Goal: Task Accomplishment & Management: Manage account settings

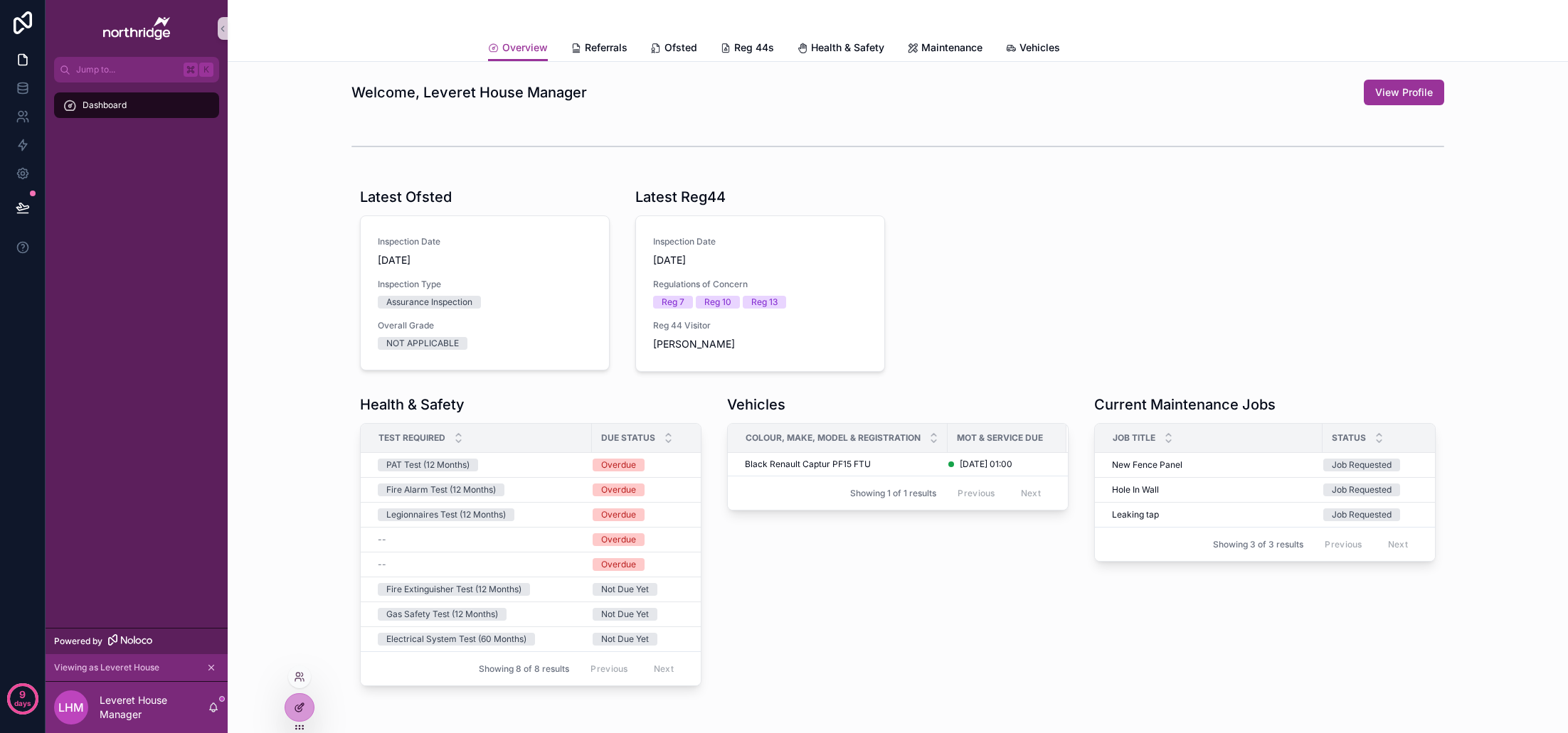
click at [294, 703] on icon at bounding box center [299, 708] width 11 height 11
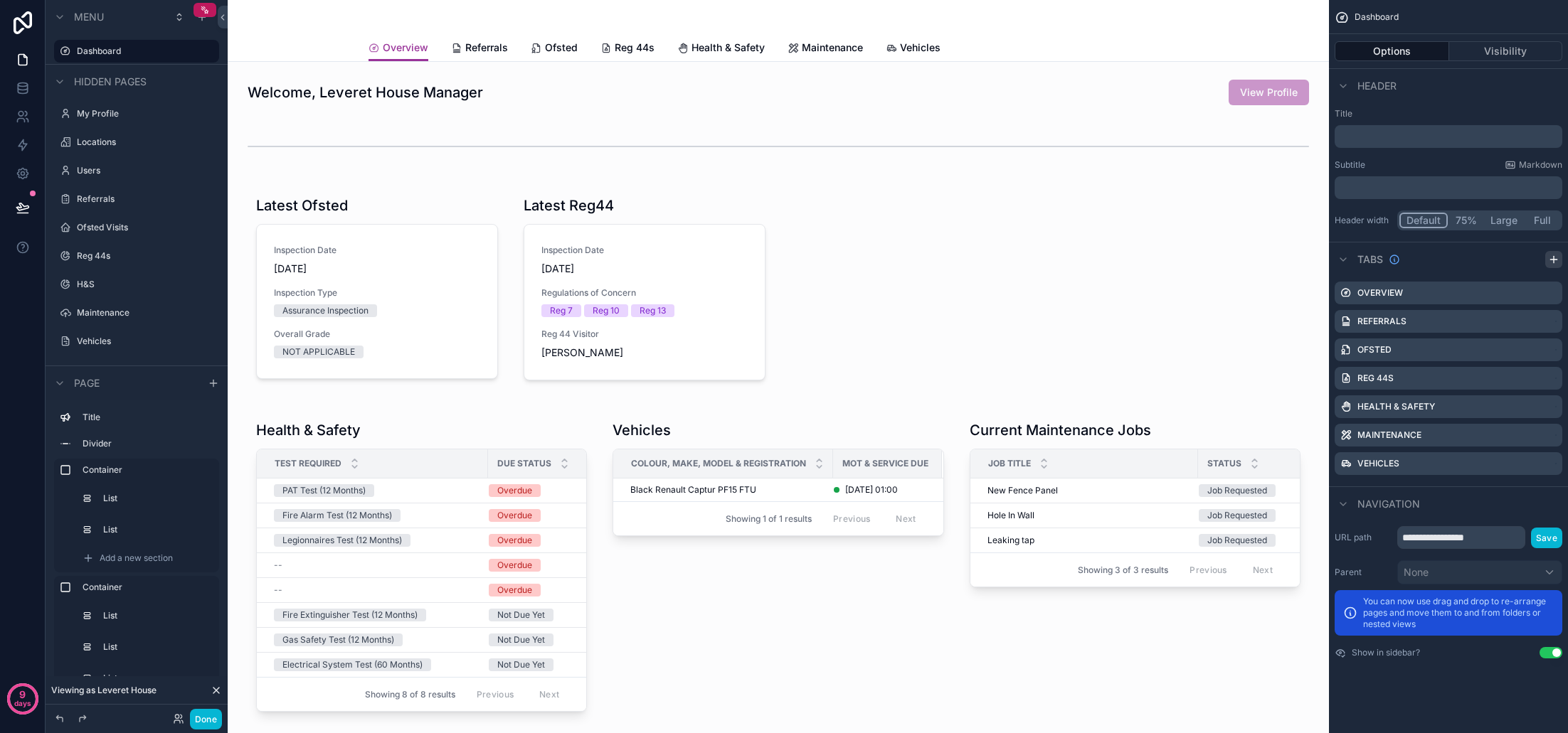
click at [1557, 255] on icon "scrollable content" at bounding box center [1554, 259] width 11 height 11
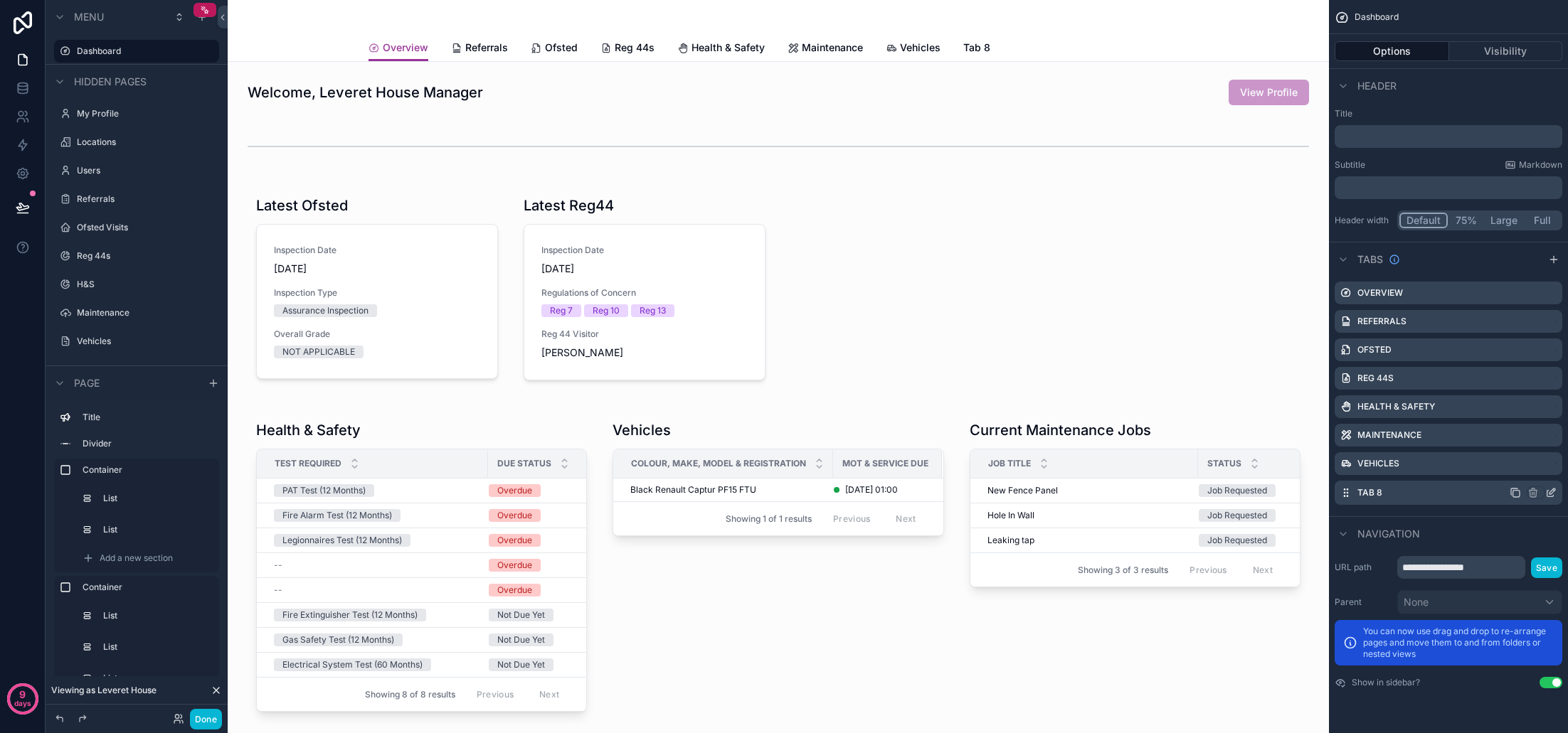
click at [1550, 494] on icon "scrollable content" at bounding box center [1552, 491] width 6 height 6
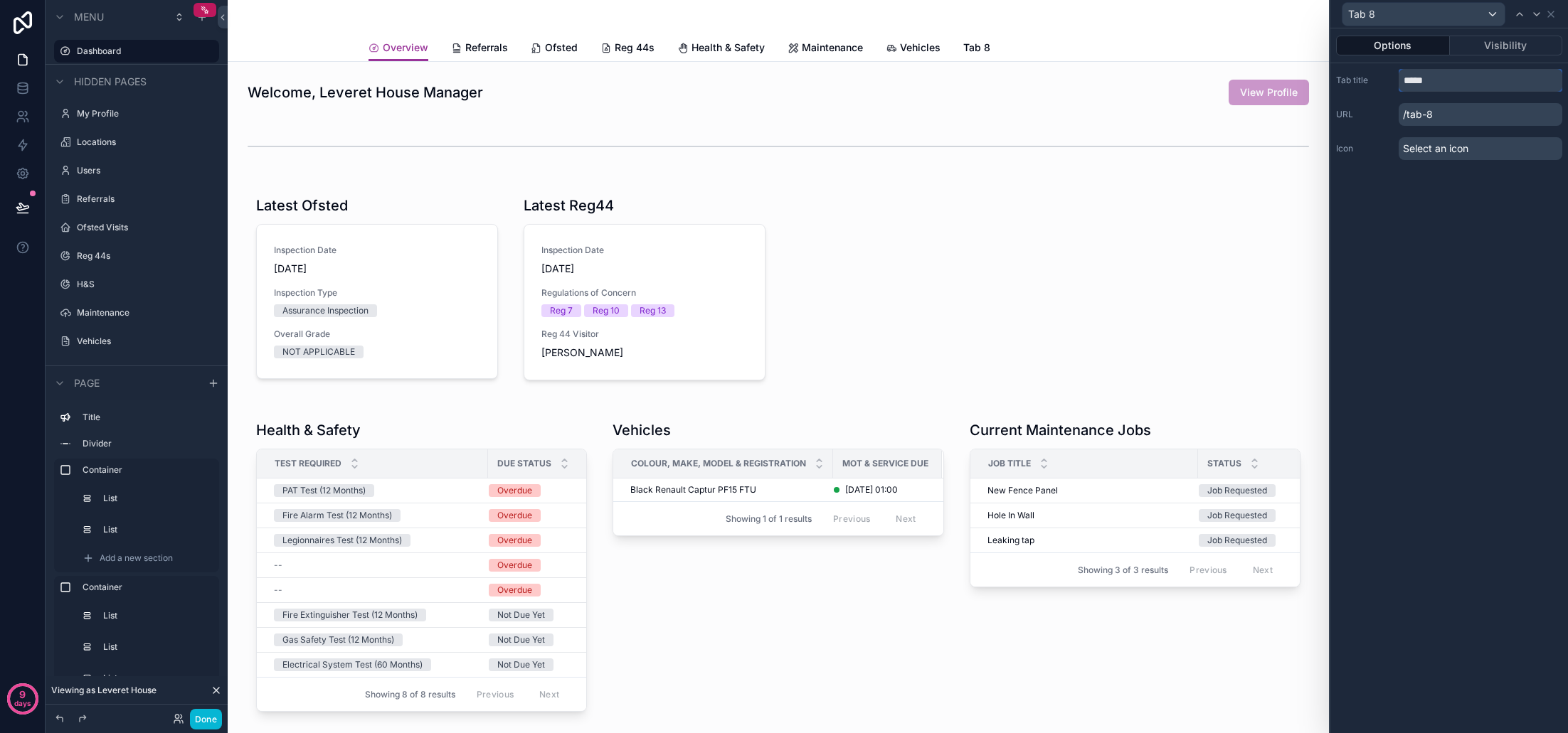
click at [1434, 86] on input "*****" at bounding box center [1481, 80] width 164 height 23
click at [1453, 83] on input "**********" at bounding box center [1481, 80] width 164 height 23
type input "**********"
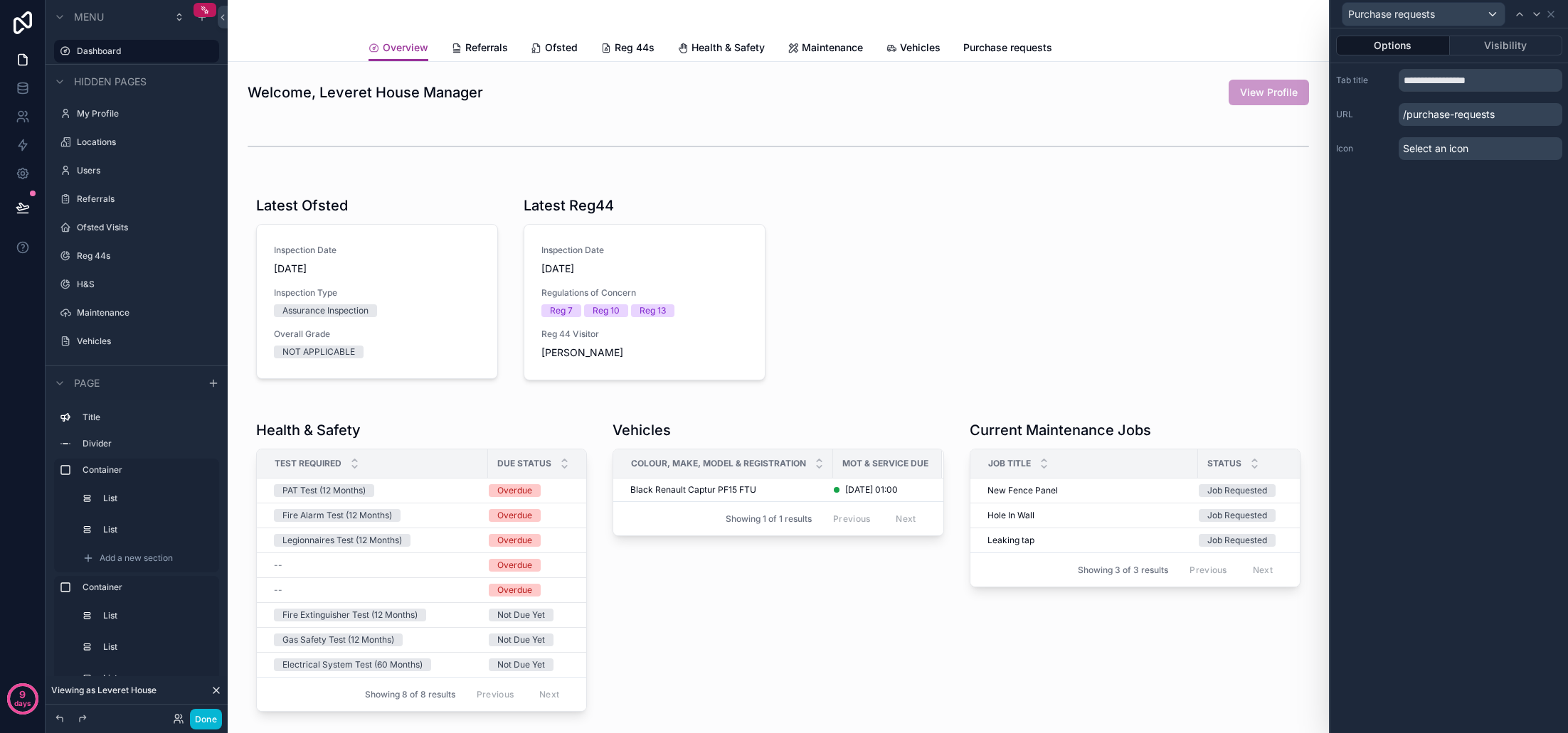
click at [1439, 145] on span "Select an icon" at bounding box center [1435, 149] width 65 height 14
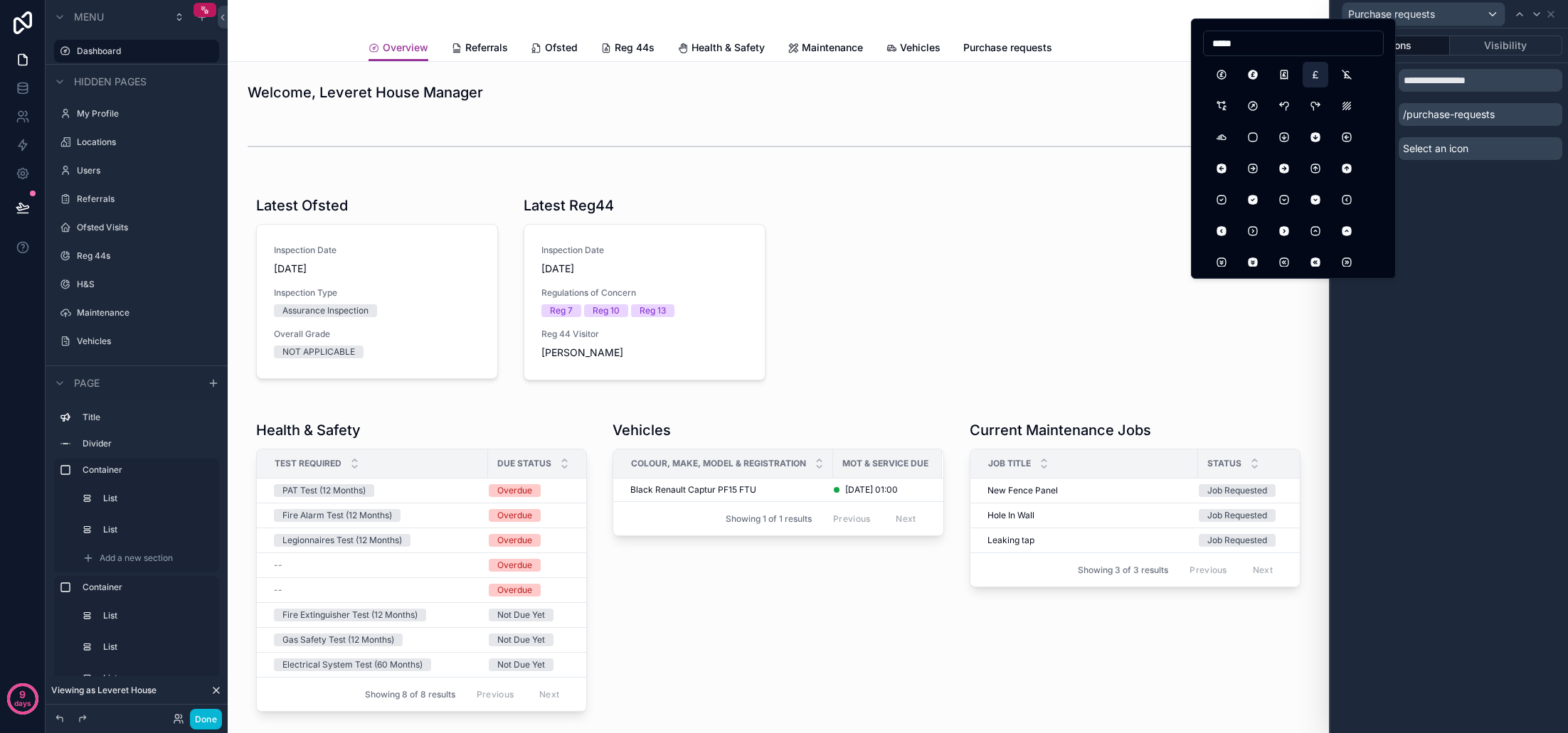
type input "*****"
click at [1316, 73] on button "CurrencyPound" at bounding box center [1315, 75] width 25 height 25
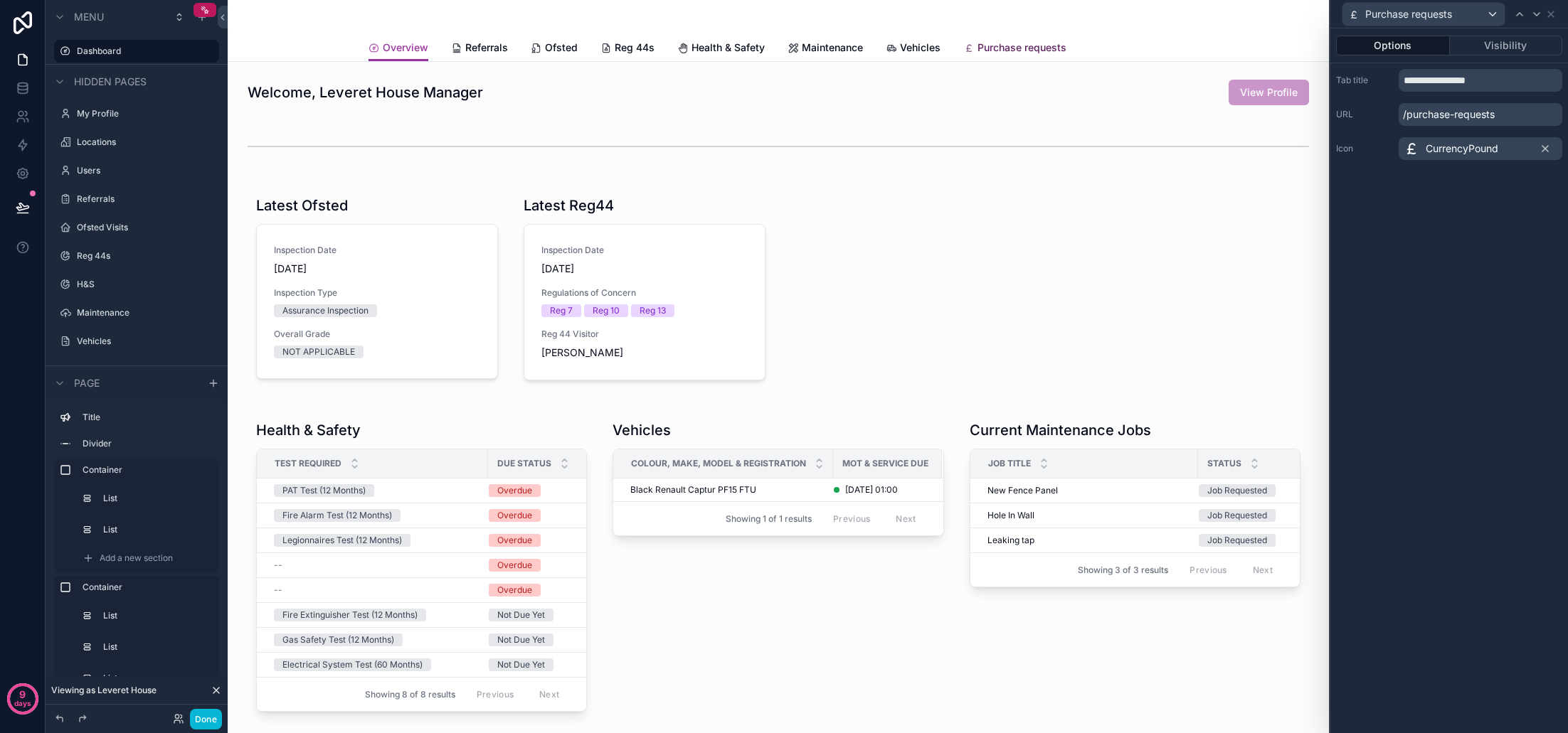
click at [1019, 45] on span "Purchase requests" at bounding box center [1022, 48] width 89 height 14
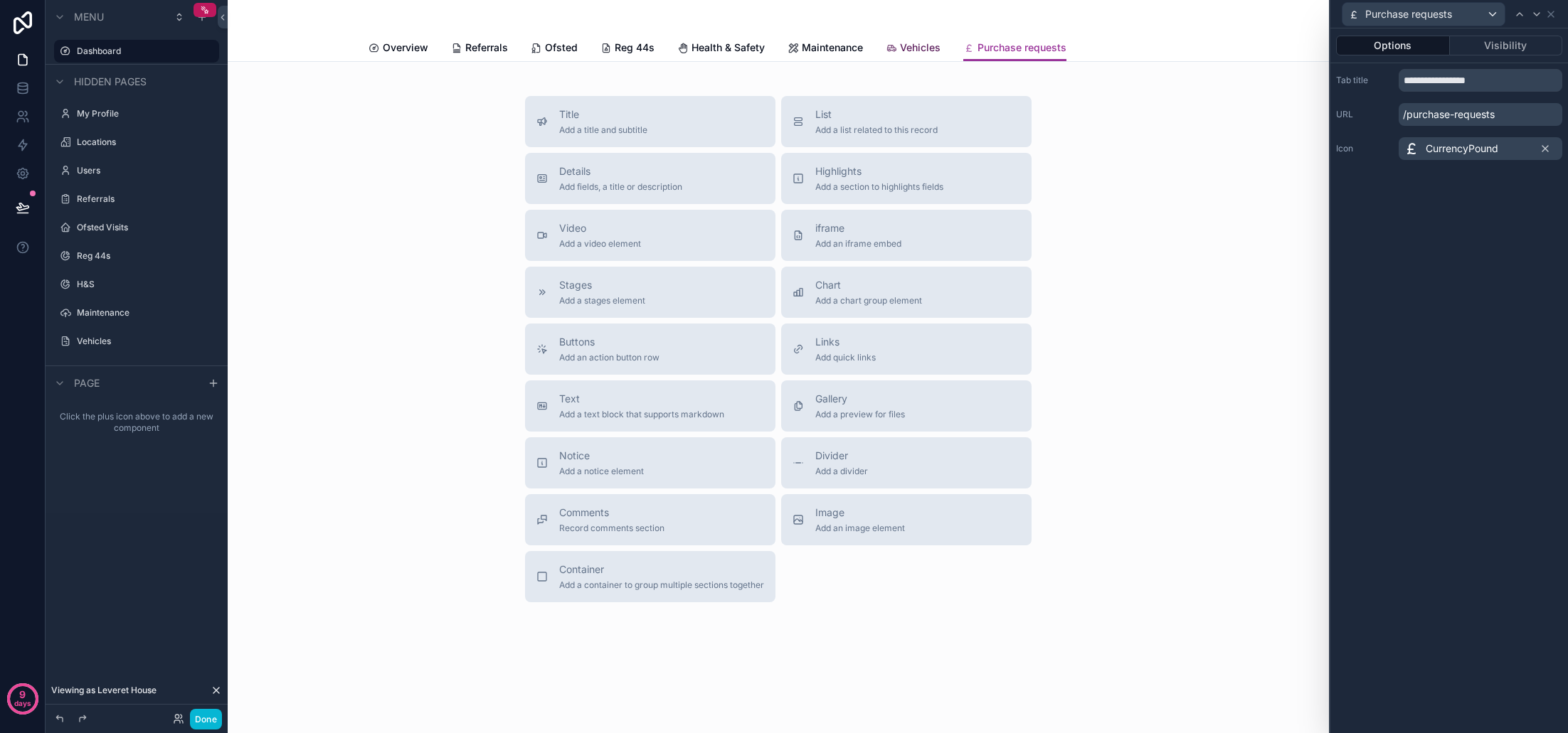
click at [919, 49] on span "Vehicles" at bounding box center [920, 48] width 41 height 14
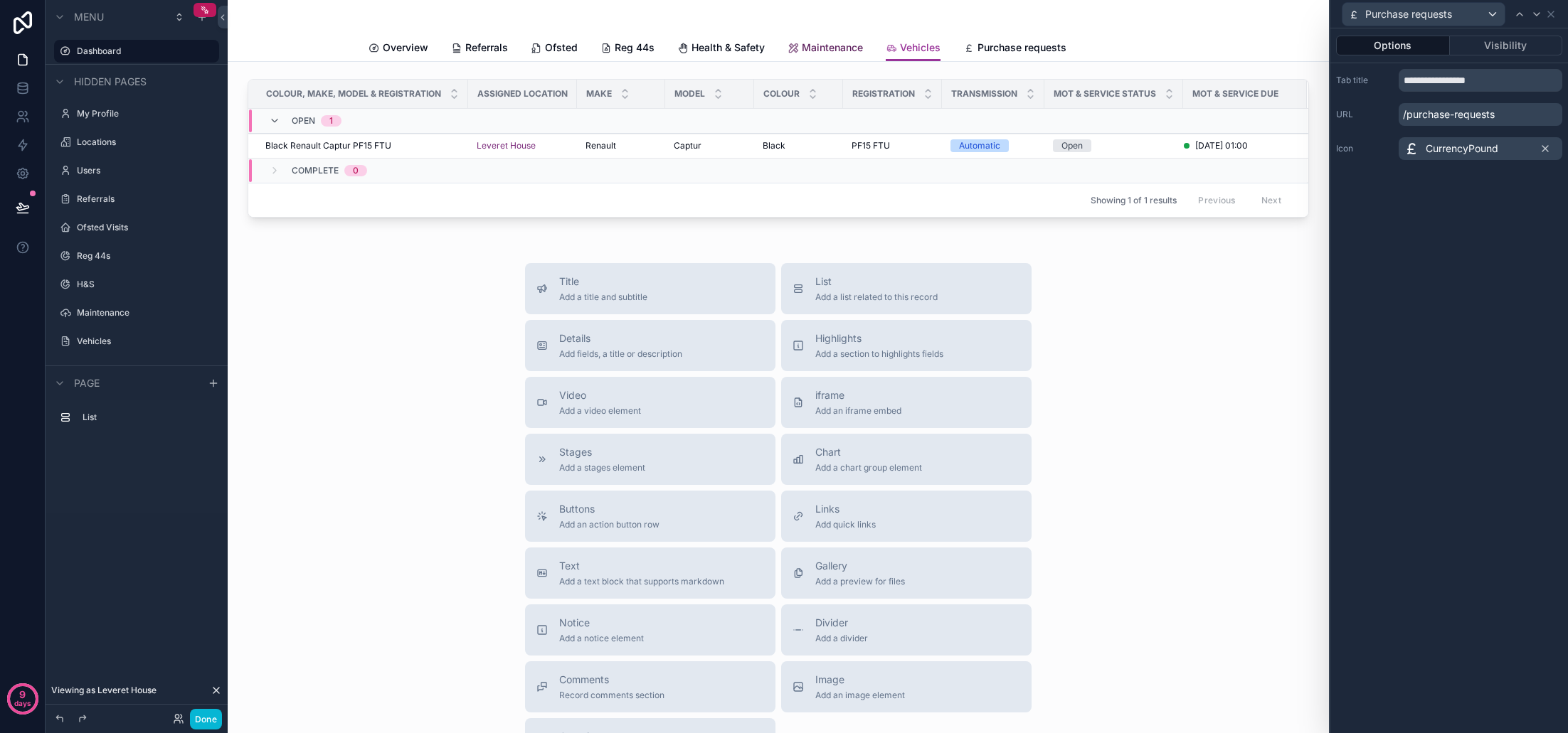
click at [845, 51] on span "Maintenance" at bounding box center [832, 48] width 61 height 14
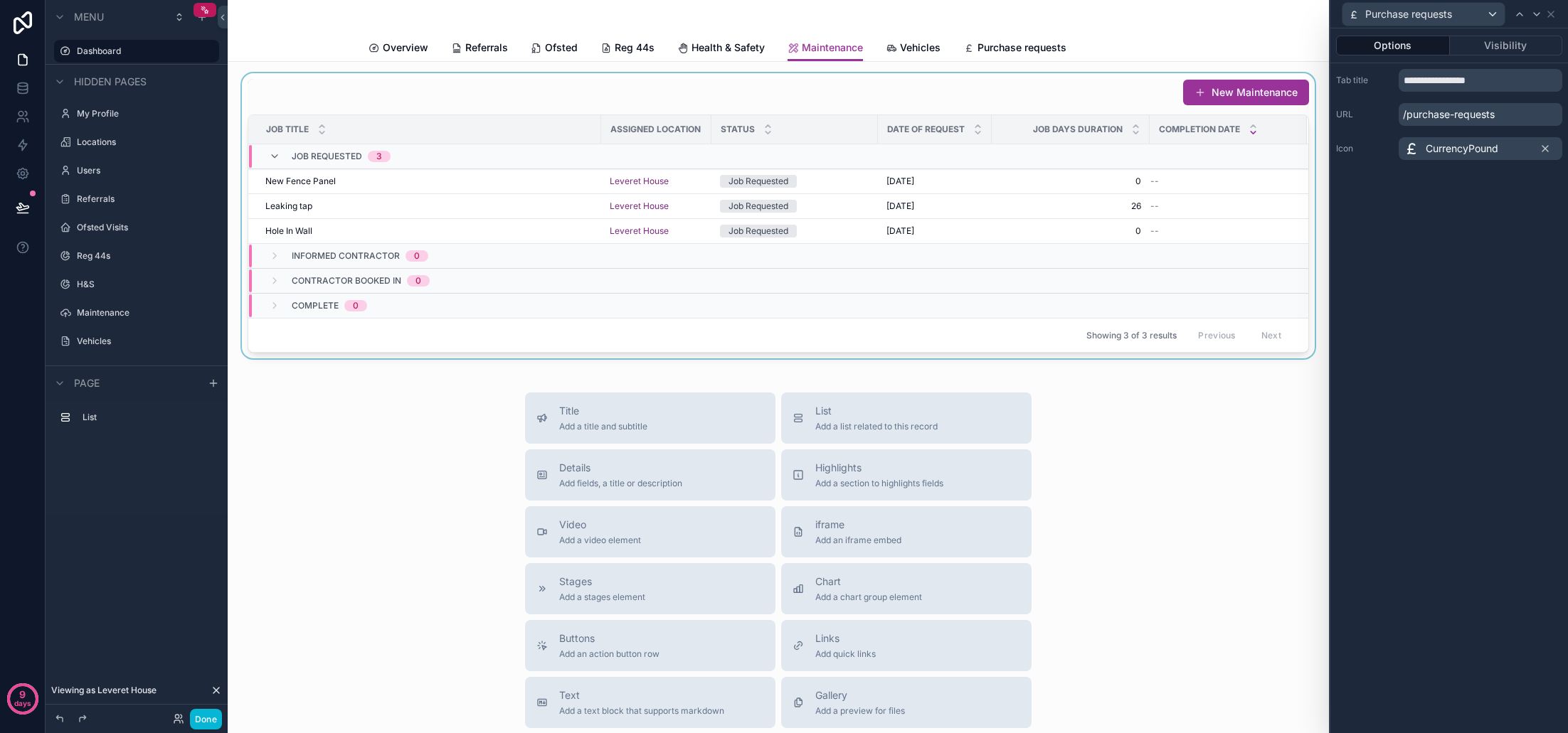
click at [794, 99] on div "scrollable content" at bounding box center [778, 215] width 1078 height 285
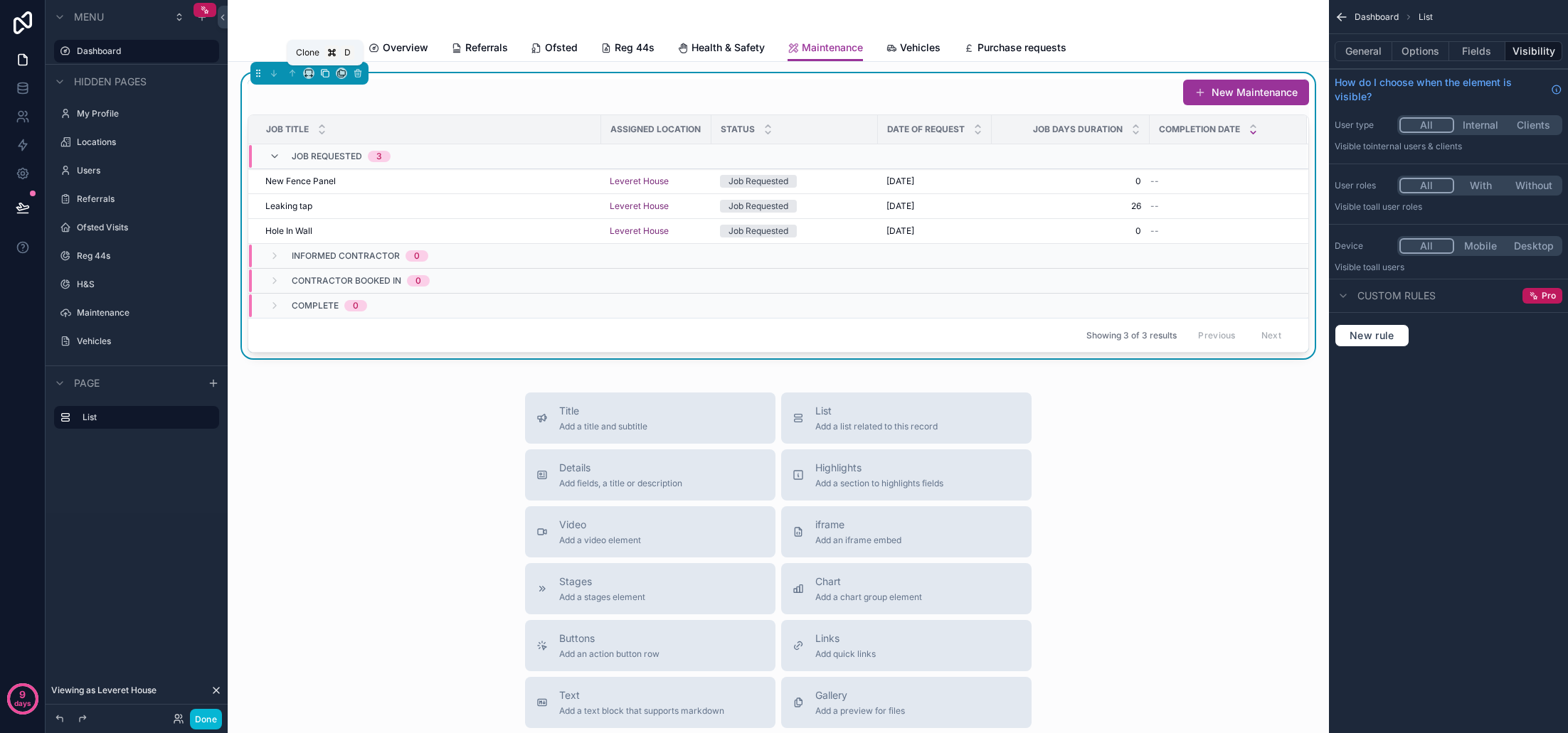
click at [326, 75] on icon "scrollable content" at bounding box center [325, 73] width 10 height 10
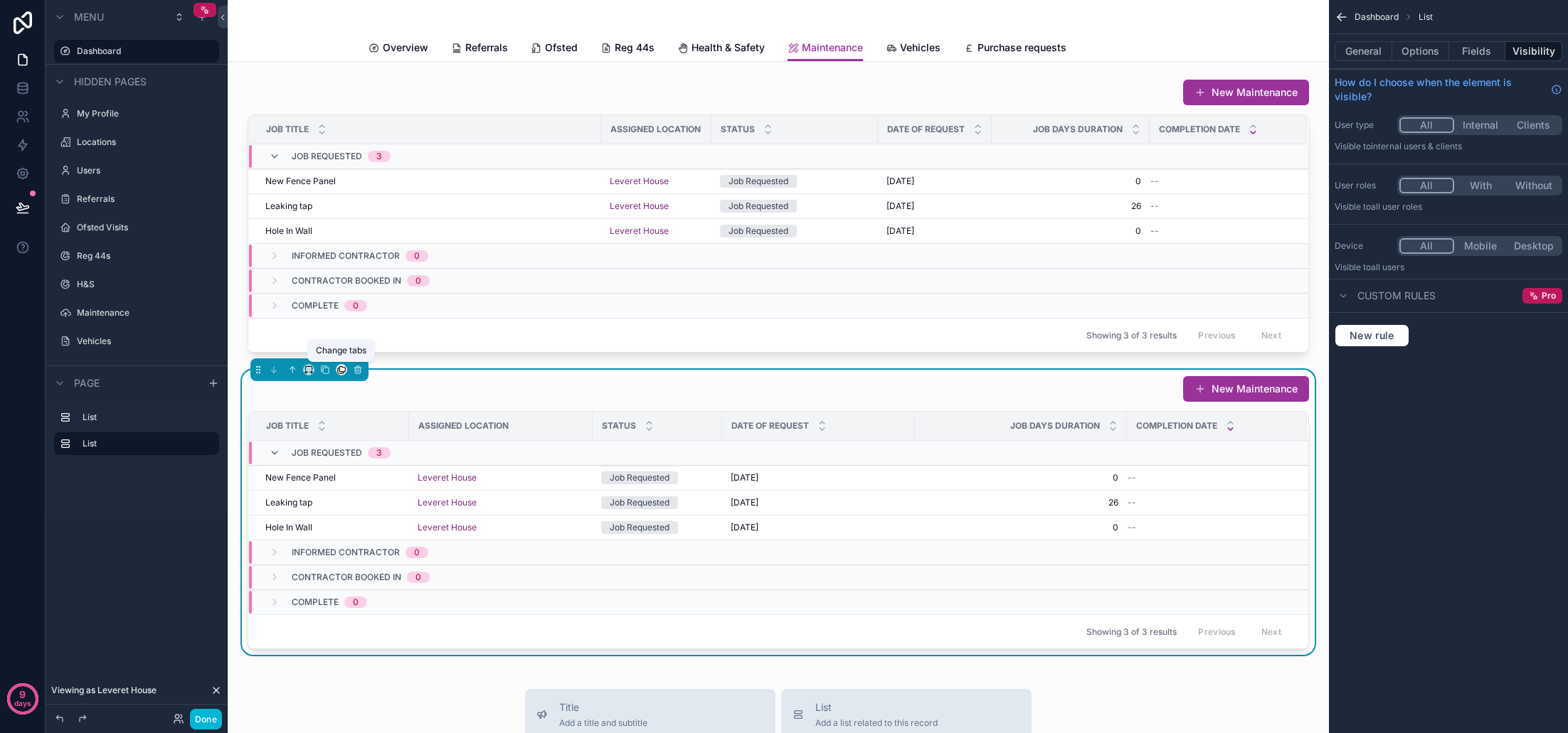
click at [338, 371] on icon "scrollable content" at bounding box center [340, 370] width 6 height 6
click at [419, 542] on span "Purchase requests" at bounding box center [399, 539] width 87 height 17
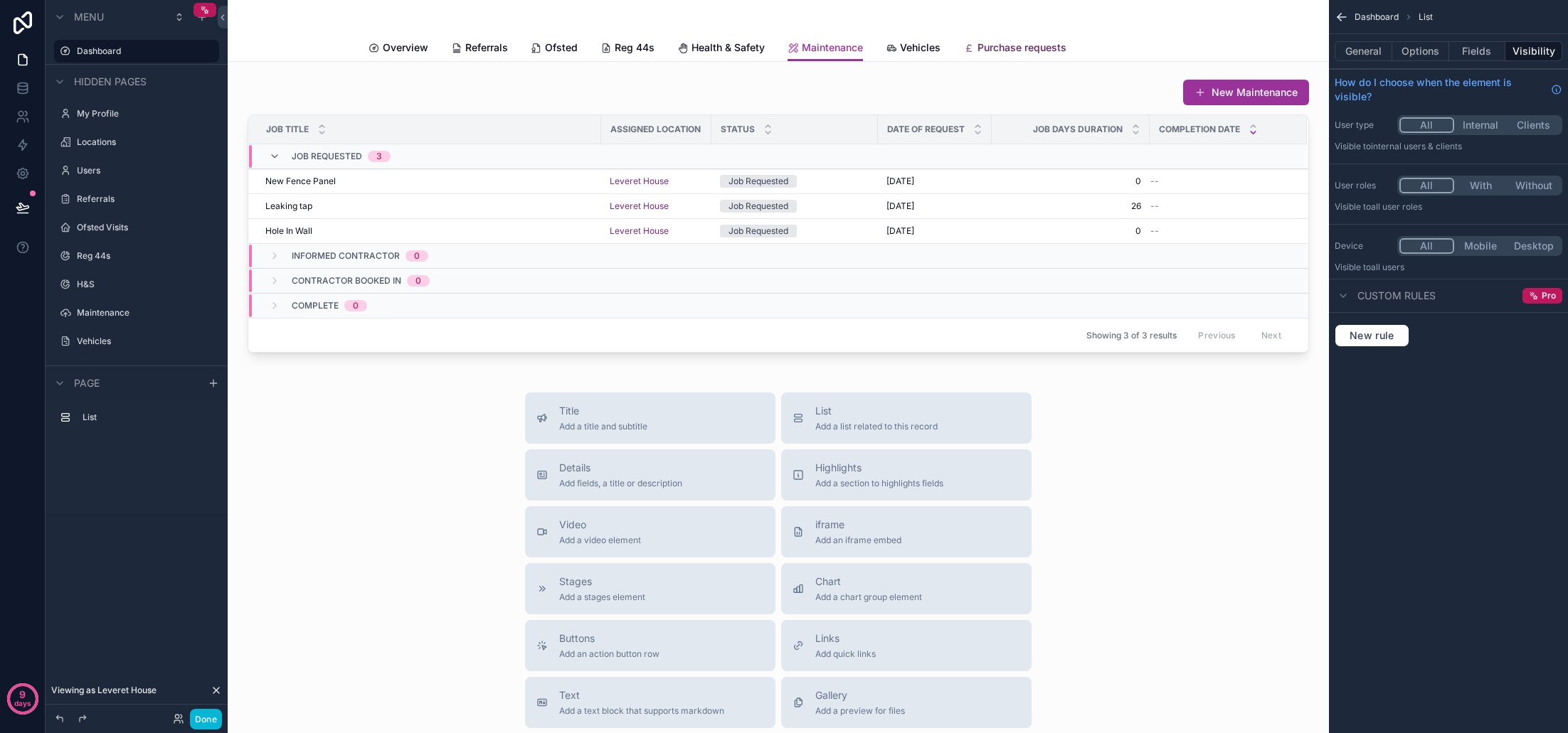
click at [1038, 47] on span "Purchase requests" at bounding box center [1022, 48] width 89 height 14
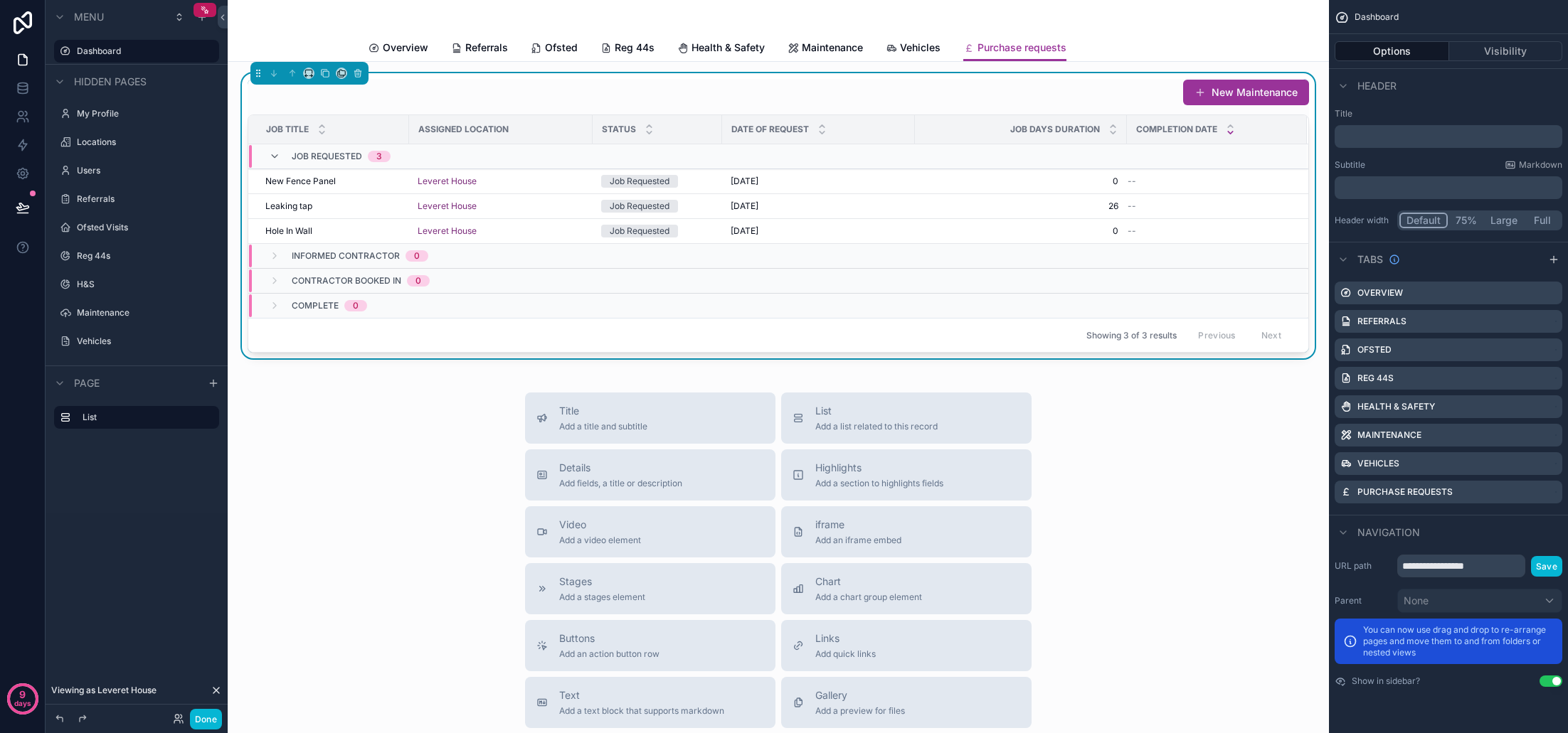
click at [797, 91] on div "New Maintenance" at bounding box center [778, 92] width 1062 height 27
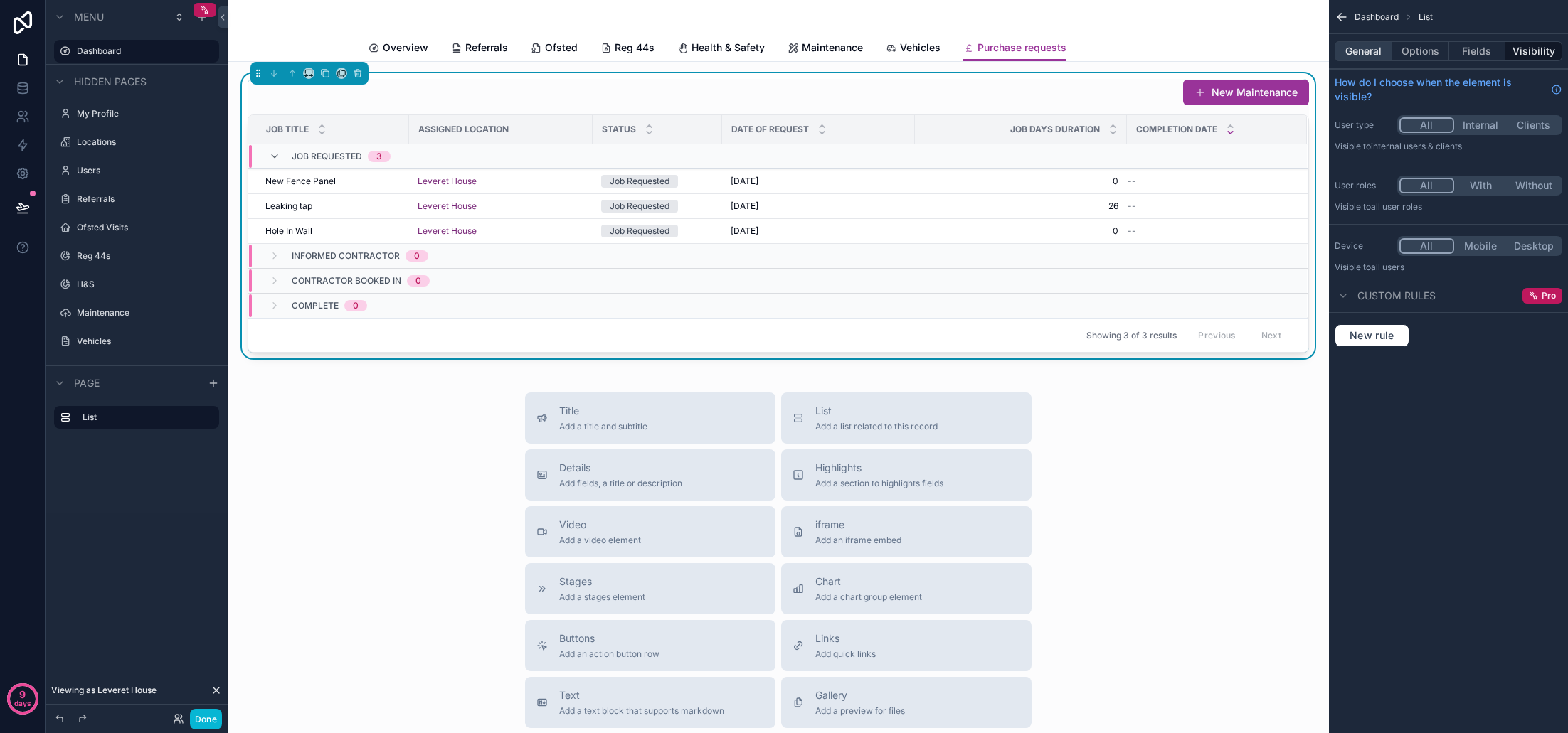
click at [1370, 58] on button "General" at bounding box center [1363, 51] width 57 height 20
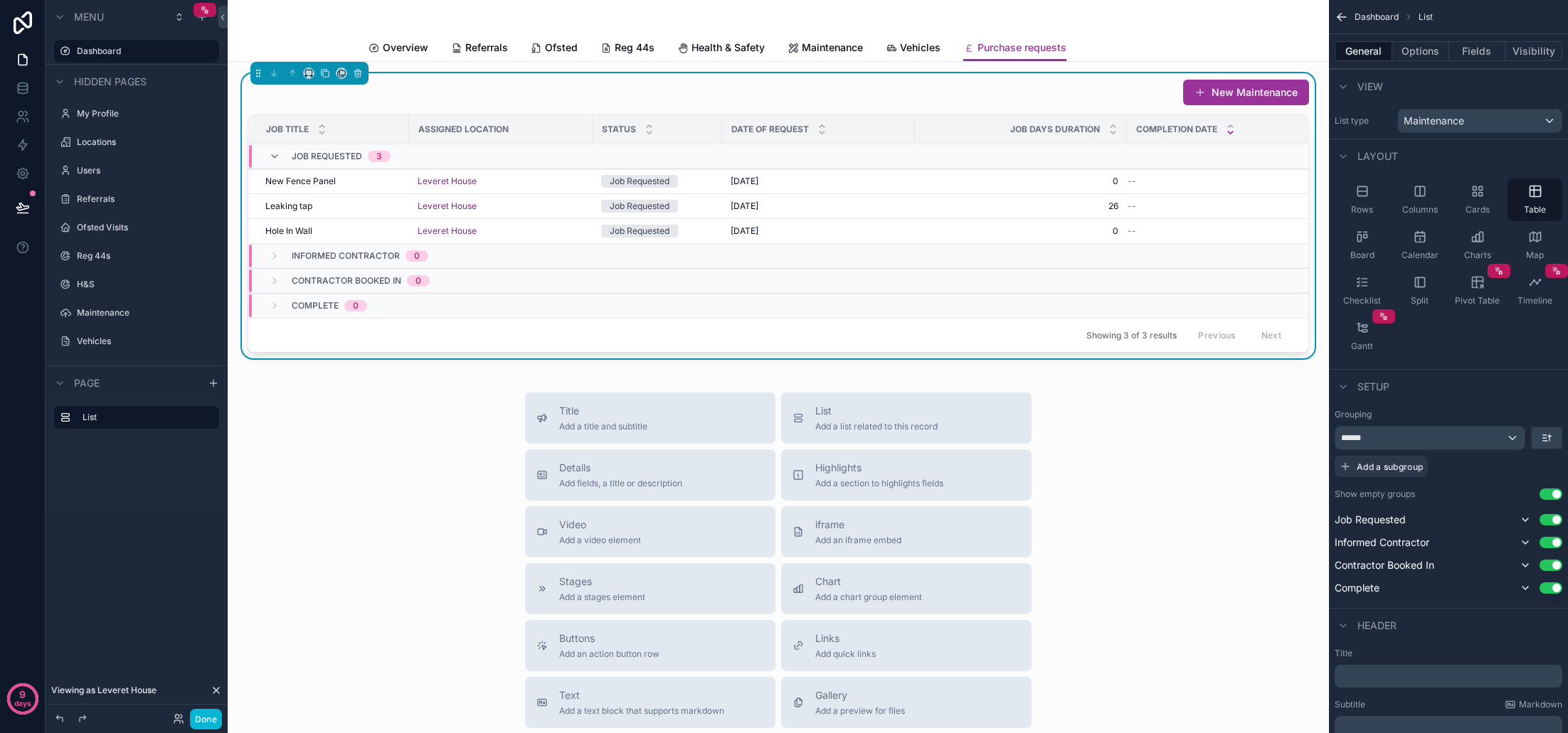
click at [1436, 110] on div "Maintenance" at bounding box center [1480, 121] width 164 height 23
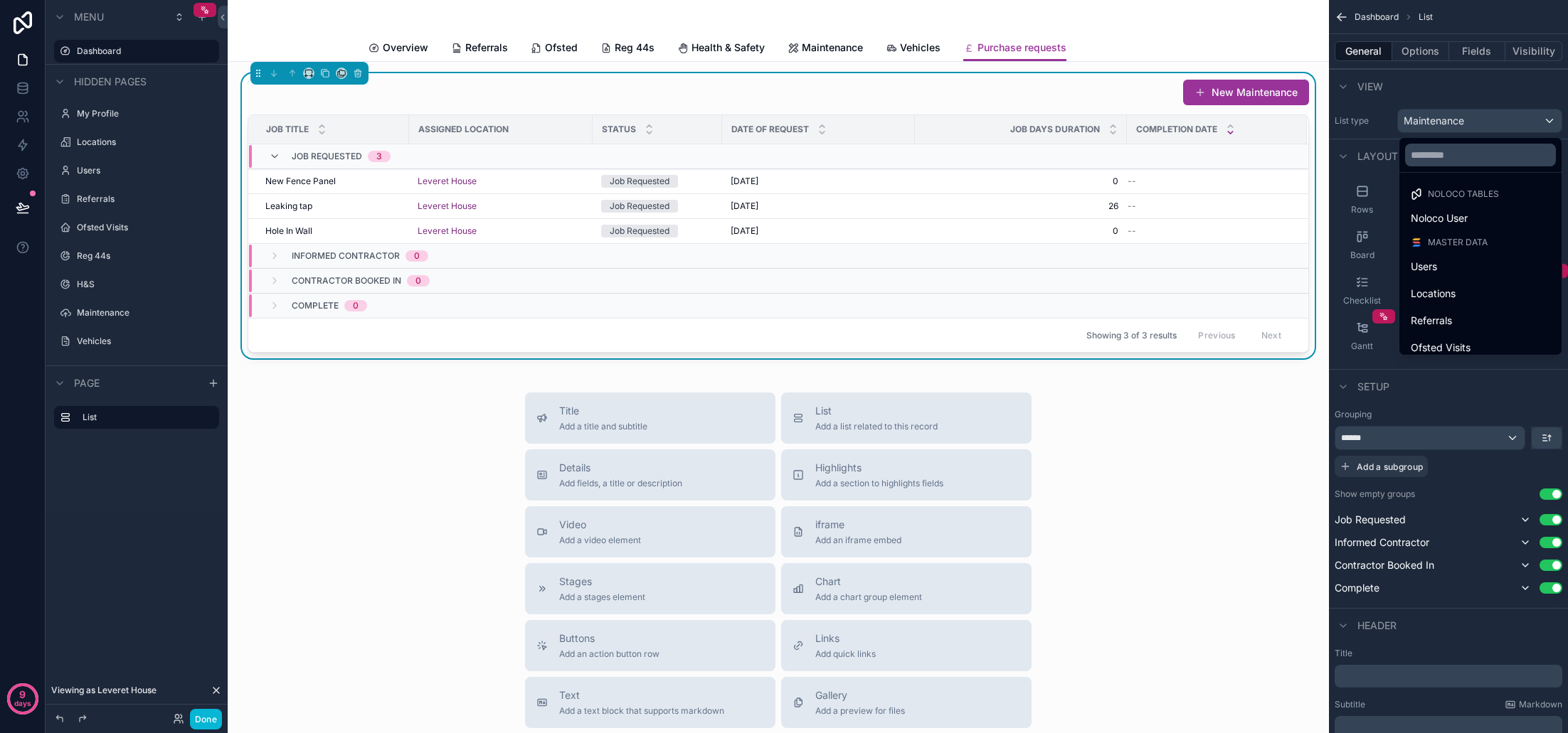
click at [1440, 118] on div "scrollable content" at bounding box center [784, 366] width 1568 height 733
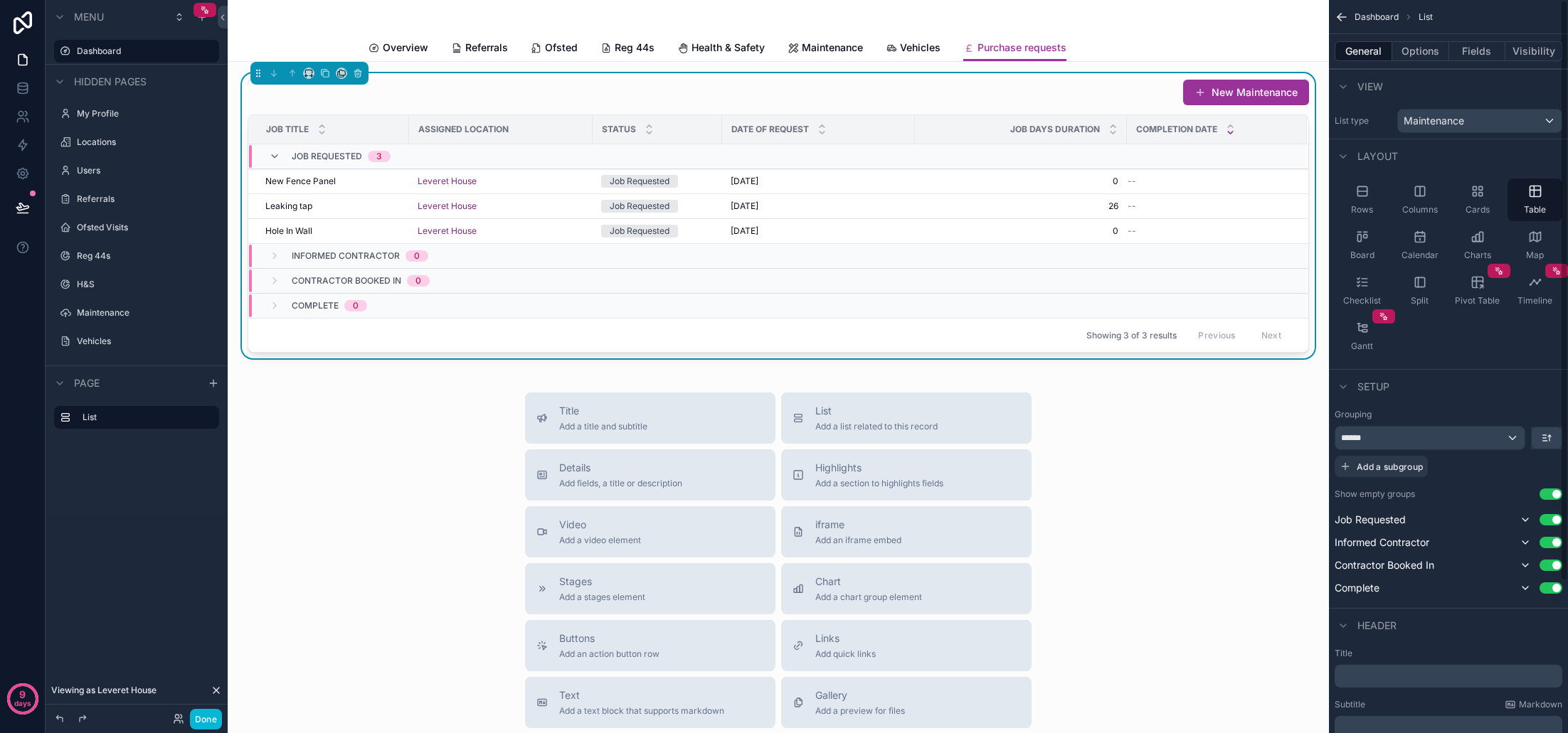
click at [1440, 121] on span "Maintenance" at bounding box center [1434, 121] width 60 height 14
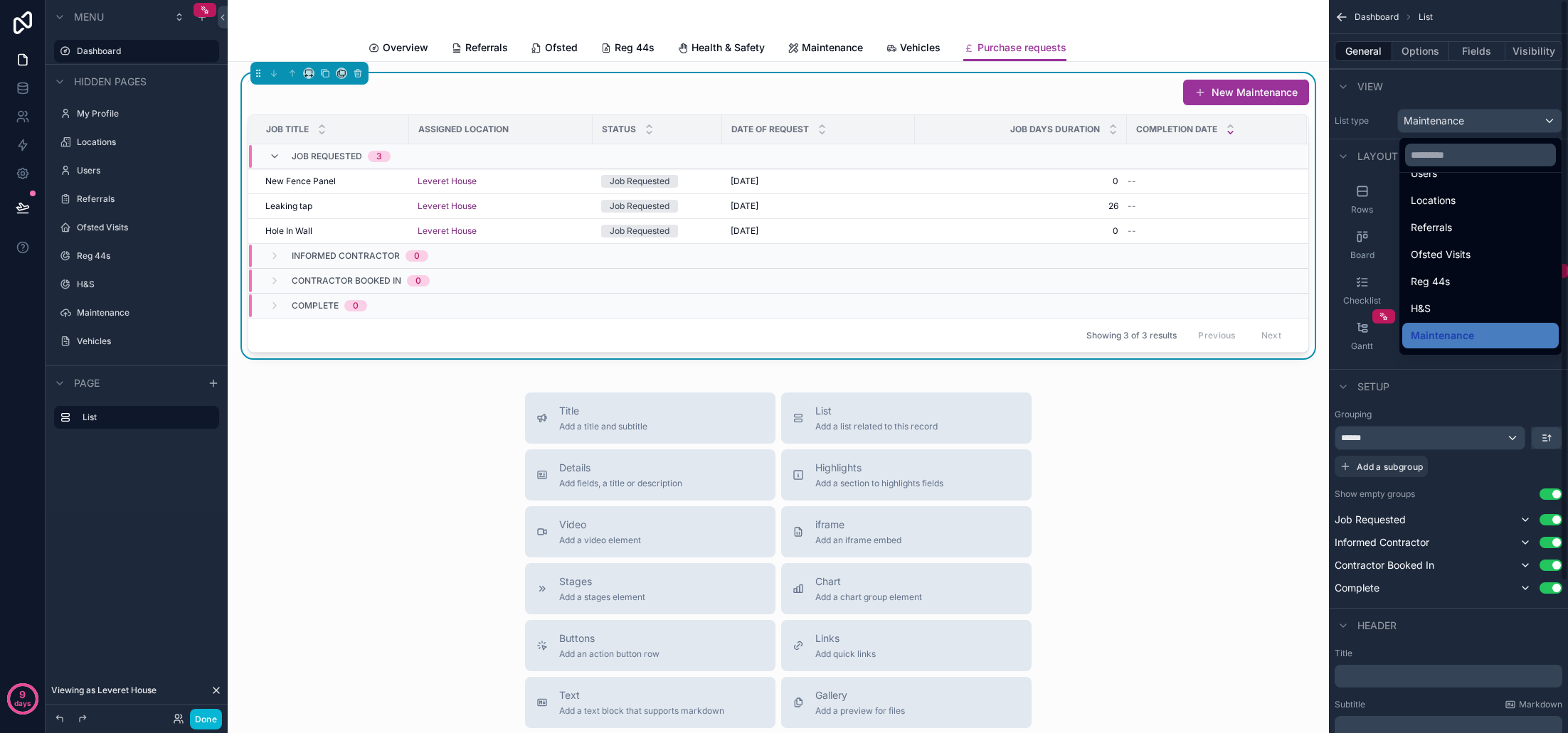
scroll to position [107, 0]
click at [1442, 86] on div "scrollable content" at bounding box center [784, 366] width 1568 height 733
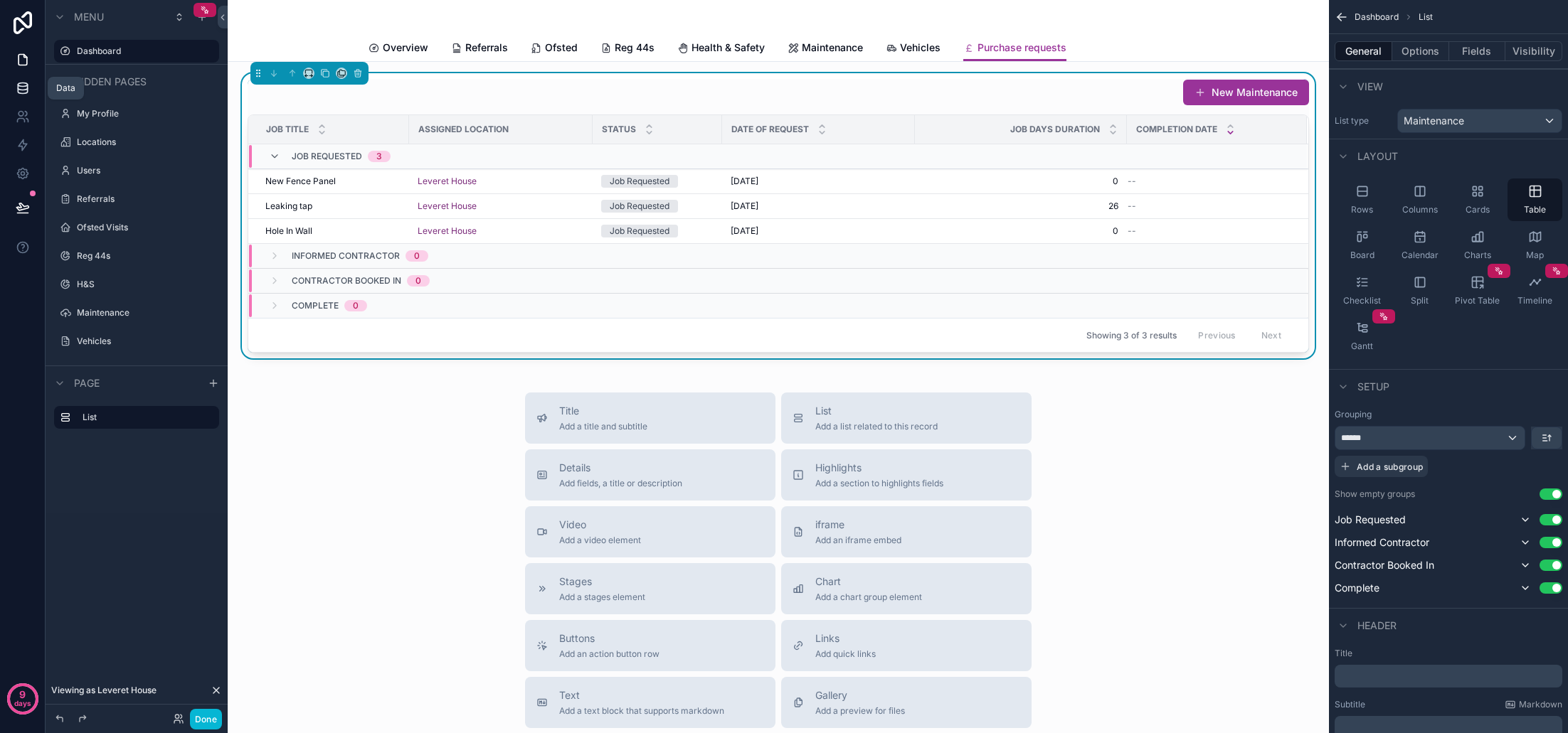
click at [29, 78] on link at bounding box center [22, 88] width 45 height 29
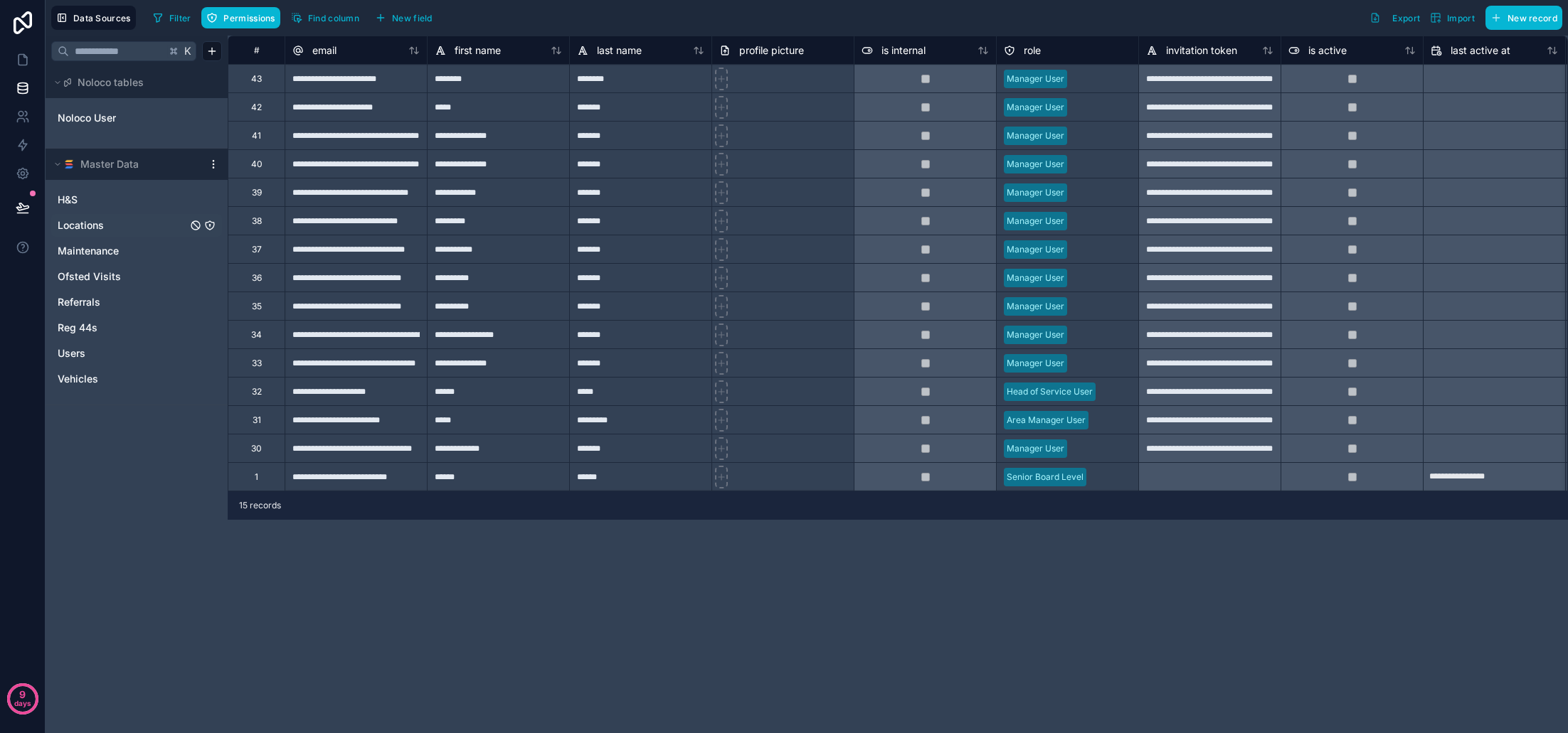
click at [102, 222] on span "Locations" at bounding box center [80, 226] width 46 height 14
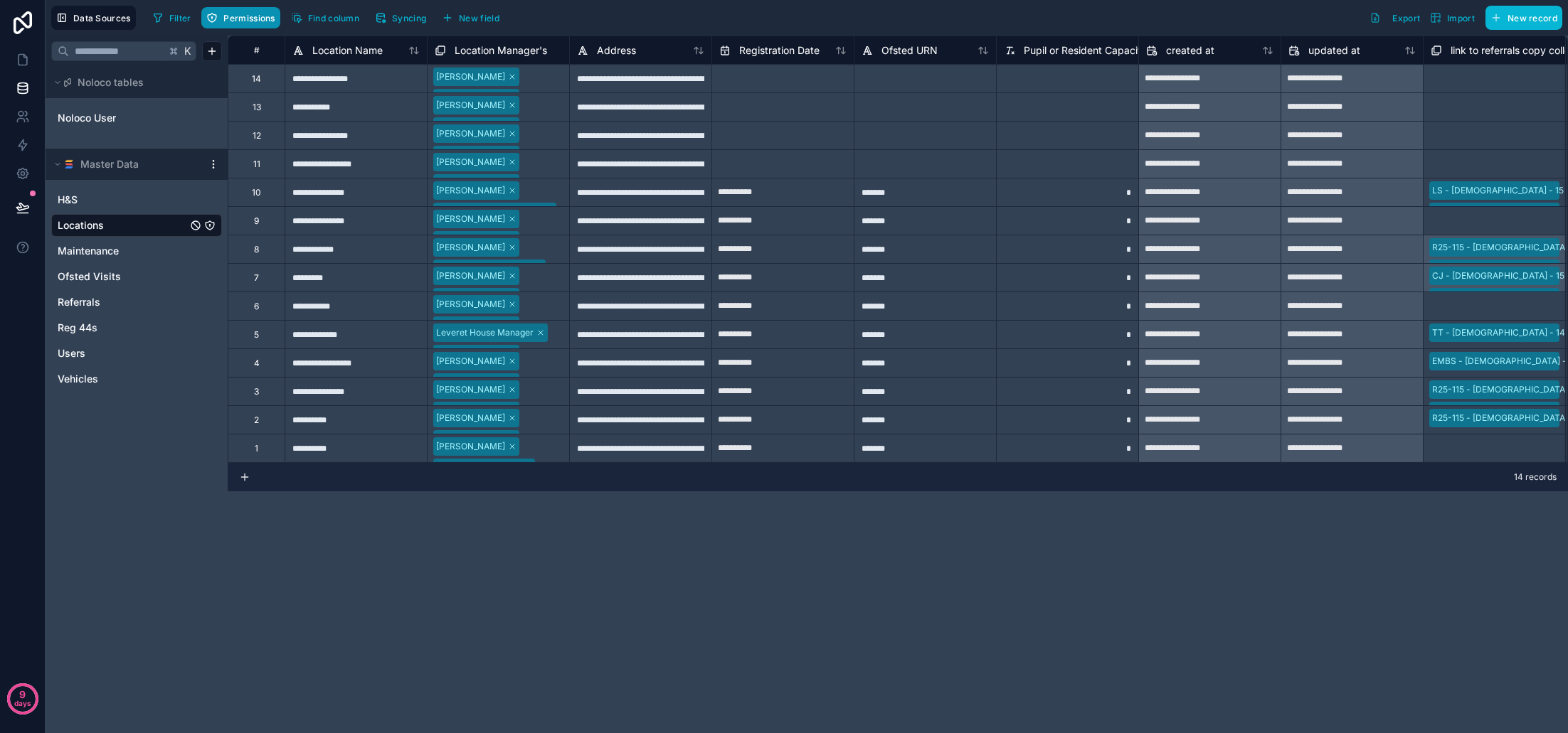
click at [254, 18] on span "Permissions" at bounding box center [249, 17] width 51 height 10
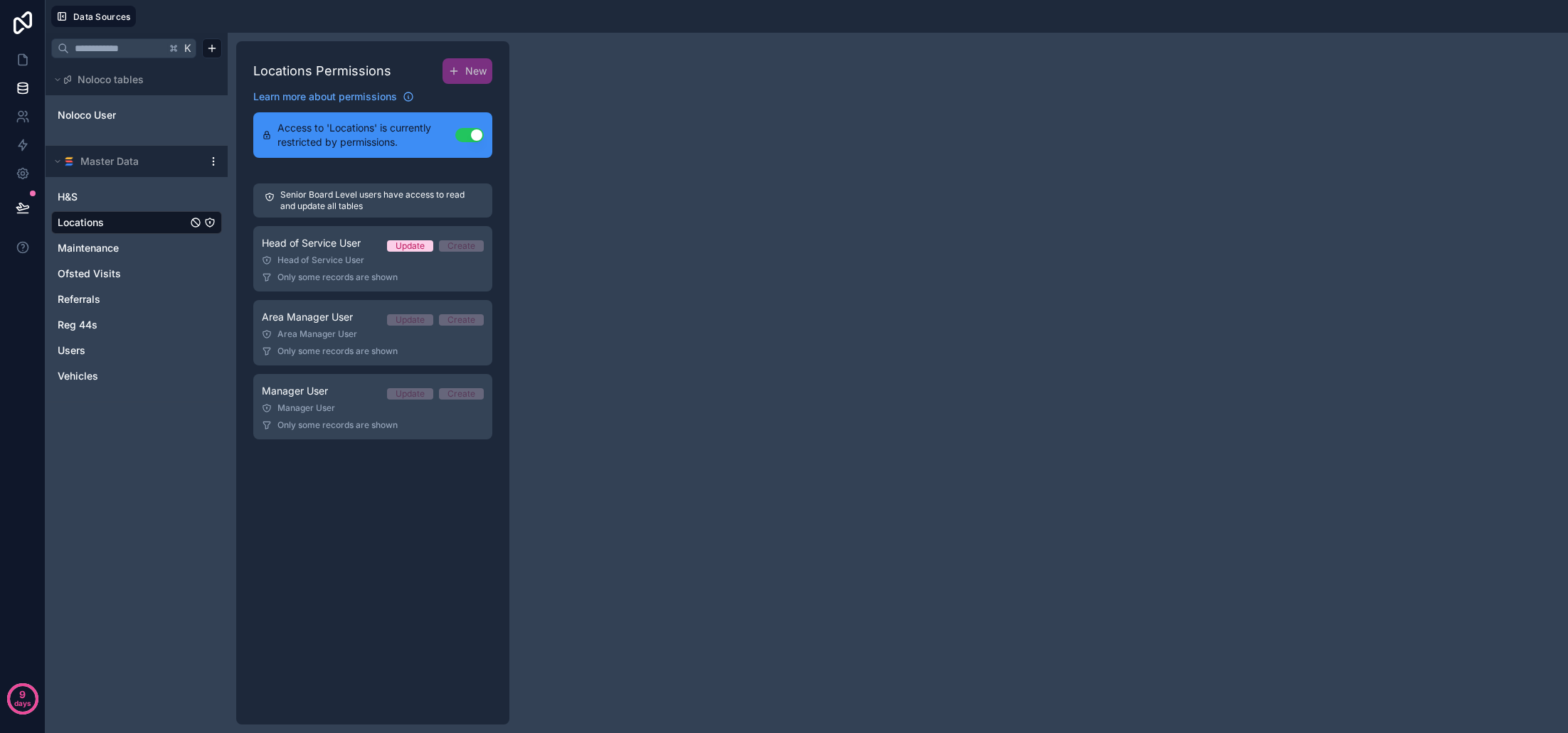
click at [139, 221] on link "Locations" at bounding box center [122, 223] width 130 height 14
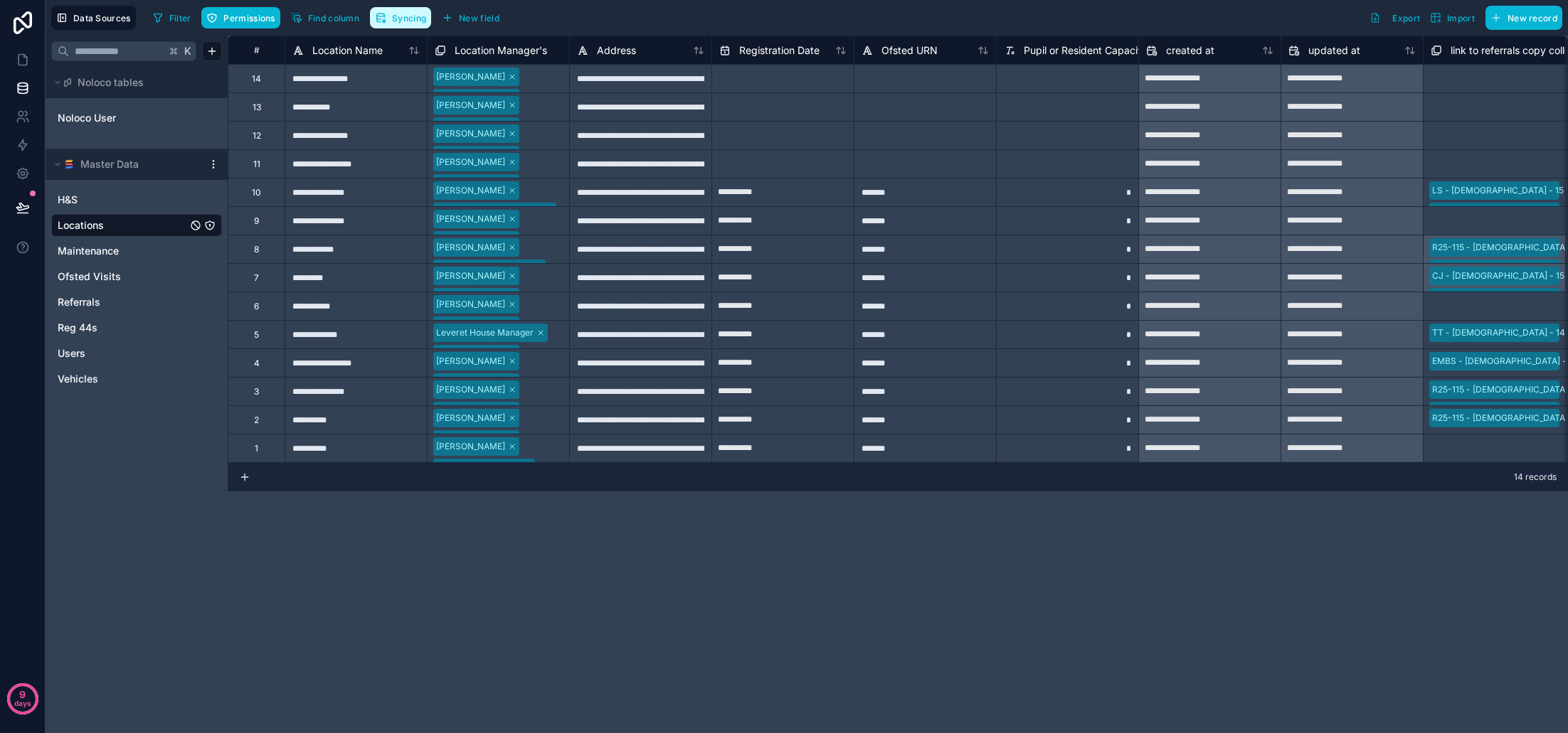
click at [417, 21] on span "Syncing" at bounding box center [409, 17] width 34 height 10
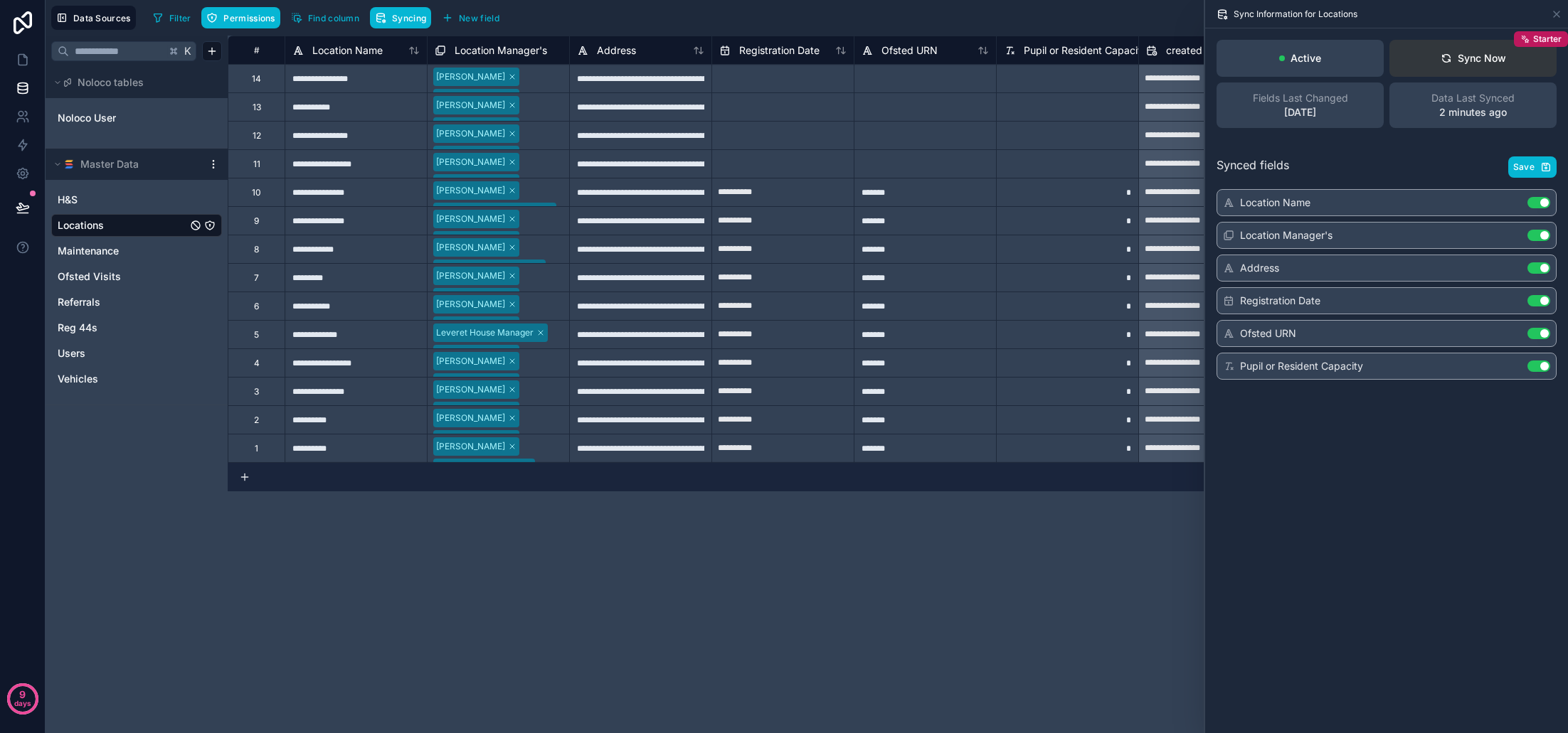
click at [1500, 71] on button "Sync Now Starter" at bounding box center [1473, 58] width 167 height 37
click at [112, 323] on span "Purchase Requests" at bounding box center [103, 328] width 91 height 14
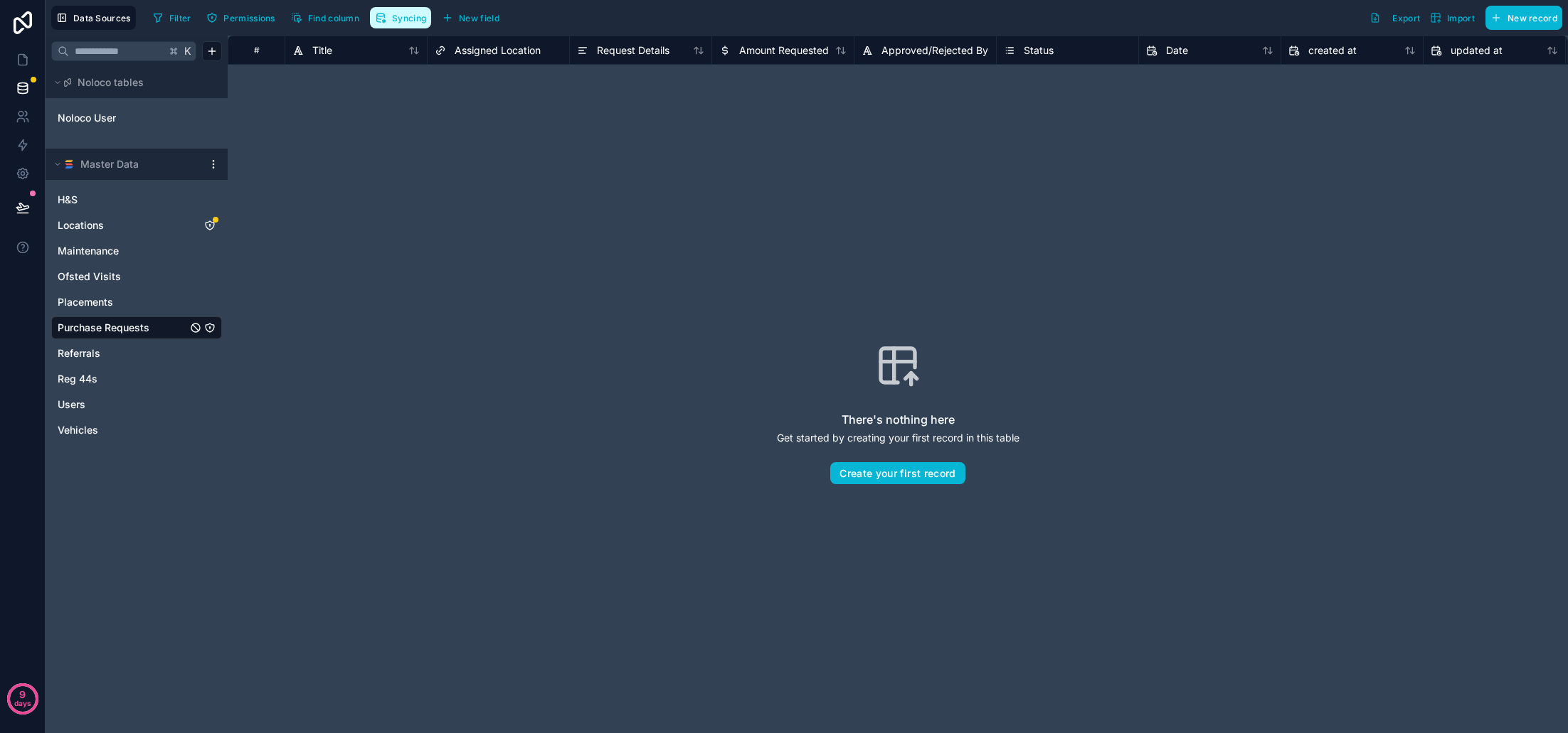
click at [381, 9] on button "Syncing" at bounding box center [400, 17] width 61 height 21
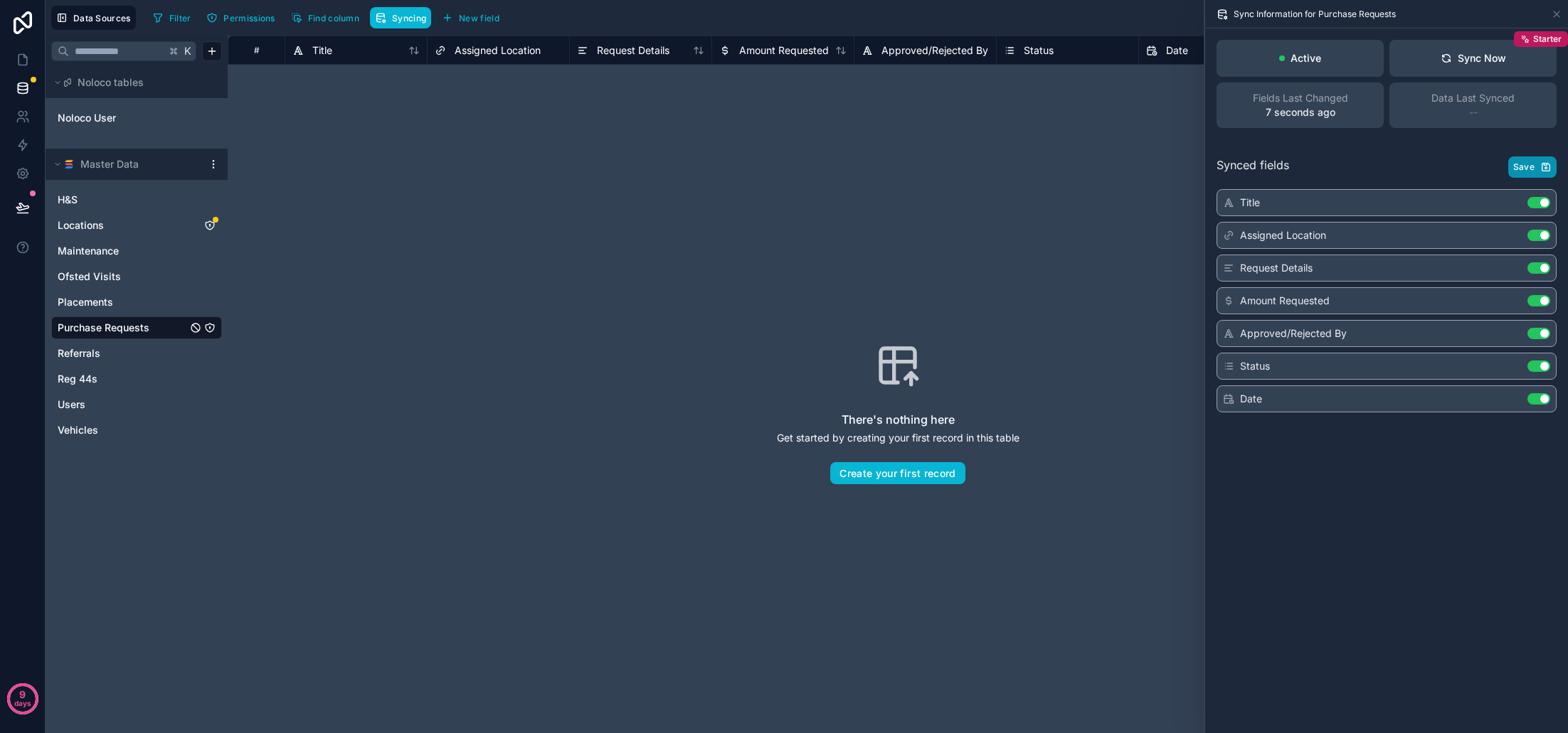
click at [1539, 165] on button "Save" at bounding box center [1532, 167] width 49 height 21
click at [1500, 62] on div "Sync Now" at bounding box center [1473, 58] width 65 height 14
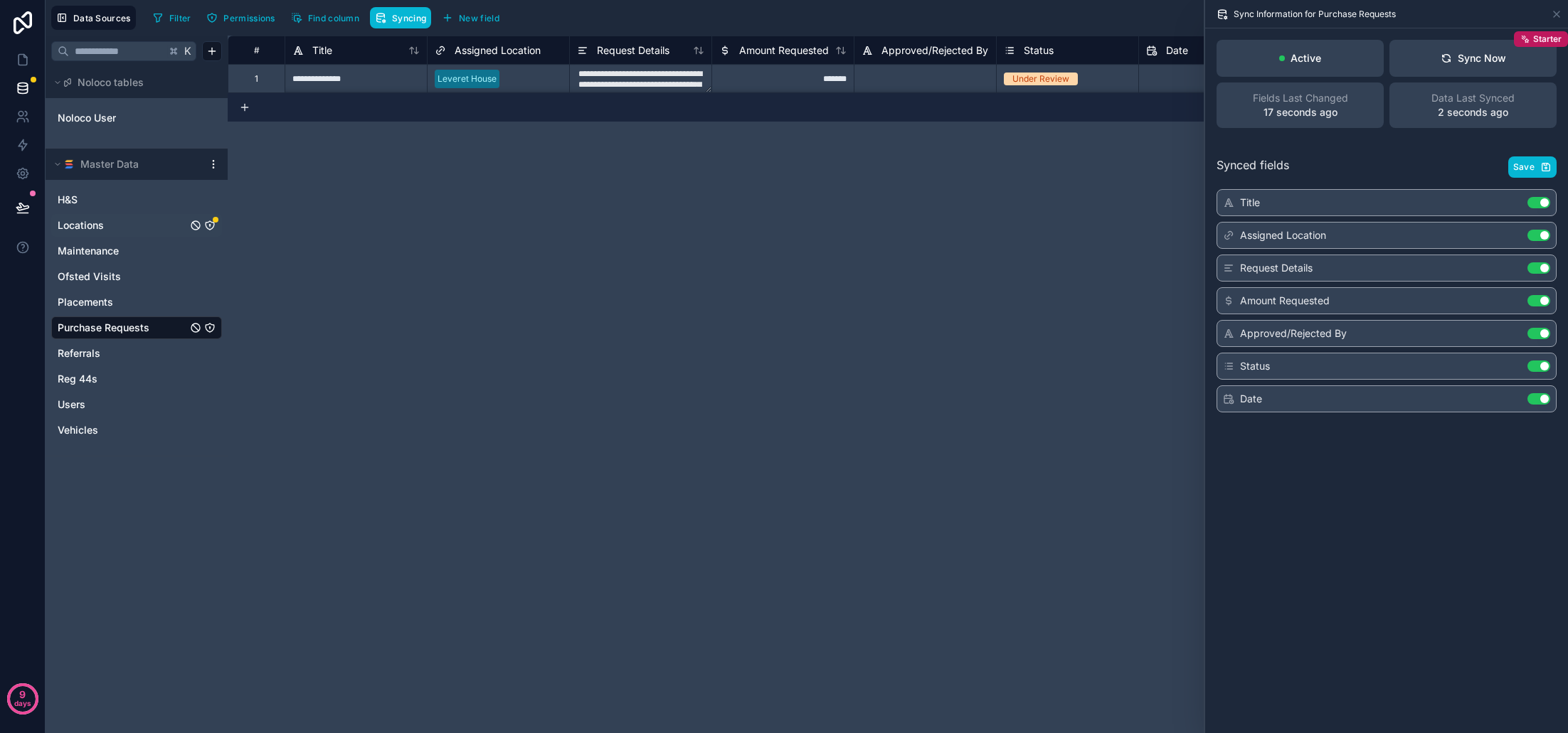
click at [85, 227] on span "Locations" at bounding box center [80, 226] width 46 height 14
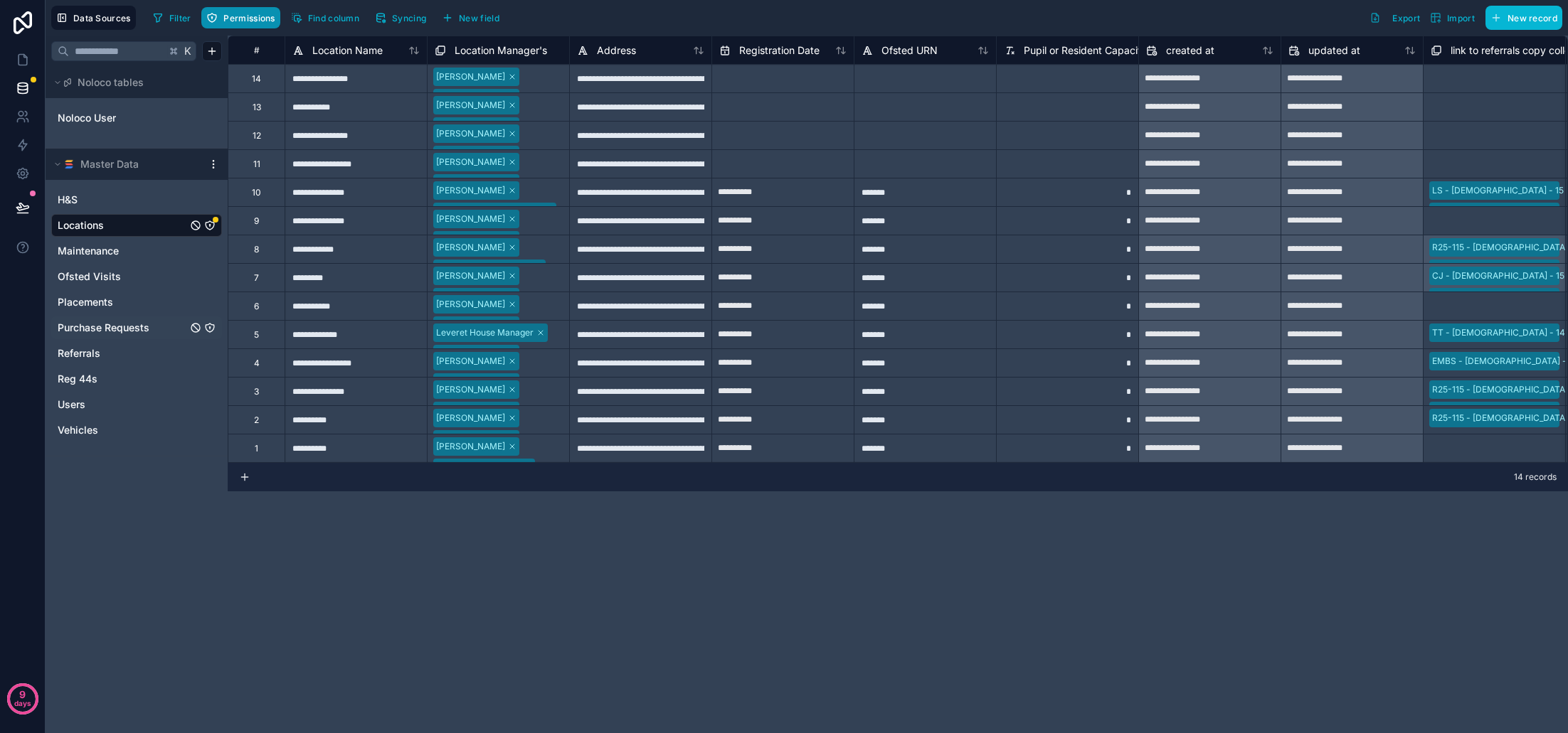
click at [251, 18] on span "Permissions" at bounding box center [249, 17] width 51 height 10
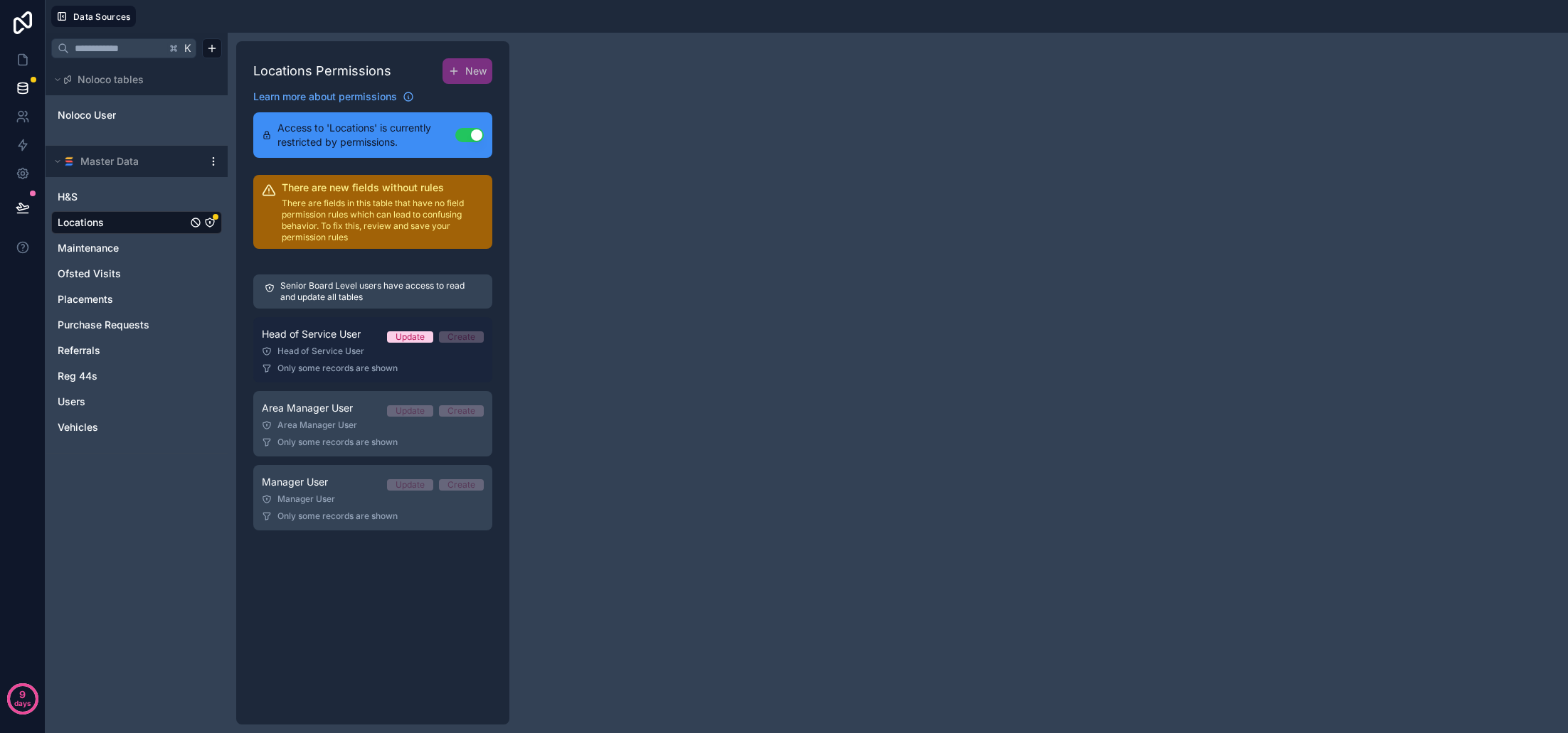
click at [355, 353] on div "Head of Service User" at bounding box center [372, 351] width 222 height 11
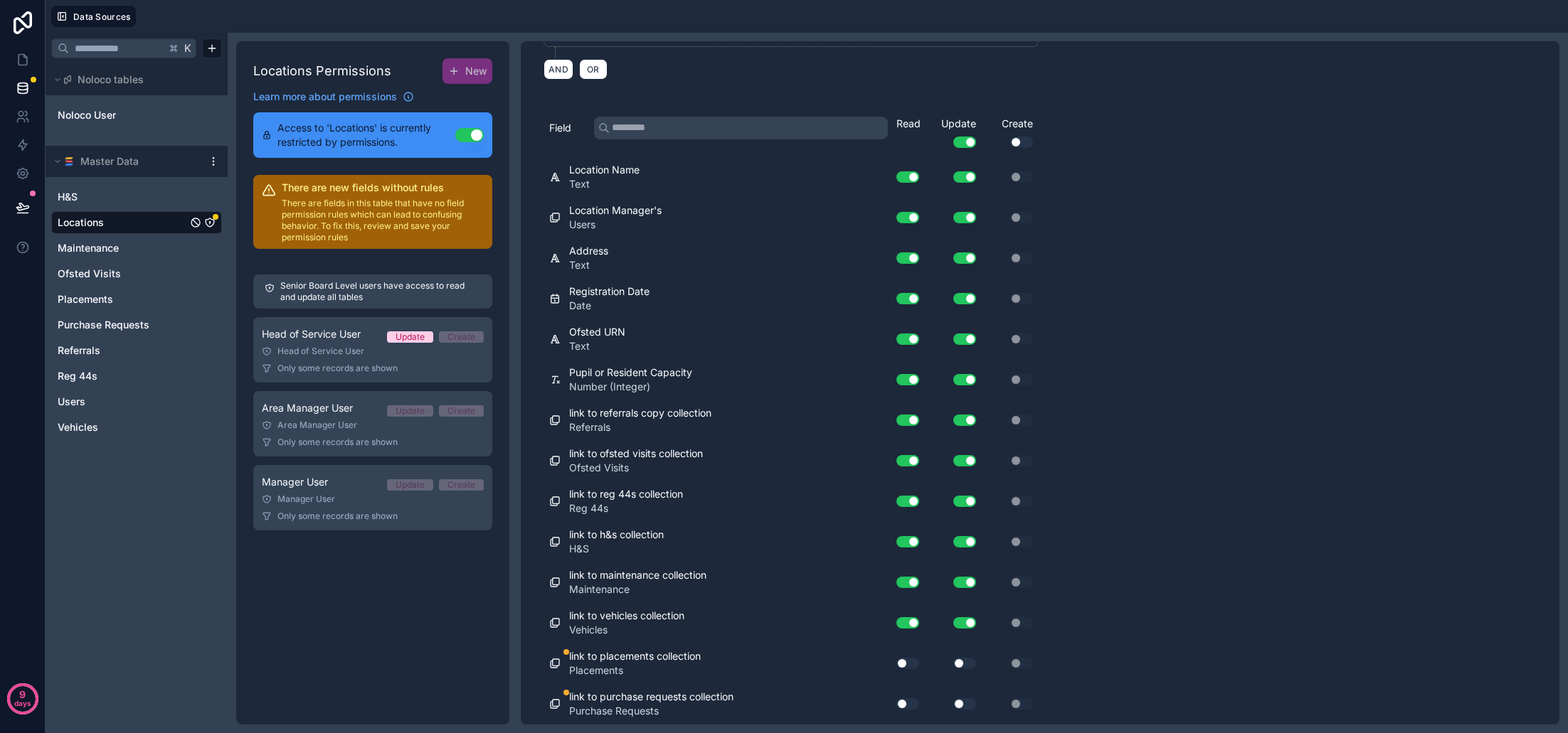
scroll to position [248, 0]
drag, startPoint x: 908, startPoint y: 666, endPoint x: 961, endPoint y: 665, distance: 53.0
click at [911, 665] on button "Use setting" at bounding box center [907, 664] width 23 height 11
drag, startPoint x: 961, startPoint y: 665, endPoint x: 940, endPoint y: 681, distance: 26.4
click at [961, 665] on button "Use setting" at bounding box center [964, 664] width 23 height 11
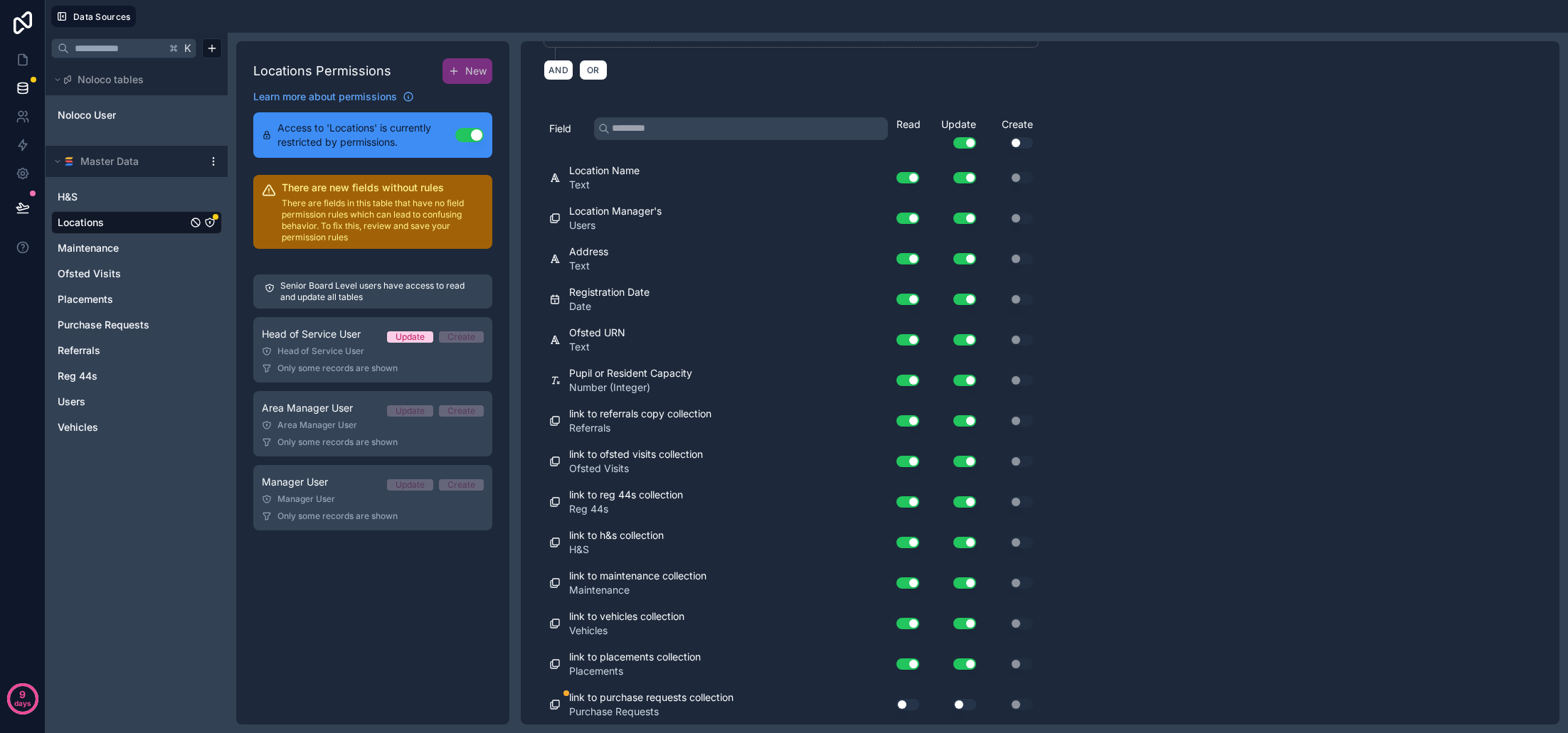
drag, startPoint x: 909, startPoint y: 702, endPoint x: 950, endPoint y: 704, distance: 41.0
click at [910, 702] on button "Use setting" at bounding box center [907, 704] width 23 height 11
click at [962, 704] on button "Use setting" at bounding box center [964, 704] width 23 height 11
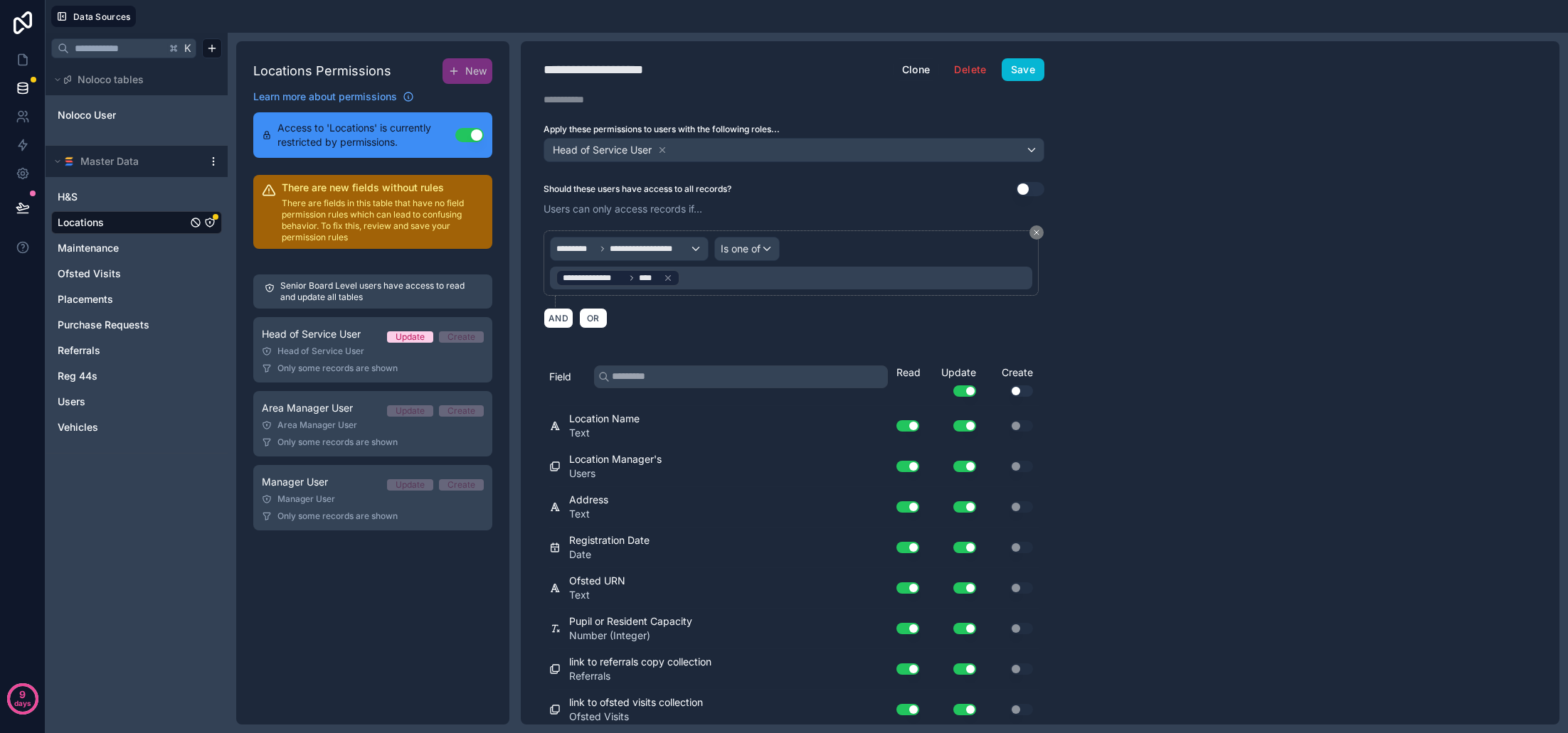
scroll to position [0, 0]
click at [1032, 66] on button "Save" at bounding box center [1023, 69] width 43 height 23
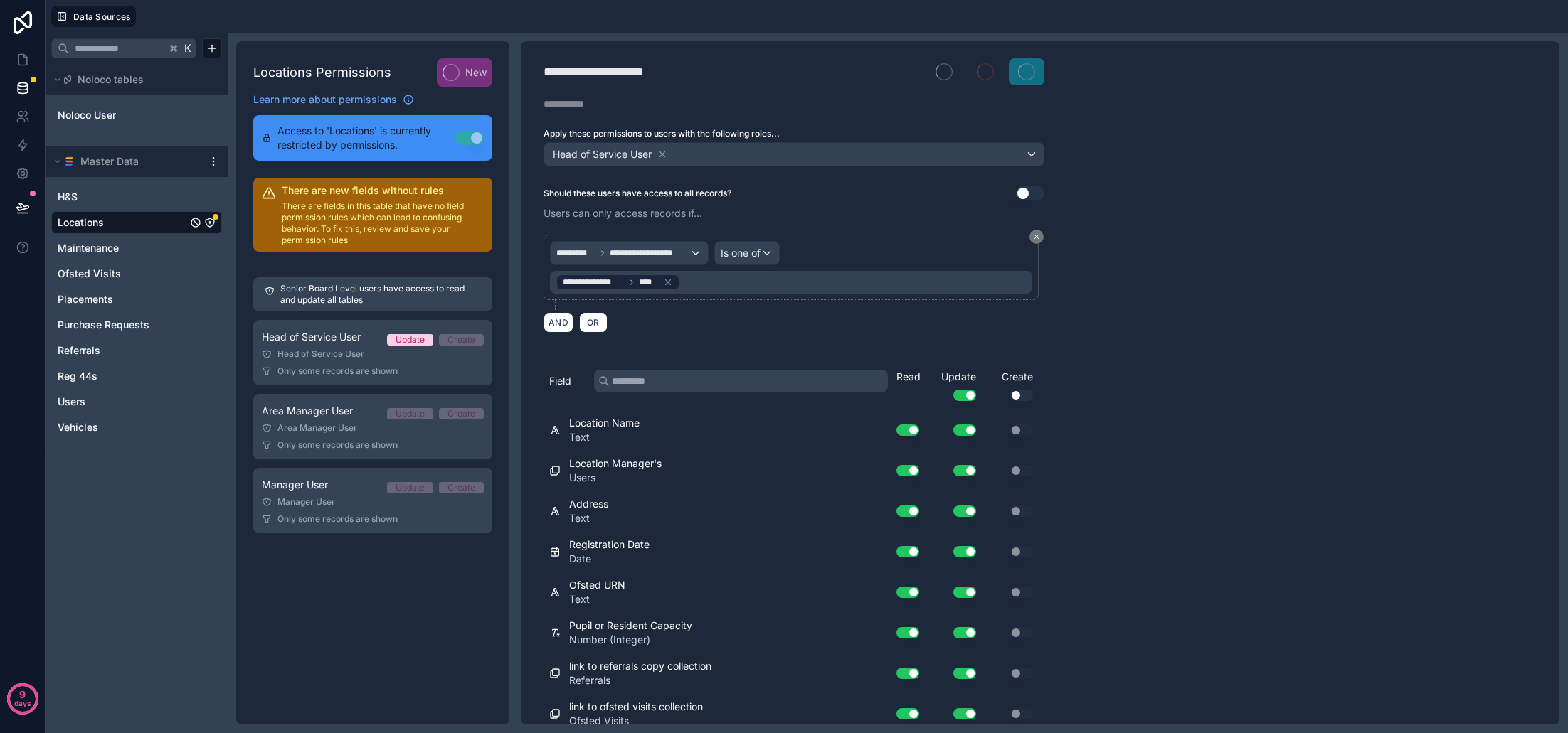
scroll to position [2, 0]
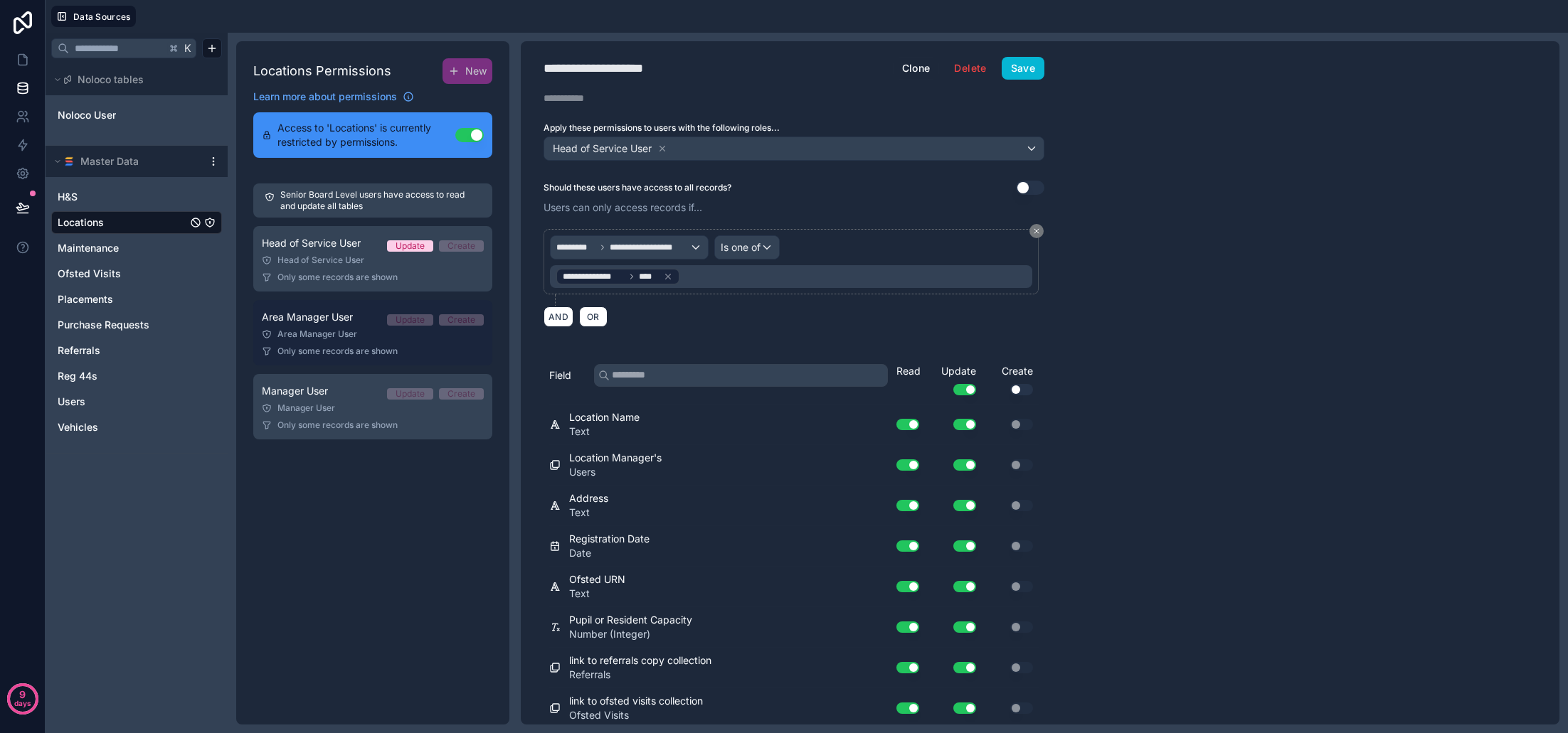
click at [303, 325] on div "Area Manager User Update Create" at bounding box center [372, 316] width 222 height 17
click at [374, 341] on link "Area Manager User Update Create Area Manager User Only some records are shown" at bounding box center [373, 333] width 239 height 65
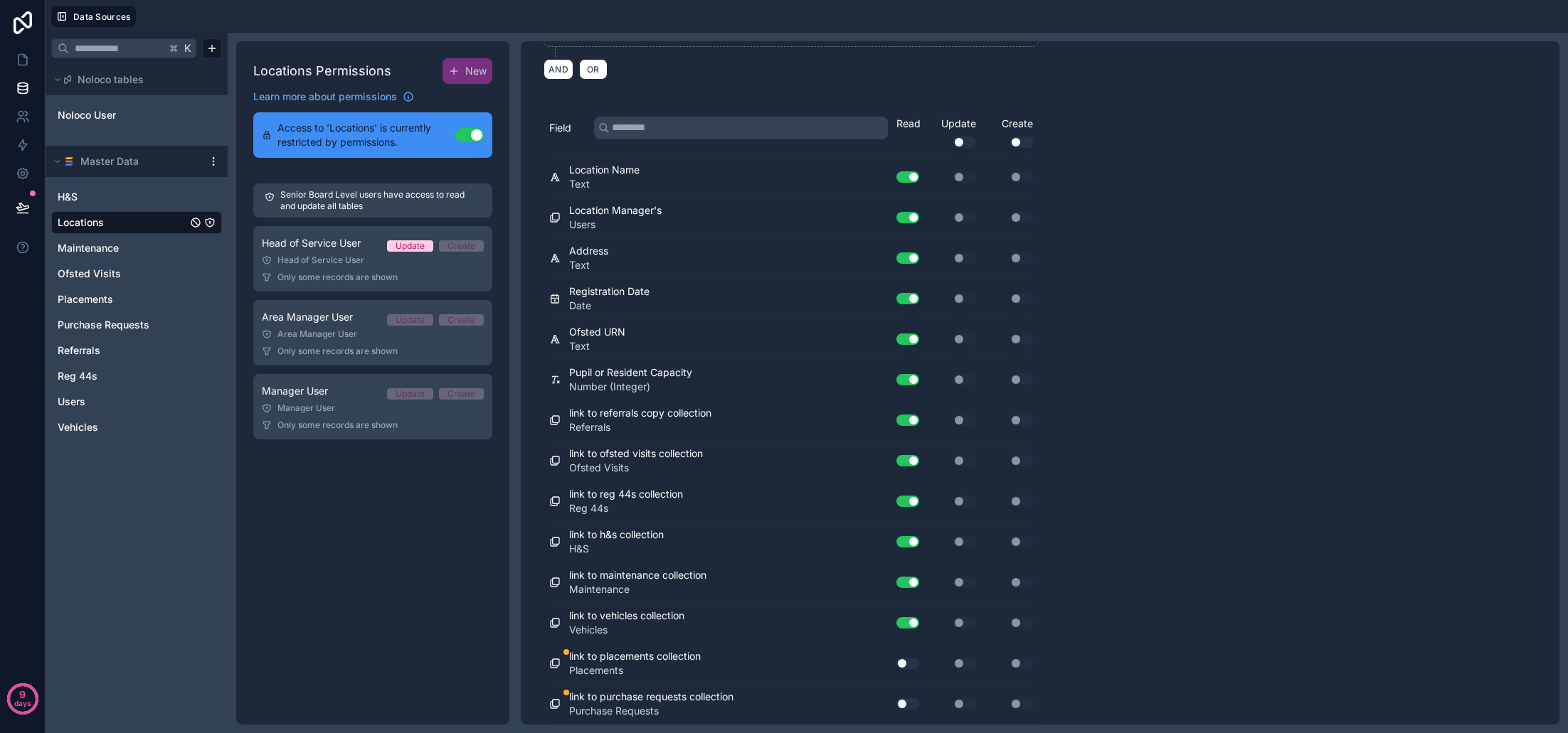
scroll to position [248, 0]
drag, startPoint x: 909, startPoint y: 665, endPoint x: 908, endPoint y: 704, distance: 39.0
click at [909, 665] on button "Use setting" at bounding box center [907, 664] width 23 height 11
click at [899, 703] on button "Use setting" at bounding box center [907, 704] width 23 height 11
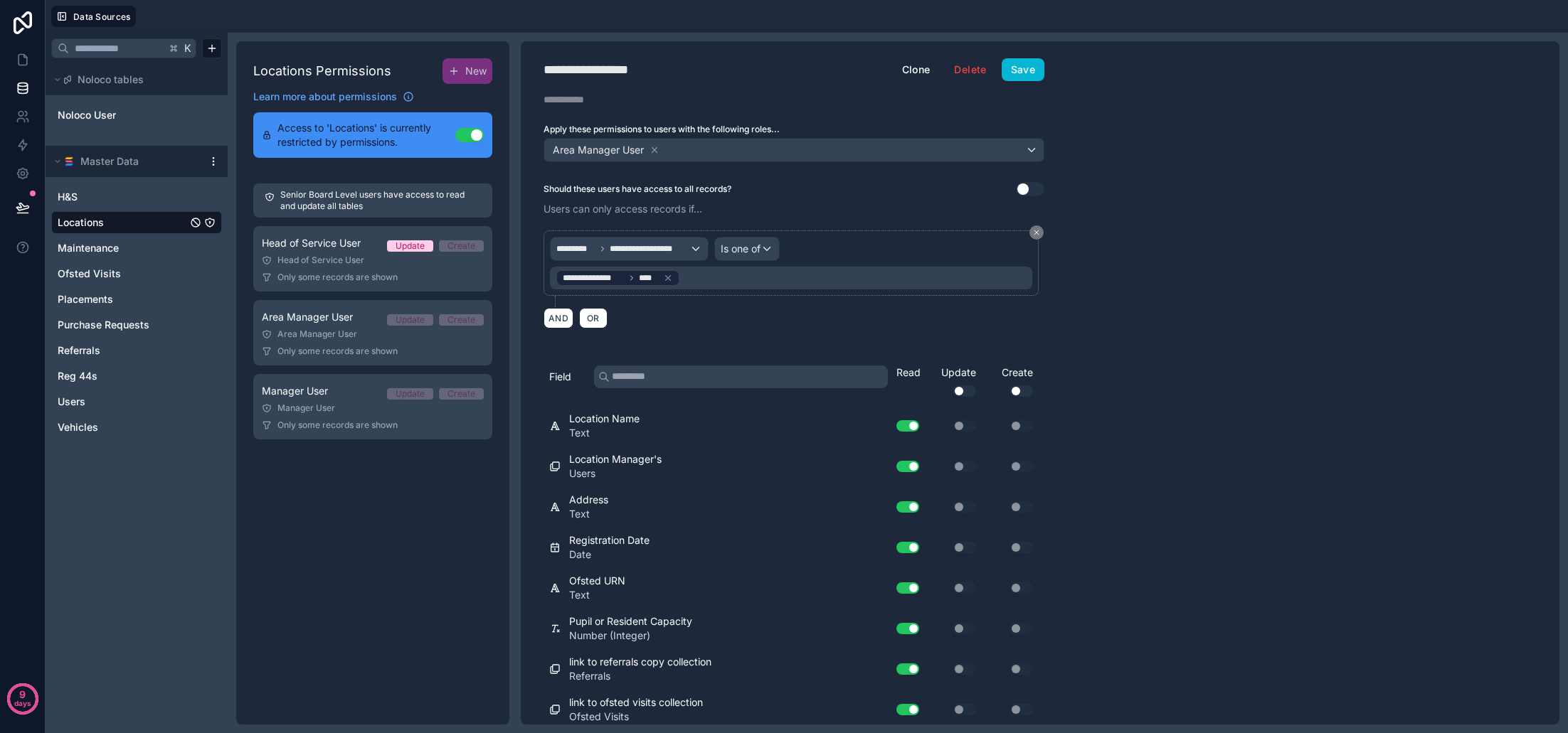
scroll to position [0, 0]
click at [1016, 80] on div "**********" at bounding box center [794, 383] width 546 height 684
click at [1016, 77] on button "Save" at bounding box center [1023, 69] width 43 height 23
click at [301, 421] on span "Only some records are shown" at bounding box center [337, 425] width 120 height 11
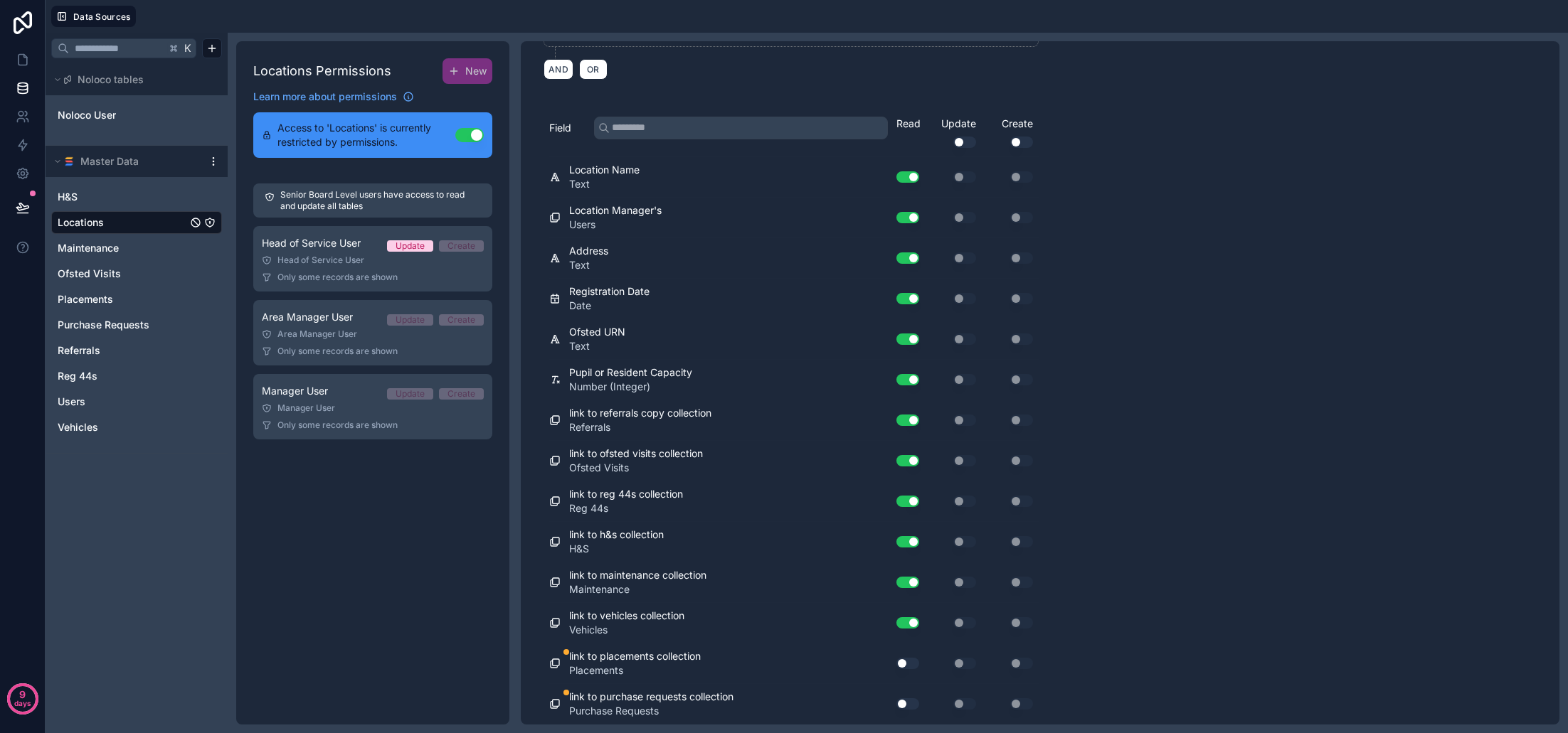
scroll to position [248, 0]
click at [912, 661] on button "Use setting" at bounding box center [907, 664] width 23 height 11
click at [910, 703] on button "Use setting" at bounding box center [907, 704] width 23 height 11
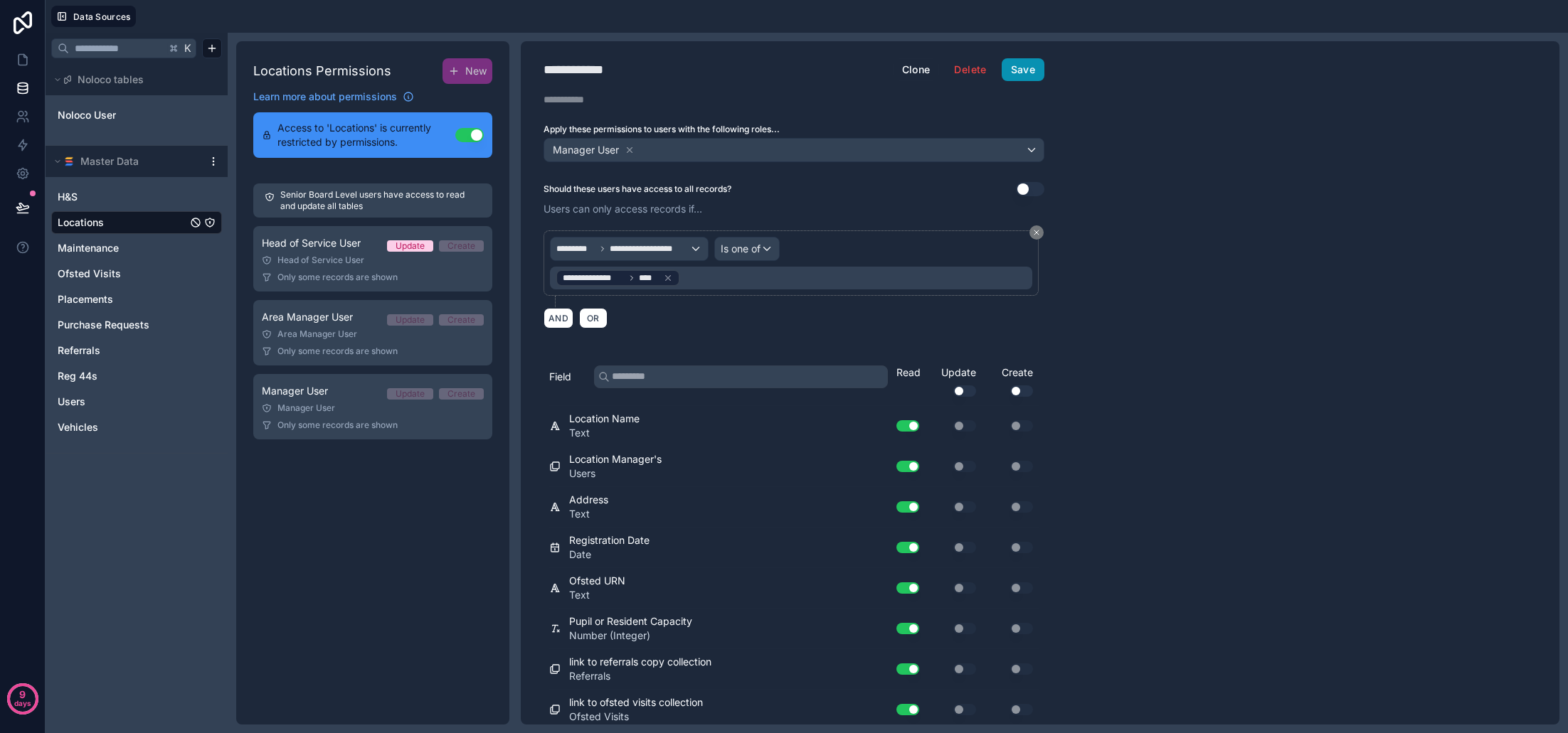
scroll to position [1, 0]
click at [1023, 74] on button "Save" at bounding box center [1023, 68] width 43 height 23
click at [118, 320] on span "Purchase Requests" at bounding box center [103, 325] width 91 height 14
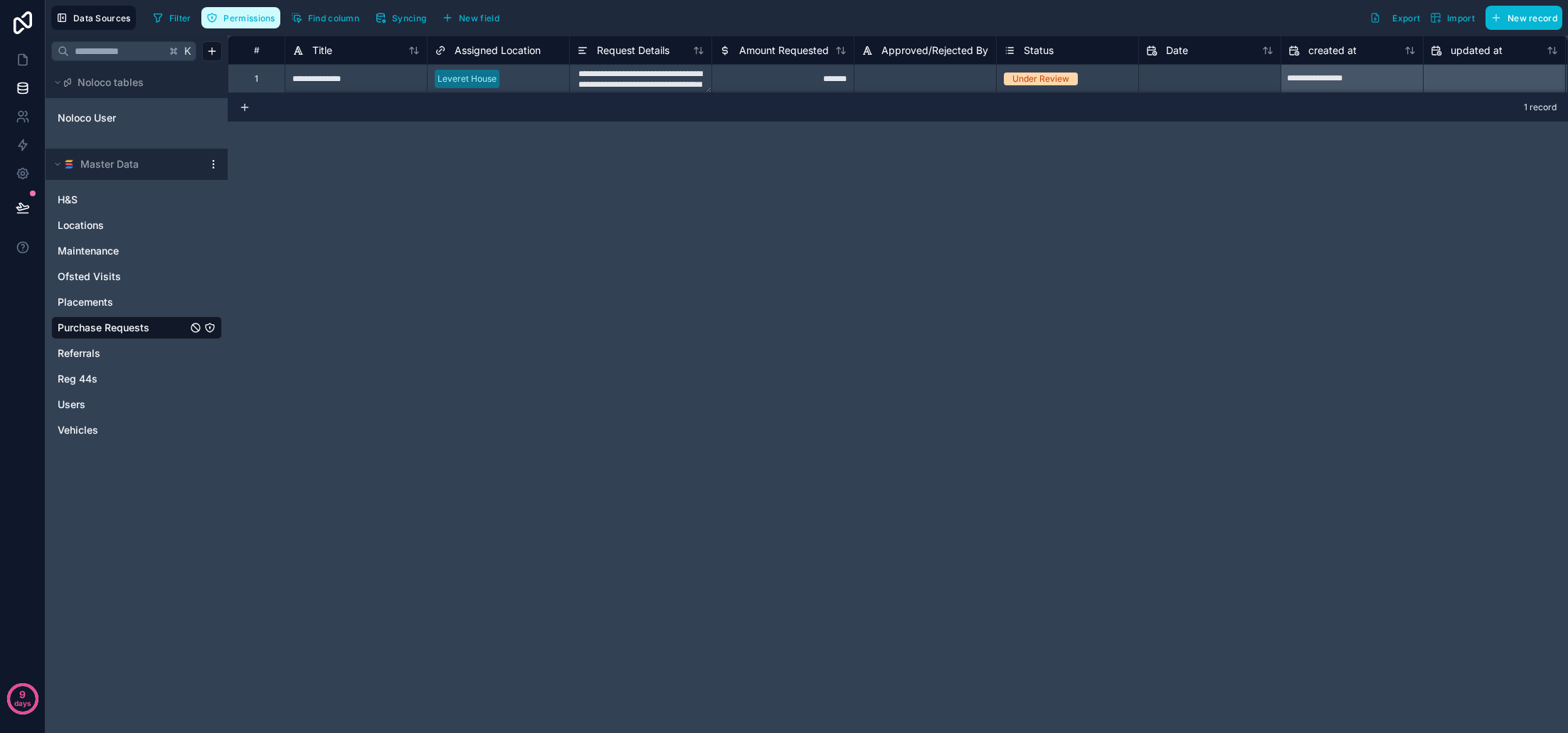
click at [266, 16] on span "Permissions" at bounding box center [249, 17] width 51 height 10
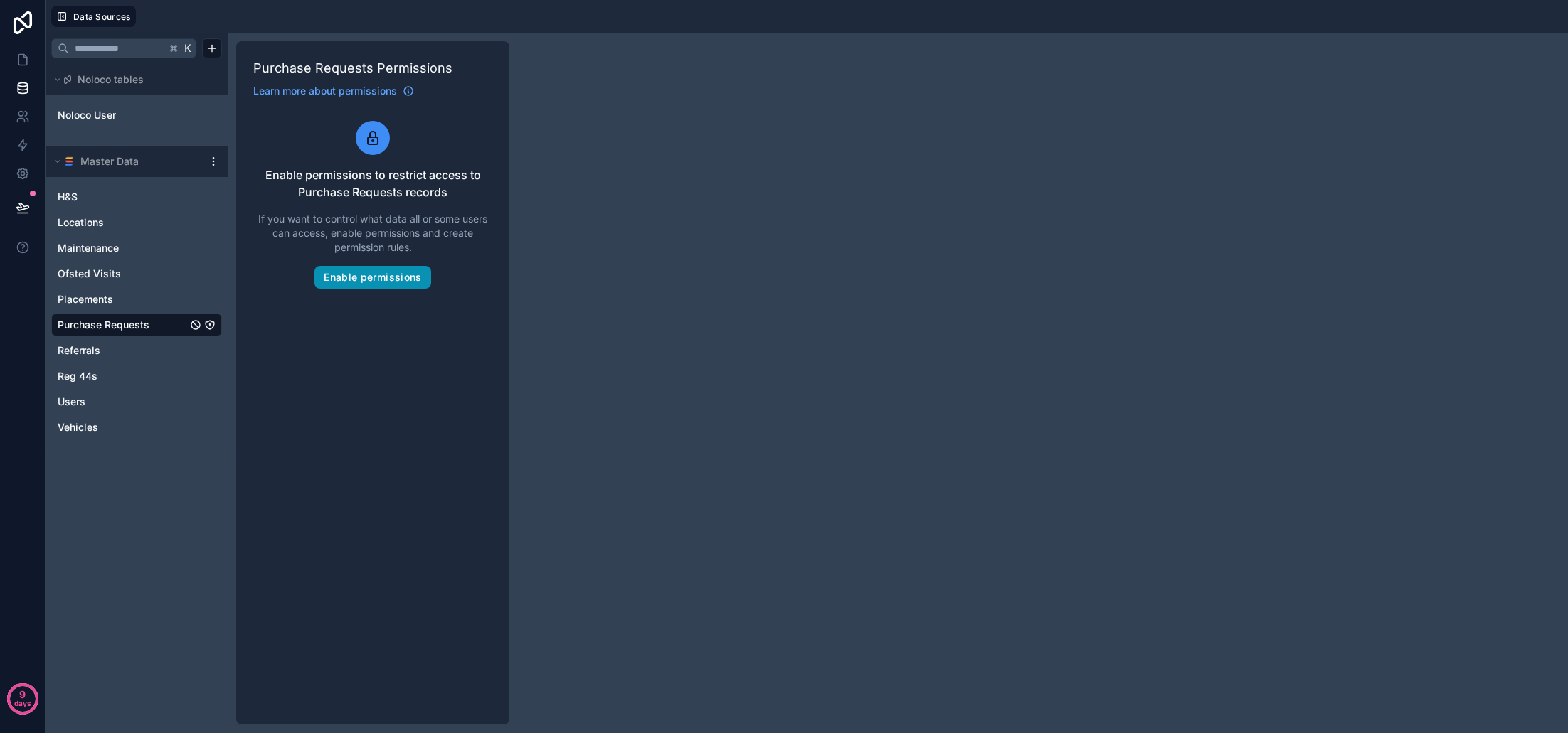
click at [351, 273] on button "Enable permissions" at bounding box center [372, 277] width 116 height 23
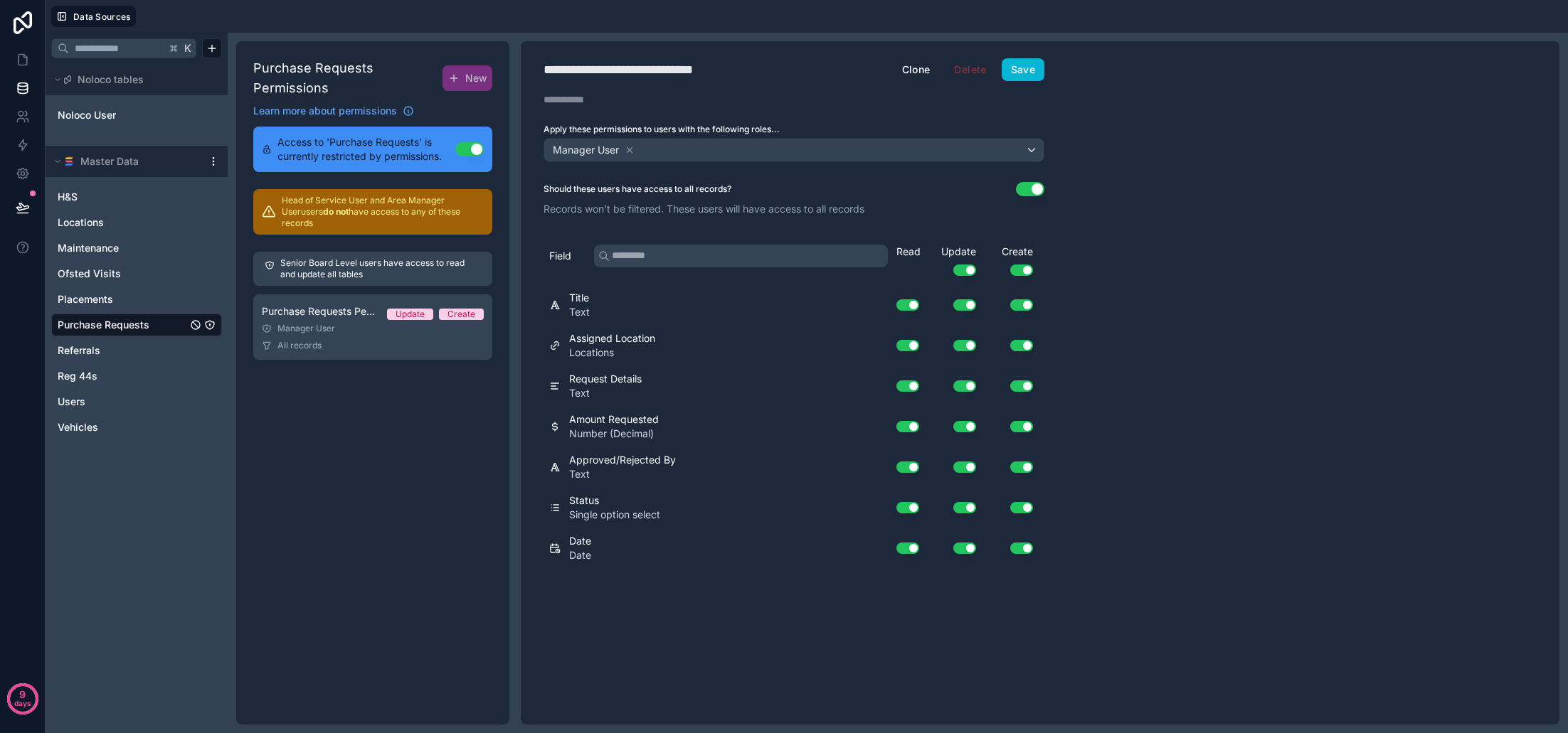
click at [635, 67] on div "**********" at bounding box center [647, 69] width 207 height 20
type div "**********"
click at [1037, 191] on button "Use setting" at bounding box center [1030, 189] width 29 height 14
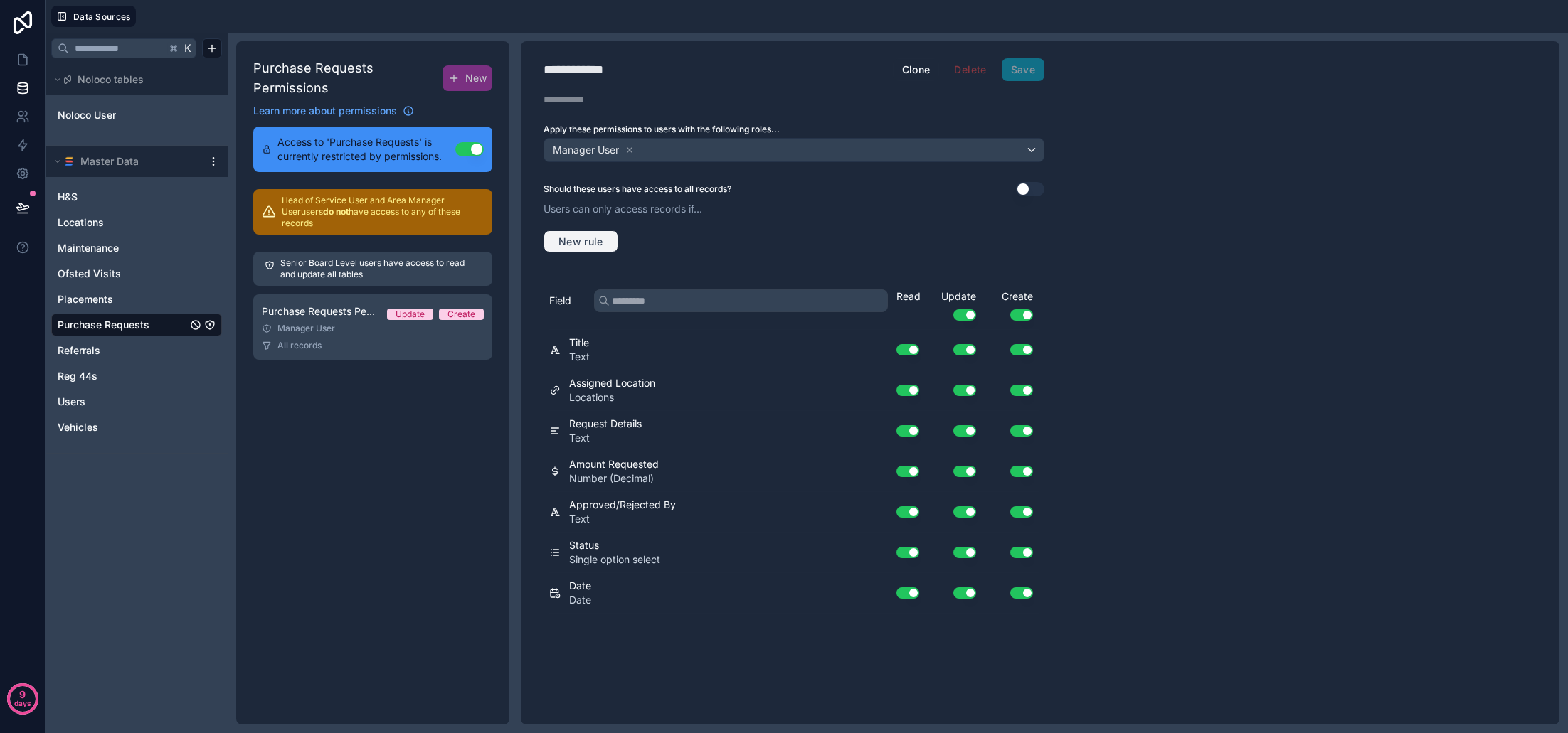
click at [584, 236] on span "New rule" at bounding box center [580, 242] width 56 height 13
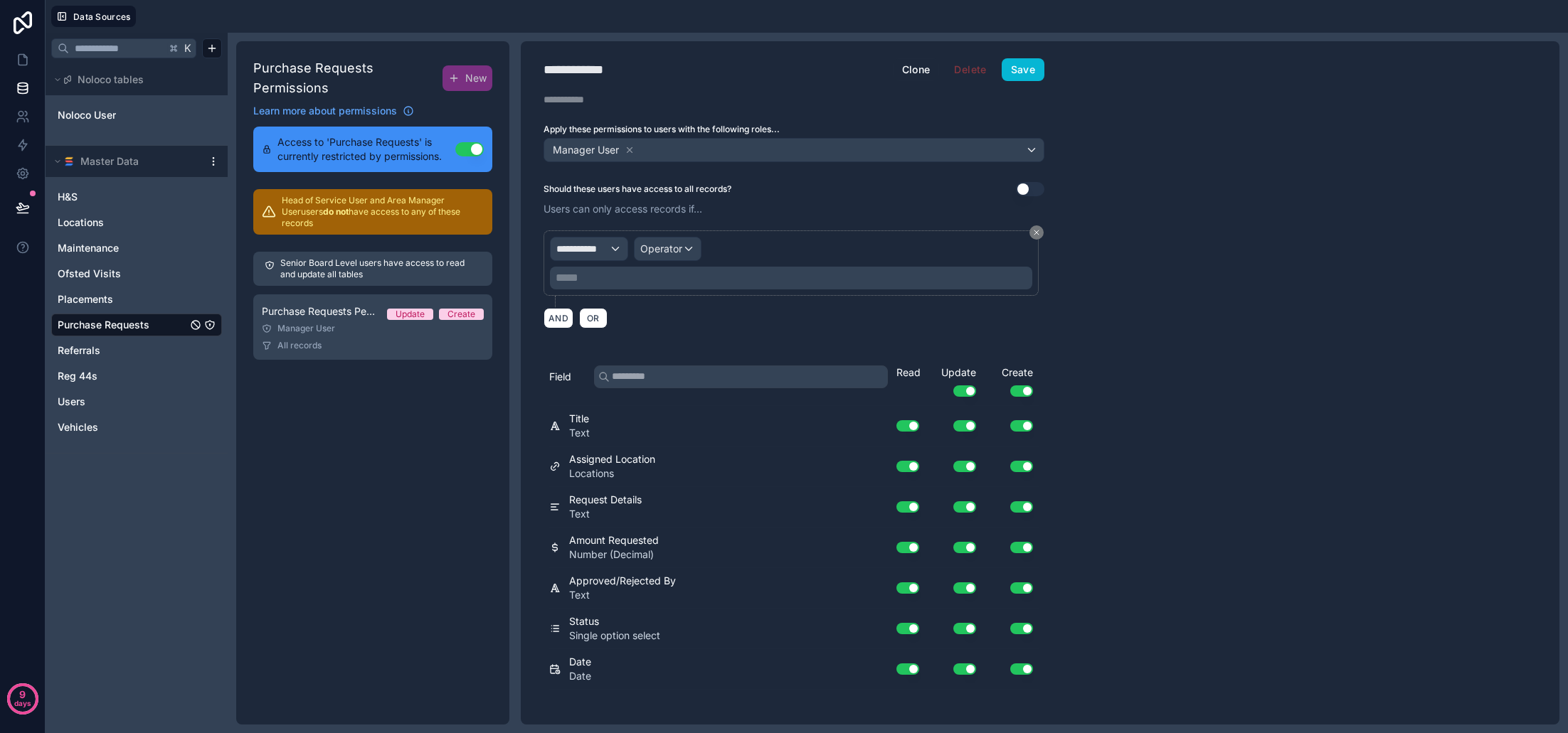
click at [598, 250] on span "**********" at bounding box center [583, 249] width 52 height 14
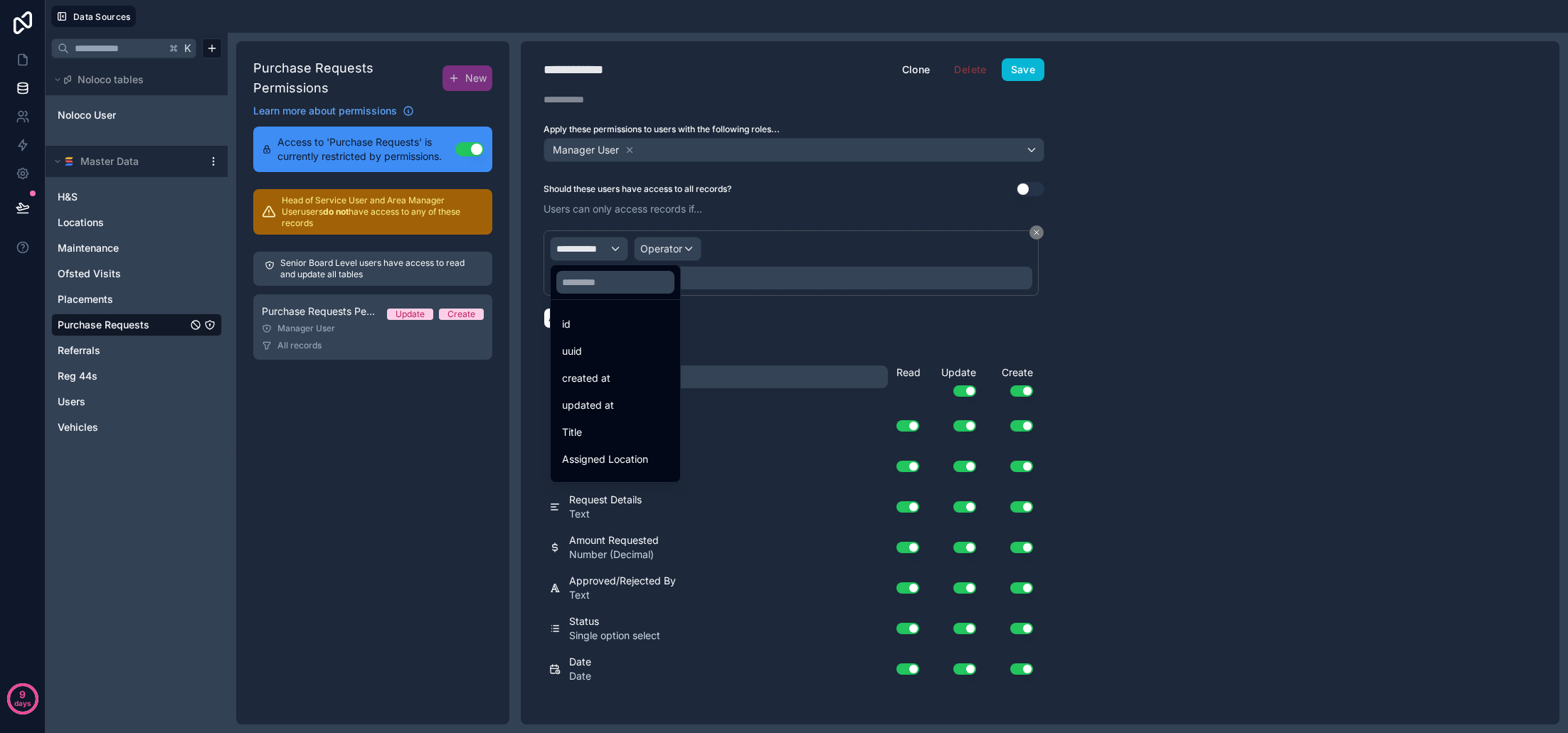
click at [633, 453] on span "Assigned Location" at bounding box center [605, 459] width 86 height 17
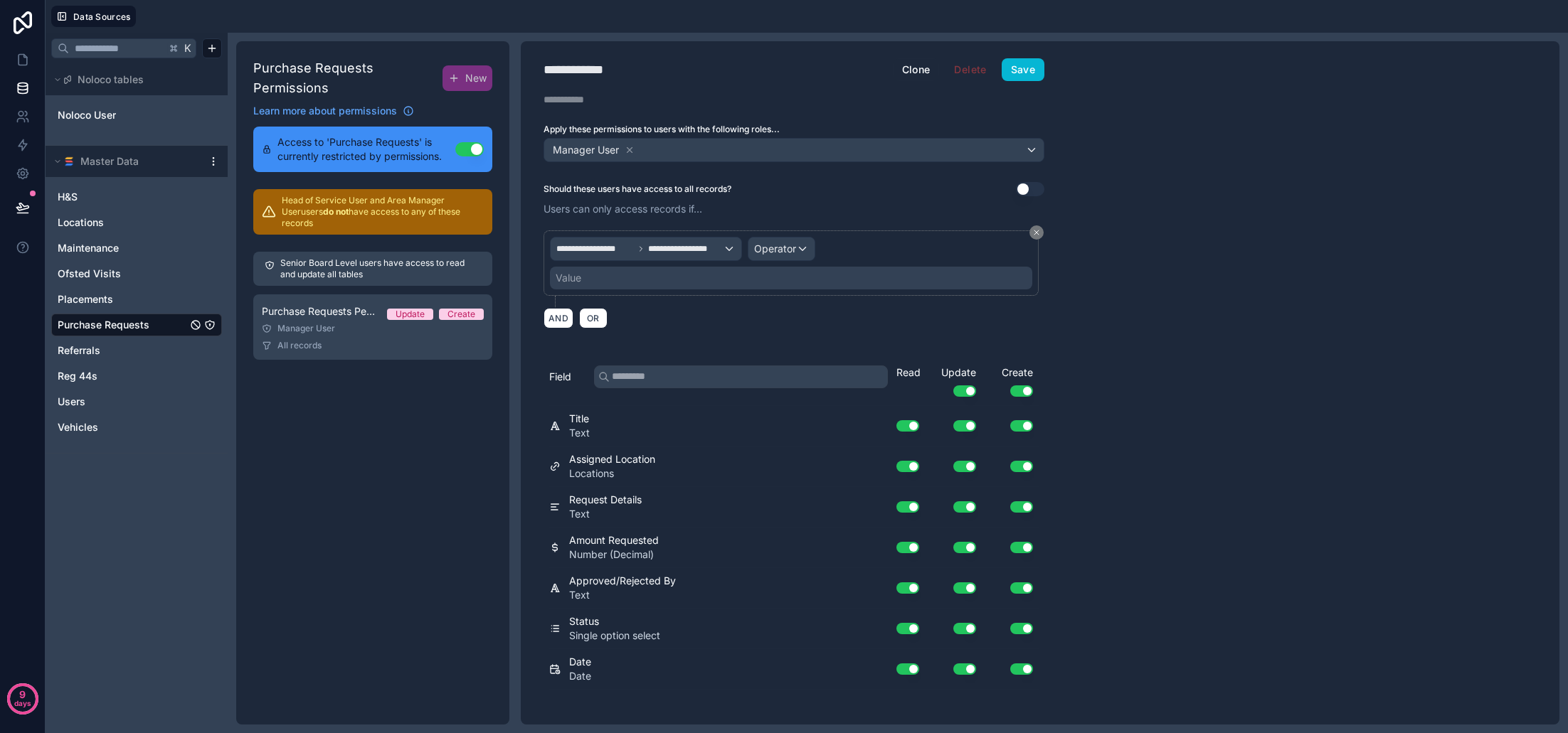
click at [770, 242] on span "Operator" at bounding box center [774, 248] width 42 height 12
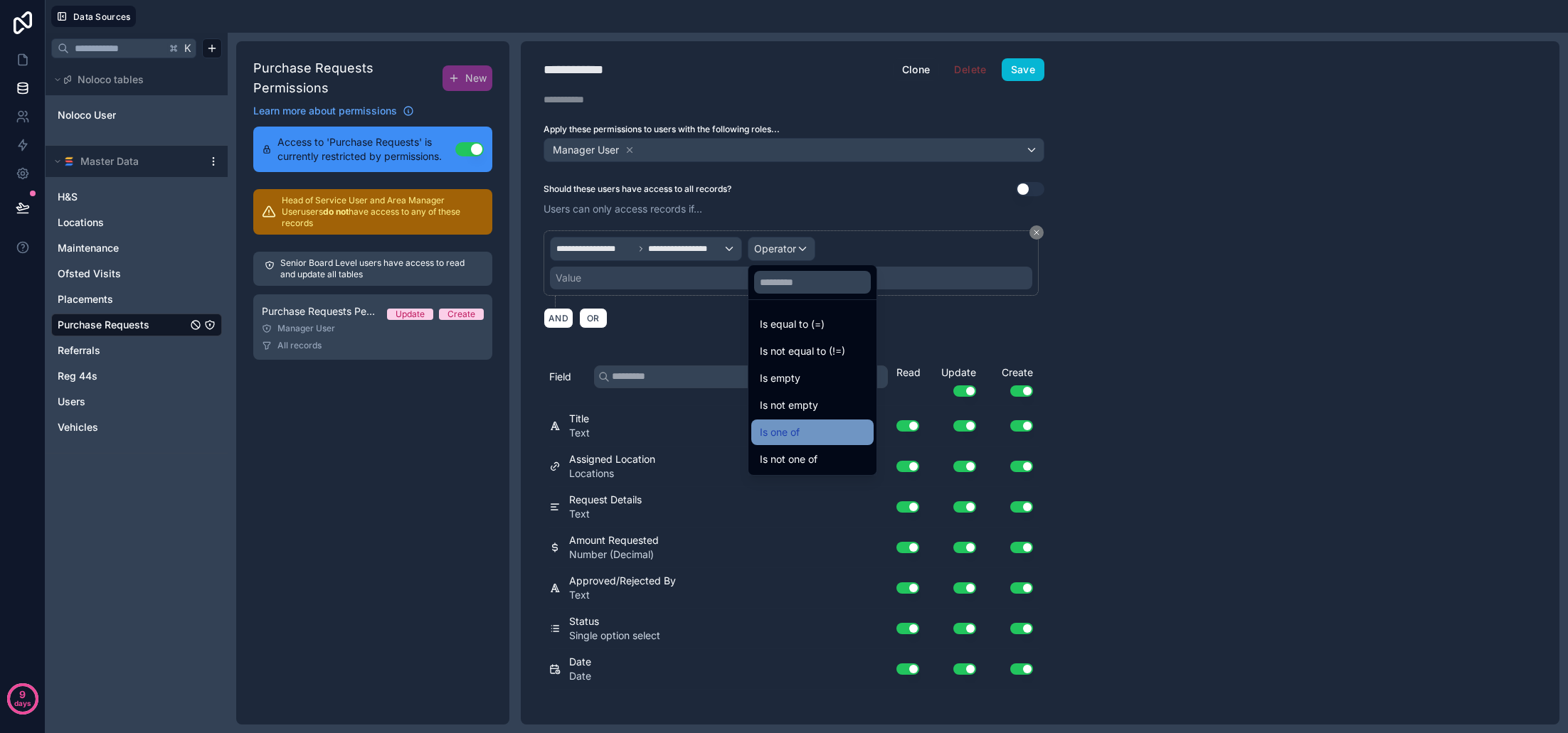
click at [814, 432] on div "Is one of" at bounding box center [813, 432] width 105 height 17
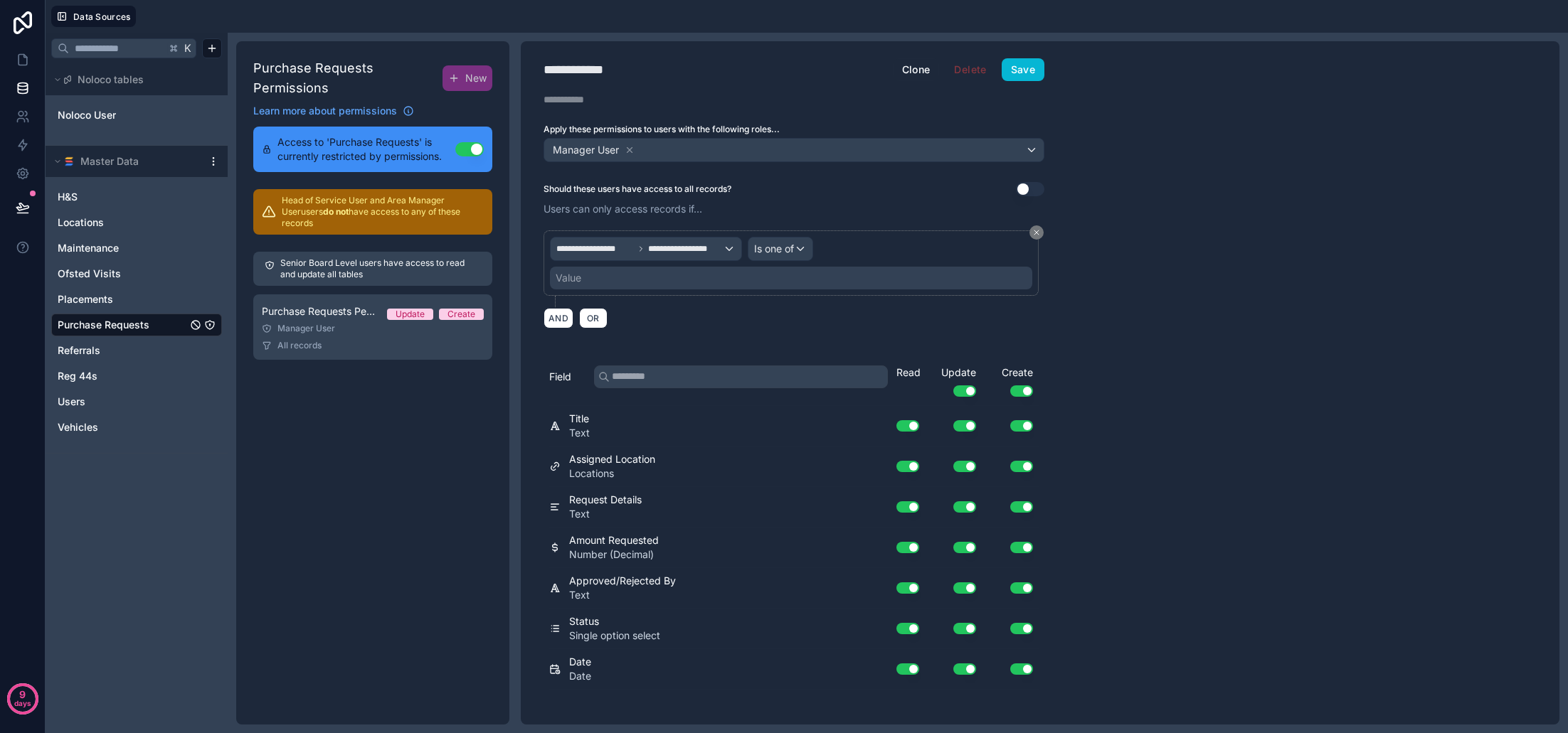
click at [654, 281] on div "Value" at bounding box center [791, 277] width 483 height 23
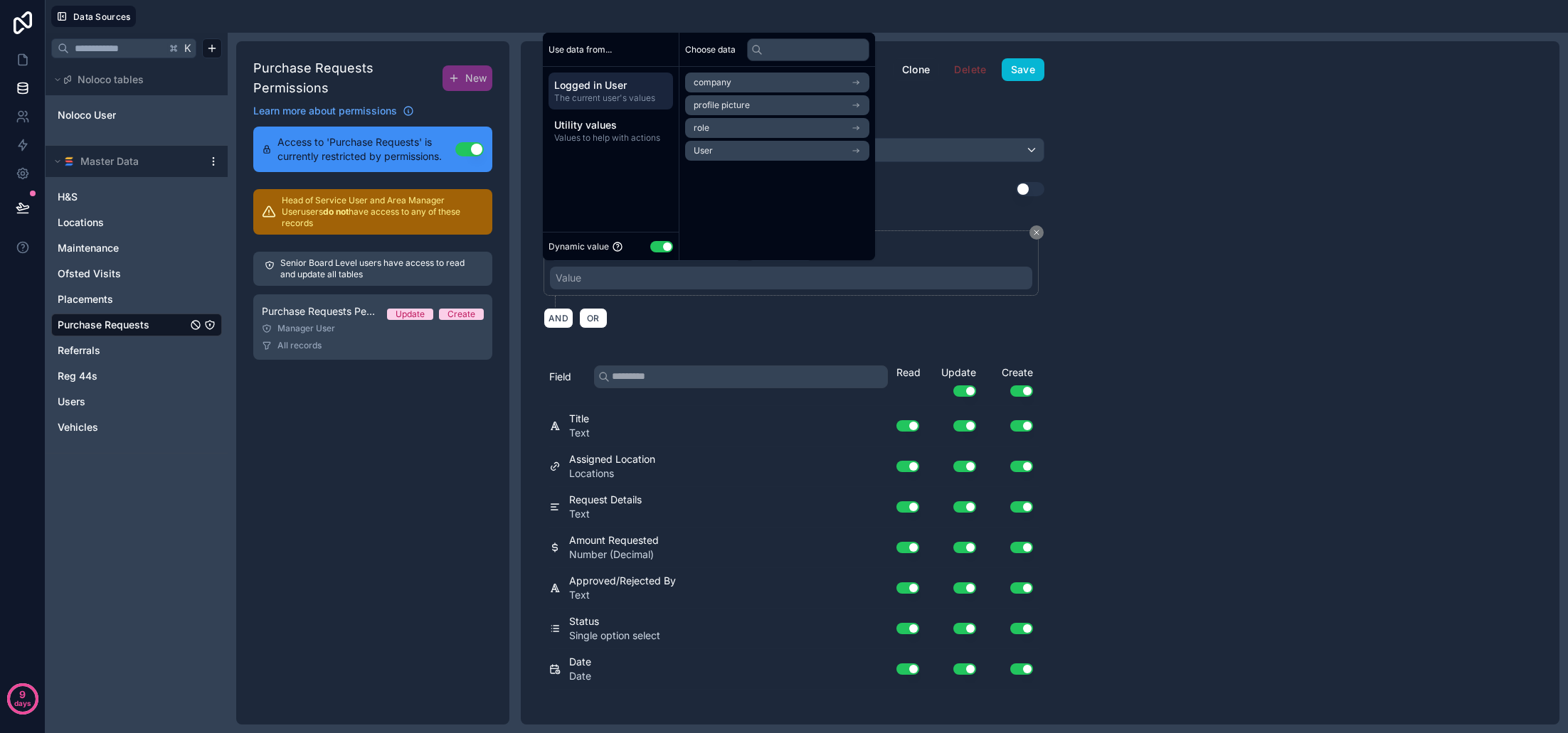
click at [726, 152] on li "User" at bounding box center [778, 150] width 184 height 20
click at [743, 134] on span "link to locations collection" at bounding box center [745, 130] width 104 height 11
click at [747, 138] on li "link to locations collection" at bounding box center [778, 130] width 184 height 20
click at [757, 132] on span "link to locations collection" at bounding box center [745, 130] width 104 height 11
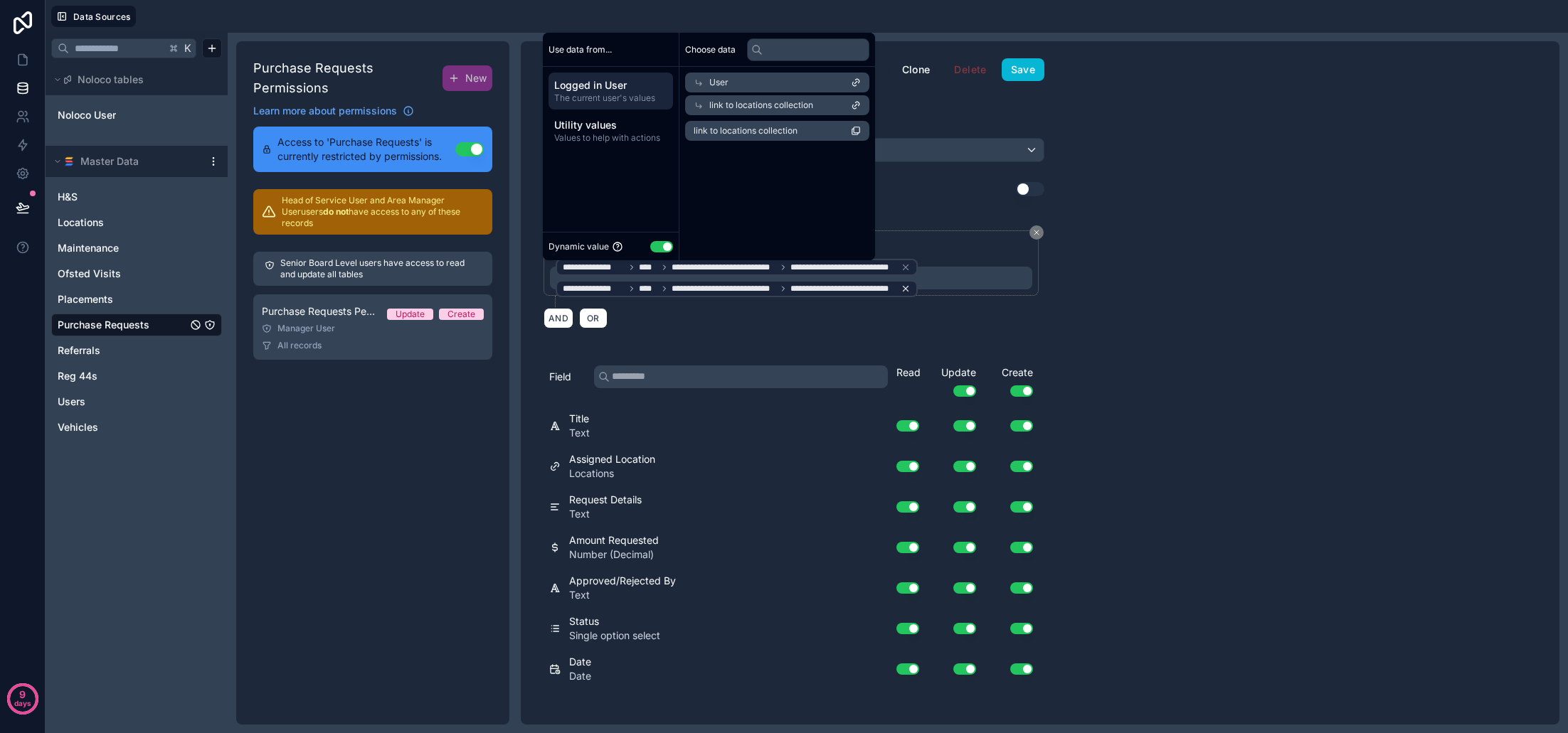
click at [909, 288] on icon at bounding box center [906, 289] width 10 height 10
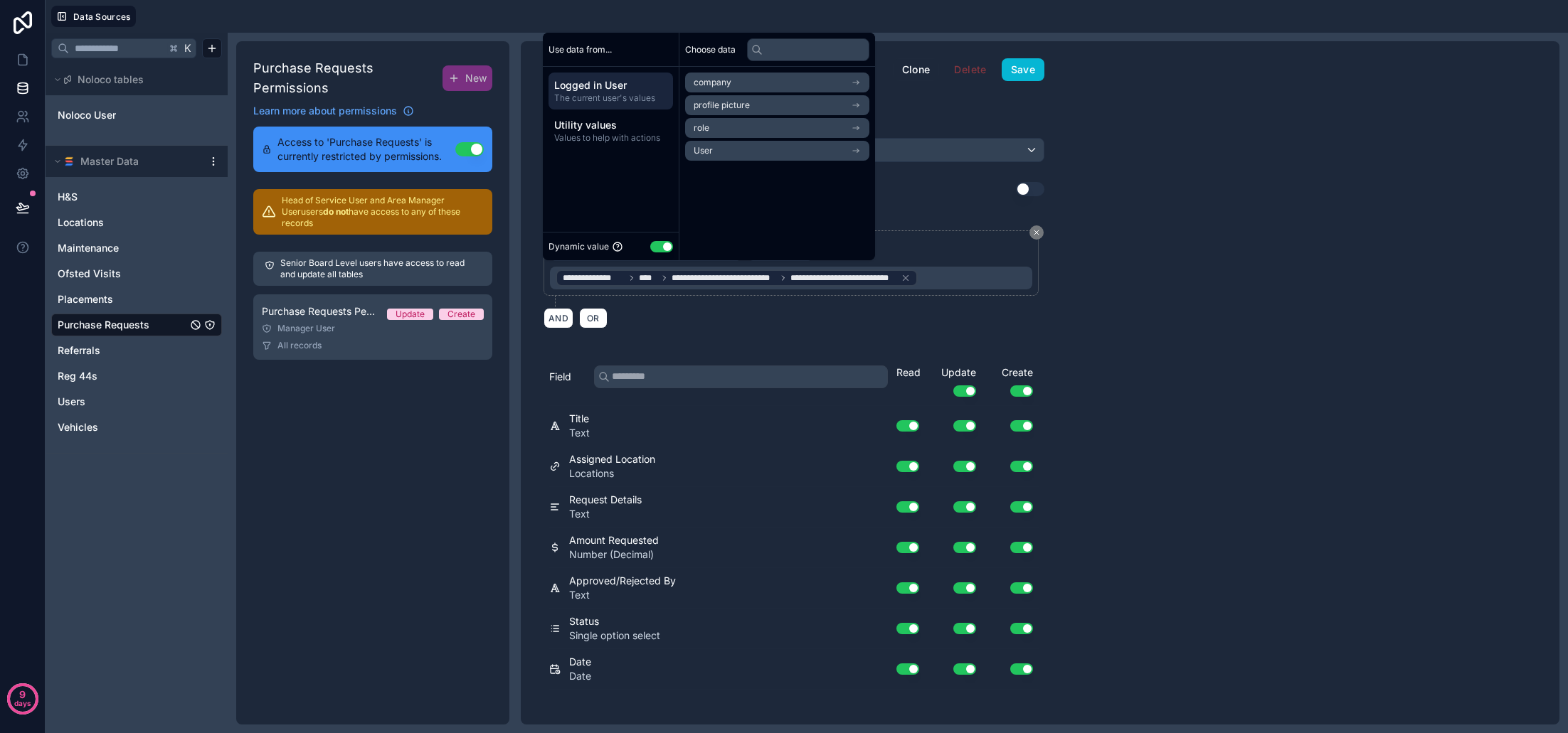
click at [1204, 254] on div "**********" at bounding box center [1040, 383] width 1038 height 684
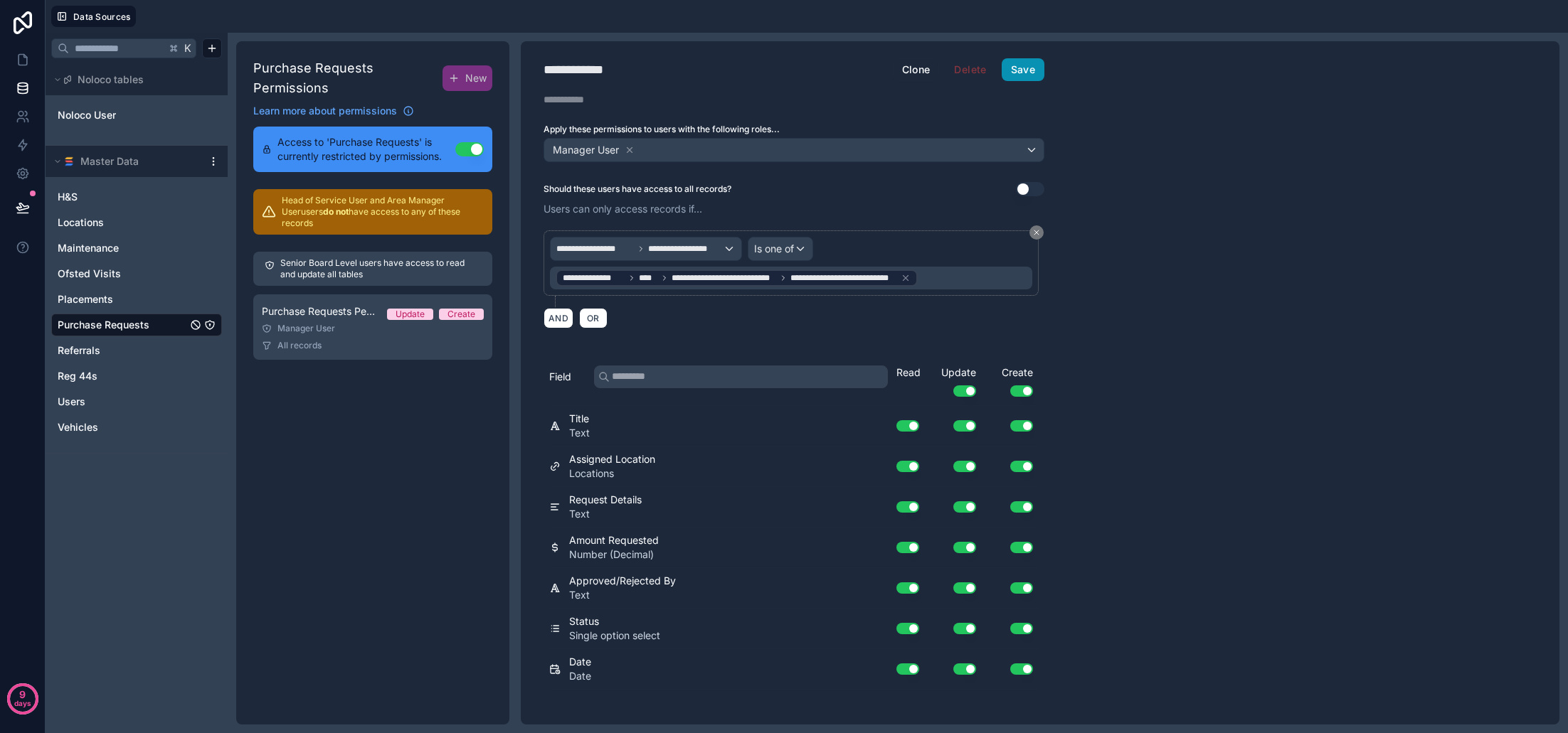
click at [1035, 74] on button "Save" at bounding box center [1023, 69] width 43 height 23
click at [31, 60] on link at bounding box center [22, 60] width 45 height 29
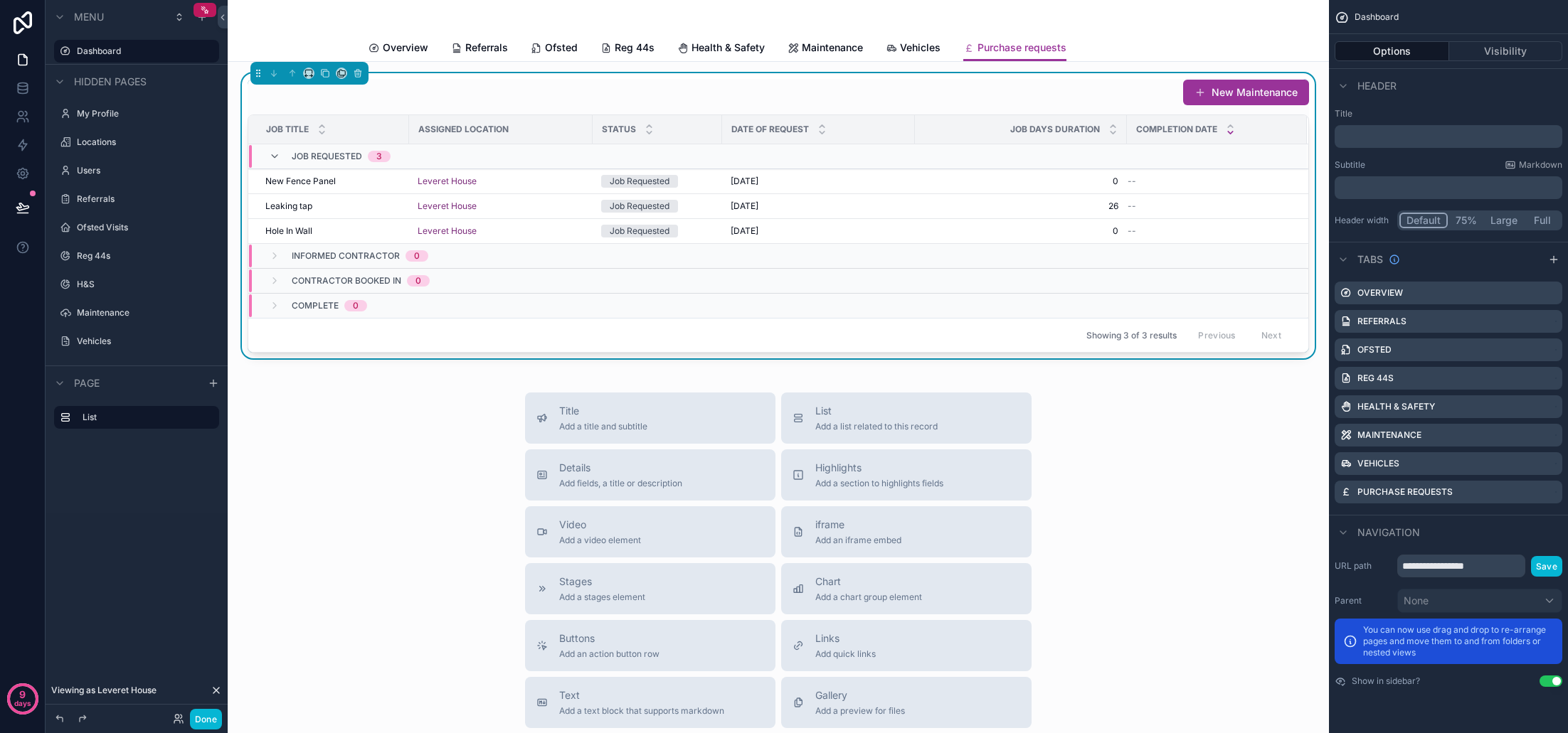
drag, startPoint x: 1469, startPoint y: 105, endPoint x: 1494, endPoint y: 83, distance: 33.3
click at [1472, 103] on div "Title ﻿ Subtitle Markdown ﻿ Header width Default 75% Large Full" at bounding box center [1448, 169] width 239 height 134
click at [1506, 50] on button "Visibility" at bounding box center [1505, 51] width 114 height 20
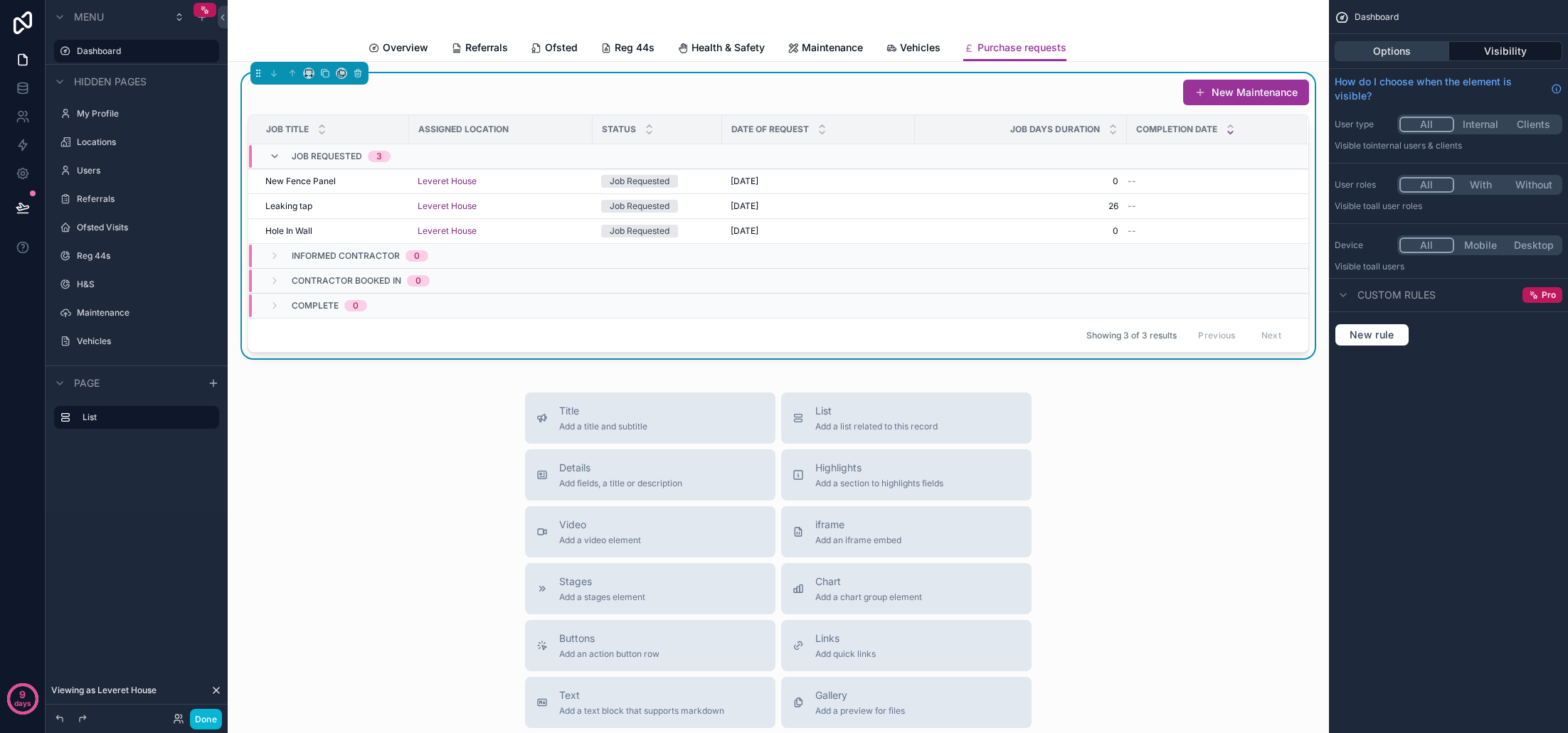
click at [1422, 51] on button "Options" at bounding box center [1391, 51] width 114 height 20
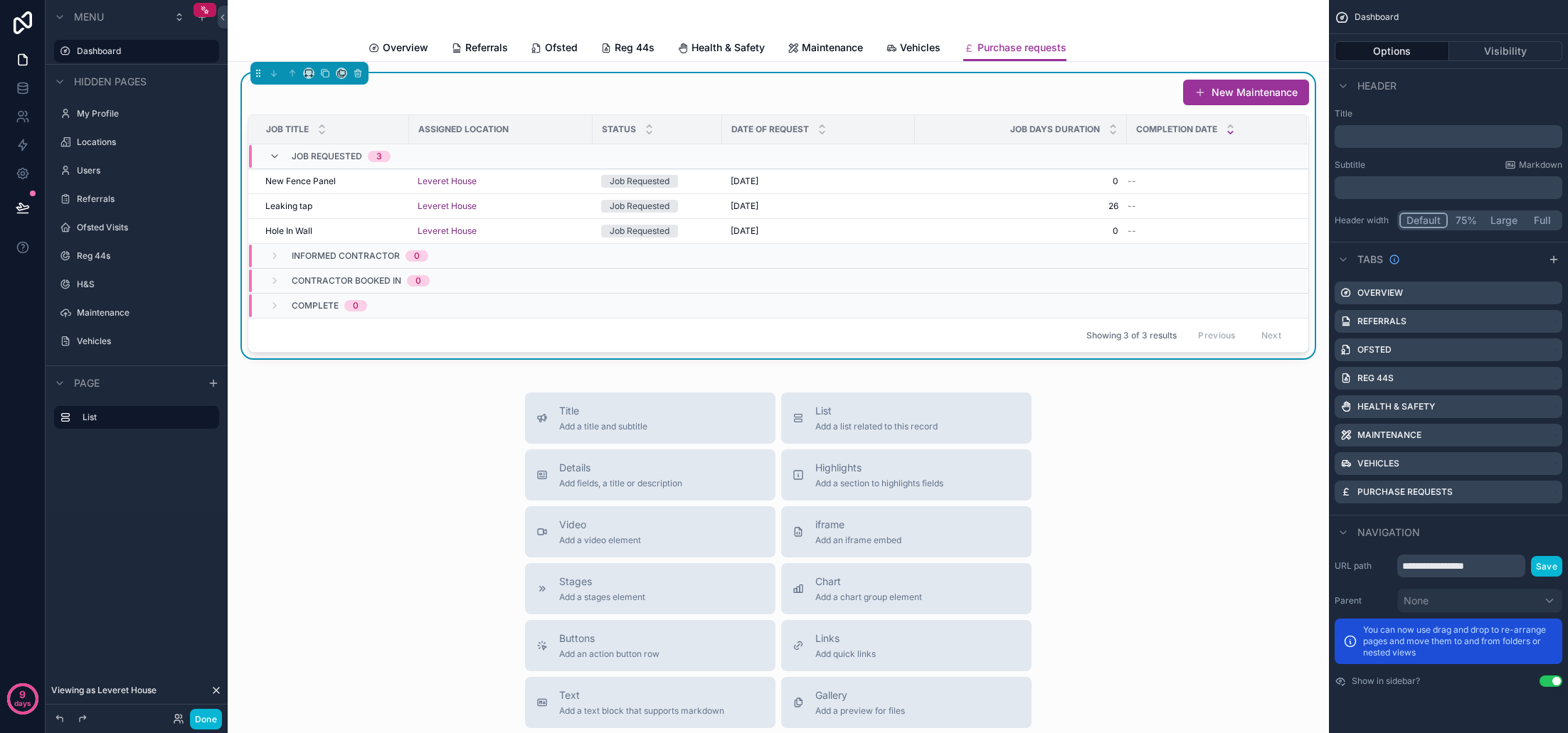
click at [1140, 217] on td "--" at bounding box center [1217, 206] width 180 height 25
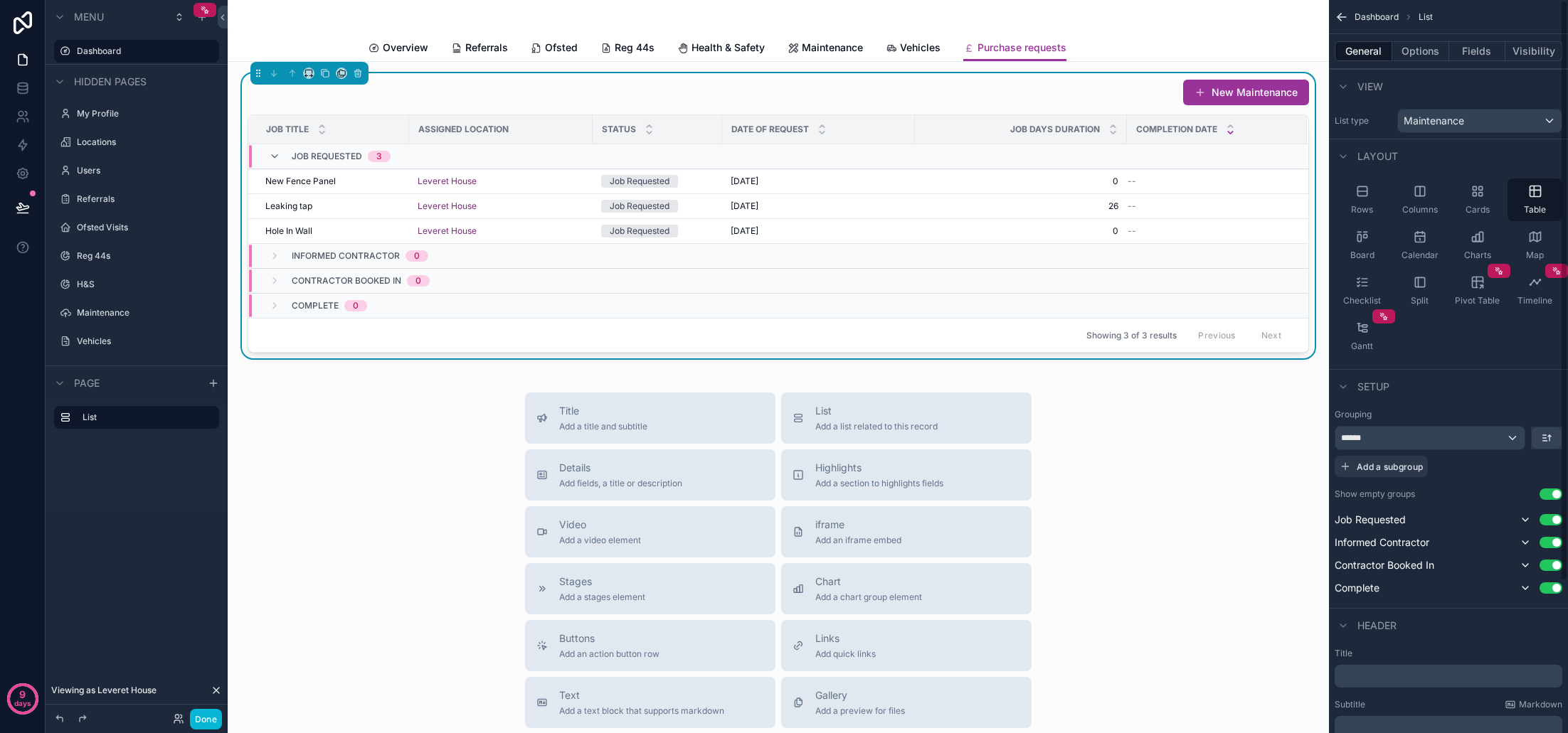
click at [1441, 129] on div "Maintenance" at bounding box center [1480, 121] width 164 height 23
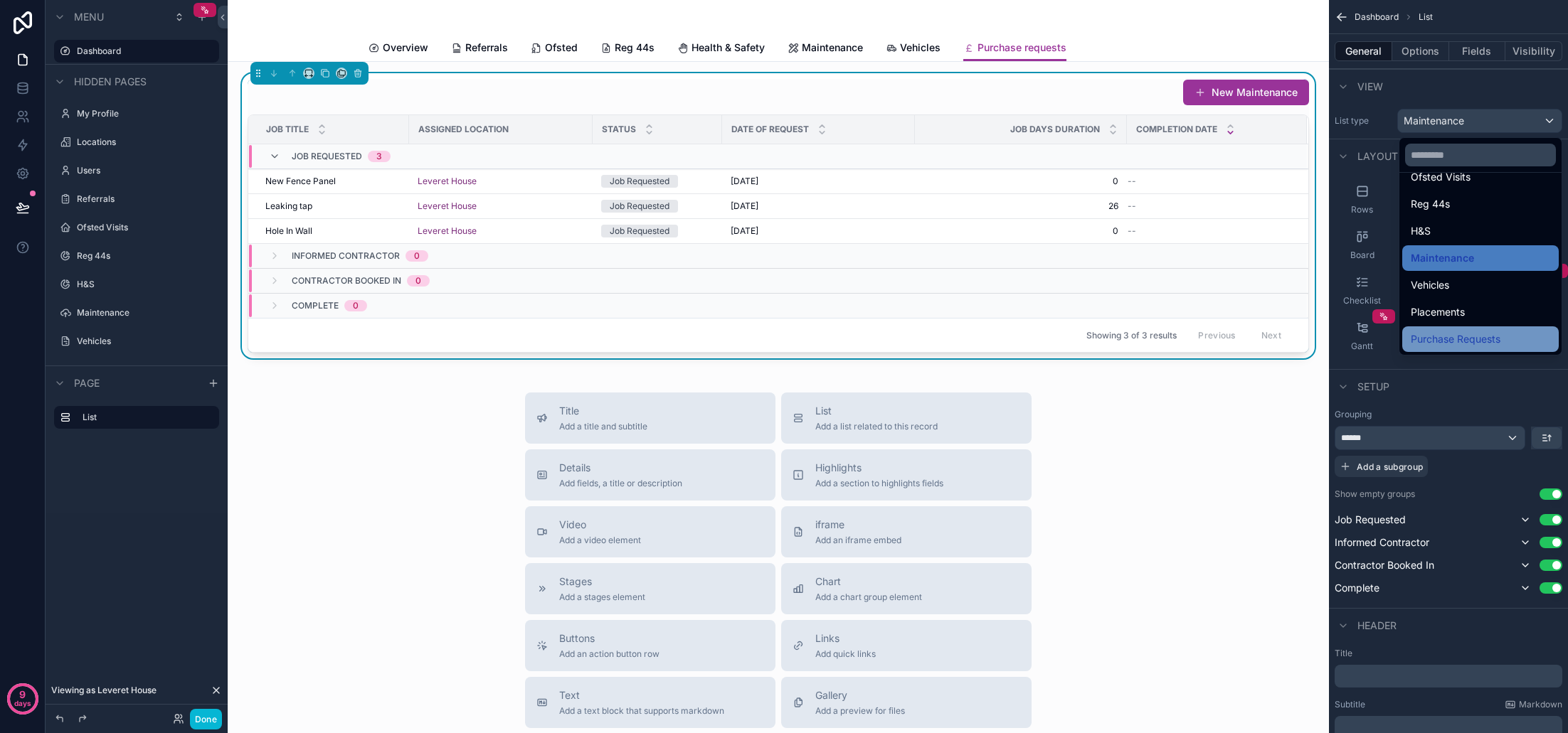
scroll to position [171, 0]
click at [1457, 338] on span "Purchase Requests" at bounding box center [1455, 339] width 90 height 17
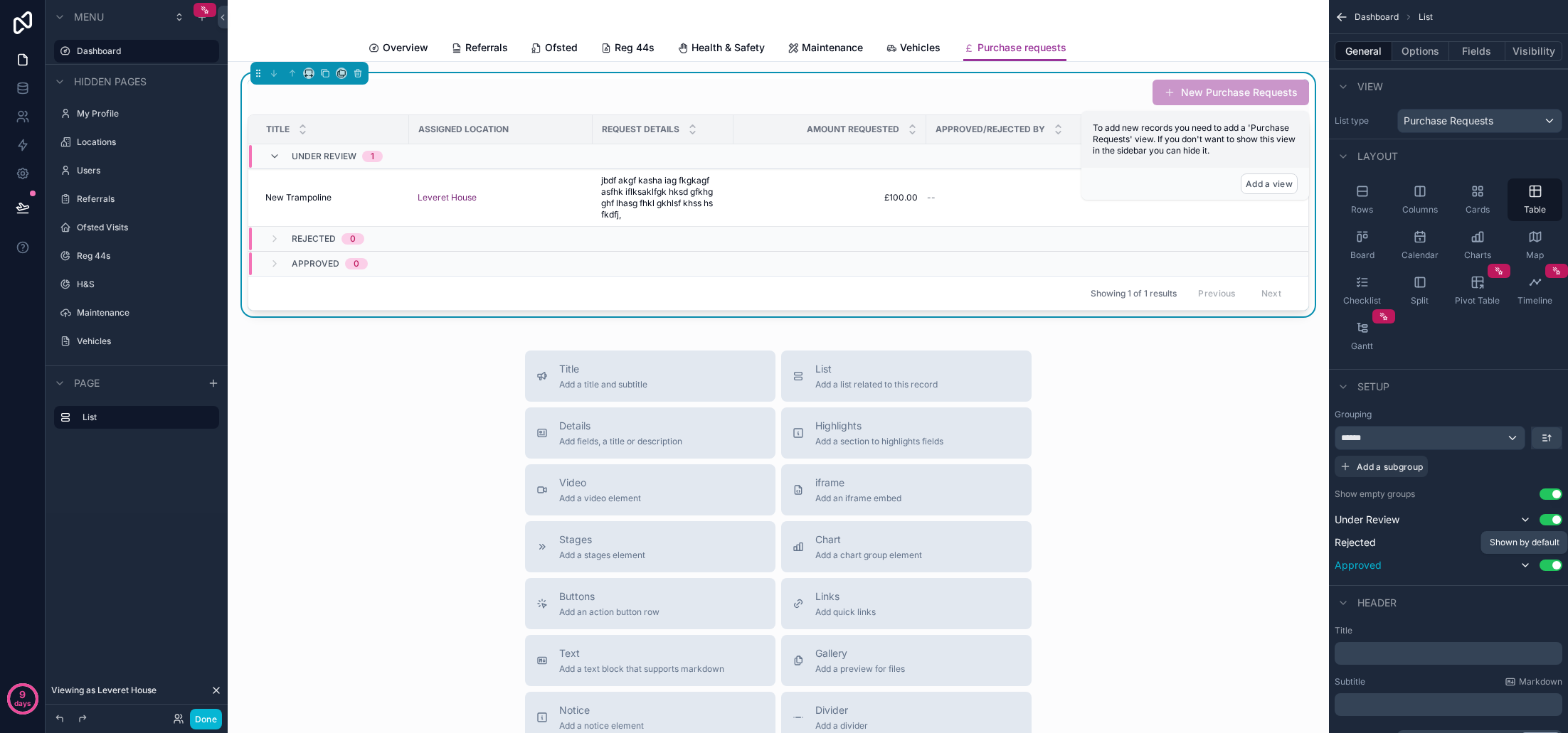
click at [1527, 564] on icon "scrollable content" at bounding box center [1525, 565] width 11 height 11
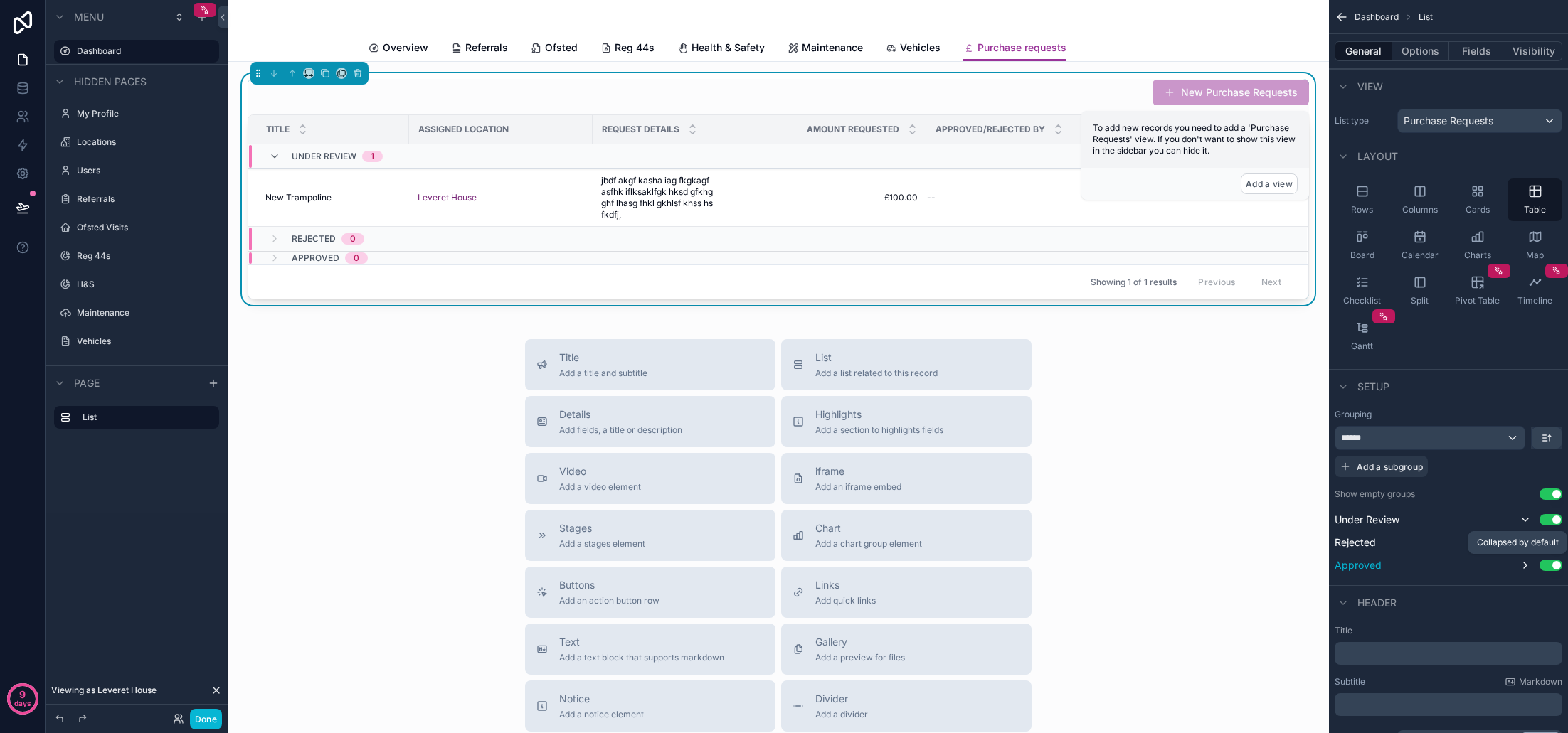
click at [1525, 564] on icon "scrollable content" at bounding box center [1525, 565] width 11 height 11
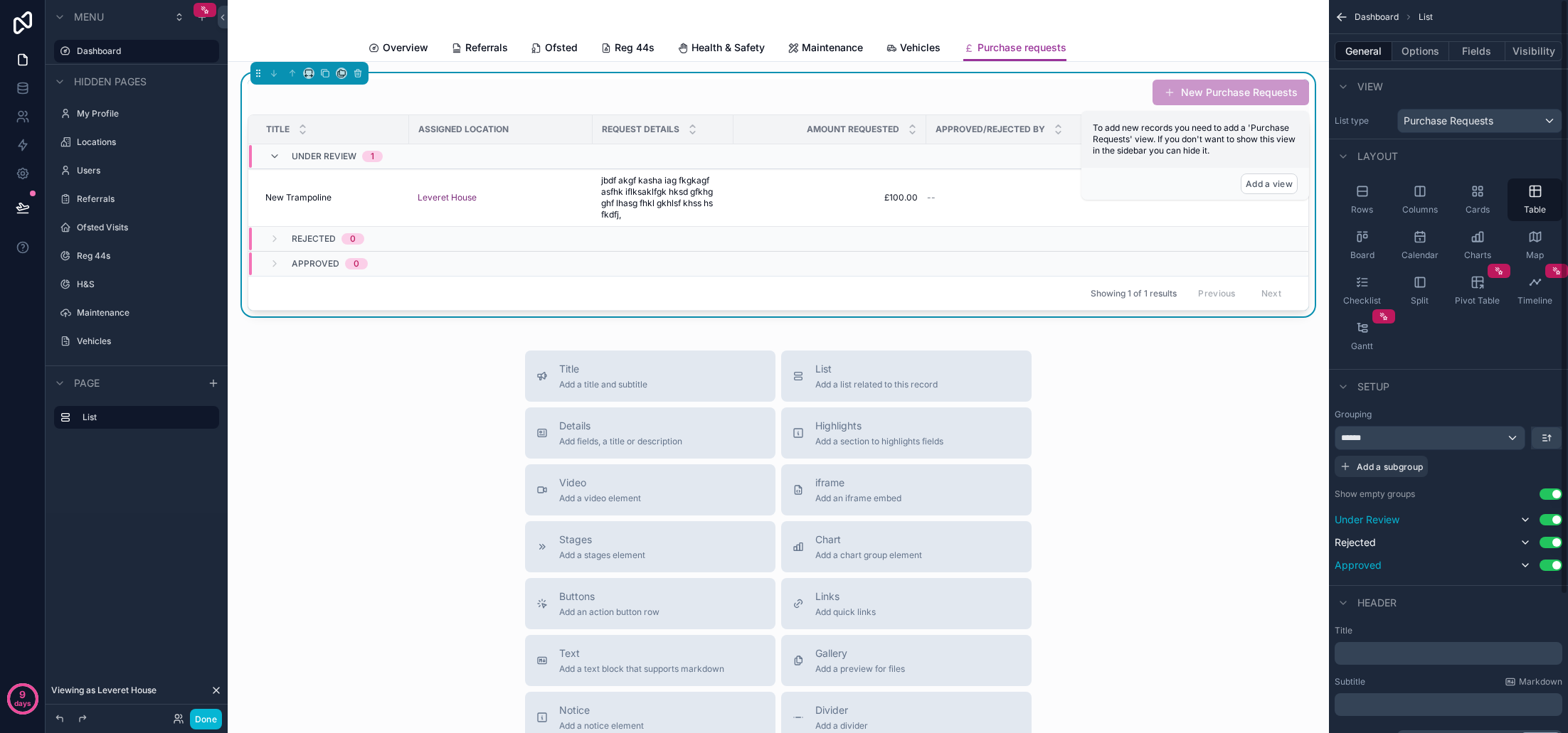
scroll to position [0, 0]
click at [1399, 52] on button "Options" at bounding box center [1421, 51] width 57 height 20
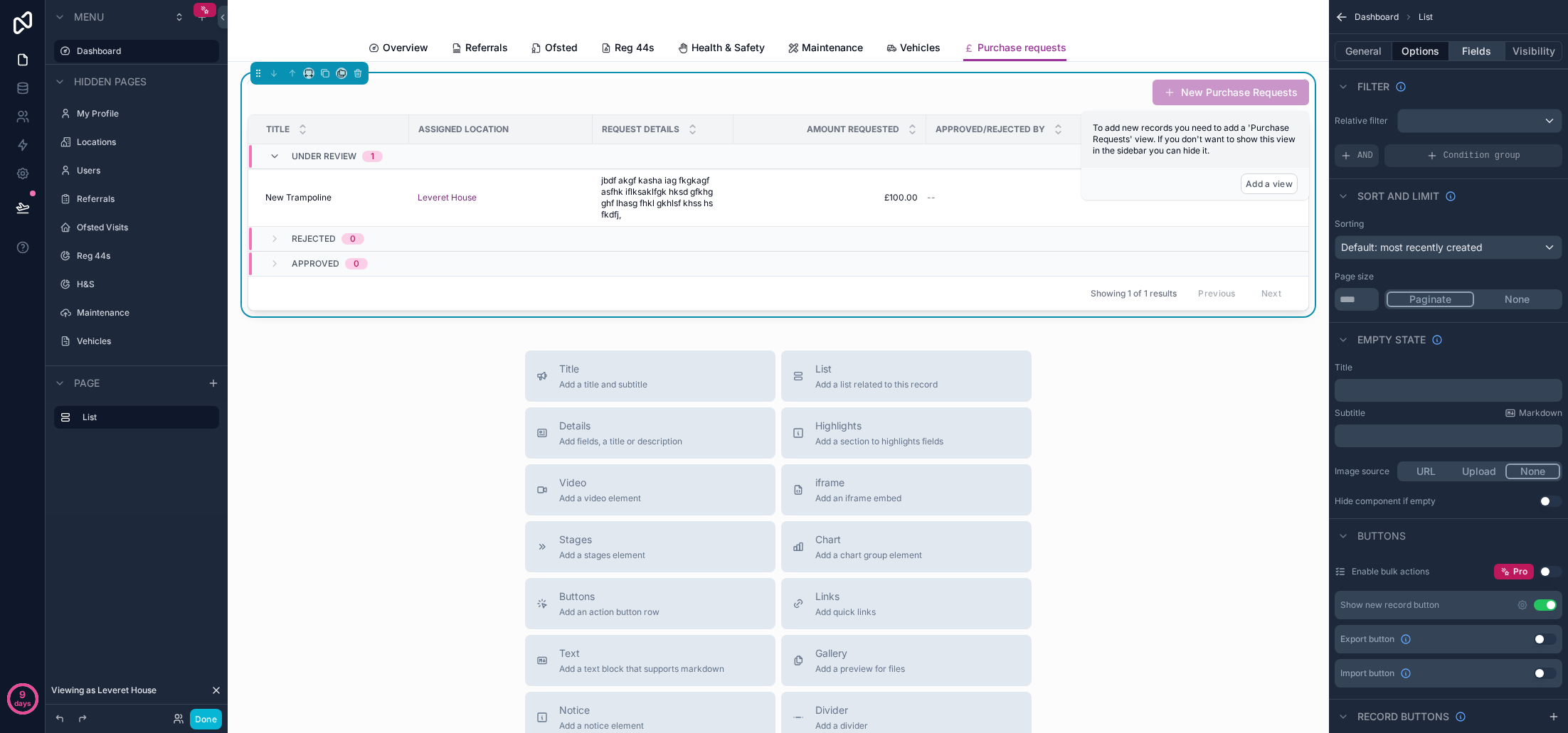
click at [1479, 50] on button "Fields" at bounding box center [1477, 51] width 57 height 20
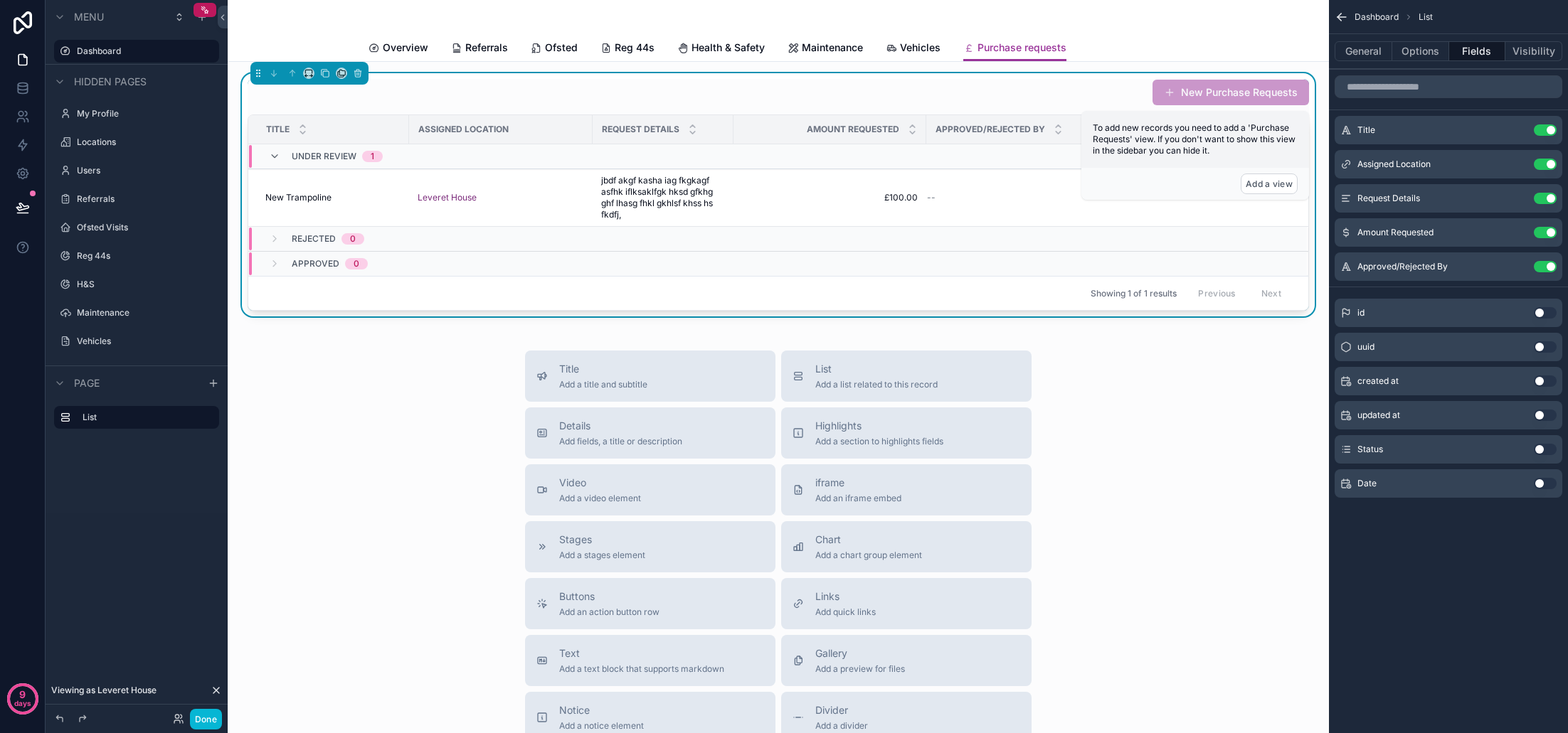
click at [1542, 449] on button "Use setting" at bounding box center [1545, 449] width 23 height 11
click at [1545, 485] on button "Use setting" at bounding box center [1545, 483] width 23 height 11
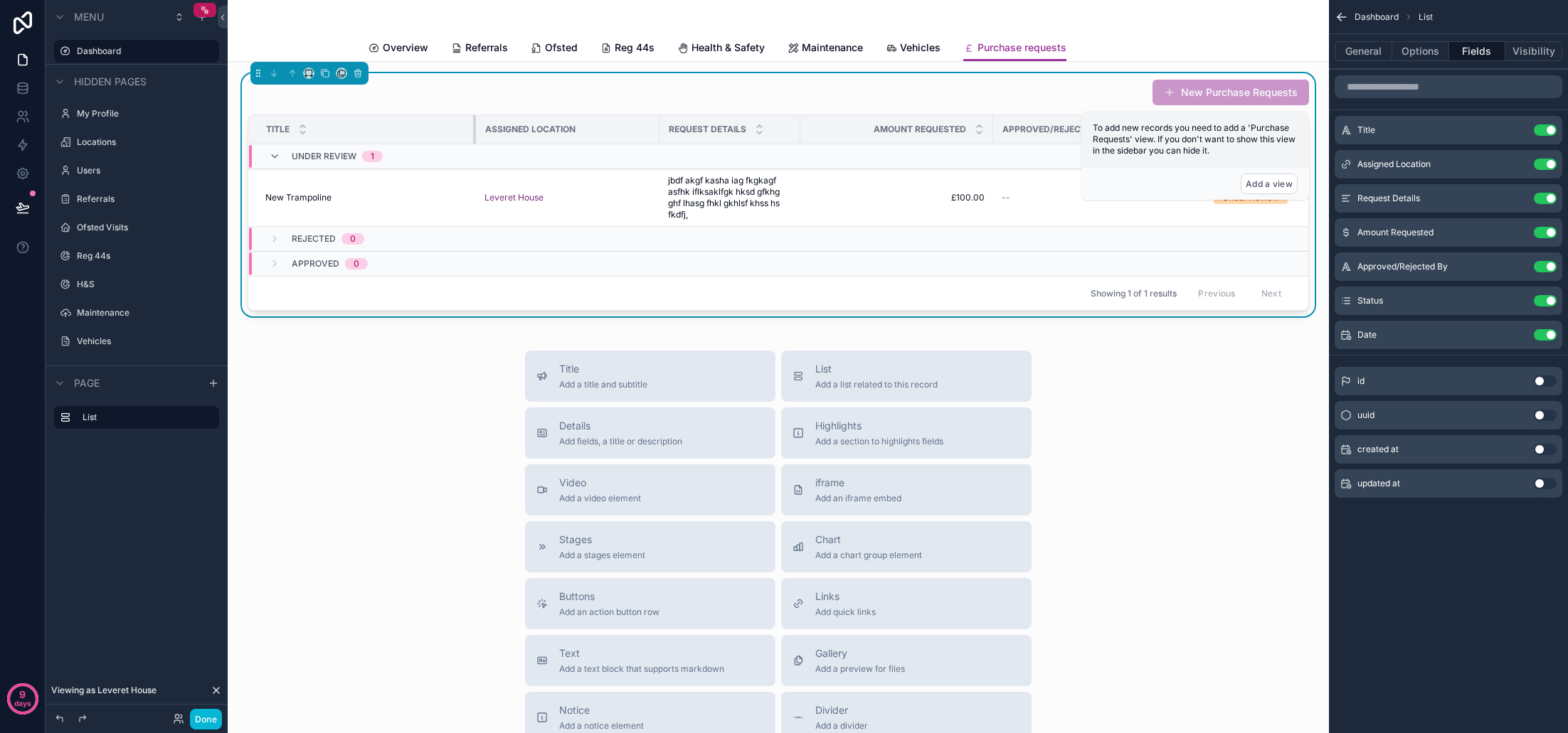
drag, startPoint x: 408, startPoint y: 133, endPoint x: 475, endPoint y: 132, distance: 67.0
click at [475, 132] on div "scrollable content" at bounding box center [475, 130] width 6 height 29
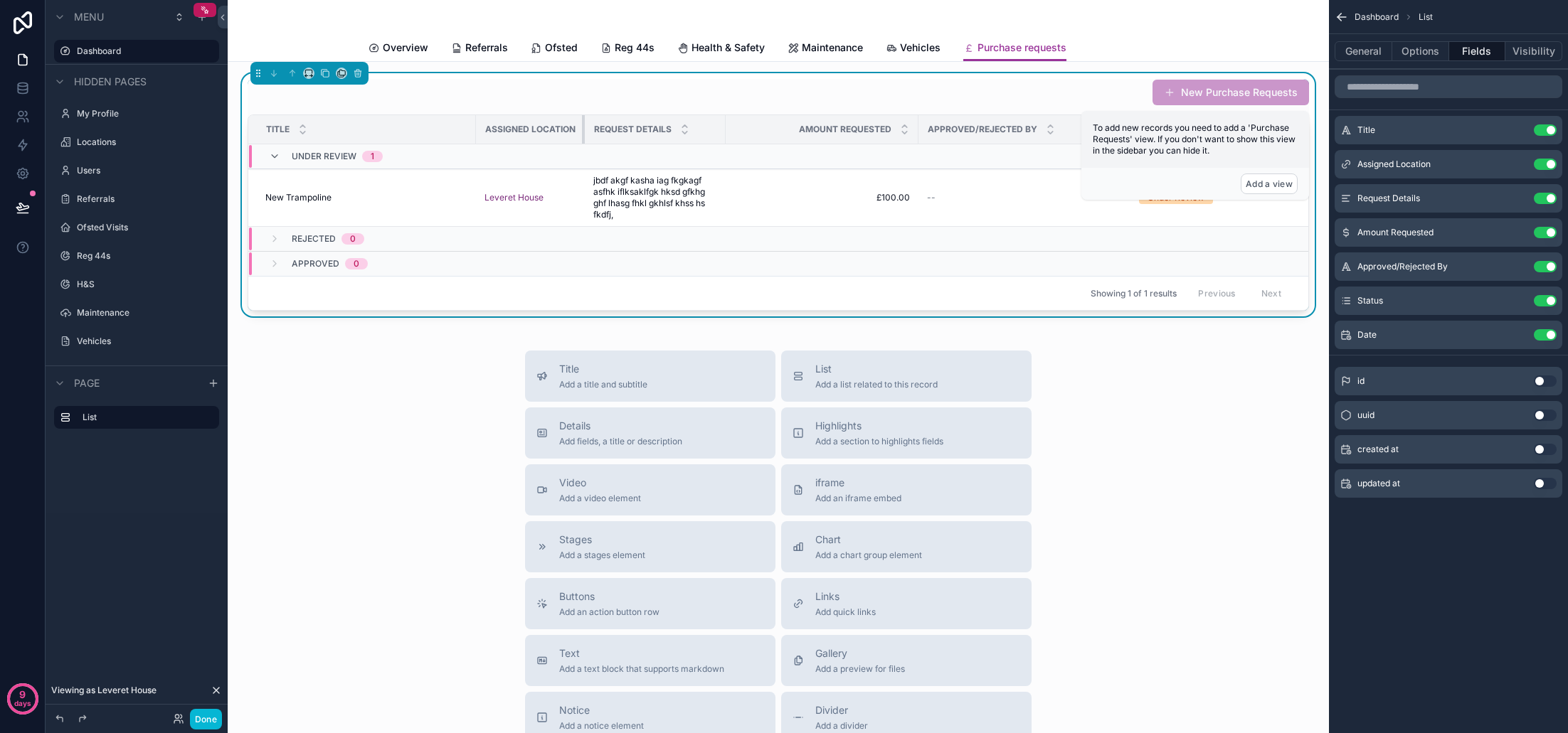
drag, startPoint x: 658, startPoint y: 131, endPoint x: 576, endPoint y: 130, distance: 82.0
click at [569, 130] on th "Assigned Location" at bounding box center [530, 130] width 109 height 29
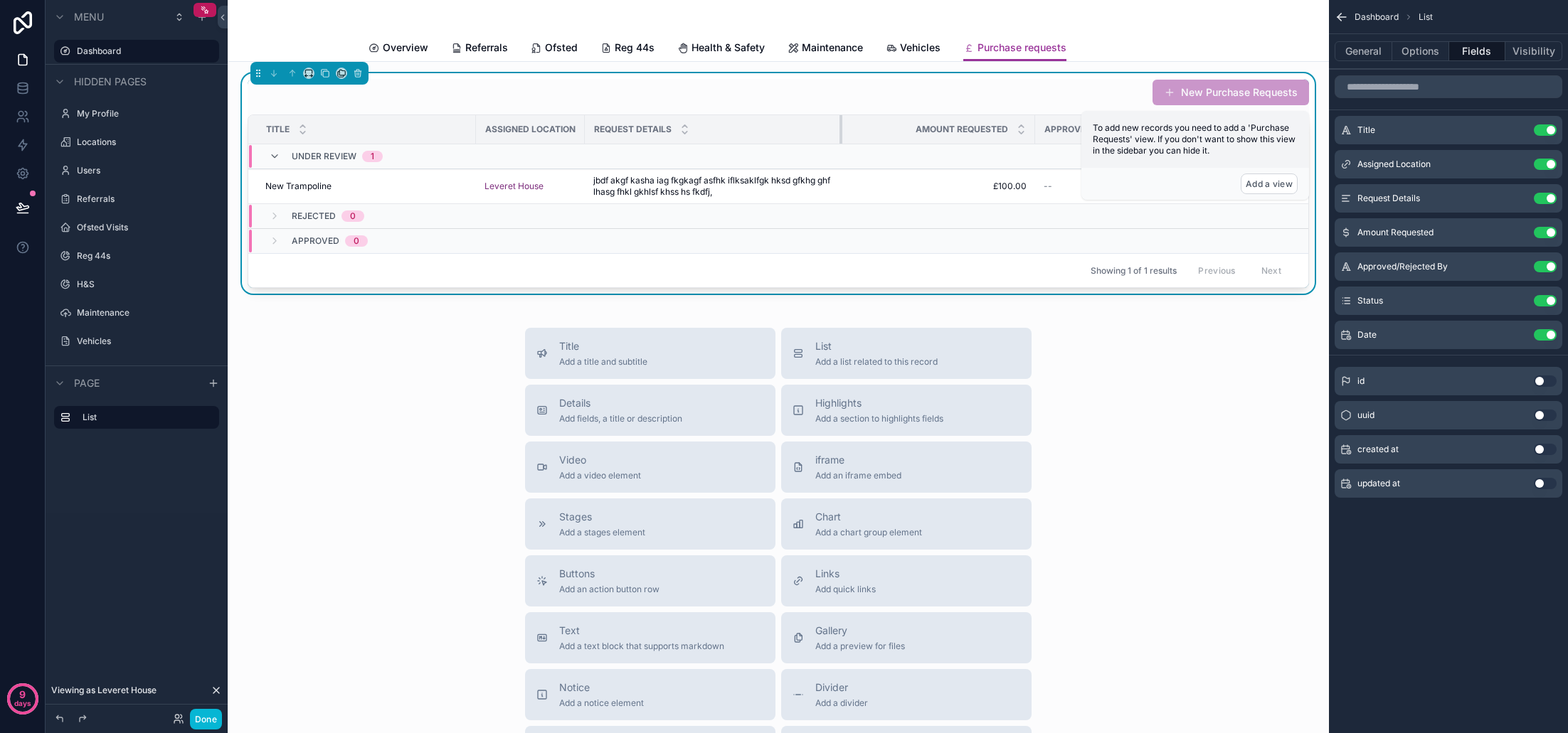
drag, startPoint x: 723, startPoint y: 132, endPoint x: 840, endPoint y: 134, distance: 117.0
click at [840, 134] on div "scrollable content" at bounding box center [842, 130] width 6 height 29
drag, startPoint x: 1034, startPoint y: 132, endPoint x: 953, endPoint y: 133, distance: 81.0
click at [953, 133] on th "Amount Requested" at bounding box center [906, 130] width 129 height 29
click at [204, 22] on icon "scrollable content" at bounding box center [202, 17] width 11 height 11
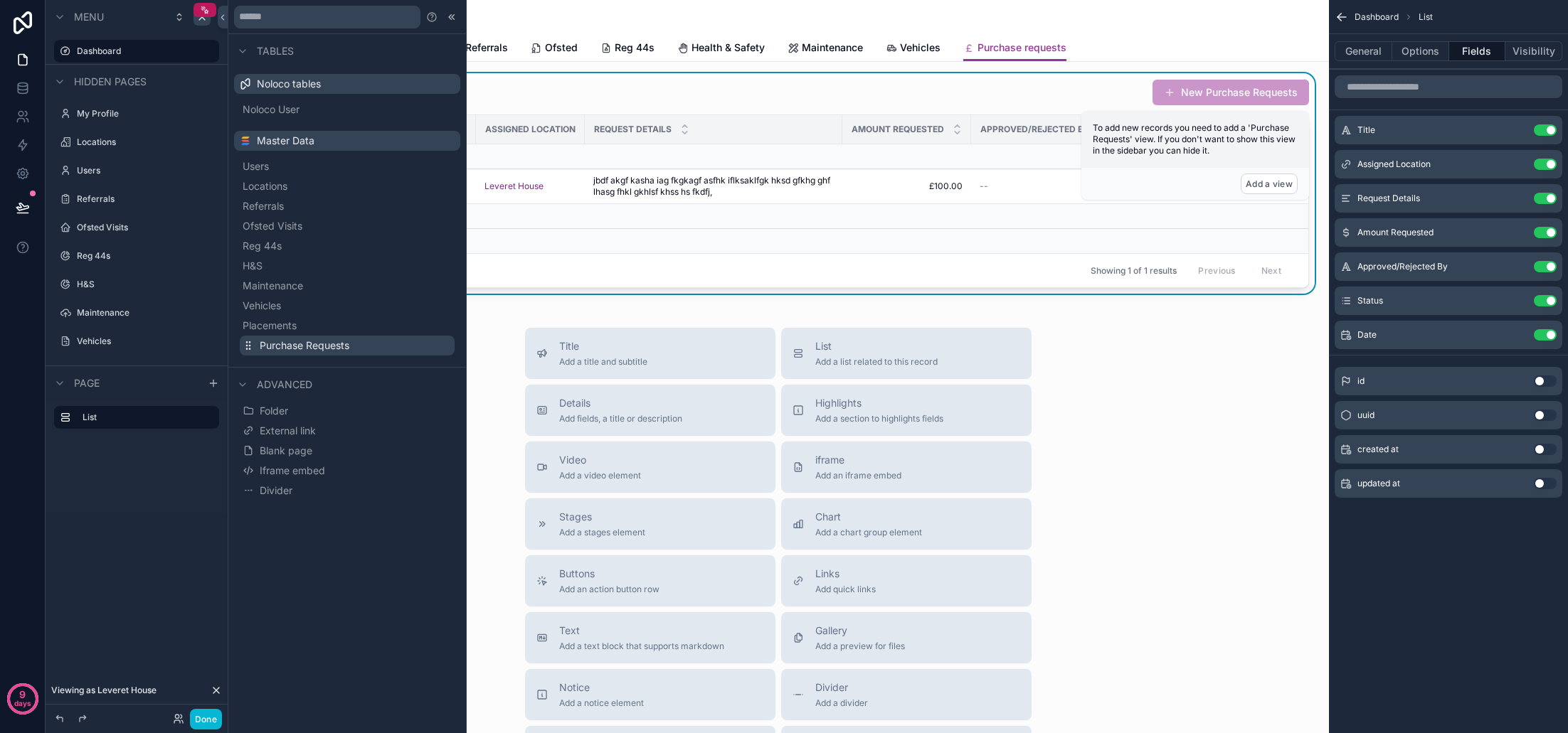
click at [301, 346] on span "Purchase Requests" at bounding box center [305, 346] width 90 height 14
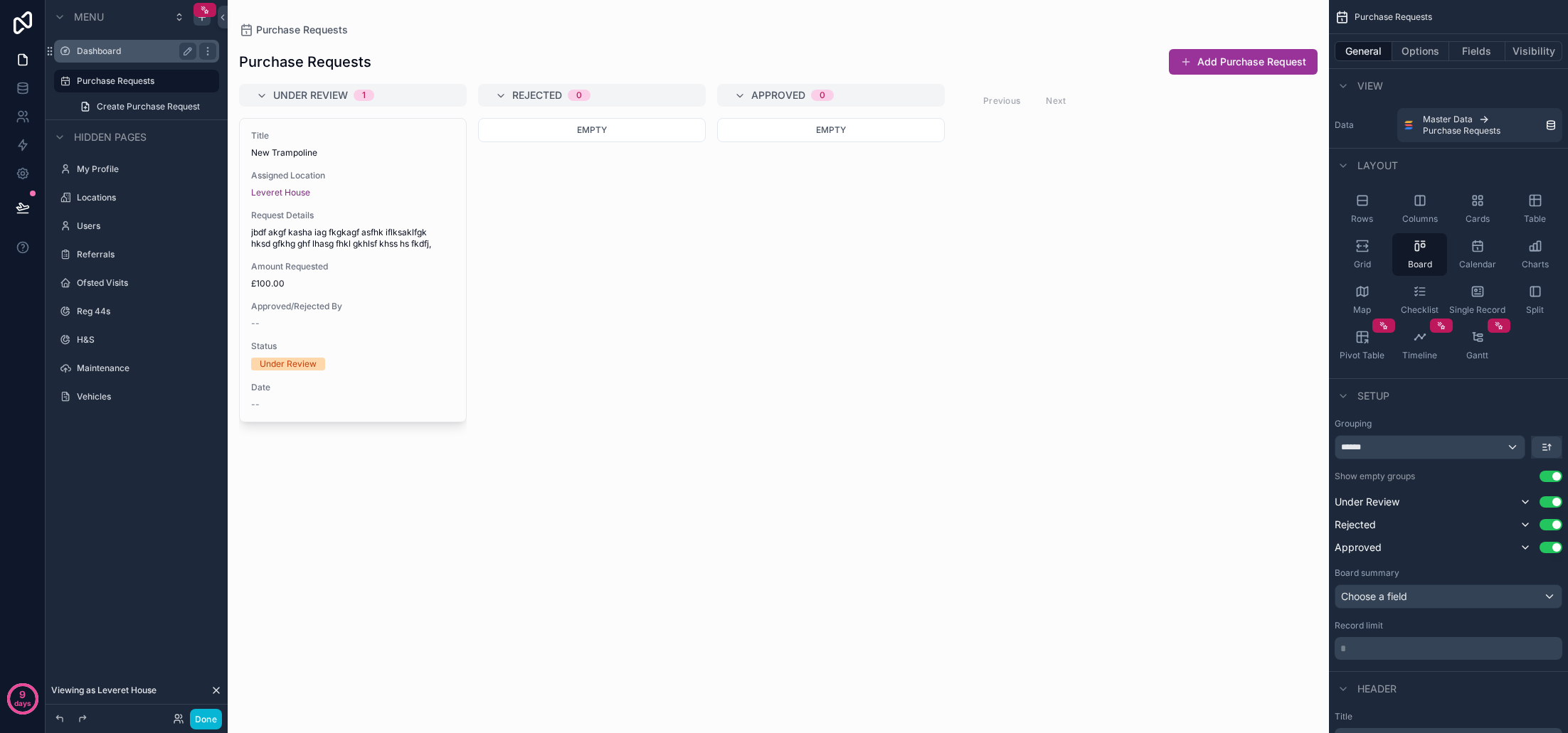
click at [113, 48] on label "Dashboard" at bounding box center [134, 51] width 114 height 11
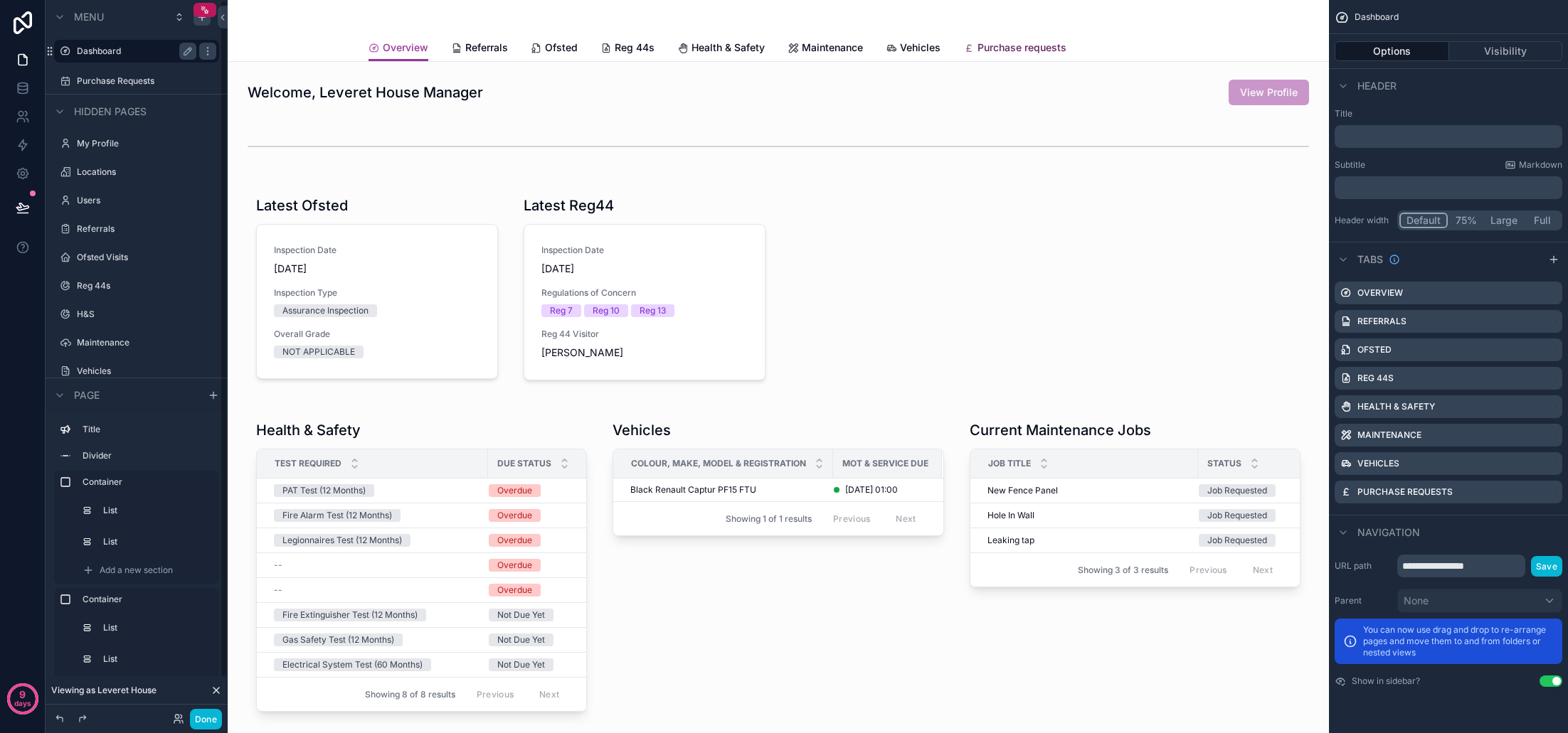
click at [1032, 48] on span "Purchase requests" at bounding box center [1022, 48] width 89 height 14
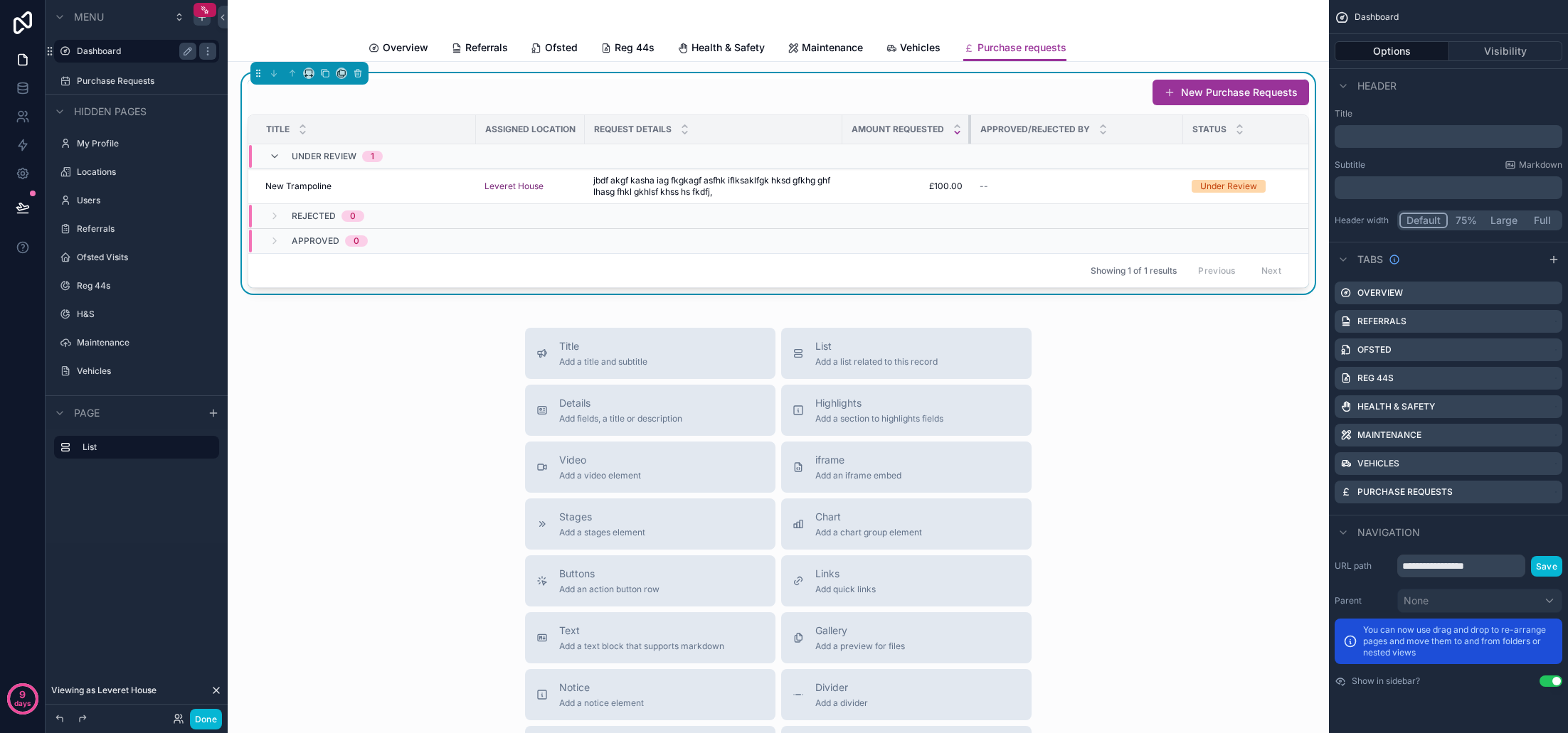
click at [962, 132] on th "Amount Requested" at bounding box center [906, 130] width 129 height 29
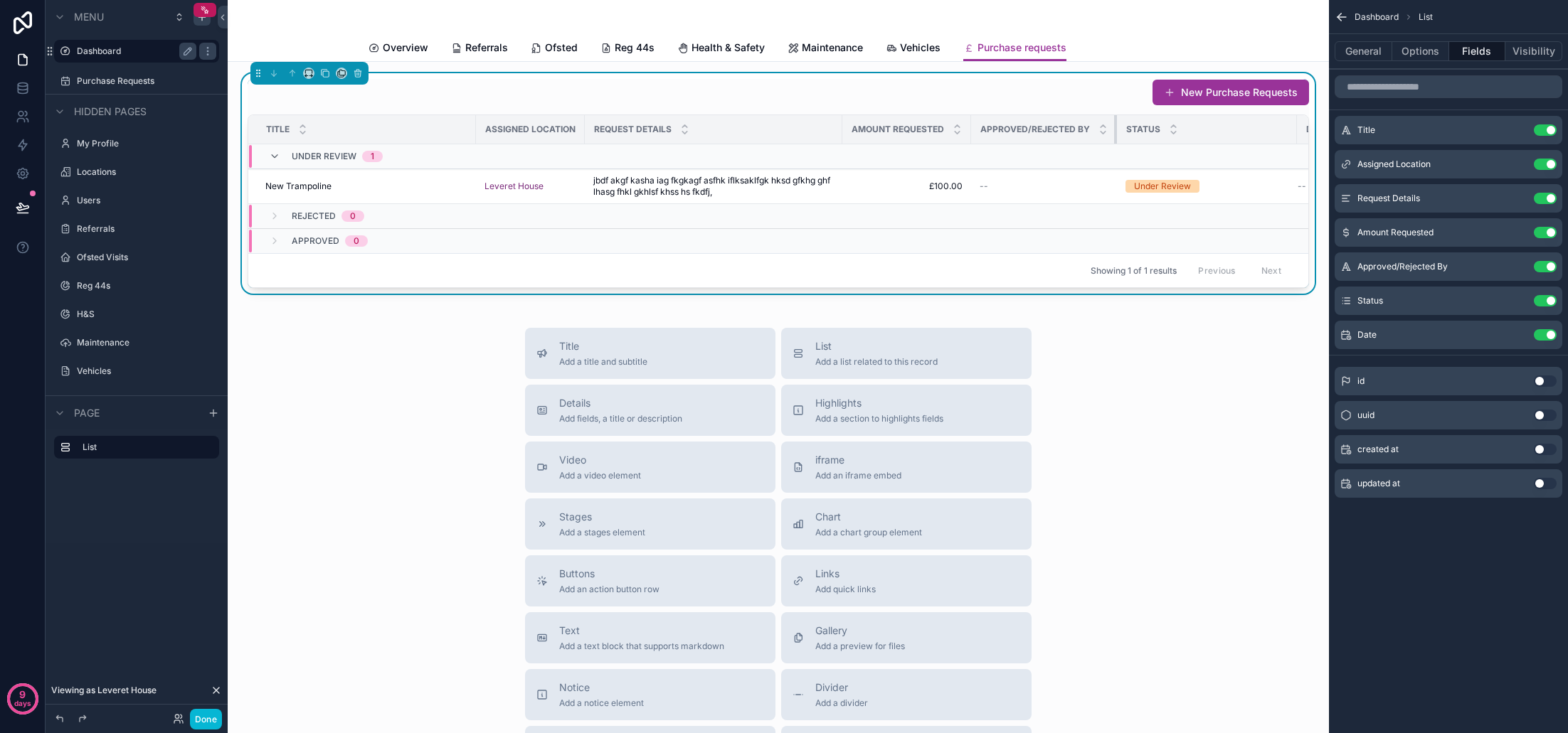
drag, startPoint x: 1182, startPoint y: 134, endPoint x: 1108, endPoint y: 136, distance: 74.0
click at [1103, 136] on th "Approved/Rejected By" at bounding box center [1043, 130] width 146 height 29
drag, startPoint x: 1293, startPoint y: 133, endPoint x: 1216, endPoint y: 136, distance: 77.1
click at [1217, 136] on div "scrollable content" at bounding box center [1219, 130] width 6 height 29
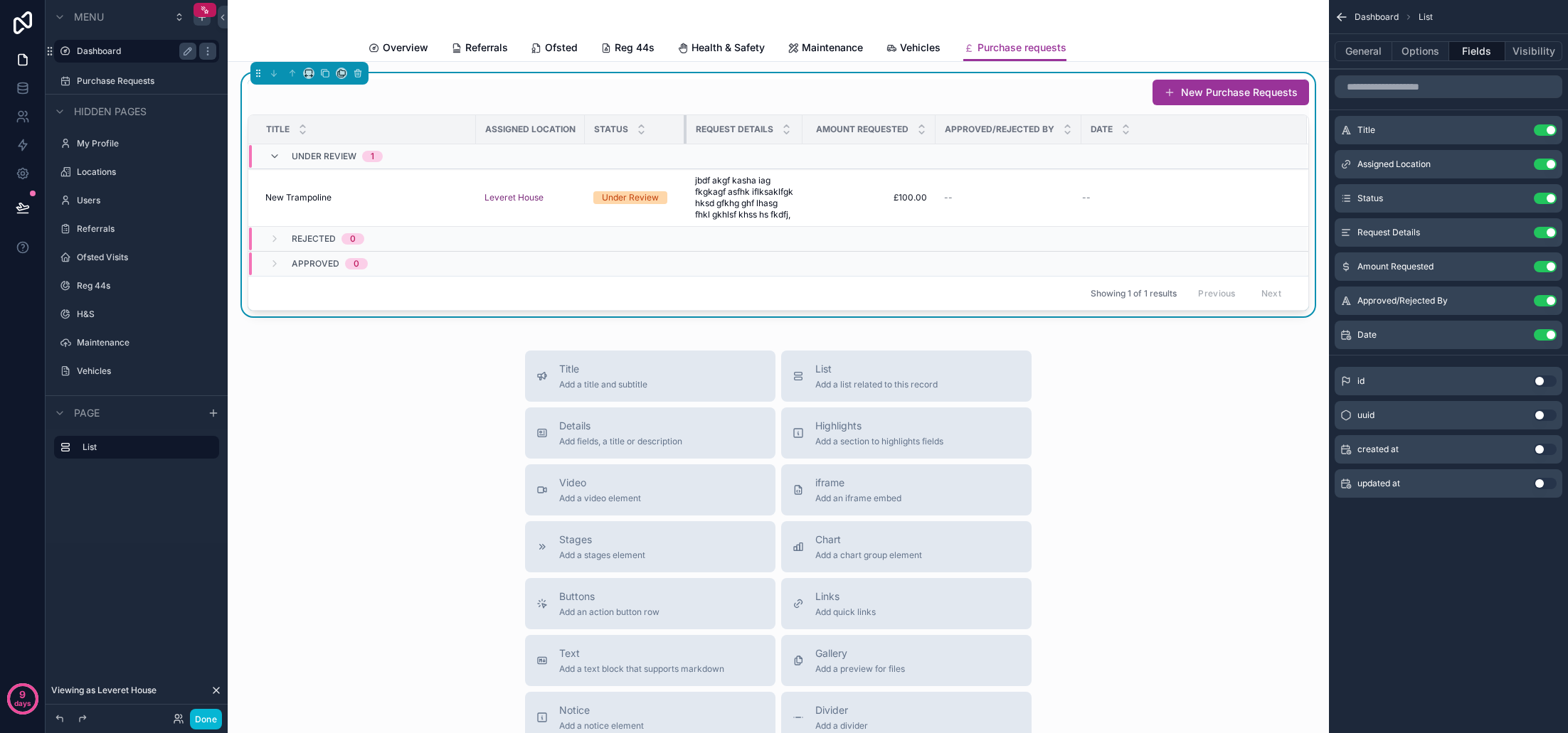
drag, startPoint x: 829, startPoint y: 128, endPoint x: 685, endPoint y: 131, distance: 144.0
click at [685, 131] on div "scrollable content" at bounding box center [686, 130] width 6 height 29
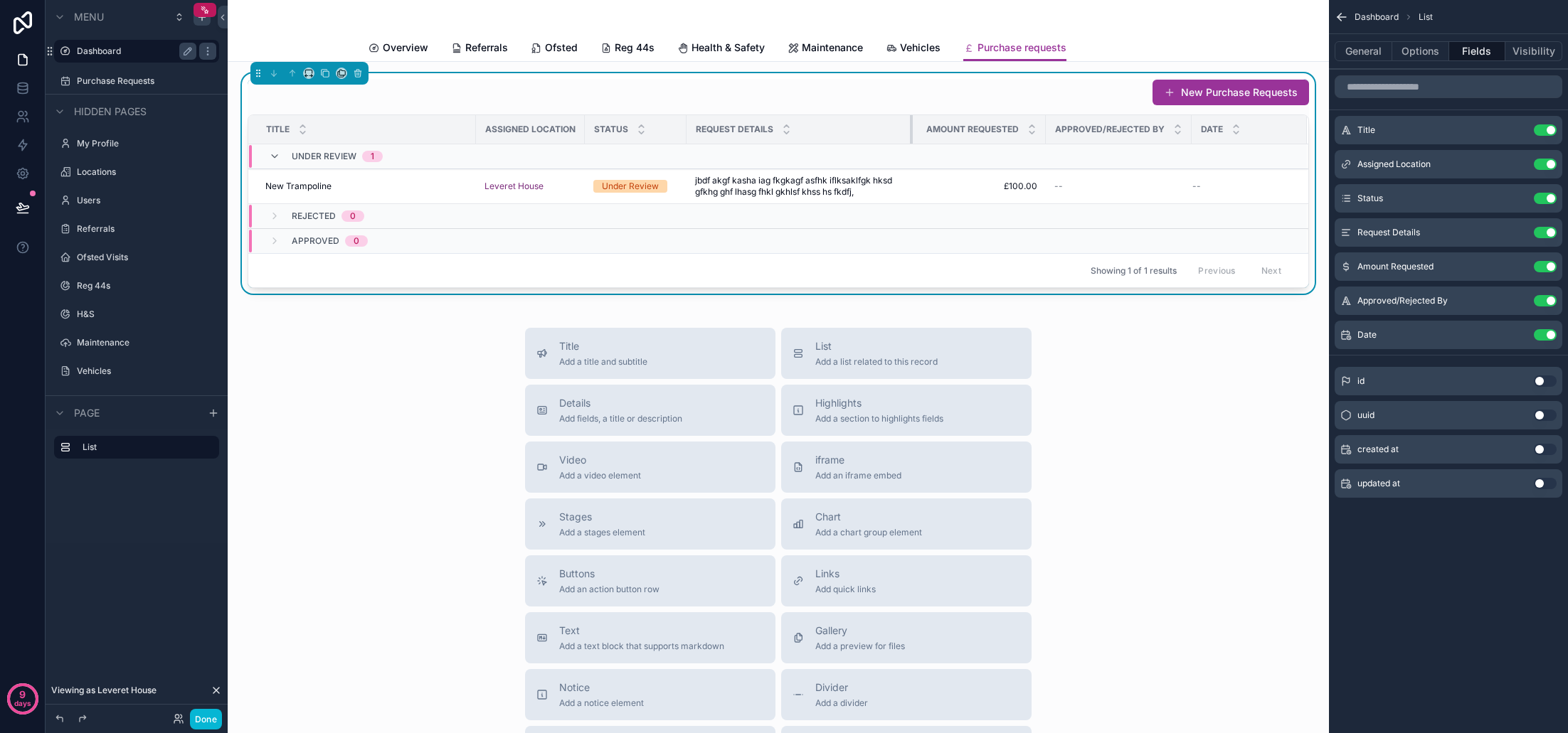
drag, startPoint x: 800, startPoint y: 132, endPoint x: 910, endPoint y: 132, distance: 110.0
click at [910, 132] on div "scrollable content" at bounding box center [912, 130] width 6 height 29
click at [1189, 132] on tr "Title Assigned Location Status Request Details Amount Requested Approved/Reject…" at bounding box center [778, 130] width 1060 height 29
click at [1189, 132] on div "scrollable content" at bounding box center [1191, 130] width 6 height 29
click at [1184, 132] on th "Approved/Rejected By" at bounding box center [1118, 130] width 146 height 29
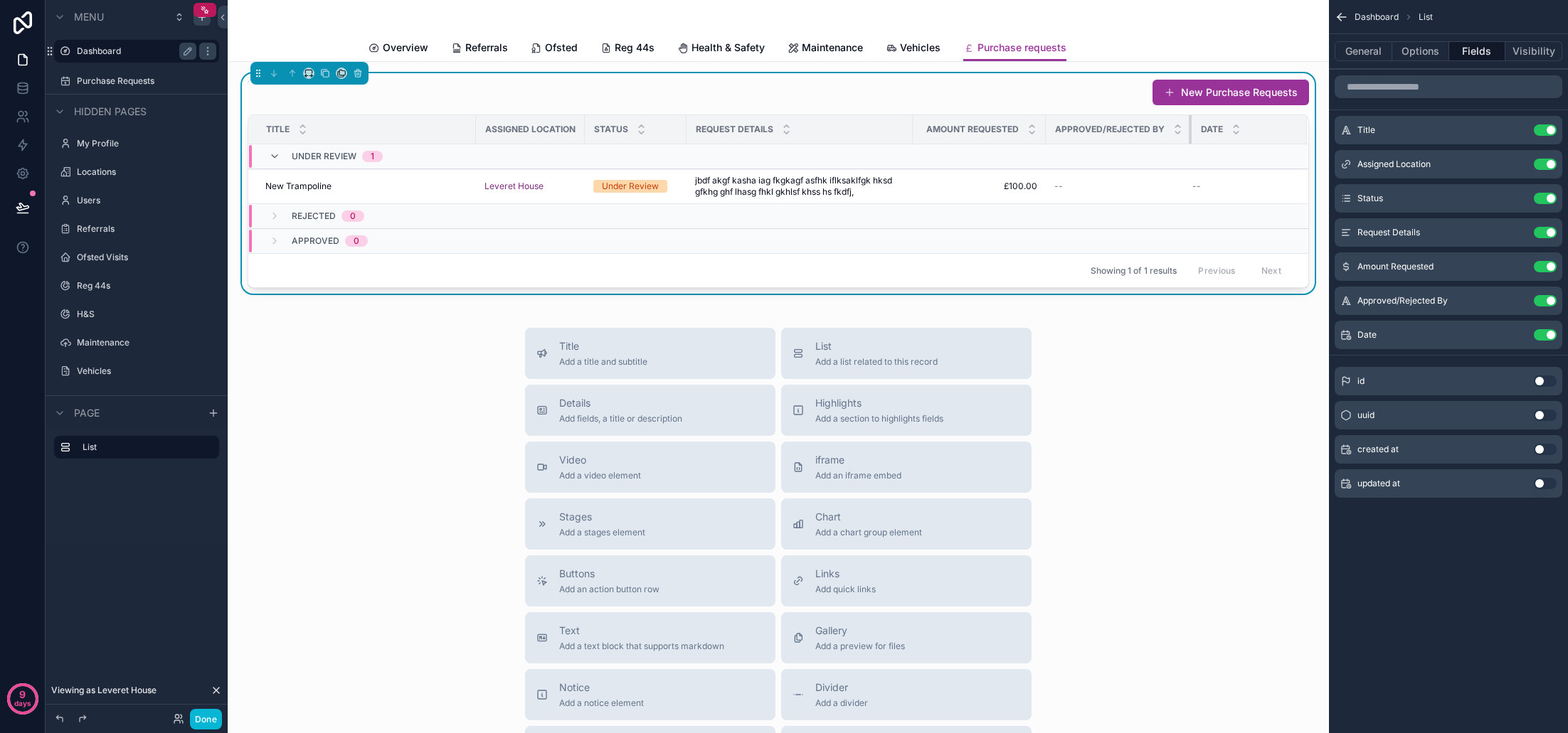
click at [1195, 132] on tr "Title Assigned Location Status Request Details Amount Requested Approved/Reject…" at bounding box center [778, 130] width 1060 height 29
click at [1199, 132] on tr "Title Assigned Location Status Request Details Amount Requested Approved/Reject…" at bounding box center [778, 130] width 1060 height 29
click at [1121, 386] on div "Title Add a title and subtitle List Add a list related to this record Details A…" at bounding box center [778, 580] width 1078 height 506
click at [1107, 374] on div "Title Add a title and subtitle List Add a list related to this record Details A…" at bounding box center [778, 580] width 1078 height 506
click at [206, 720] on button "Done" at bounding box center [206, 719] width 32 height 21
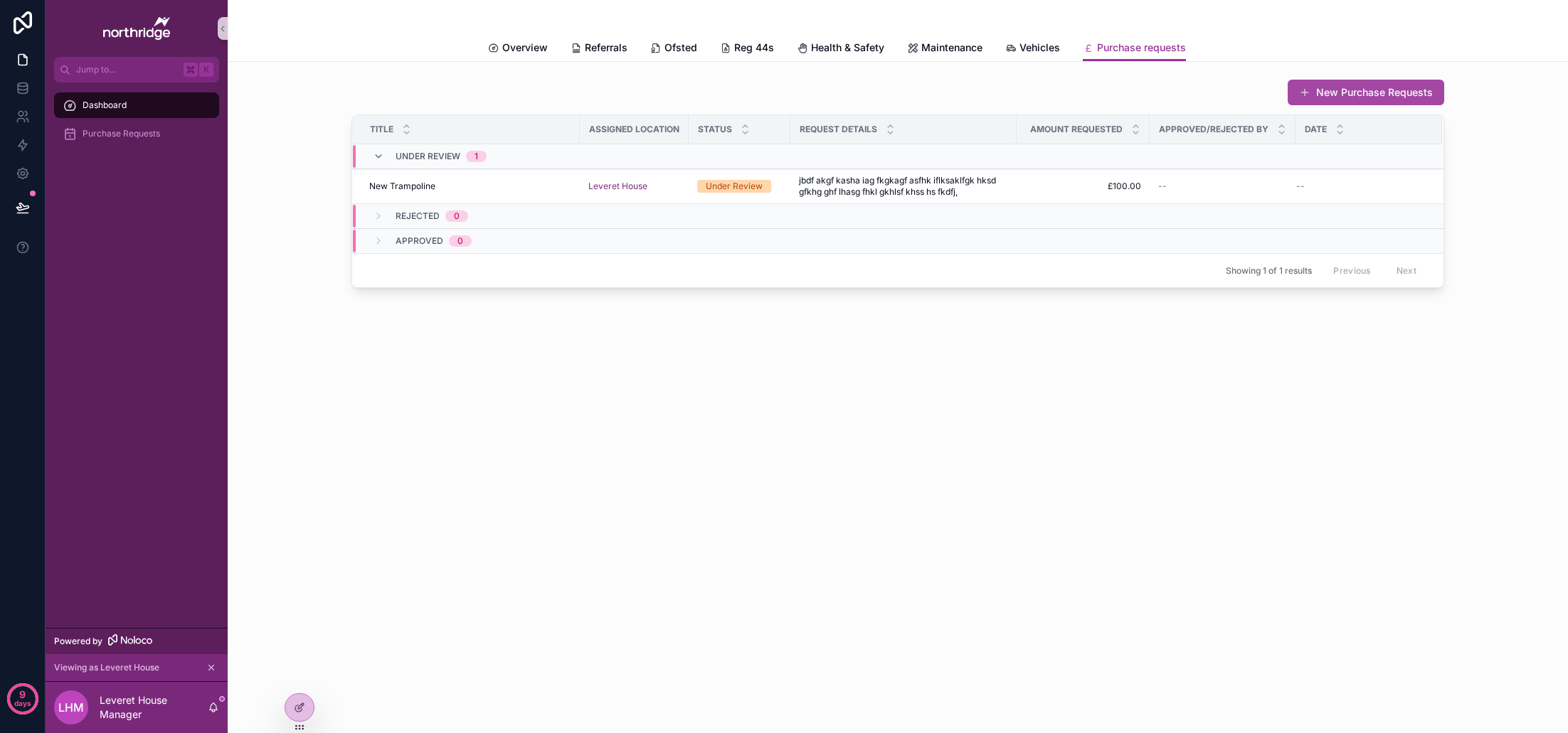
click at [1356, 91] on button "New Purchase Requests" at bounding box center [1365, 92] width 157 height 25
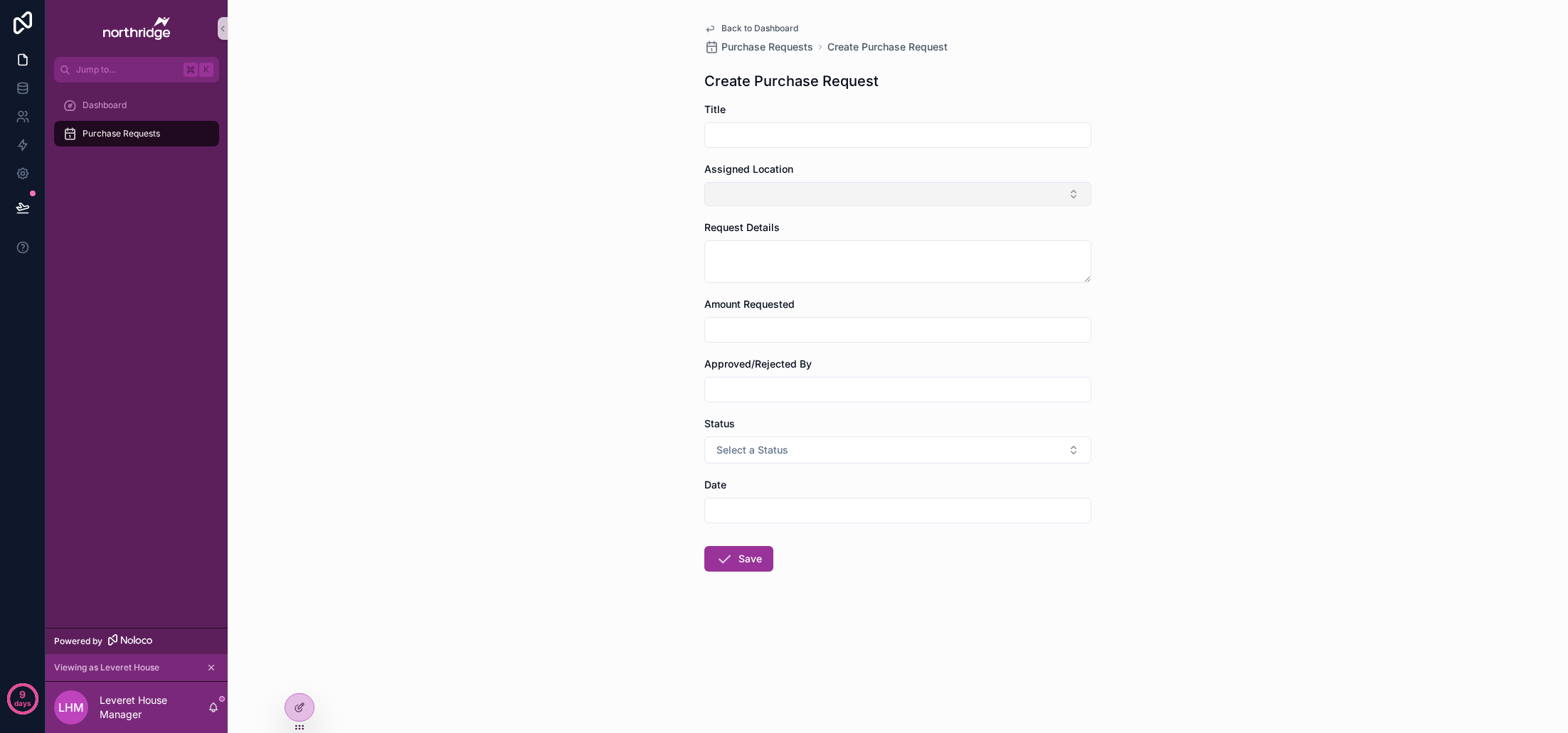
click at [968, 200] on button "Select Button" at bounding box center [898, 194] width 387 height 24
click at [1132, 251] on div "Back to Dashboard Purchase Requests Create Purchase Request Create Purchase Req…" at bounding box center [898, 366] width 1341 height 733
click at [1015, 195] on button "Select Button" at bounding box center [898, 194] width 387 height 24
click at [1149, 227] on div "Back to Dashboard Purchase Requests Create Purchase Request Create Purchase Req…" at bounding box center [898, 366] width 1341 height 733
click at [299, 700] on div at bounding box center [300, 708] width 29 height 27
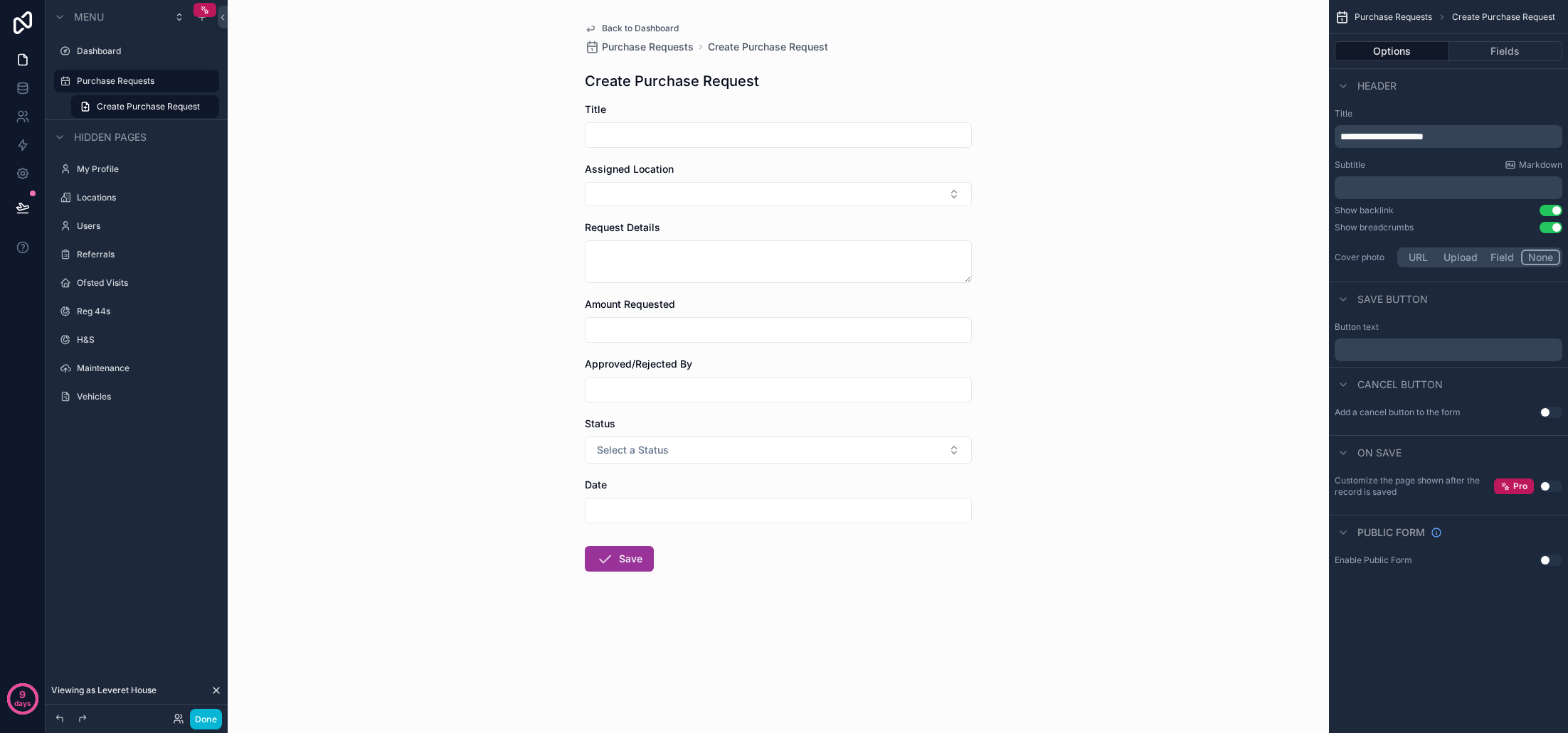
click at [812, 175] on div "Assigned Location" at bounding box center [778, 169] width 387 height 14
click at [743, 207] on form "Title Assigned Location Request Details Amount Requested Approved/Rejected By S…" at bounding box center [778, 382] width 387 height 560
click at [1497, 56] on button "Fields" at bounding box center [1505, 51] width 114 height 20
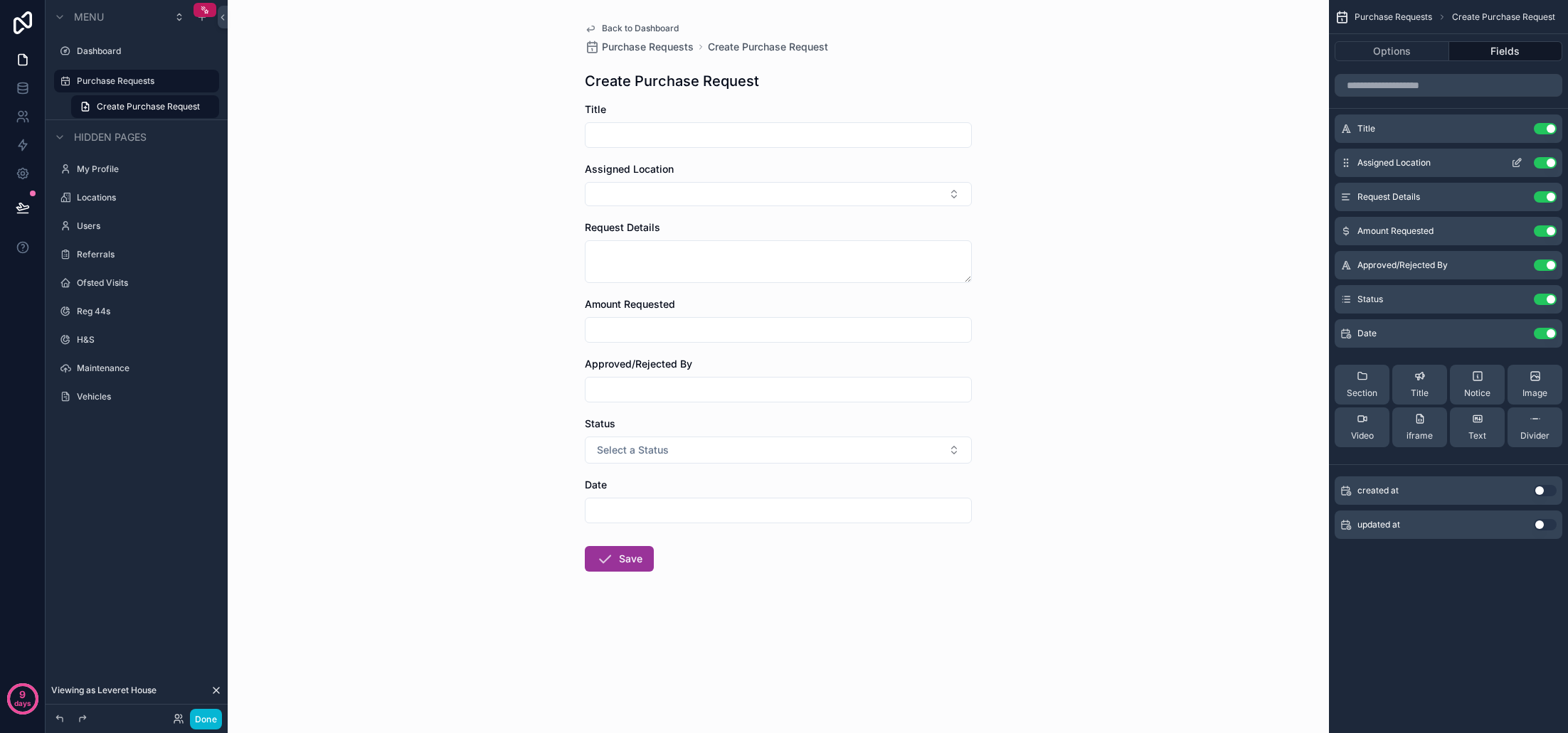
click at [1516, 165] on icon "scrollable content" at bounding box center [1516, 163] width 11 height 11
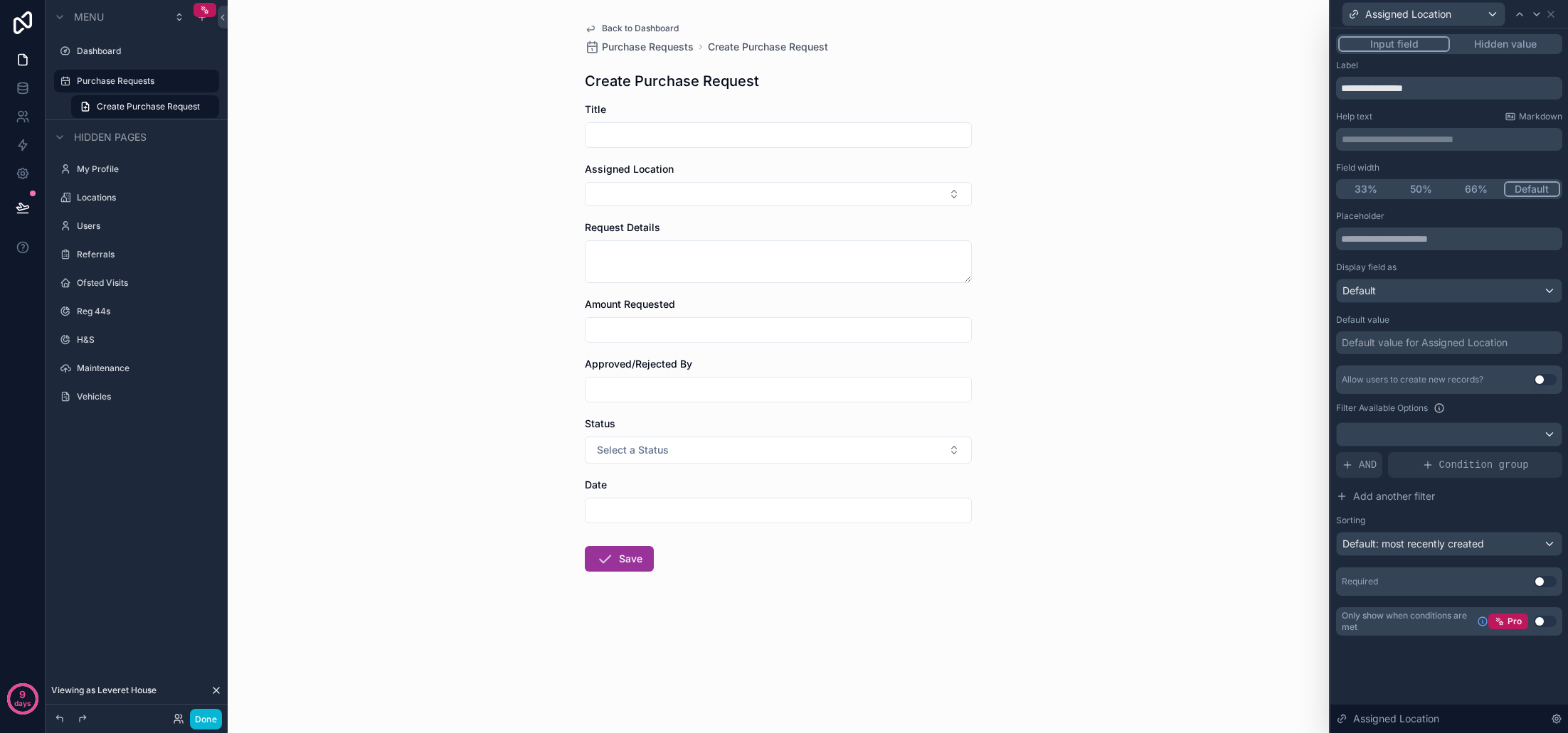
click at [1547, 584] on button "Use setting" at bounding box center [1545, 582] width 23 height 11
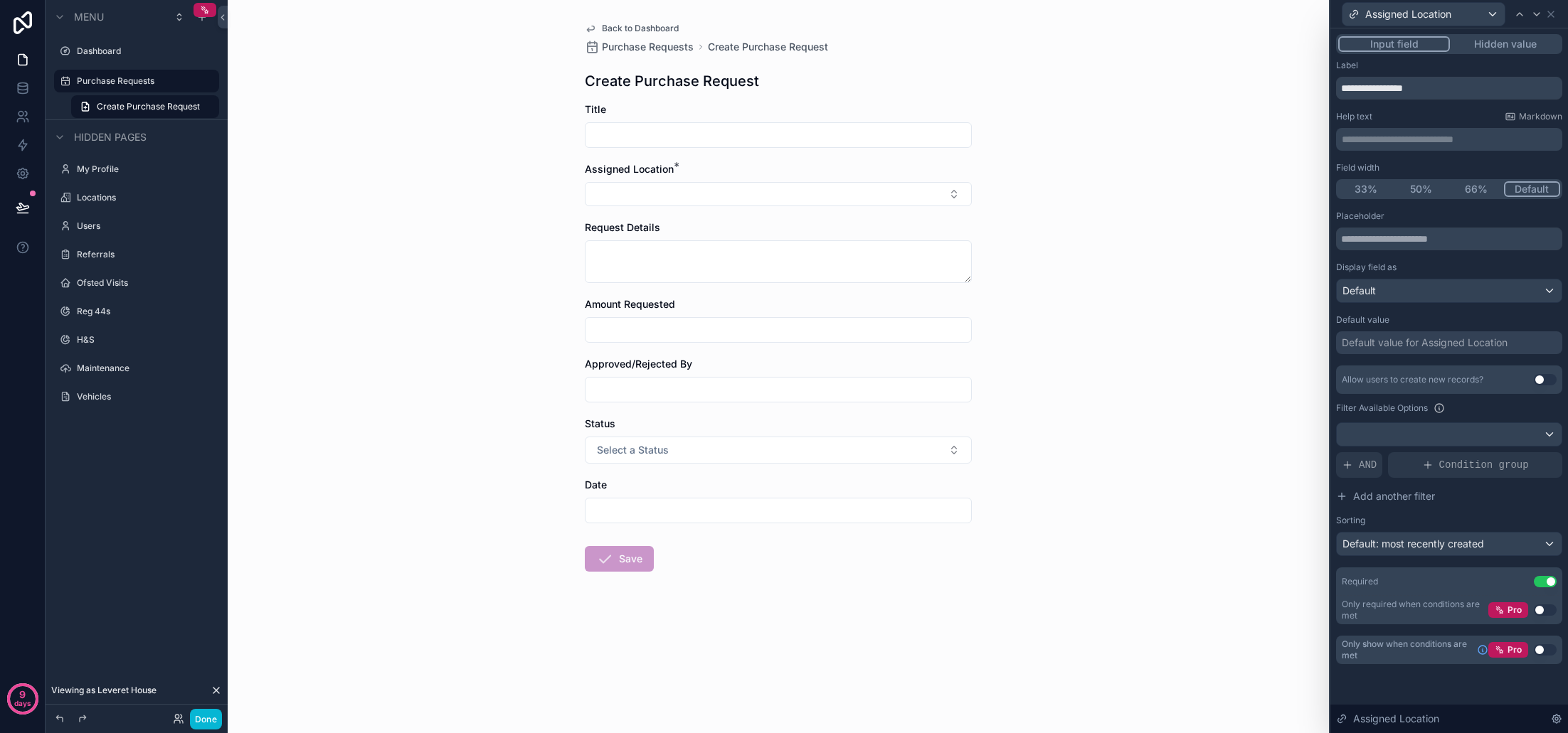
click at [726, 138] on input "scrollable content" at bounding box center [778, 134] width 386 height 20
click at [734, 109] on div "Title" at bounding box center [778, 110] width 387 height 14
click at [1422, 189] on button "50%" at bounding box center [1422, 189] width 57 height 16
click at [1480, 39] on button "Hidden value" at bounding box center [1504, 45] width 111 height 16
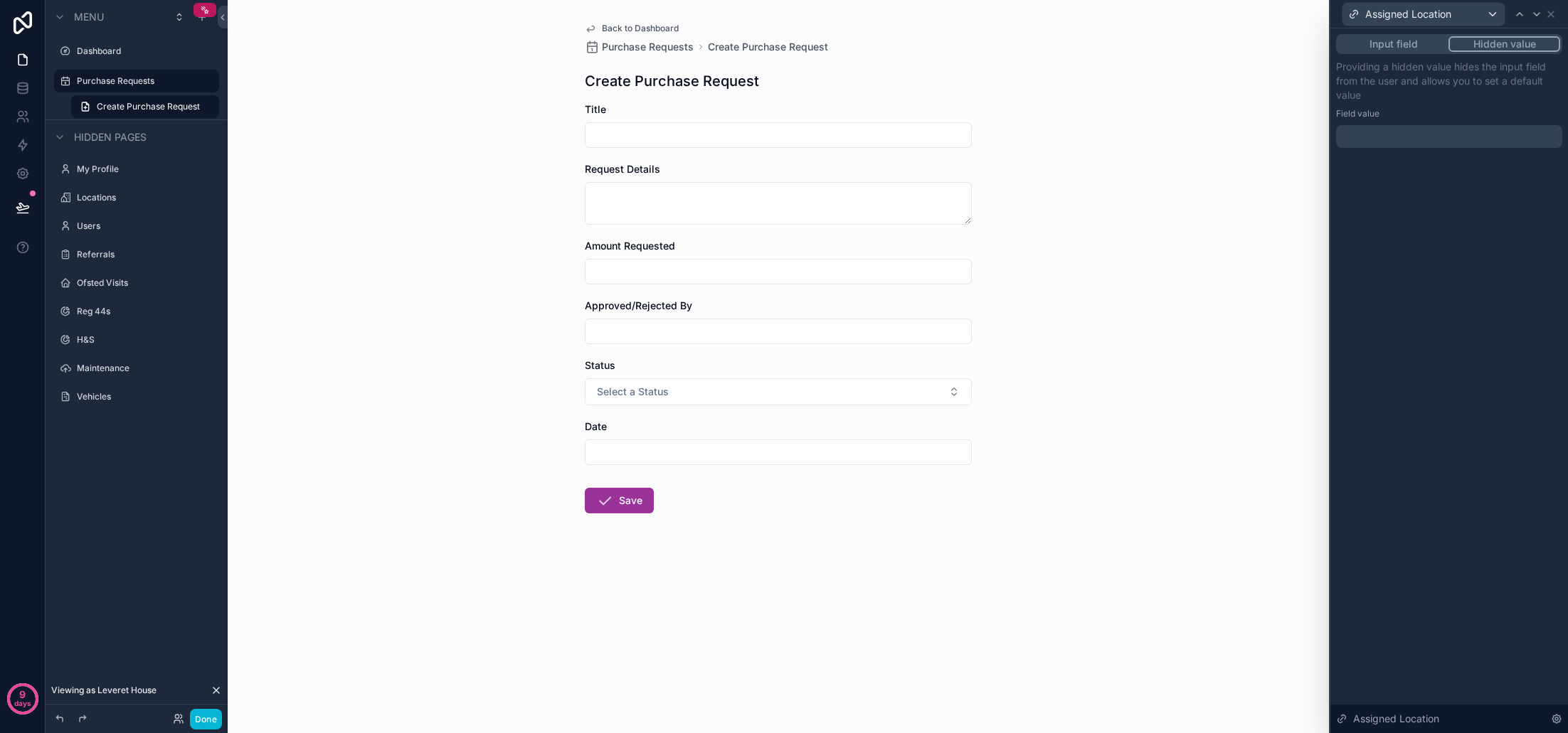
click at [1426, 44] on button "Input field" at bounding box center [1393, 45] width 111 height 16
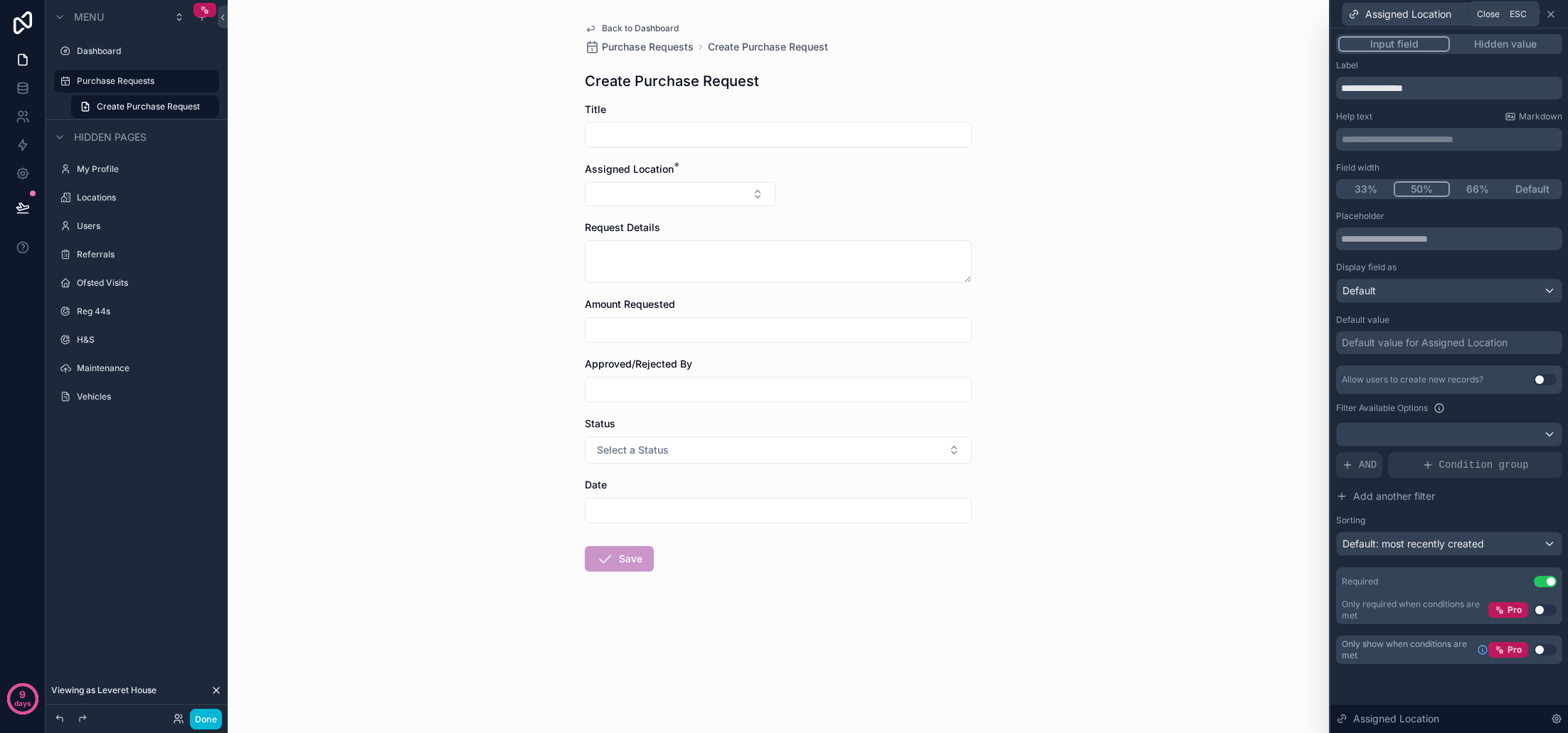
click at [1547, 17] on icon at bounding box center [1551, 14] width 11 height 11
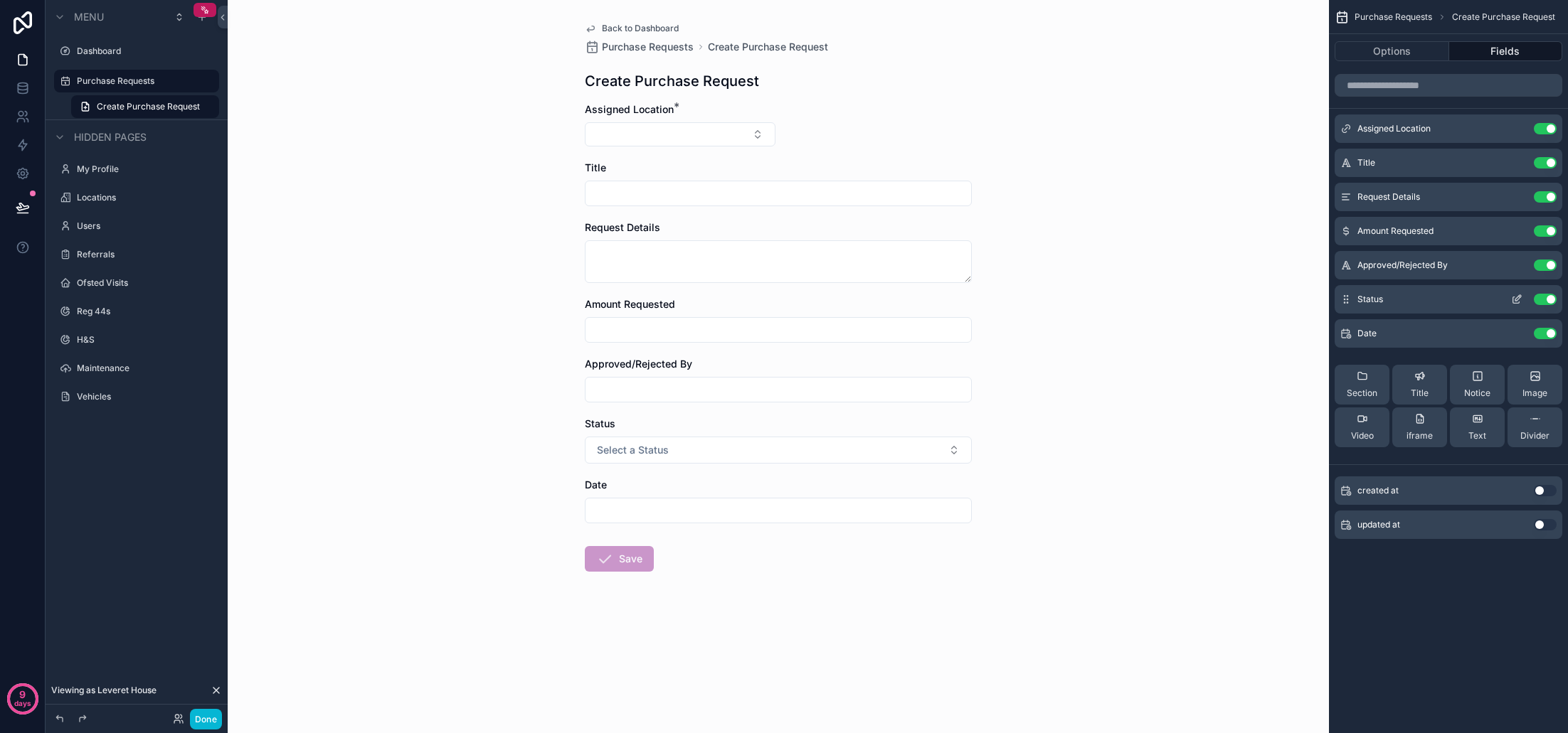
click at [1551, 300] on button "Use setting" at bounding box center [1545, 299] width 23 height 11
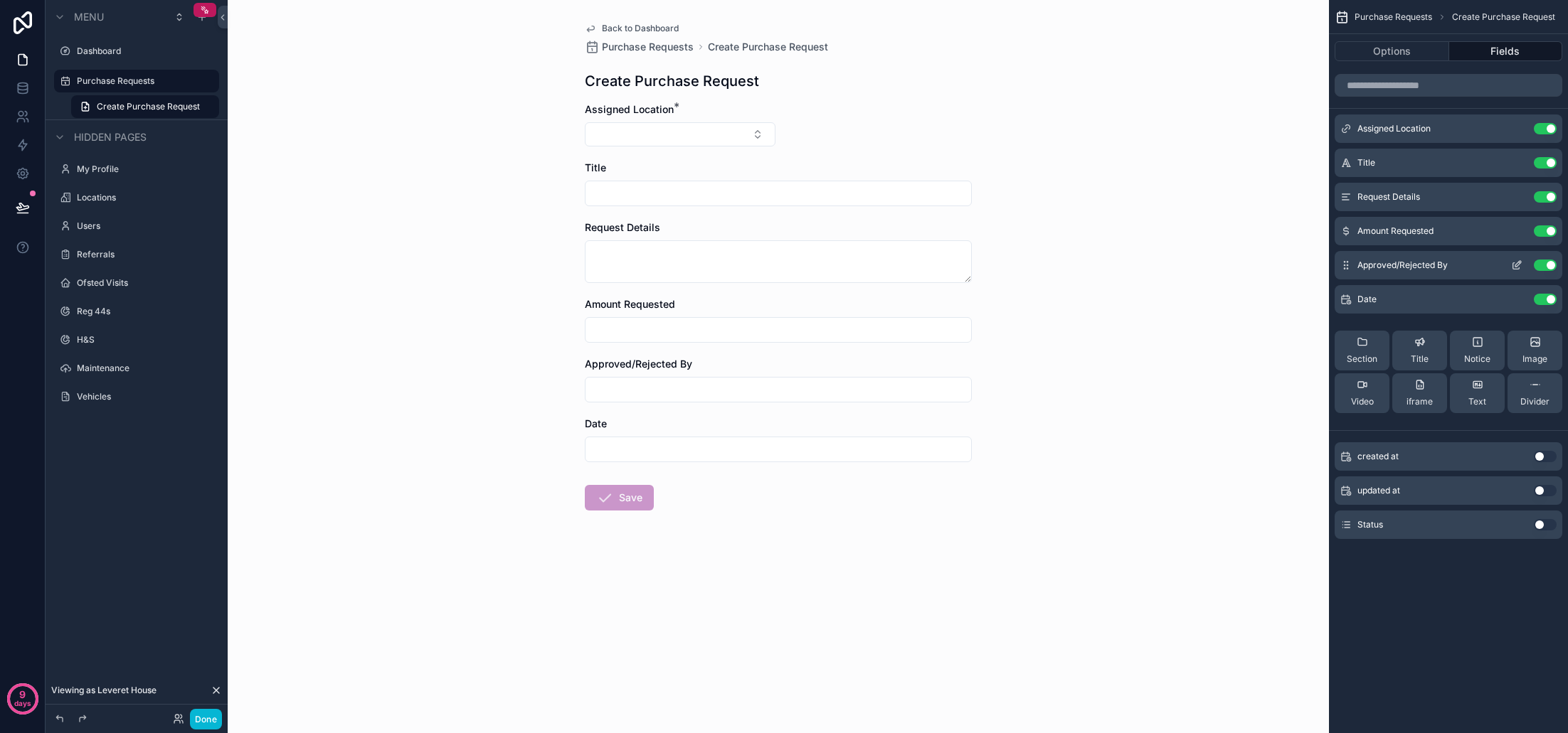
click at [1546, 263] on button "Use setting" at bounding box center [1545, 266] width 23 height 11
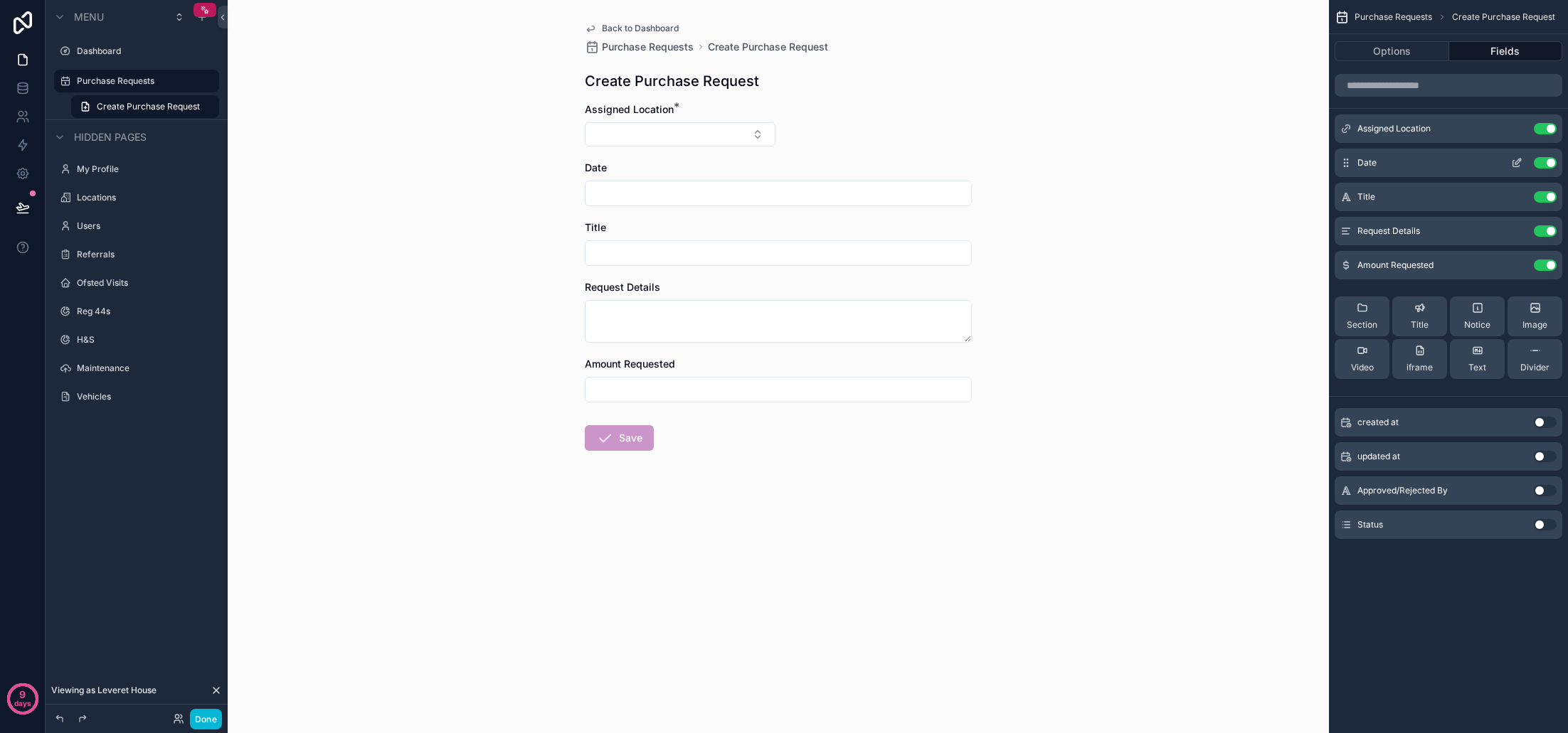
click at [1516, 161] on icon "scrollable content" at bounding box center [1516, 163] width 11 height 11
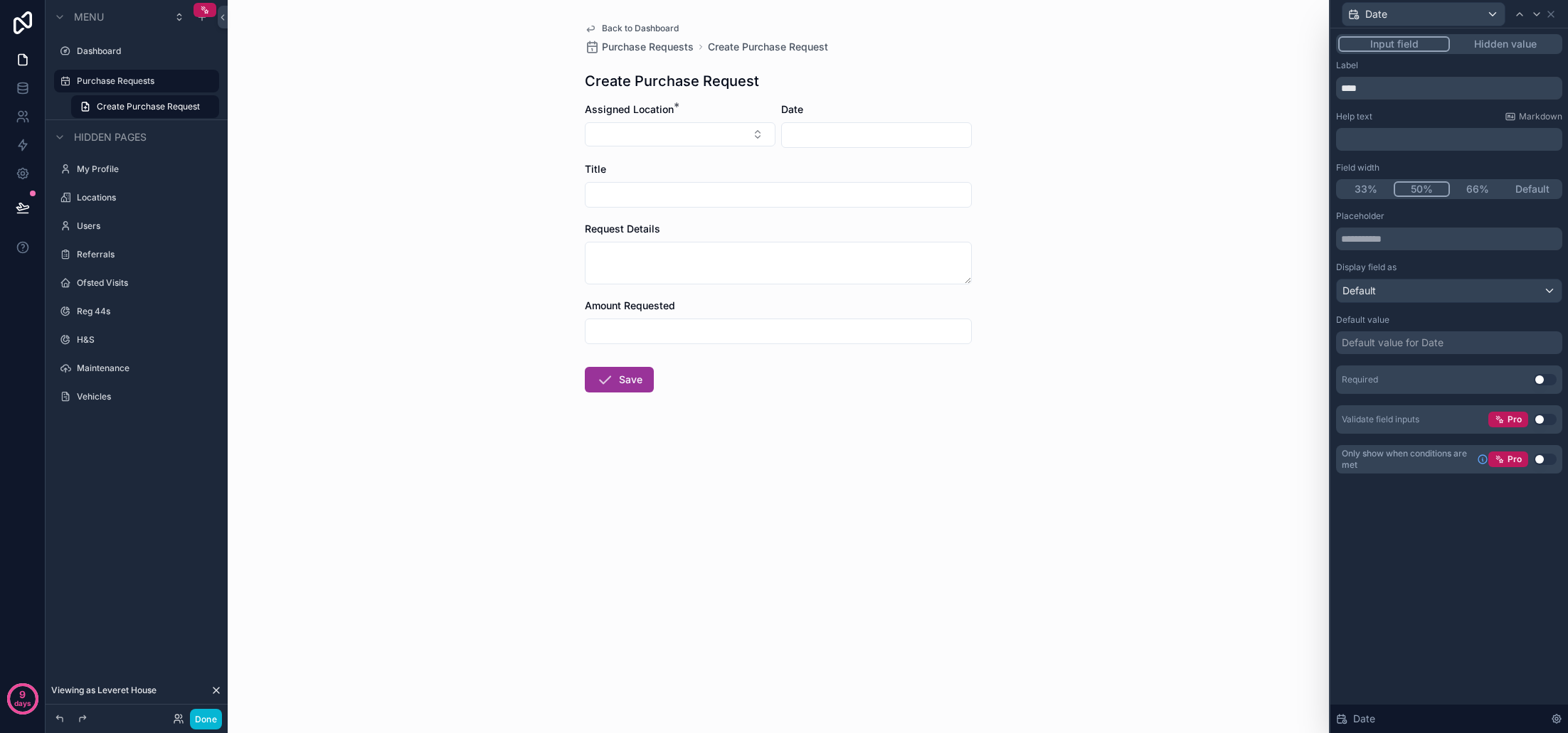
click at [1422, 191] on button "50%" at bounding box center [1422, 189] width 57 height 16
click at [1454, 293] on div "Default" at bounding box center [1449, 291] width 225 height 23
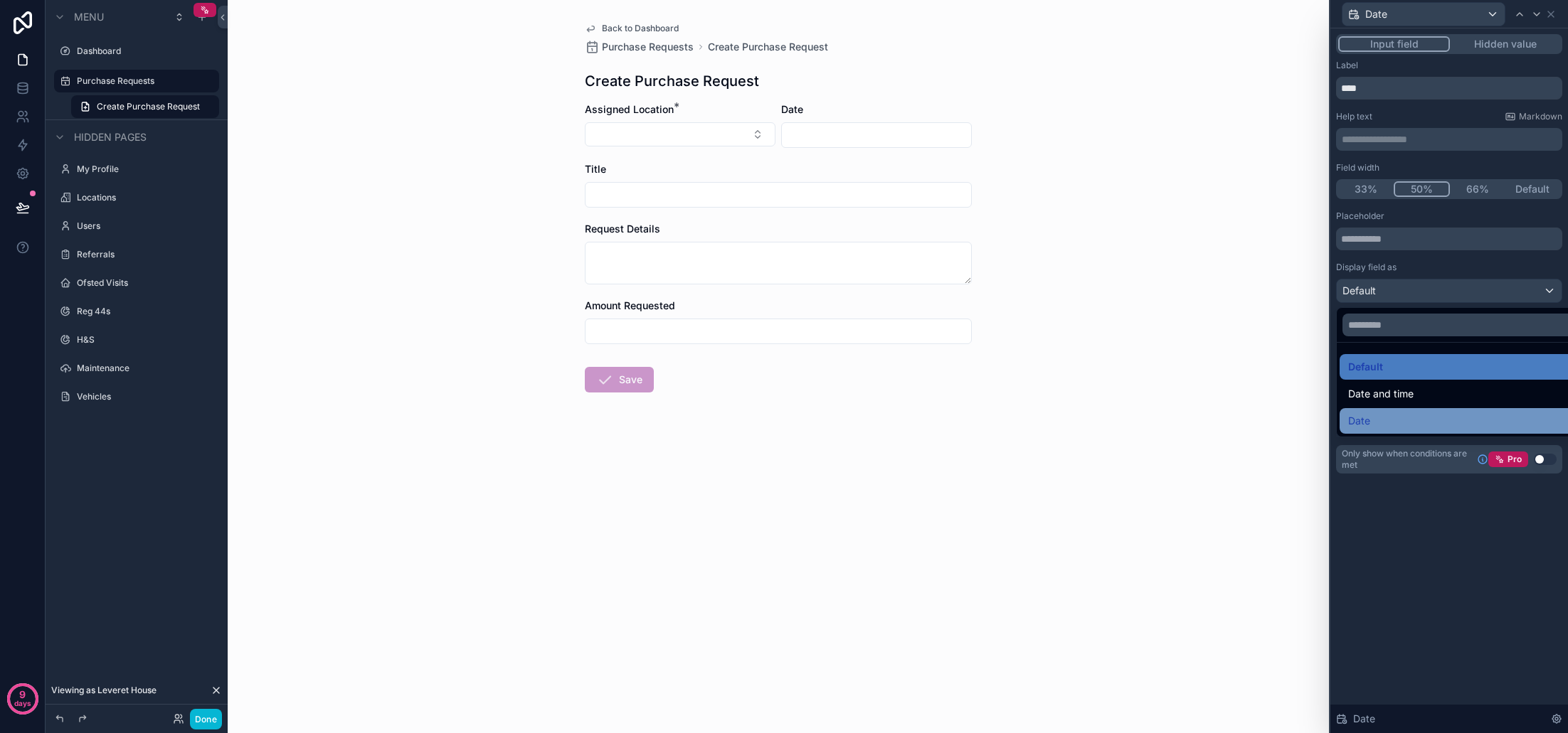
click at [1411, 416] on div "Date" at bounding box center [1465, 421] width 235 height 17
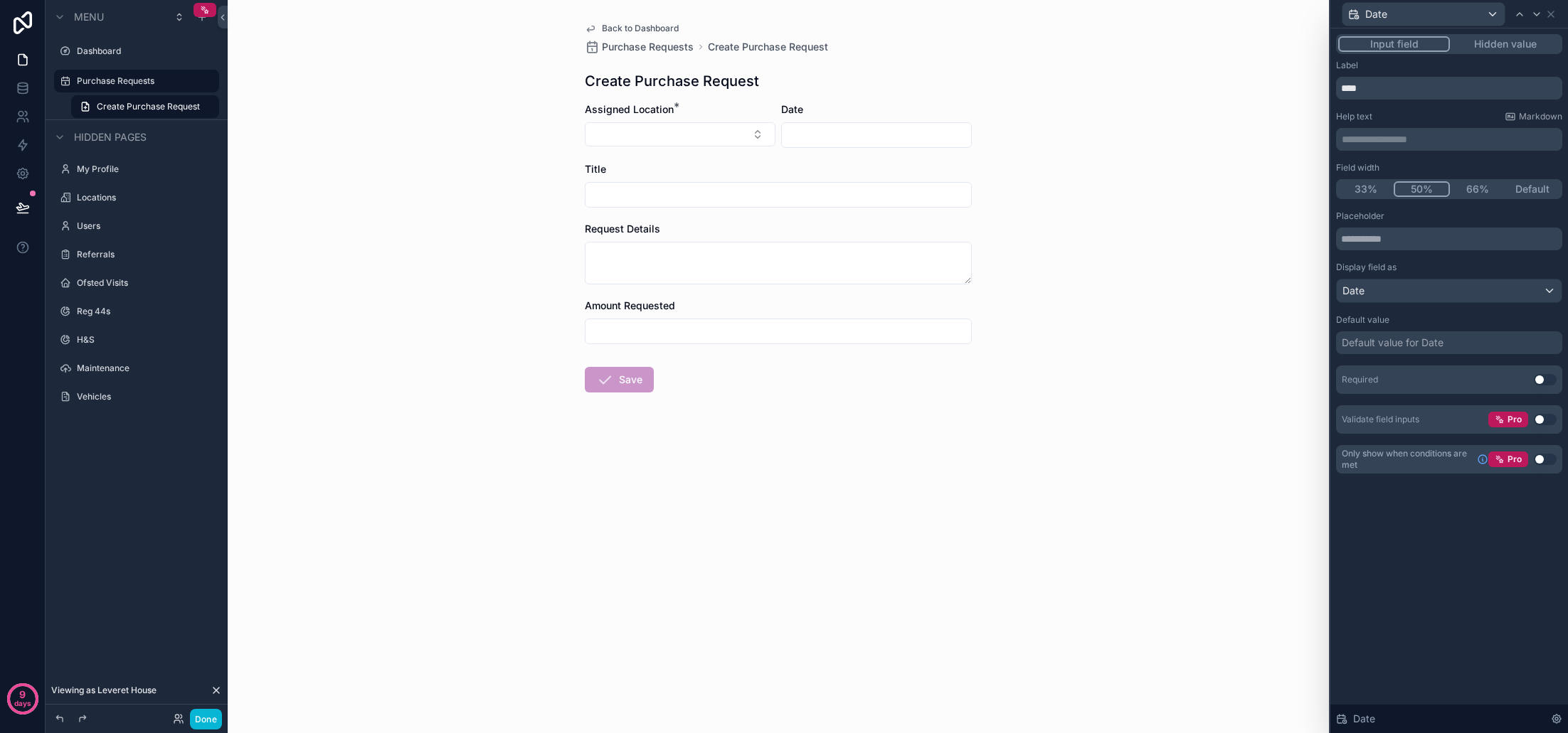
click at [1543, 381] on button "Use setting" at bounding box center [1545, 380] width 23 height 11
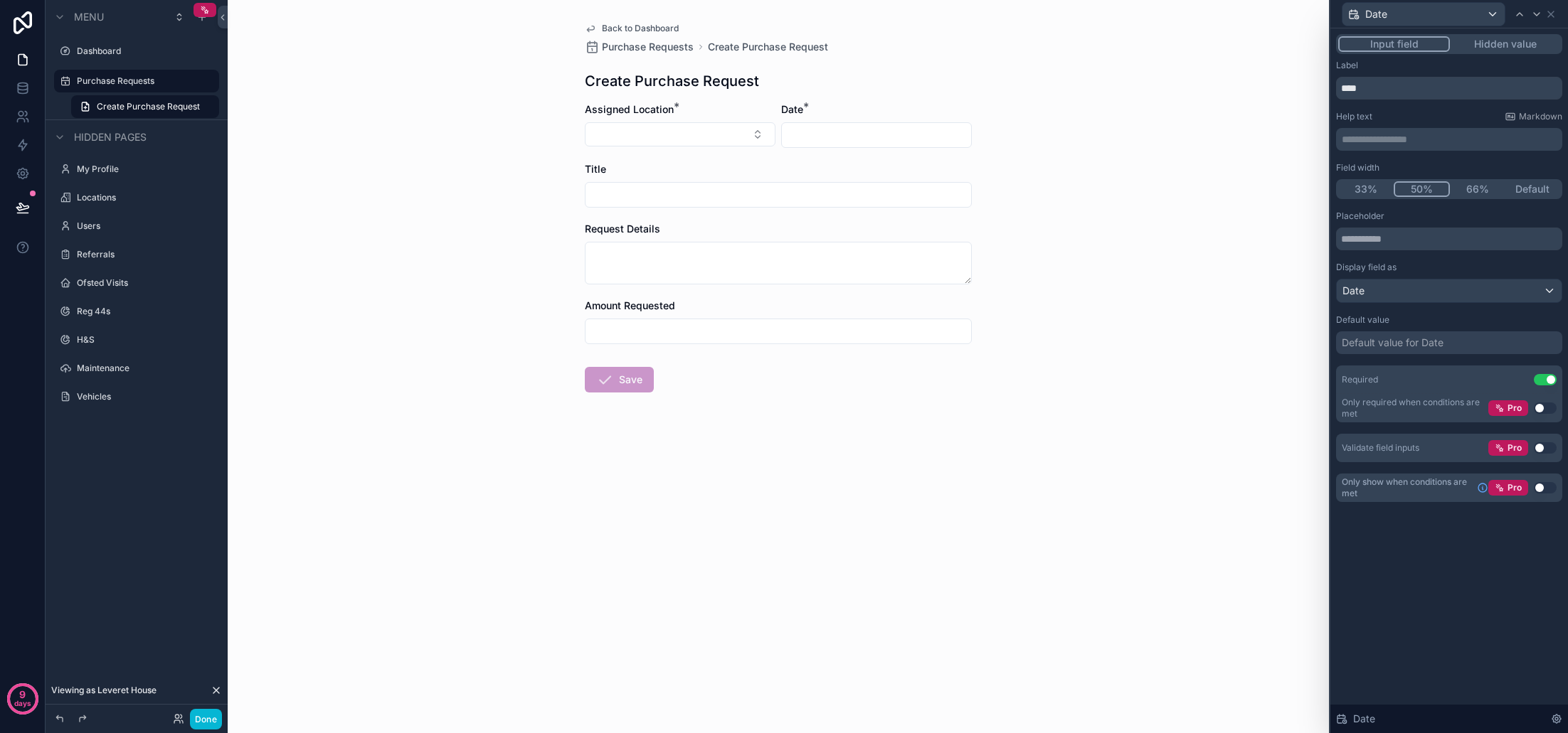
click at [1543, 381] on button "Use setting" at bounding box center [1545, 380] width 23 height 11
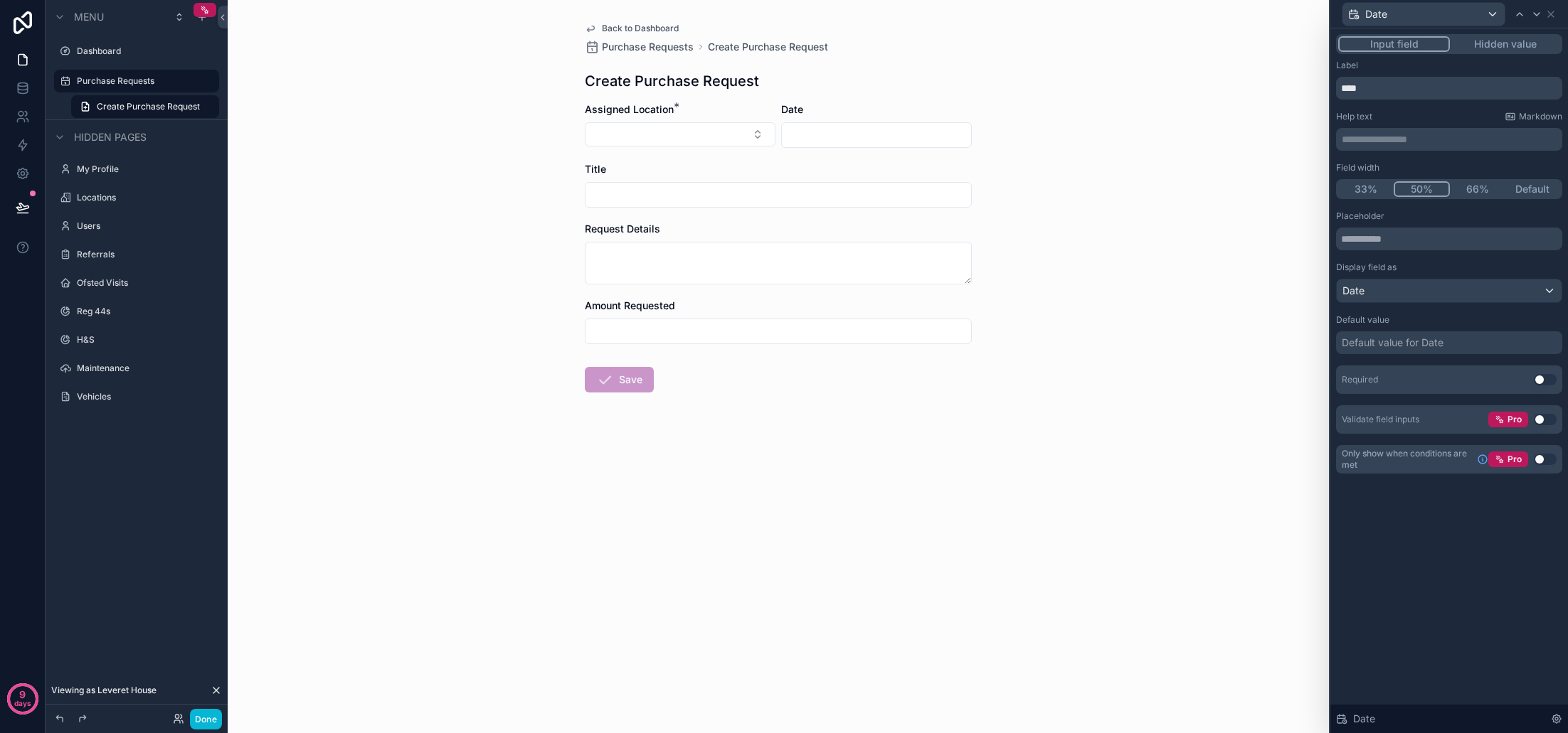
click at [1543, 381] on button "Use setting" at bounding box center [1545, 380] width 23 height 11
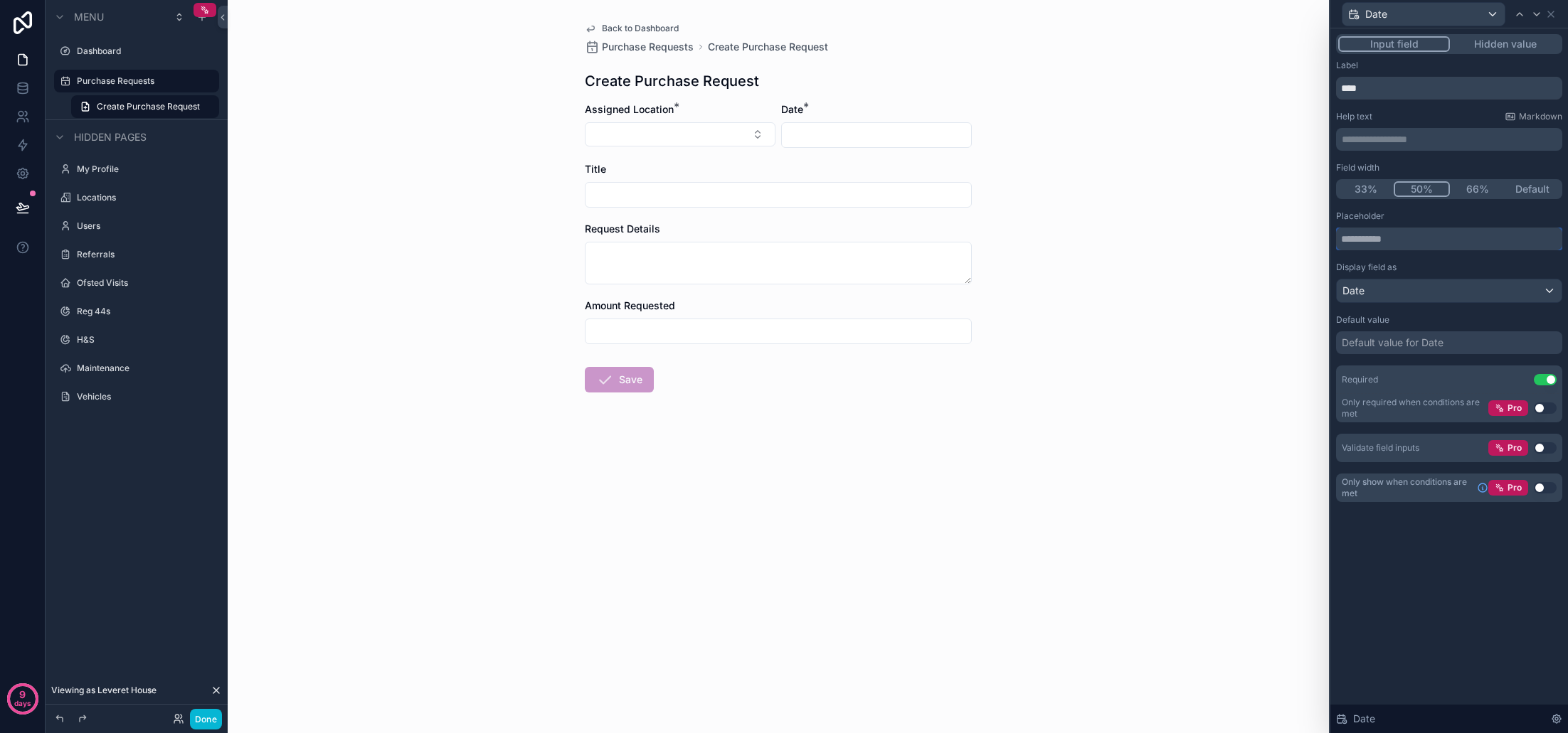
click at [1402, 237] on input "text" at bounding box center [1449, 239] width 227 height 23
type input "*"
click at [1430, 264] on div "Display field as" at bounding box center [1449, 267] width 227 height 11
click at [1415, 345] on div "Default value for Date" at bounding box center [1392, 343] width 102 height 14
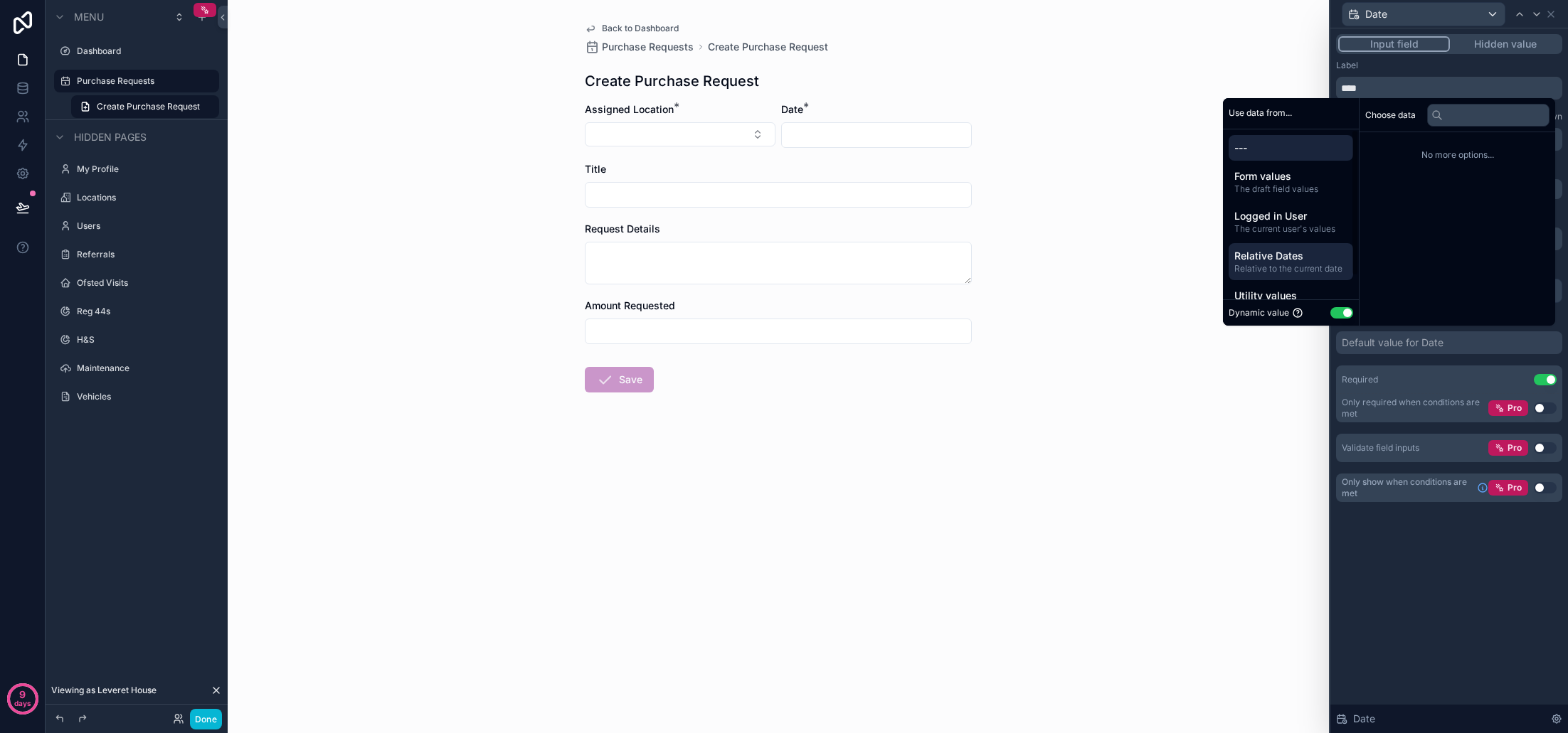
click at [1285, 246] on div "Relative Dates Relative to the current date" at bounding box center [1290, 262] width 125 height 37
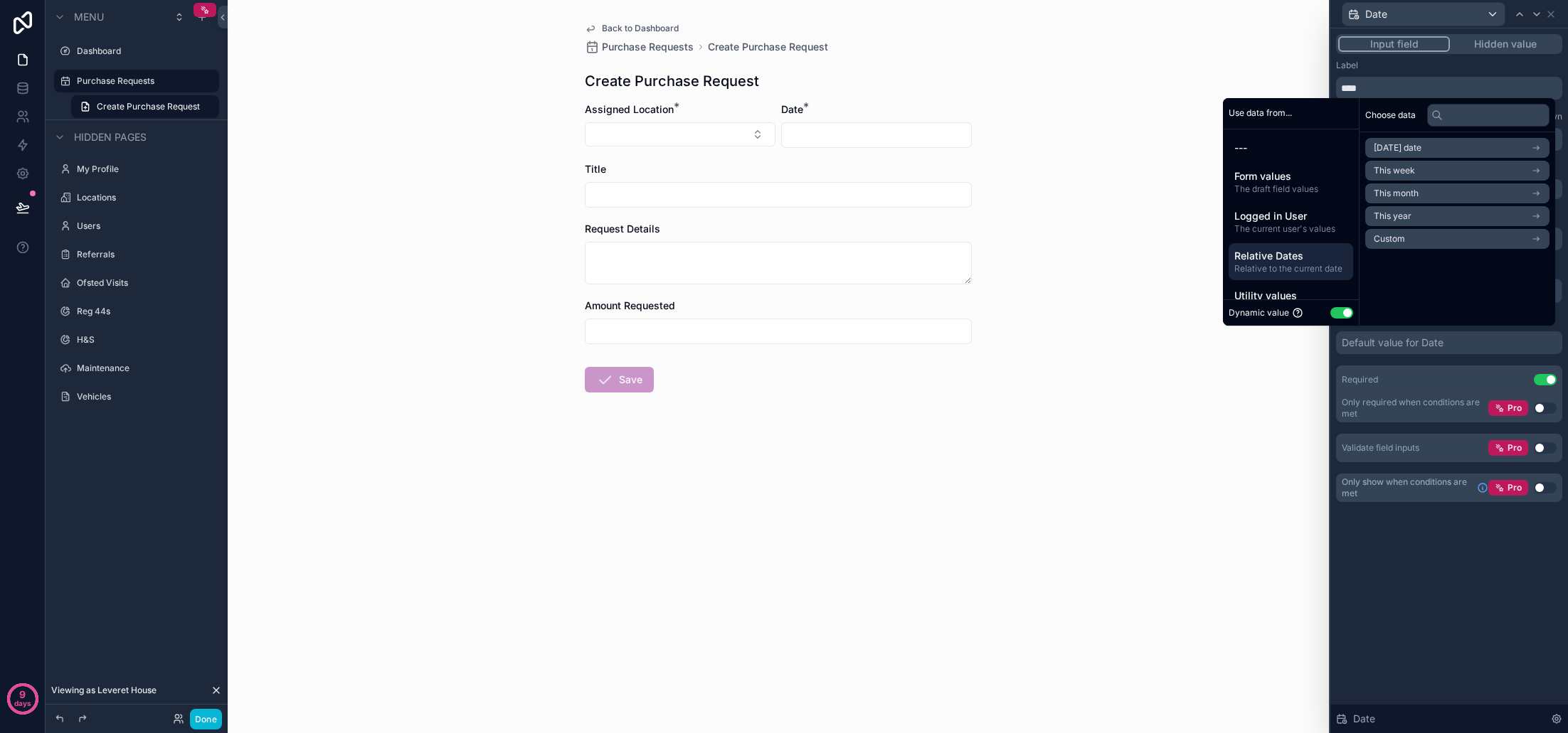
click at [1409, 151] on span "Today's date" at bounding box center [1398, 148] width 48 height 11
click at [1405, 173] on li "Now" at bounding box center [1457, 173] width 184 height 20
click at [1446, 557] on div "**********" at bounding box center [1449, 381] width 238 height 705
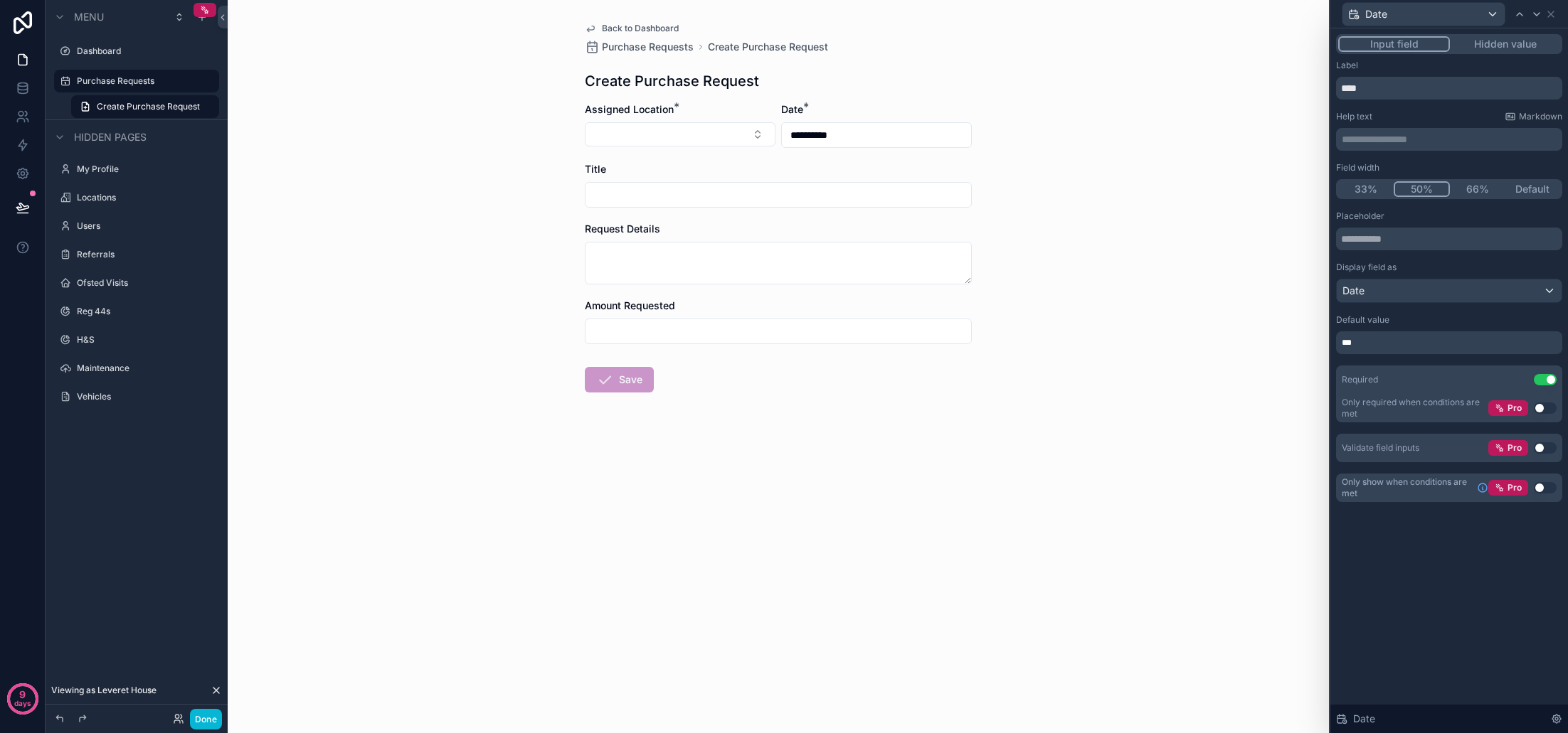
click at [747, 178] on div "Title" at bounding box center [778, 184] width 387 height 45
click at [1555, 17] on icon at bounding box center [1551, 14] width 11 height 11
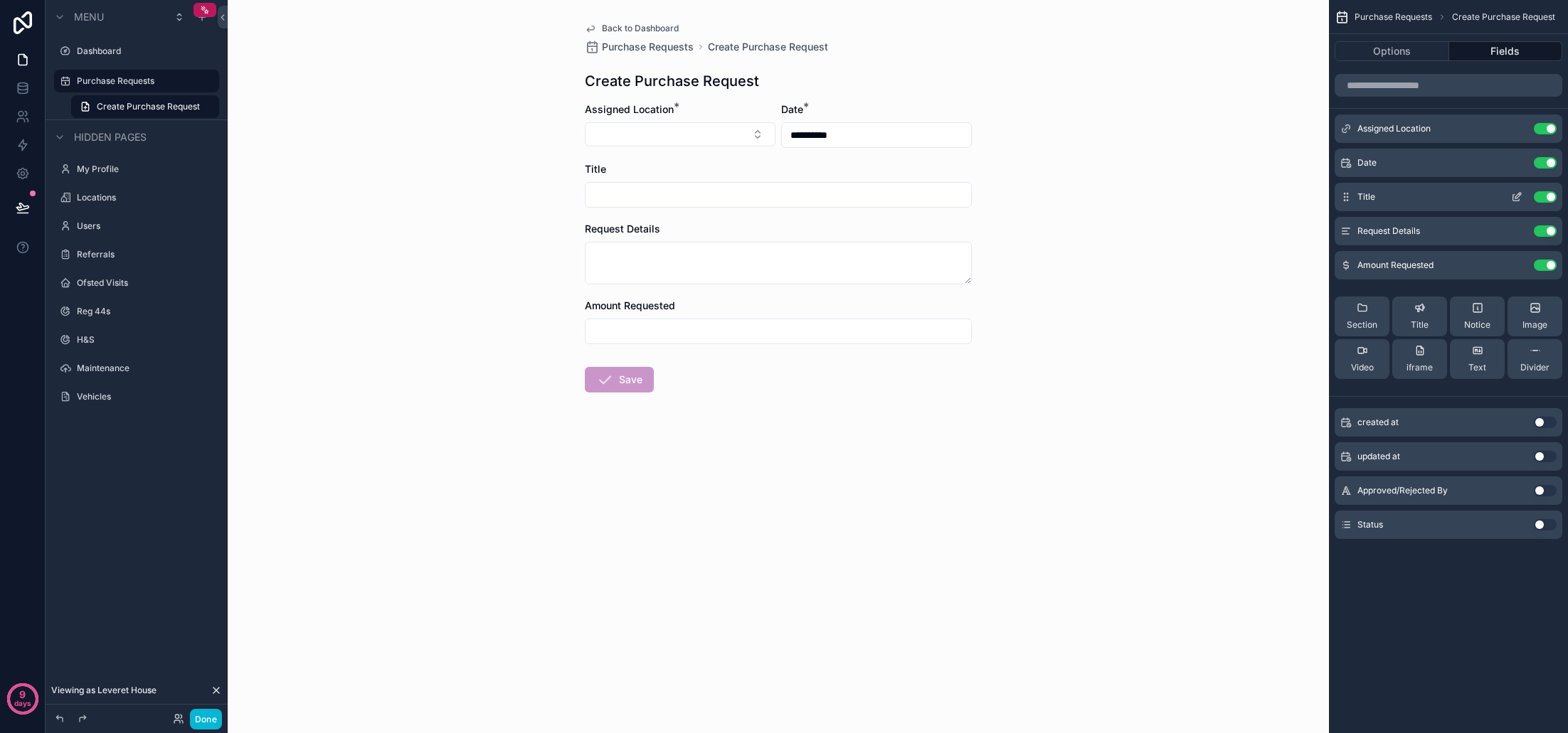
click at [1520, 198] on icon "scrollable content" at bounding box center [1516, 197] width 11 height 11
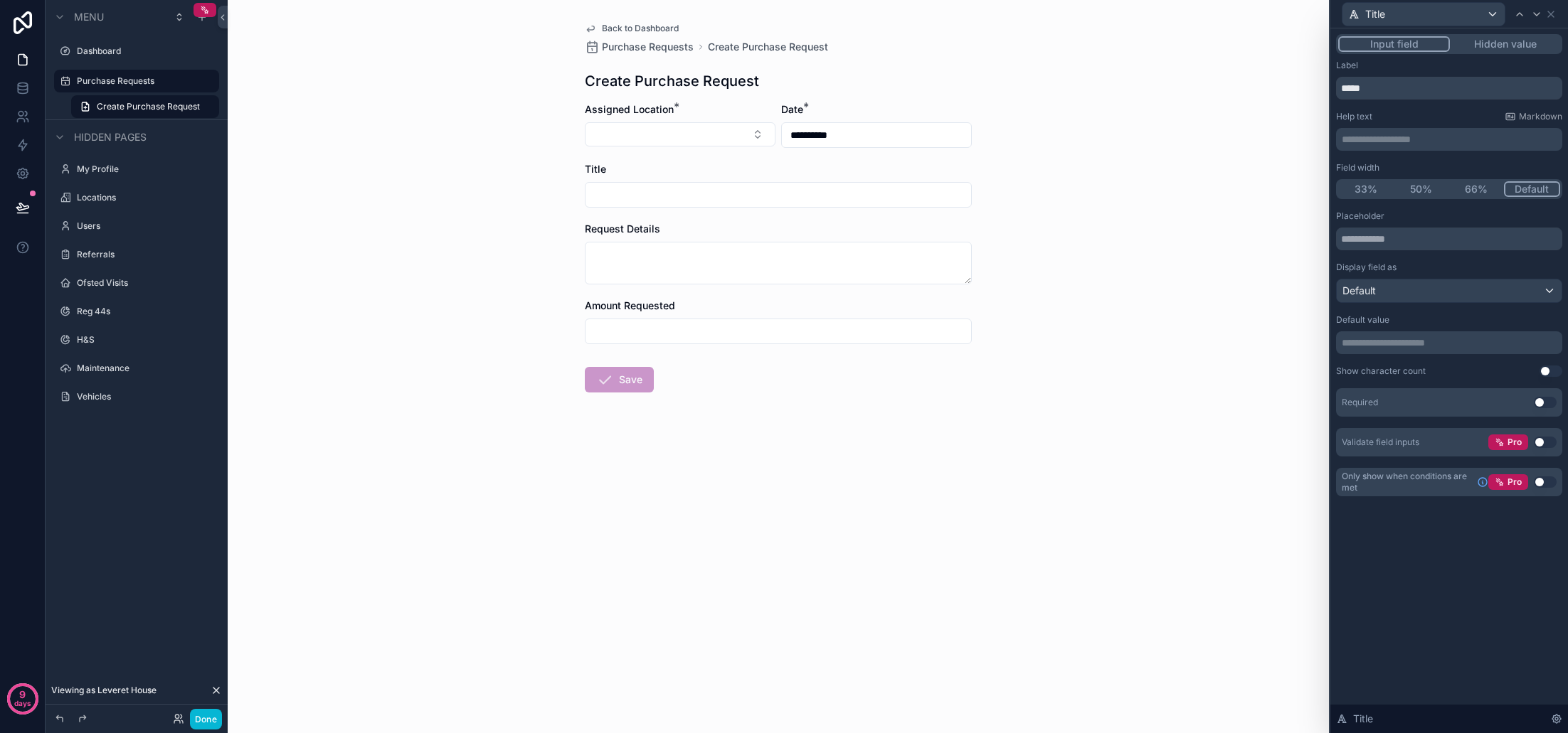
click at [1546, 404] on button "Use setting" at bounding box center [1545, 402] width 23 height 11
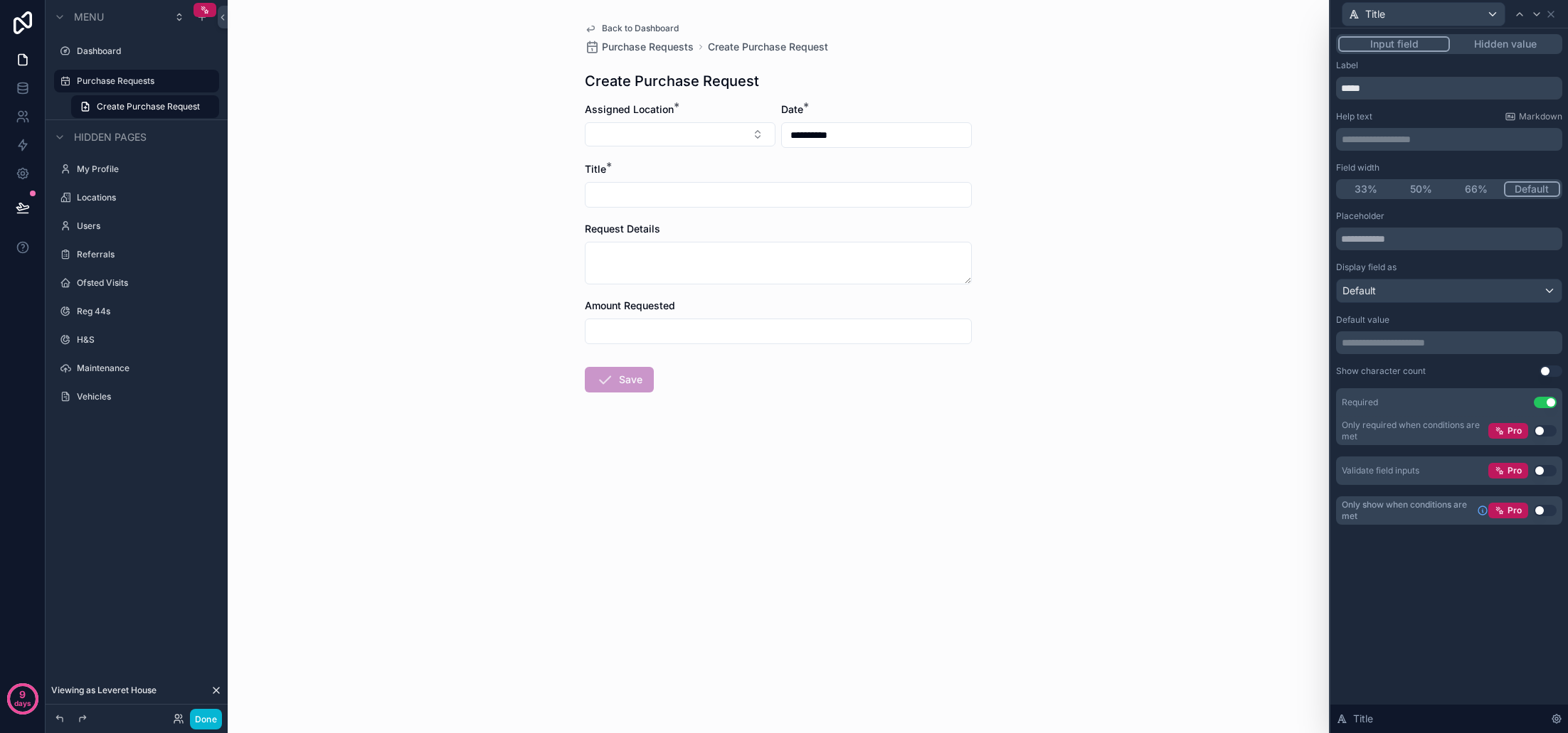
click at [758, 234] on div "Request Details" at bounding box center [778, 229] width 387 height 14
click at [1548, 17] on icon at bounding box center [1551, 14] width 11 height 11
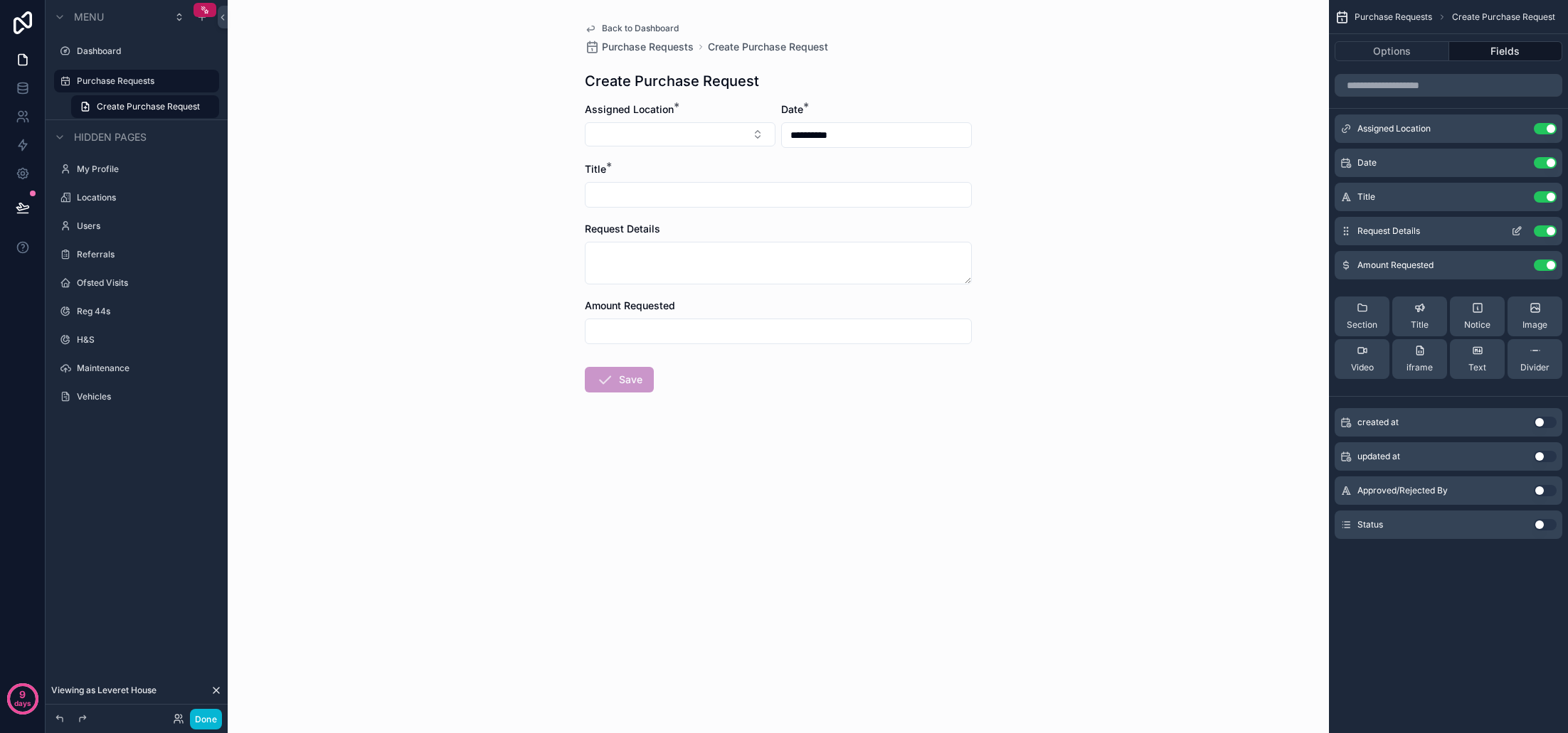
click at [1403, 235] on span "Request Details" at bounding box center [1388, 231] width 63 height 11
click at [1518, 234] on icon "scrollable content" at bounding box center [1516, 231] width 11 height 11
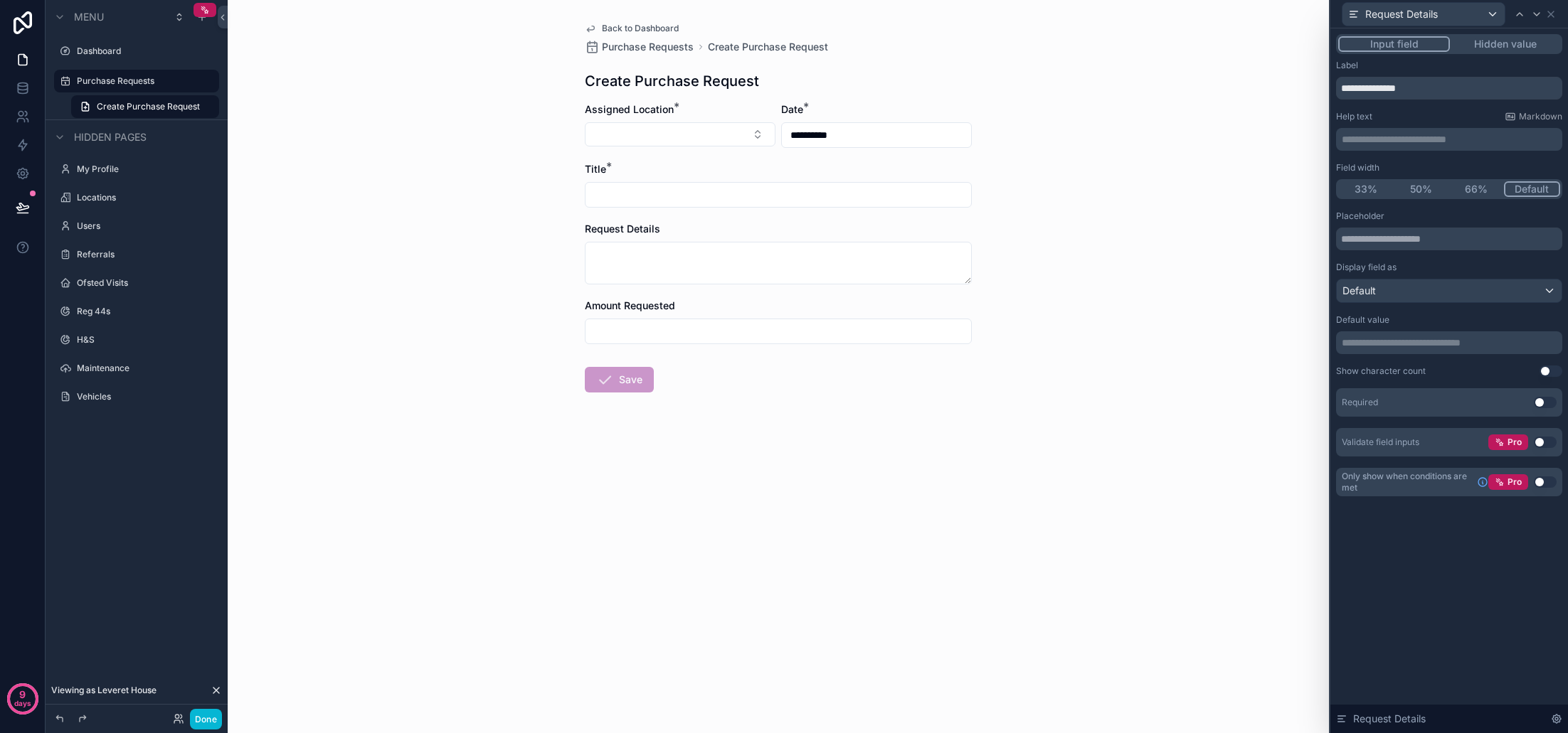
click at [1543, 402] on button "Use setting" at bounding box center [1545, 402] width 23 height 11
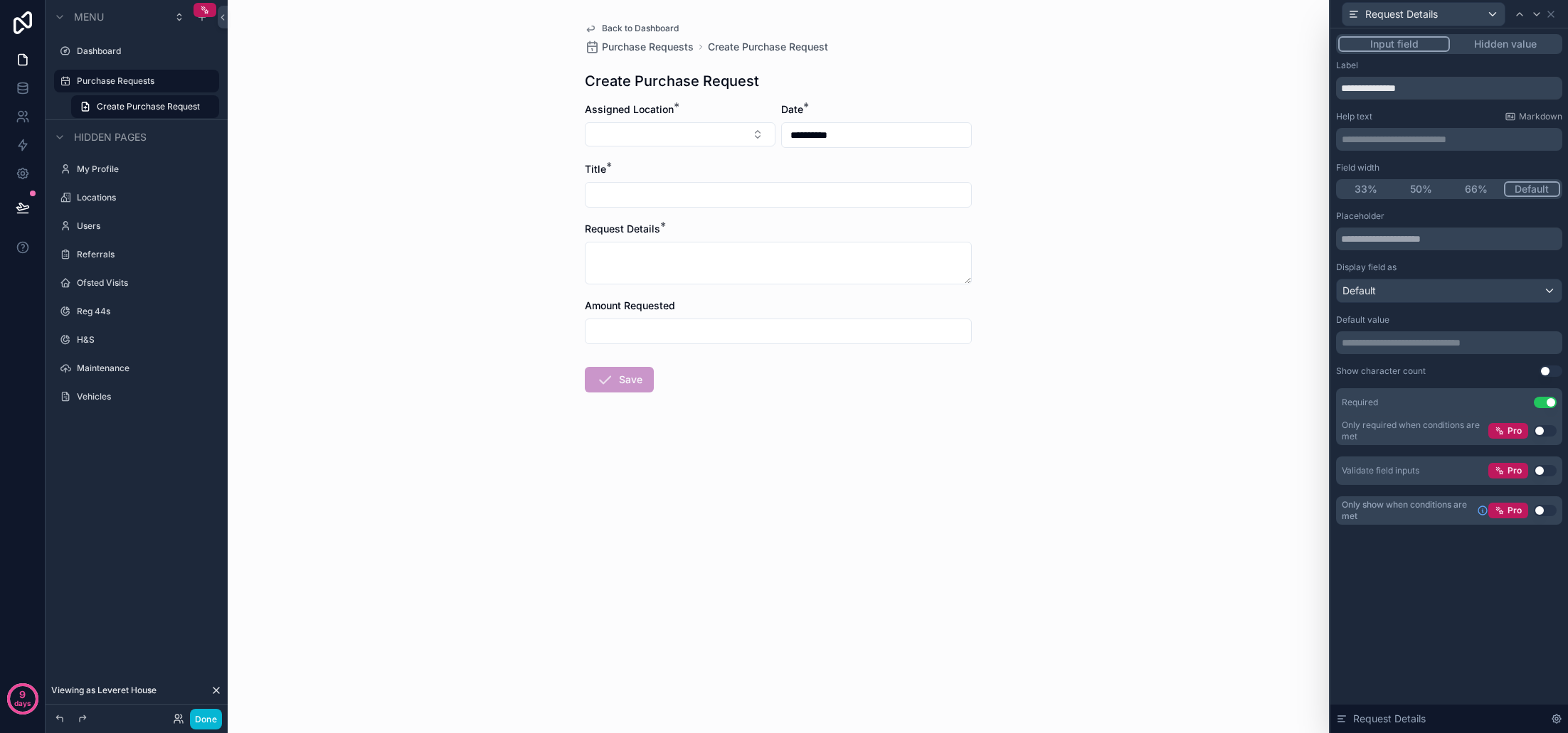
click at [815, 307] on div "Amount Requested" at bounding box center [778, 306] width 387 height 14
click at [1547, 12] on icon at bounding box center [1551, 14] width 11 height 11
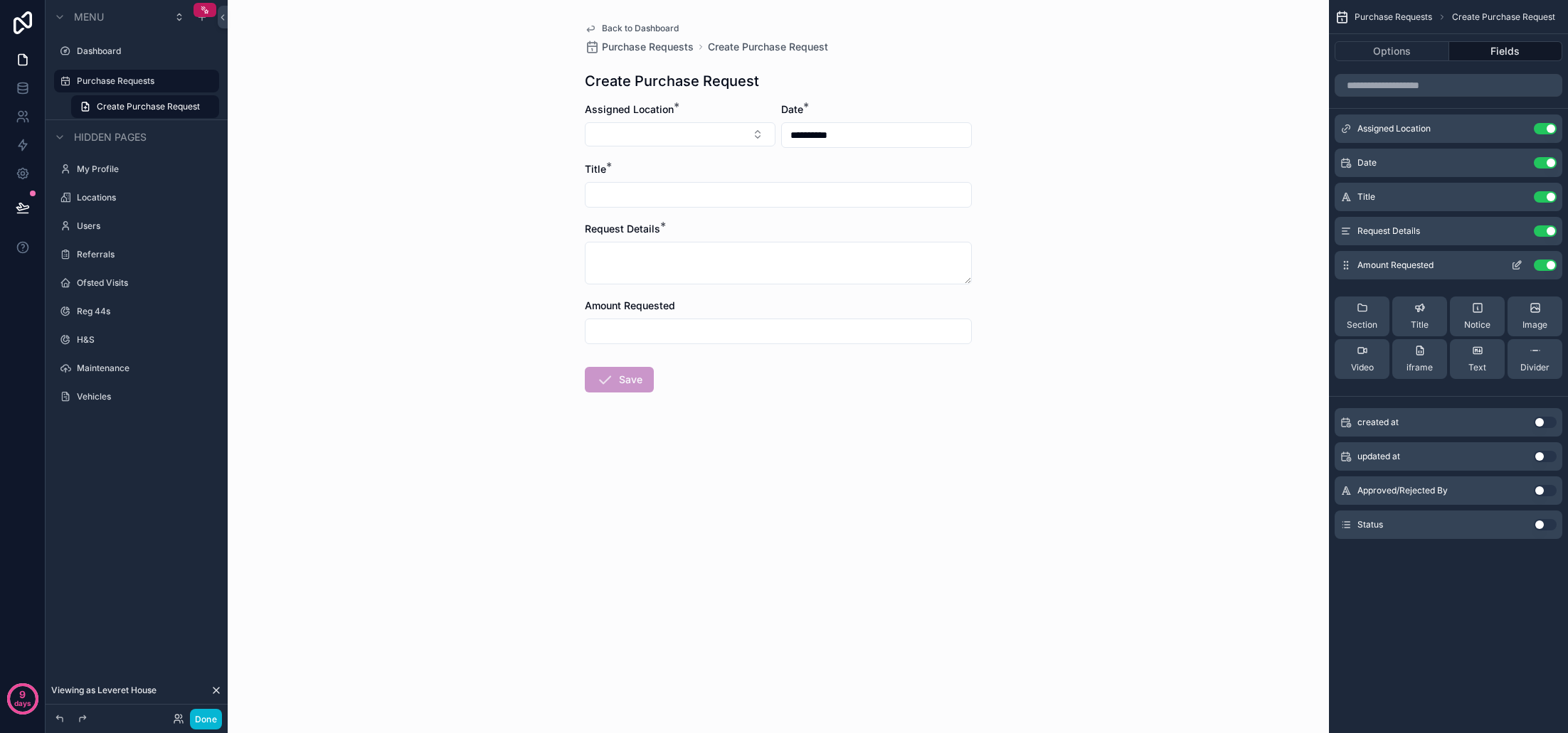
scroll to position [0, 0]
click at [1515, 264] on icon "scrollable content" at bounding box center [1516, 266] width 11 height 11
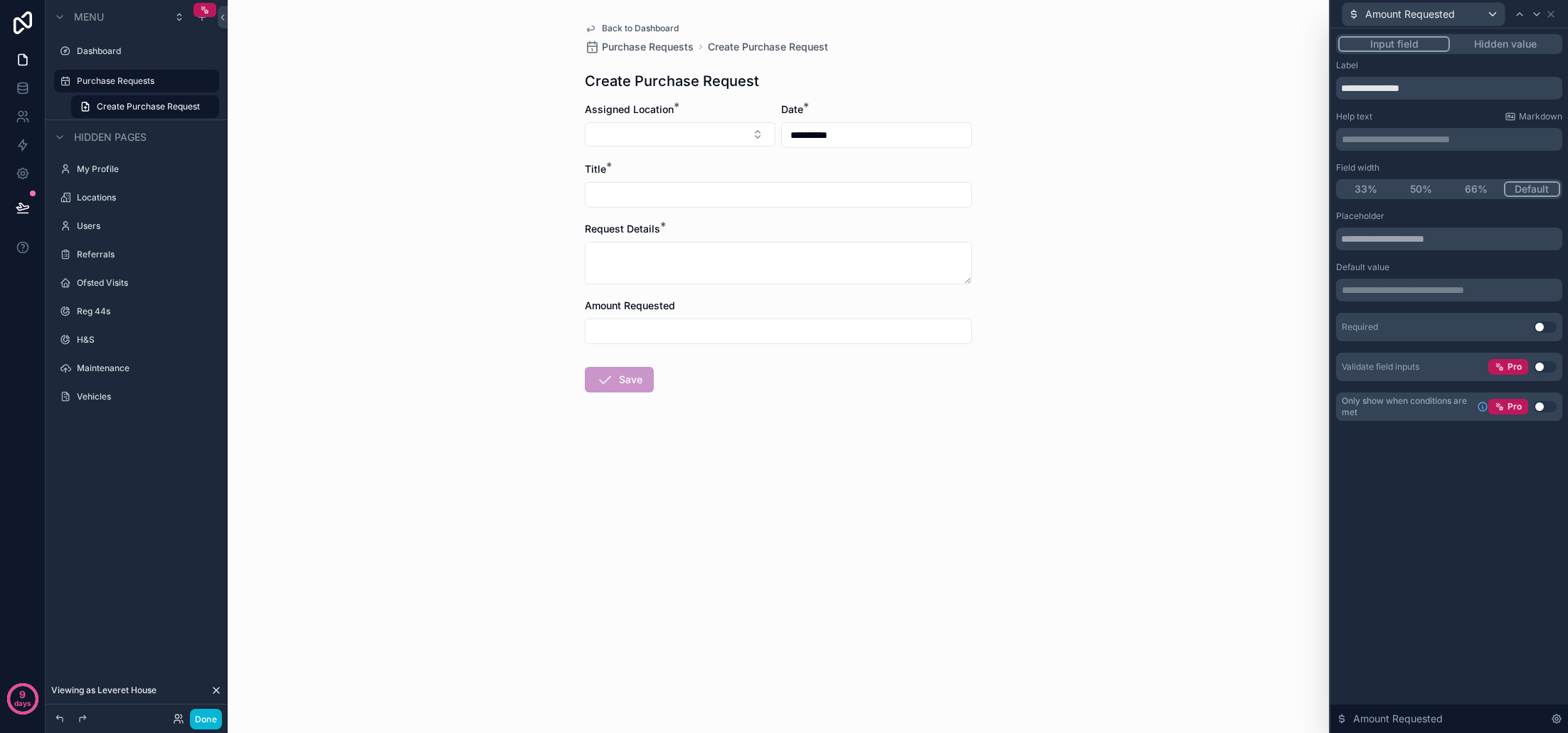
click at [1429, 192] on button "50%" at bounding box center [1422, 189] width 56 height 16
click at [1541, 327] on button "Use setting" at bounding box center [1545, 327] width 23 height 11
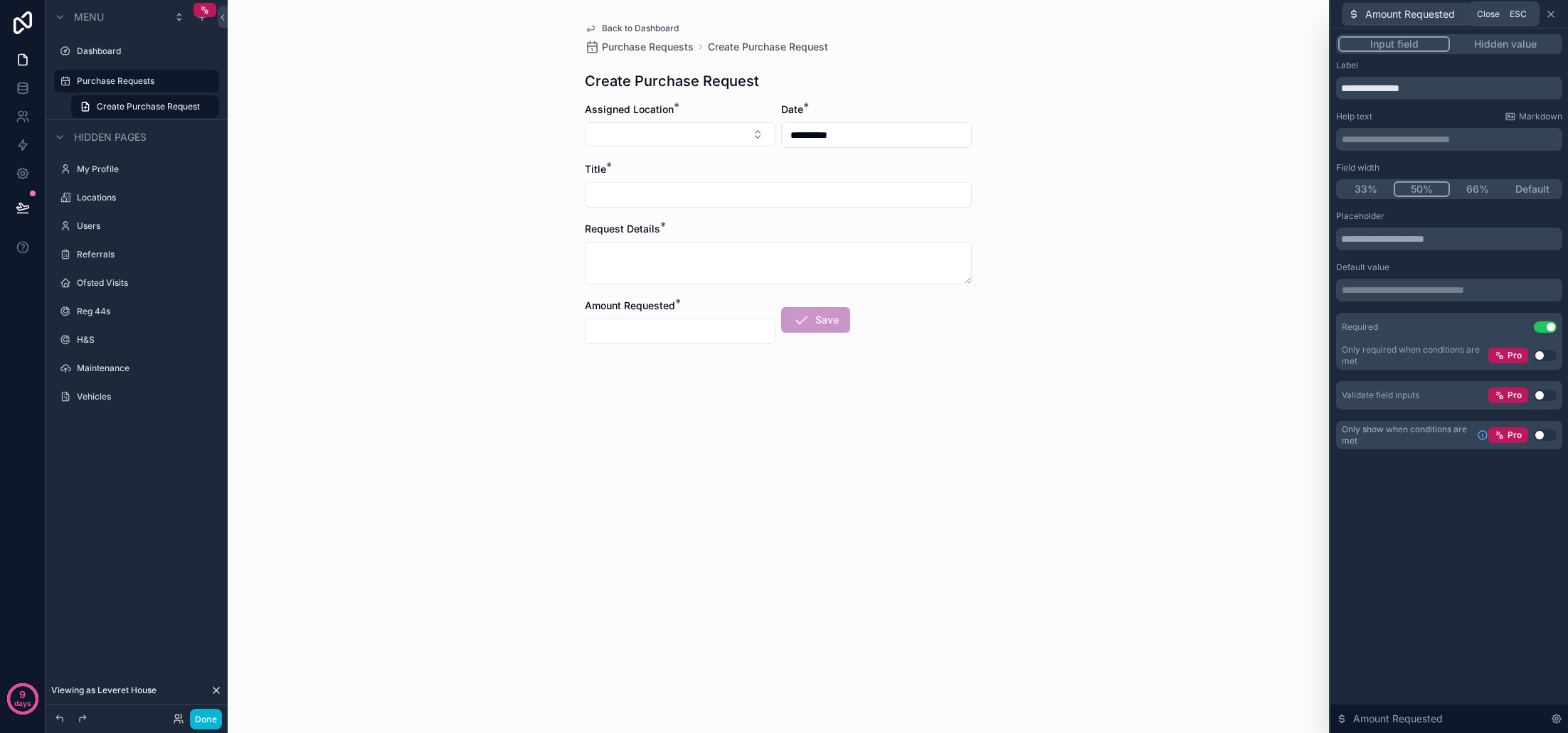
click at [1552, 12] on icon at bounding box center [1551, 14] width 11 height 11
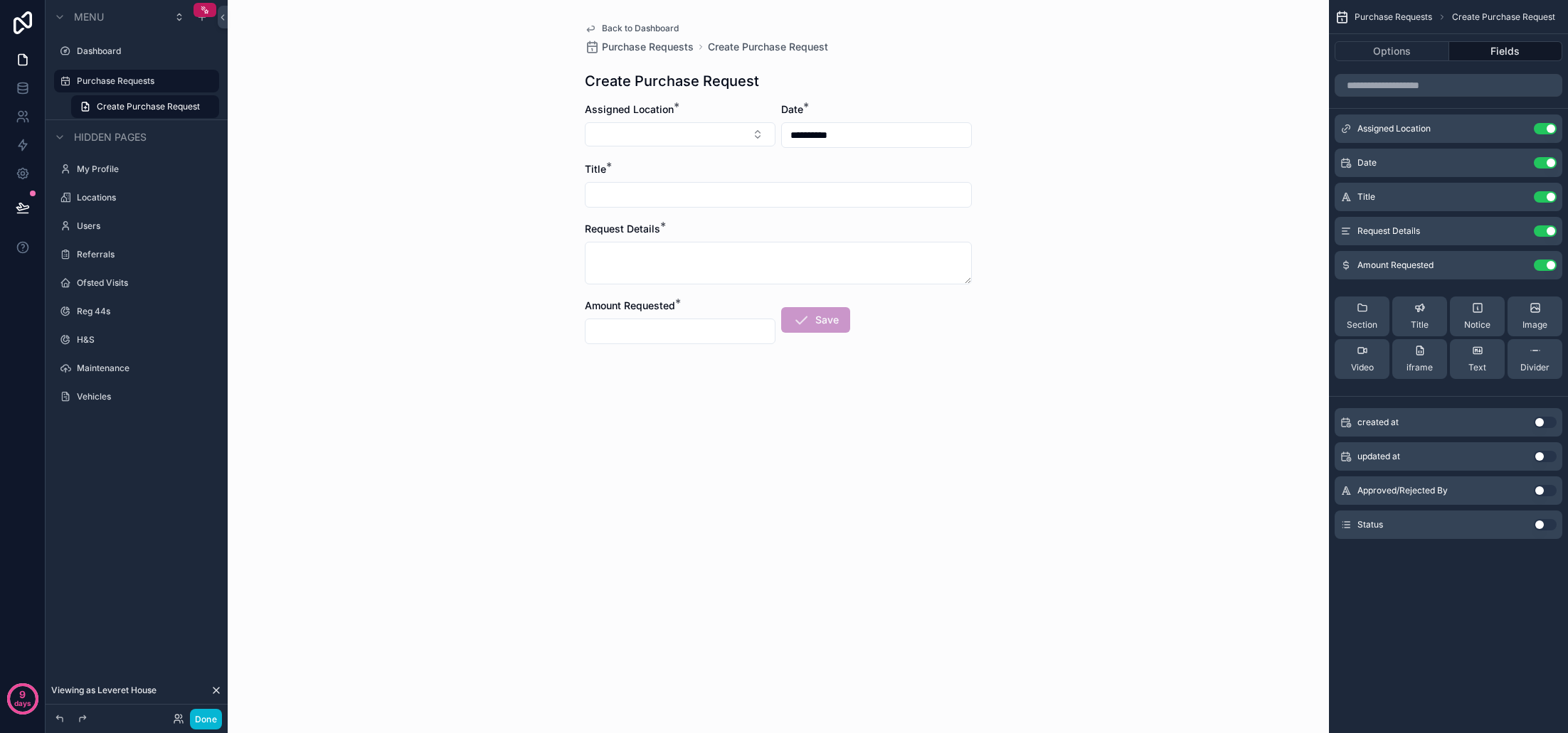
click at [607, 24] on span "Back to Dashboard" at bounding box center [640, 29] width 77 height 11
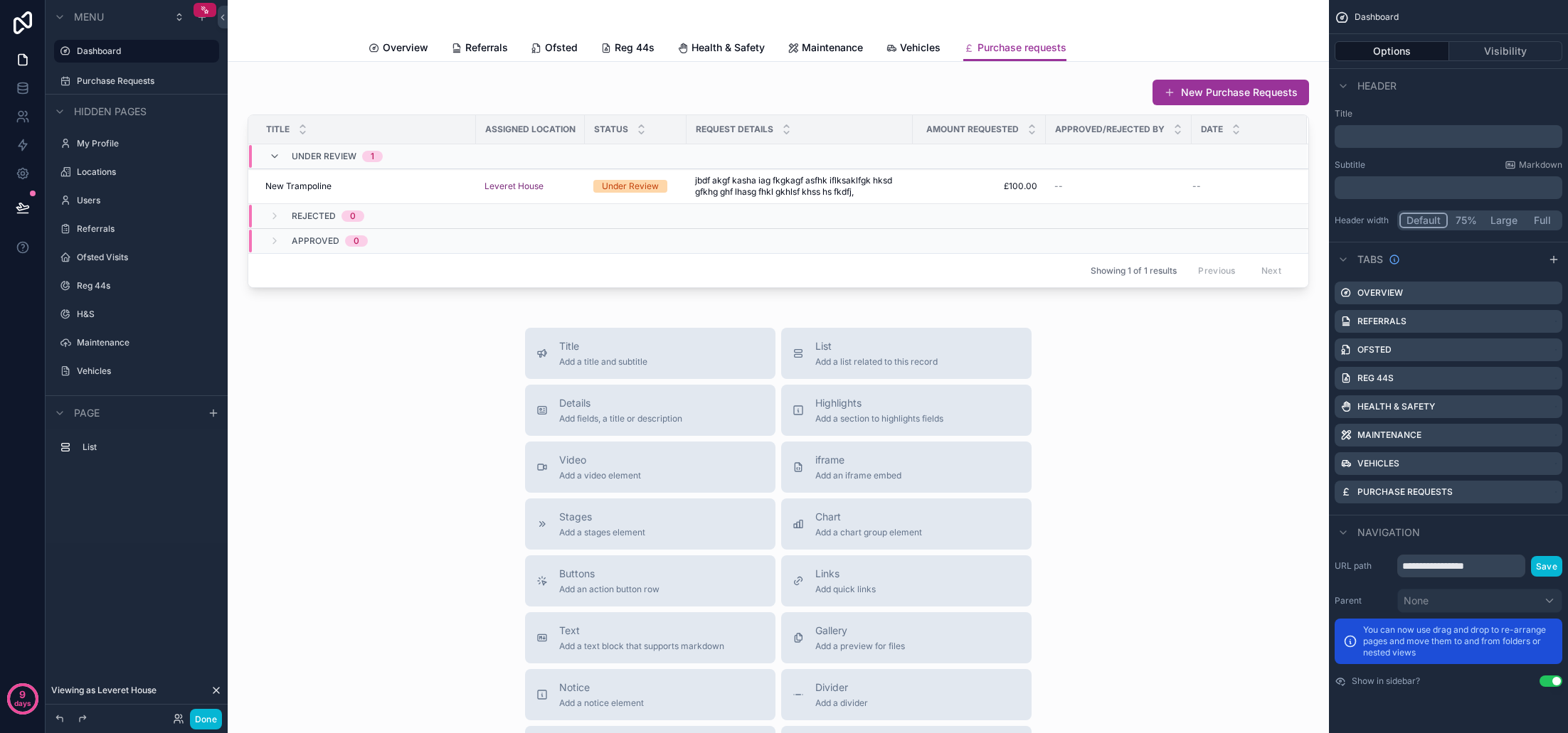
click at [1153, 351] on div "Title Add a title and subtitle List Add a list related to this record Details A…" at bounding box center [778, 580] width 1078 height 506
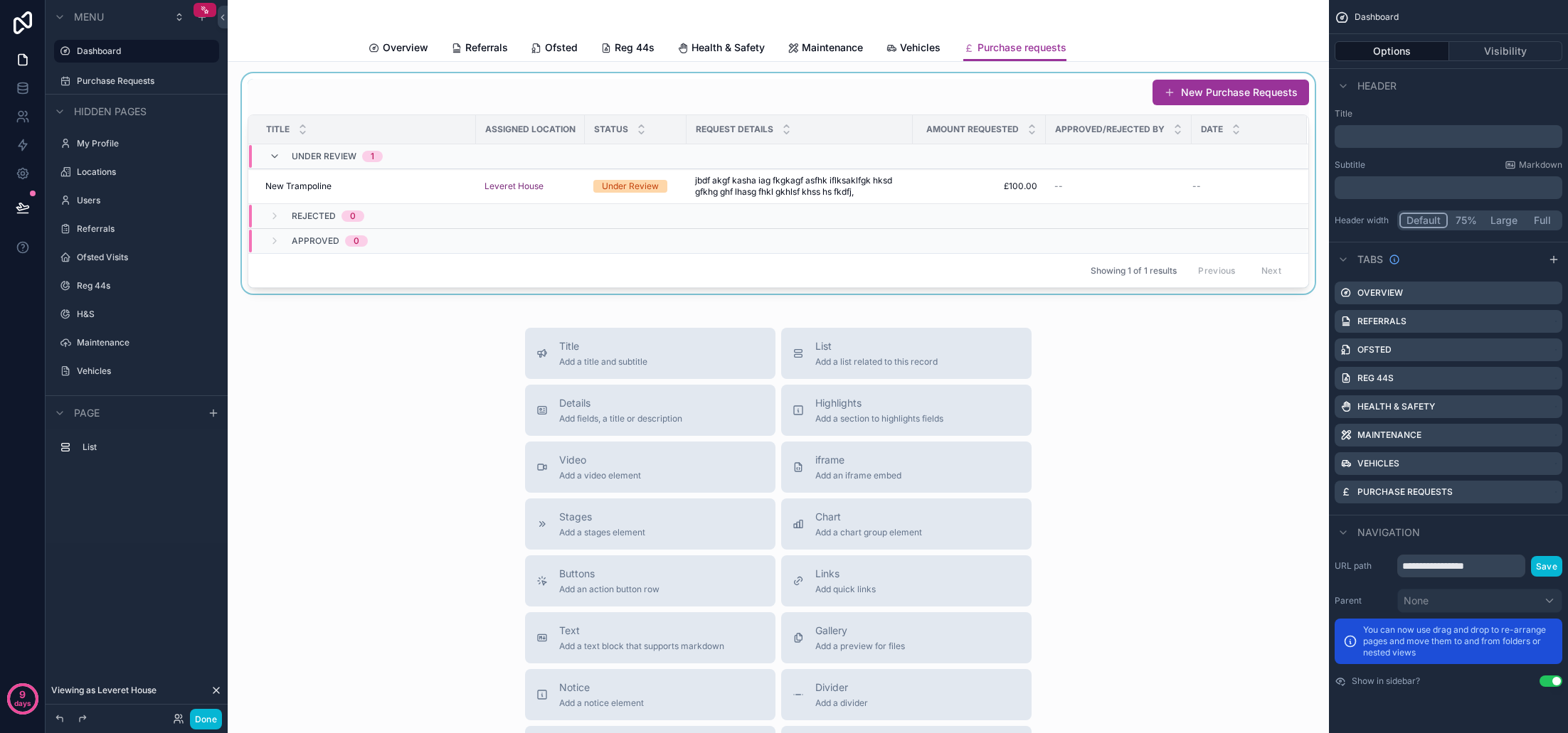
click at [875, 188] on div "scrollable content" at bounding box center [778, 183] width 1078 height 220
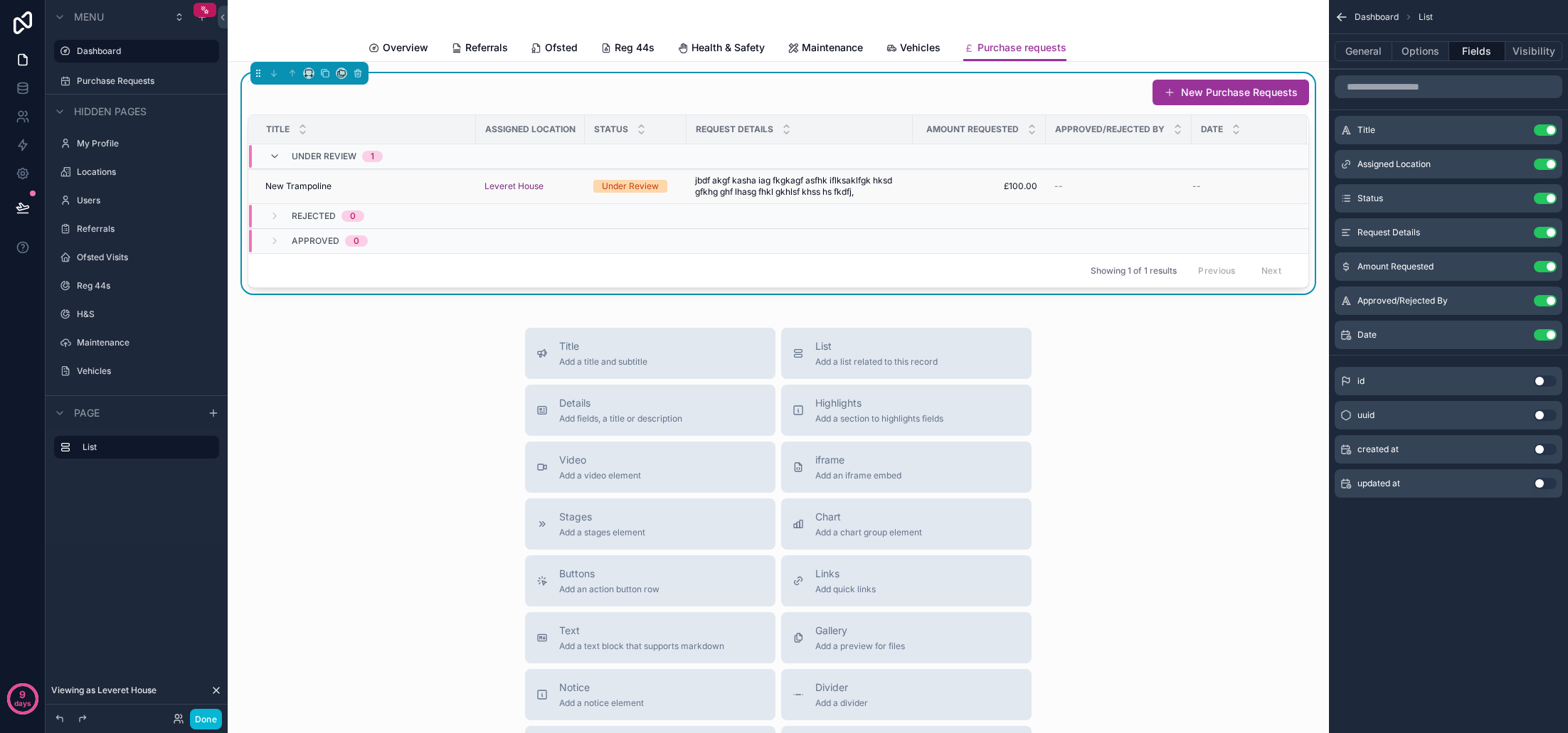
drag, startPoint x: 875, startPoint y: 188, endPoint x: 854, endPoint y: 189, distance: 21.0
click at [854, 189] on span "jbdf akgf kasha iag fkgkagf asfhk iflksaklfgk hksd gfkhg ghf lhasg fhkl gkhlsf …" at bounding box center [799, 186] width 209 height 23
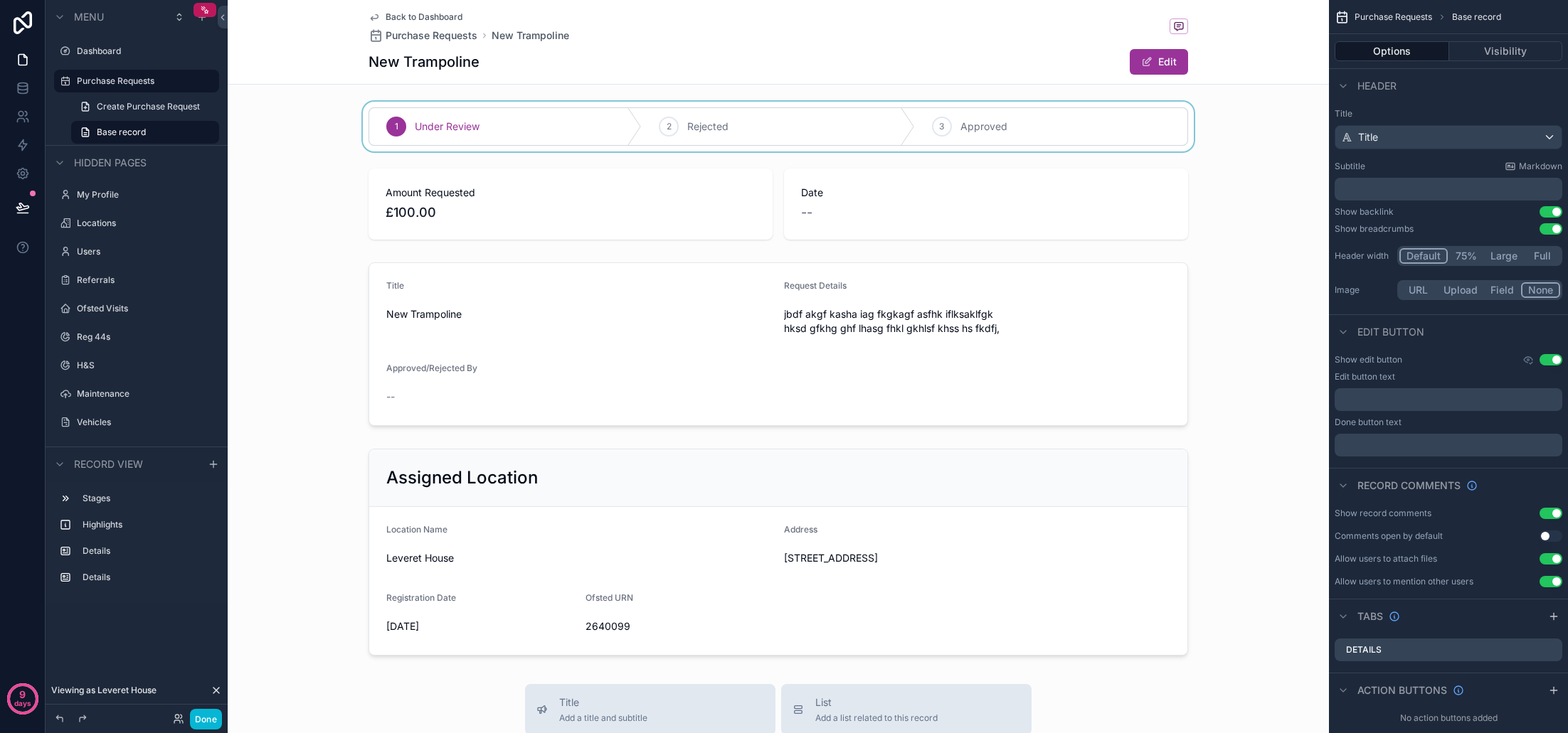
click at [743, 133] on div "scrollable content" at bounding box center [778, 126] width 1101 height 50
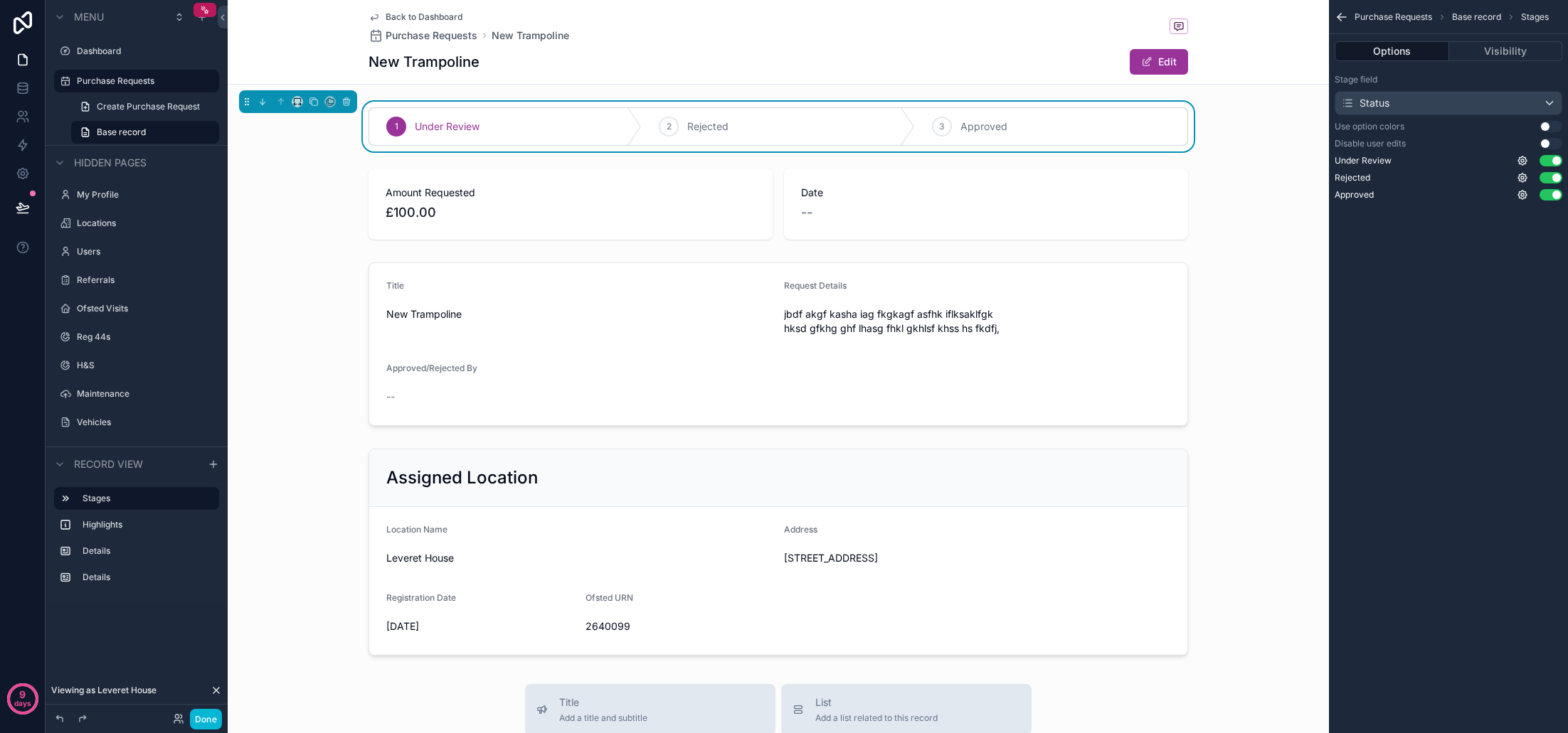
click at [1550, 145] on button "Use setting" at bounding box center [1551, 144] width 23 height 11
click at [1228, 252] on div "1 Under Review 2 Rejected 3 Approved Amount Requested £100.00 Date -- Title New…" at bounding box center [778, 382] width 1101 height 560
click at [1115, 249] on div "1 Under Review 2 Rejected 3 Approved Amount Requested £100.00 Date -- Title New…" at bounding box center [778, 382] width 1101 height 560
click at [743, 227] on div "scrollable content" at bounding box center [778, 204] width 1101 height 83
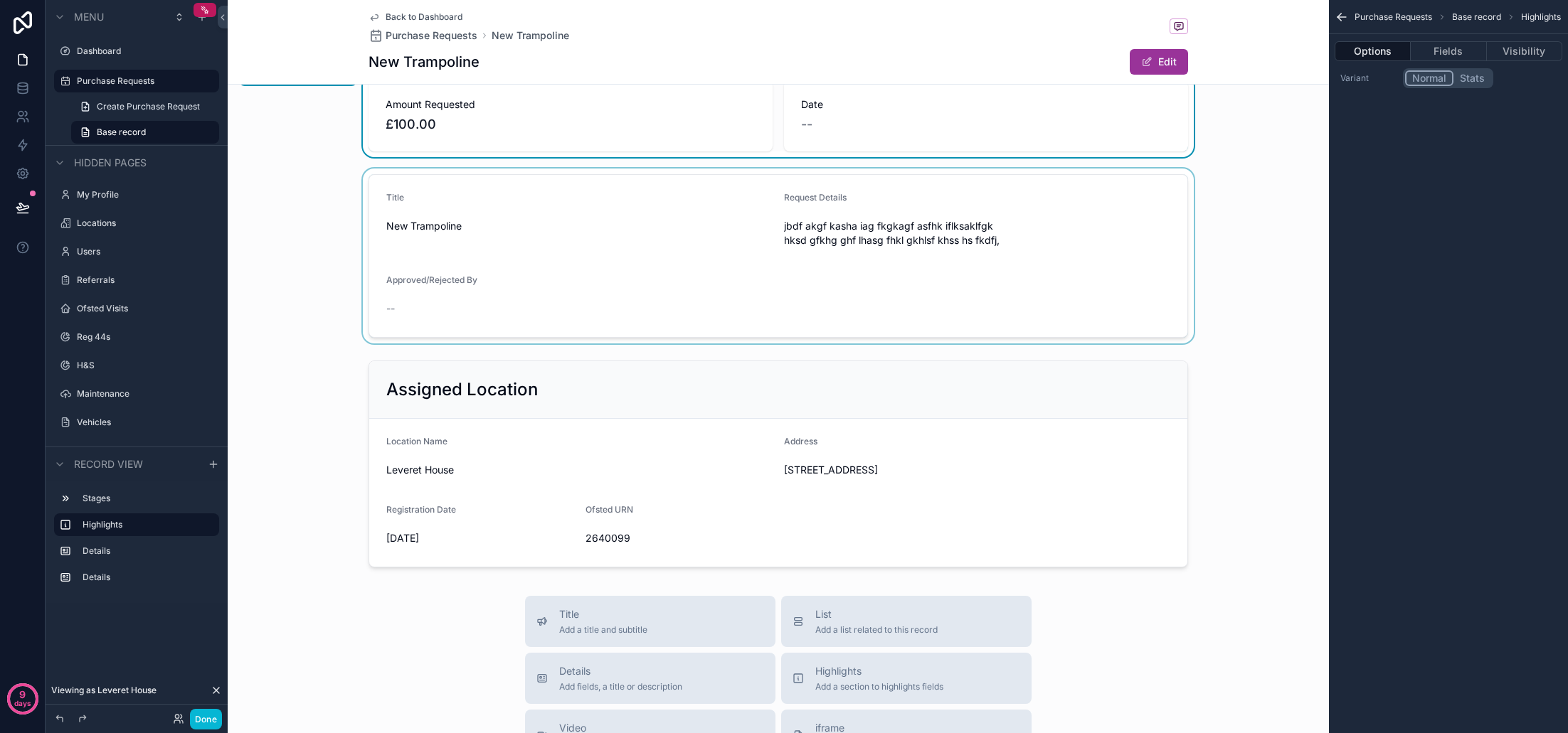
scroll to position [193, 0]
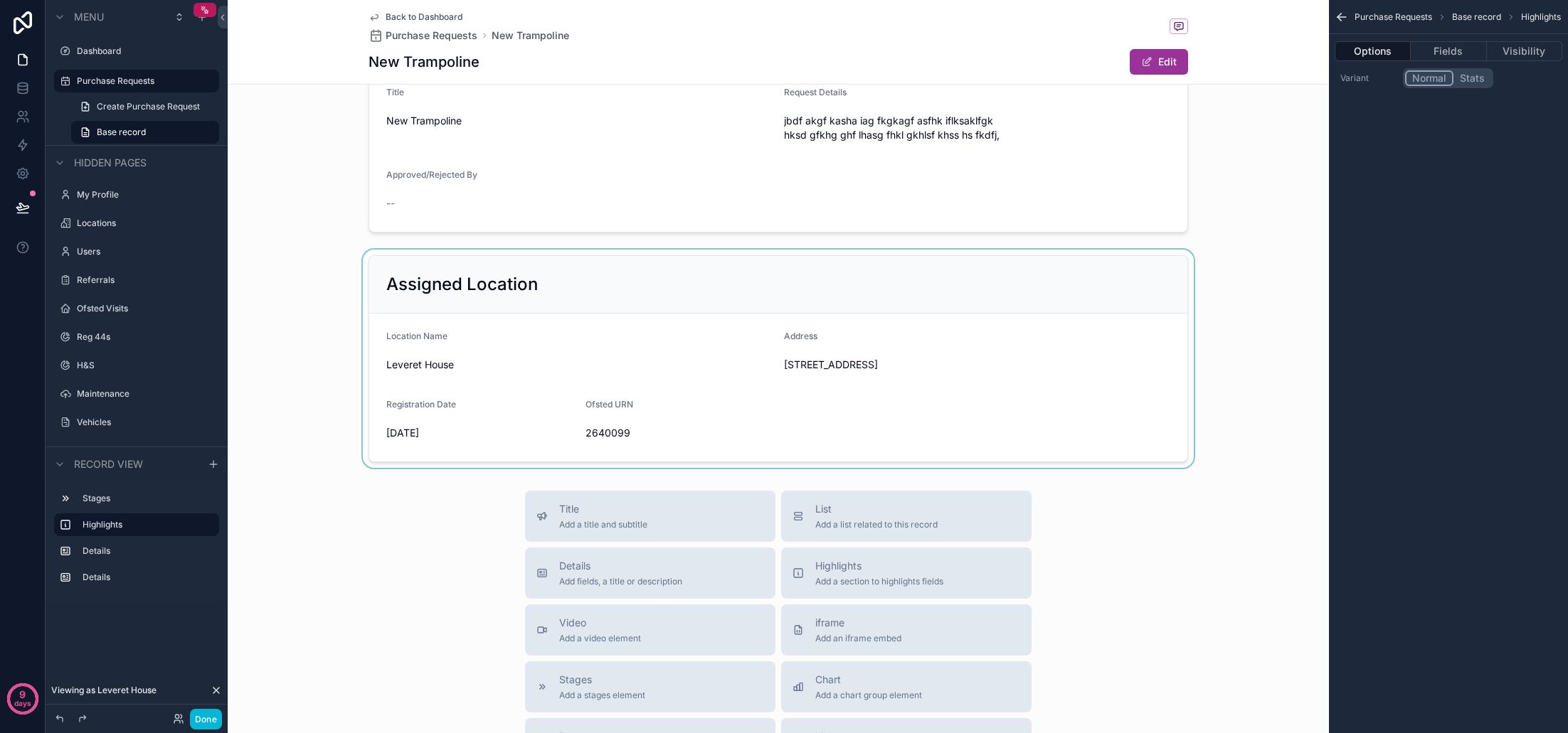
click at [759, 304] on div "scrollable content" at bounding box center [778, 359] width 1101 height 219
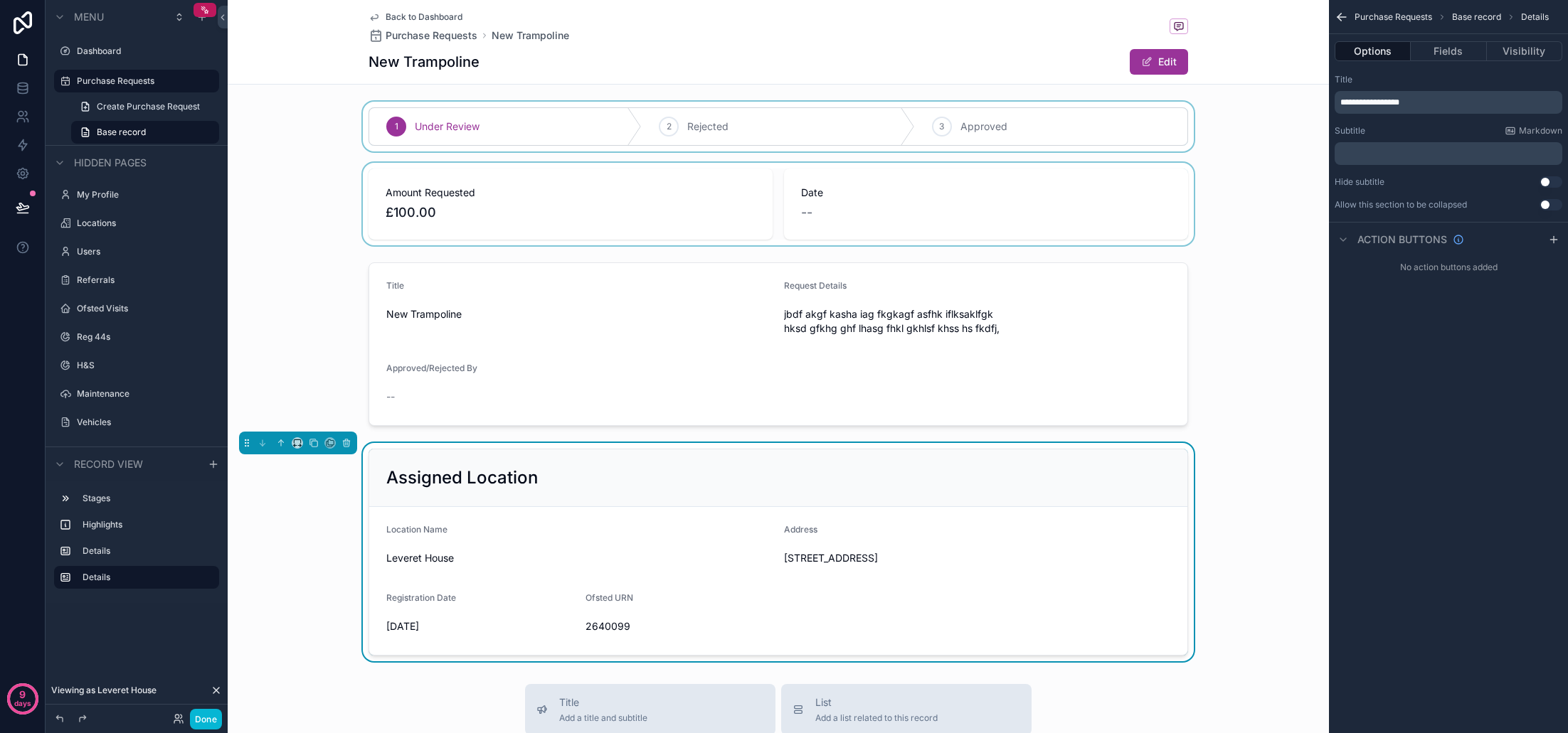
scroll to position [0, 0]
click at [412, 18] on span "Back to Dashboard" at bounding box center [424, 17] width 77 height 11
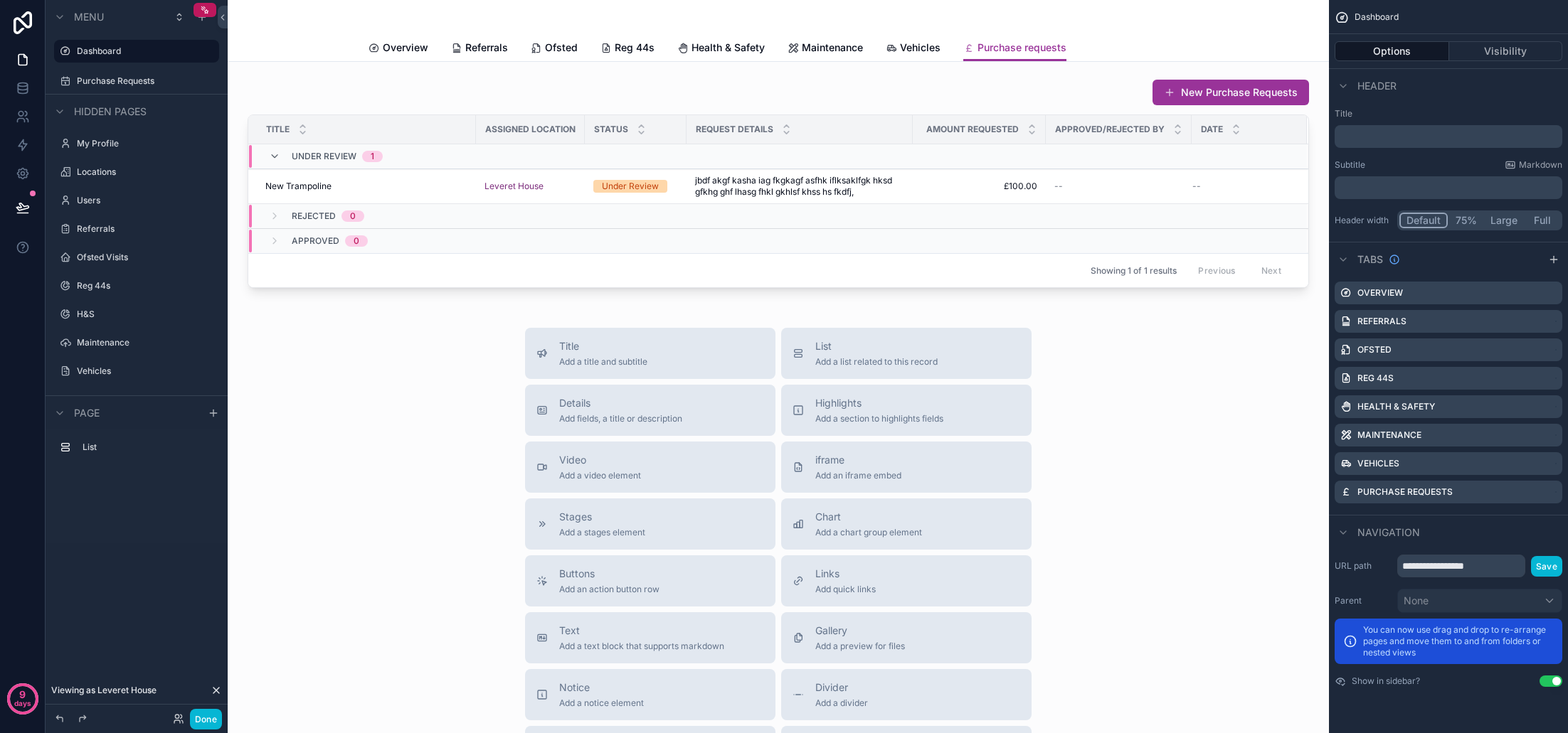
click at [1168, 373] on div "Title Add a title and subtitle List Add a list related to this record Details A…" at bounding box center [778, 580] width 1078 height 506
click at [1480, 511] on div "**********" at bounding box center [1448, 346] width 239 height 692
click at [1551, 258] on icon "scrollable content" at bounding box center [1554, 259] width 11 height 11
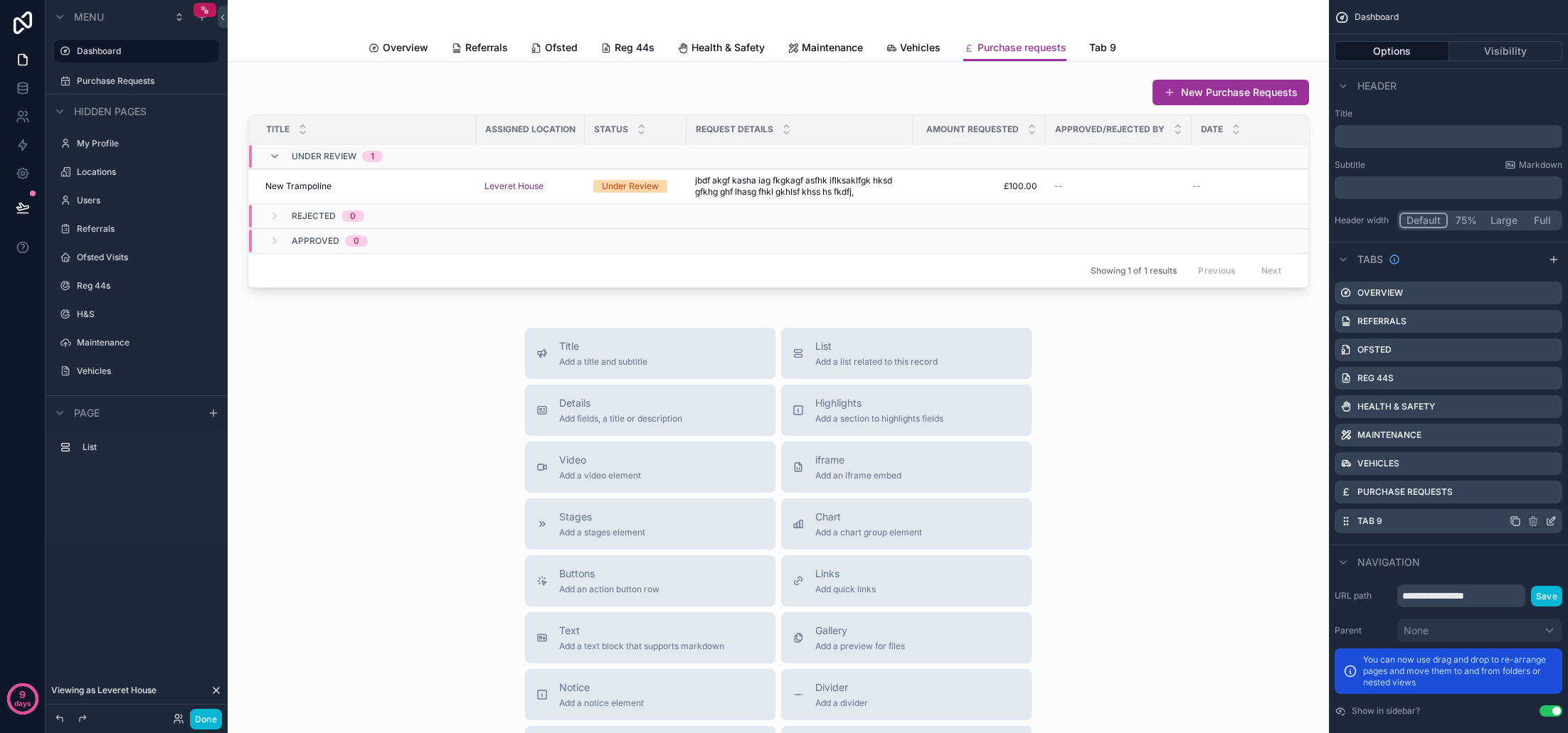
click at [1550, 522] on icon "scrollable content" at bounding box center [1551, 522] width 11 height 11
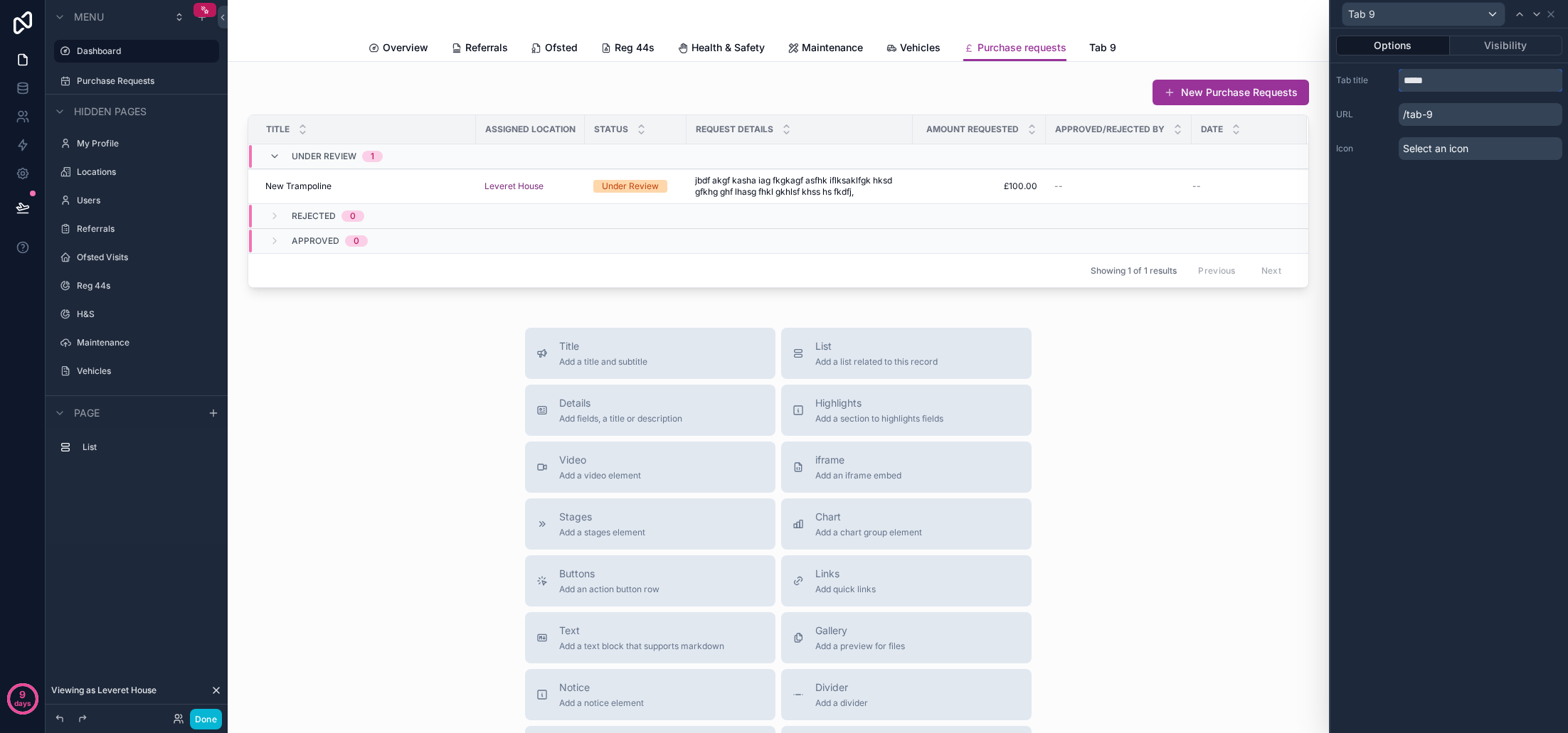
click at [1446, 83] on input "*****" at bounding box center [1481, 80] width 164 height 23
type input "*******"
click at [1411, 211] on div "Options Visibility Tab title ******* URL /budgets Icon Select an icon" at bounding box center [1449, 381] width 238 height 705
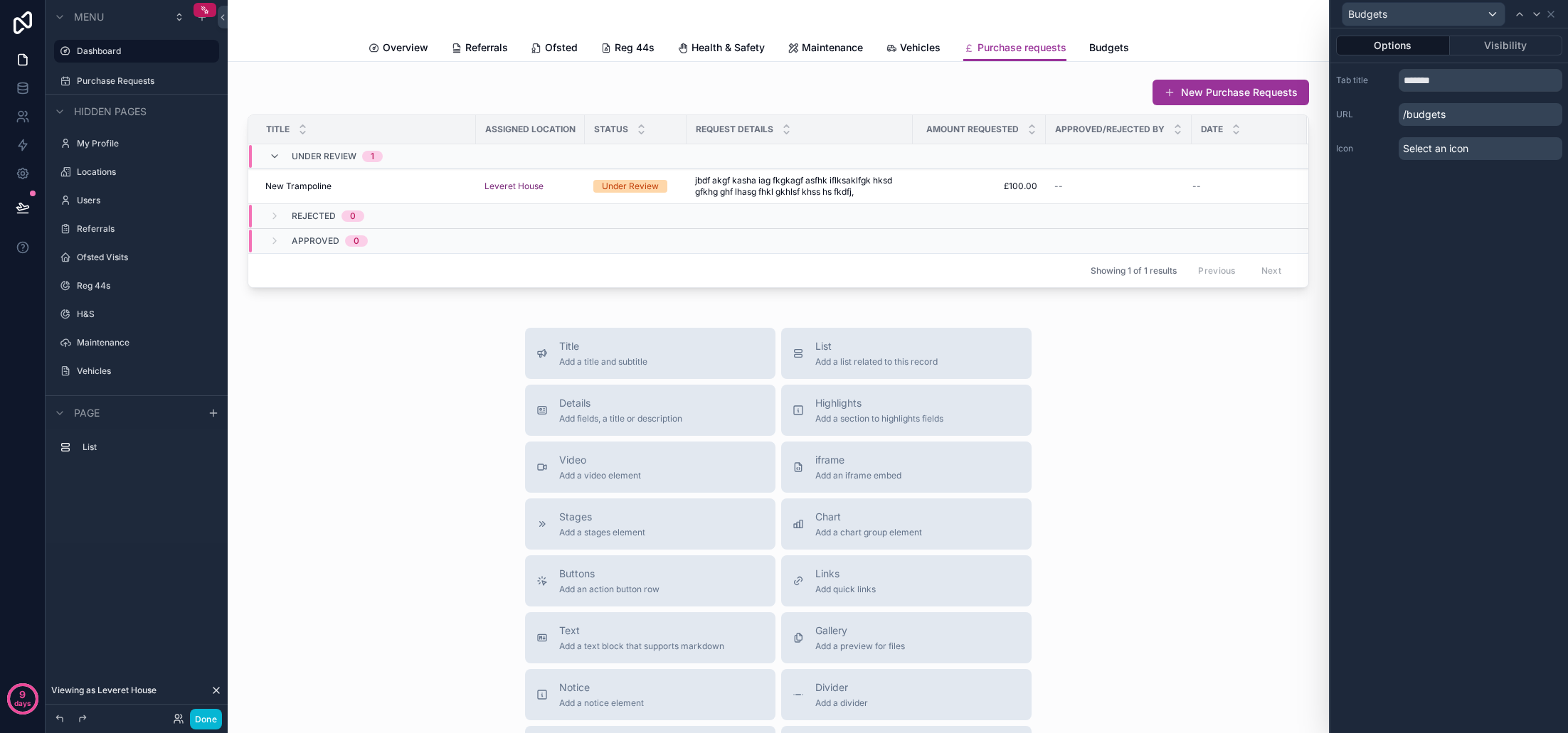
click at [1419, 153] on span "Select an icon" at bounding box center [1435, 149] width 65 height 14
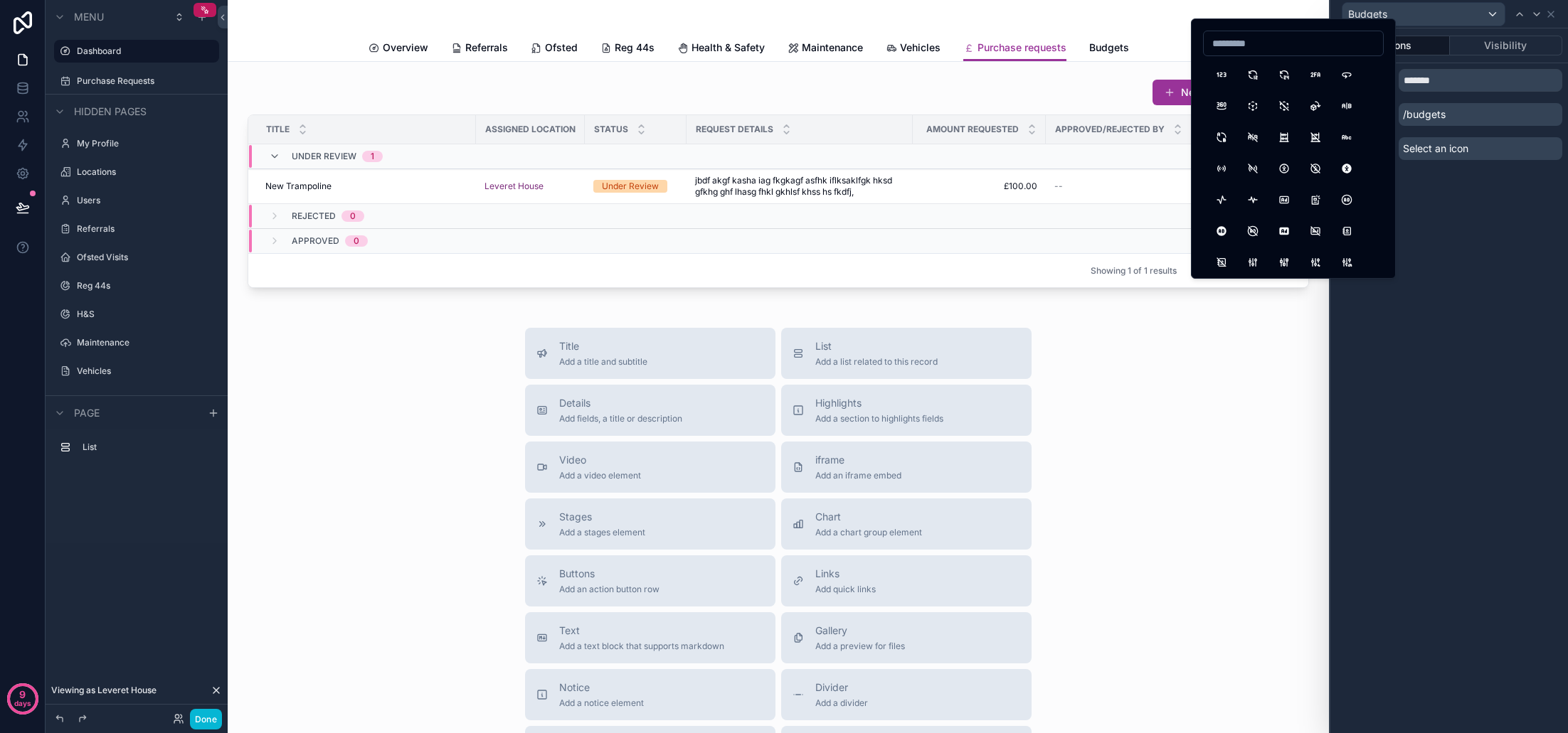
click at [1256, 48] on input at bounding box center [1293, 43] width 179 height 20
click at [1255, 48] on input "******" at bounding box center [1293, 43] width 179 height 20
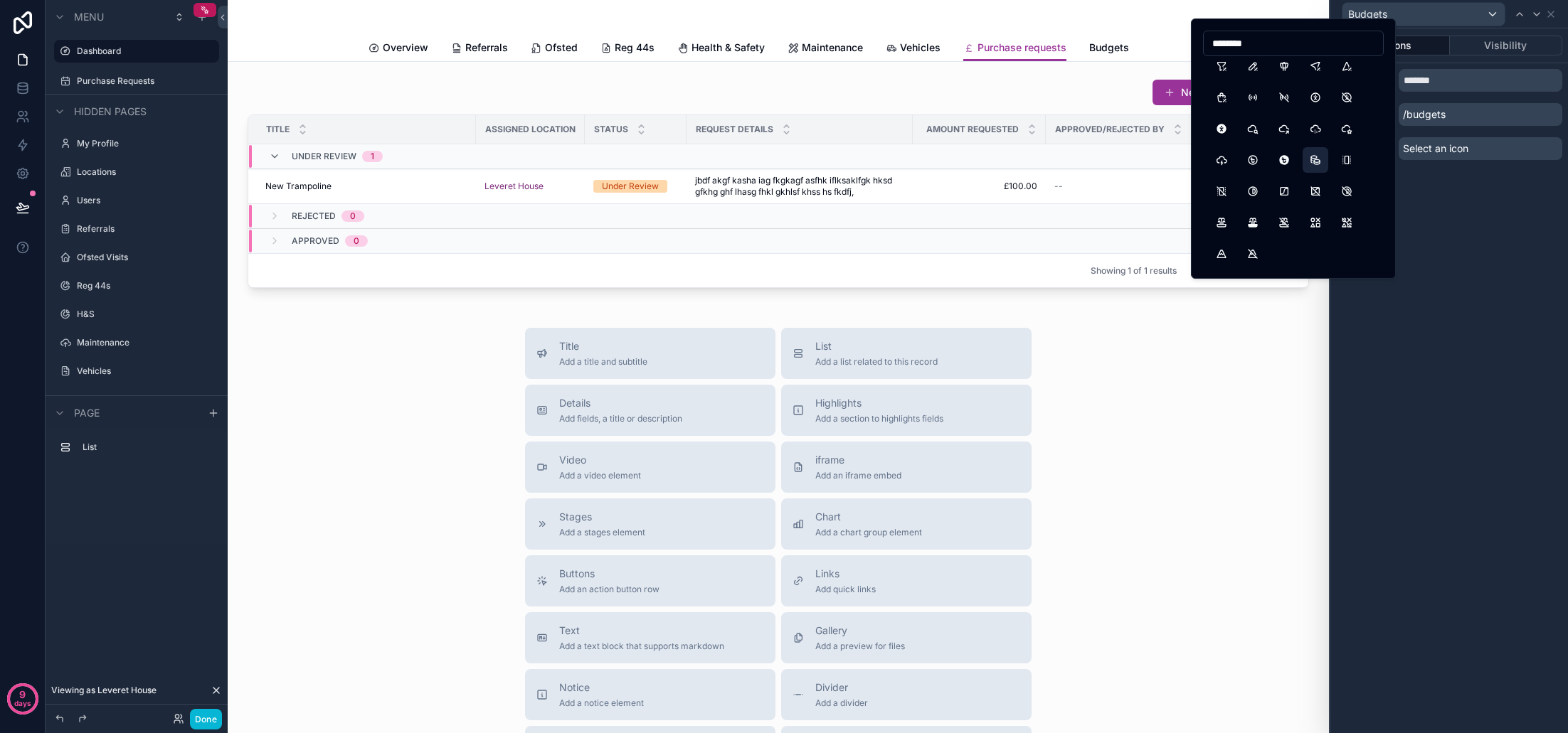
type input "********"
click at [1319, 161] on button "Coins" at bounding box center [1315, 160] width 25 height 25
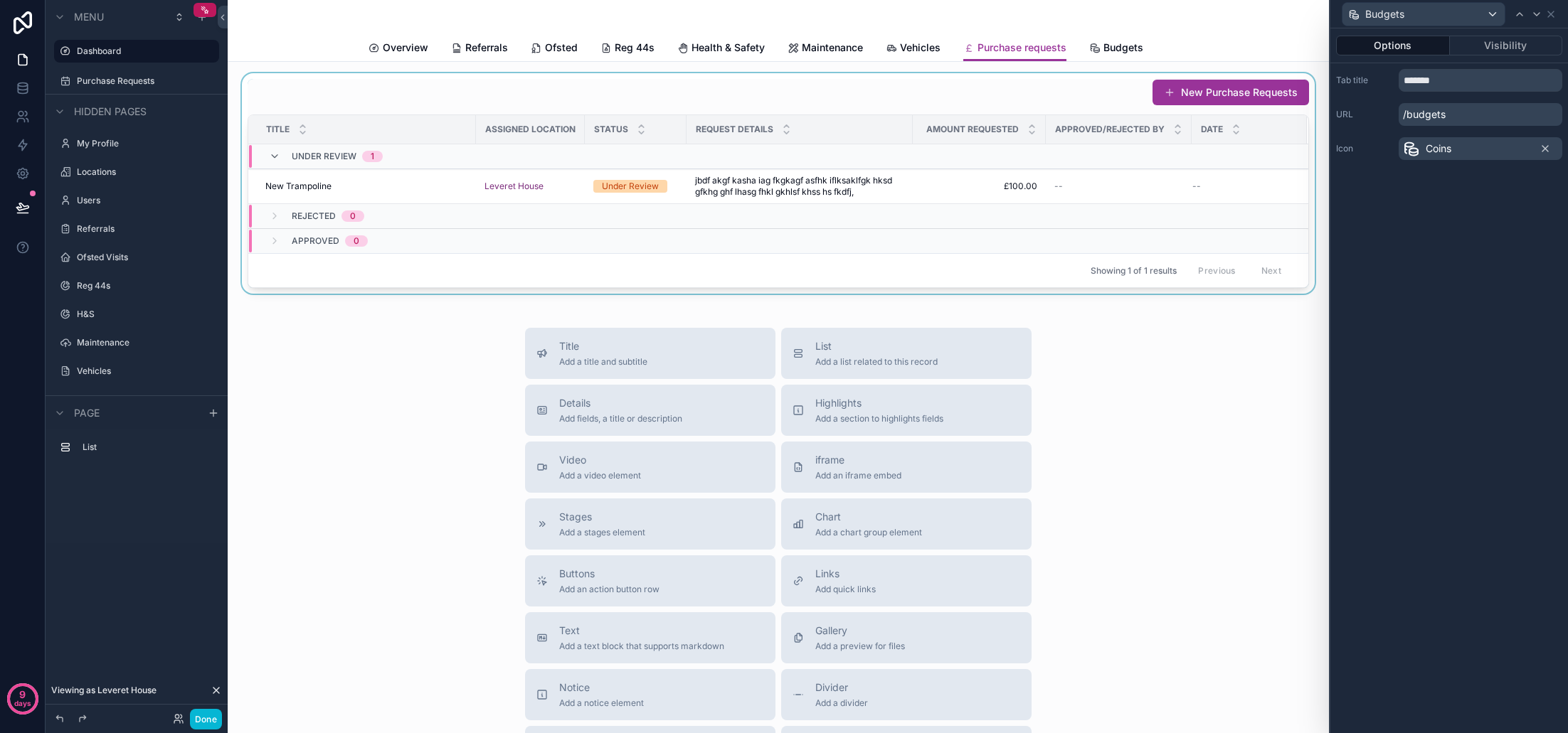
click at [851, 101] on div "scrollable content" at bounding box center [778, 183] width 1078 height 220
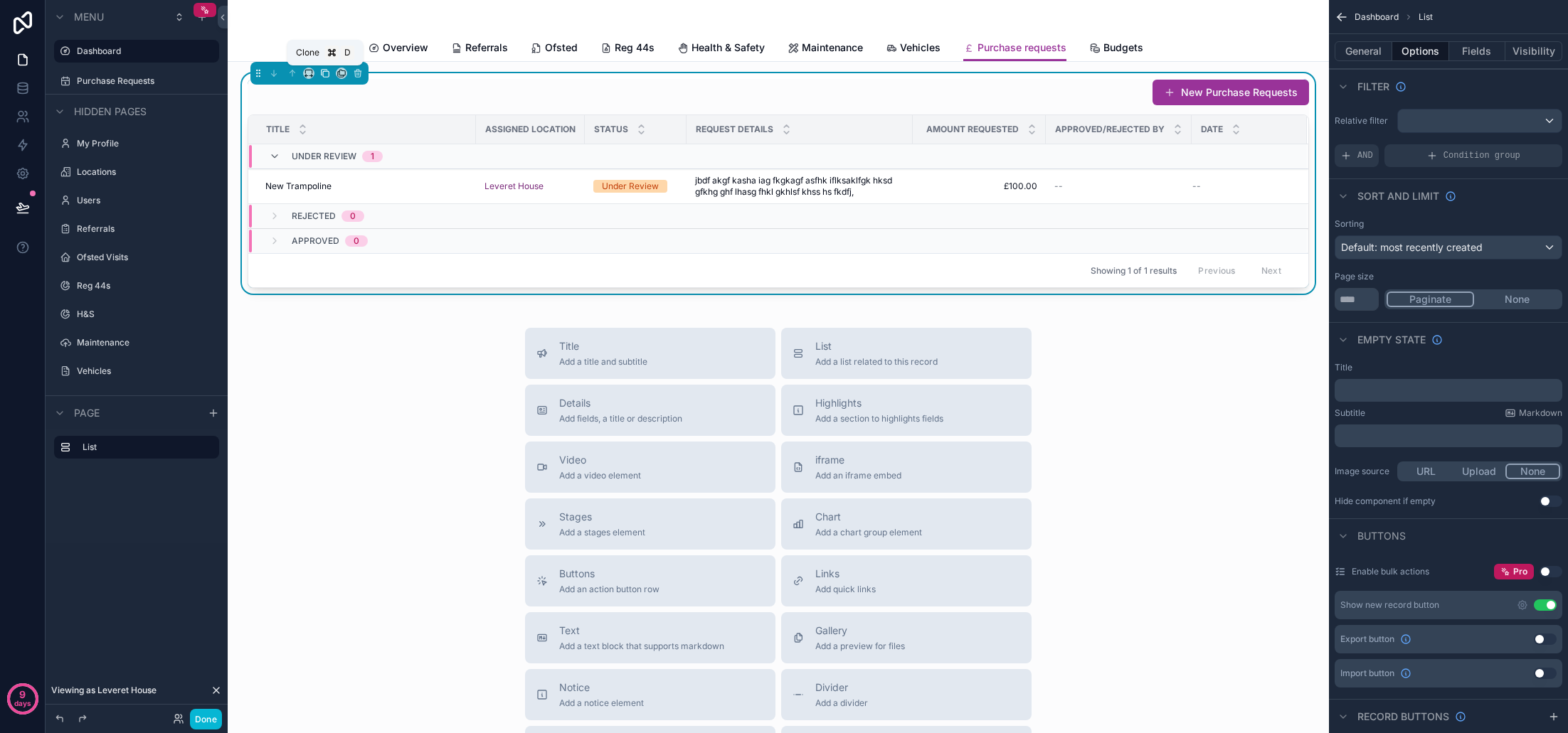
click at [326, 73] on icon "scrollable content" at bounding box center [325, 73] width 10 height 10
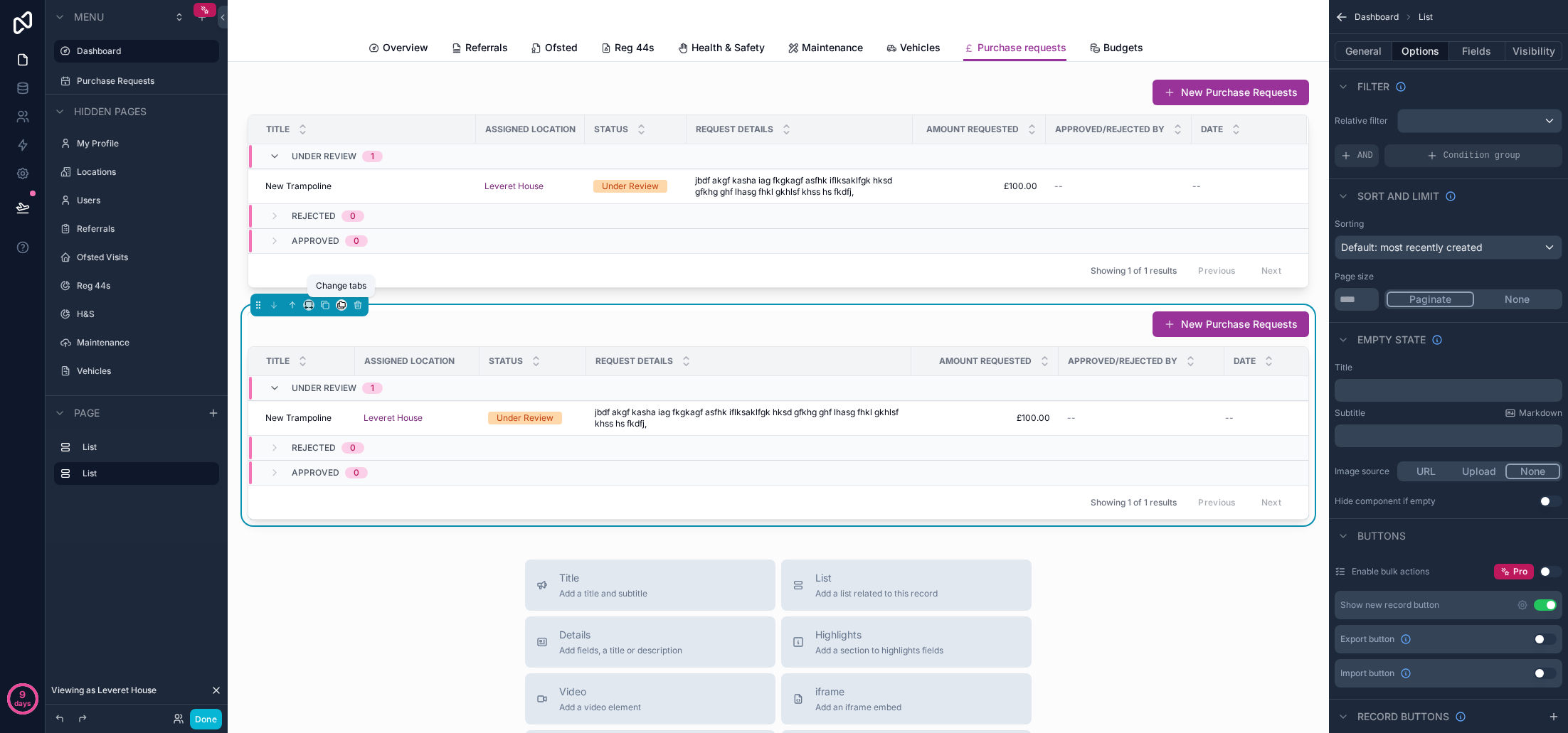
click at [342, 304] on icon "scrollable content" at bounding box center [341, 305] width 10 height 10
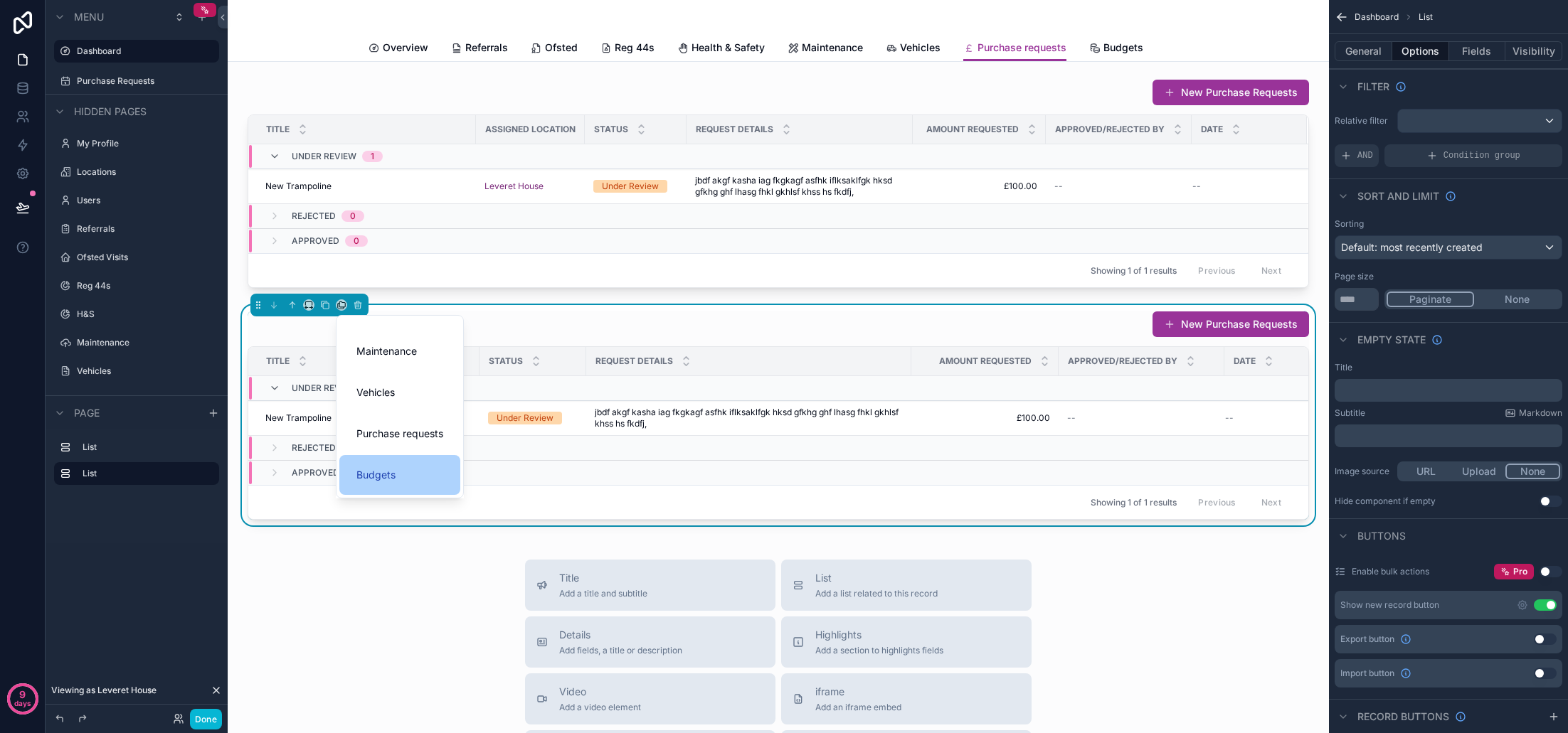
scroll to position [191, 0]
click at [394, 471] on span "Budgets" at bounding box center [375, 477] width 39 height 17
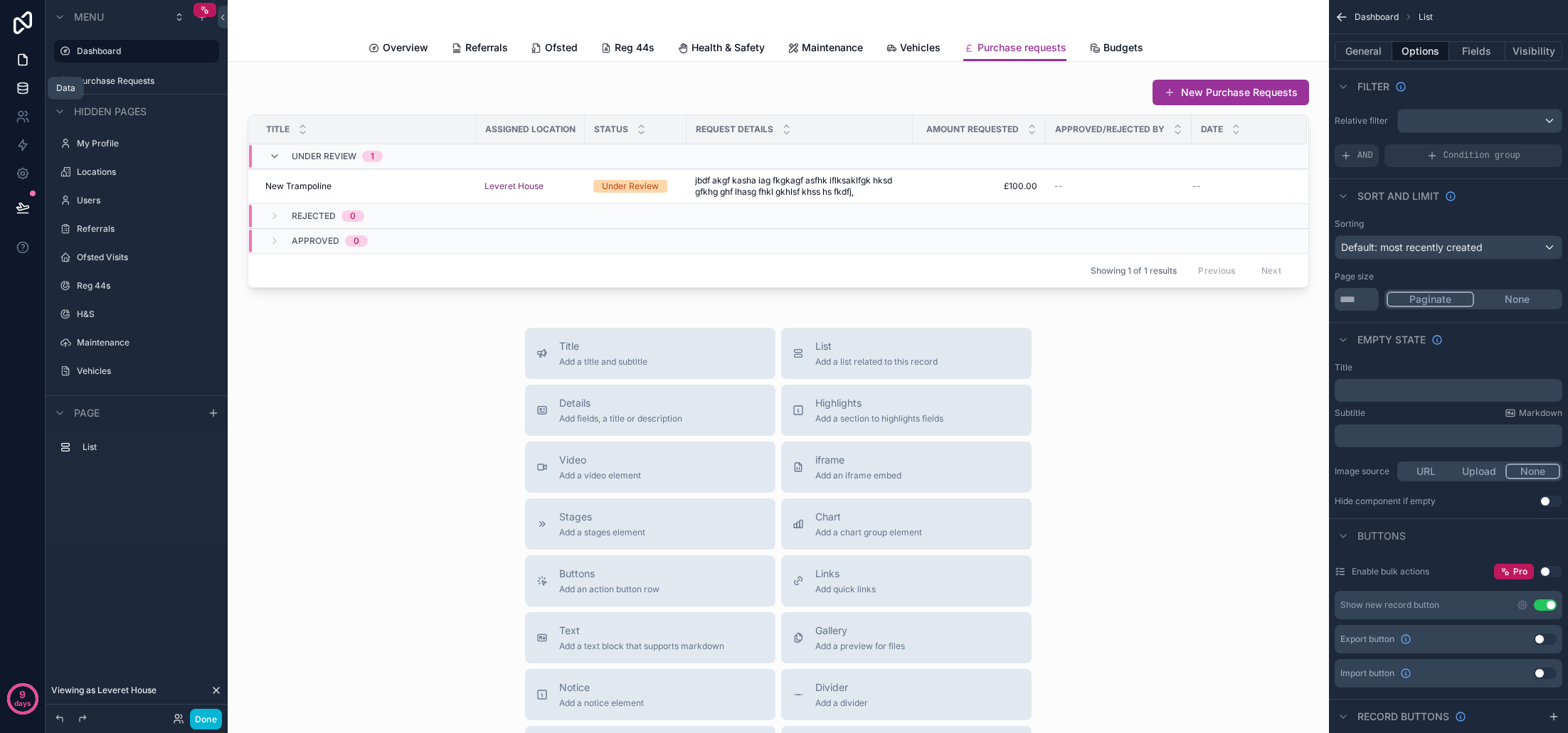
click at [27, 89] on icon at bounding box center [22, 91] width 10 height 6
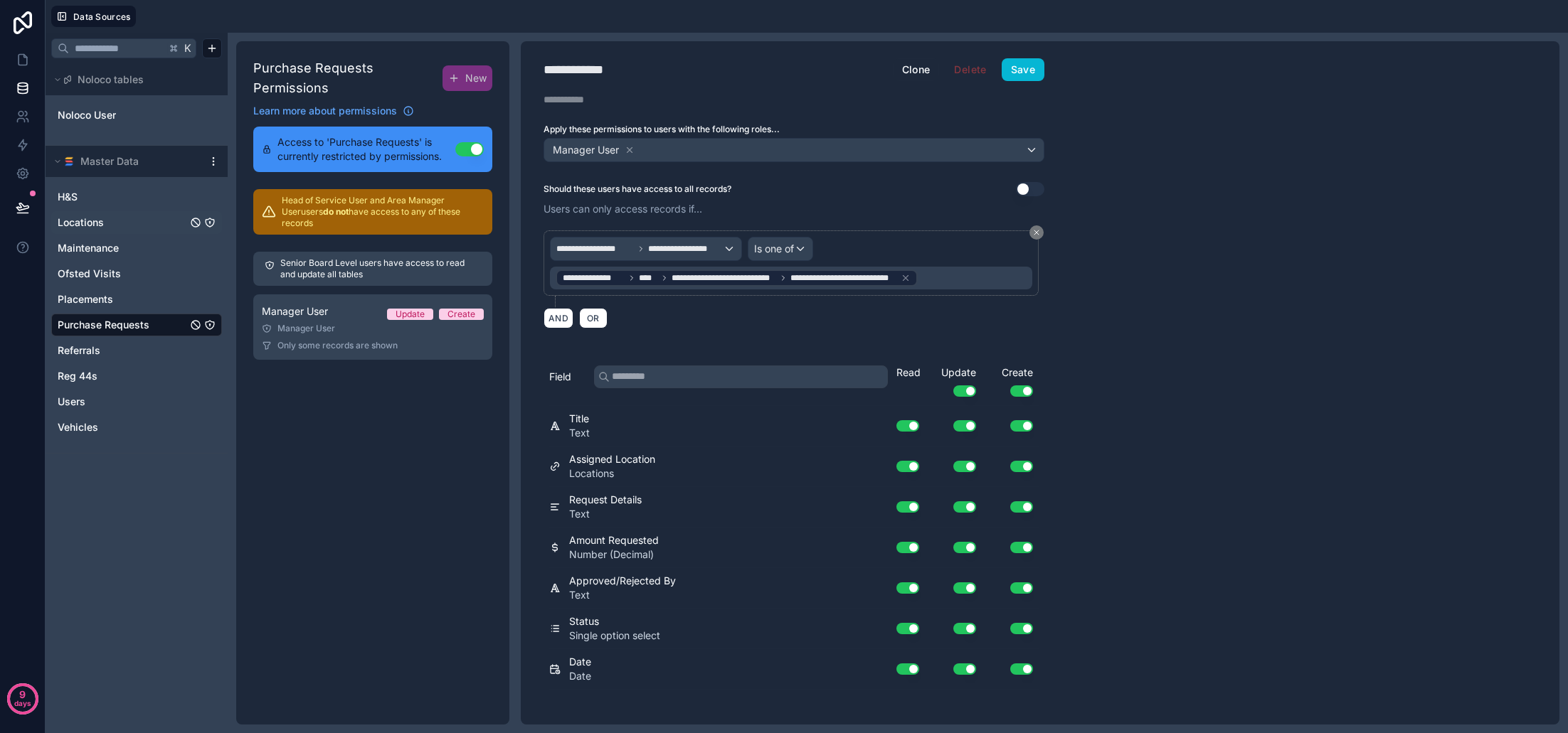
click at [105, 232] on div "Locations" at bounding box center [136, 223] width 171 height 23
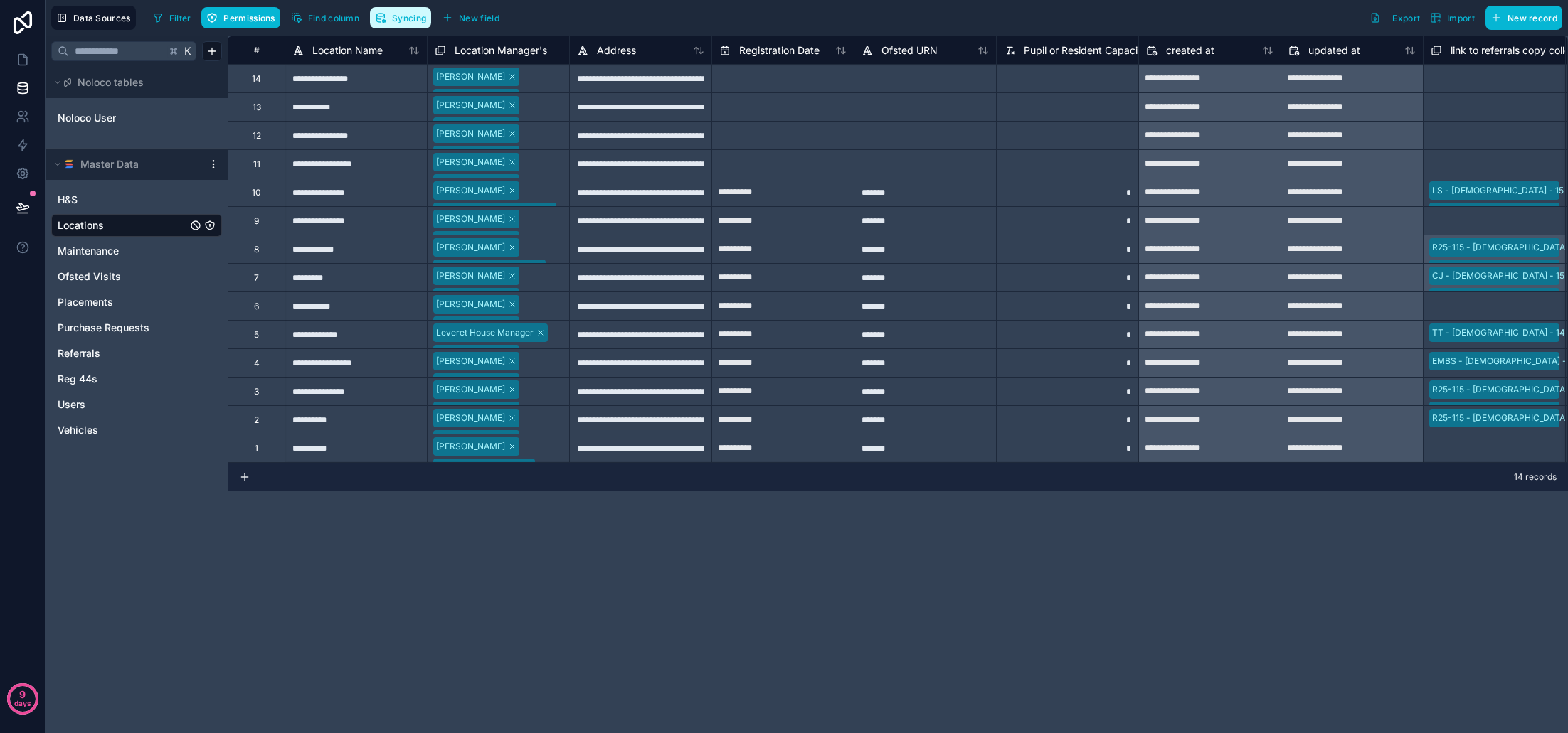
click at [394, 23] on span "Syncing" at bounding box center [409, 17] width 34 height 10
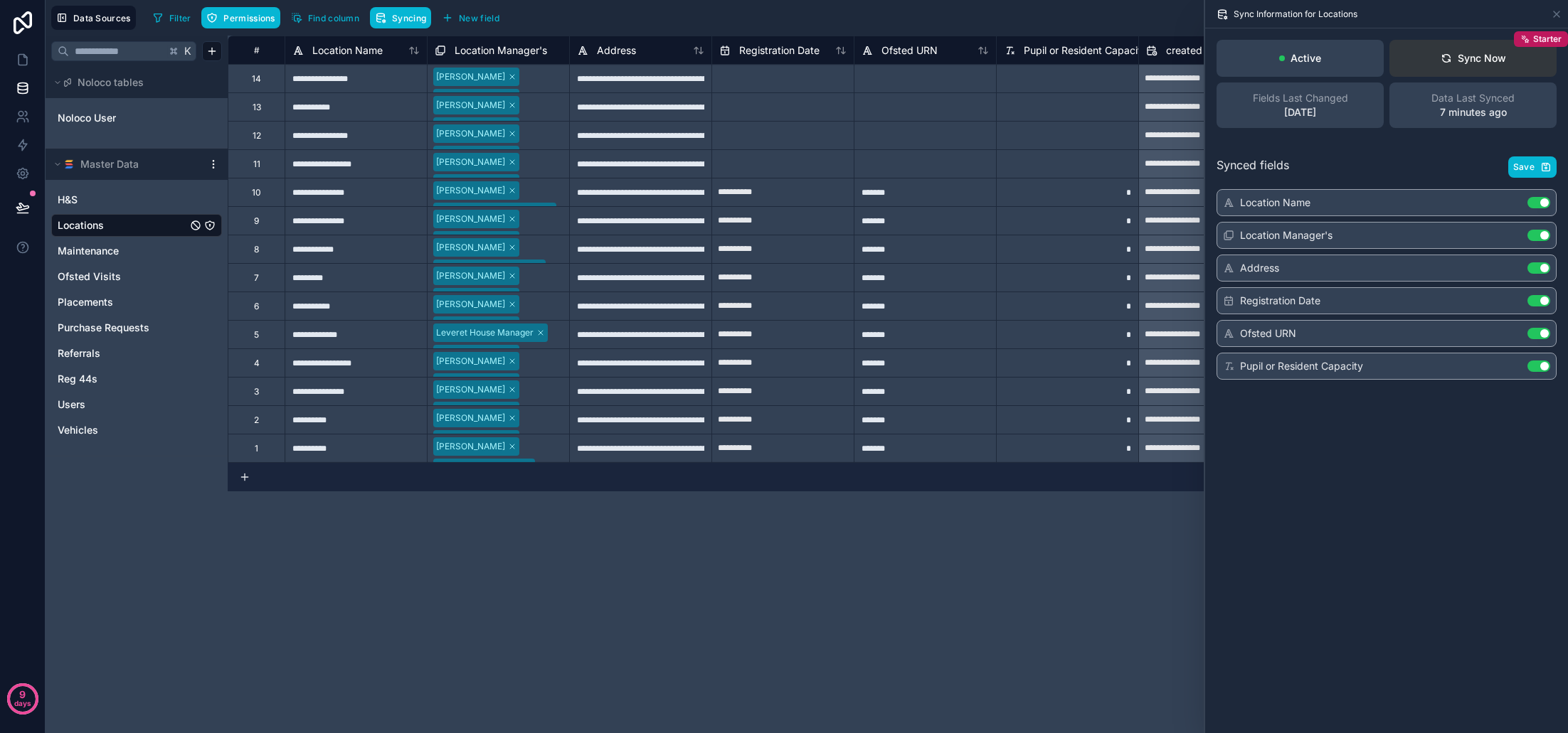
click at [1492, 76] on button "Sync Now Starter" at bounding box center [1473, 58] width 167 height 37
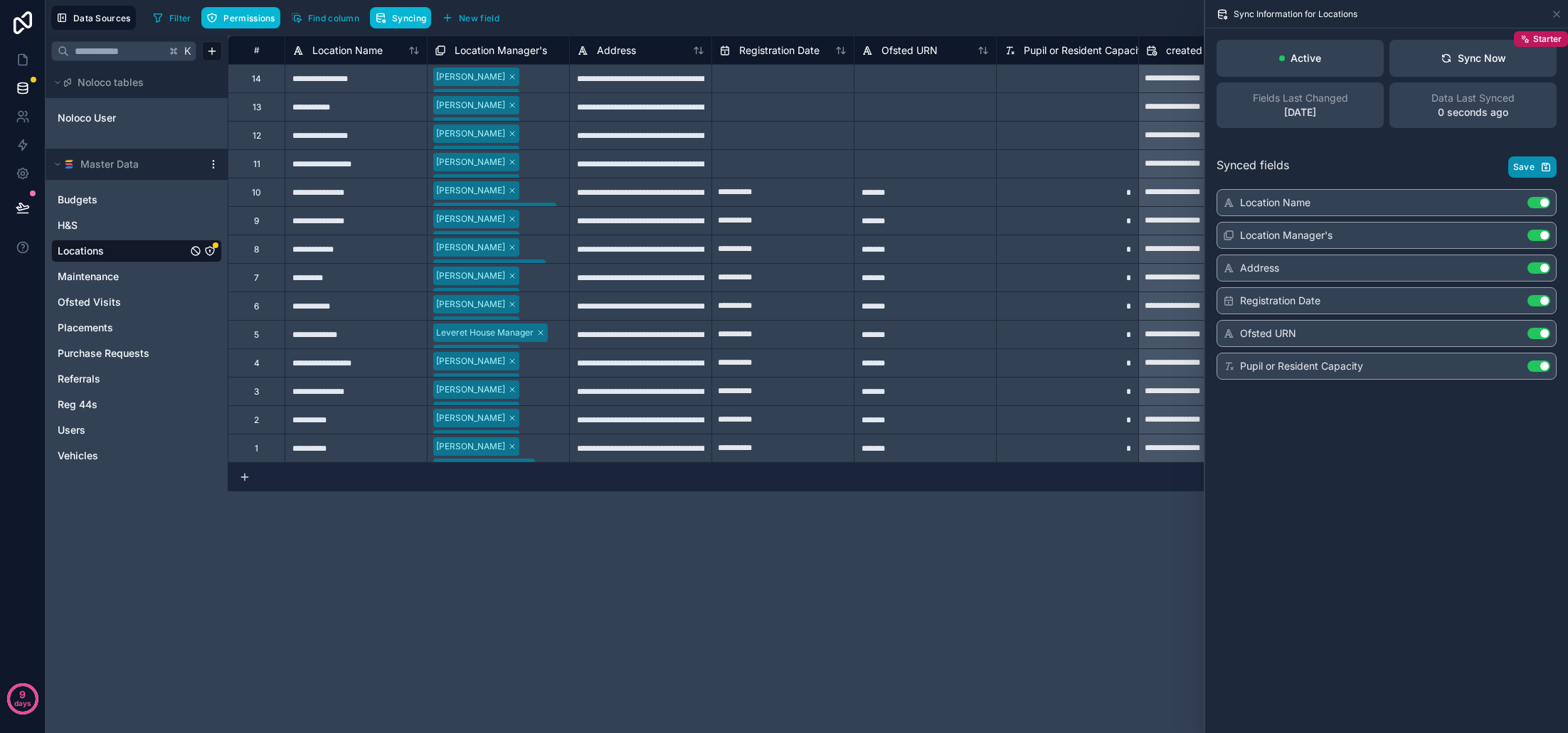
click at [1540, 165] on icon "button" at bounding box center [1546, 167] width 11 height 11
click at [239, 14] on span "Permissions" at bounding box center [249, 17] width 51 height 10
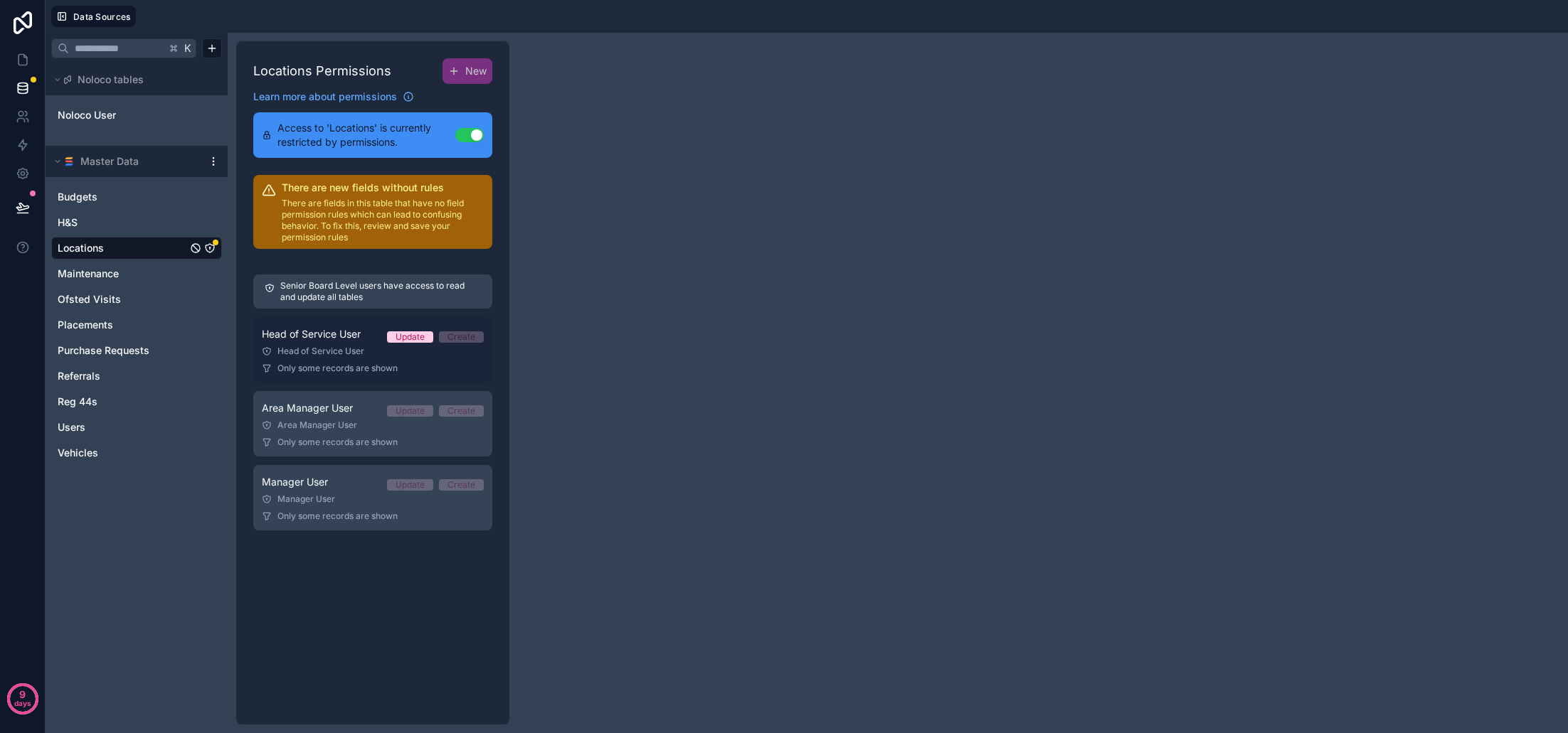
click at [361, 346] on div "Head of Service User" at bounding box center [372, 351] width 222 height 11
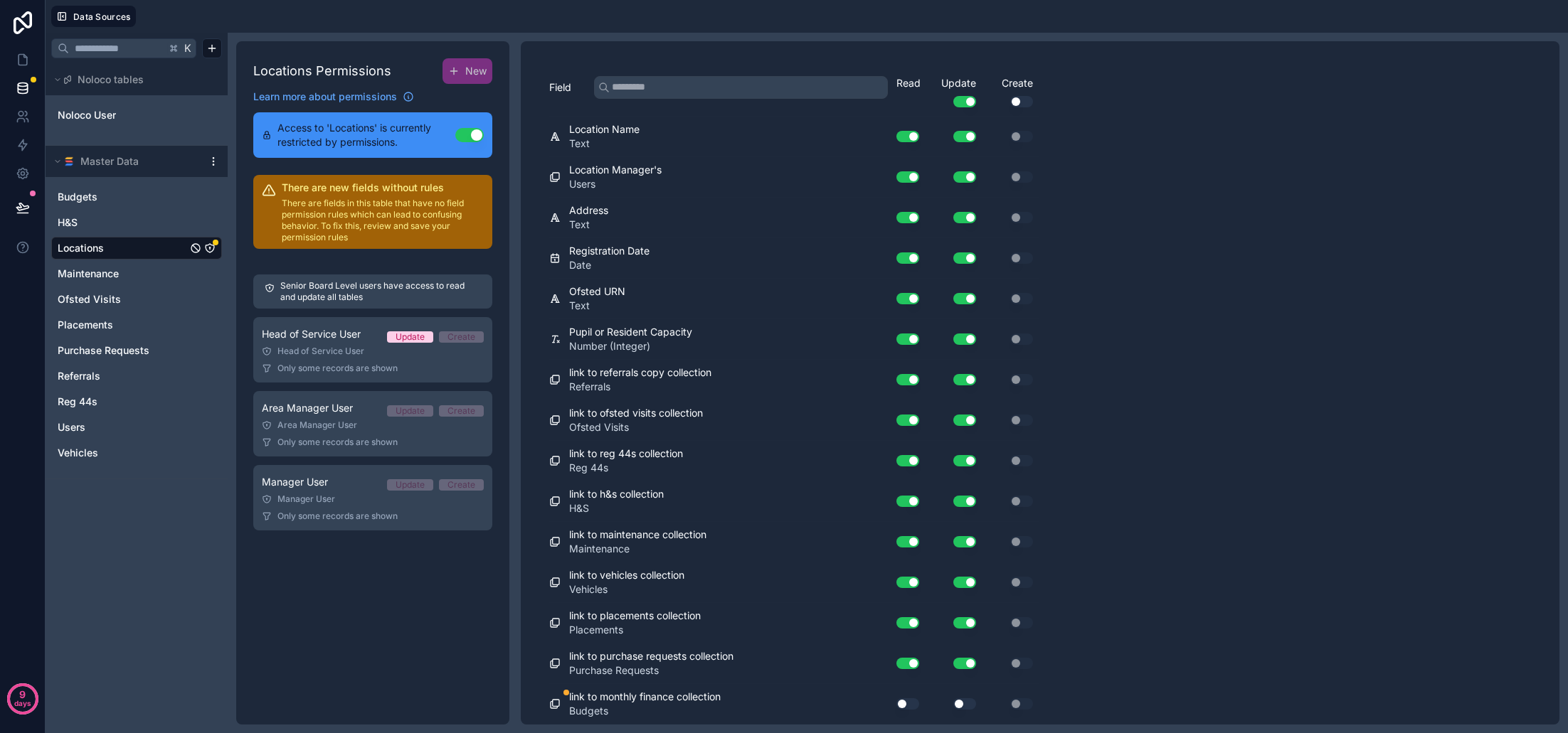
scroll to position [289, 0]
click at [909, 705] on button "Use setting" at bounding box center [907, 704] width 23 height 11
click at [969, 707] on button "Use setting" at bounding box center [964, 704] width 23 height 11
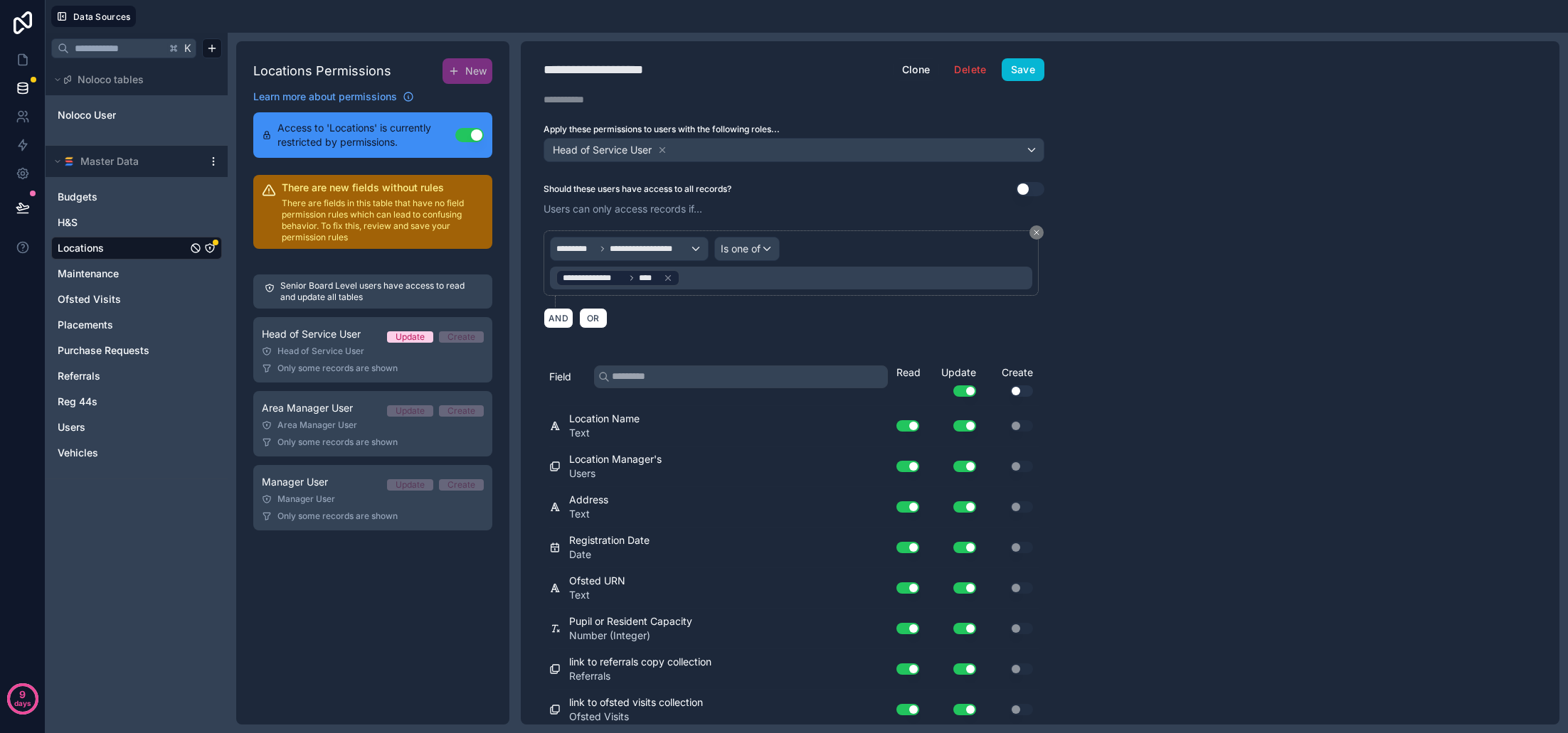
scroll to position [0, 0]
click at [1015, 68] on button "Save" at bounding box center [1023, 69] width 43 height 23
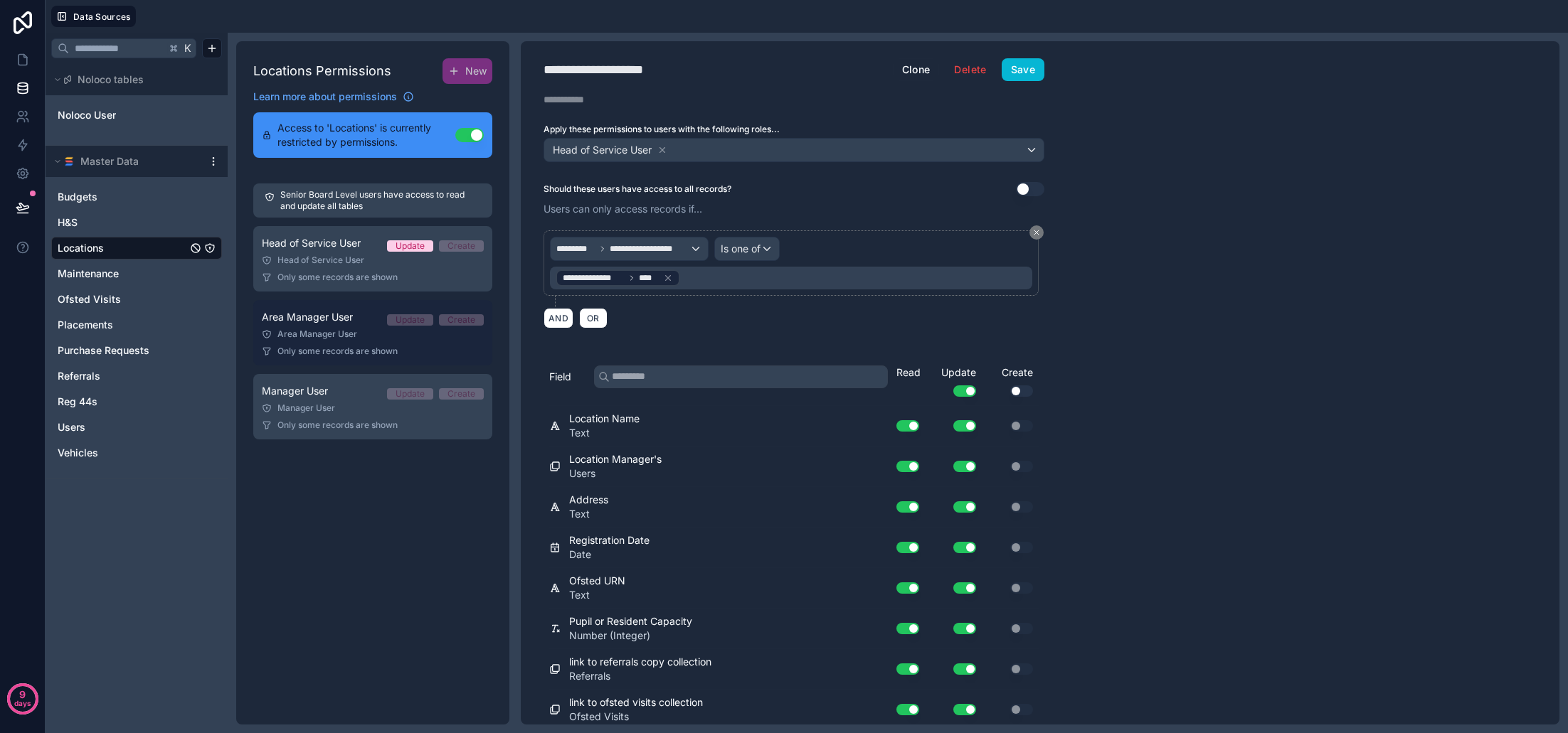
click at [334, 339] on div "Area Manager User" at bounding box center [372, 334] width 222 height 11
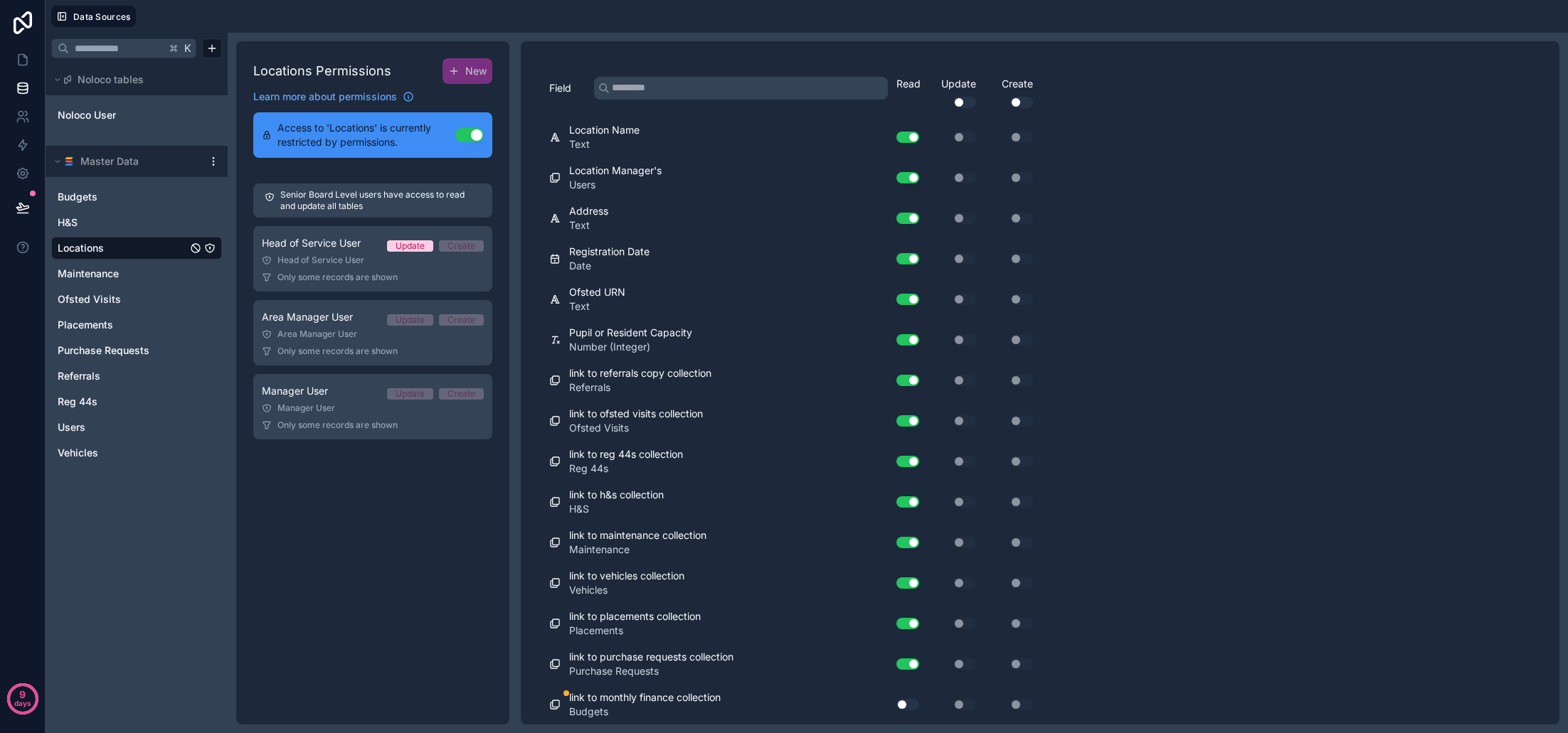
click at [914, 701] on button "Use setting" at bounding box center [907, 704] width 23 height 11
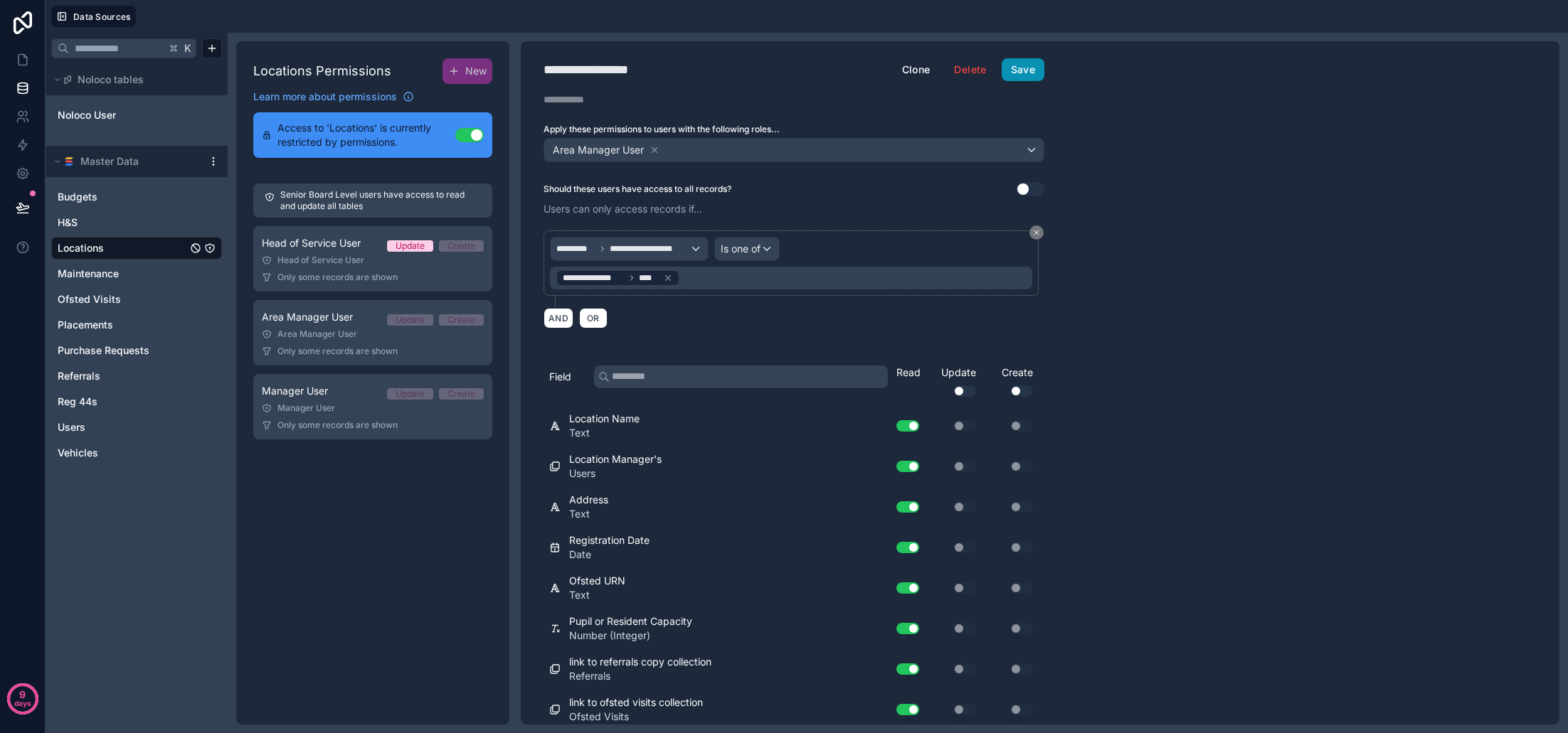
click at [1030, 70] on button "Save" at bounding box center [1023, 69] width 43 height 23
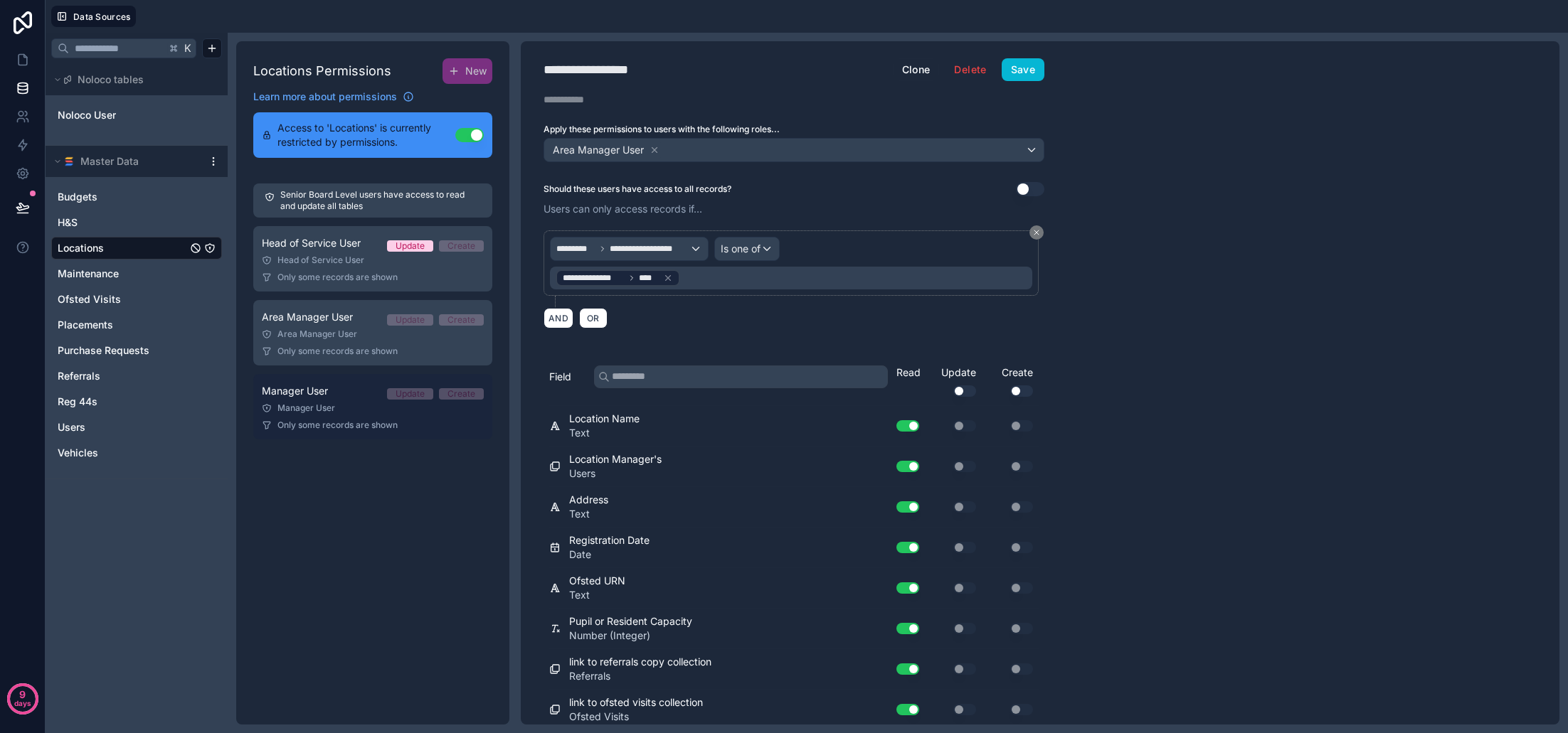
click at [354, 399] on div "Manager User Update Create" at bounding box center [372, 390] width 222 height 17
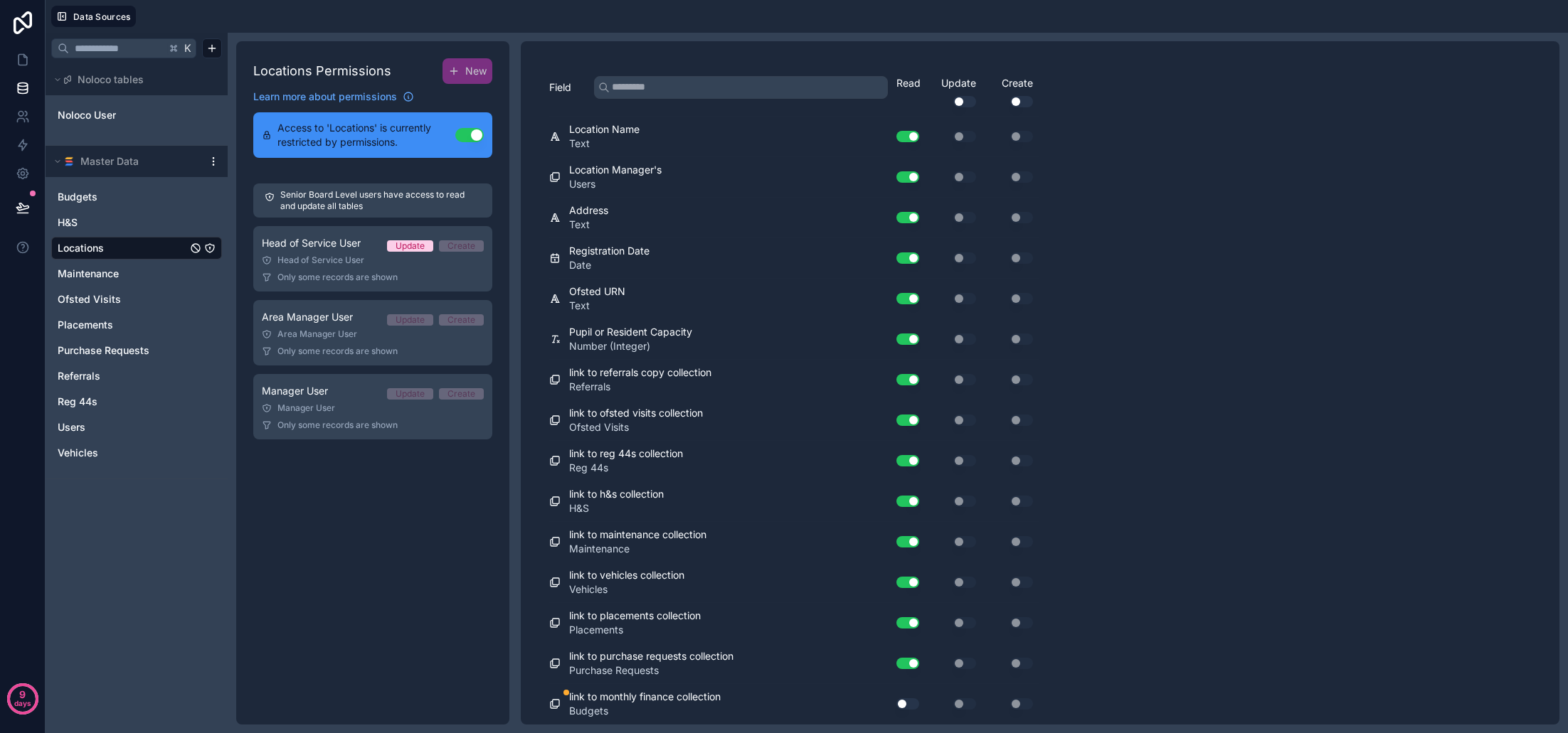
scroll to position [289, 0]
click at [905, 700] on button "Use setting" at bounding box center [907, 704] width 23 height 11
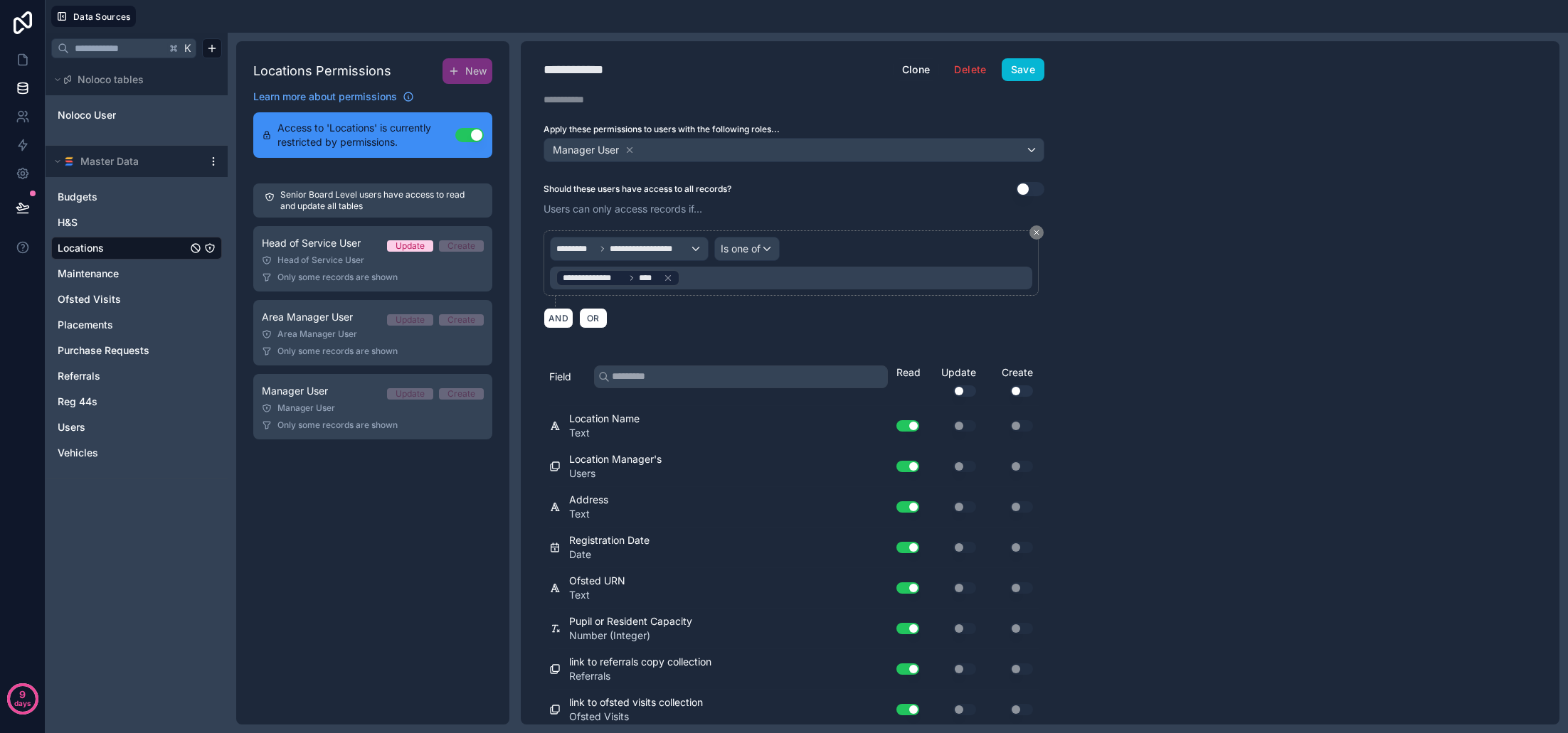
scroll to position [0, 0]
click at [1017, 77] on button "Save" at bounding box center [1023, 69] width 43 height 23
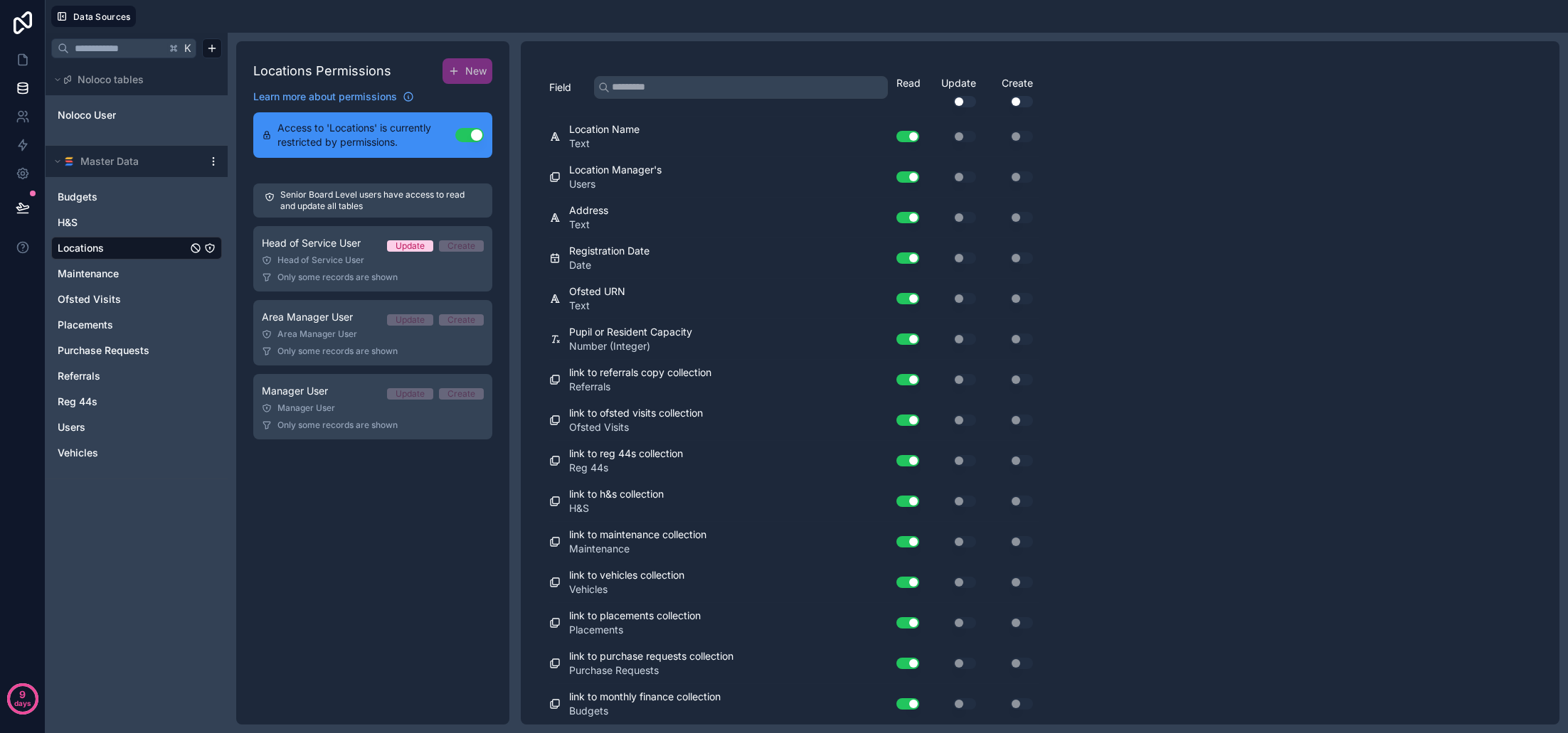
scroll to position [289, 0]
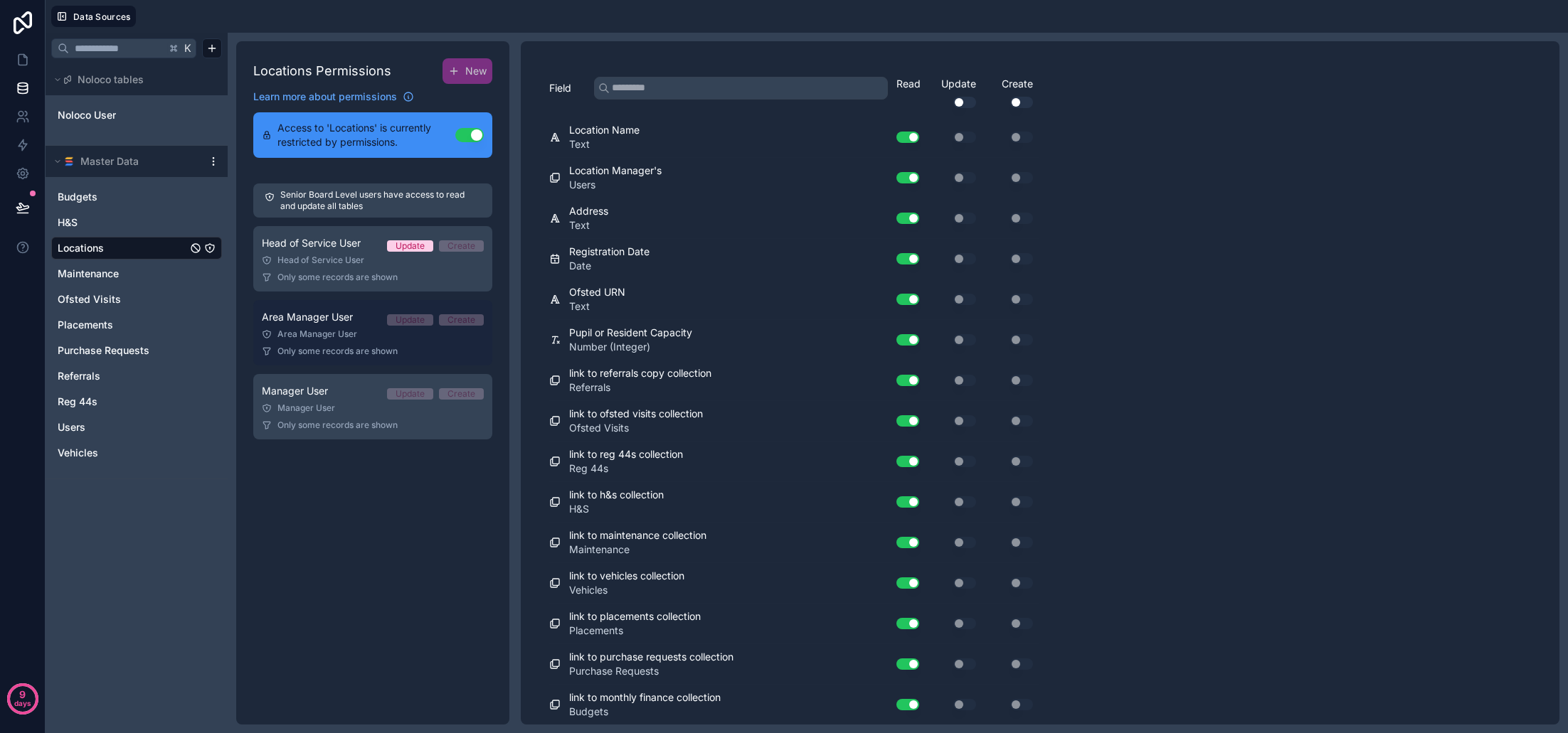
click at [321, 324] on span "Area Manager User" at bounding box center [307, 317] width 91 height 14
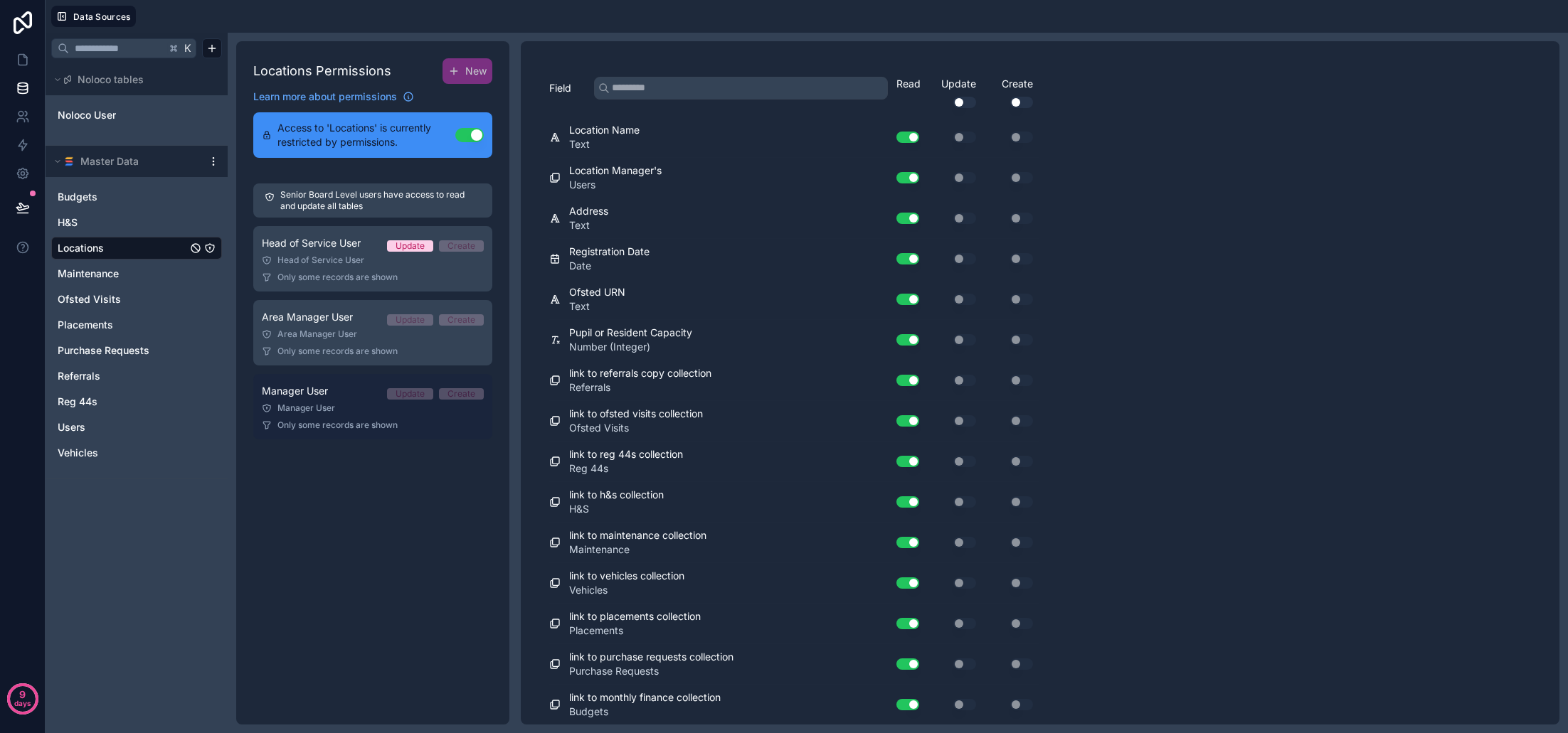
click at [322, 390] on span "Manager User" at bounding box center [294, 391] width 66 height 14
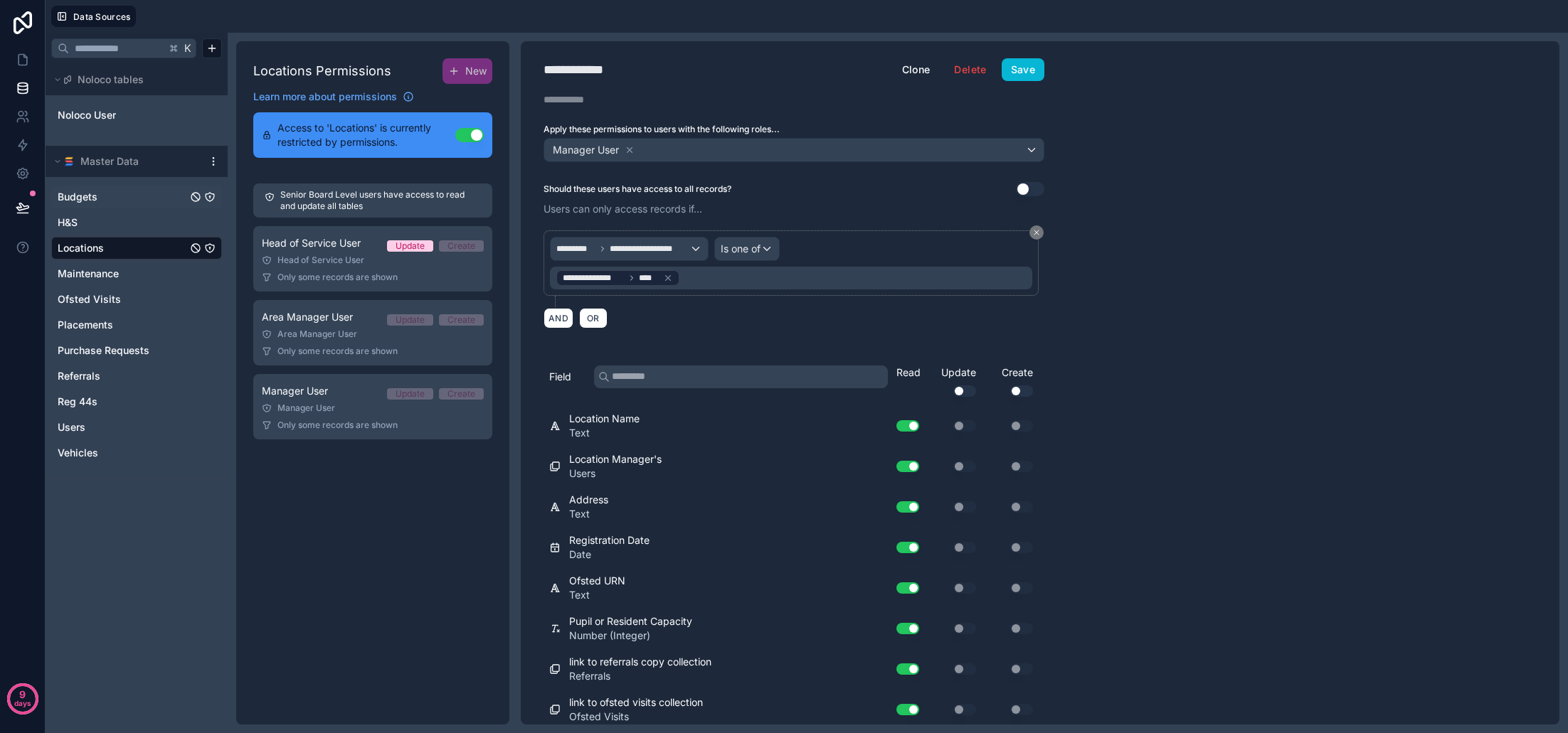
click at [88, 201] on span "Budgets" at bounding box center [77, 197] width 40 height 14
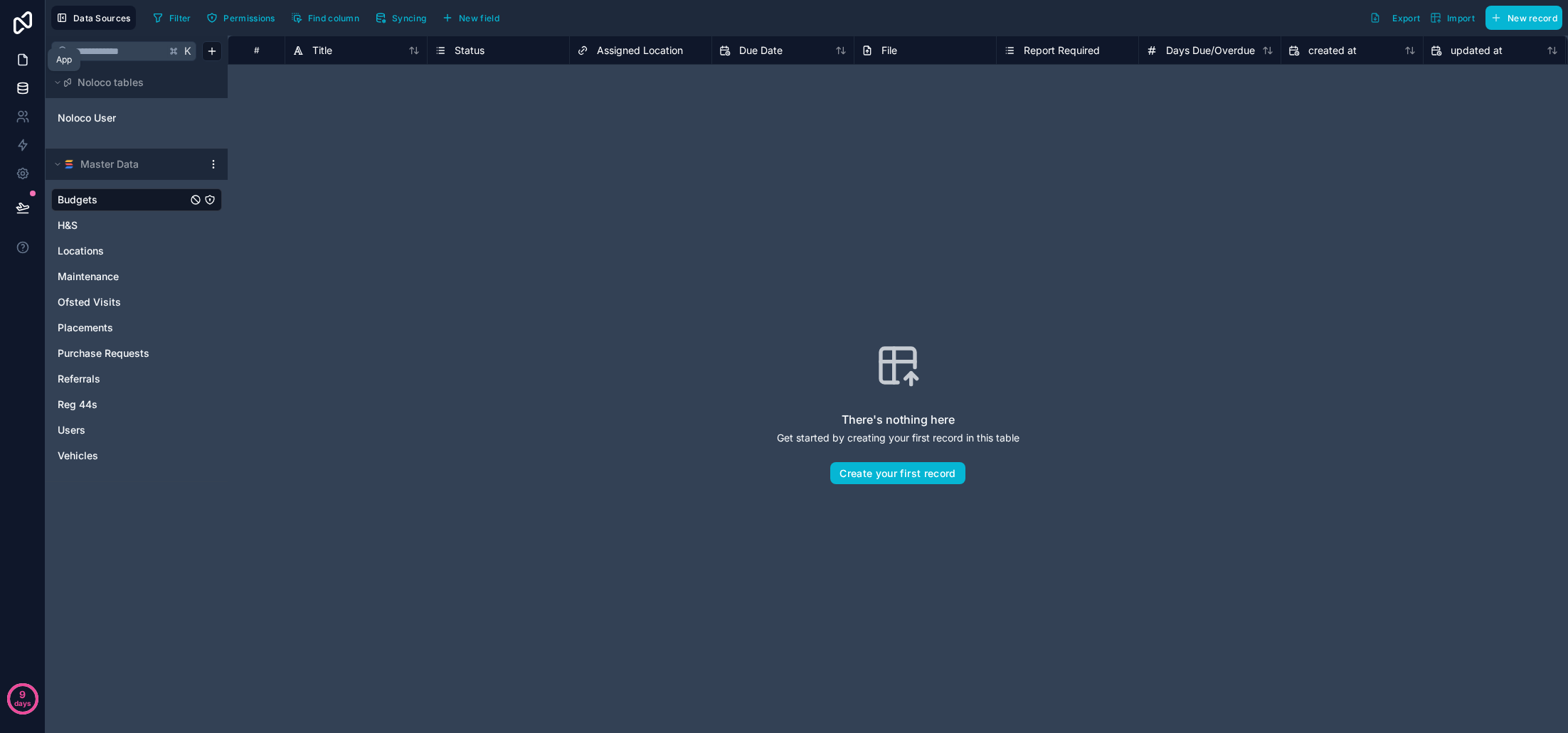
click at [20, 59] on icon at bounding box center [23, 60] width 14 height 14
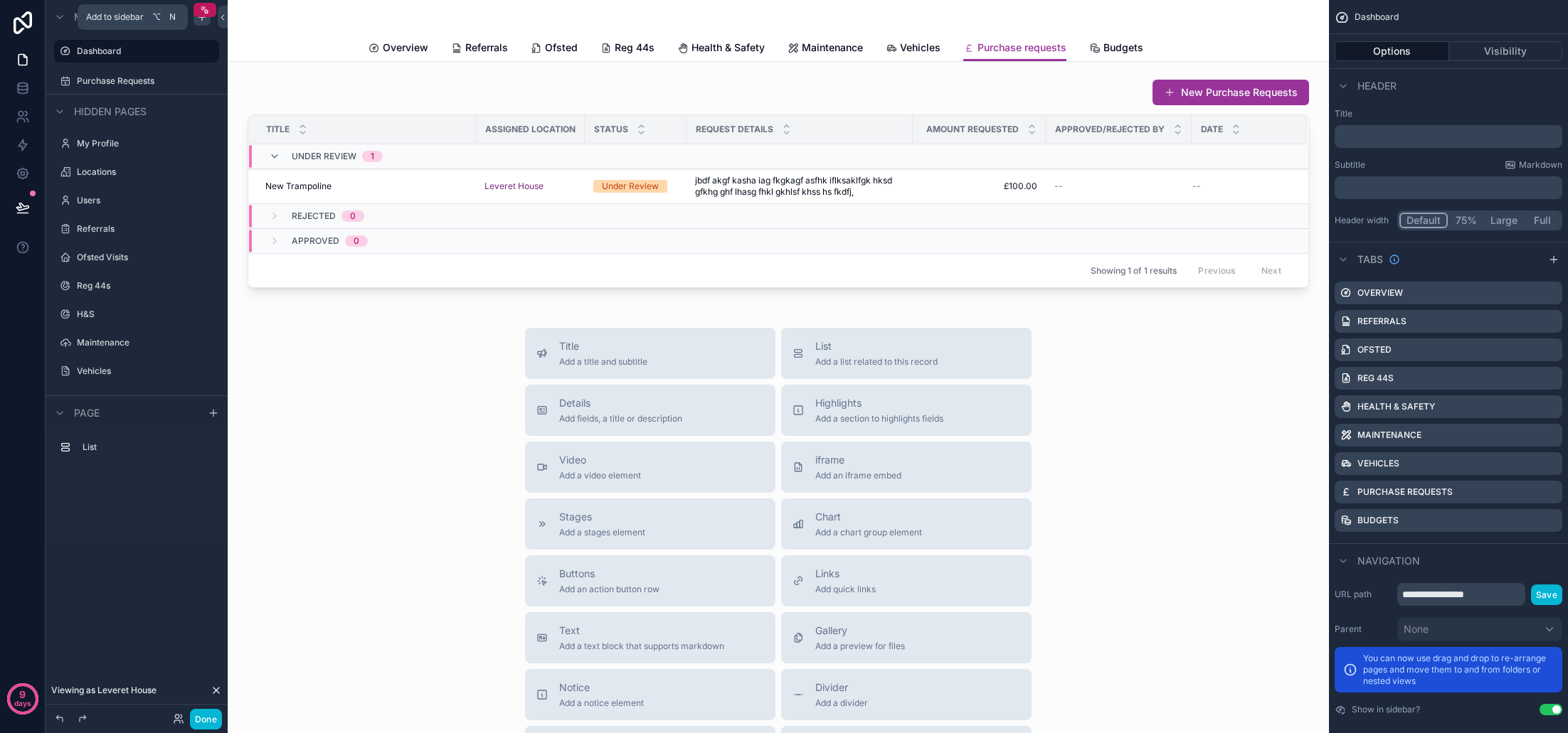
click at [204, 21] on icon "scrollable content" at bounding box center [202, 17] width 11 height 11
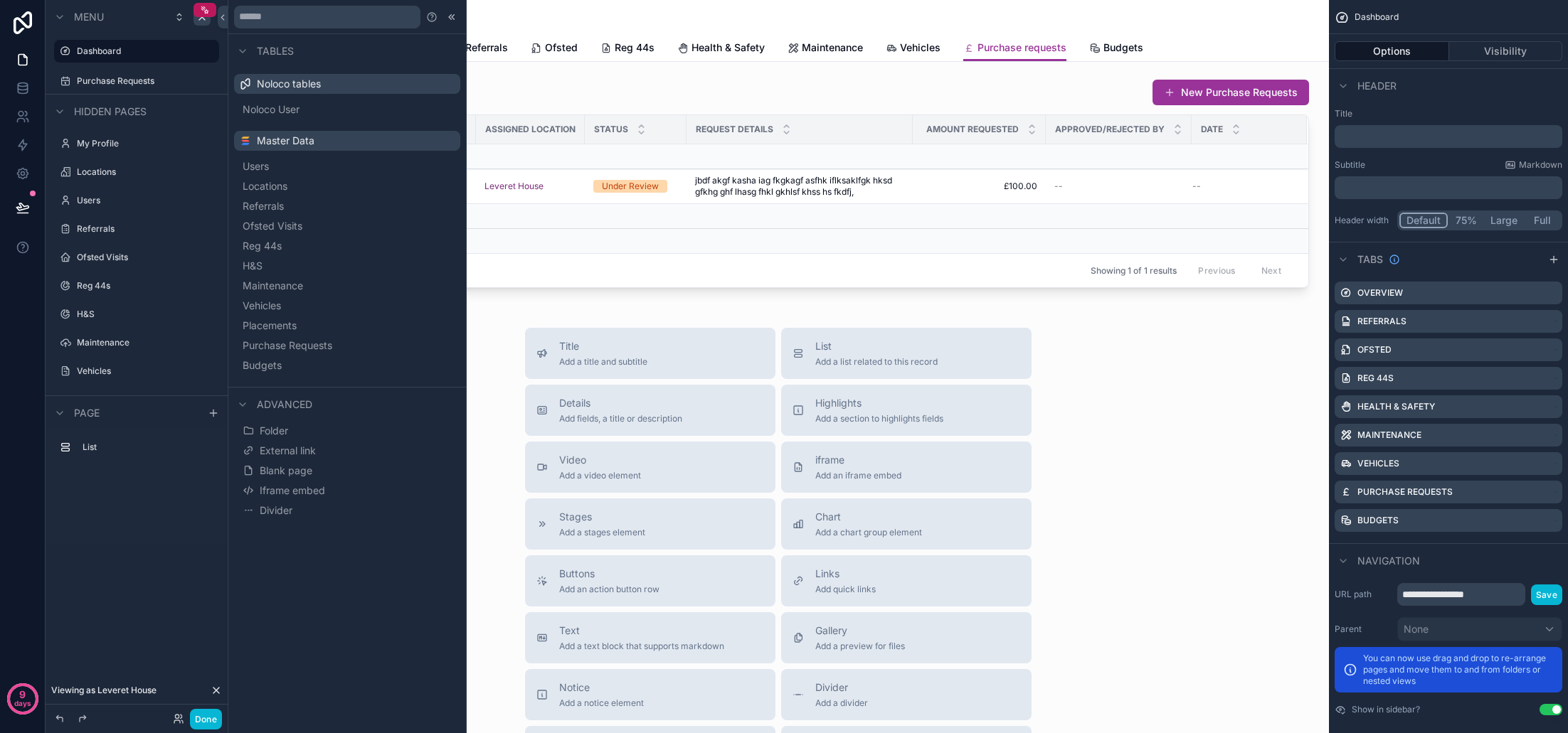
click at [281, 367] on span "Budgets" at bounding box center [262, 366] width 39 height 14
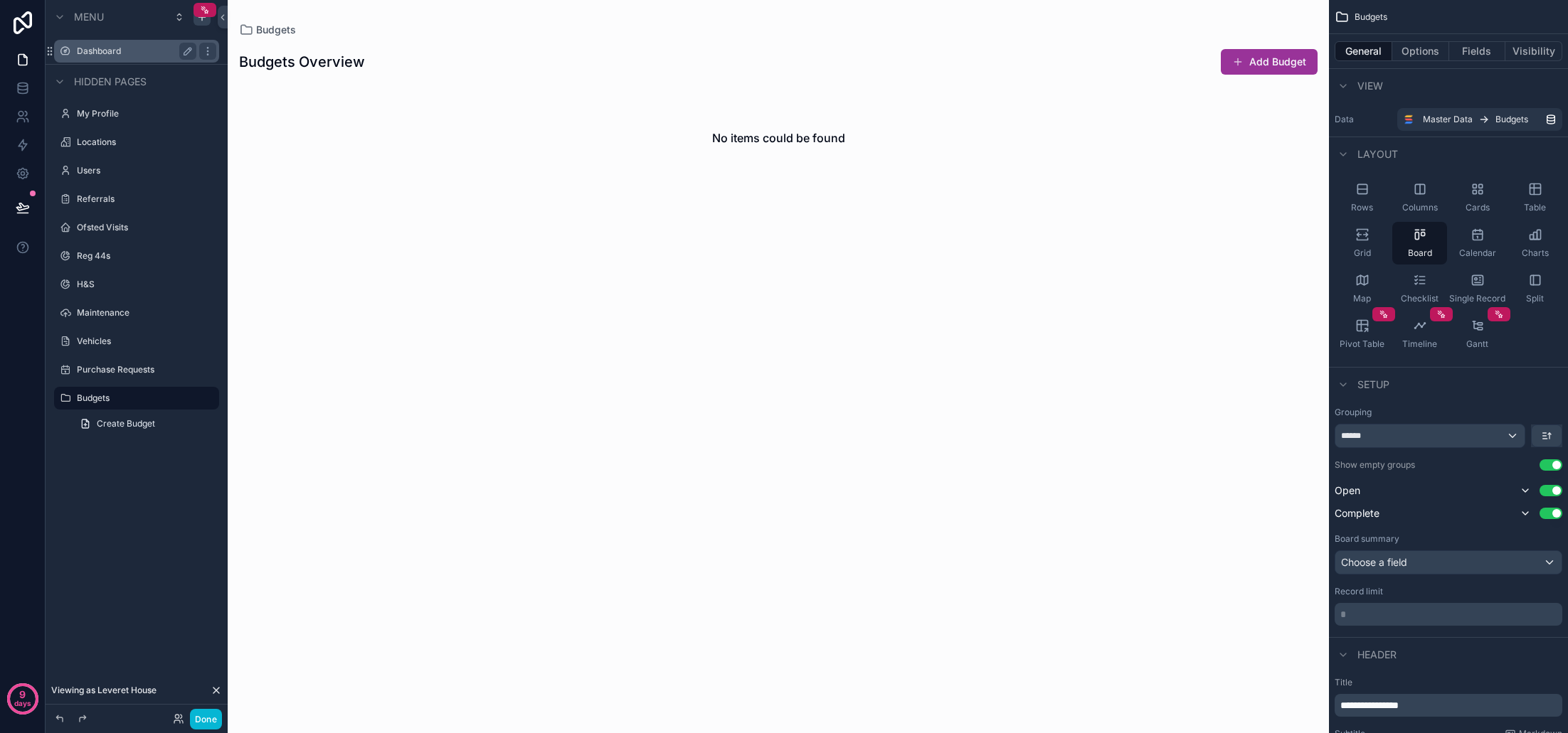
click at [113, 55] on label "Dashboard" at bounding box center [134, 51] width 114 height 11
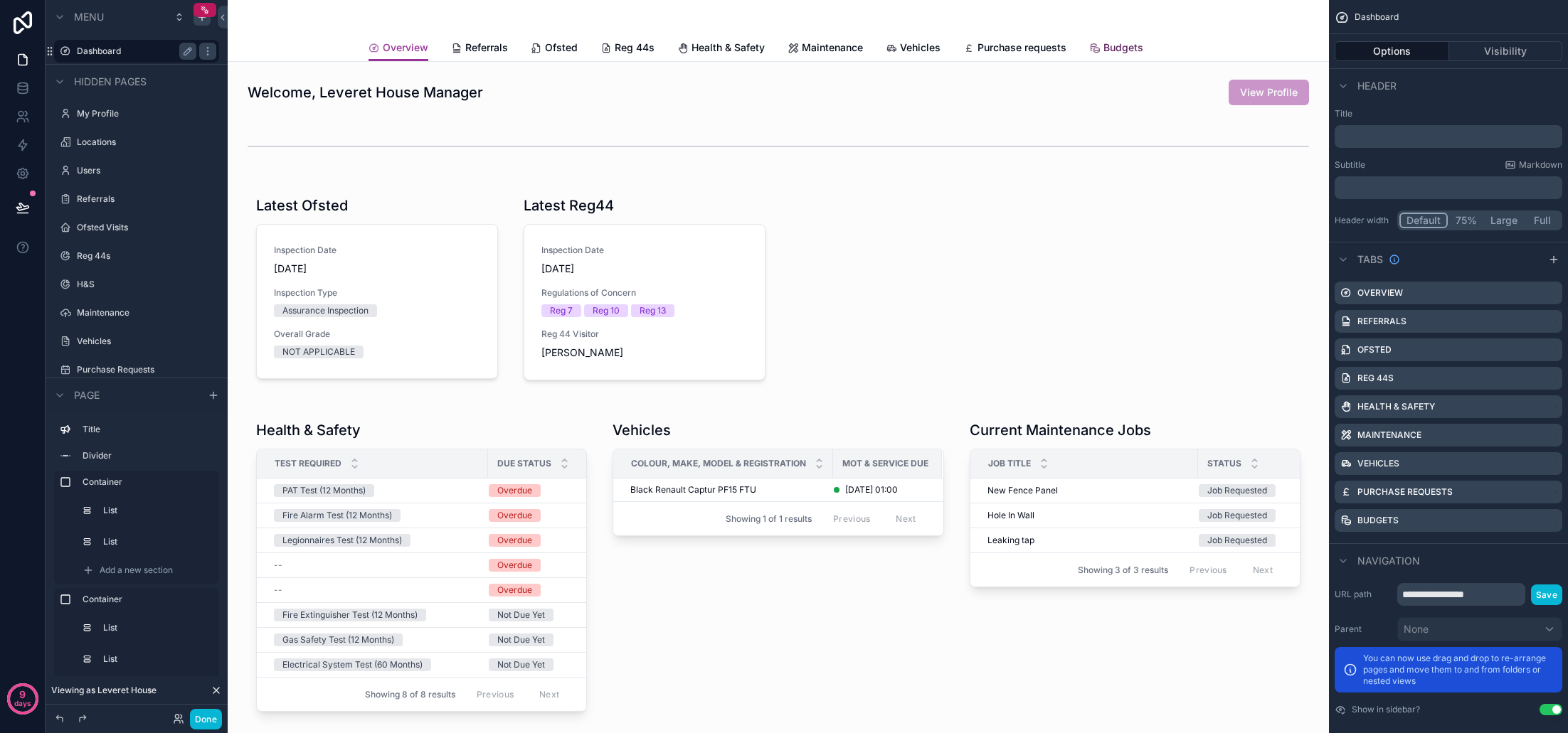
click at [1116, 42] on span "Budgets" at bounding box center [1124, 48] width 40 height 14
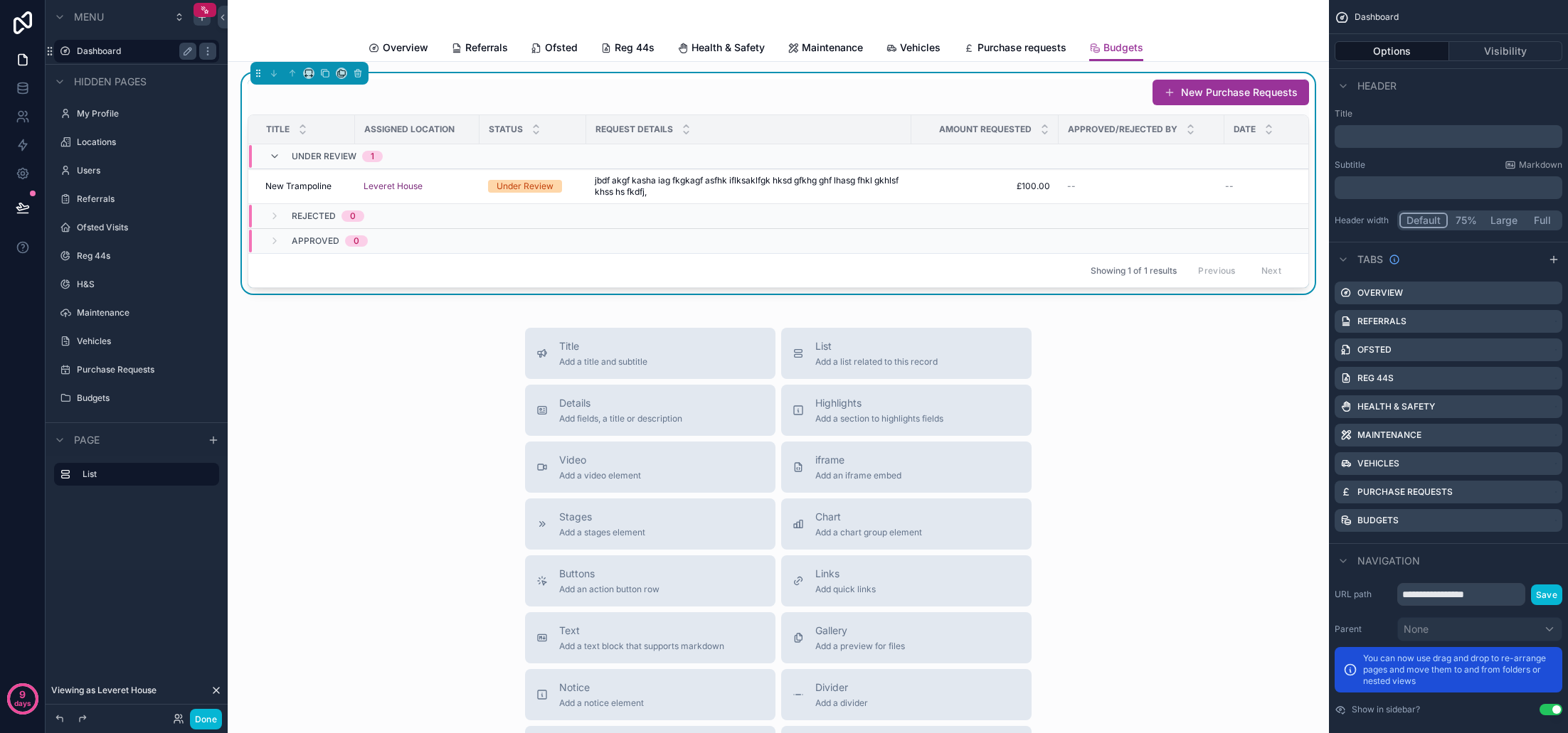
click at [1159, 162] on td "scrollable content" at bounding box center [1141, 157] width 165 height 25
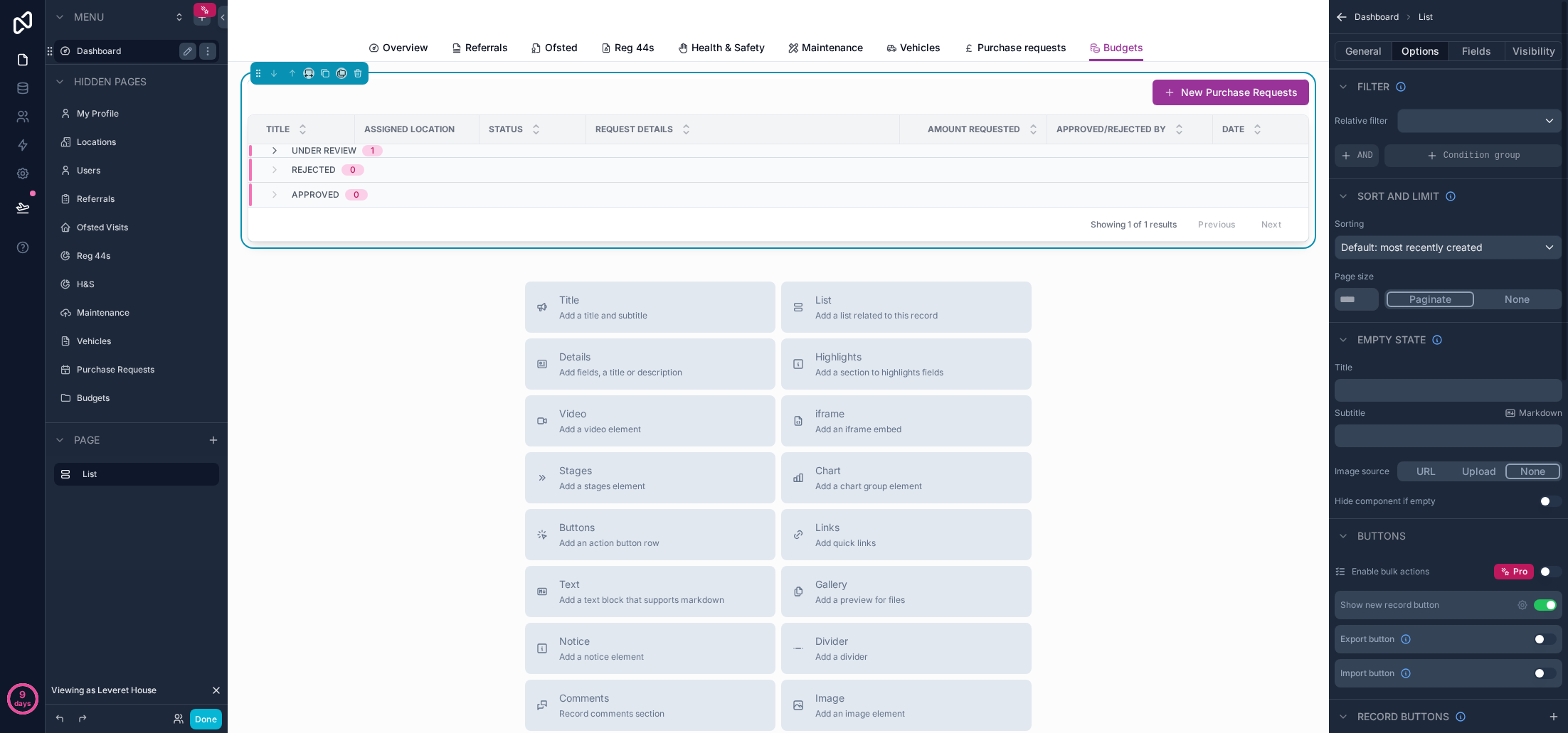
click at [1027, 105] on div "New Purchase Requests" at bounding box center [778, 92] width 1062 height 27
click at [1388, 55] on button "General" at bounding box center [1363, 51] width 57 height 20
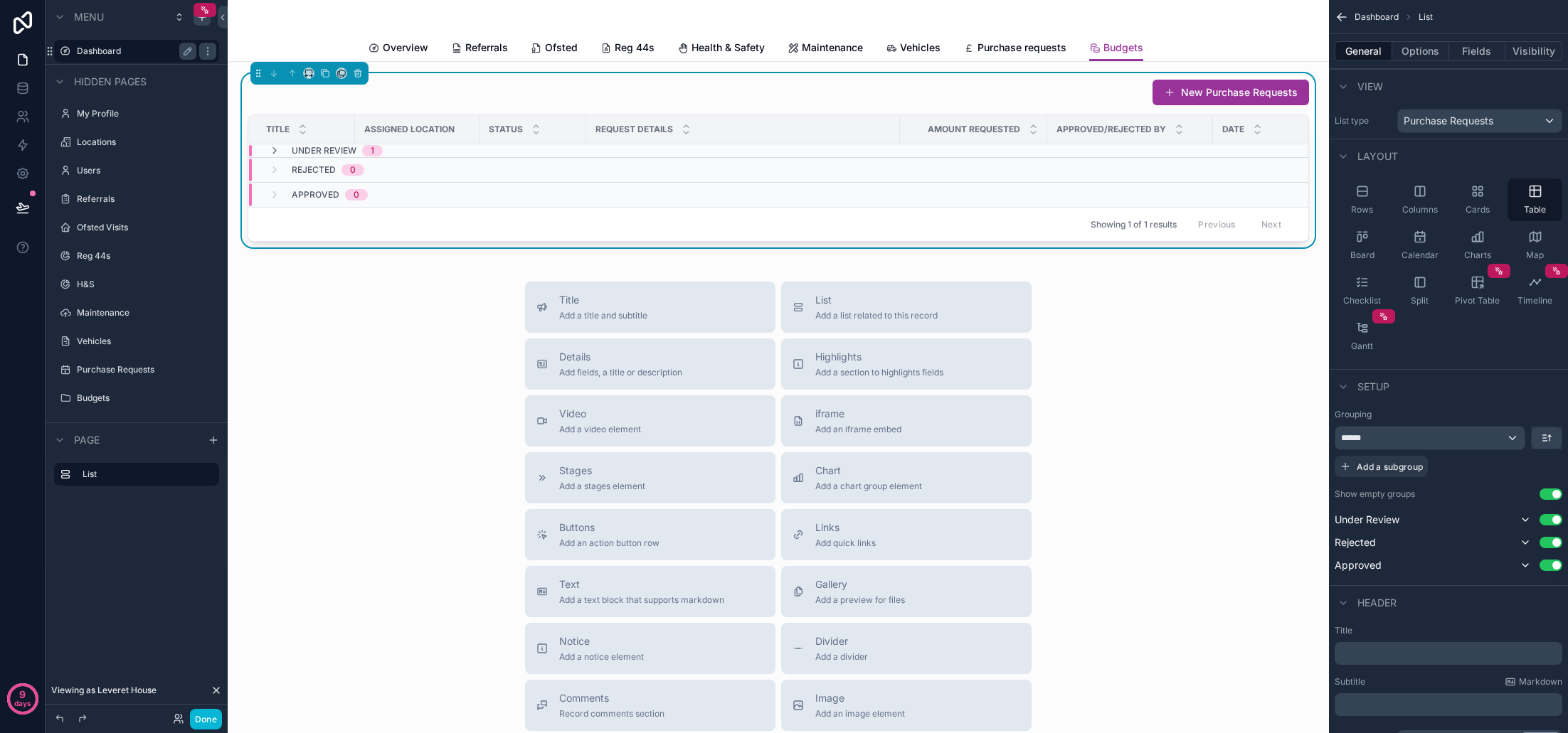
click at [1466, 121] on span "Purchase Requests" at bounding box center [1448, 121] width 90 height 14
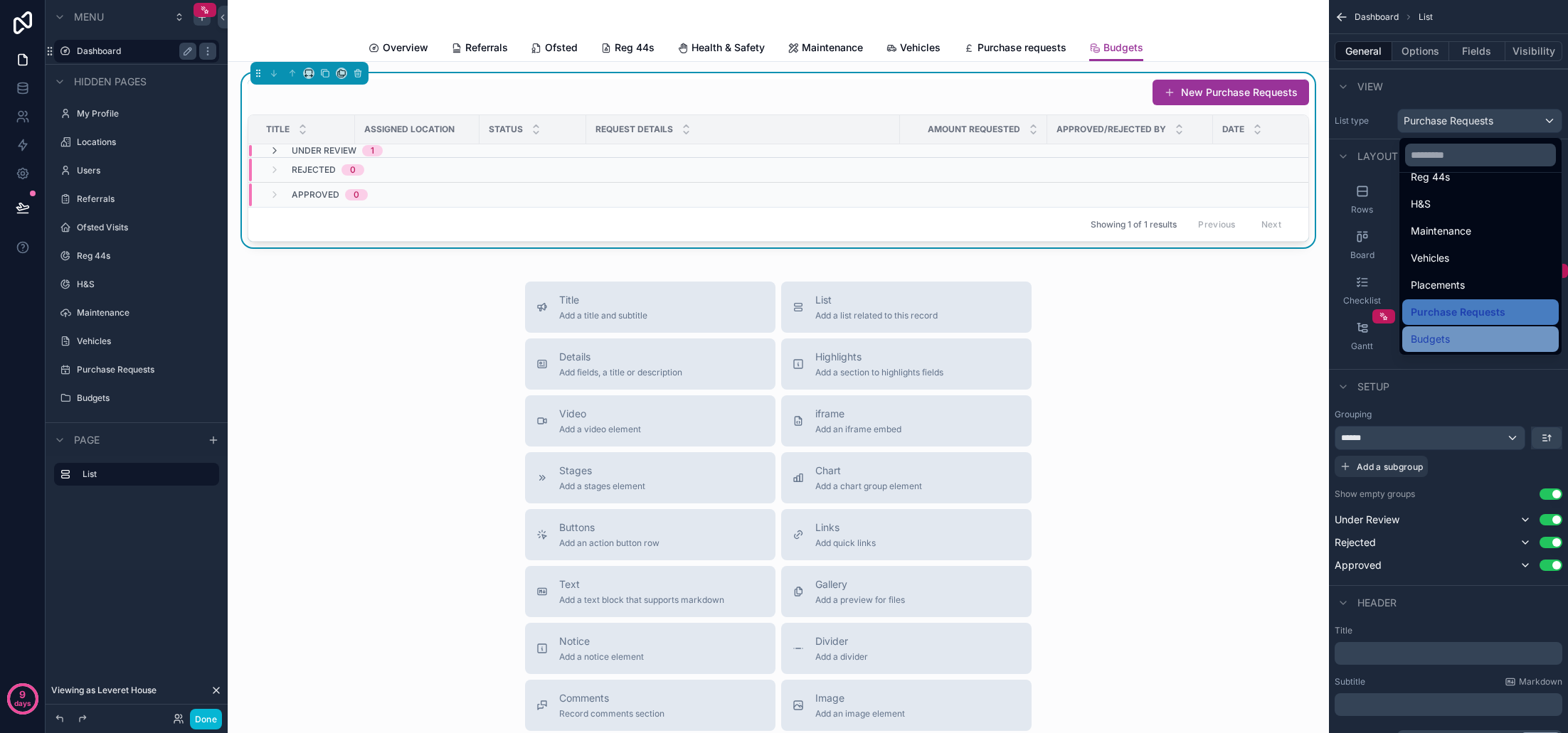
scroll to position [198, 0]
click at [1436, 335] on div "Budgets" at bounding box center [1480, 339] width 139 height 17
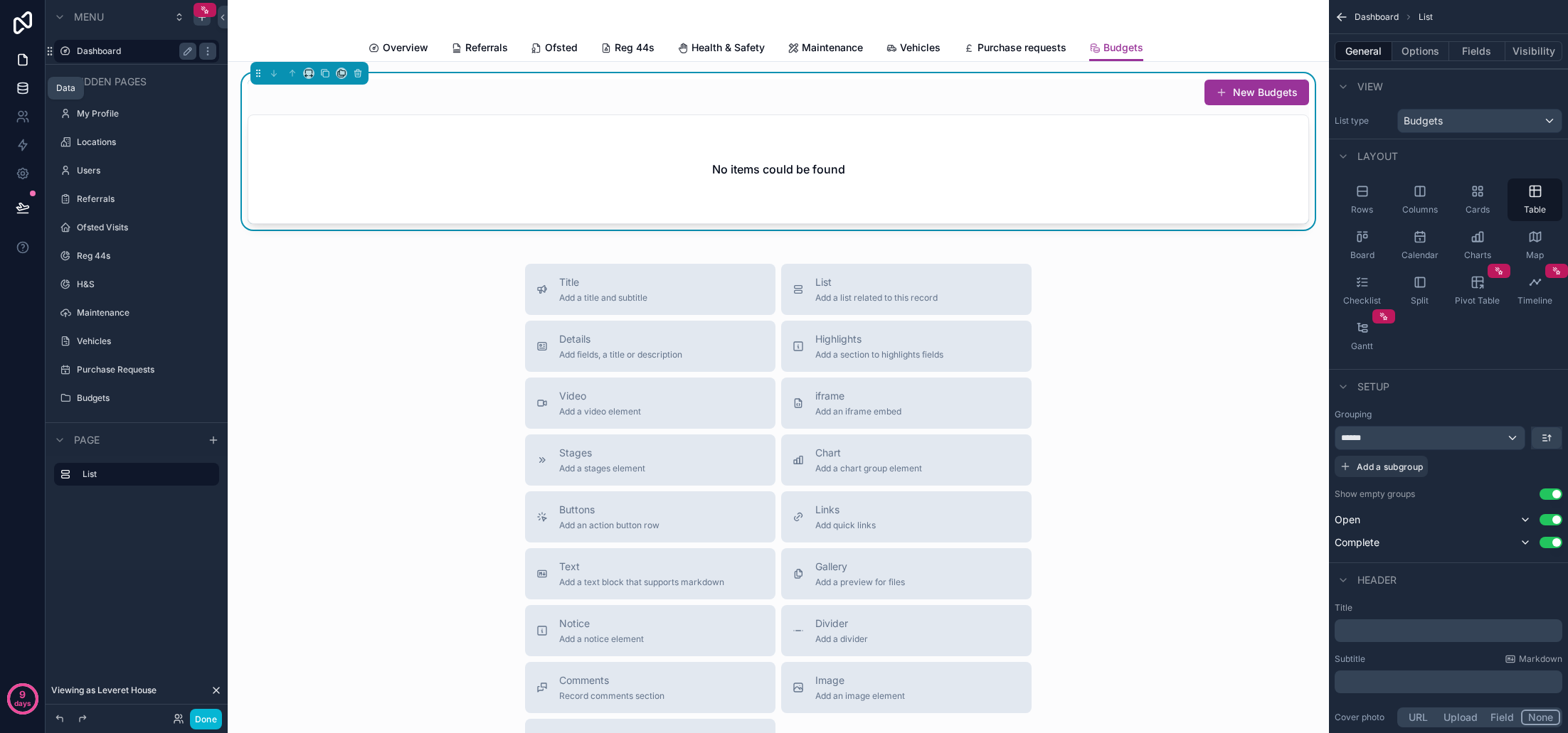
click at [17, 87] on icon at bounding box center [22, 87] width 10 height 6
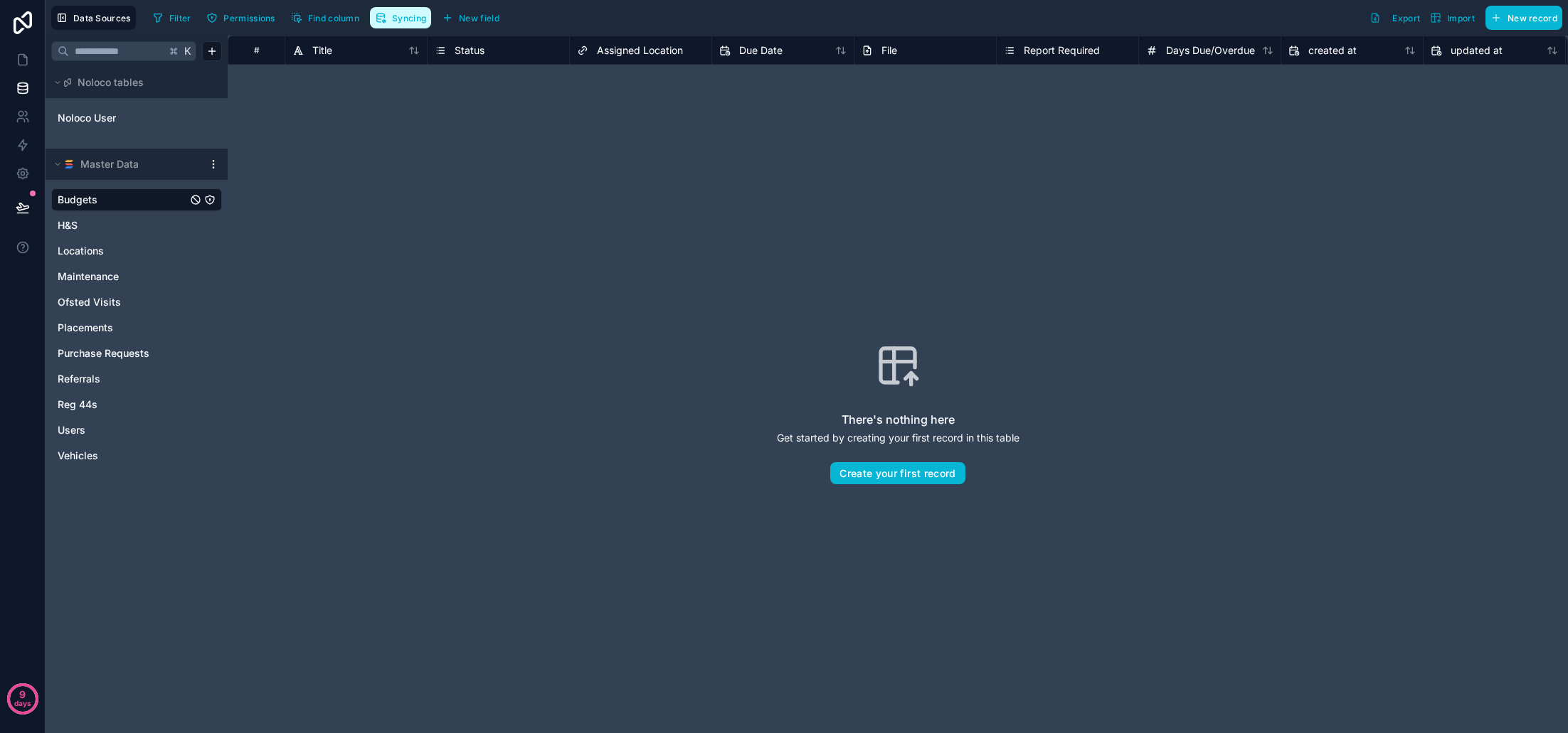
click at [392, 18] on button "Syncing" at bounding box center [400, 17] width 61 height 21
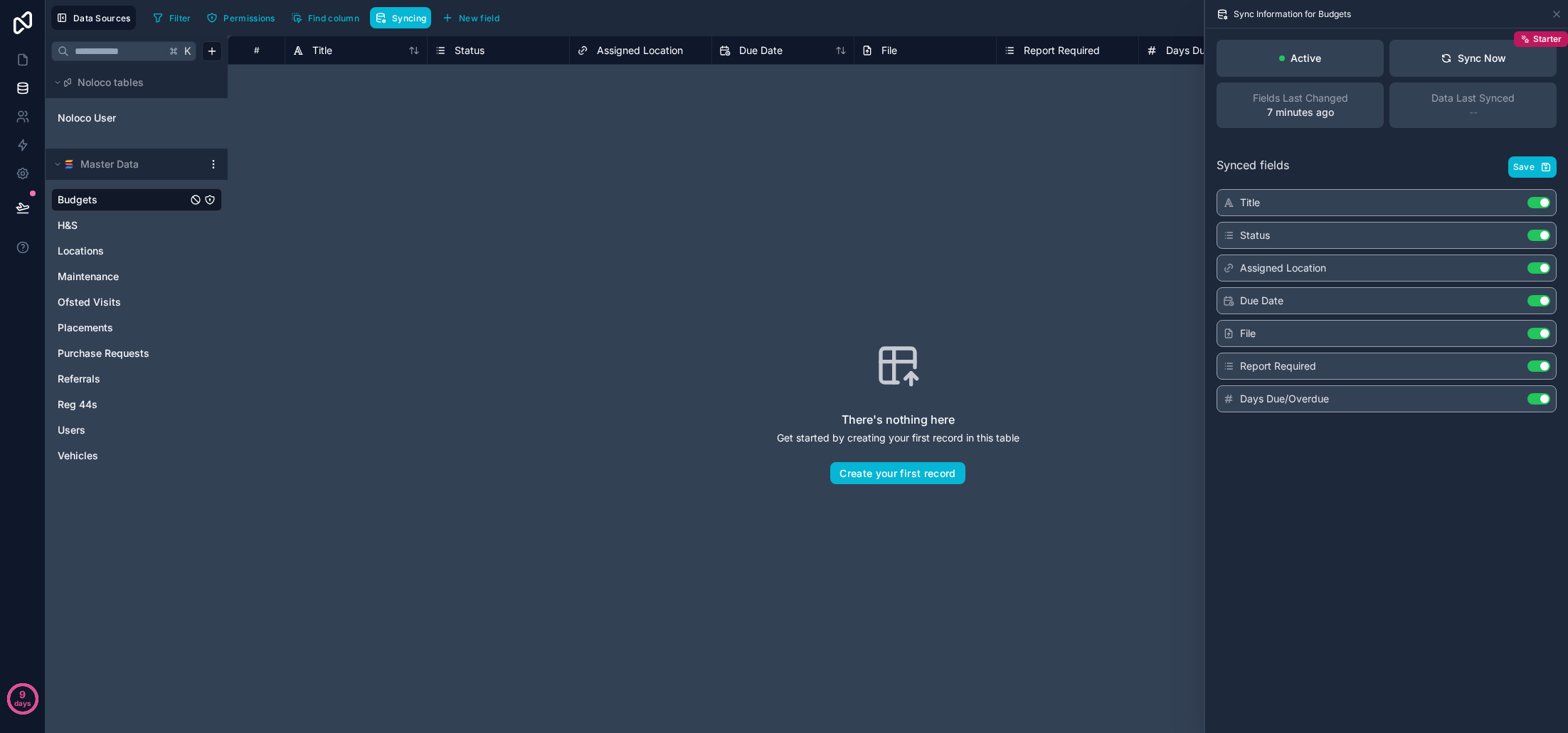
click at [1534, 172] on span "Save" at bounding box center [1523, 167] width 21 height 11
click at [1461, 57] on div "Sync Now" at bounding box center [1473, 58] width 65 height 14
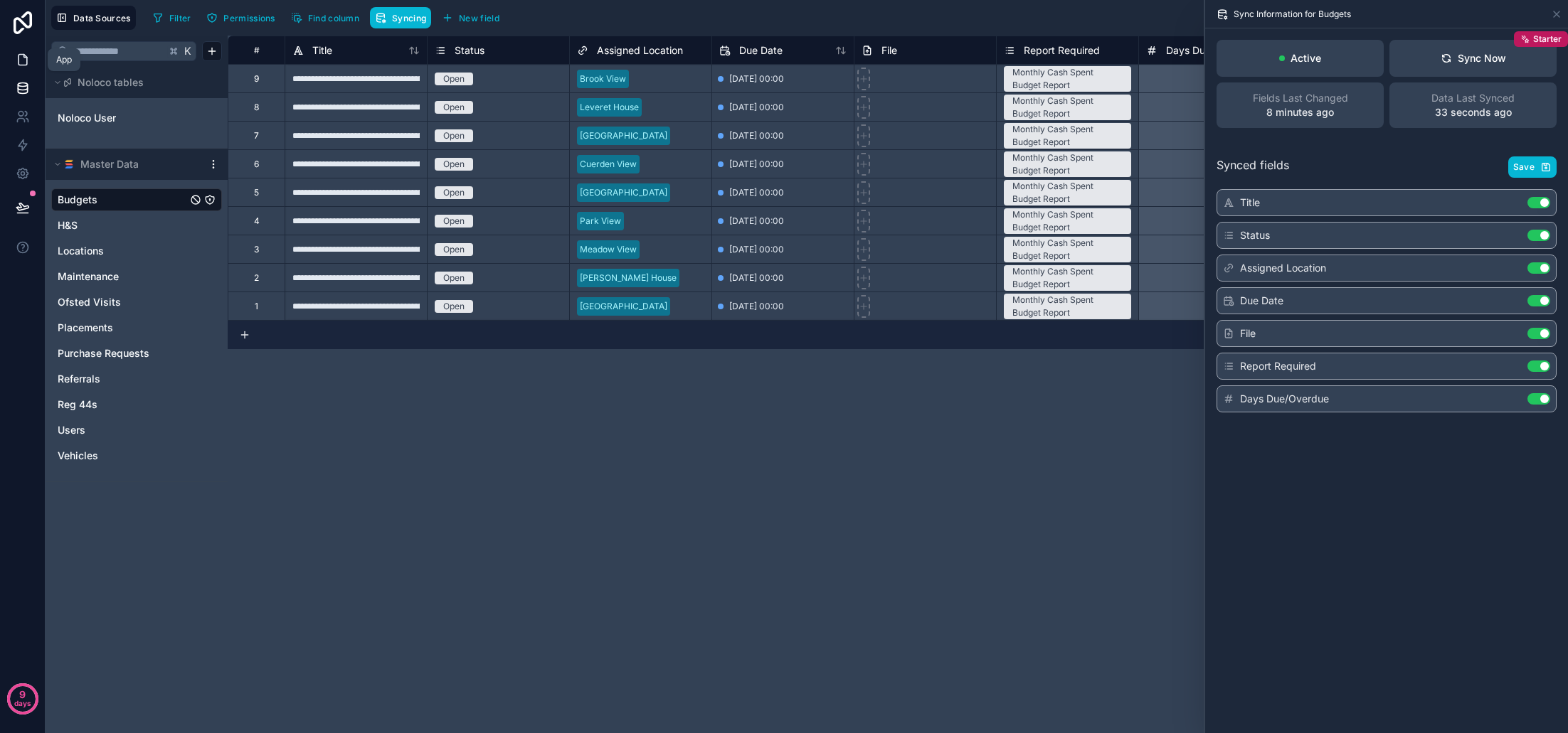
click at [21, 64] on icon at bounding box center [23, 60] width 14 height 14
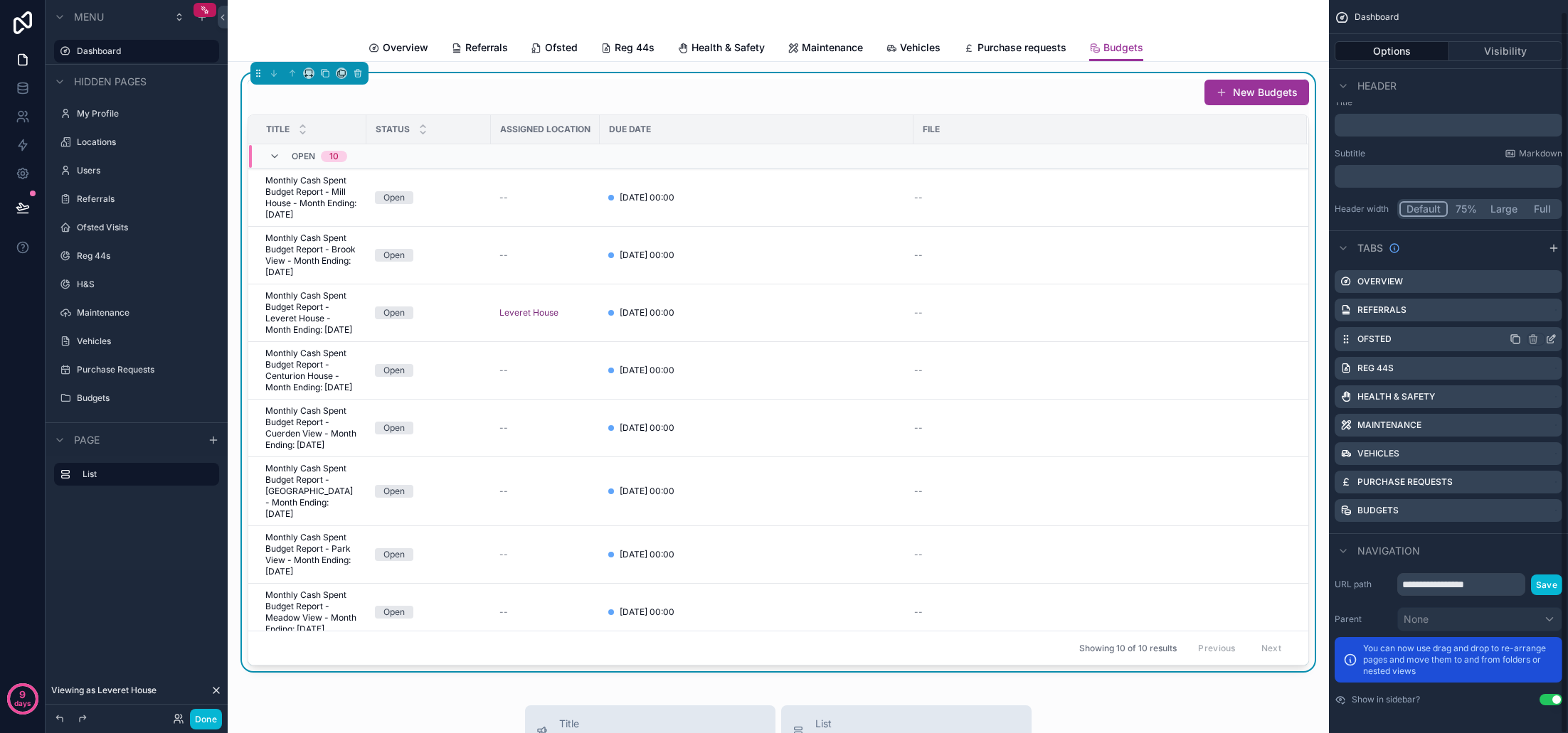
scroll to position [12, 0]
click at [956, 88] on div "New Budgets" at bounding box center [778, 92] width 1062 height 27
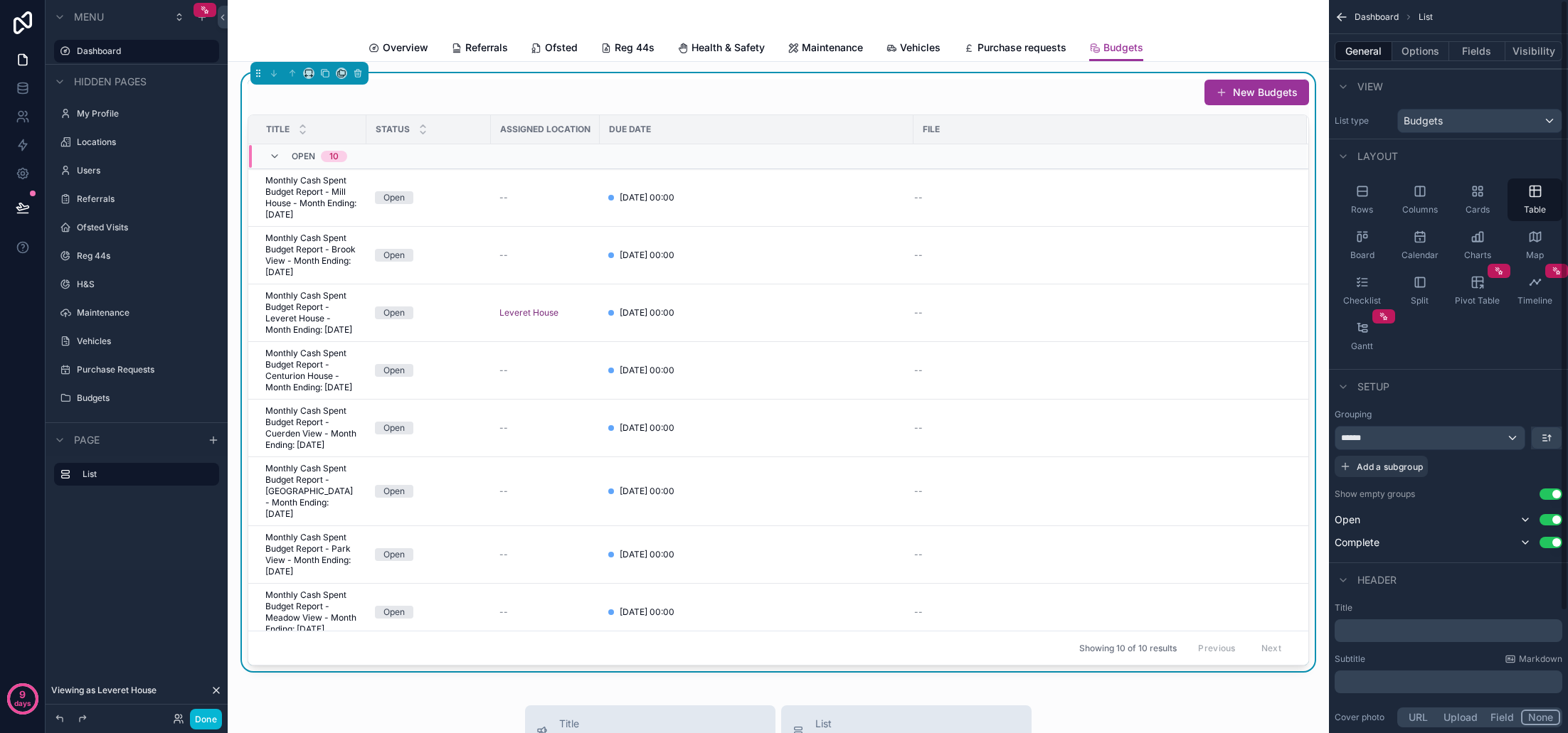
scroll to position [0, 0]
click at [1525, 541] on icon "scrollable content" at bounding box center [1525, 542] width 11 height 11
click at [1434, 54] on button "Options" at bounding box center [1421, 51] width 57 height 20
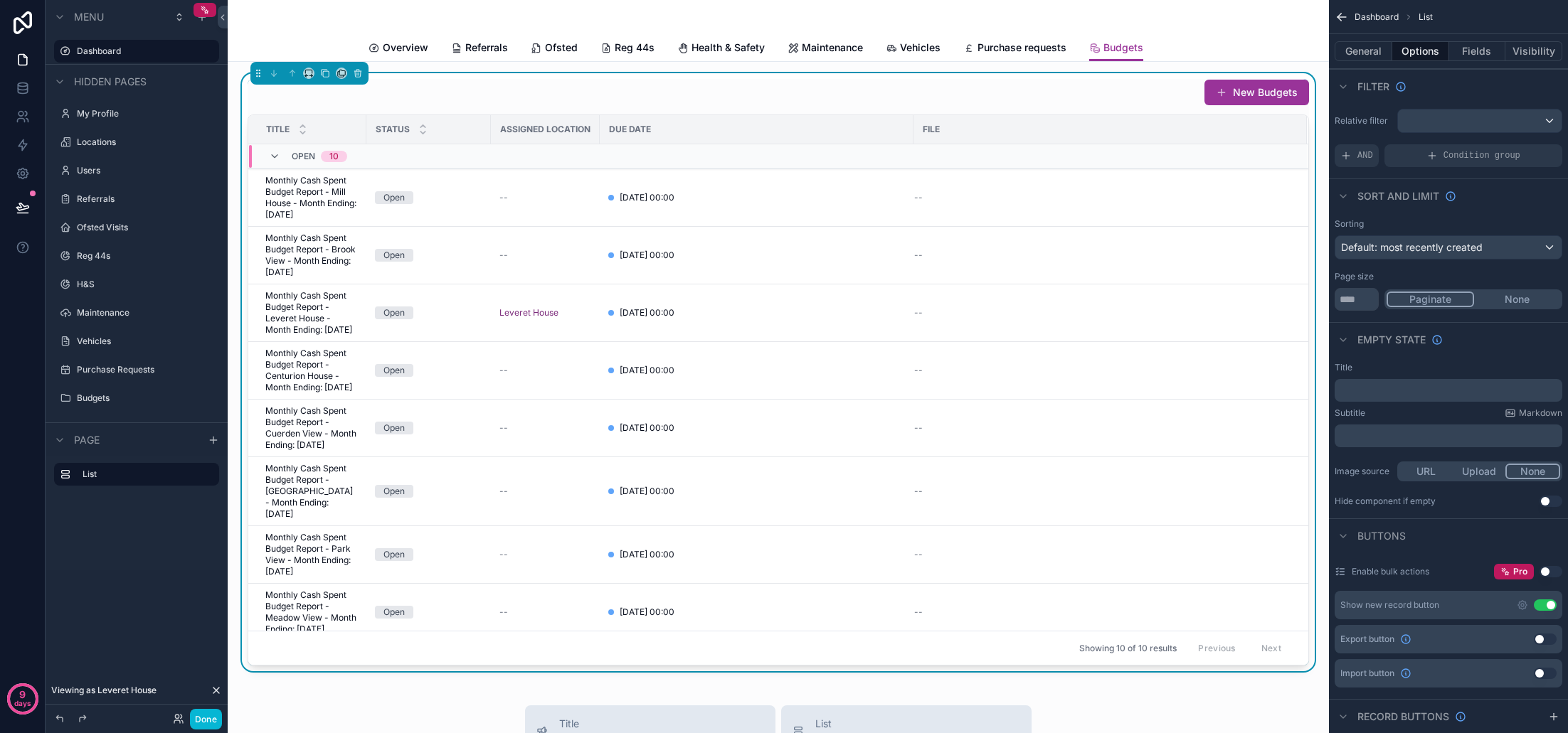
scroll to position [1, 0]
click at [1543, 604] on button "Use setting" at bounding box center [1545, 604] width 23 height 11
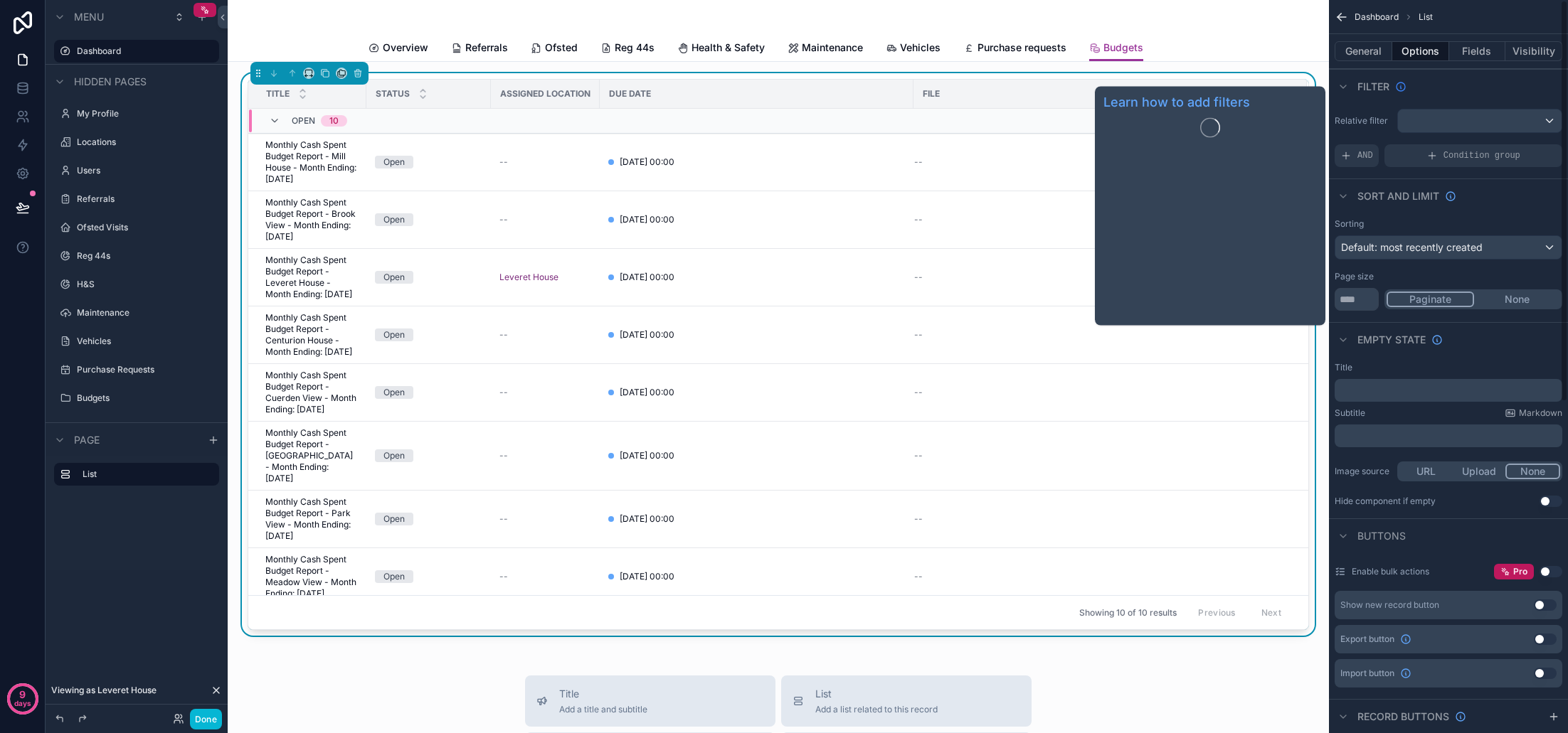
scroll to position [0, 0]
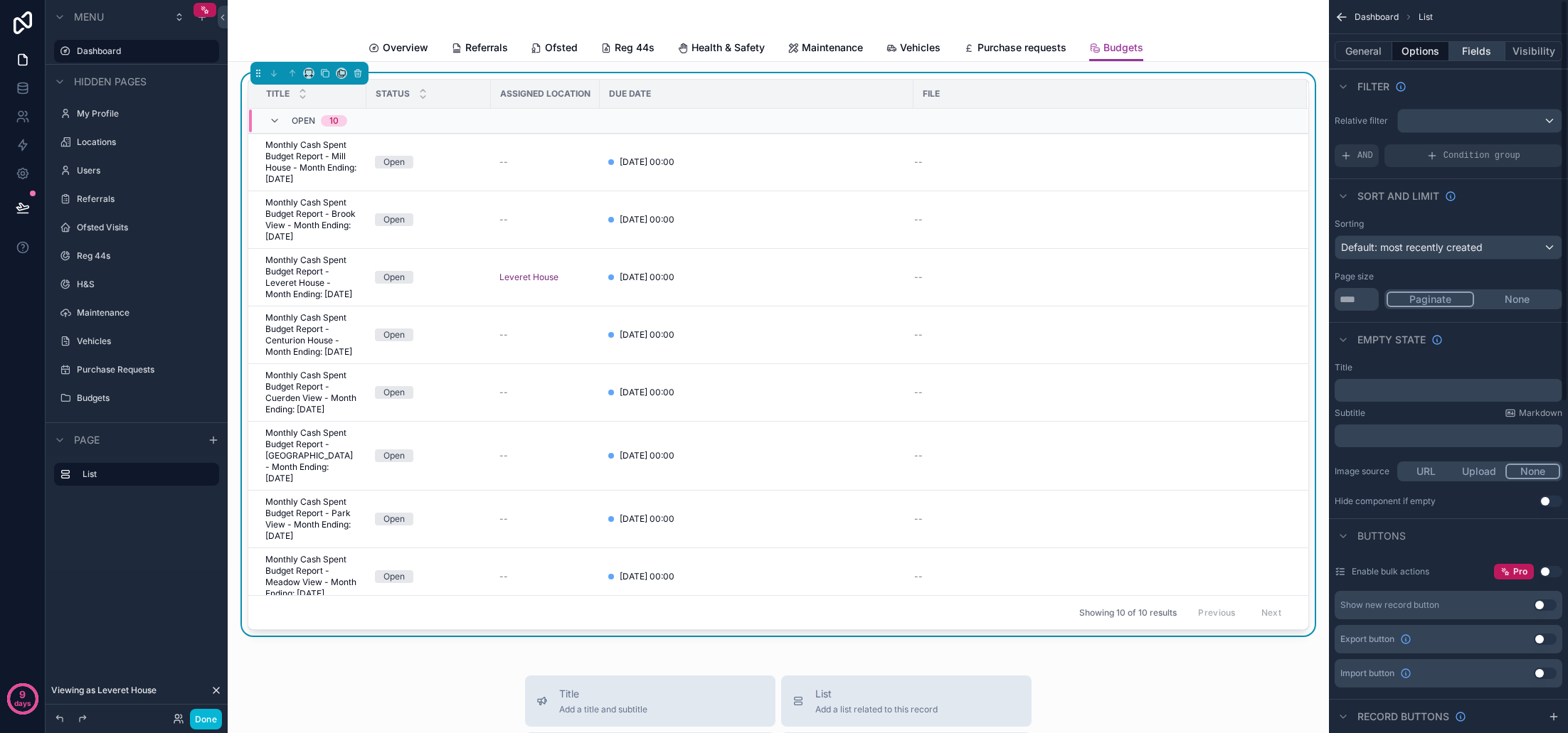
click at [1467, 49] on button "Fields" at bounding box center [1477, 51] width 57 height 20
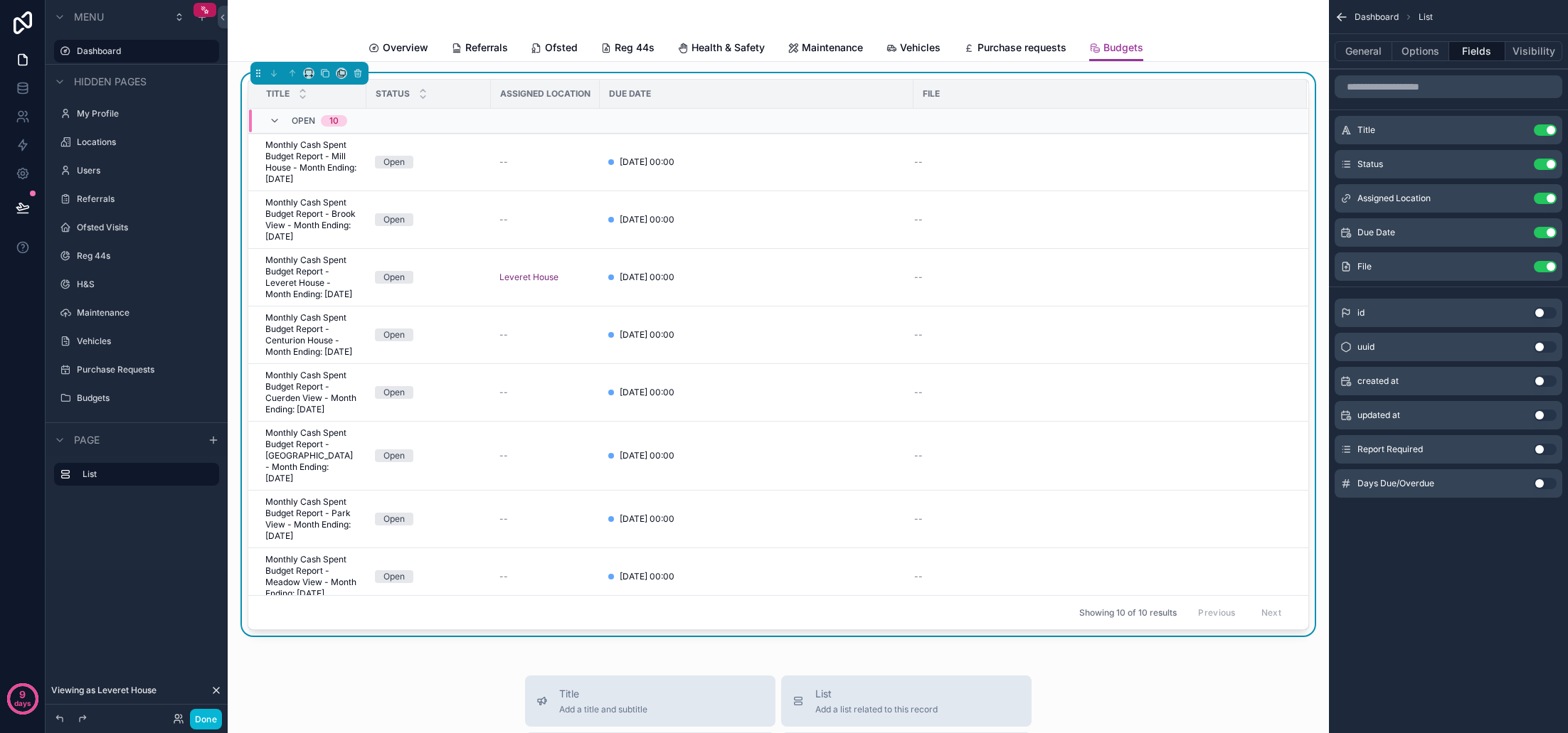
click at [1543, 483] on button "Use setting" at bounding box center [1545, 483] width 23 height 11
click at [1424, 54] on button "Options" at bounding box center [1421, 51] width 57 height 20
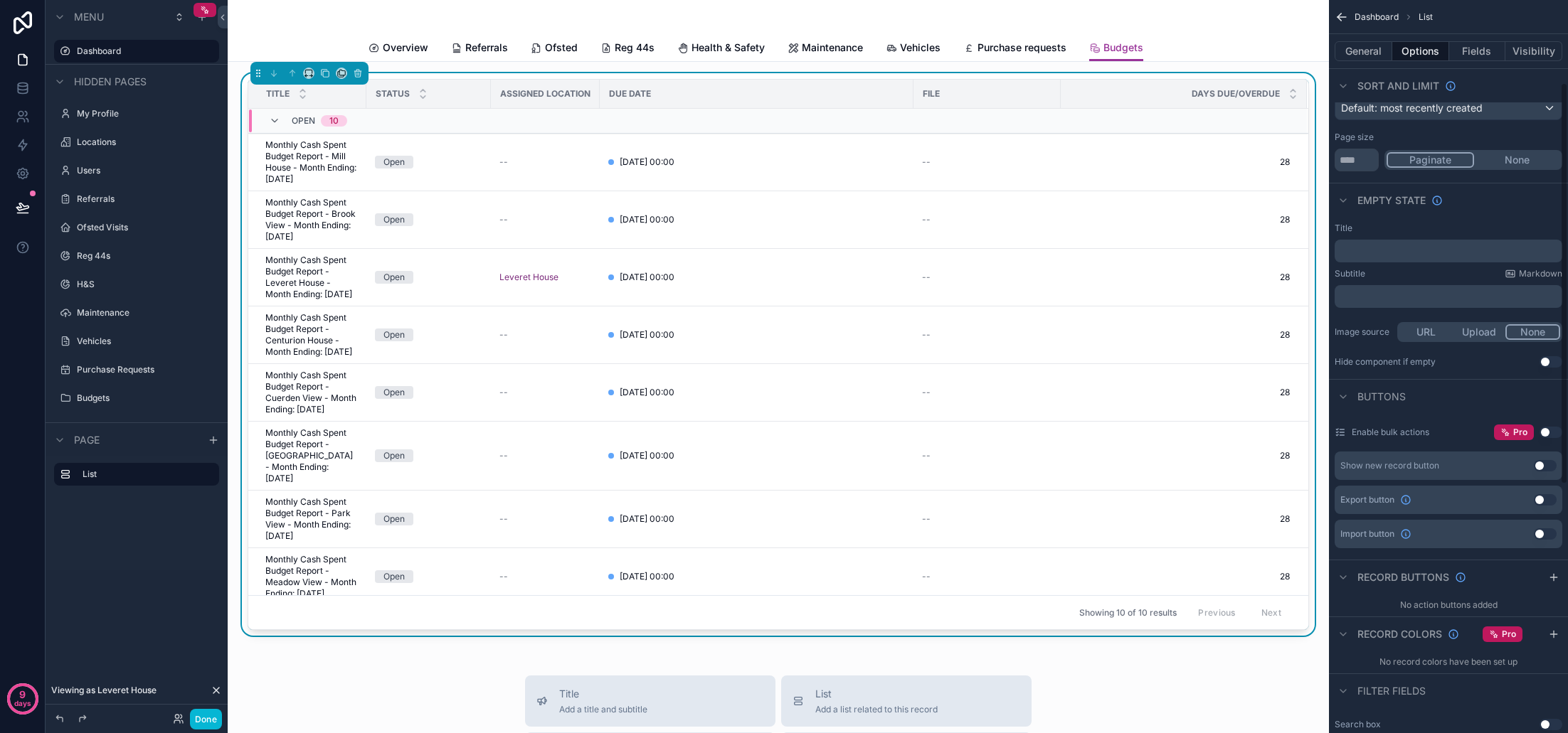
scroll to position [151, 0]
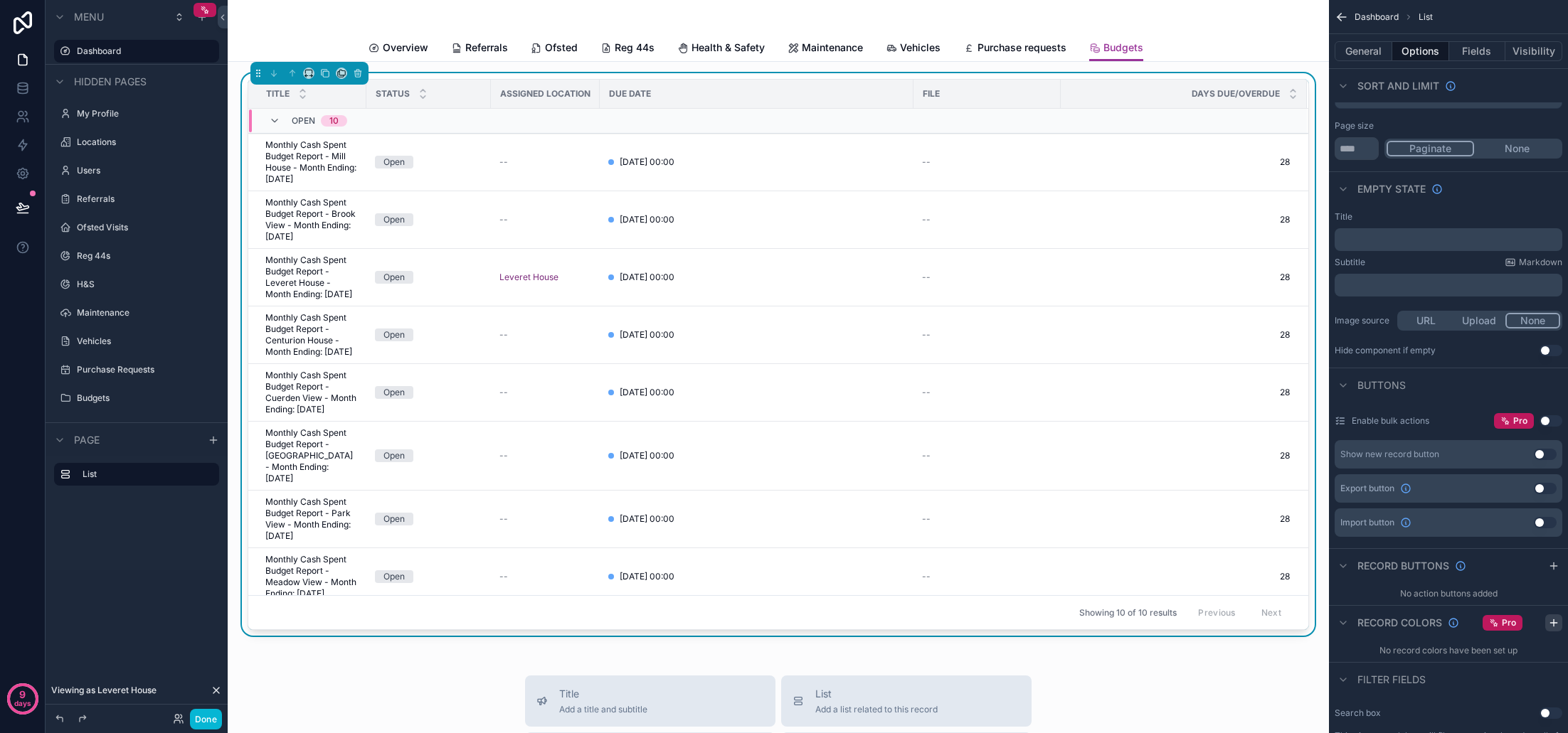
click at [1550, 626] on icon "scrollable content" at bounding box center [1554, 623] width 11 height 11
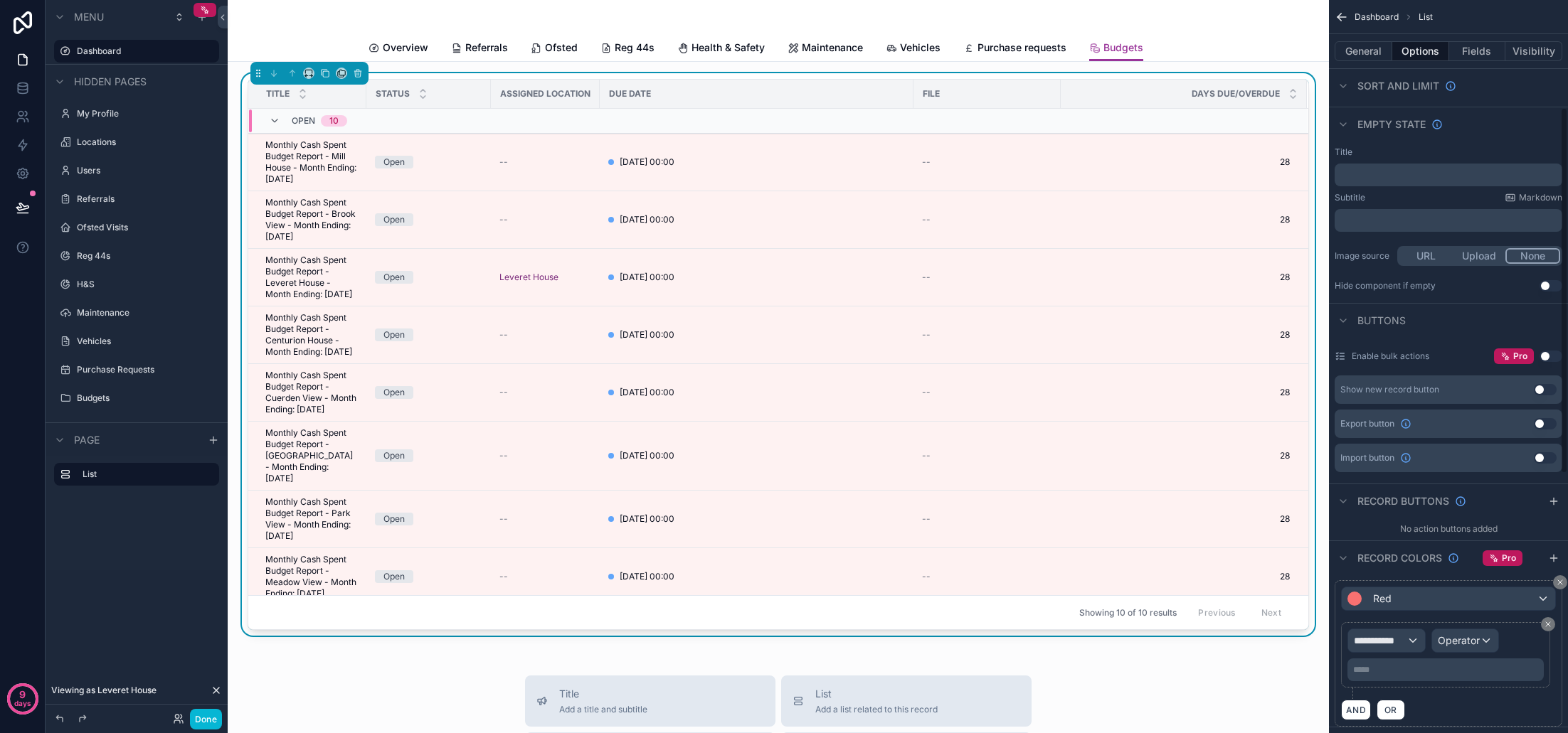
scroll to position [317, 0]
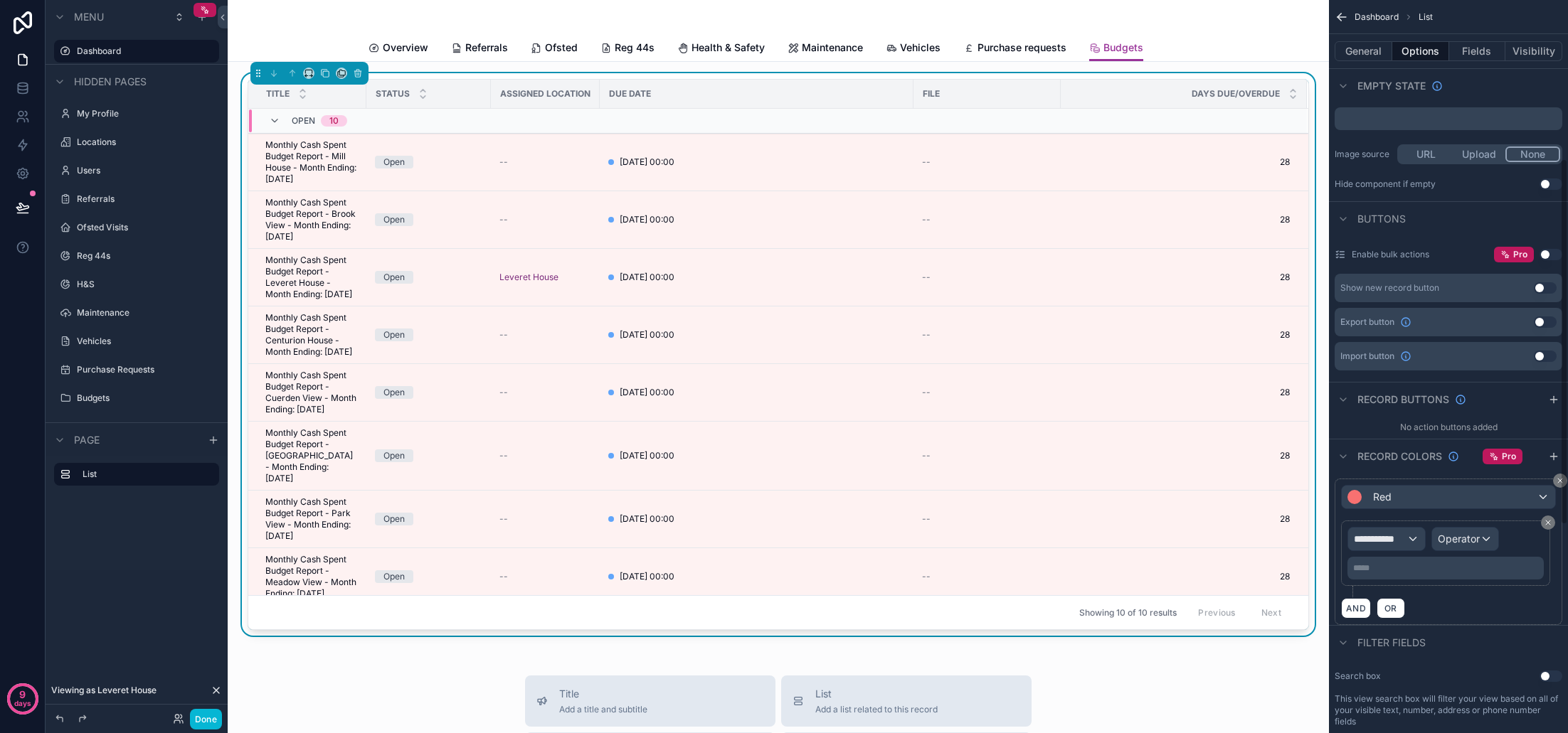
click at [1405, 537] on span "**********" at bounding box center [1380, 539] width 52 height 14
click at [1406, 632] on span "Row values" at bounding box center [1386, 634] width 52 height 14
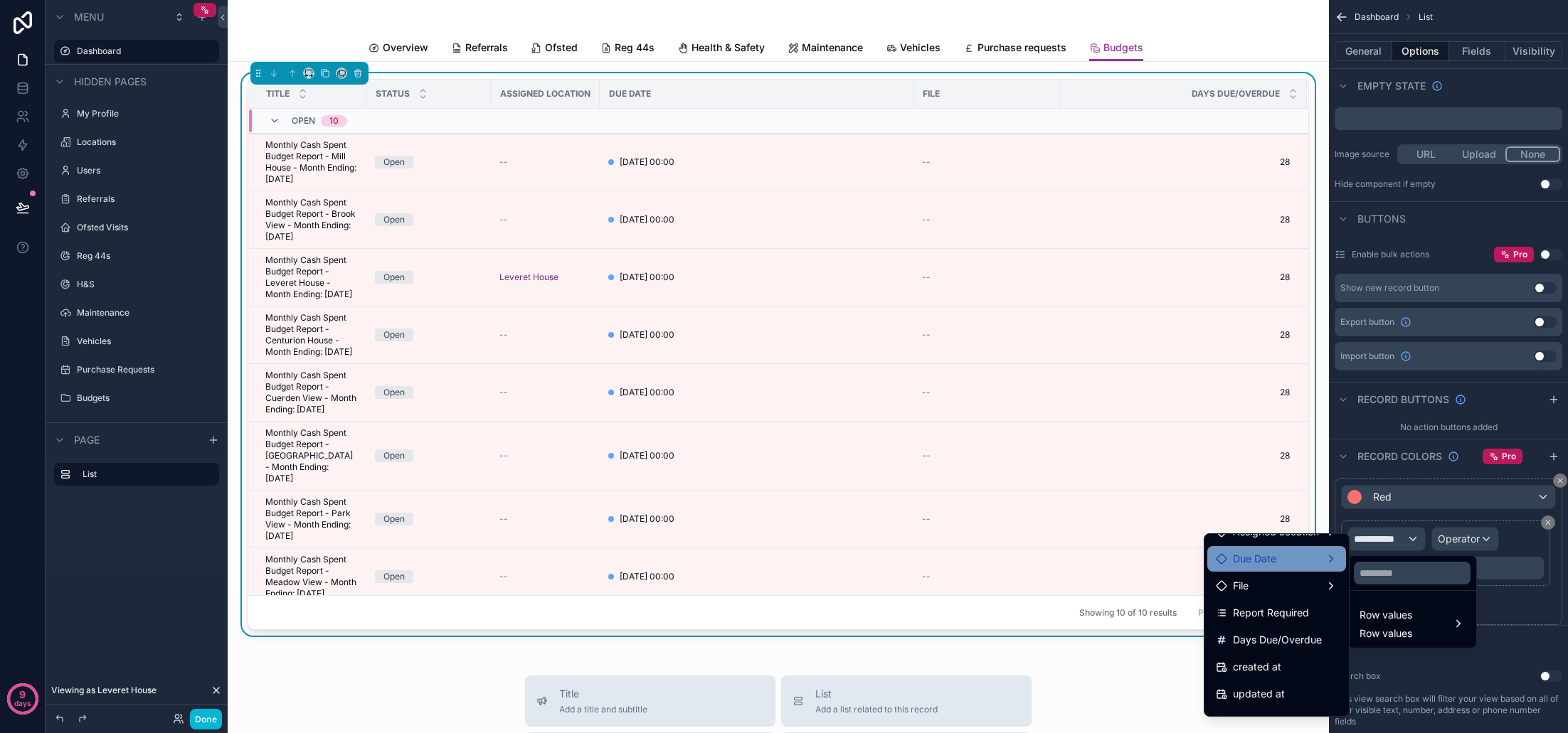
scroll to position [101, 0]
click at [1287, 642] on span "Days Due/Overdue" at bounding box center [1277, 638] width 89 height 17
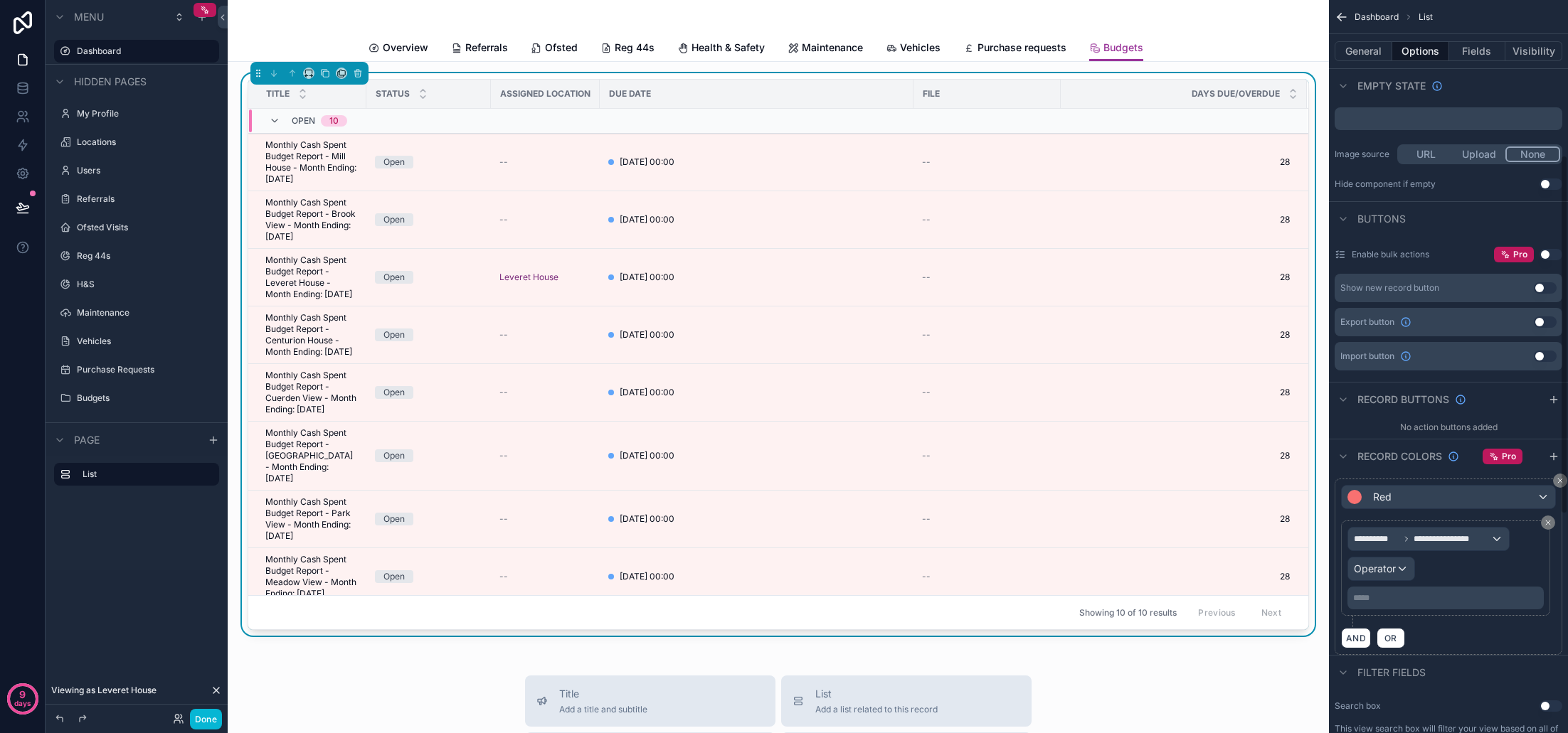
click at [1387, 571] on span "Operator" at bounding box center [1375, 568] width 42 height 12
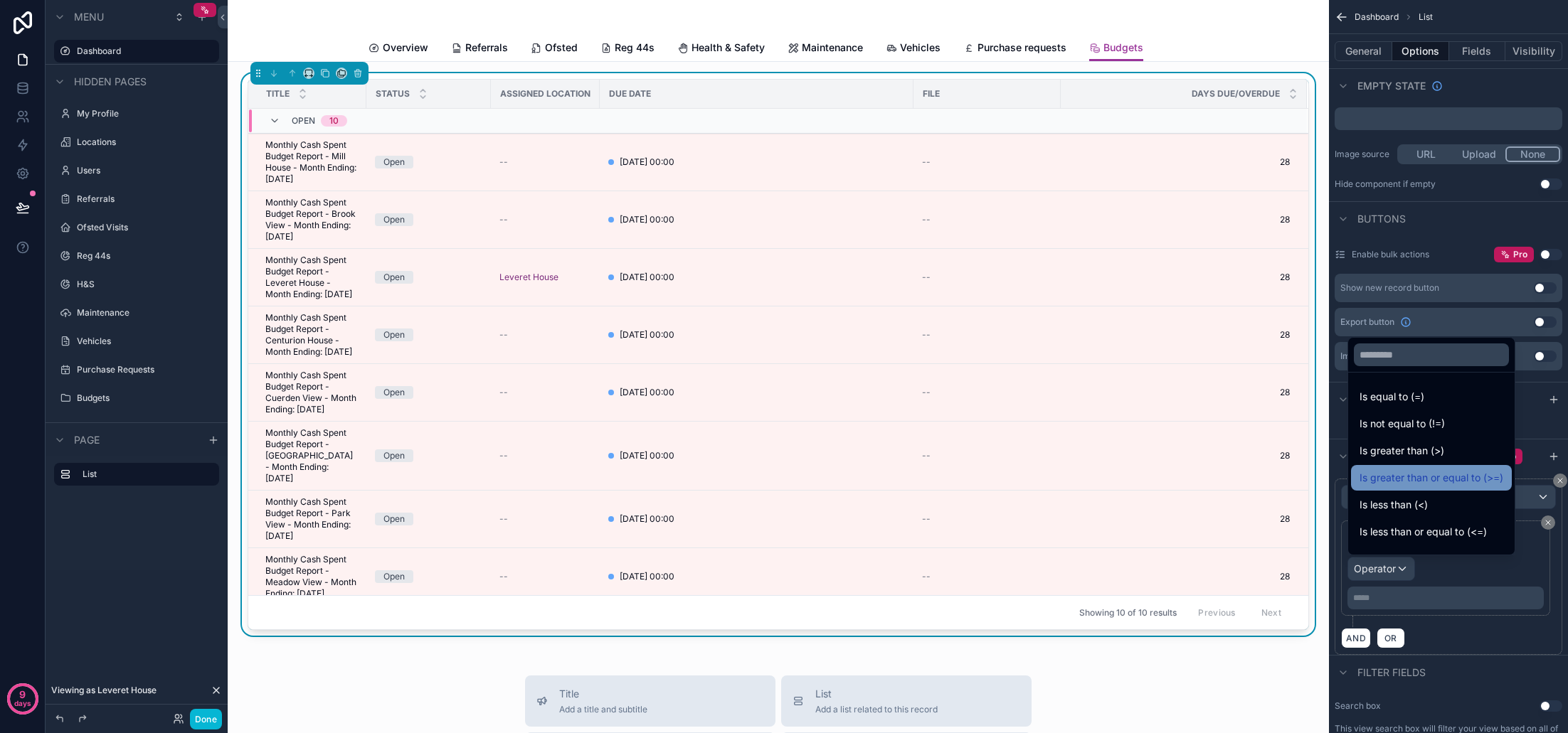
click at [1436, 482] on span "Is greater than or equal to (>=)" at bounding box center [1431, 477] width 144 height 17
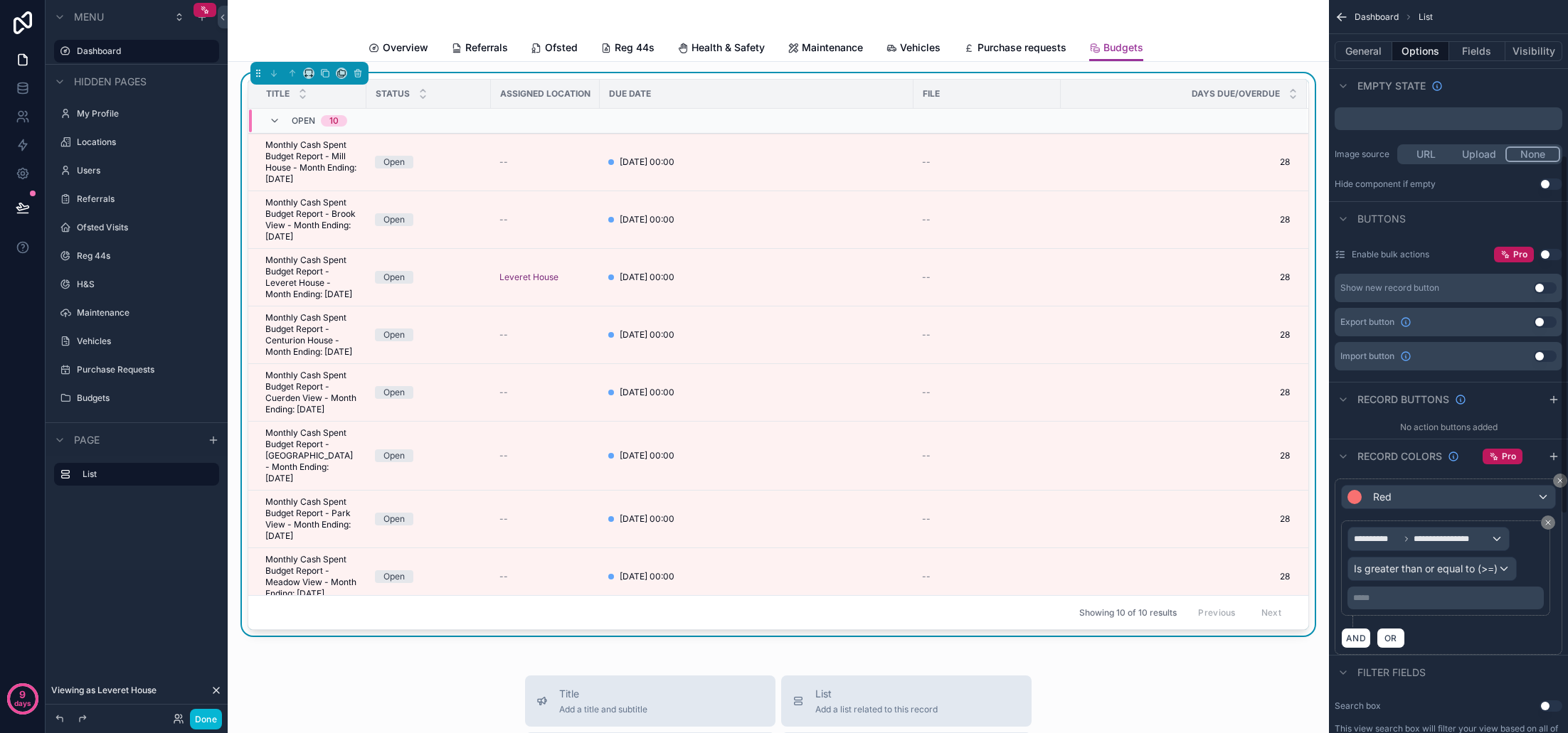
click at [1399, 597] on p "***** ﻿" at bounding box center [1447, 598] width 188 height 11
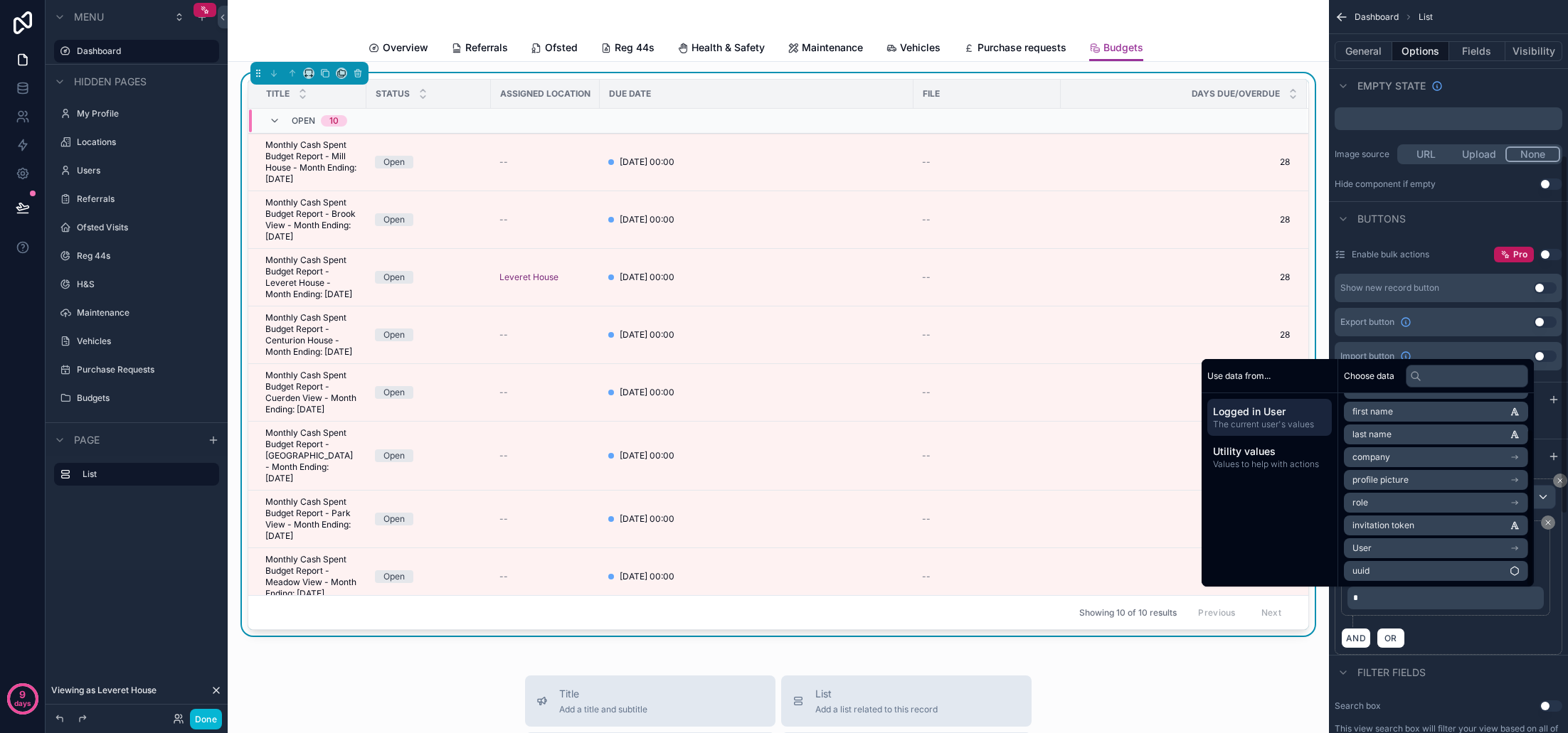
scroll to position [43, 0]
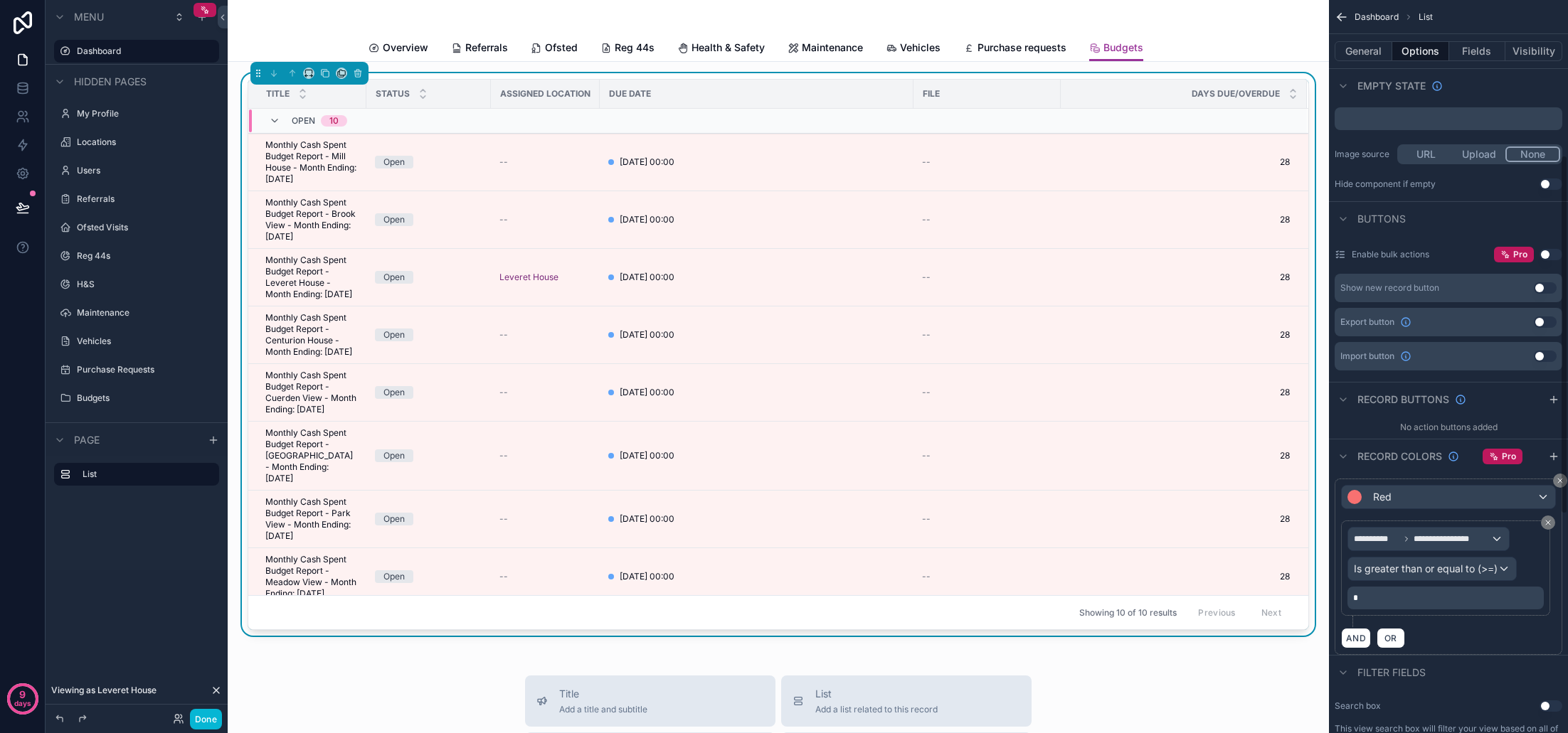
click at [1457, 638] on div "AND OR" at bounding box center [1448, 638] width 215 height 21
click at [1471, 567] on span "Is greater than or equal to (>=)" at bounding box center [1426, 569] width 144 height 14
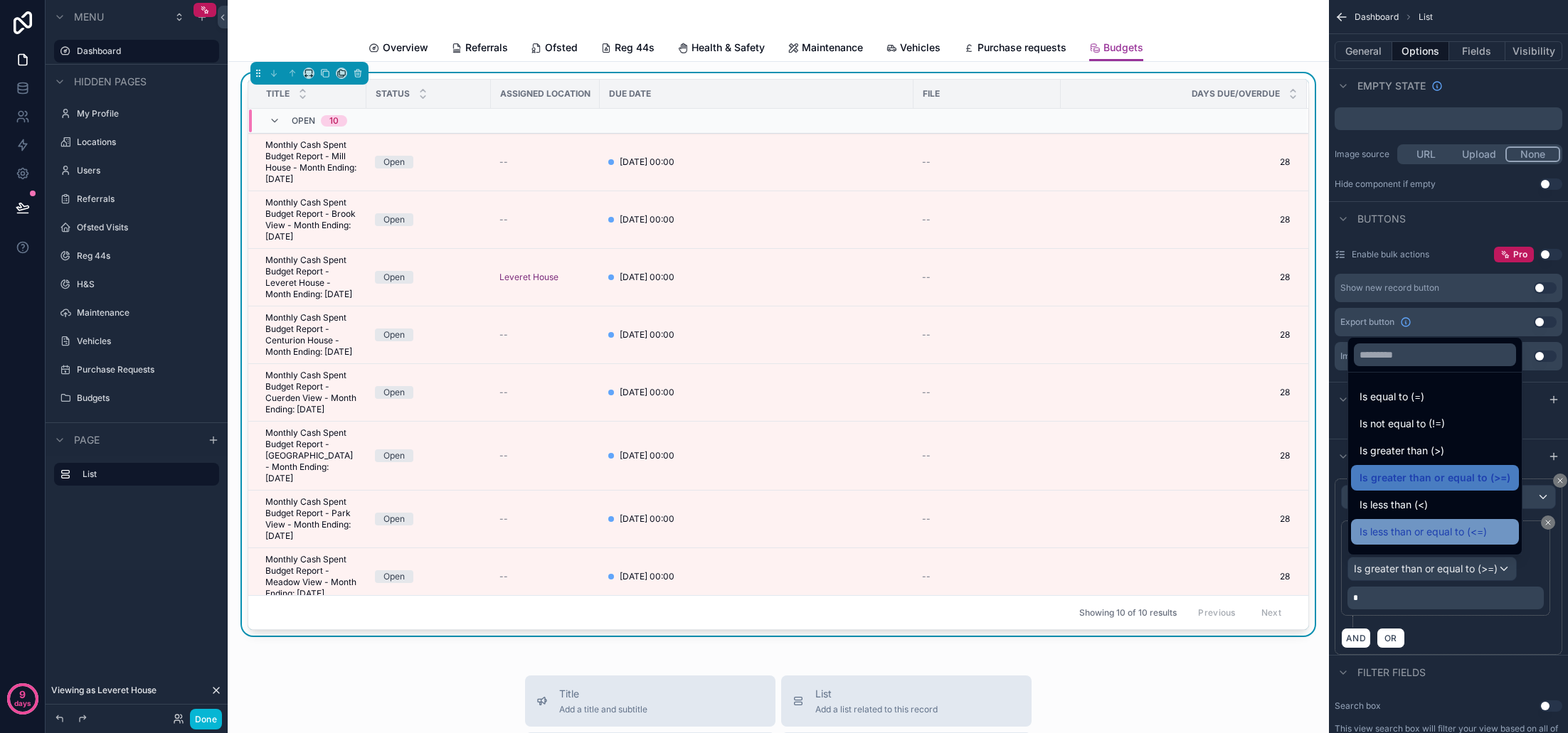
click at [1423, 531] on span "Is less than or equal to (<=)" at bounding box center [1423, 531] width 127 height 17
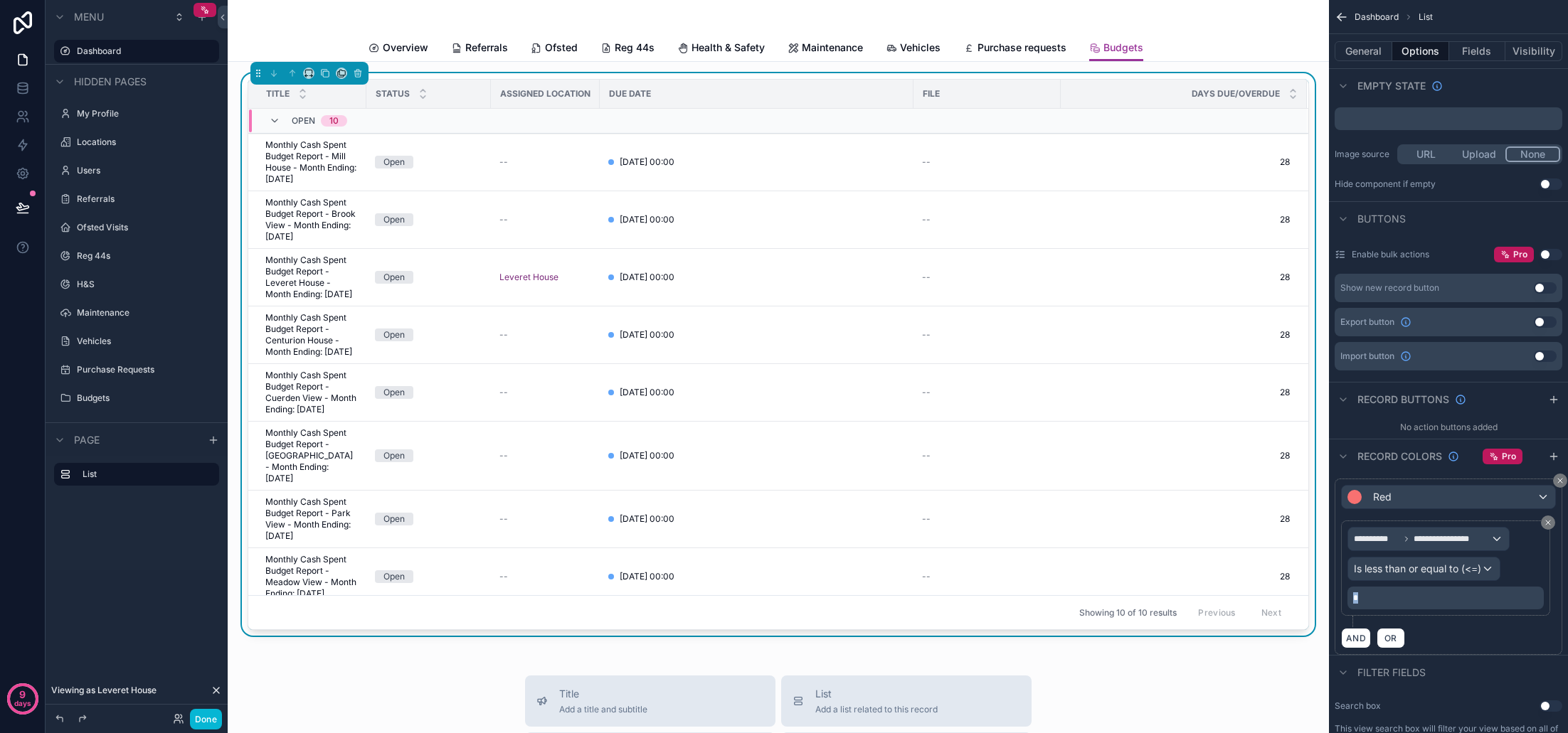
drag, startPoint x: 1367, startPoint y: 599, endPoint x: 1347, endPoint y: 599, distance: 20.0
click at [1347, 599] on div "*" at bounding box center [1445, 598] width 196 height 23
click at [1454, 645] on div "AND OR" at bounding box center [1448, 638] width 215 height 21
click at [1281, 661] on div "Title Status Assigned Location Due Date File Days Due/Overdue Open 10 Monthly C…" at bounding box center [778, 679] width 1101 height 1234
click at [206, 722] on button "Done" at bounding box center [206, 719] width 32 height 21
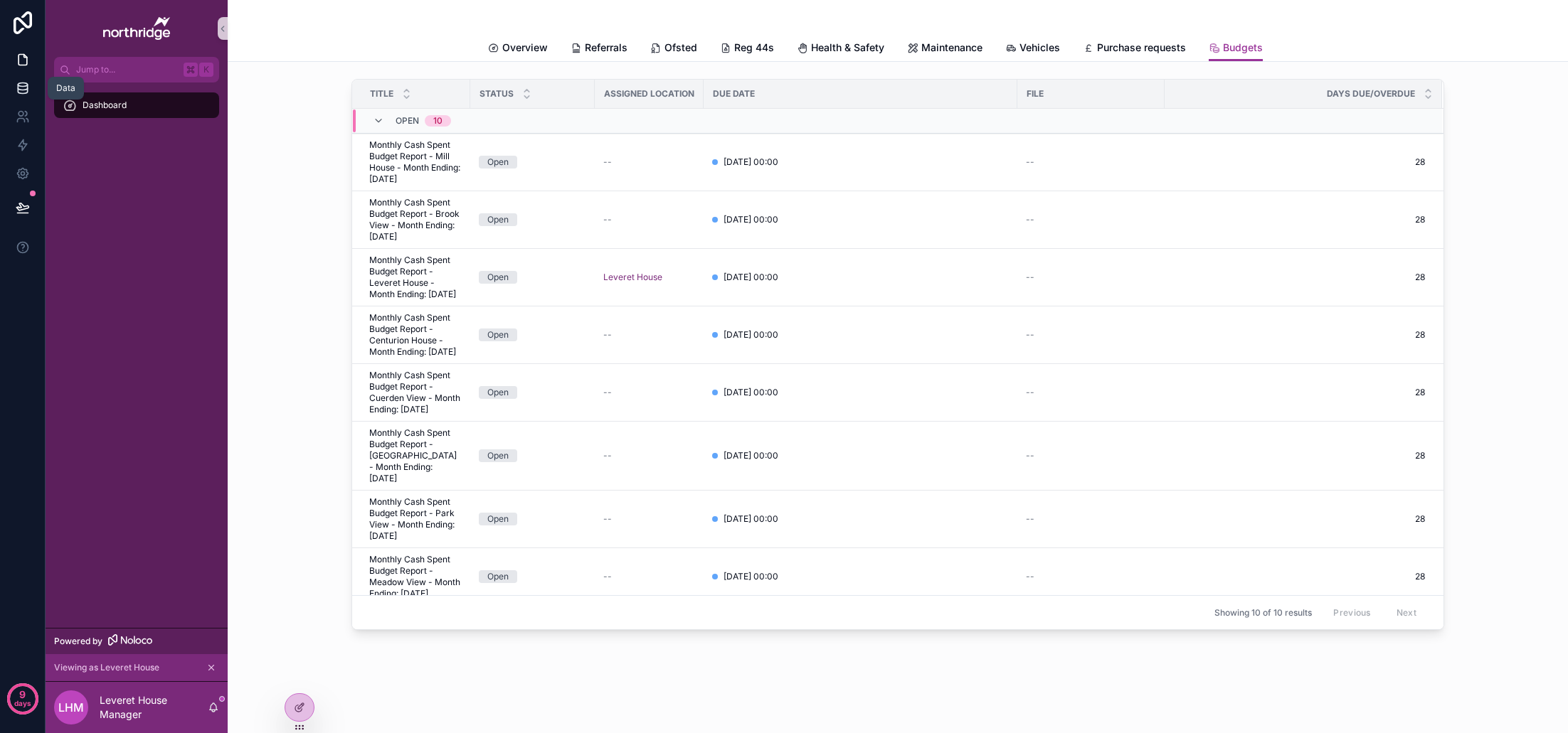
click at [23, 89] on icon at bounding box center [23, 88] width 14 height 14
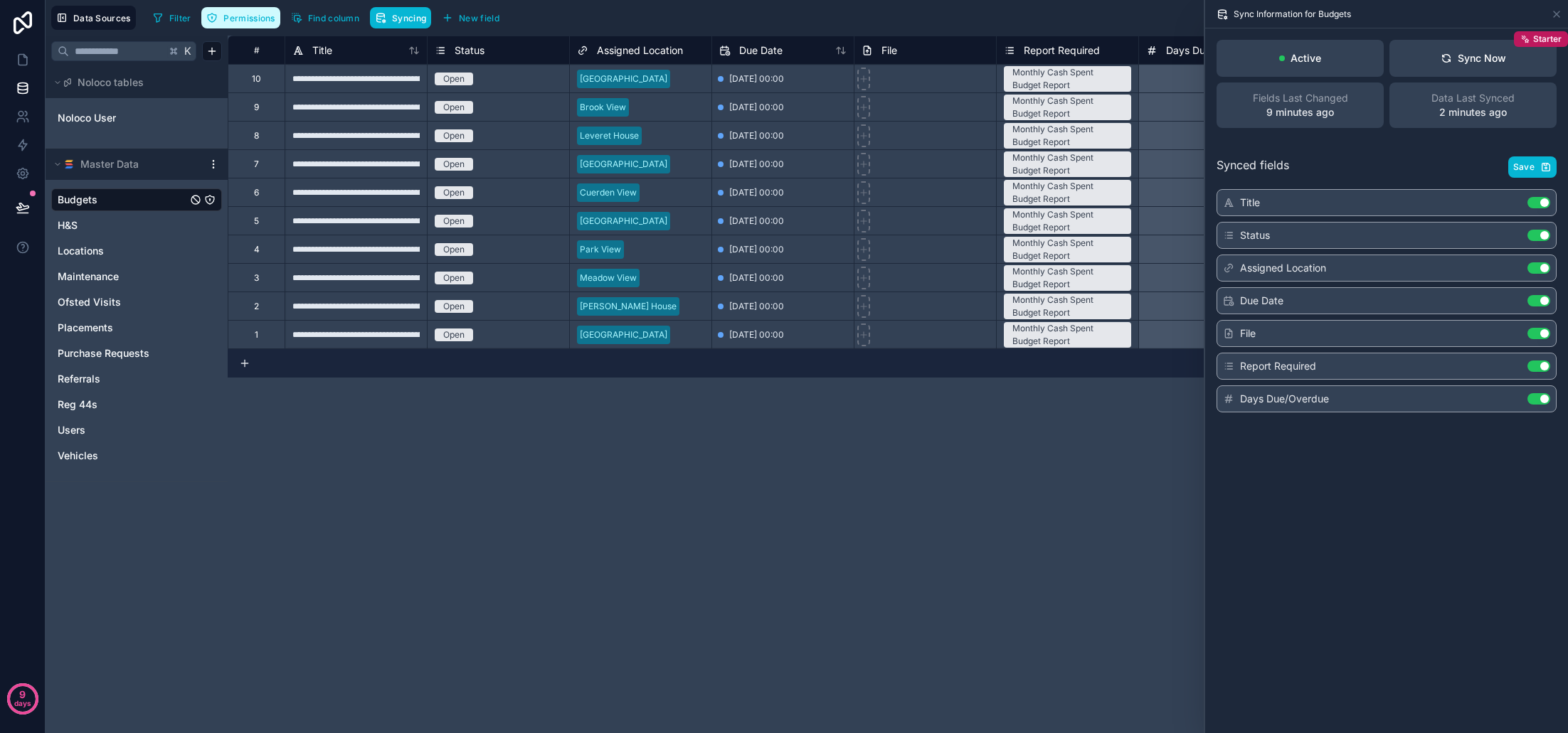
click at [244, 23] on button "Permissions" at bounding box center [240, 17] width 78 height 21
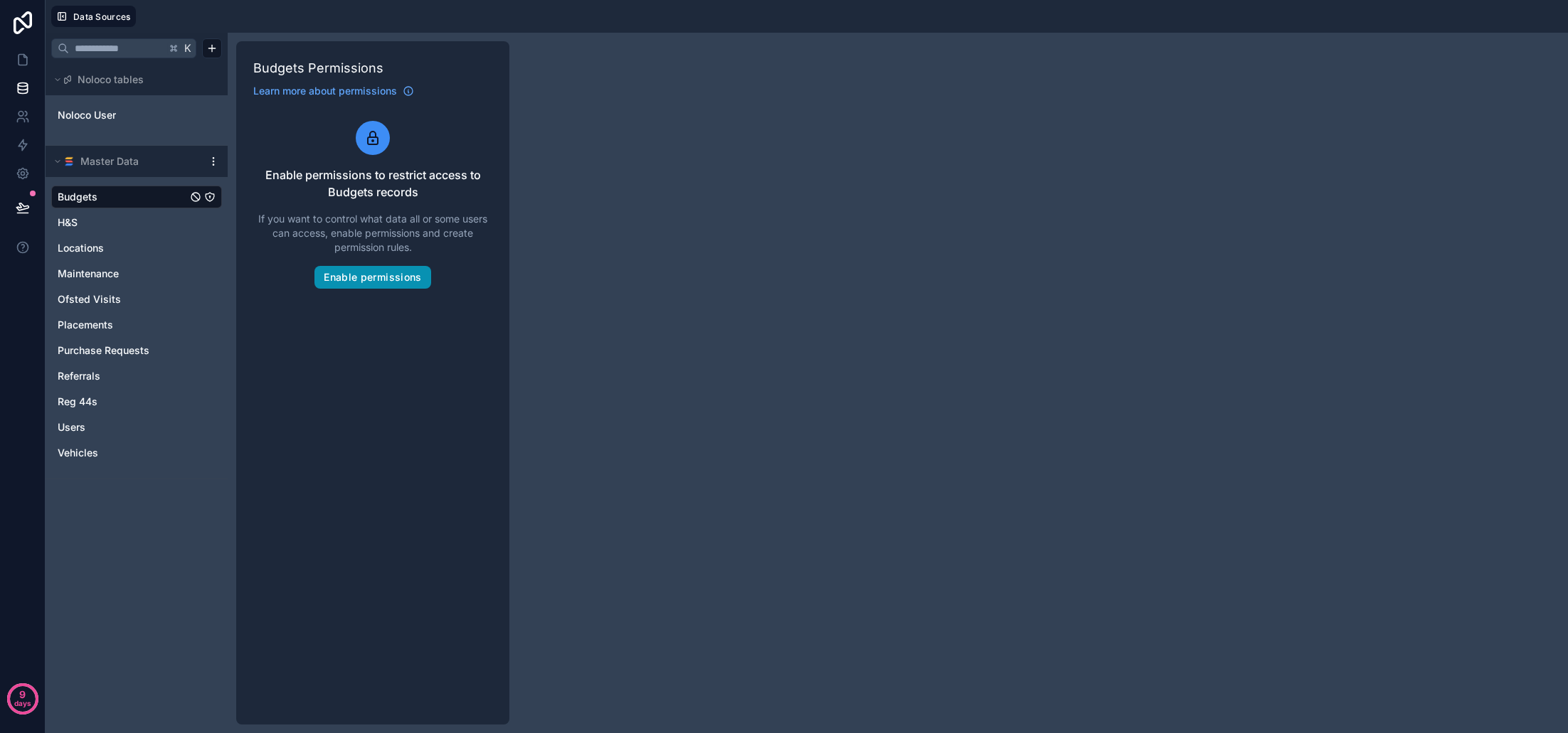
click at [405, 275] on button "Enable permissions" at bounding box center [372, 277] width 116 height 23
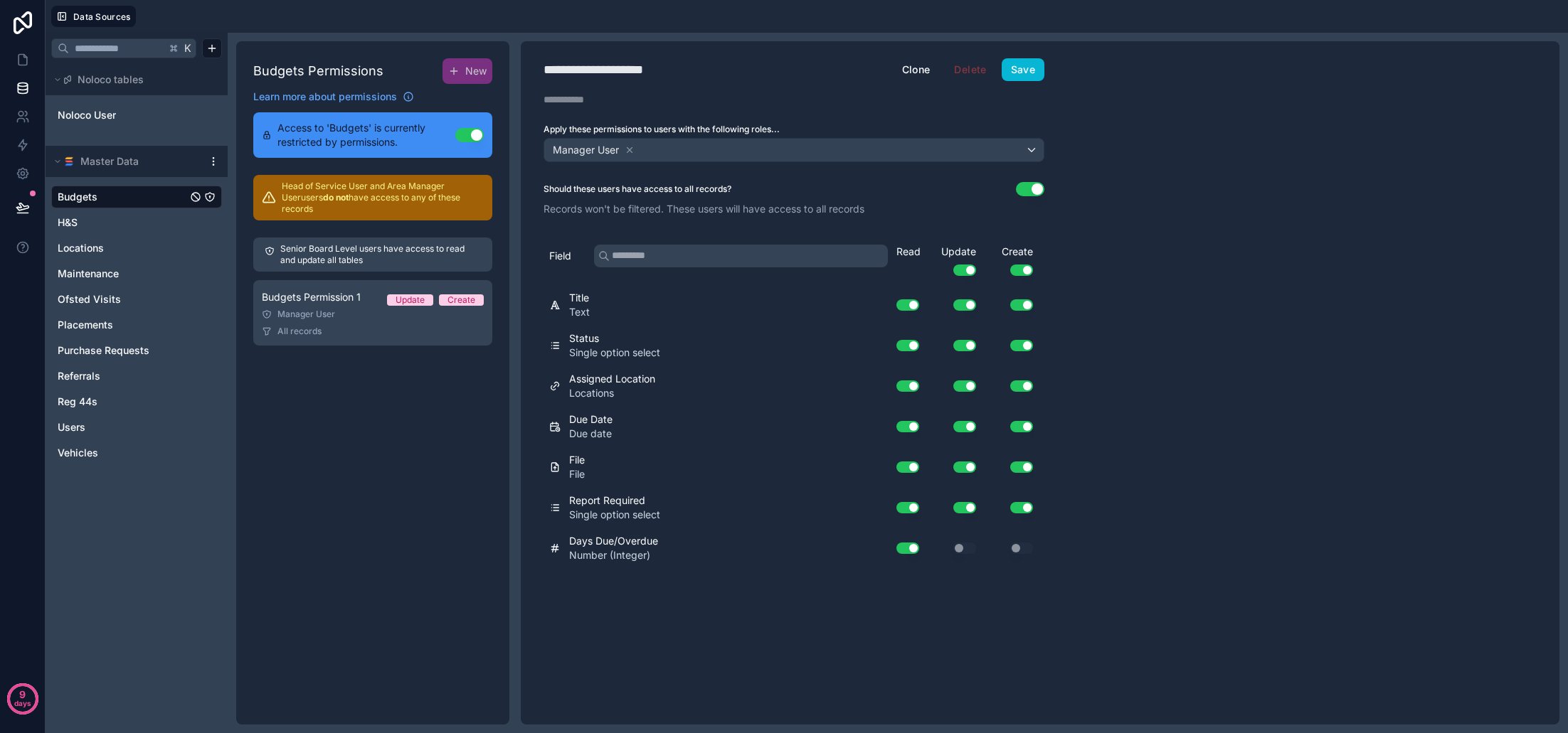
click at [648, 65] on div "**********" at bounding box center [614, 69] width 141 height 20
type div "**********"
click at [1026, 189] on button "Use setting" at bounding box center [1030, 189] width 29 height 14
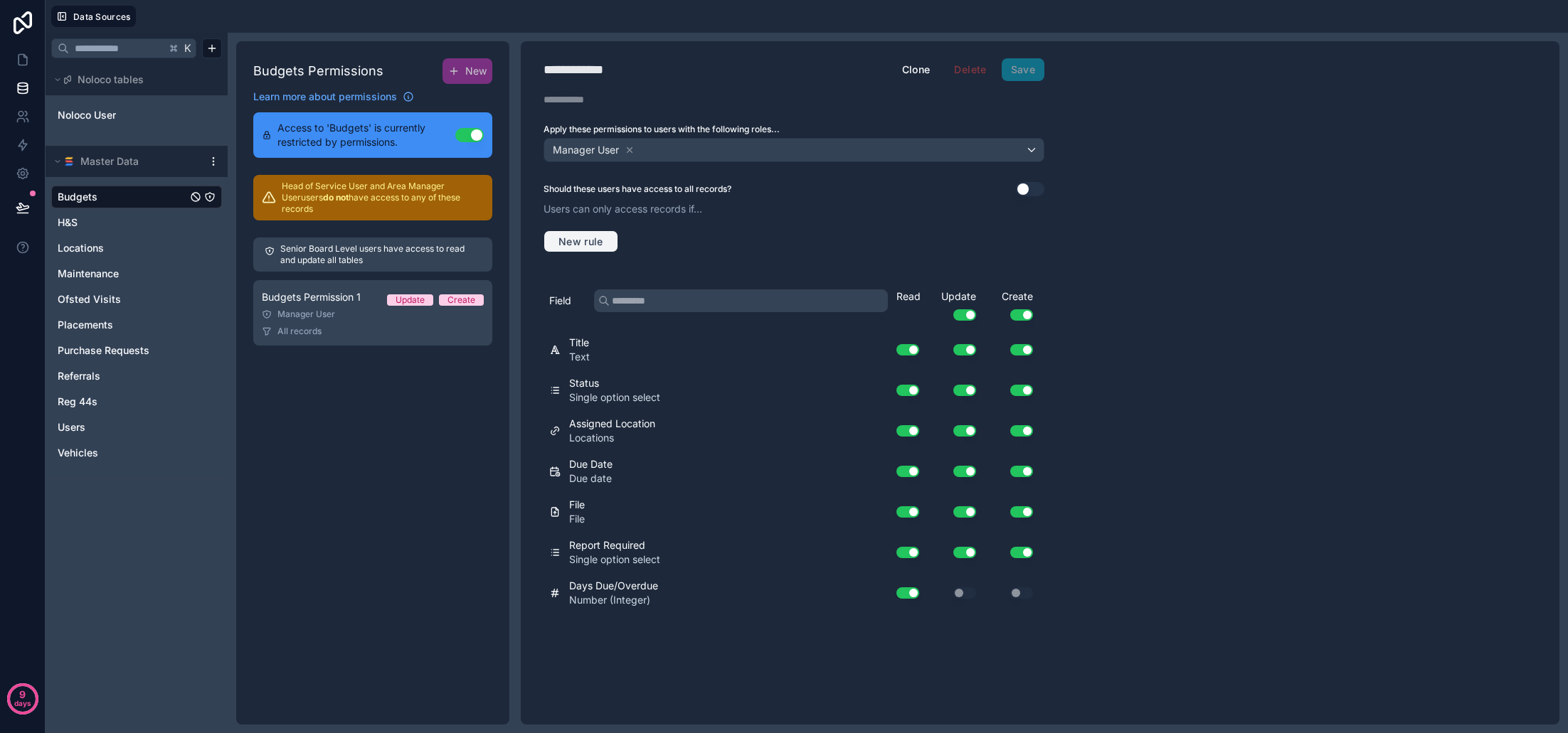
click at [589, 242] on span "New rule" at bounding box center [580, 242] width 56 height 13
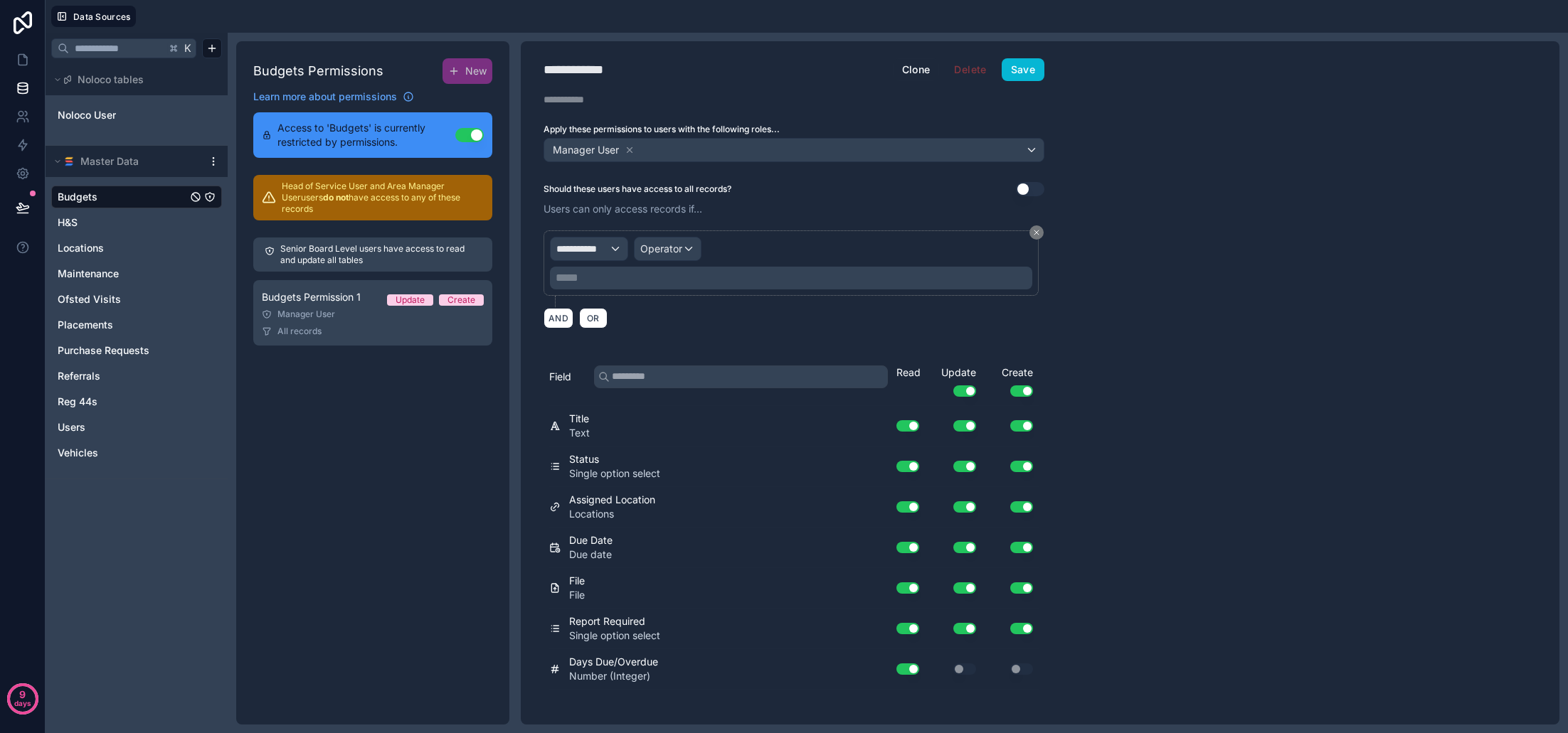
click at [1020, 388] on button "Use setting" at bounding box center [1021, 391] width 23 height 11
click at [608, 254] on span "**********" at bounding box center [583, 249] width 52 height 14
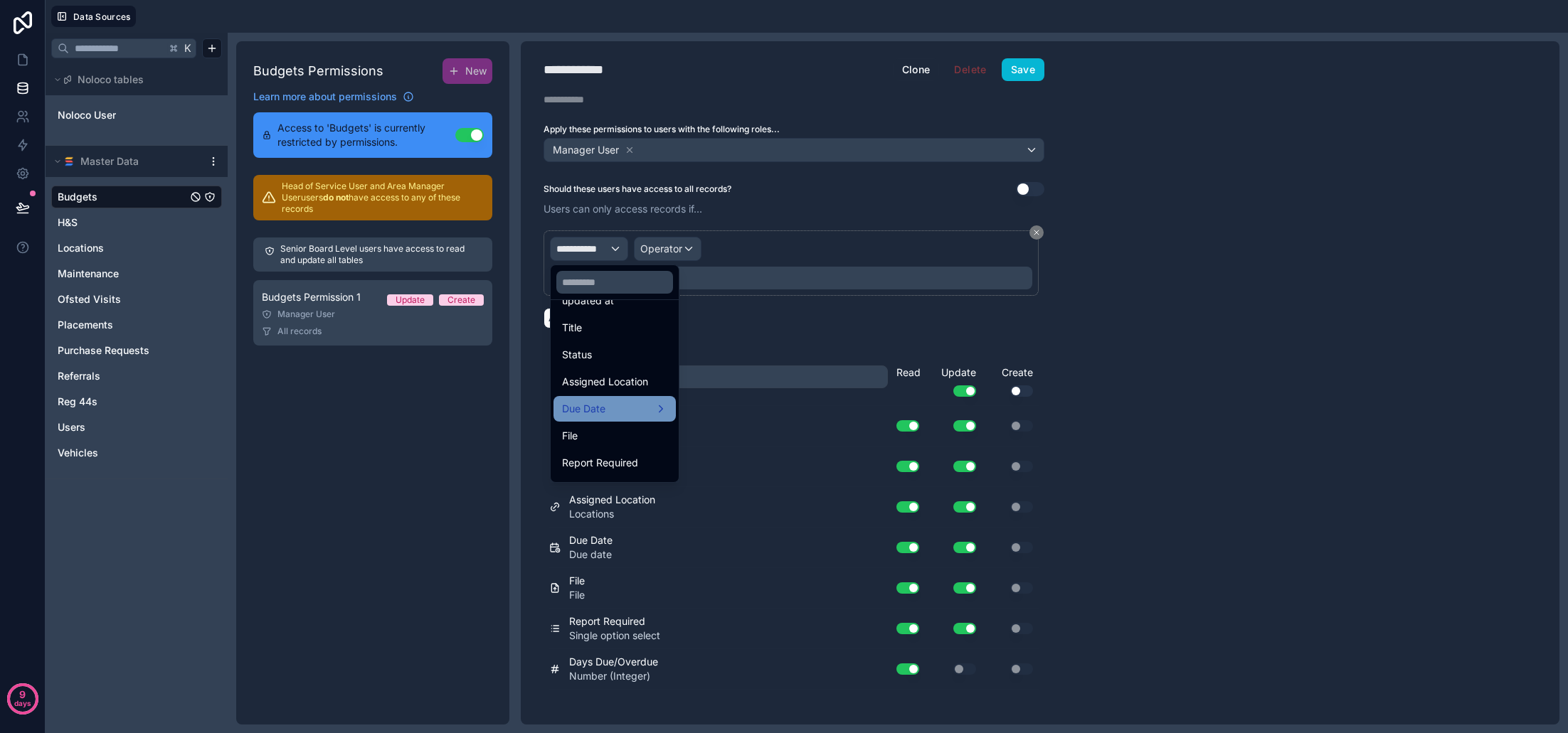
scroll to position [105, 0]
click at [625, 387] on span "Assigned Location" at bounding box center [605, 381] width 86 height 17
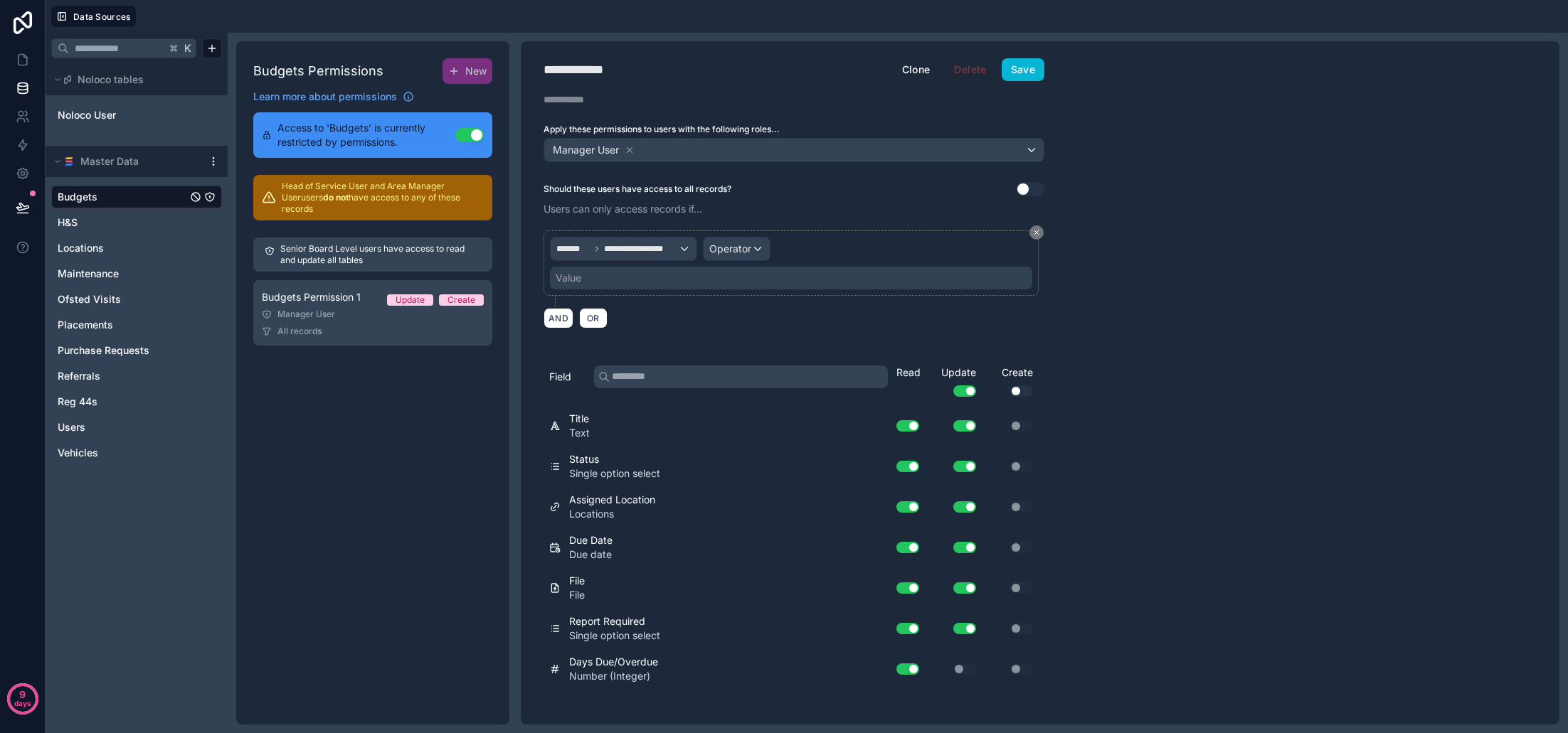
click at [724, 253] on span "Operator" at bounding box center [730, 248] width 42 height 12
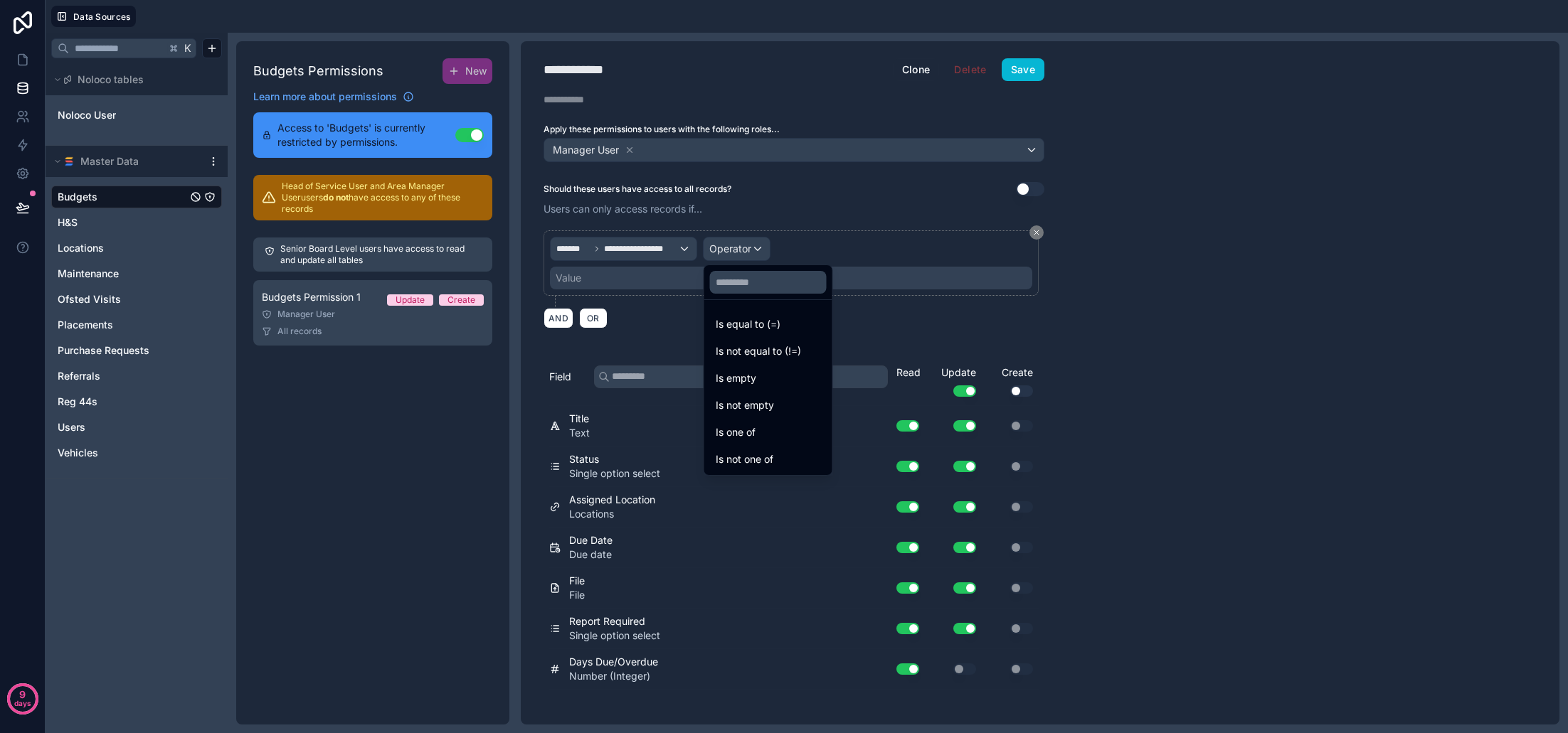
click at [774, 432] on div "Is one of" at bounding box center [768, 432] width 105 height 17
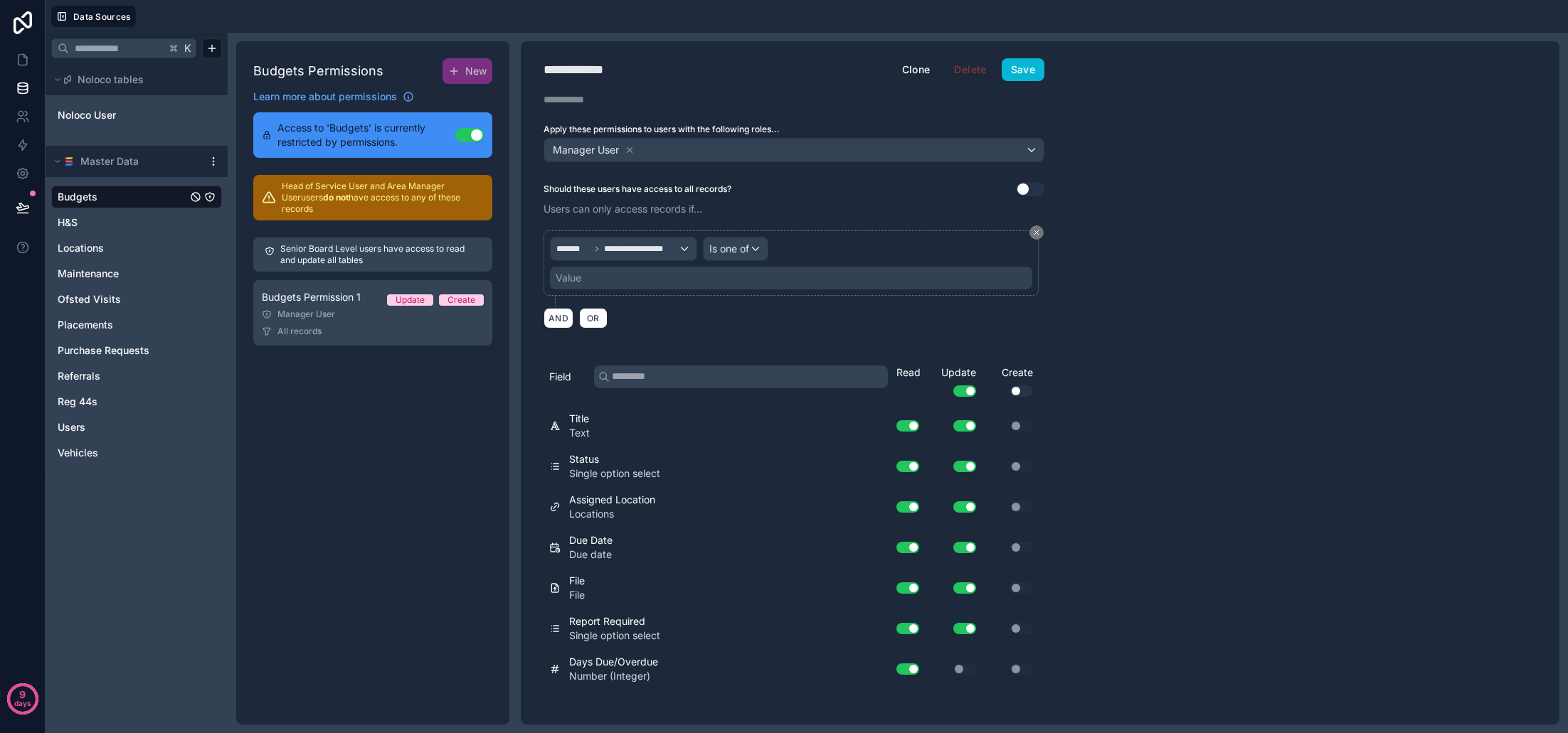
click at [587, 277] on div "Value" at bounding box center [791, 277] width 483 height 23
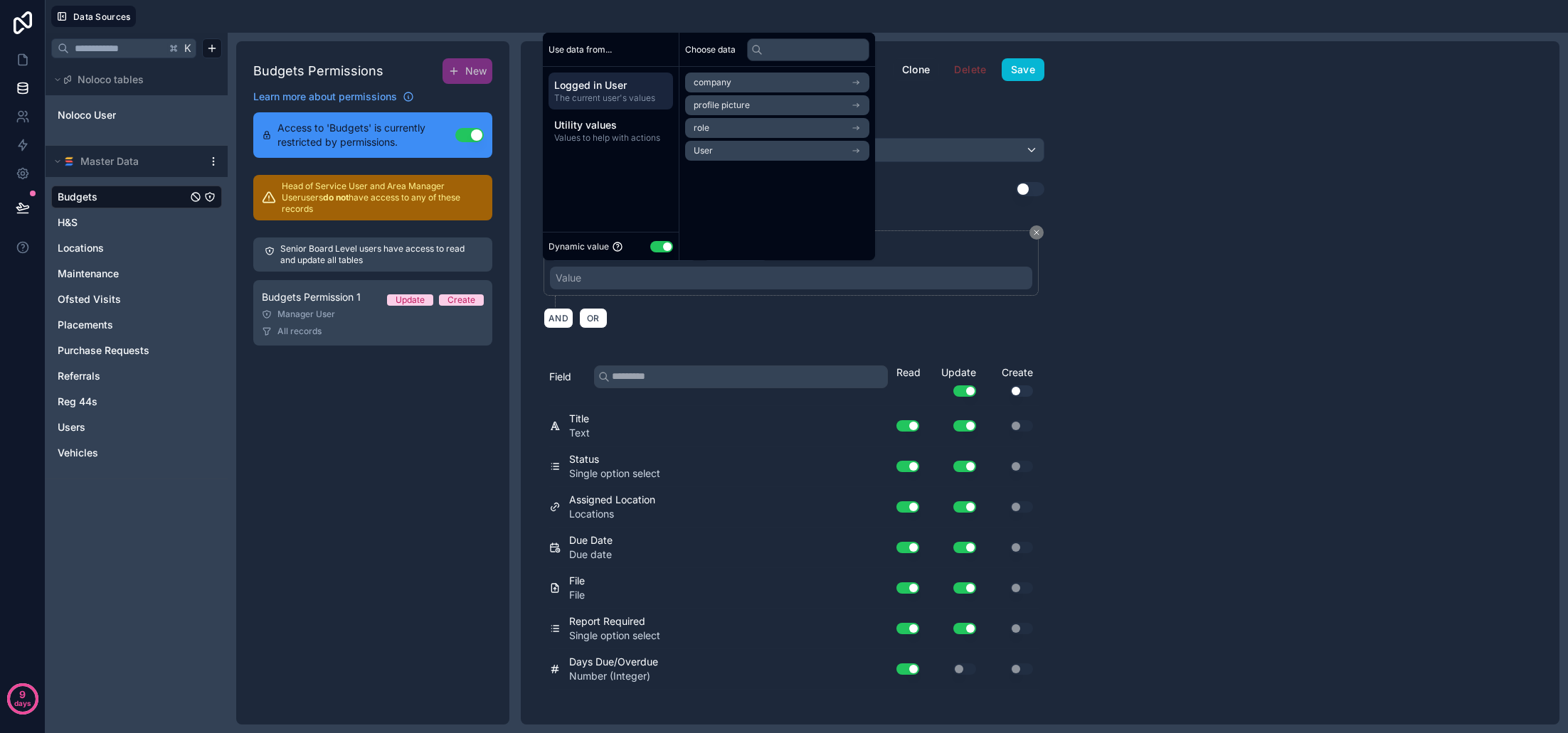
click at [716, 152] on li "User" at bounding box center [778, 150] width 184 height 20
click at [731, 130] on span "link to locations collection" at bounding box center [745, 130] width 104 height 11
click at [729, 136] on span "link to locations collection" at bounding box center [745, 130] width 104 height 11
click at [735, 314] on div "AND OR" at bounding box center [794, 317] width 501 height 21
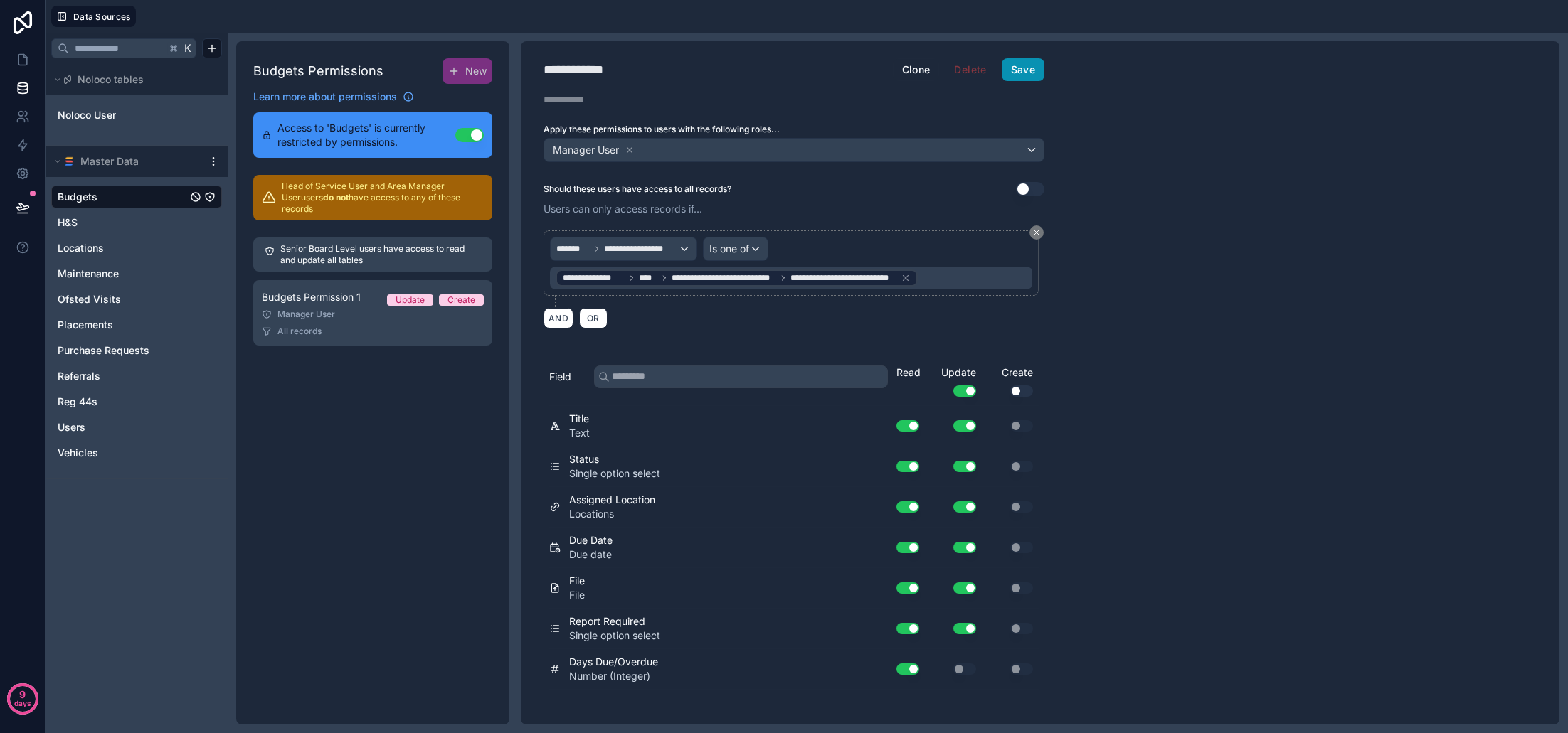
click at [1026, 69] on button "Save" at bounding box center [1023, 69] width 43 height 23
click at [28, 58] on icon at bounding box center [23, 60] width 14 height 14
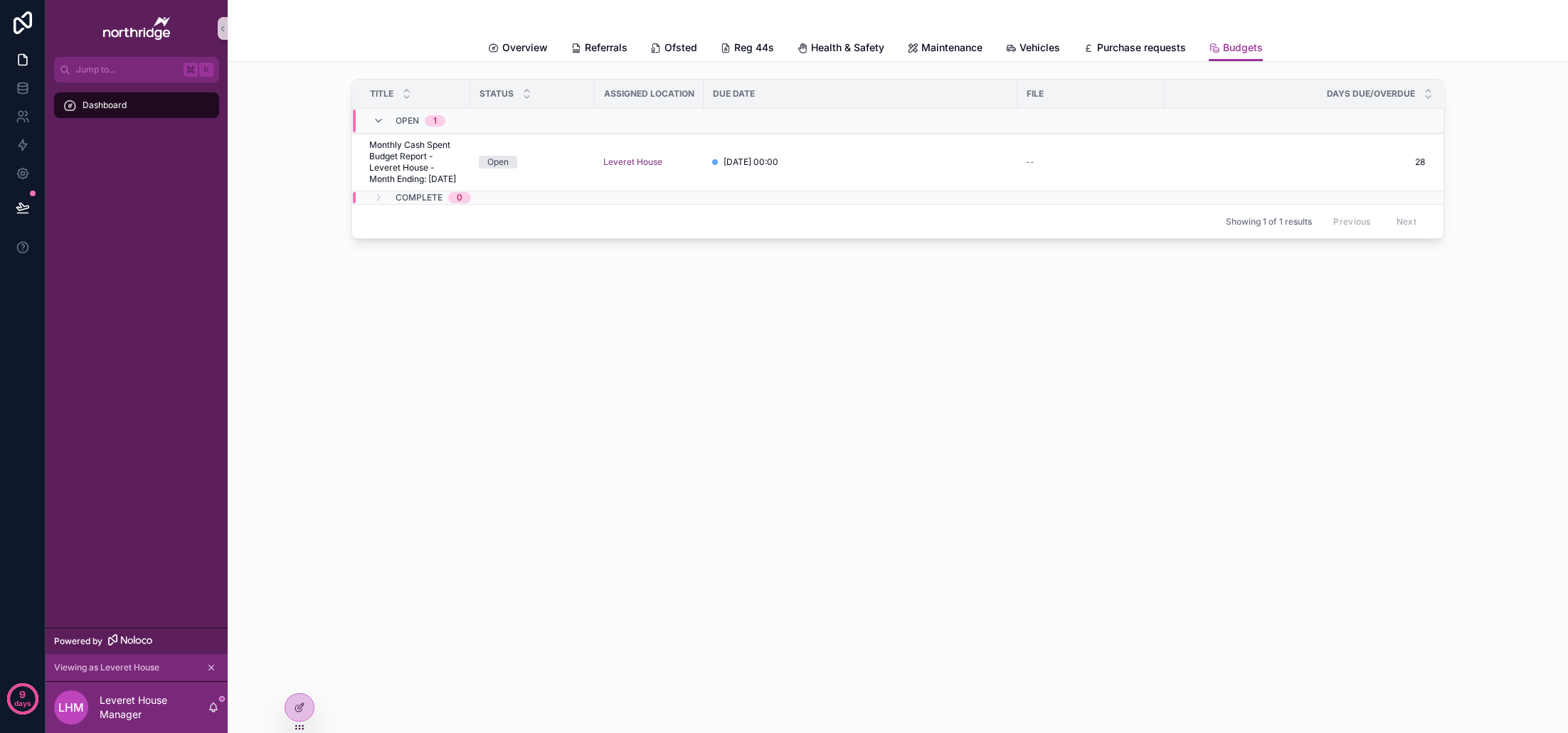
click at [926, 341] on div "Title Status Assigned Location Due Date File Days Due/Overdue Open 1 Monthly Ca…" at bounding box center [898, 202] width 1341 height 280
drag, startPoint x: 298, startPoint y: 699, endPoint x: 309, endPoint y: 688, distance: 15.6
click at [298, 699] on div at bounding box center [300, 708] width 29 height 27
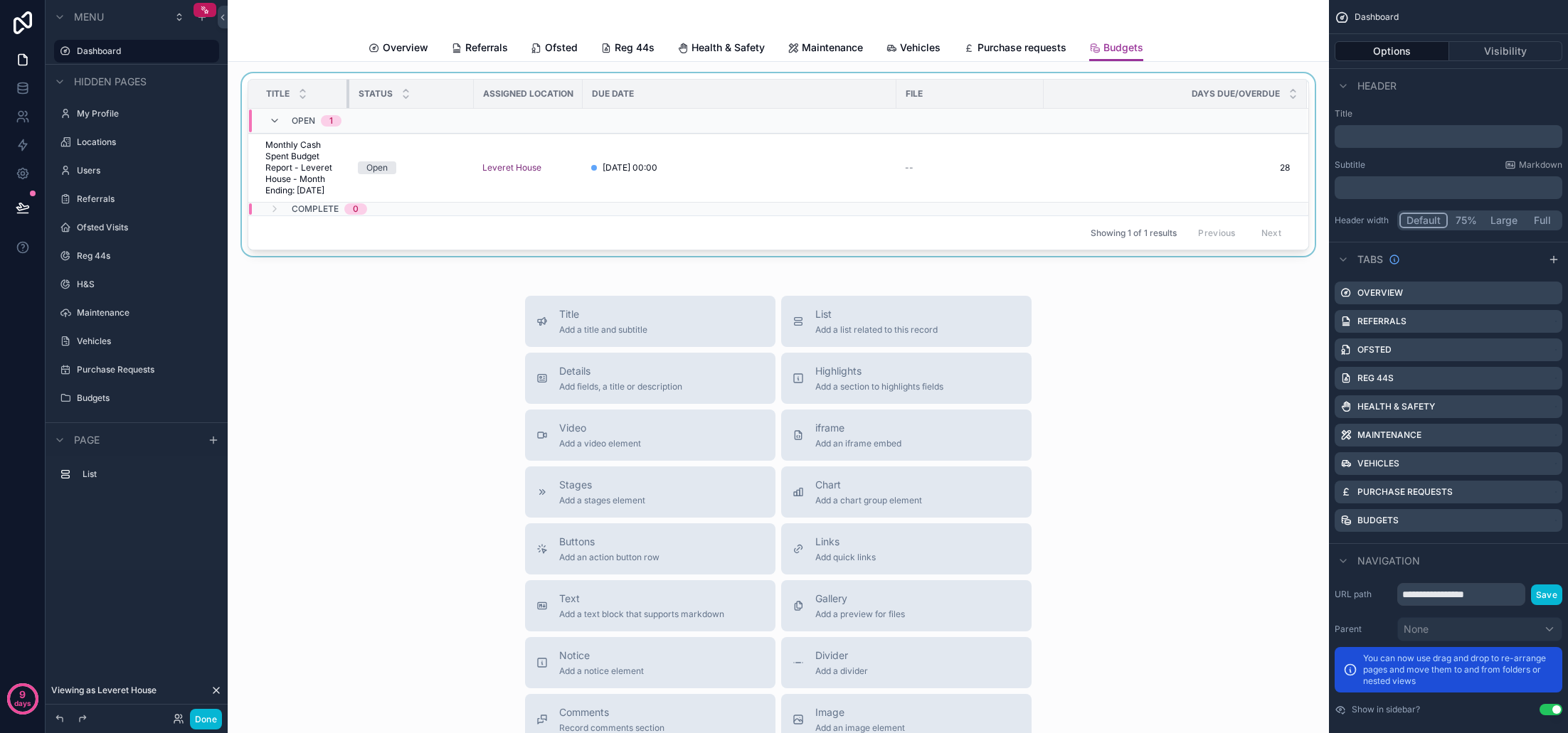
drag, startPoint x: 363, startPoint y: 88, endPoint x: 347, endPoint y: 91, distance: 16.3
click at [347, 91] on div "scrollable content" at bounding box center [349, 94] width 6 height 29
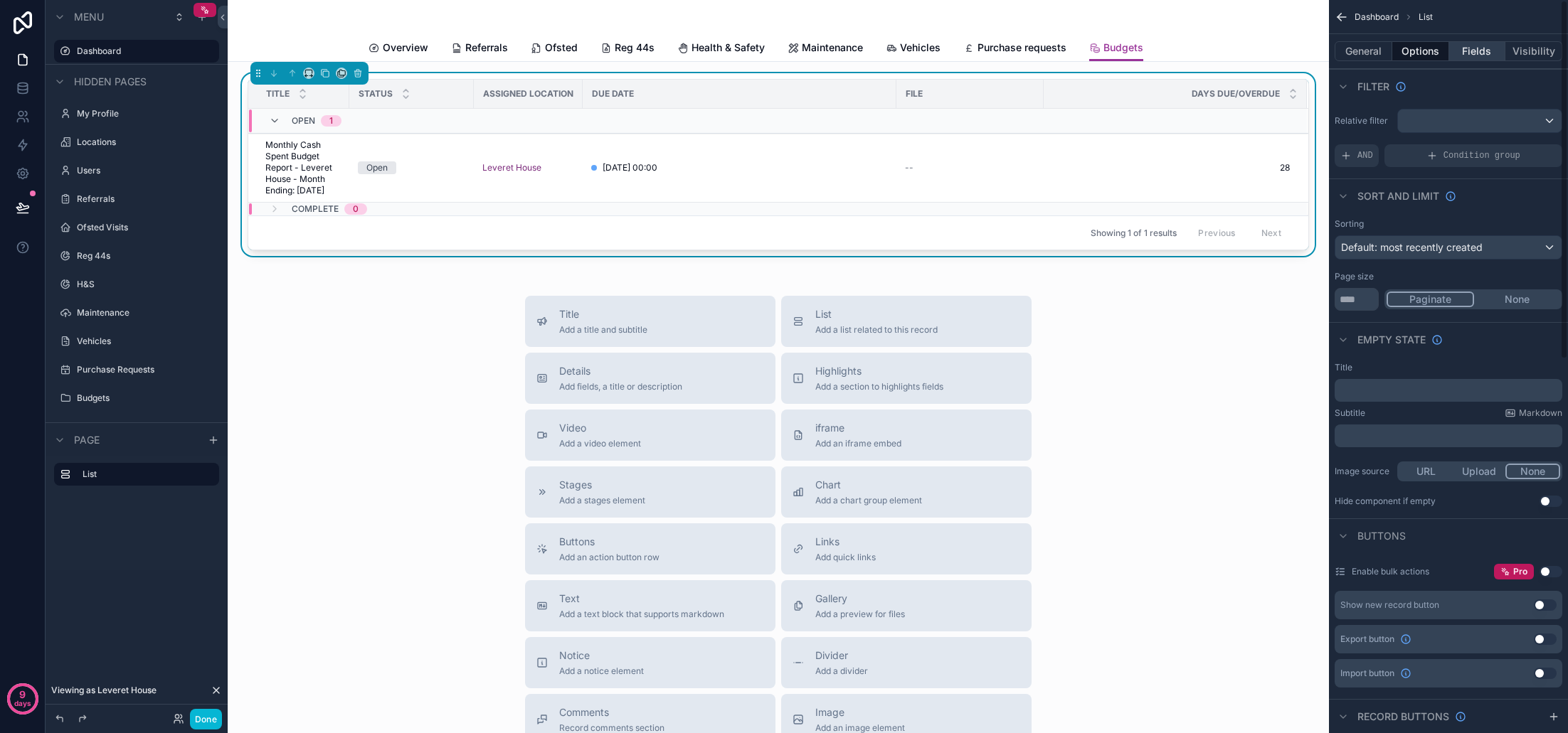
click at [1481, 44] on button "Fields" at bounding box center [1477, 51] width 57 height 20
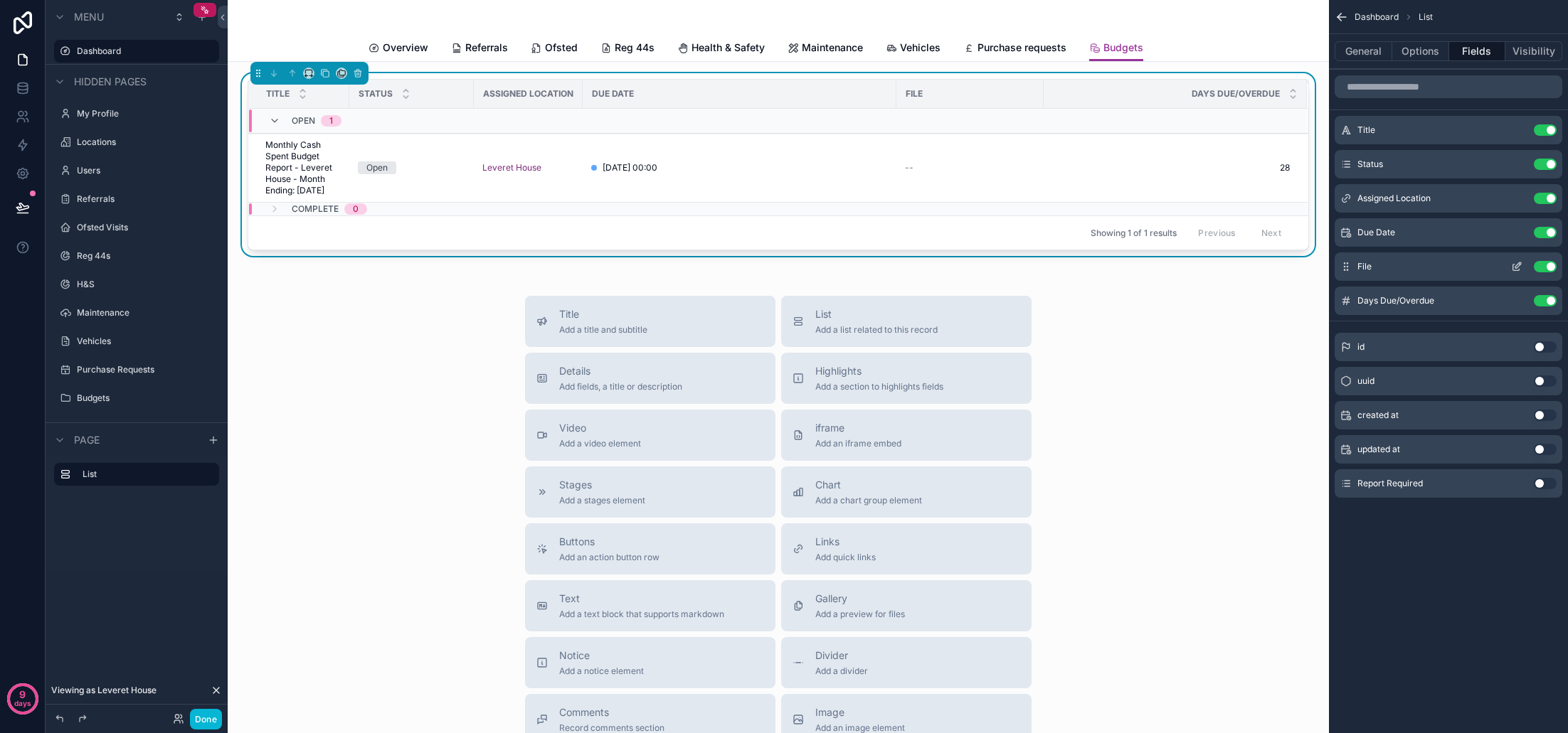
click at [1547, 260] on div "File Use setting" at bounding box center [1448, 267] width 227 height 29
click at [1547, 265] on button "Use setting" at bounding box center [1545, 266] width 23 height 11
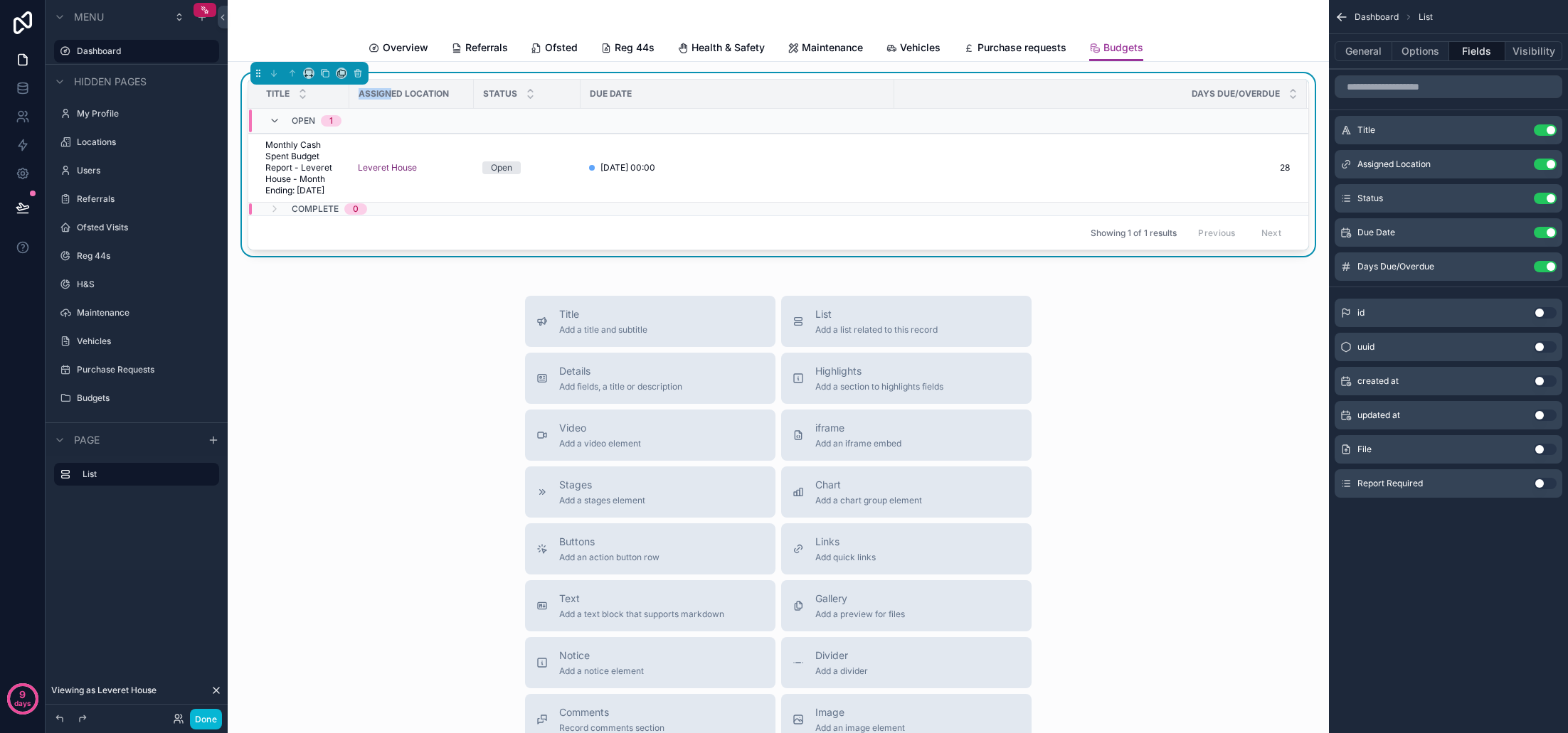
drag, startPoint x: 349, startPoint y: 97, endPoint x: 390, endPoint y: 98, distance: 41.0
click at [390, 98] on th "Assigned Location" at bounding box center [411, 94] width 125 height 29
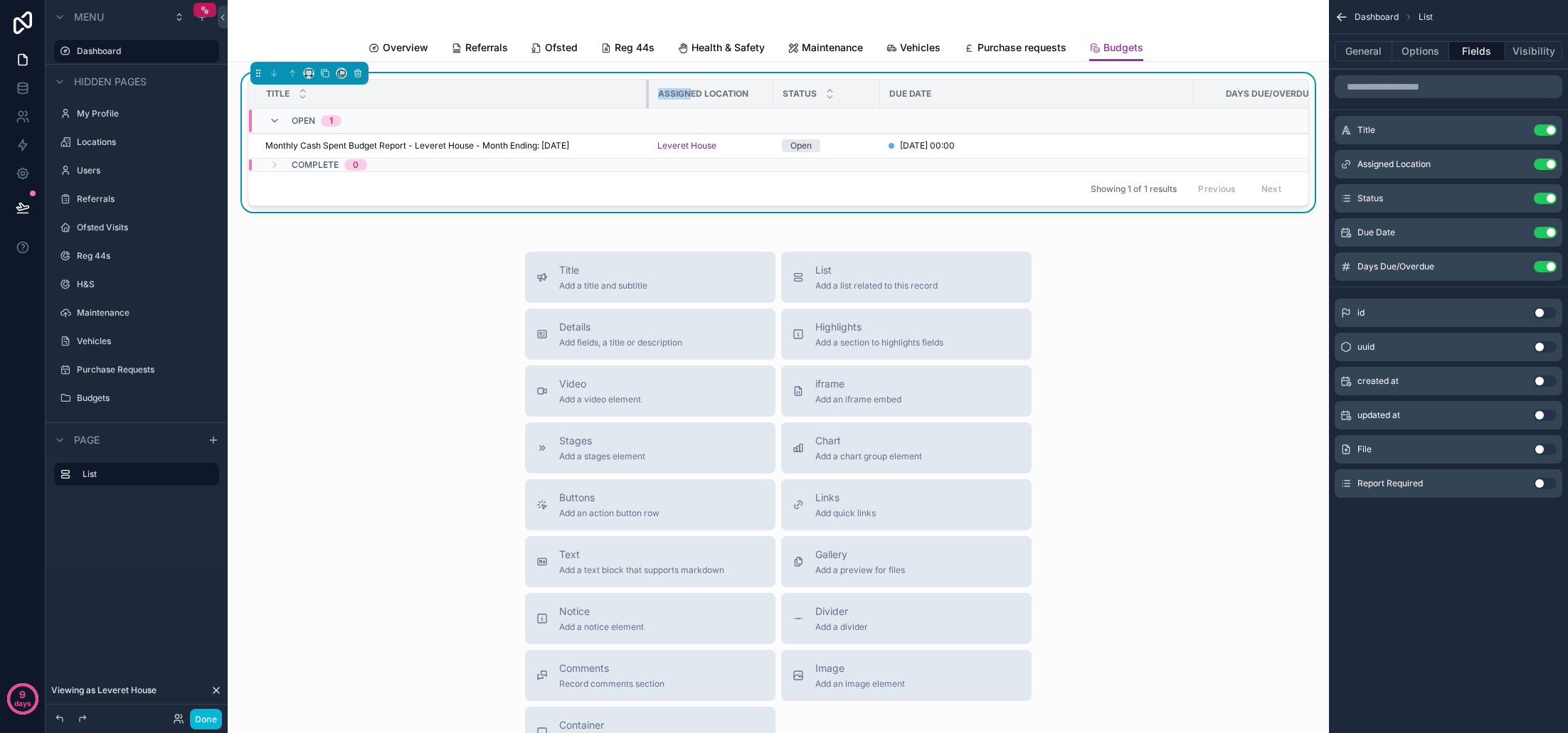
drag, startPoint x: 348, startPoint y: 97, endPoint x: 659, endPoint y: 111, distance: 311.3
click at [659, 111] on table "Title Assigned Location Status Due Date Days Due/Overdue Open 1 Monthly Cash Sp…" at bounding box center [795, 125] width 1094 height 91
drag, startPoint x: 1192, startPoint y: 99, endPoint x: 1118, endPoint y: 102, distance: 74.1
click at [1118, 102] on div "scrollable content" at bounding box center [1120, 94] width 6 height 29
drag, startPoint x: 654, startPoint y: 99, endPoint x: 695, endPoint y: 99, distance: 41.0
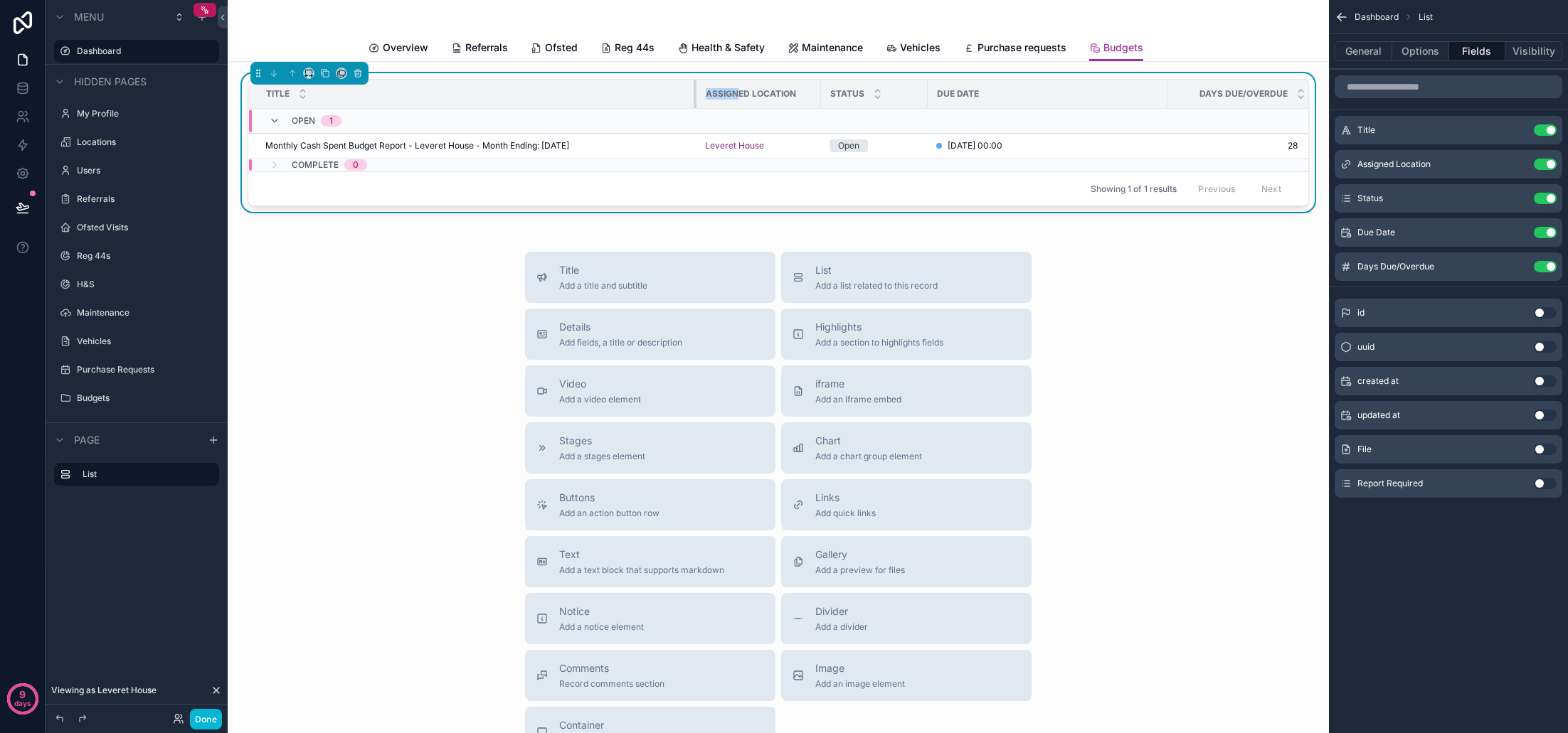
click at [695, 99] on div "scrollable content" at bounding box center [696, 94] width 6 height 29
drag, startPoint x: 1166, startPoint y: 95, endPoint x: 1150, endPoint y: 95, distance: 16.0
click at [1150, 95] on div "scrollable content" at bounding box center [1151, 94] width 6 height 29
drag, startPoint x: 1147, startPoint y: 92, endPoint x: 1089, endPoint y: 95, distance: 58.1
click at [1127, 95] on div "scrollable content" at bounding box center [1129, 94] width 6 height 29
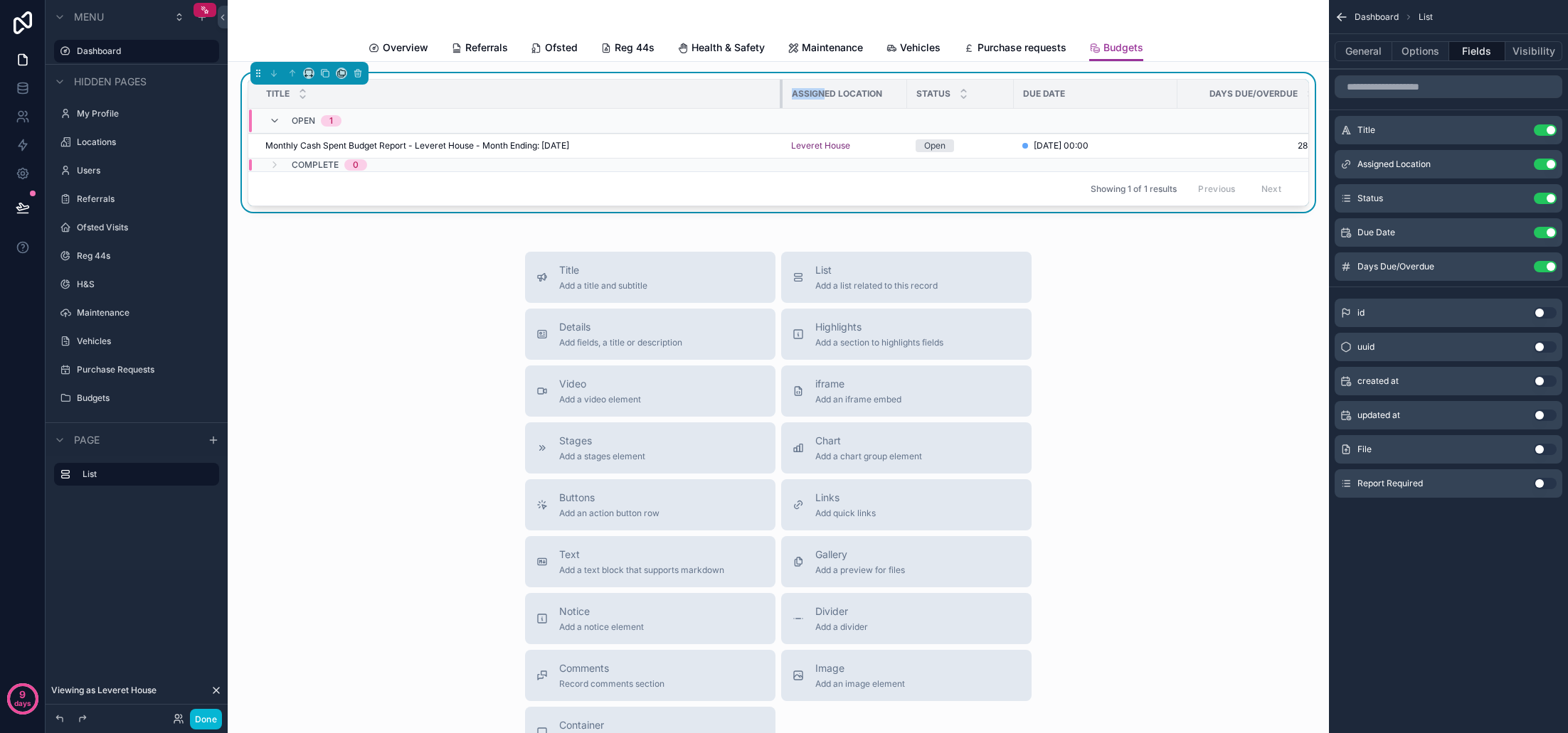
drag, startPoint x: 694, startPoint y: 95, endPoint x: 780, endPoint y: 91, distance: 86.1
click at [780, 91] on div "scrollable content" at bounding box center [782, 94] width 6 height 29
drag, startPoint x: 1177, startPoint y: 97, endPoint x: 1147, endPoint y: 99, distance: 30.1
click at [1147, 99] on div "scrollable content" at bounding box center [1147, 94] width 6 height 29
click at [1130, 308] on div "Title Add a title and subtitle List Add a list related to this record Details A…" at bounding box center [778, 505] width 1078 height 506
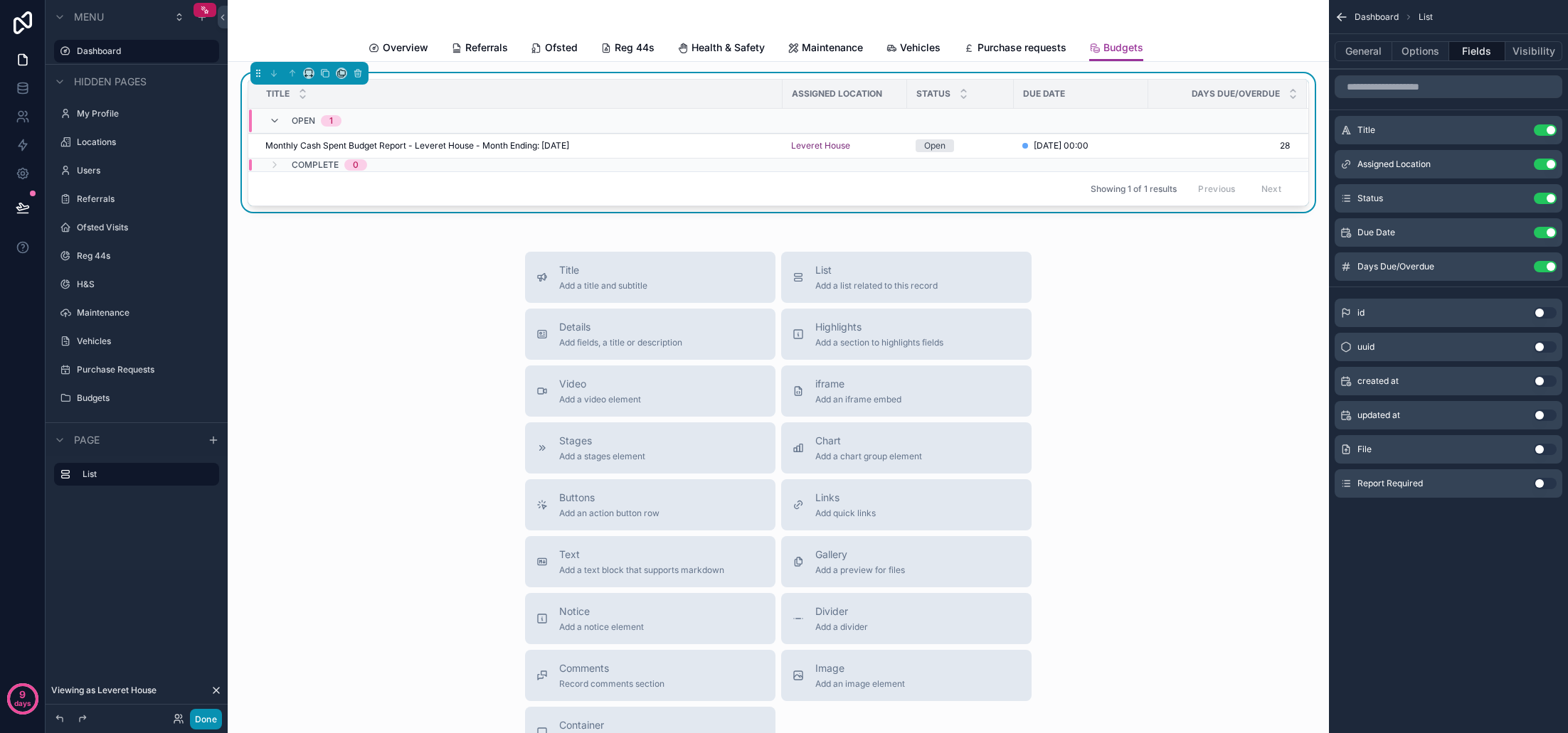
click at [212, 719] on button "Done" at bounding box center [206, 719] width 32 height 21
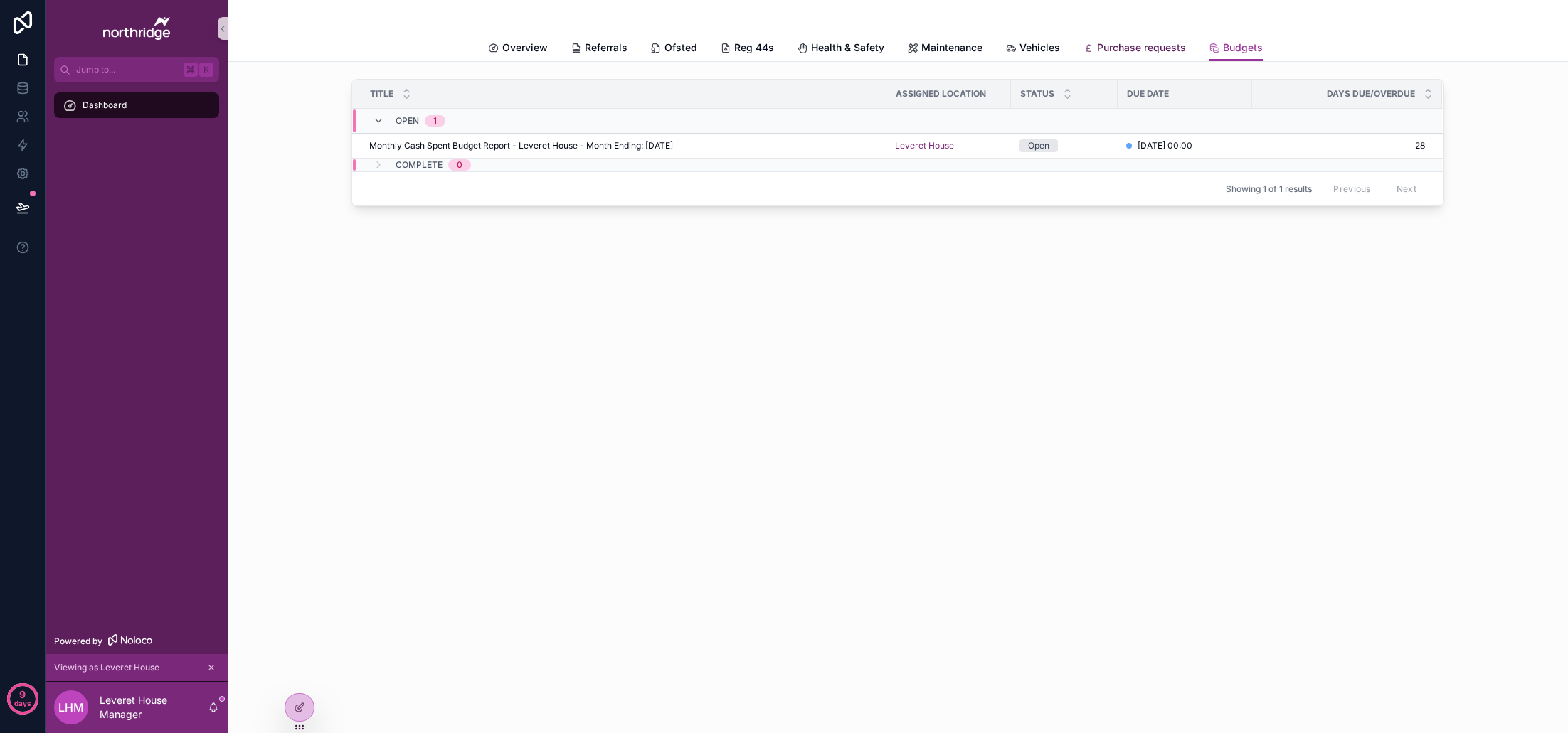
click at [1149, 50] on span "Purchase requests" at bounding box center [1142, 48] width 89 height 14
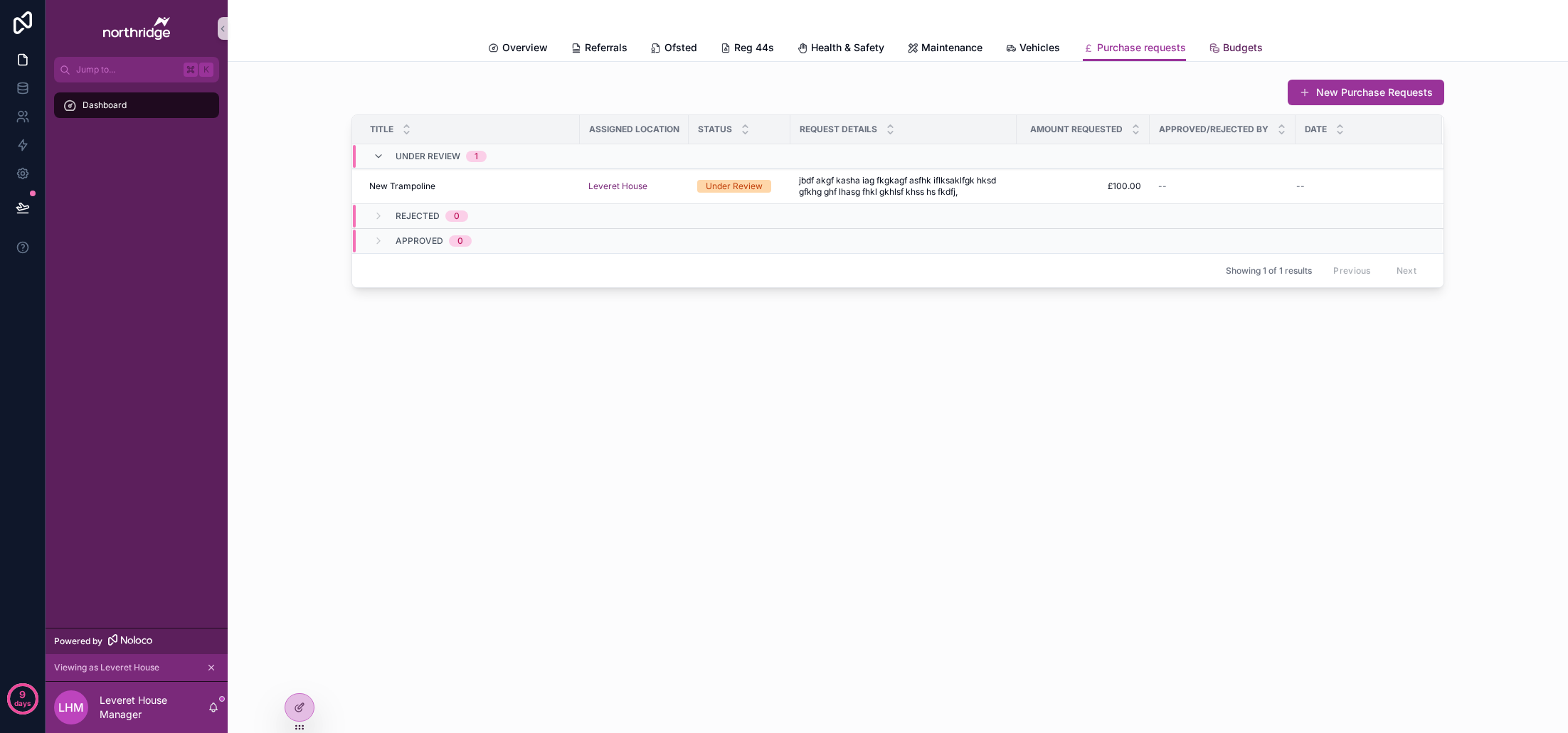
click at [1241, 52] on span "Budgets" at bounding box center [1243, 48] width 40 height 14
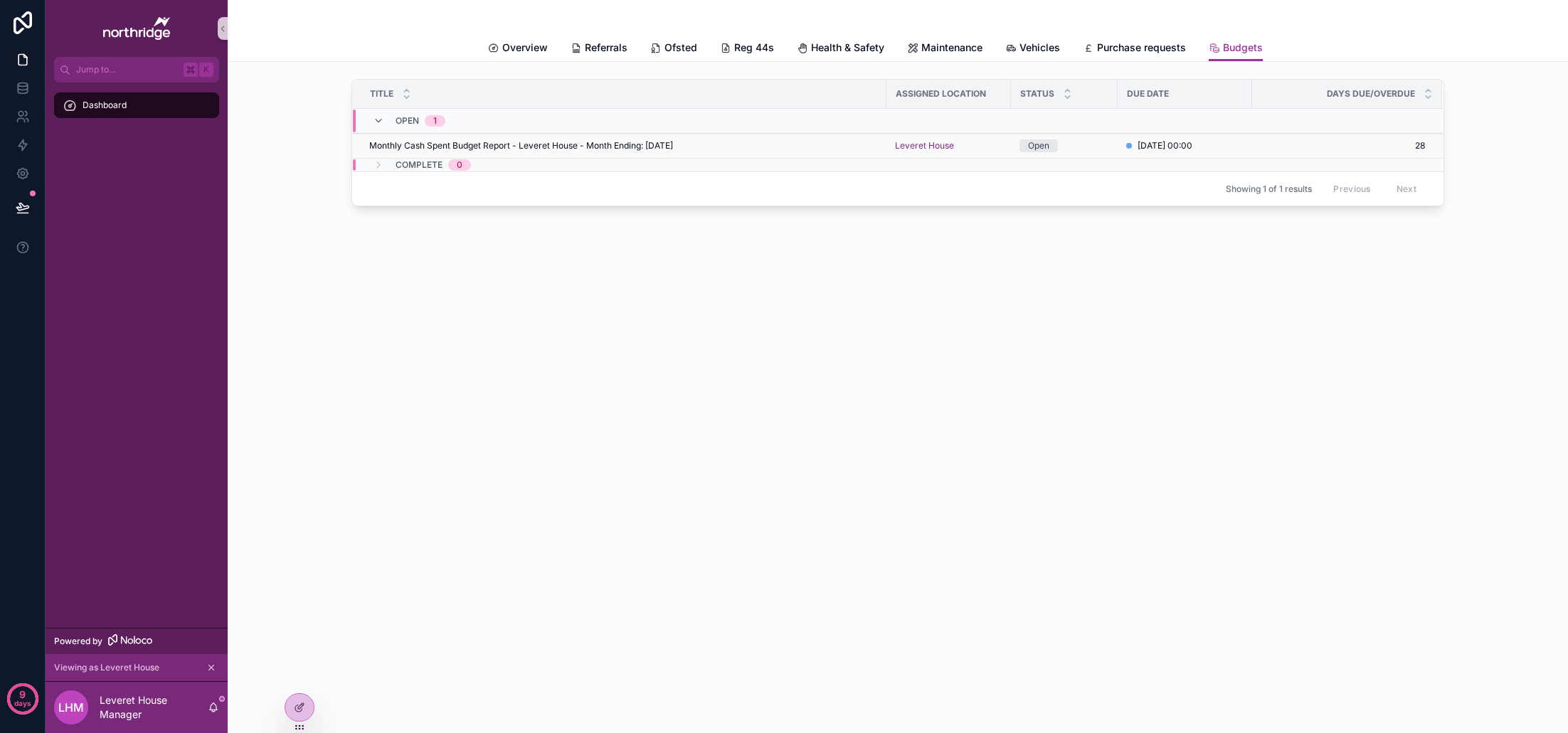
click at [686, 152] on td "Monthly Cash Spent Budget Report - Leveret House - Month Ending: [DATE] Monthly…" at bounding box center [619, 145] width 534 height 25
click at [673, 145] on span "Monthly Cash Spent Budget Report - Leveret House - Month Ending: [DATE]" at bounding box center [521, 145] width 304 height 11
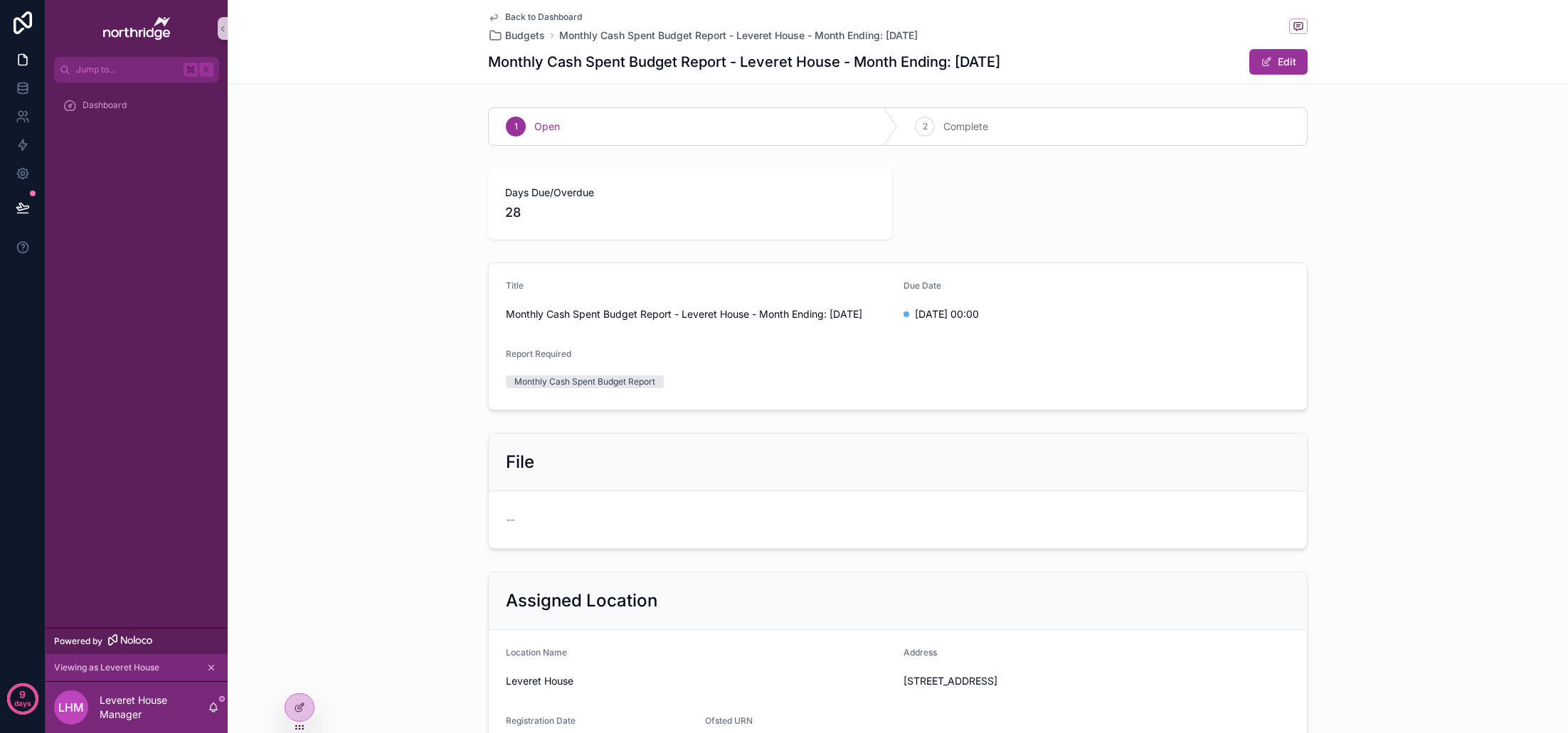
click at [554, 17] on span "Back to Dashboard" at bounding box center [543, 17] width 77 height 11
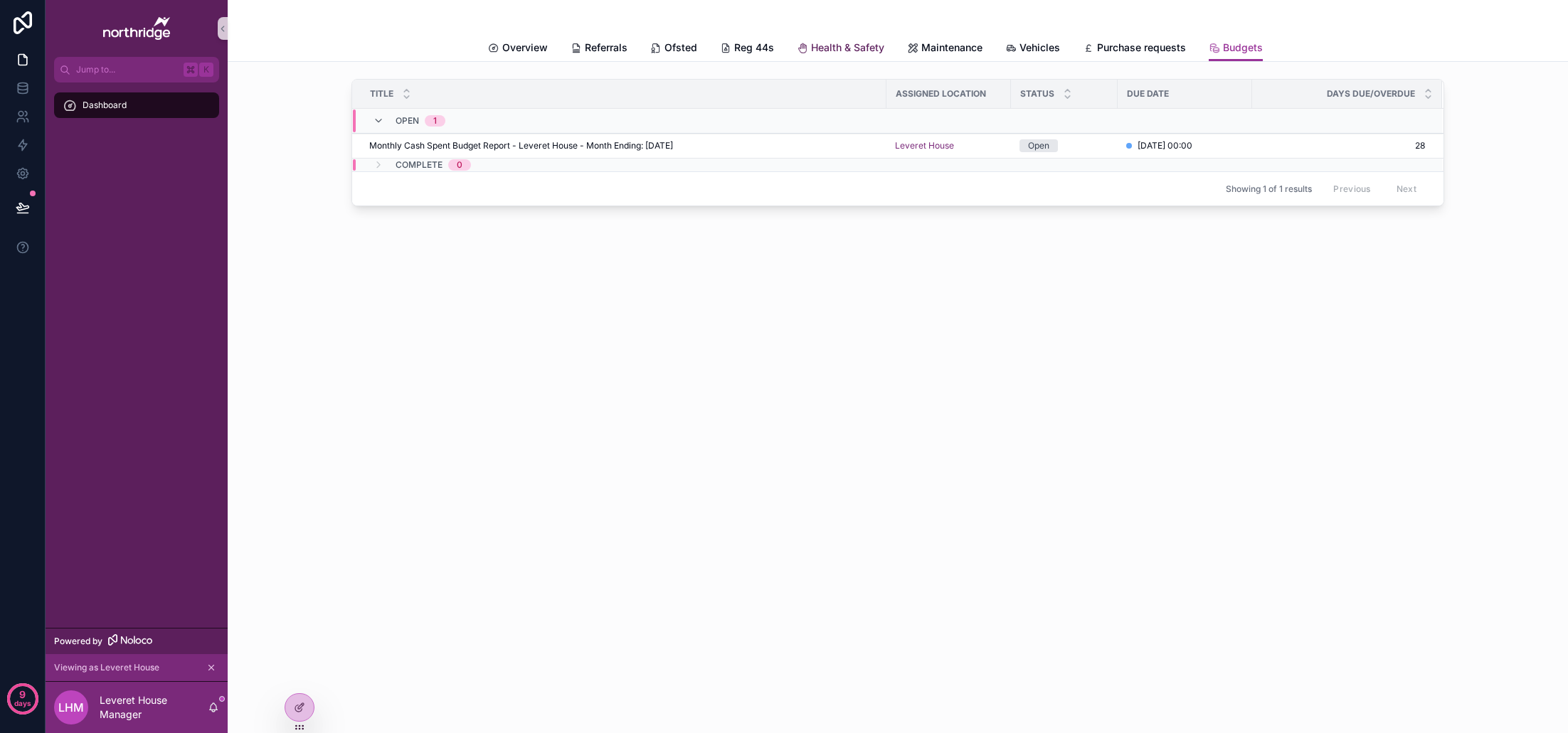
click at [829, 45] on span "Health & Safety" at bounding box center [848, 48] width 73 height 14
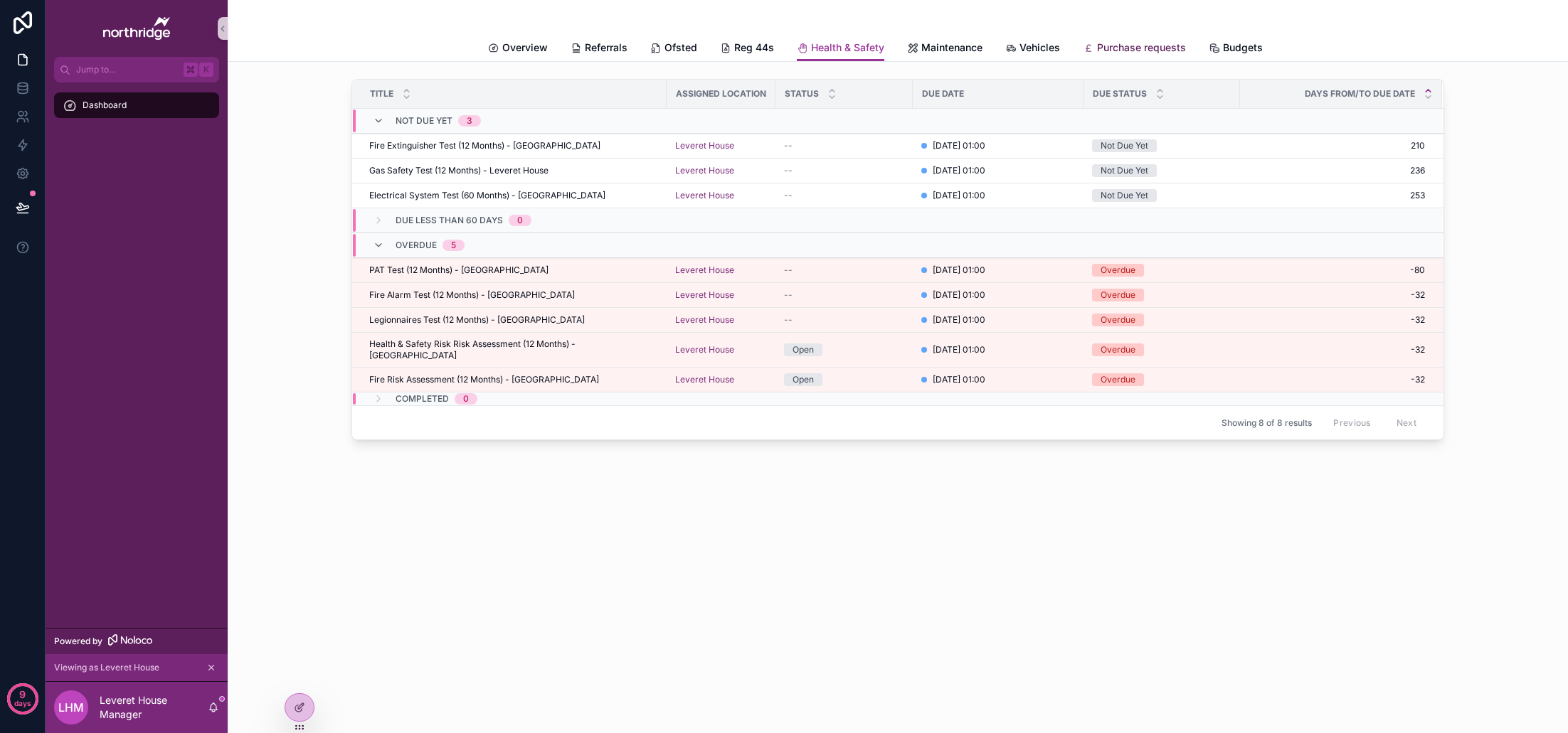
click at [1116, 48] on span "Purchase requests" at bounding box center [1142, 48] width 89 height 14
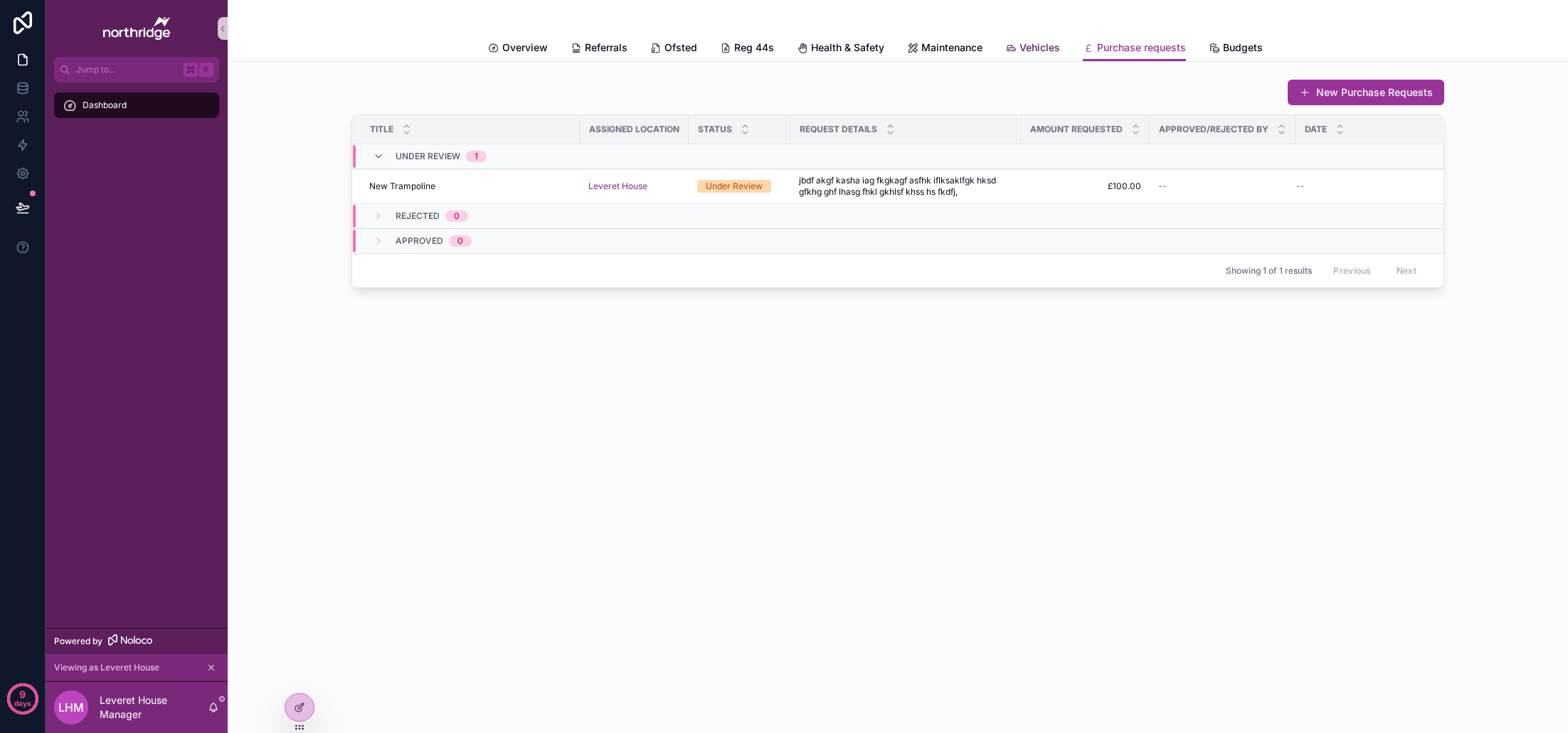
click at [1048, 45] on span "Vehicles" at bounding box center [1039, 48] width 41 height 14
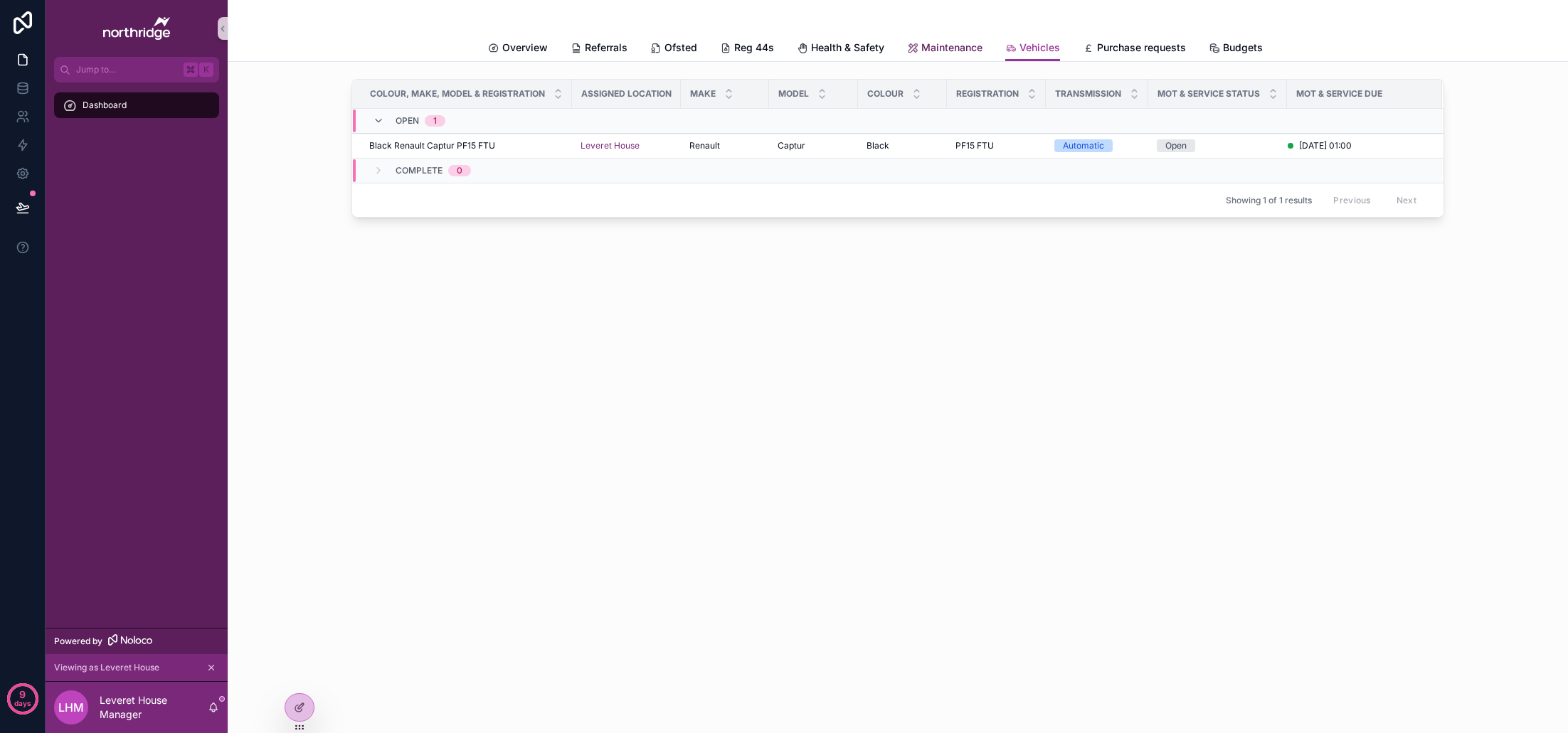
click at [961, 48] on span "Maintenance" at bounding box center [952, 48] width 61 height 14
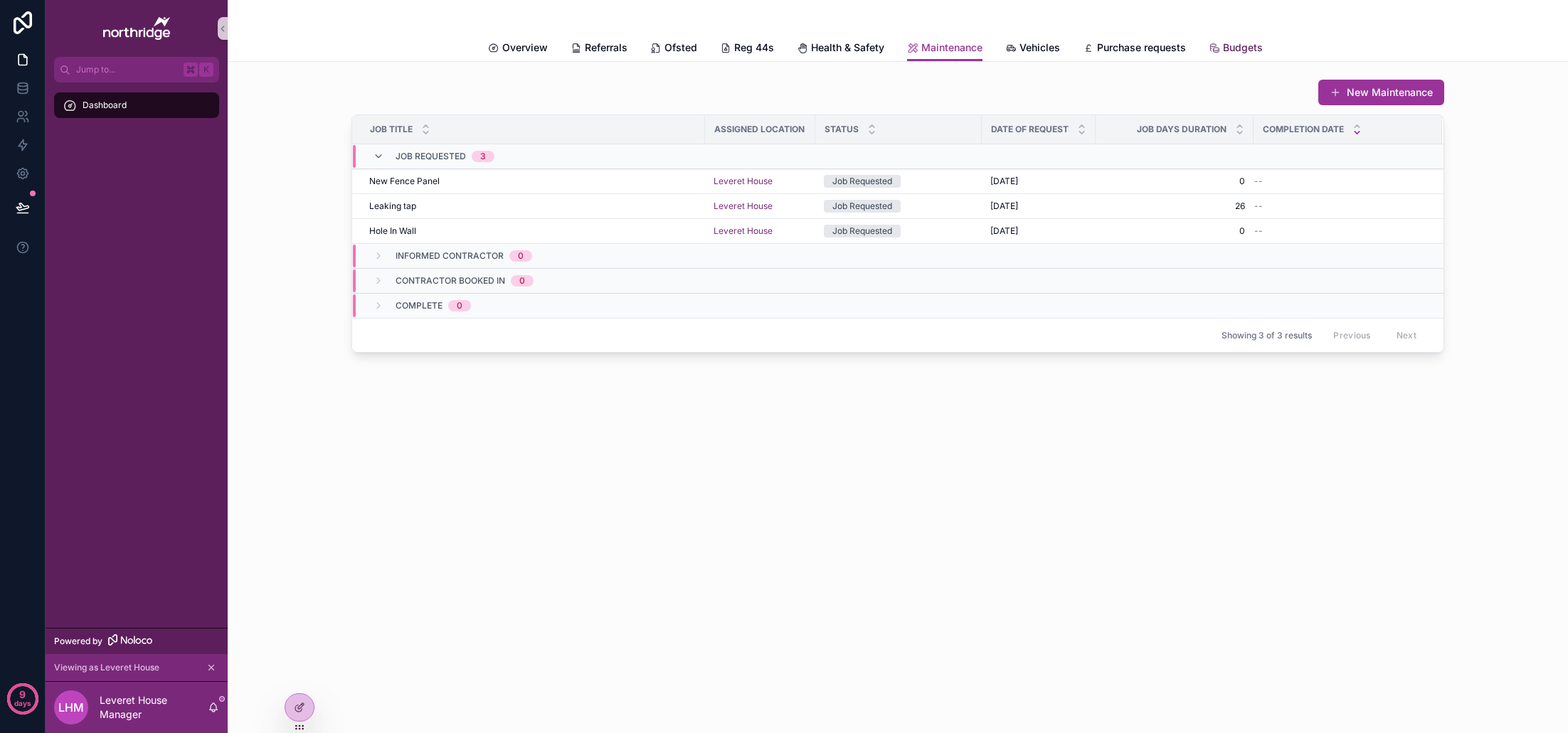
click at [1236, 47] on span "Budgets" at bounding box center [1243, 48] width 40 height 14
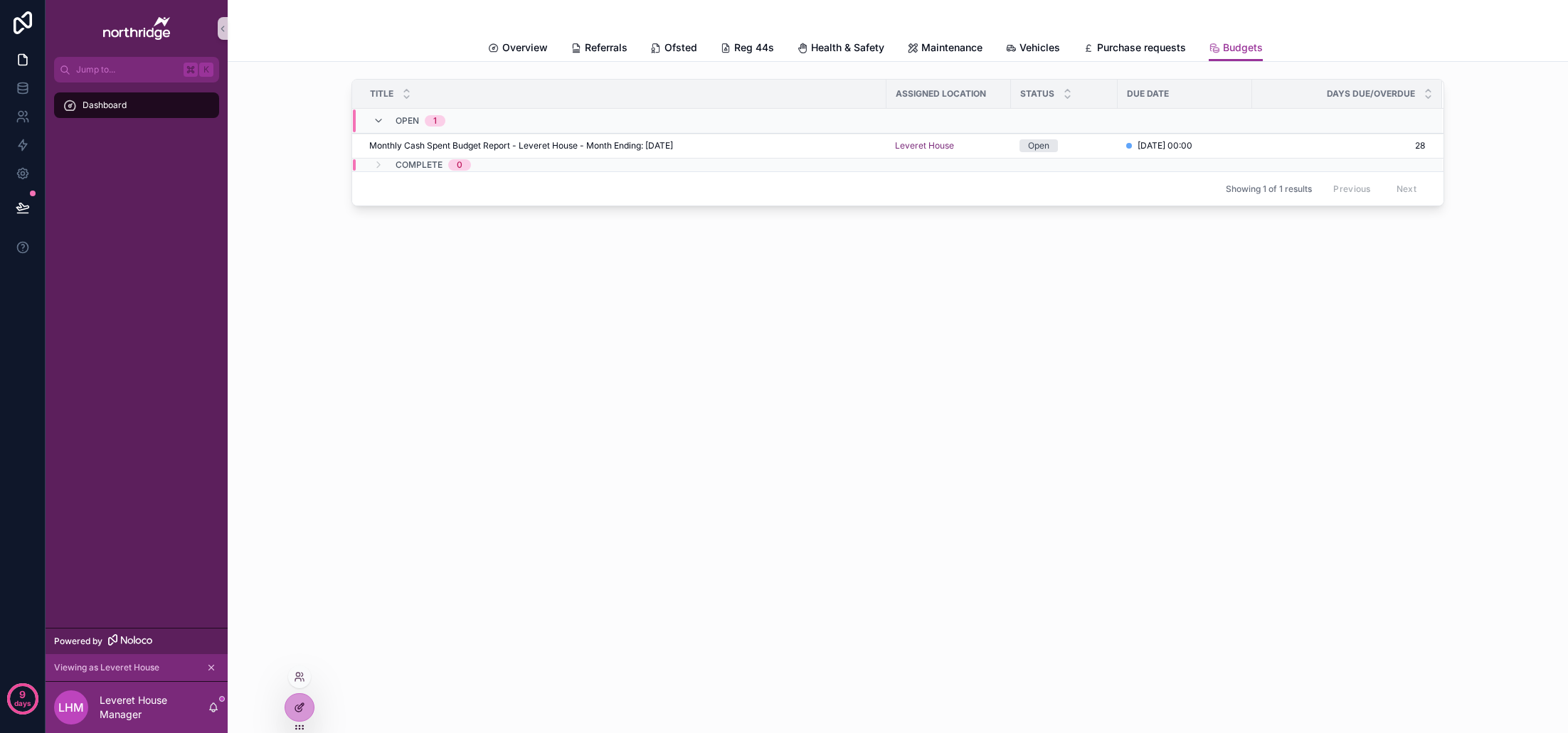
click at [306, 713] on div at bounding box center [300, 708] width 29 height 27
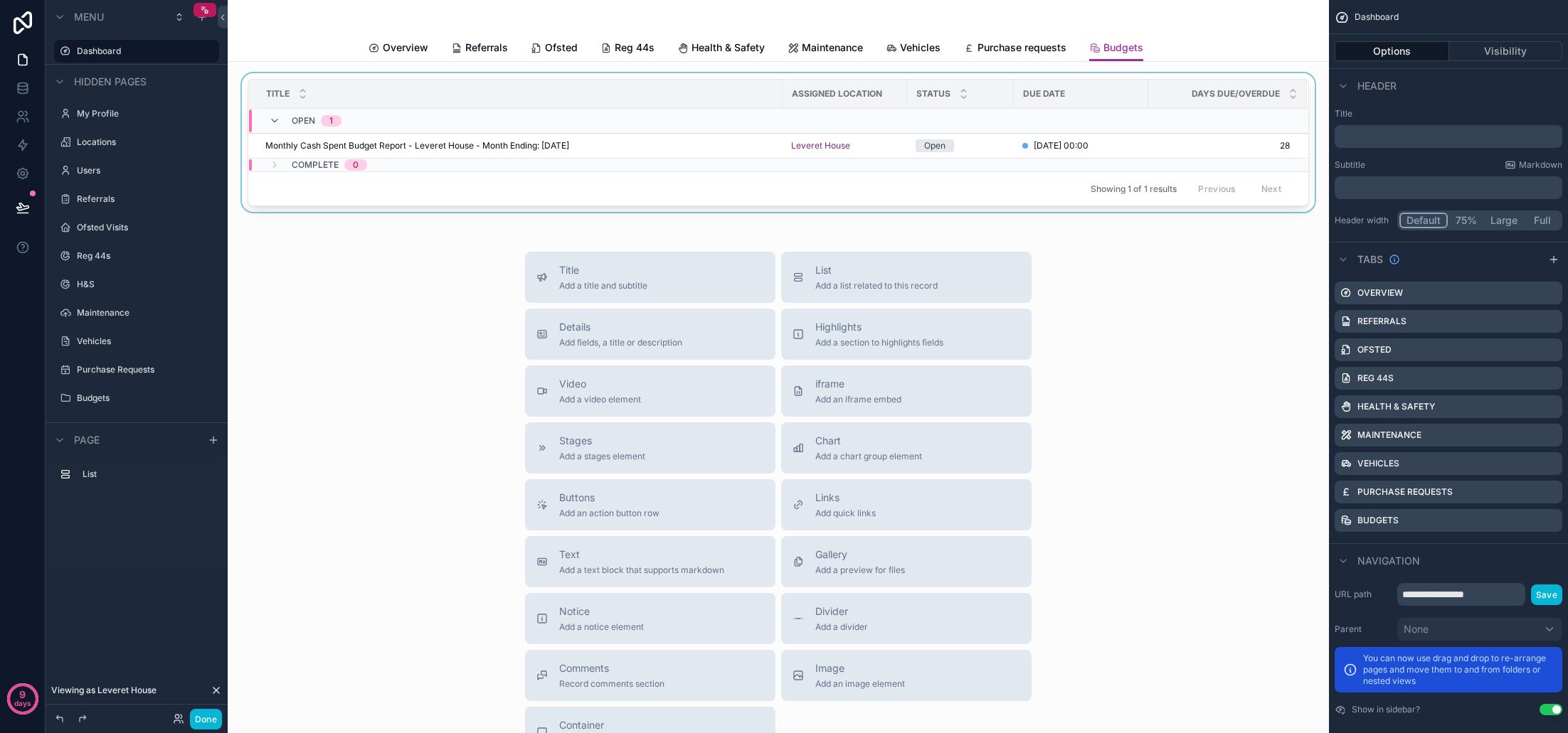
click at [1189, 95] on div "Days Due/Overdue" at bounding box center [1228, 94] width 157 height 27
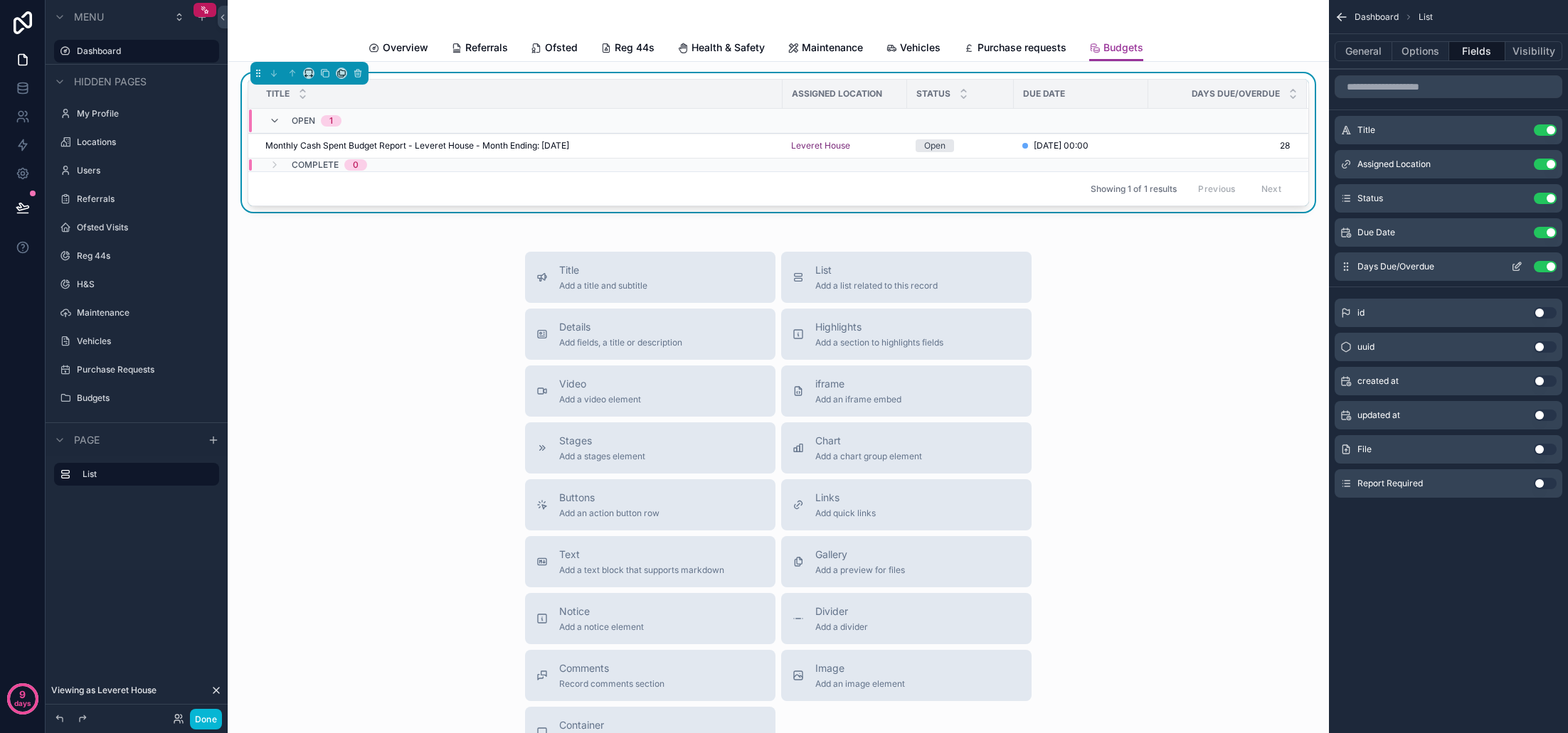
click at [1518, 266] on icon "scrollable content" at bounding box center [1516, 266] width 11 height 11
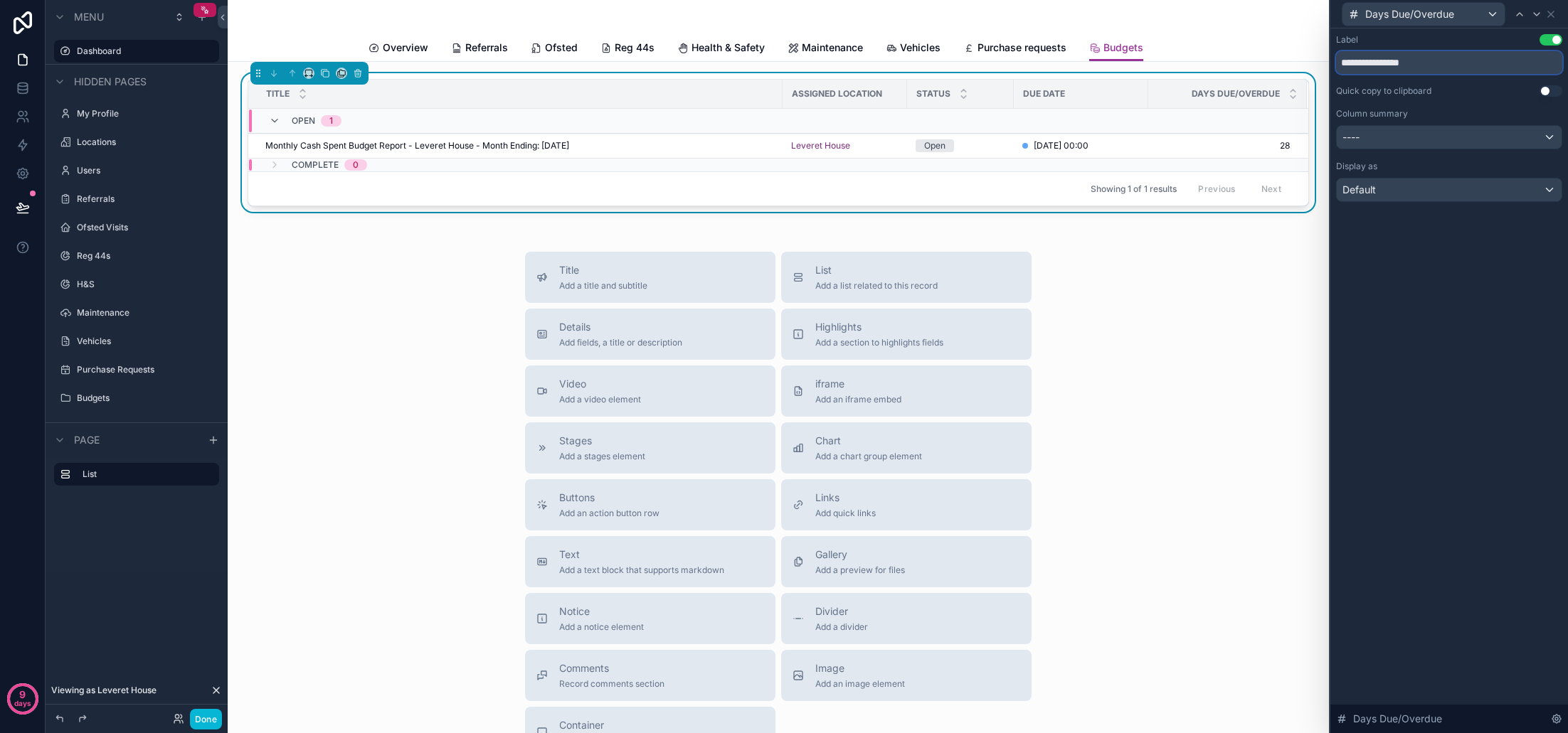
click at [1390, 64] on input "**********" at bounding box center [1449, 62] width 227 height 23
type input "**********"
click at [1551, 14] on icon at bounding box center [1551, 14] width 11 height 11
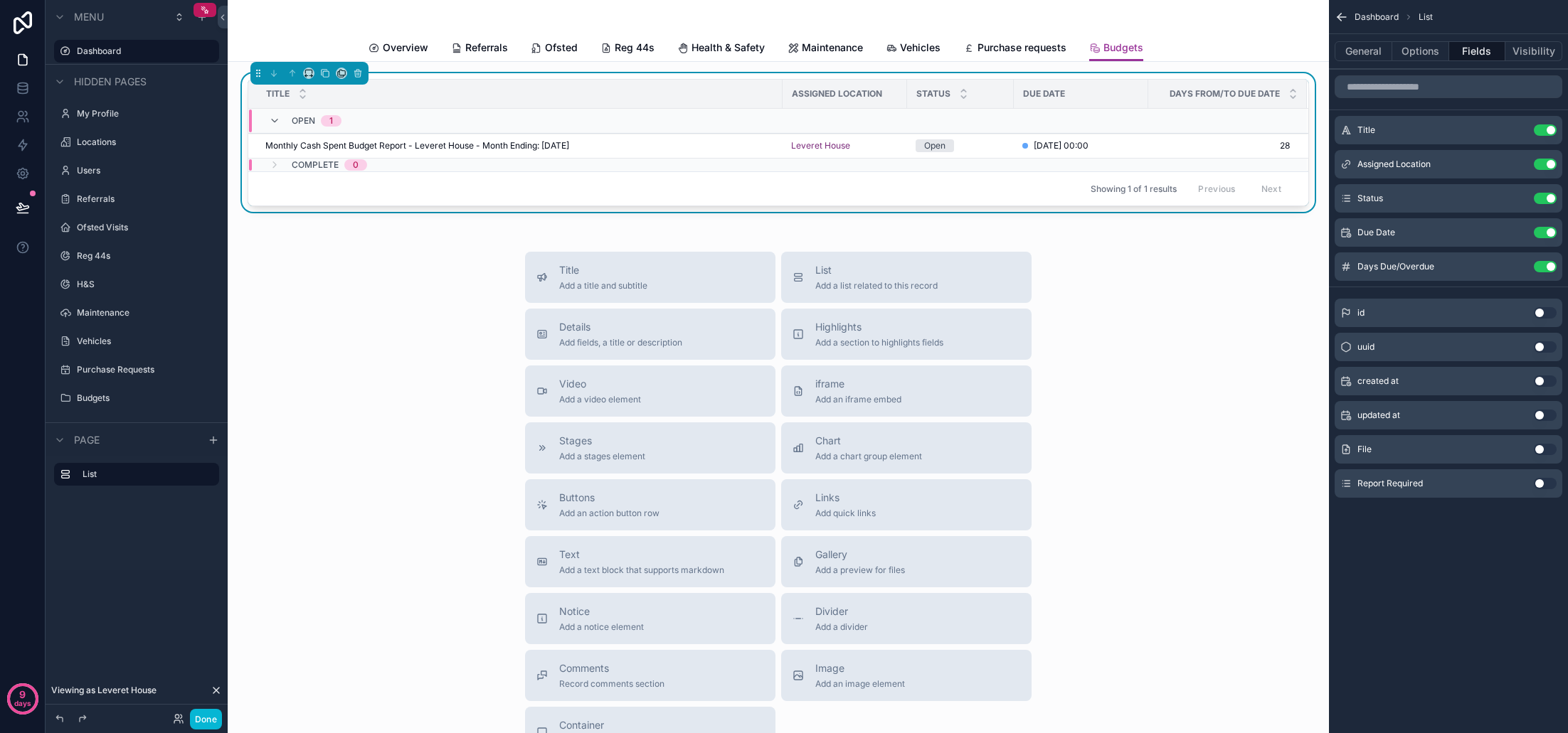
click at [1225, 338] on div "Title Add a title and subtitle List Add a list related to this record Details A…" at bounding box center [778, 505] width 1078 height 506
click at [1084, 283] on div "Title Add a title and subtitle List Add a list related to this record Details A…" at bounding box center [778, 505] width 1078 height 506
click at [394, 301] on div "Title Add a title and subtitle List Add a list related to this record Details A…" at bounding box center [778, 505] width 1078 height 506
click at [208, 719] on button "Done" at bounding box center [206, 719] width 32 height 21
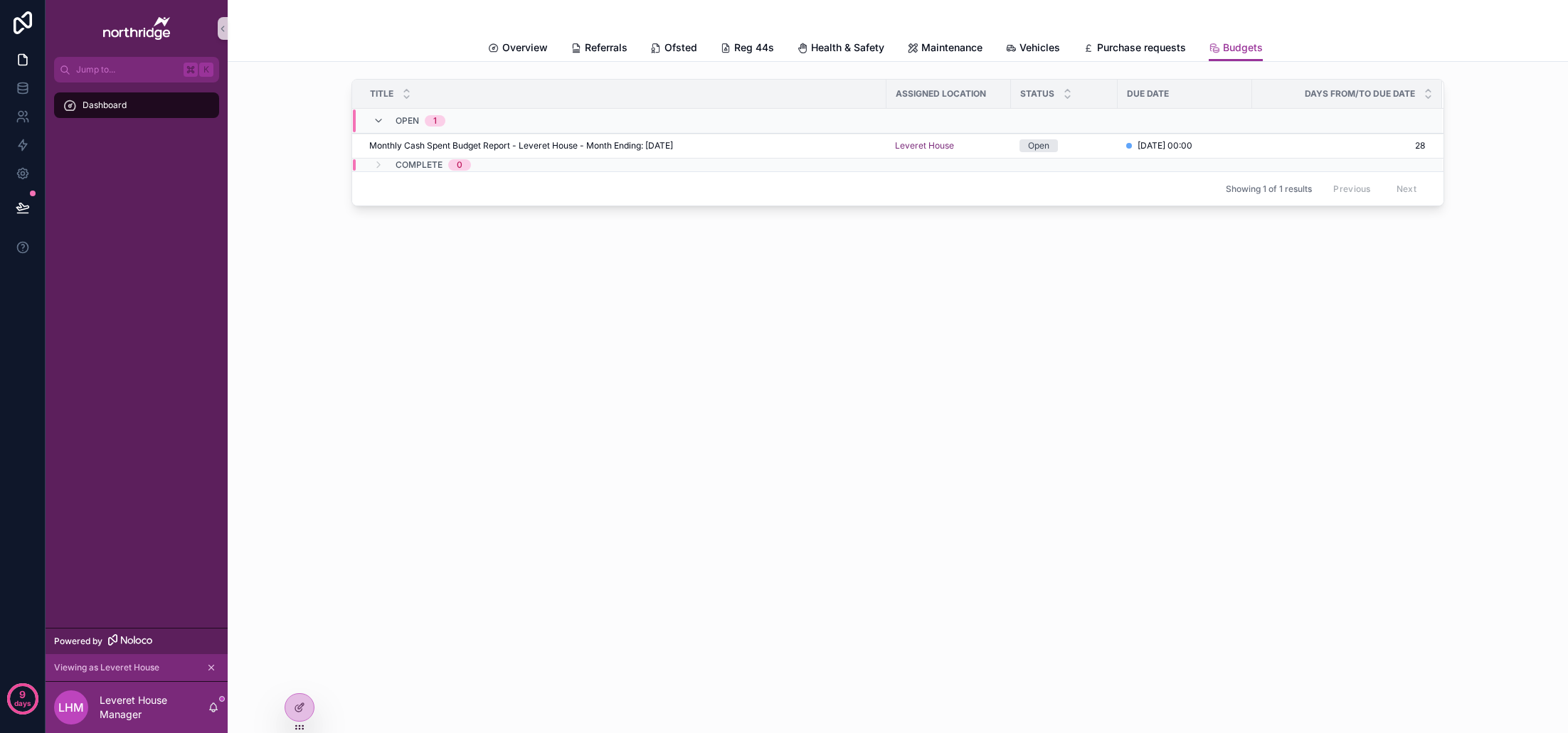
click at [640, 333] on div "Budgets Overview Referrals Ofsted Reg 44s Health & Safety Maintenance Vehicles …" at bounding box center [898, 366] width 1341 height 733
click at [525, 49] on span "Overview" at bounding box center [525, 48] width 45 height 14
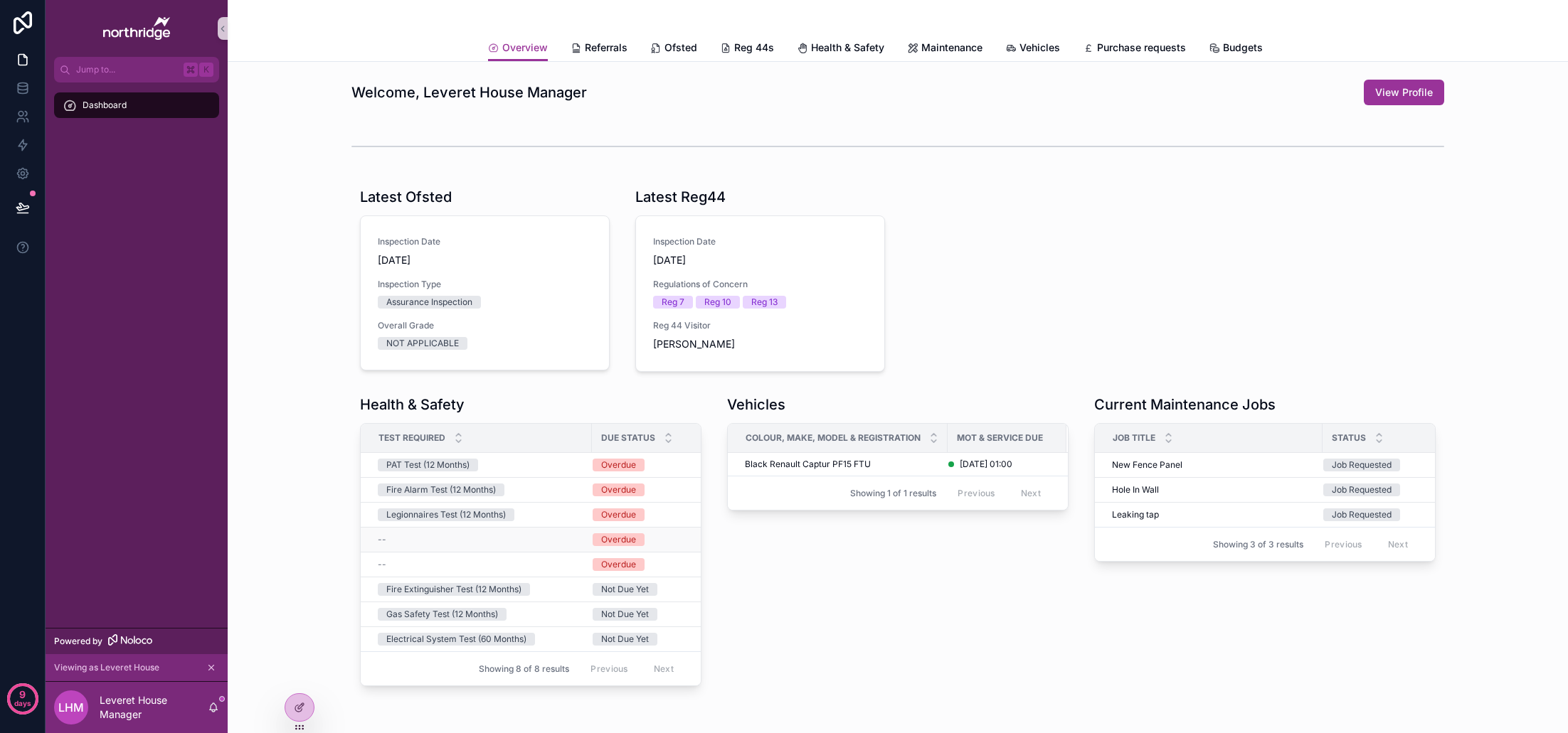
click at [474, 540] on div "--" at bounding box center [480, 540] width 206 height 11
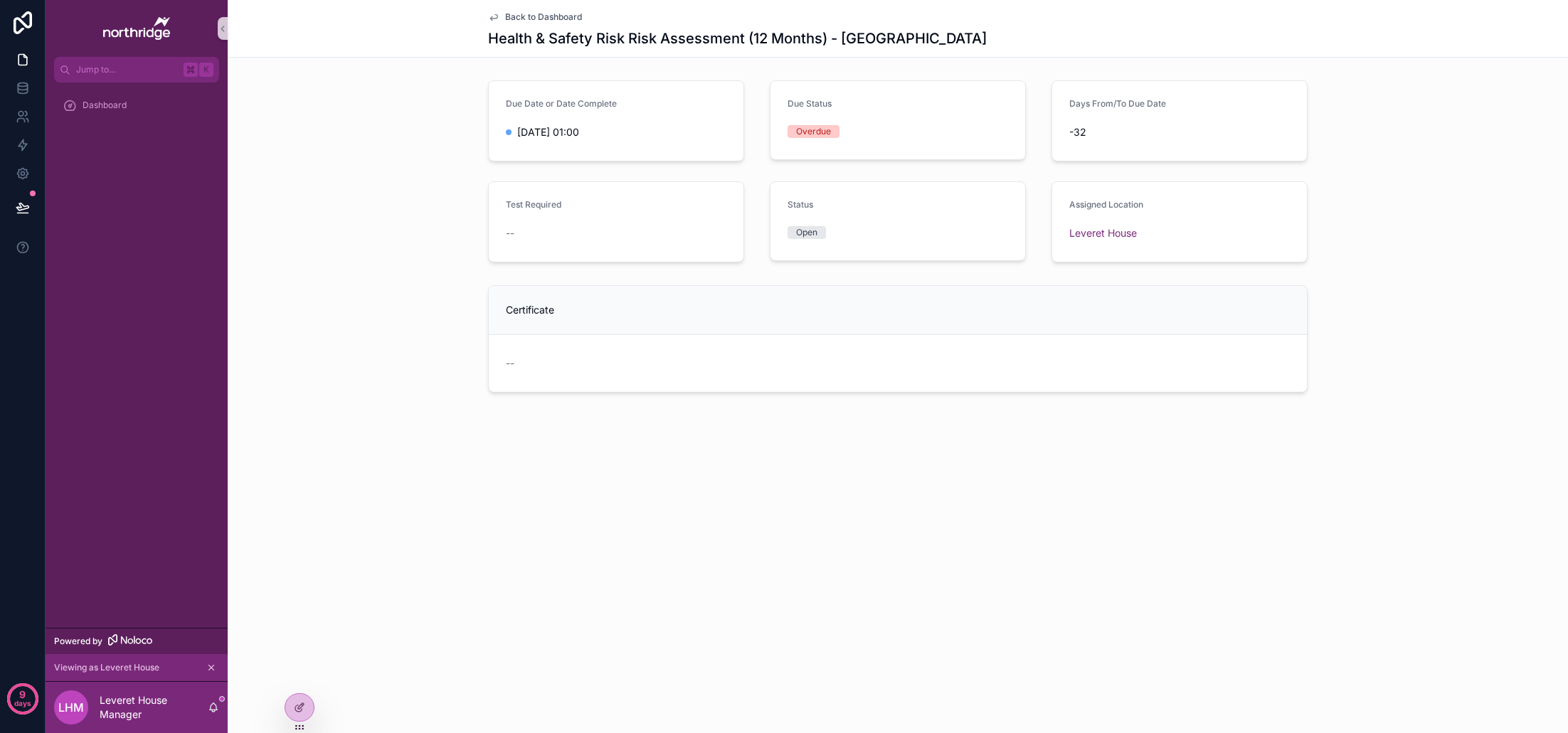
click at [505, 17] on span "Back to Dashboard" at bounding box center [543, 17] width 77 height 11
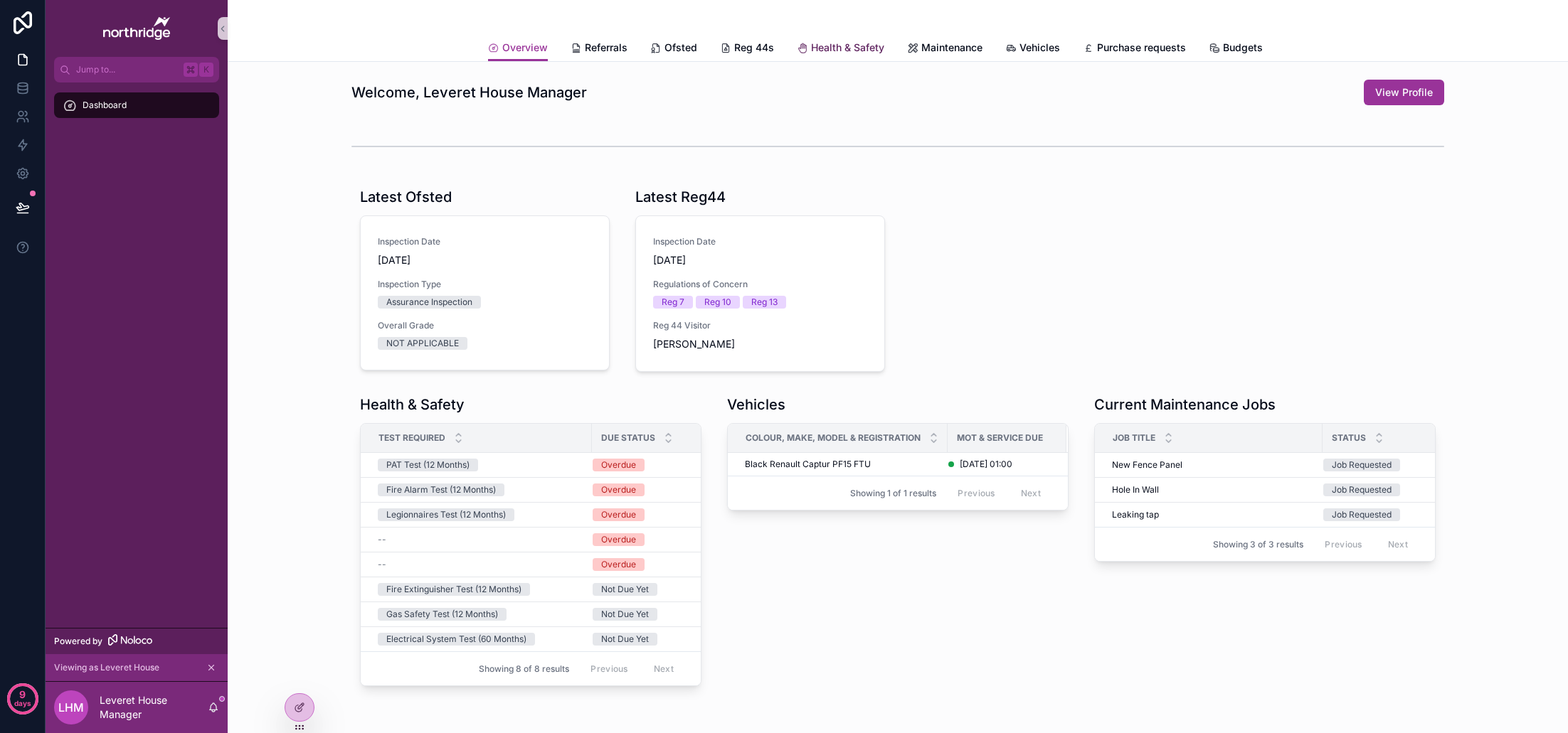
click at [852, 48] on span "Health & Safety" at bounding box center [848, 48] width 73 height 14
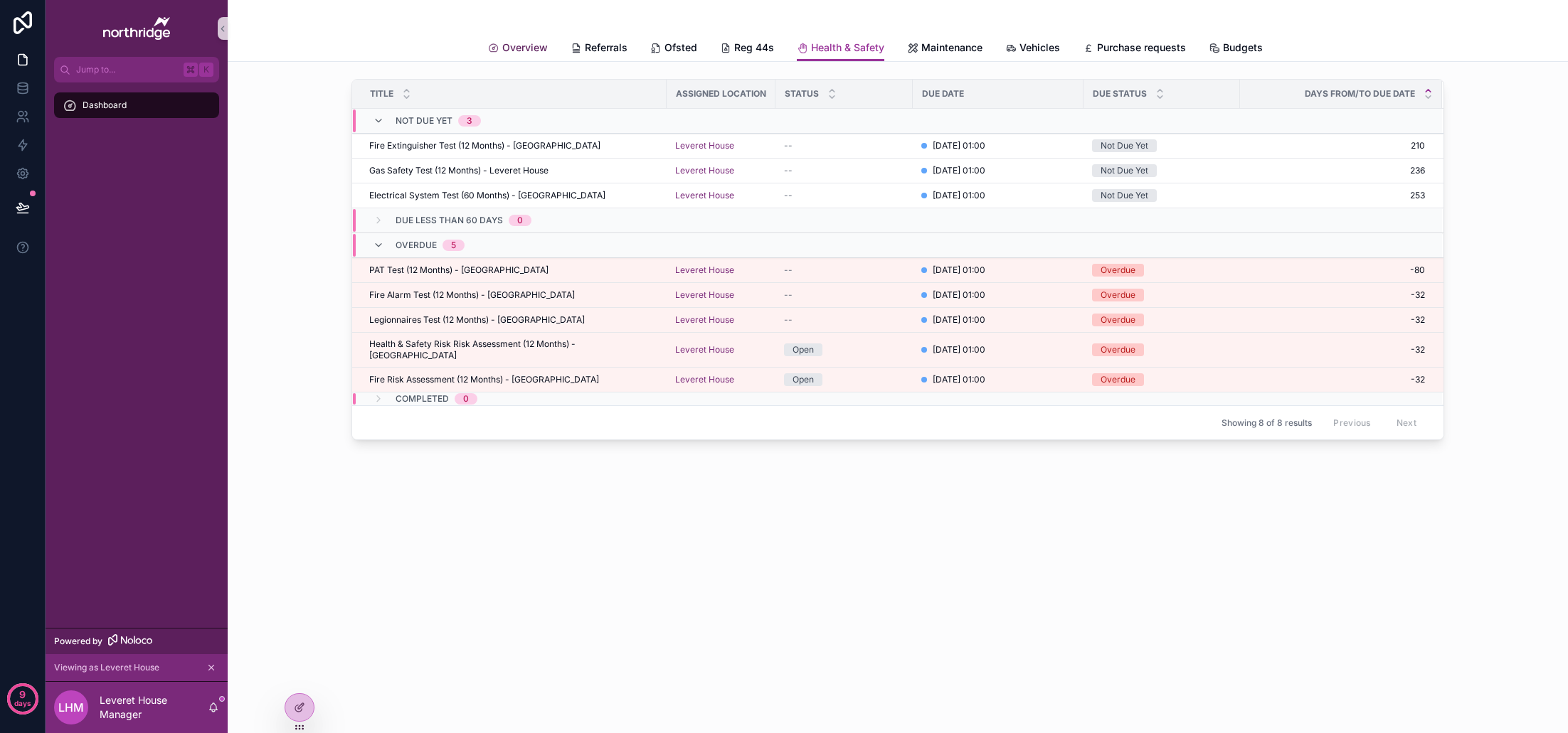
click at [527, 44] on span "Overview" at bounding box center [525, 48] width 45 height 14
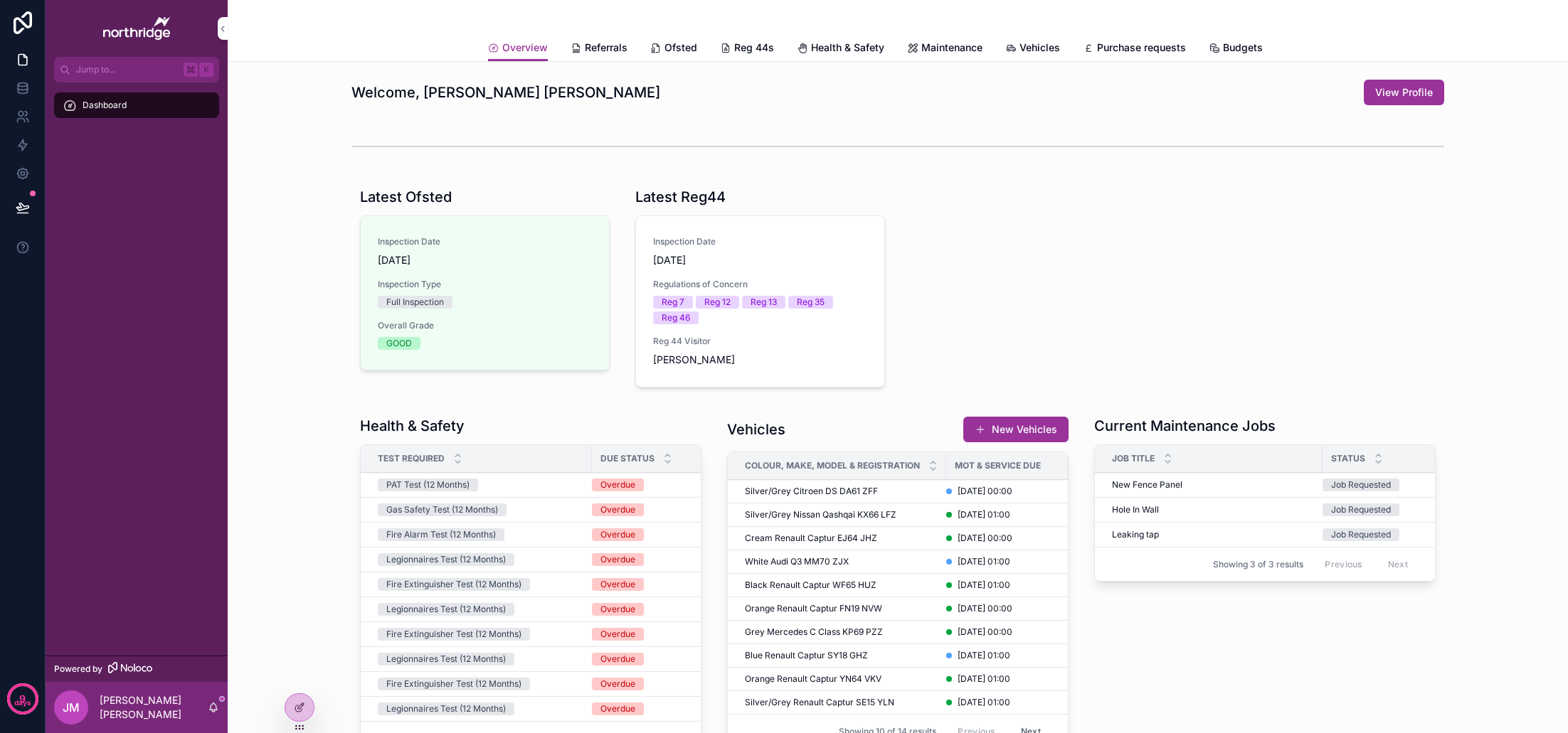
click at [0, 0] on icon at bounding box center [0, 0] width 0 height 0
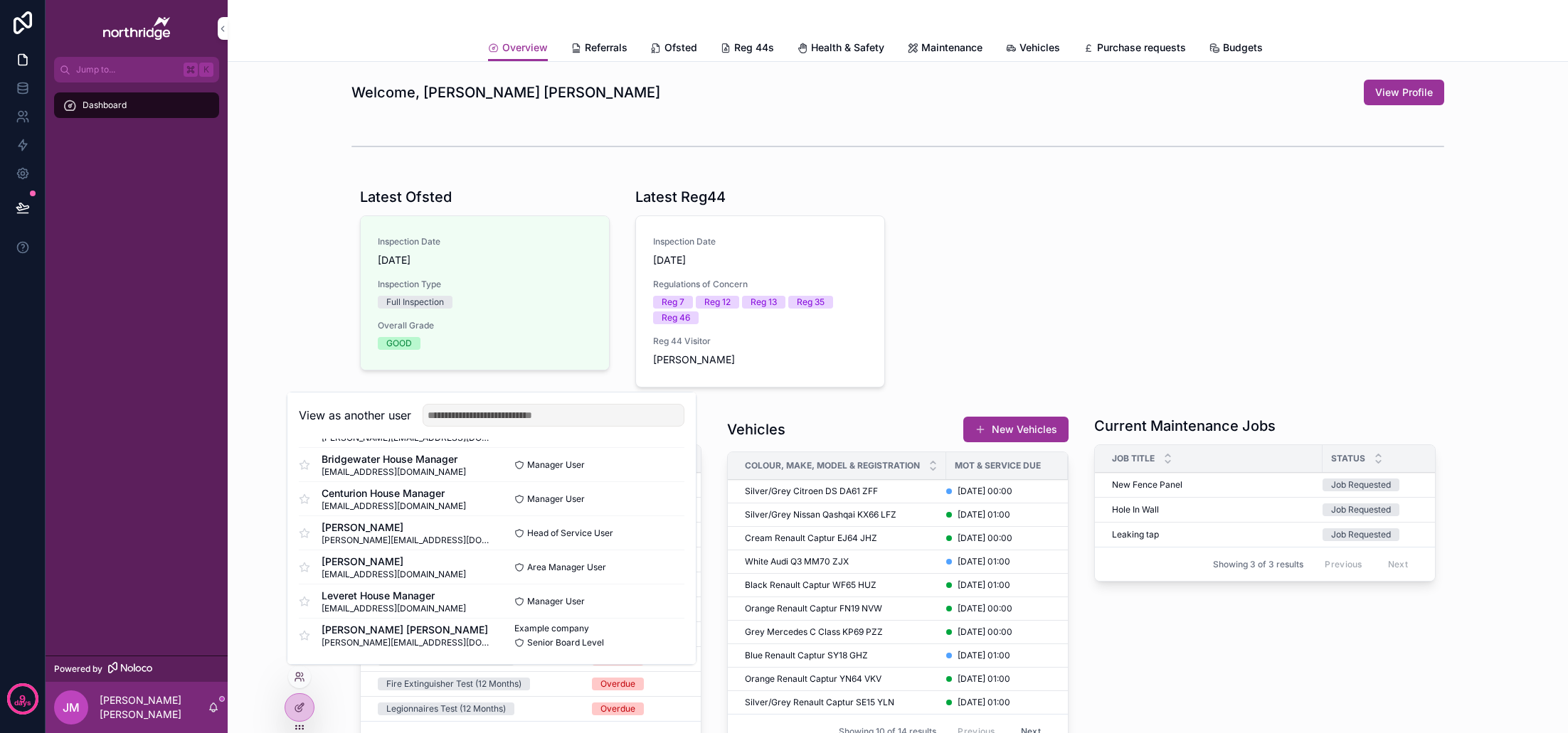
scroll to position [309, 0]
click at [0, 0] on button "Select" at bounding box center [0, 0] width 0 height 0
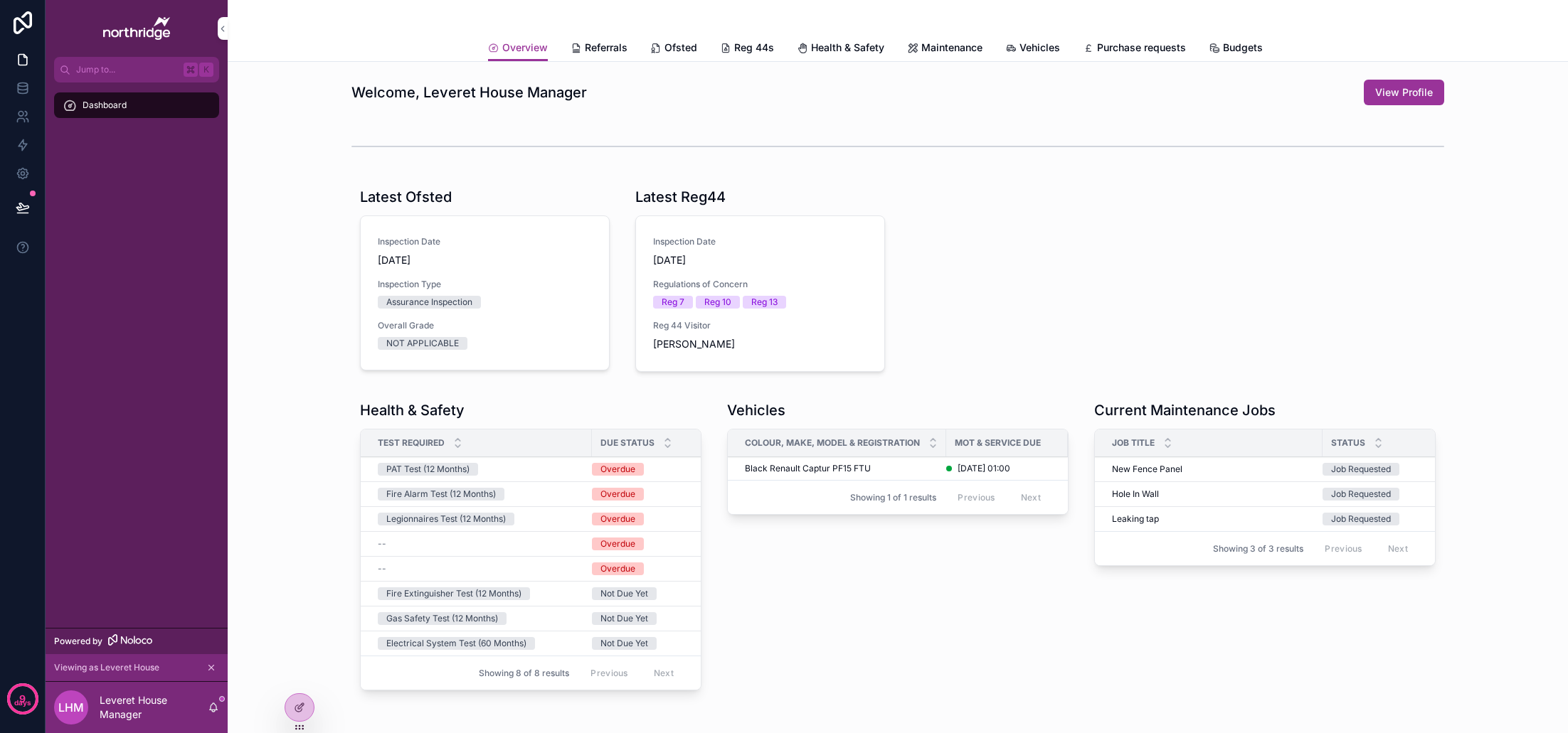
click at [600, 44] on span "Referrals" at bounding box center [606, 48] width 43 height 14
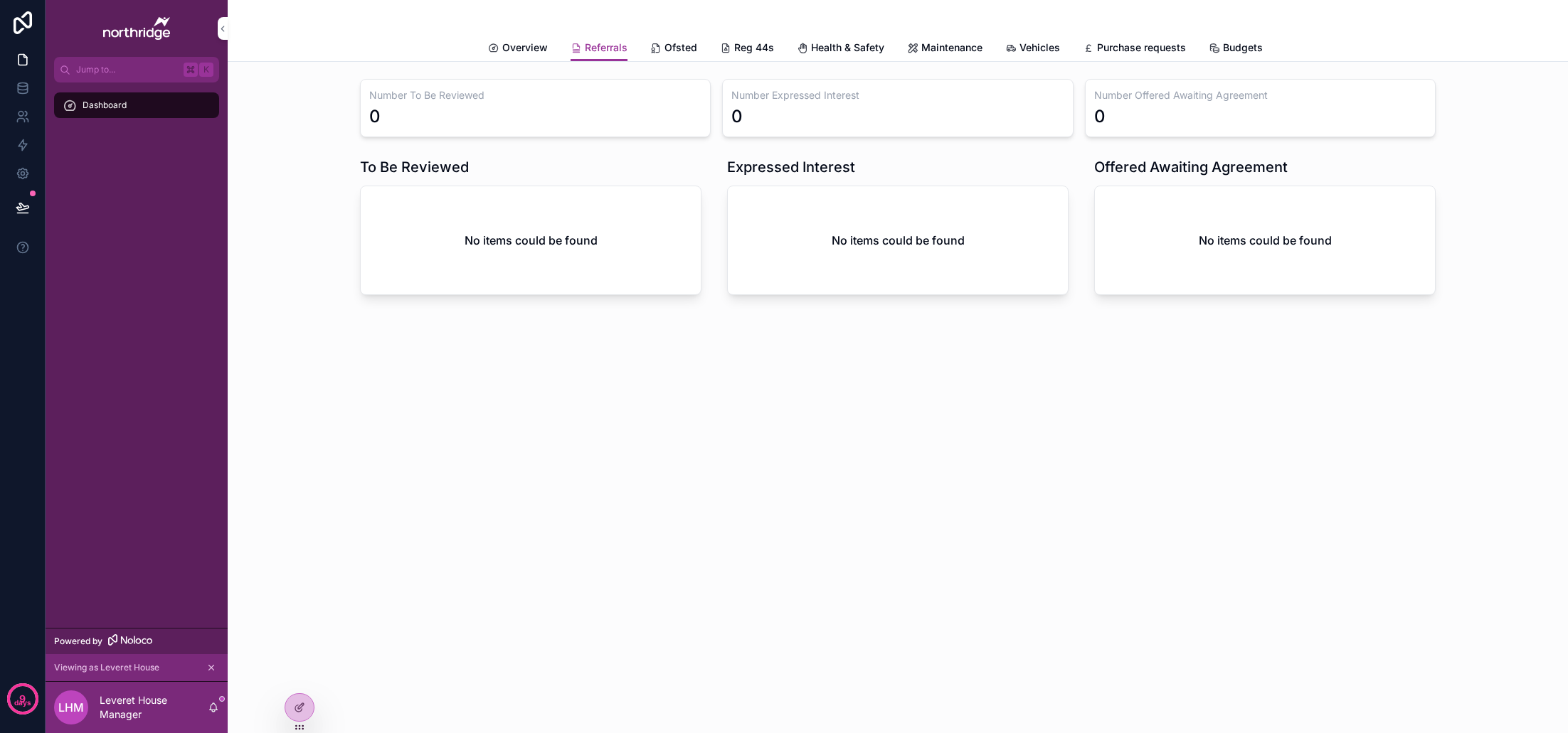
click at [677, 50] on span "Ofsted" at bounding box center [681, 48] width 33 height 14
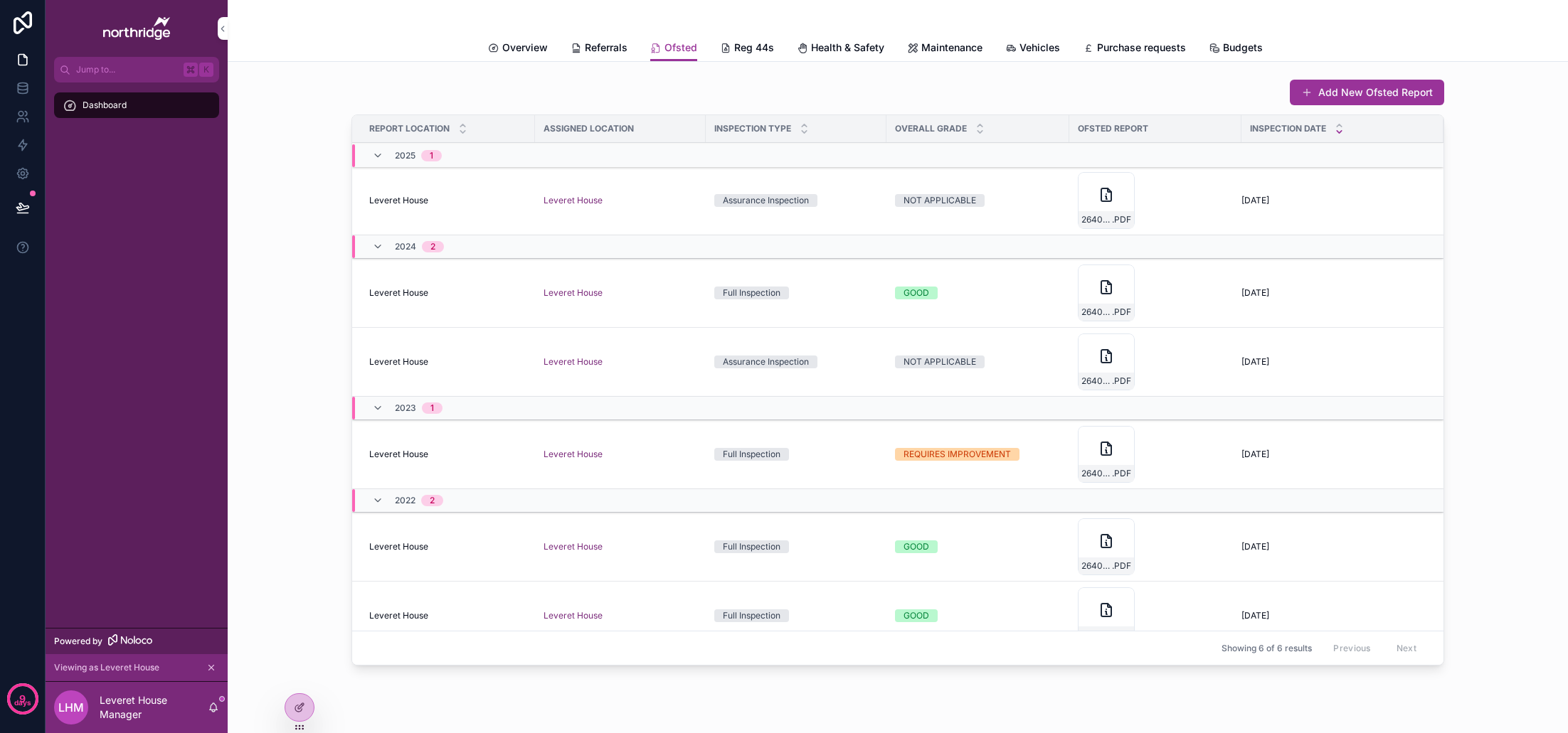
click at [747, 49] on span "Reg 44s" at bounding box center [754, 48] width 40 height 14
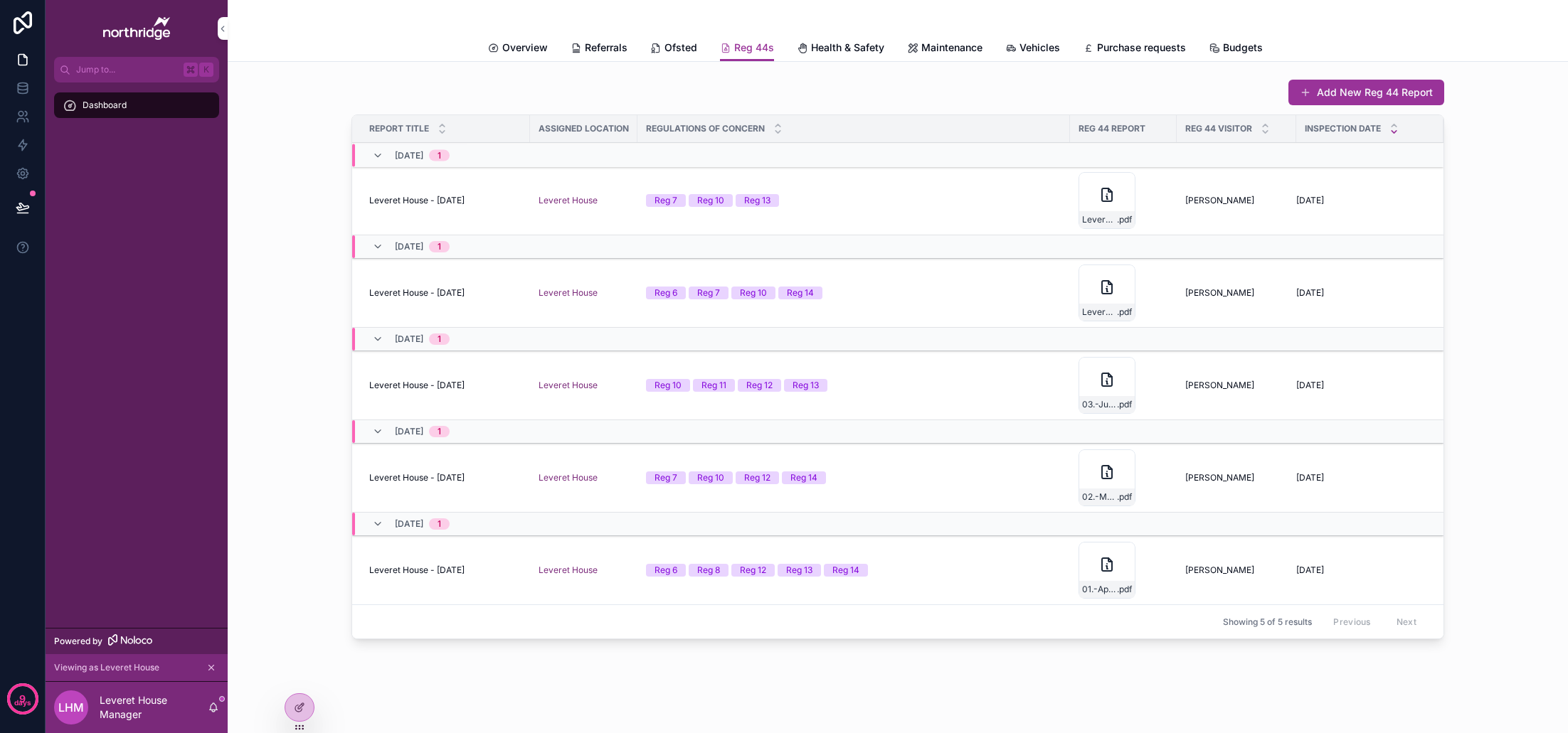
click at [835, 48] on span "Health & Safety" at bounding box center [848, 48] width 73 height 14
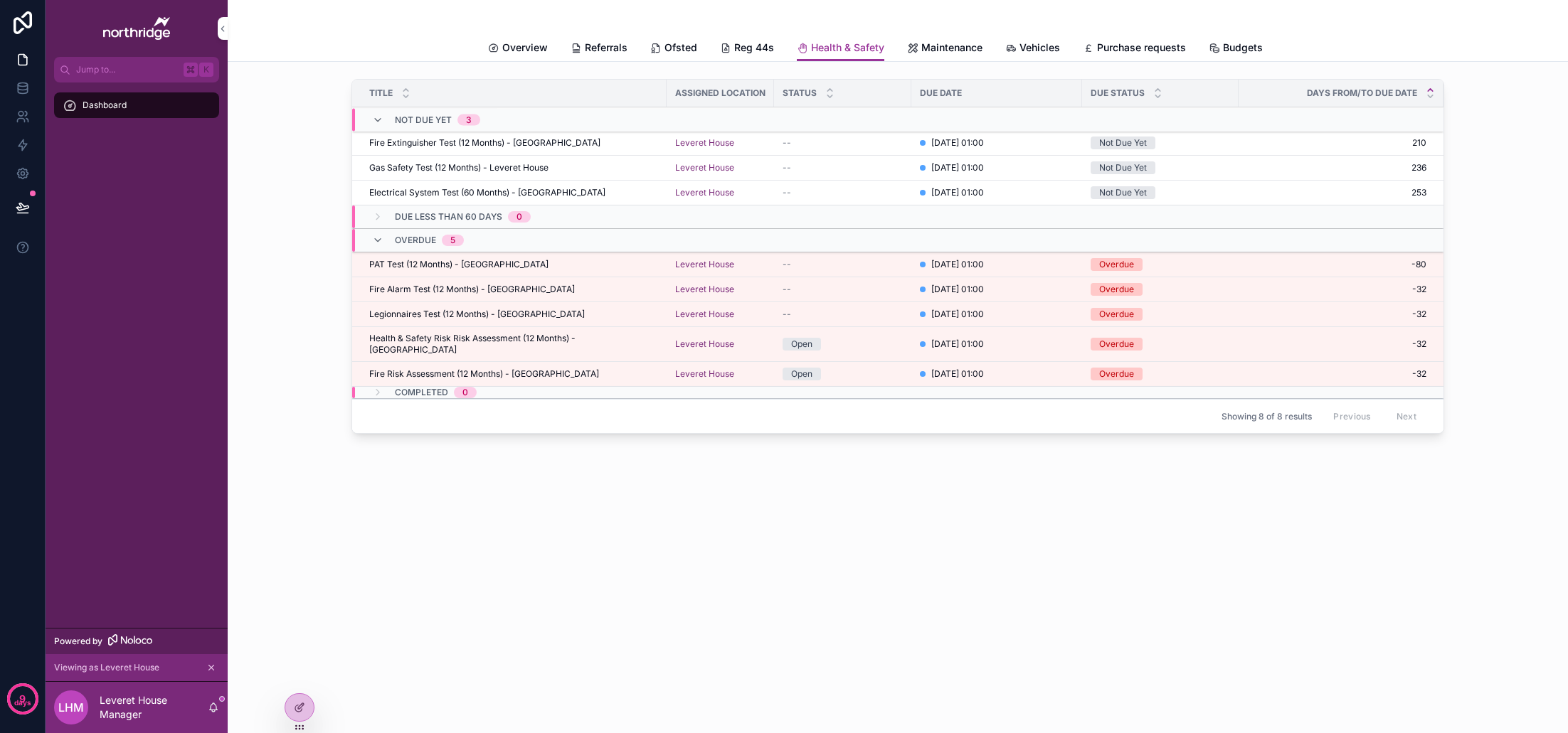
click at [943, 46] on span "Maintenance" at bounding box center [952, 48] width 61 height 14
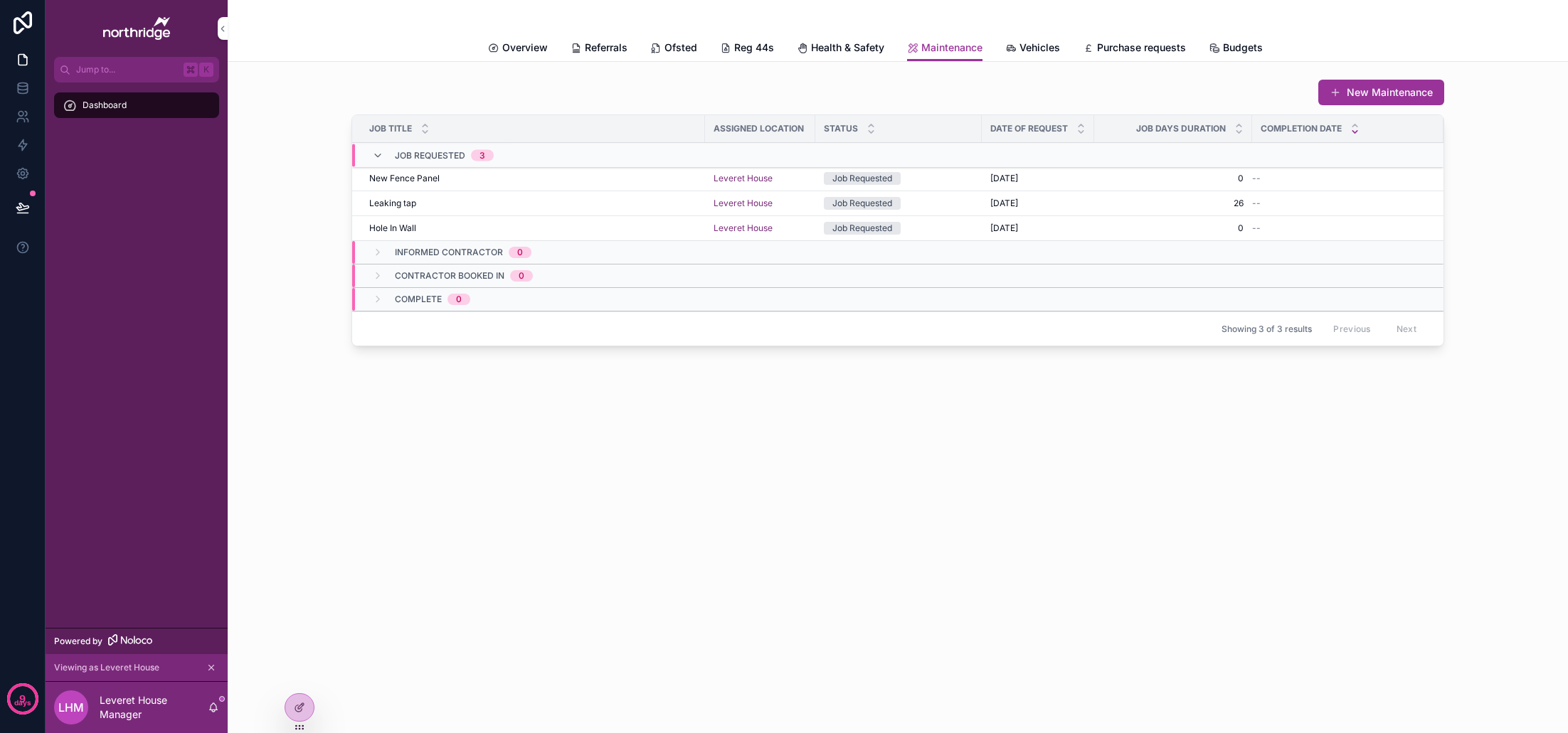
click at [1434, 91] on button "New Maintenance" at bounding box center [1381, 92] width 126 height 25
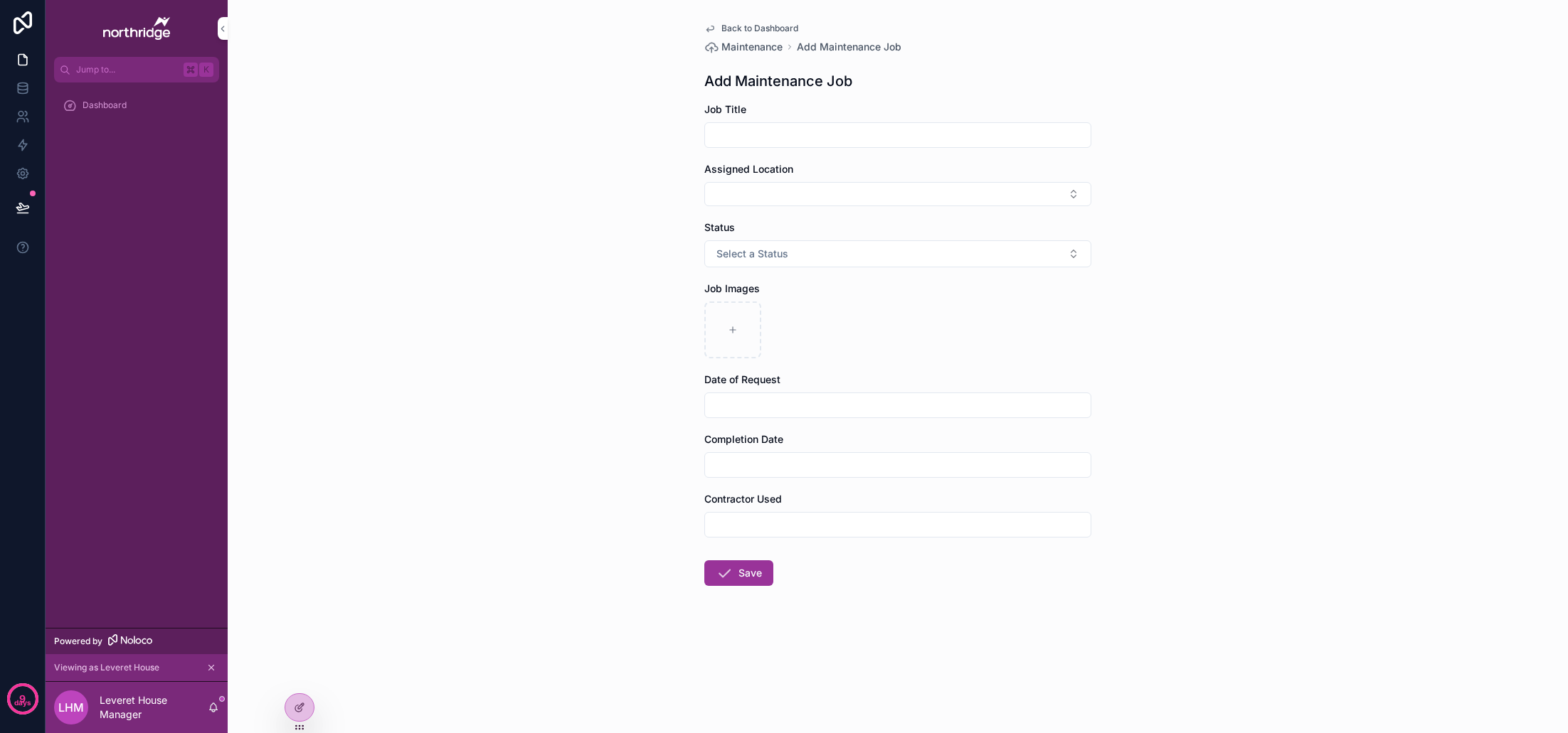
click at [759, 22] on div "Back to Dashboard Maintenance Add Maintenance Job Add Maintenance Job Job Title…" at bounding box center [897, 339] width 409 height 677
click at [758, 26] on span "Back to Dashboard" at bounding box center [759, 29] width 77 height 11
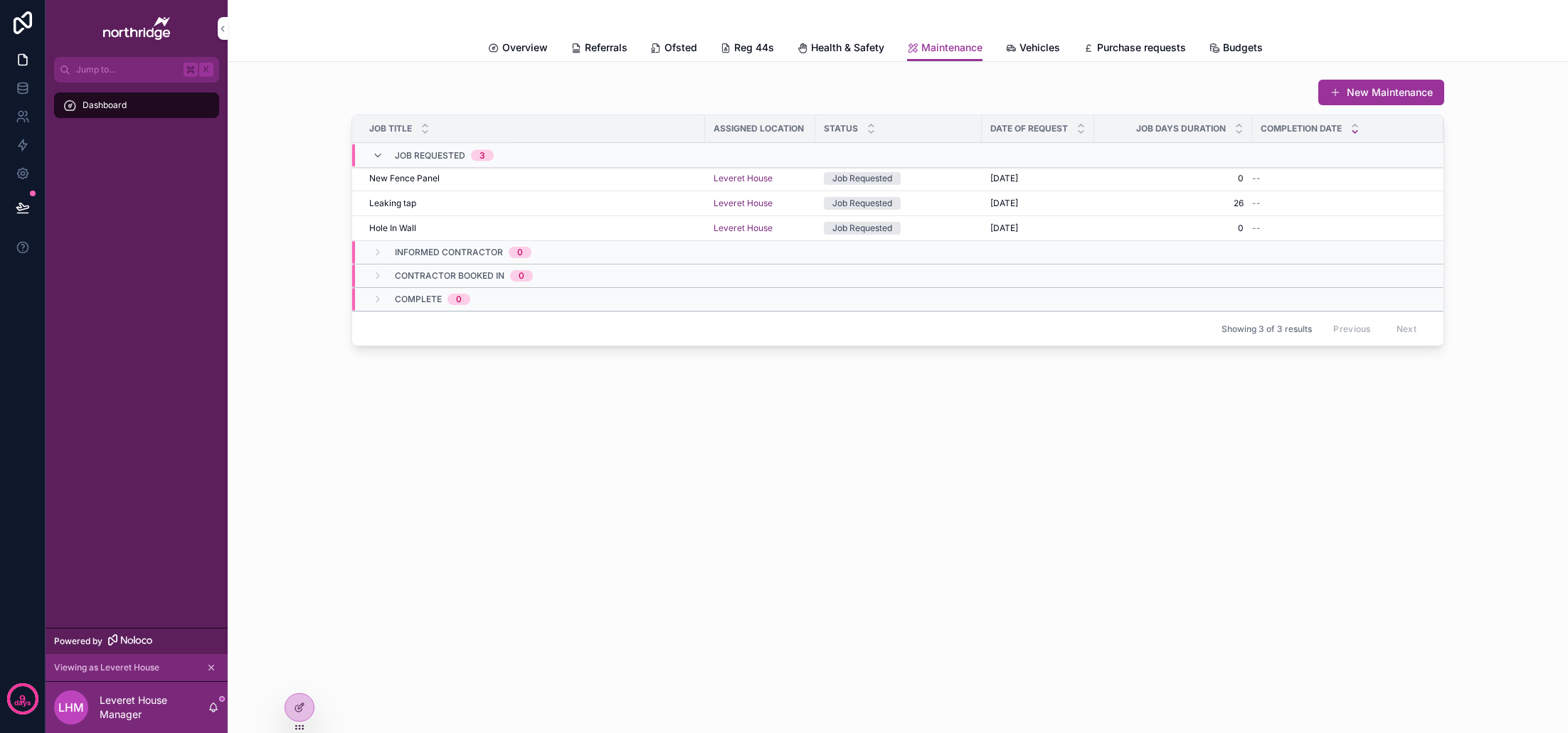
click at [1037, 51] on span "Vehicles" at bounding box center [1039, 48] width 41 height 14
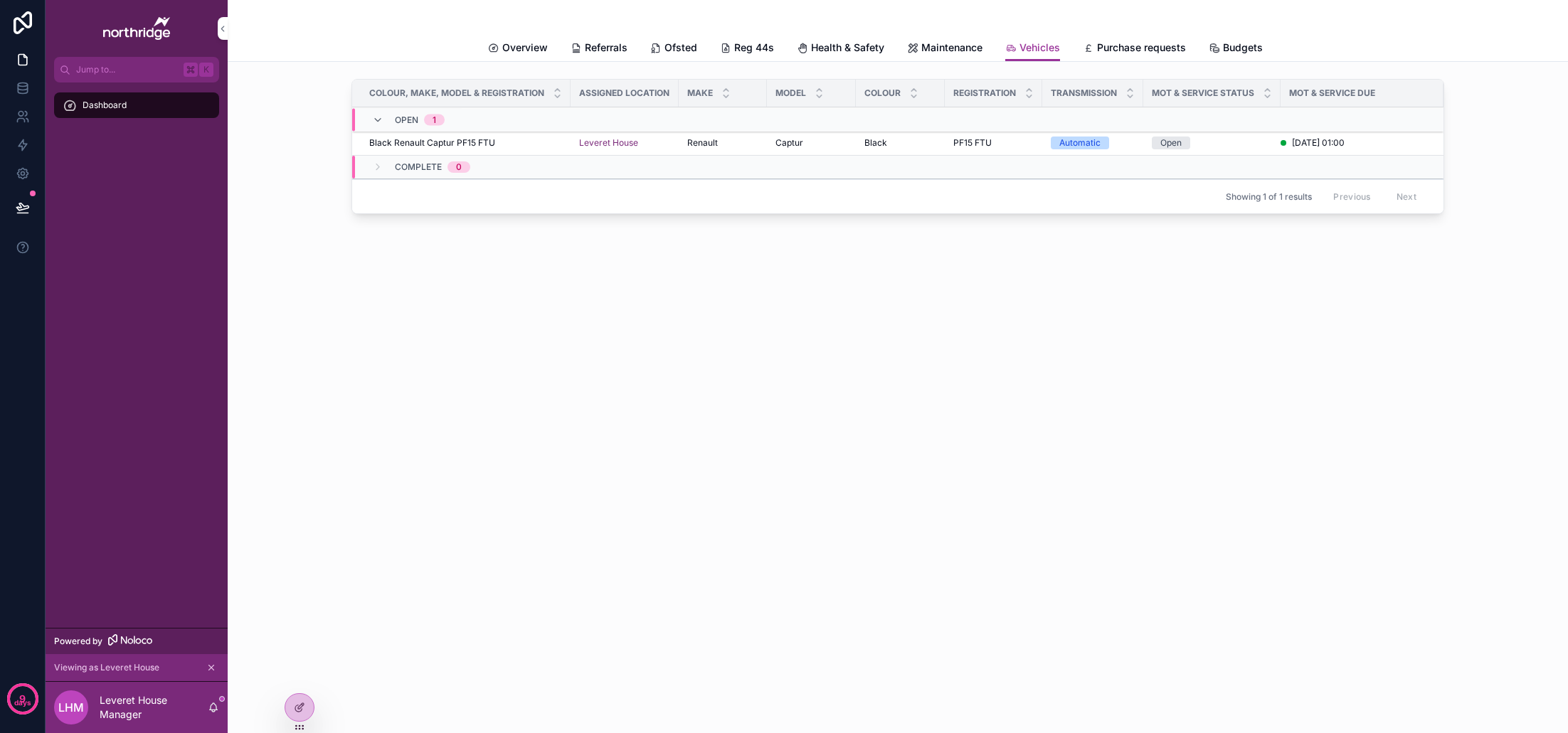
click at [1155, 48] on span "Purchase requests" at bounding box center [1142, 48] width 89 height 14
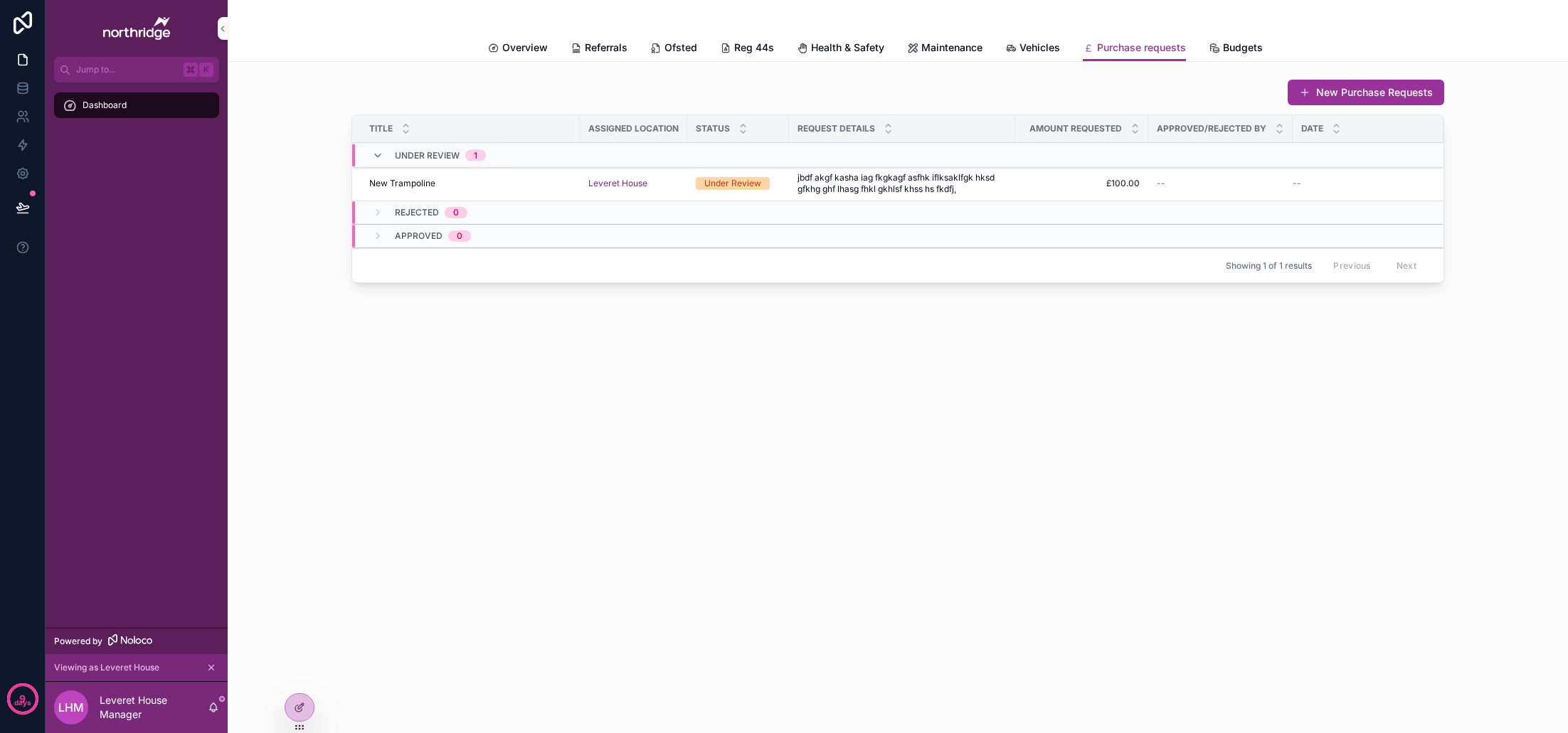
click at [1345, 98] on button "New Purchase Requests" at bounding box center [1365, 92] width 157 height 25
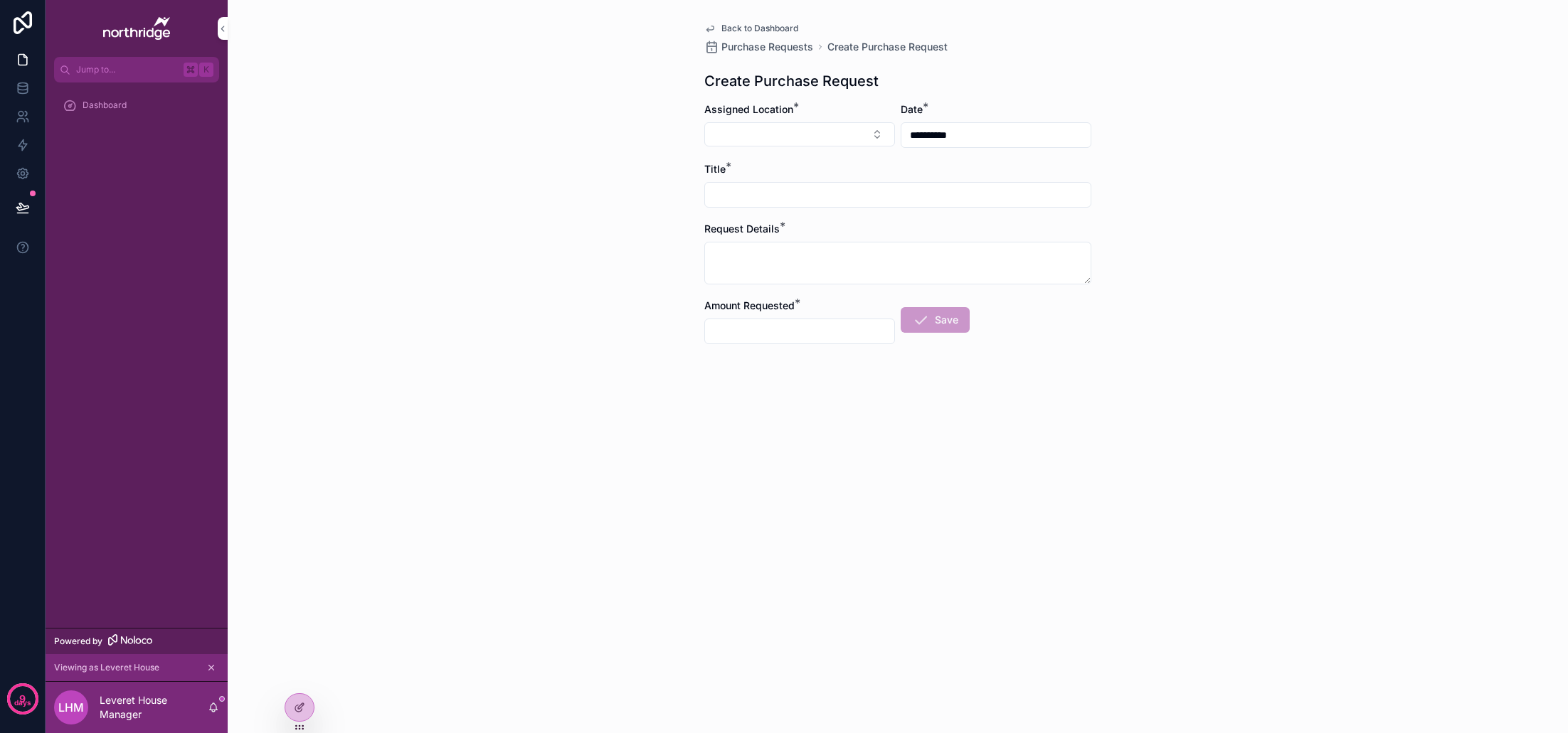
click at [756, 28] on span "Back to Dashboard" at bounding box center [759, 29] width 77 height 11
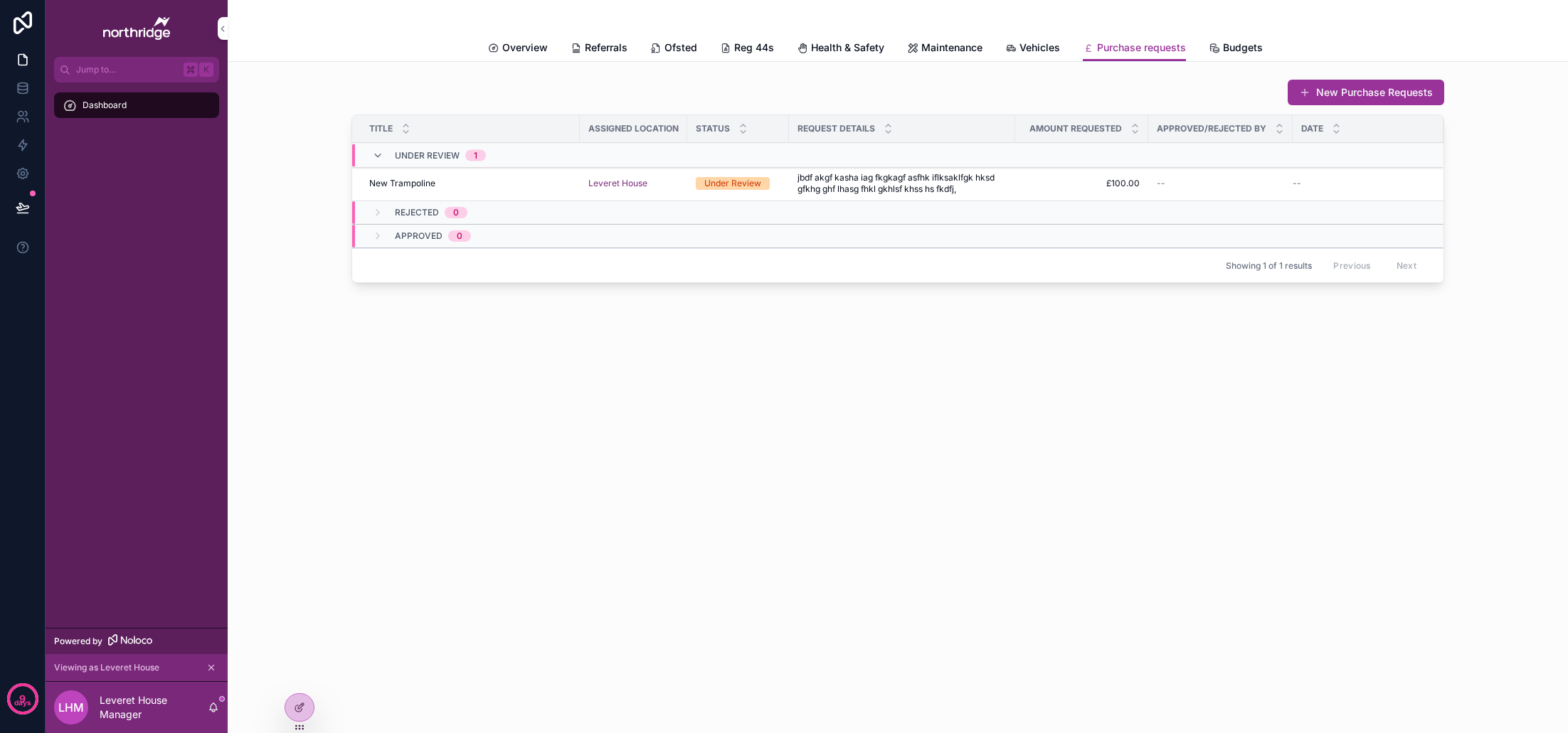
click at [1223, 50] on span "Budgets" at bounding box center [1243, 48] width 40 height 14
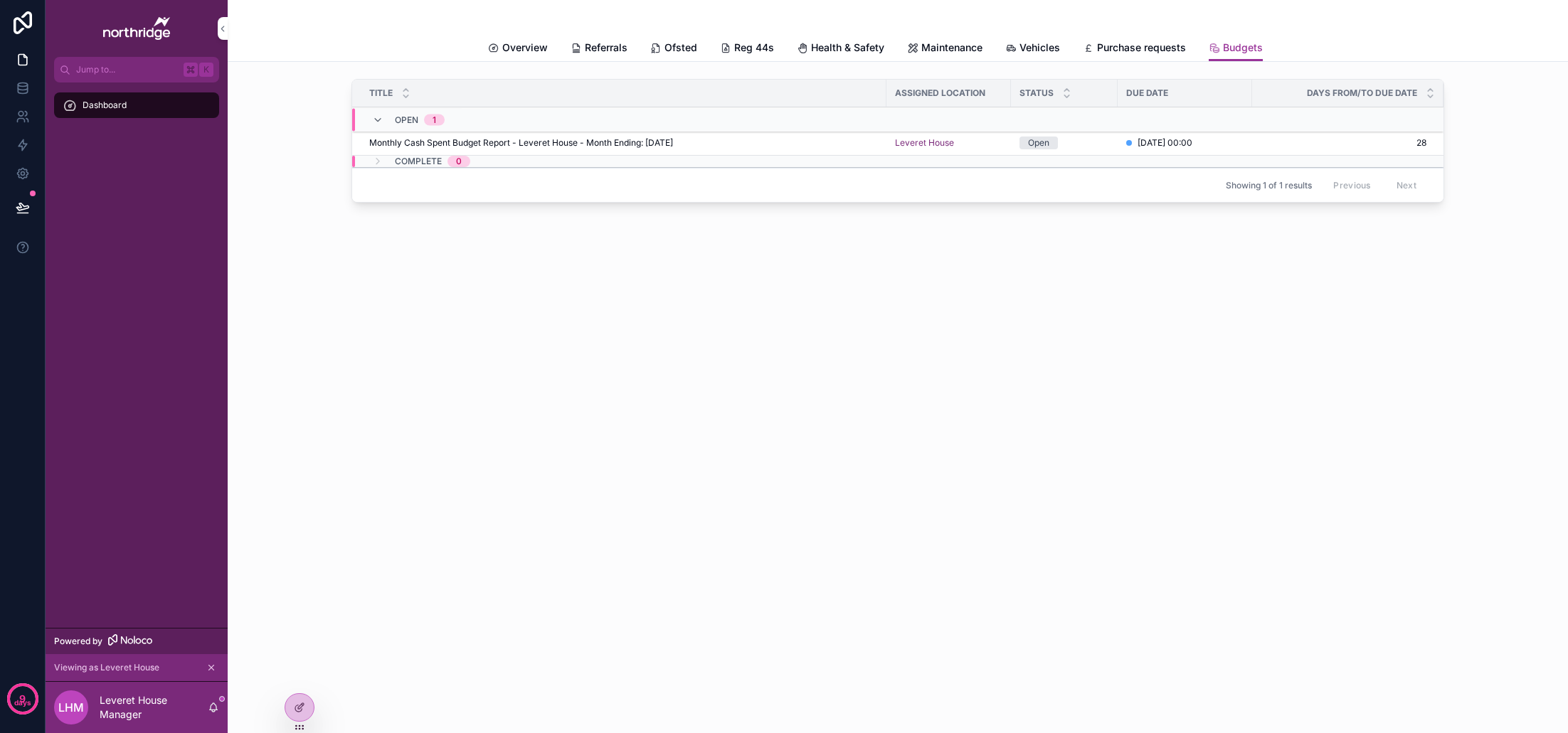
click at [719, 144] on div "Monthly Cash Spent Budget Report - Leveret House - Month Ending: [DATE] Monthly…" at bounding box center [623, 143] width 509 height 11
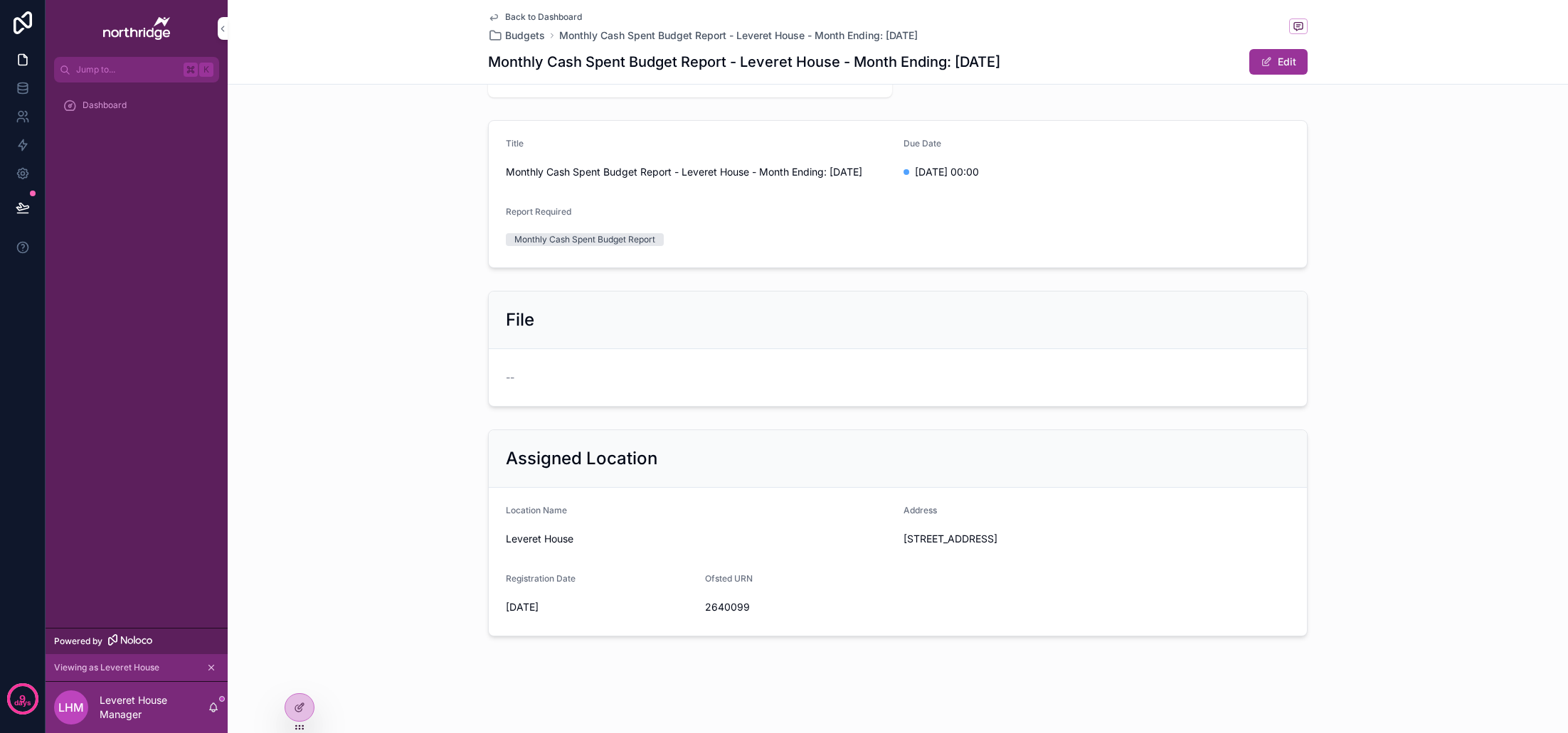
click at [574, 376] on div "--" at bounding box center [898, 378] width 784 height 14
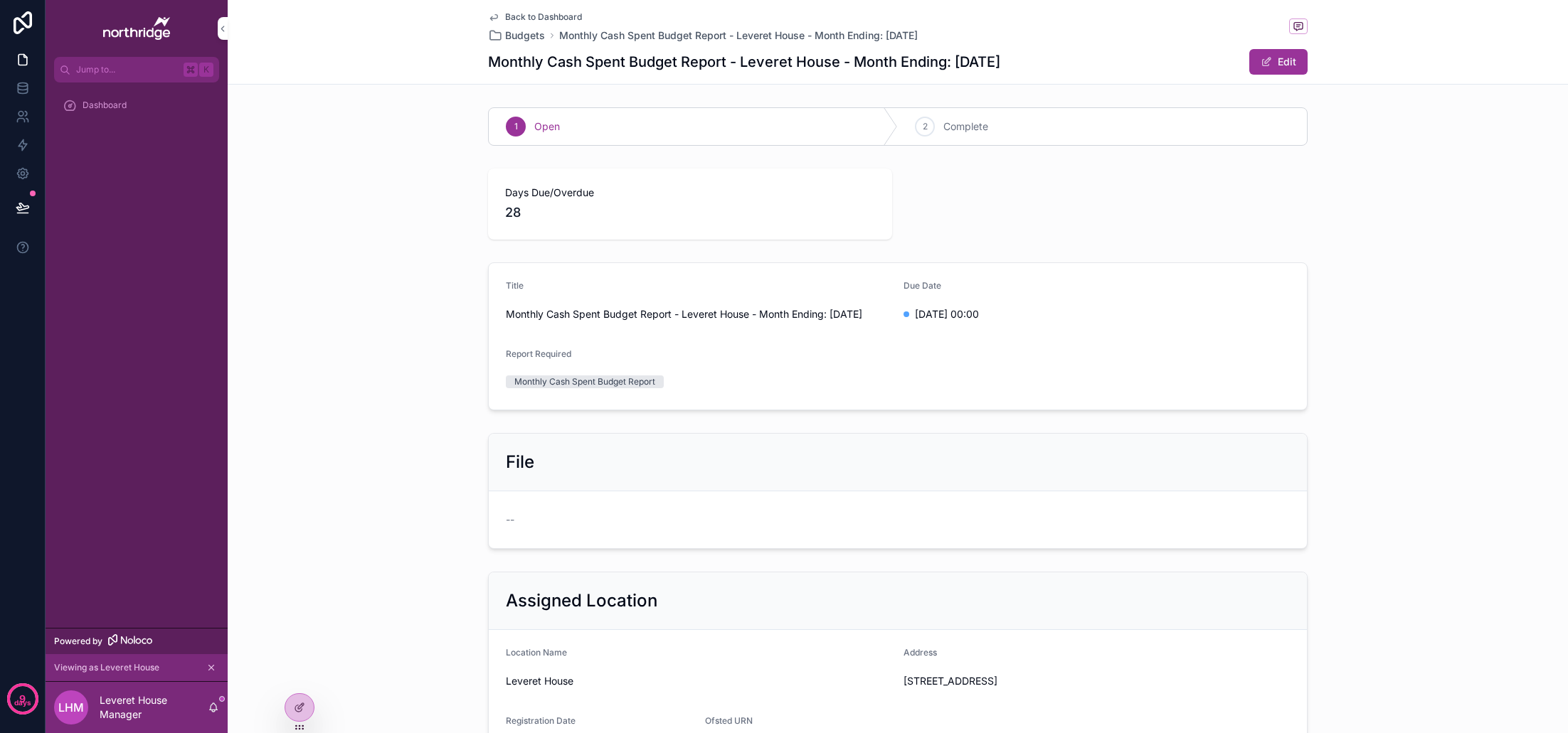
click at [534, 17] on span "Back to Dashboard" at bounding box center [543, 17] width 77 height 11
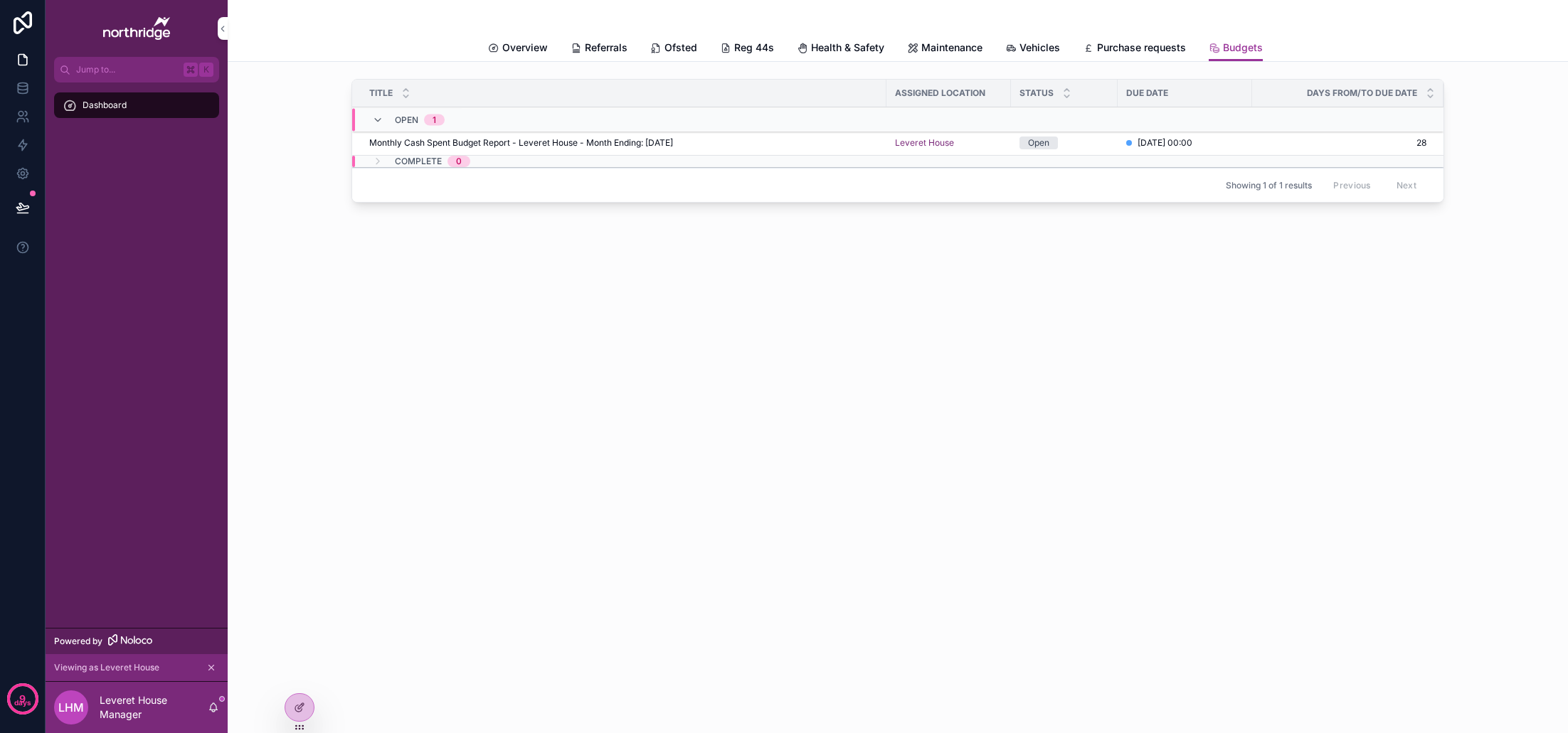
click at [958, 235] on div "Title Assigned Location Status Due Date Days From/To Due Date Open 1 Monthly Ca…" at bounding box center [898, 184] width 1341 height 243
click at [537, 41] on span "Overview" at bounding box center [525, 48] width 45 height 14
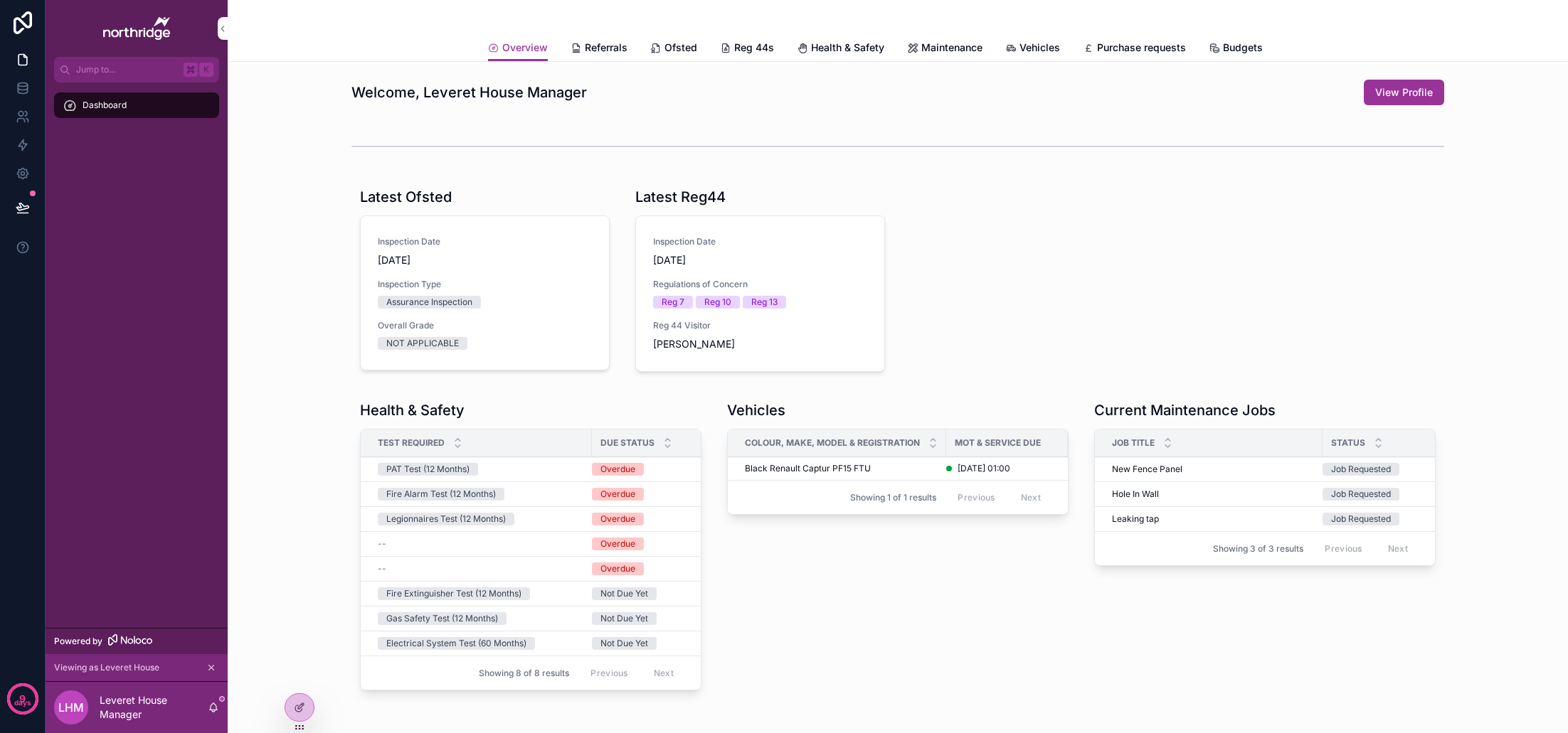
scroll to position [0, 1]
click at [0, 0] on icon at bounding box center [0, 0] width 0 height 0
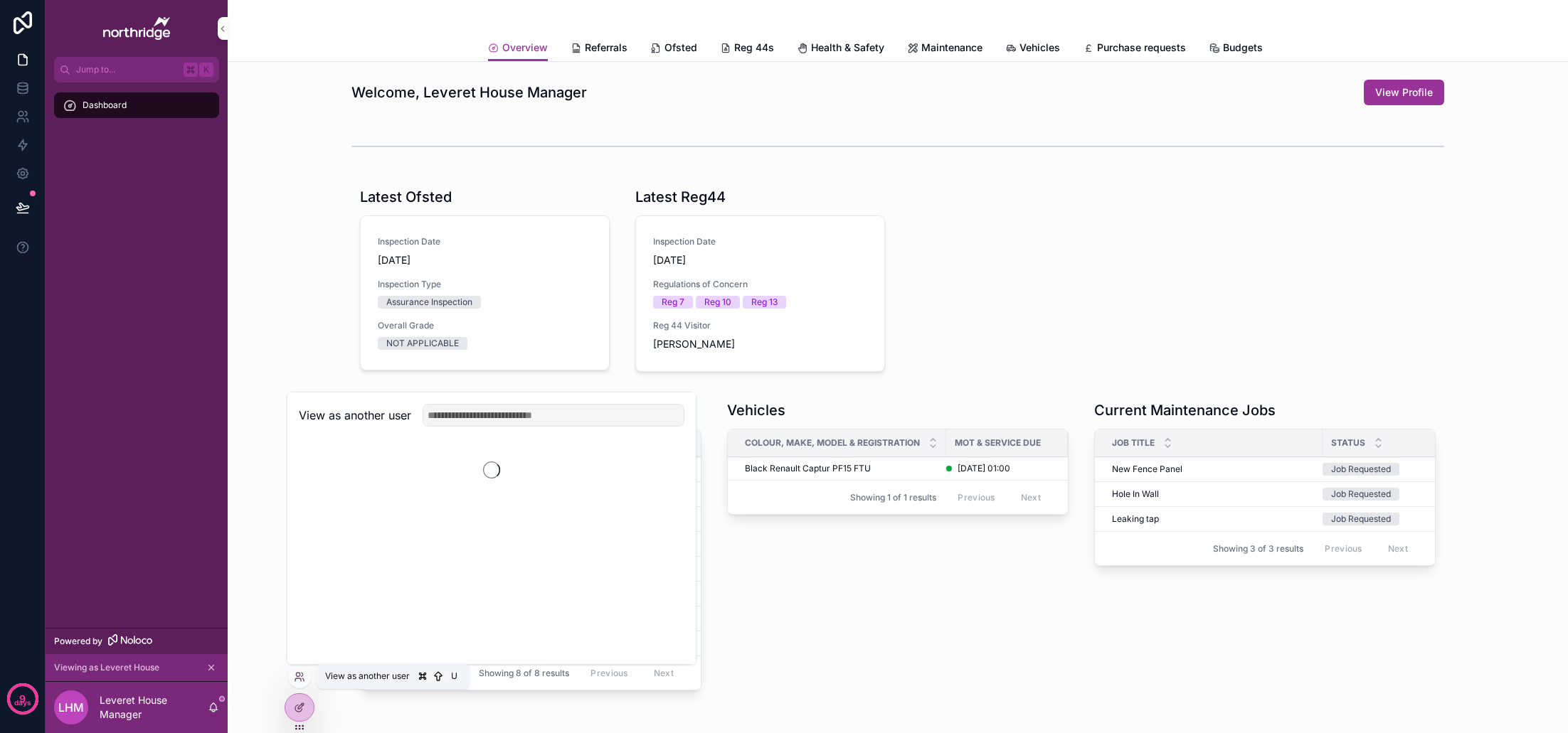
scroll to position [0, 0]
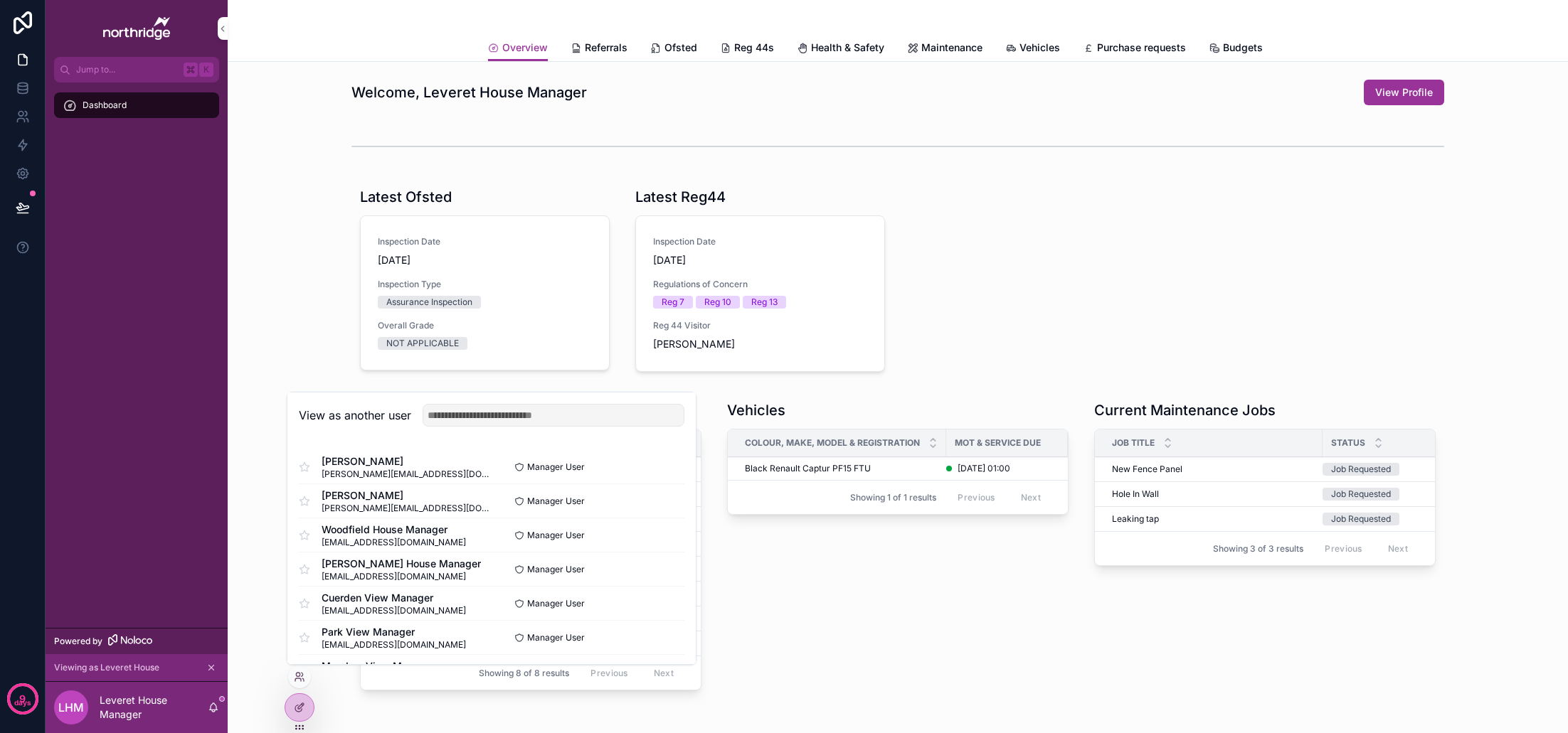
click at [270, 641] on div "Health & Safety Test Required Due Status PAT Test (12 Months) Overdue Fire Alar…" at bounding box center [898, 549] width 1318 height 307
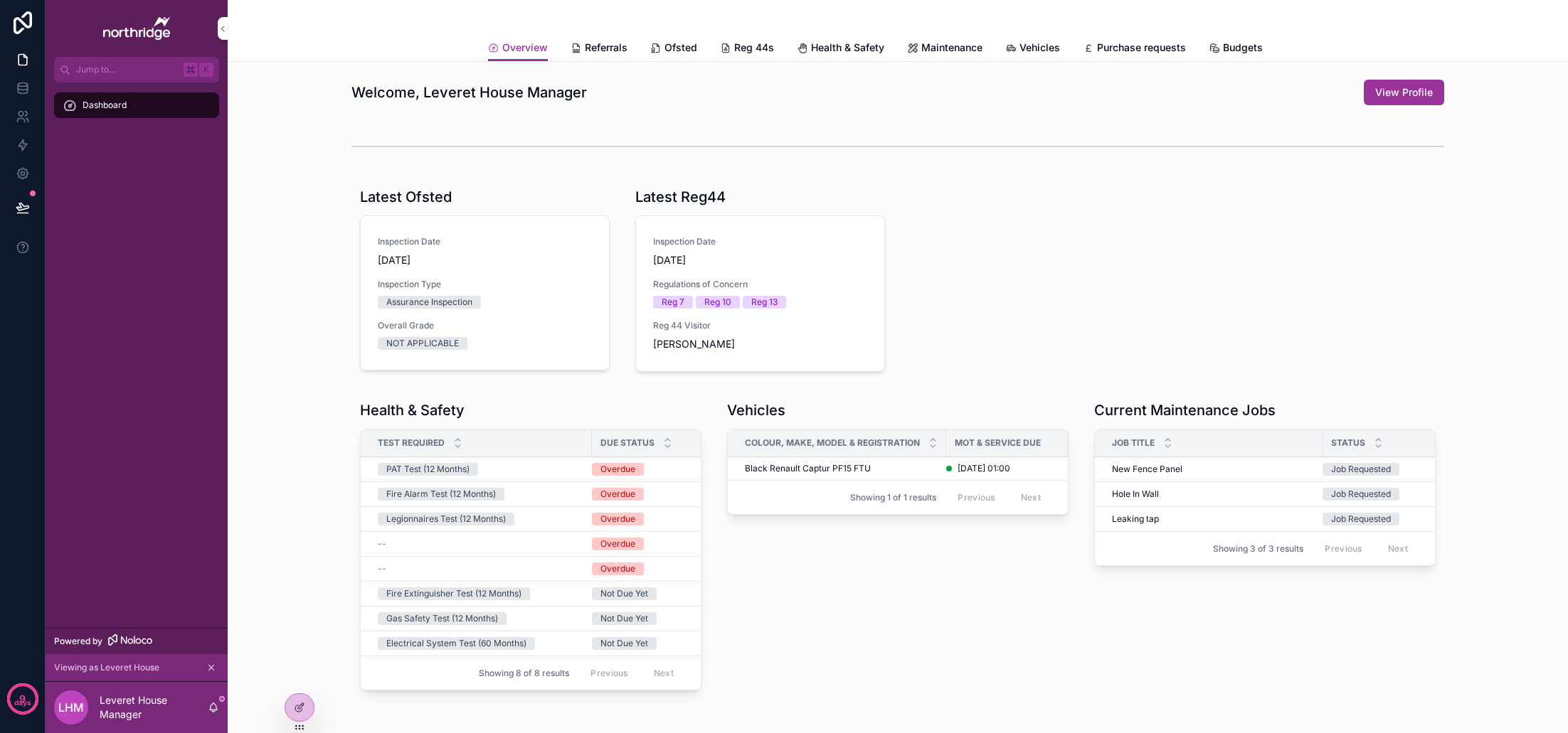
click at [212, 669] on icon "scrollable content" at bounding box center [212, 668] width 5 height 5
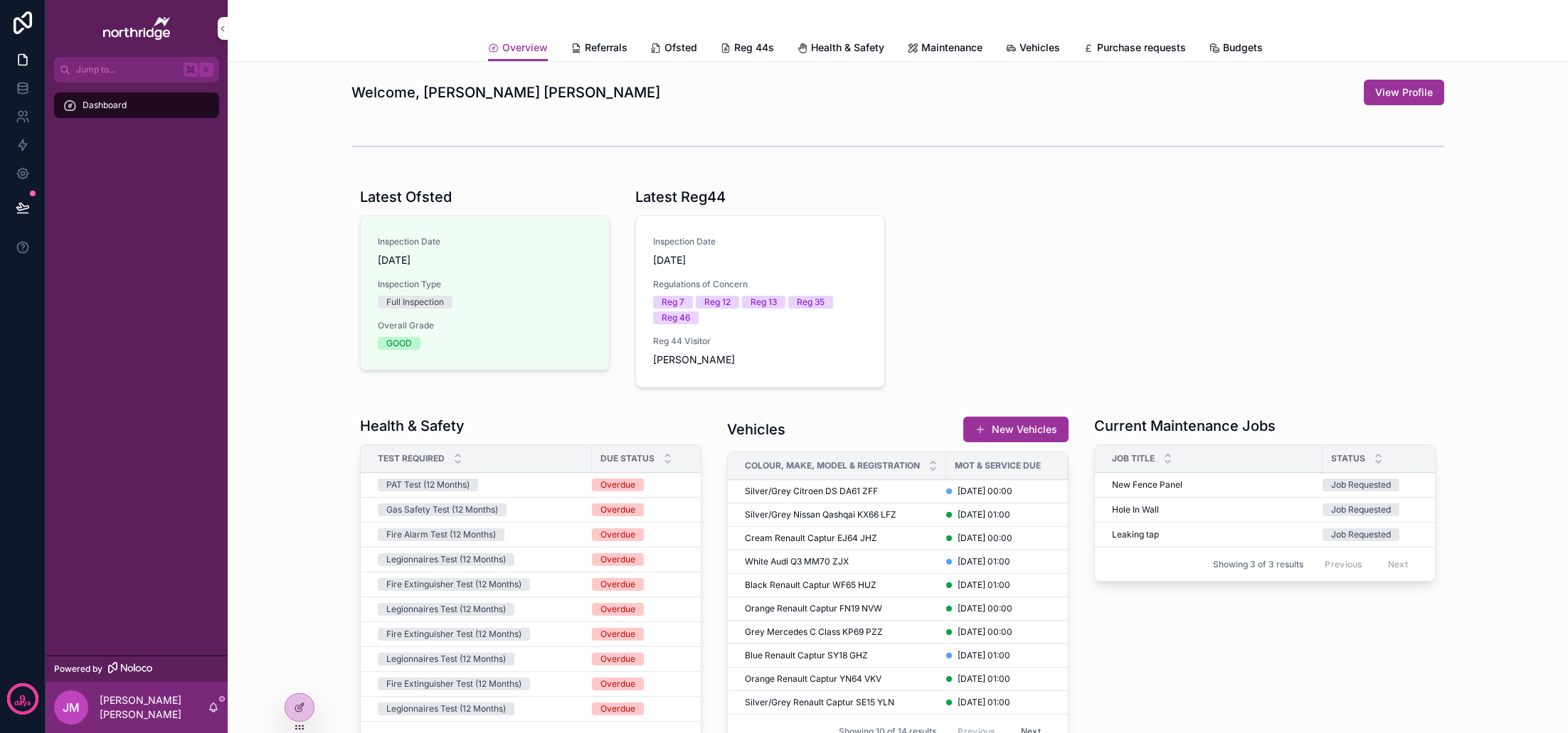
click at [599, 45] on span "Referrals" at bounding box center [606, 48] width 43 height 14
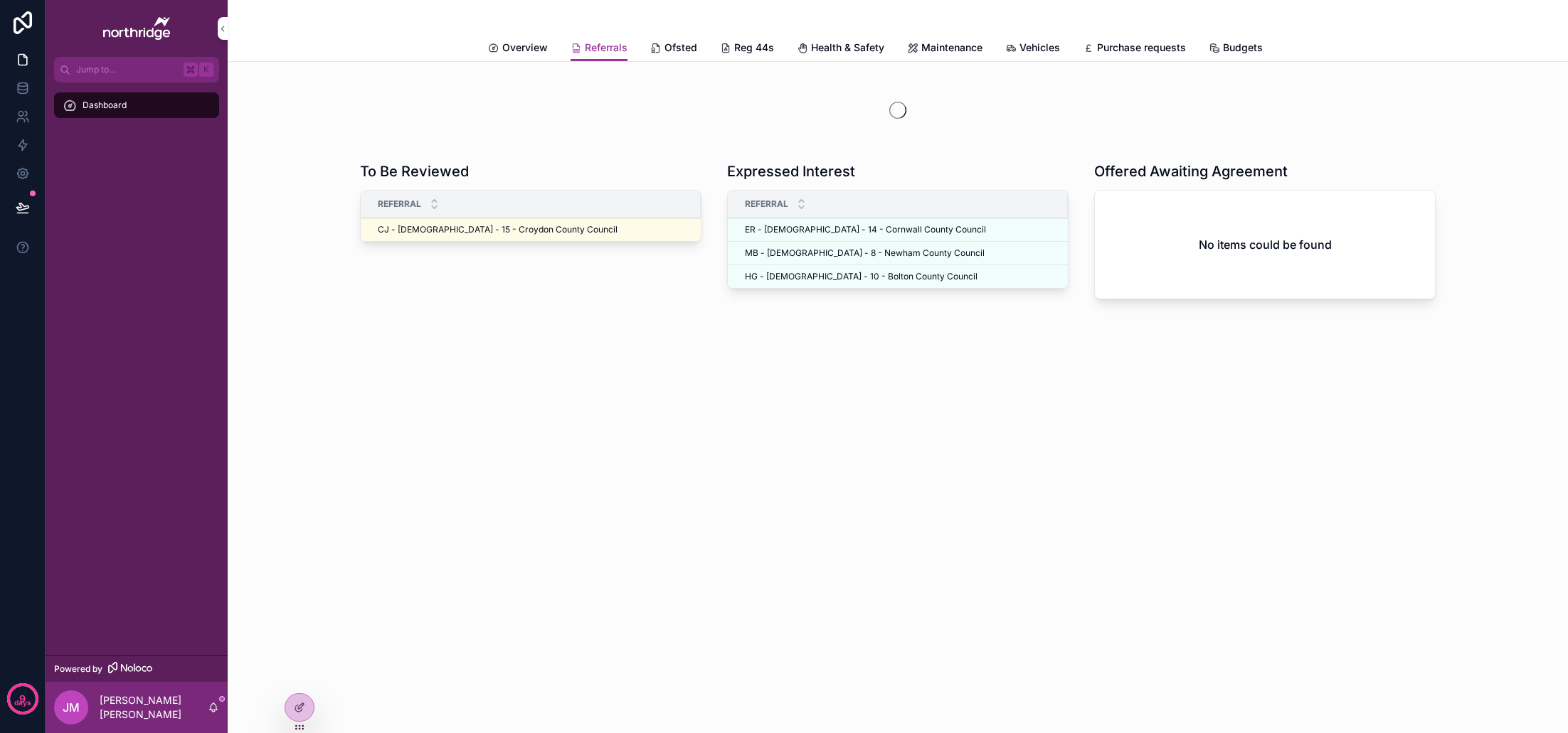
click at [674, 48] on span "Ofsted" at bounding box center [681, 48] width 33 height 14
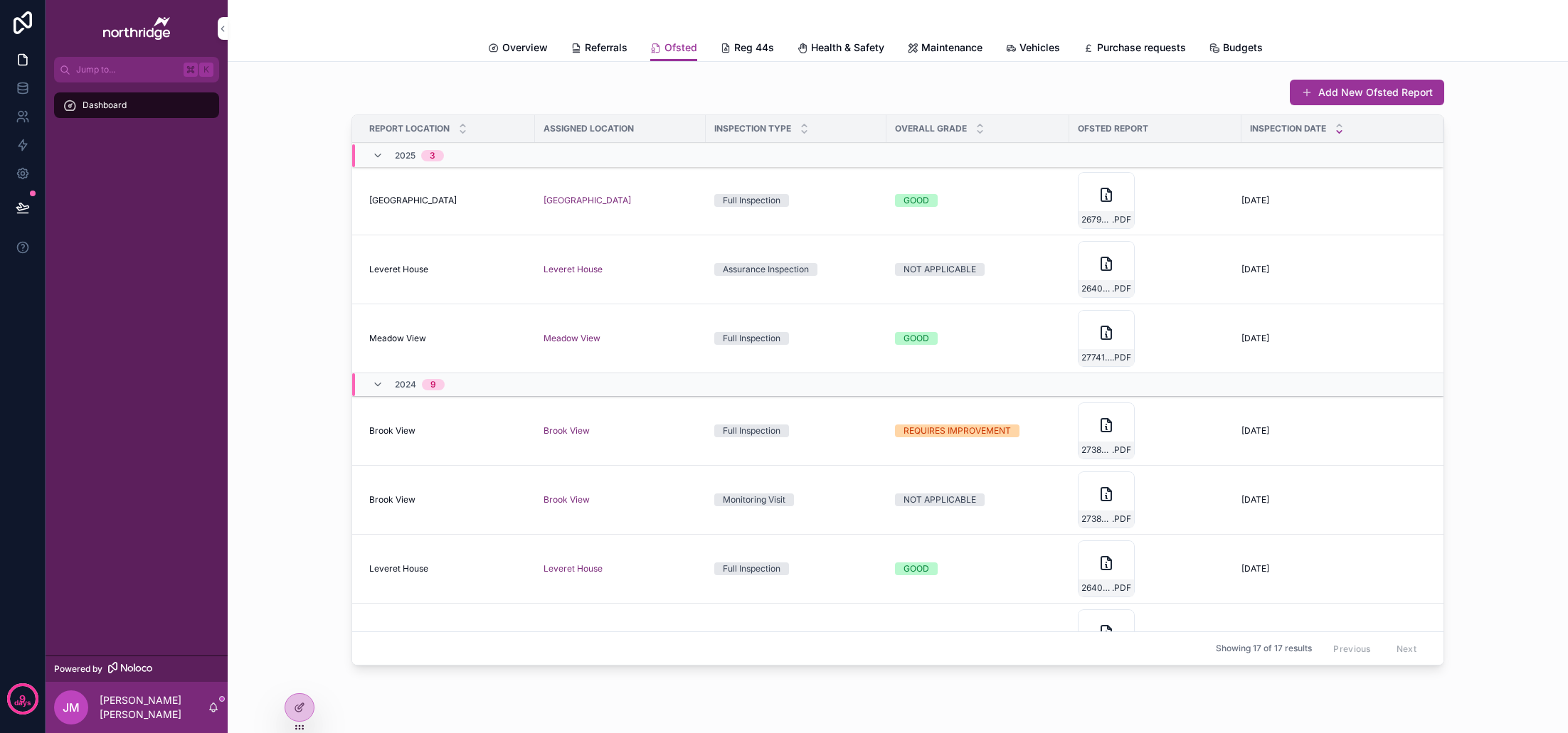
click at [761, 48] on span "Reg 44s" at bounding box center [754, 48] width 40 height 14
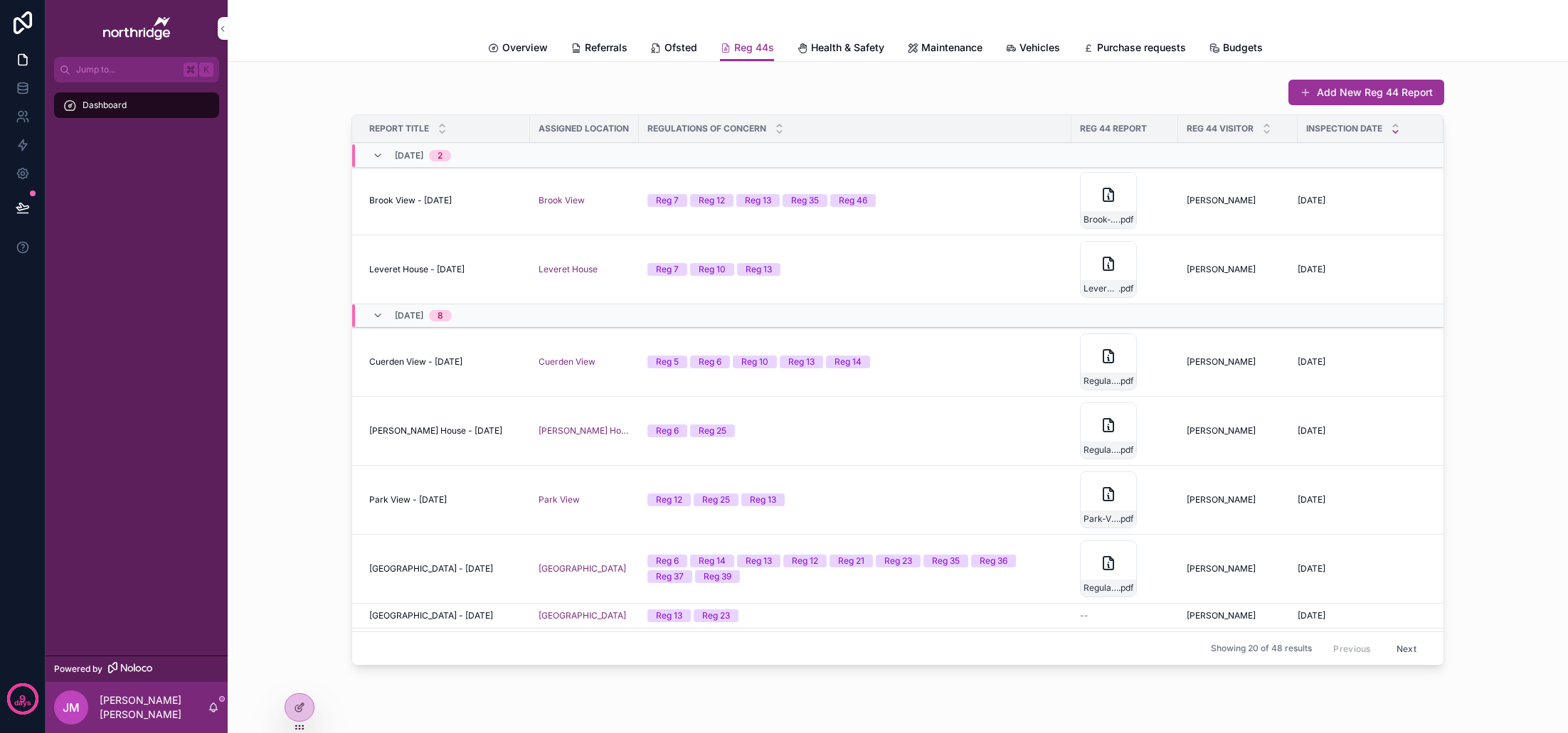
click at [862, 44] on span "Health & Safety" at bounding box center [848, 48] width 73 height 14
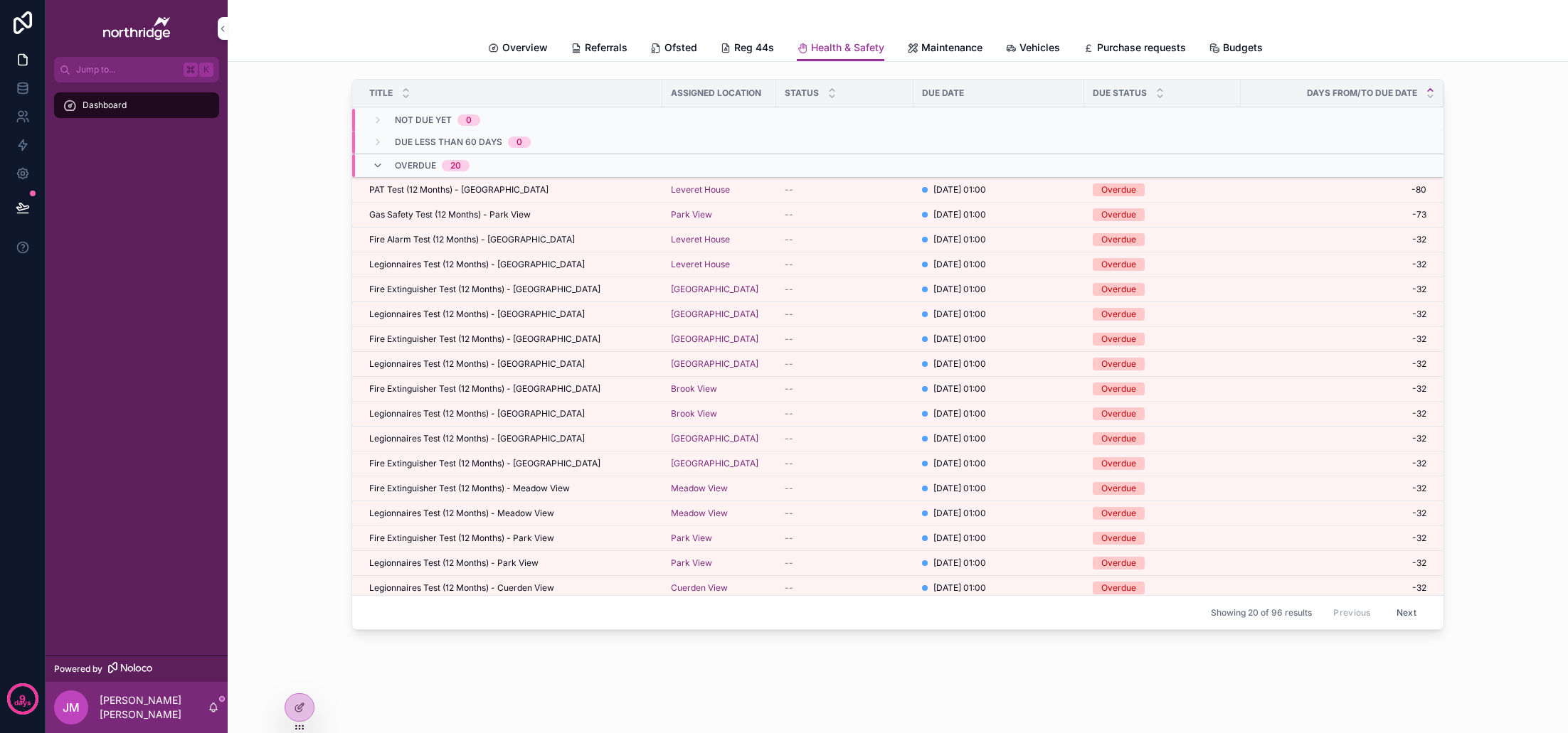
click at [937, 52] on span "Maintenance" at bounding box center [952, 48] width 61 height 14
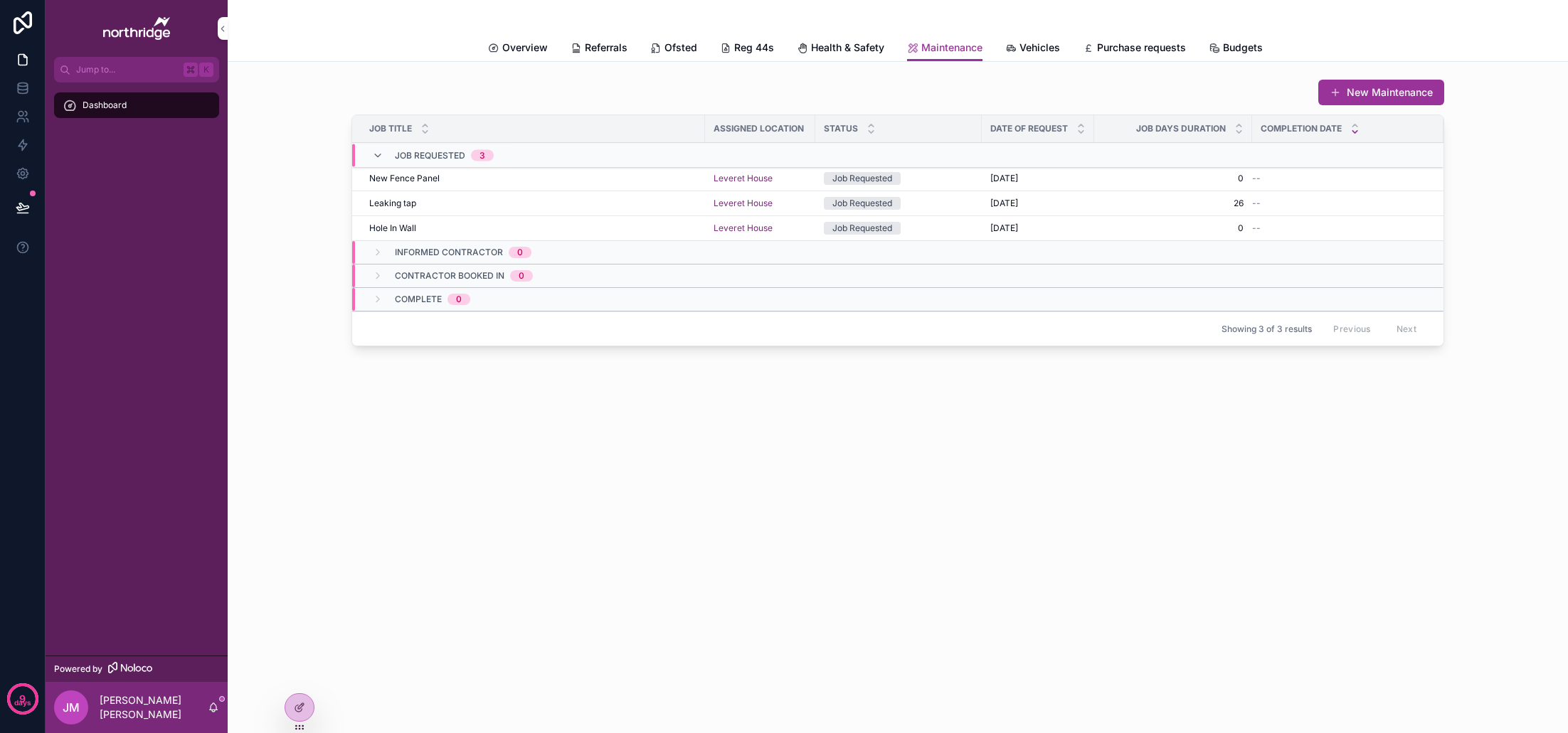
click at [1023, 37] on link "Vehicles" at bounding box center [1032, 49] width 55 height 29
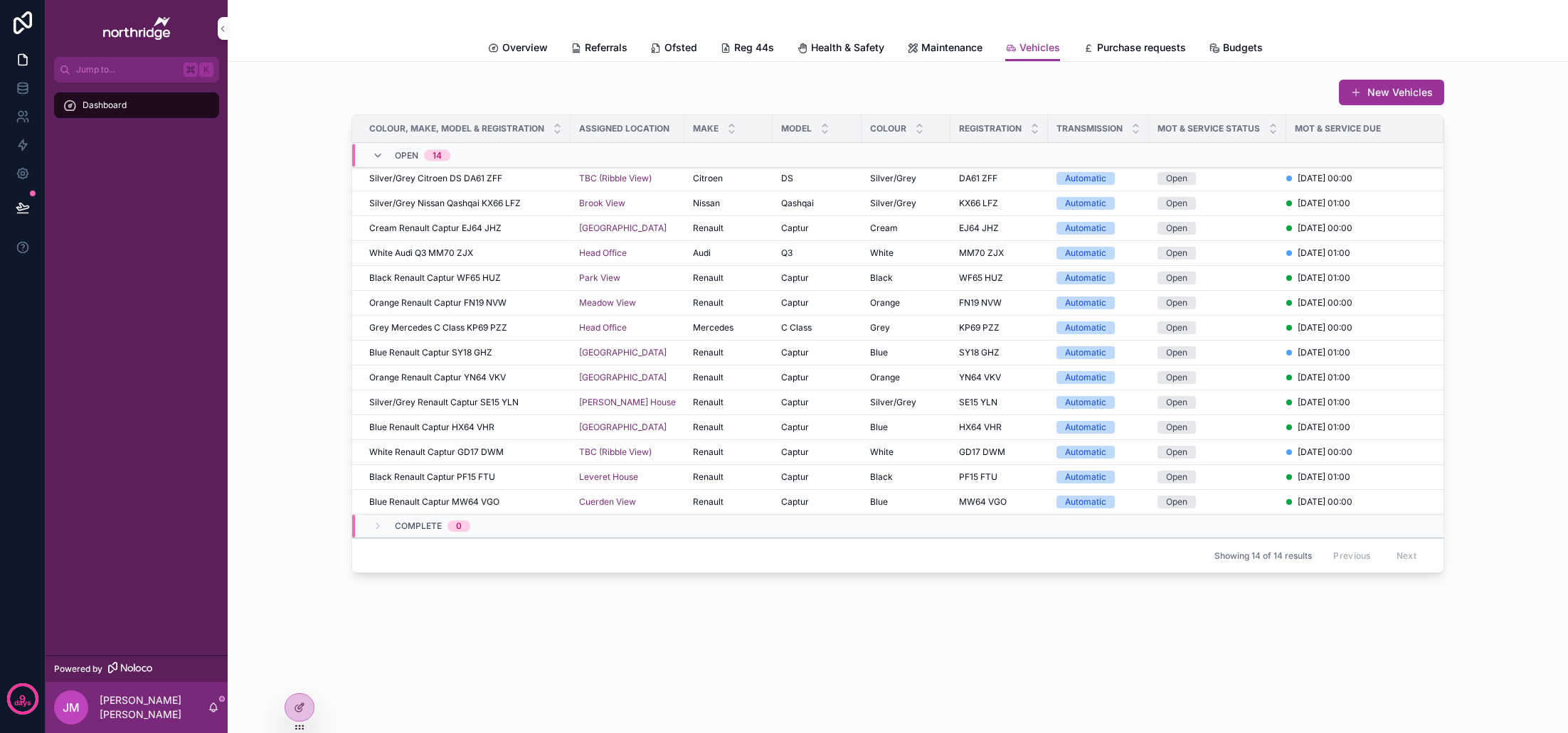
click at [1137, 49] on span "Purchase requests" at bounding box center [1142, 48] width 89 height 14
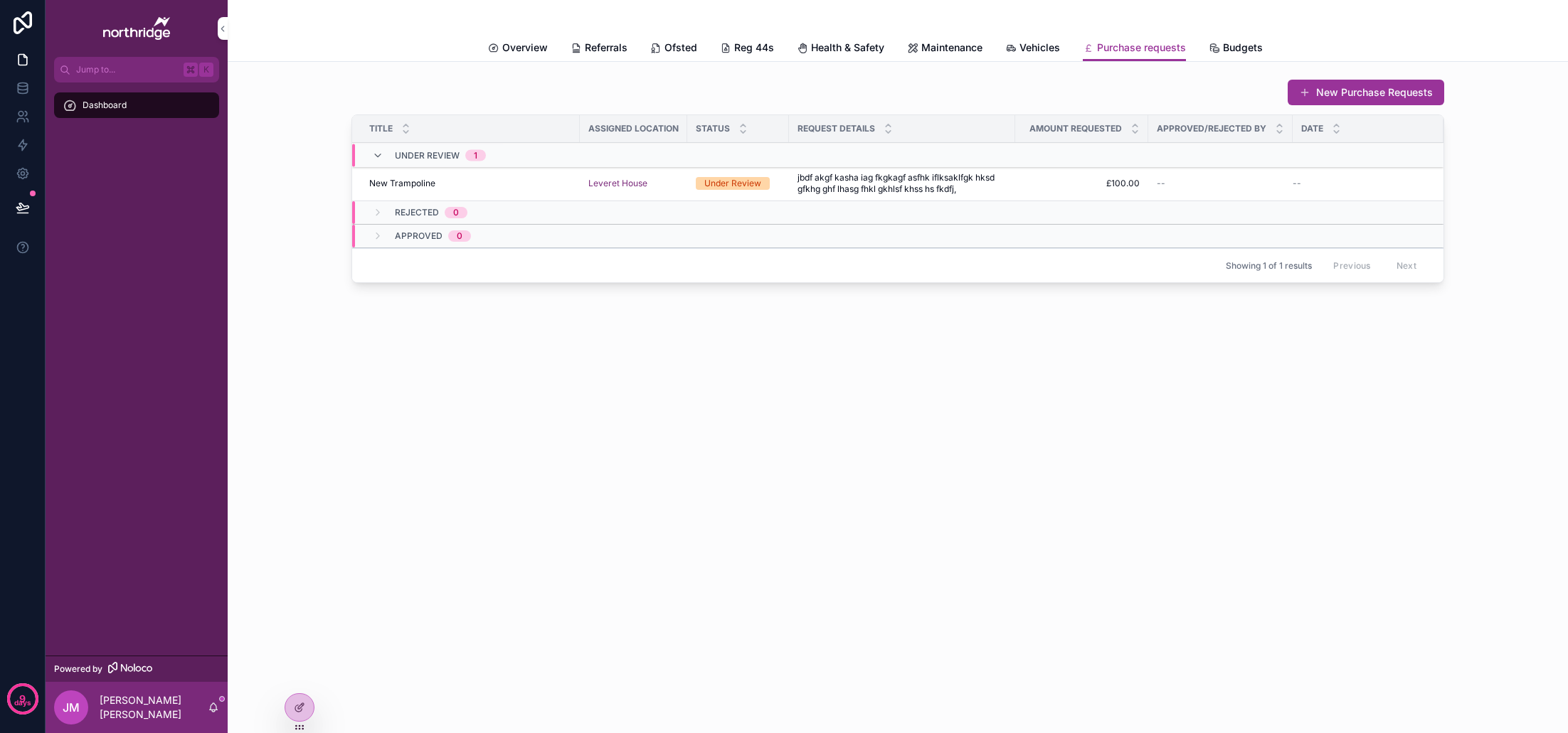
click at [1225, 46] on span "Budgets" at bounding box center [1243, 48] width 40 height 14
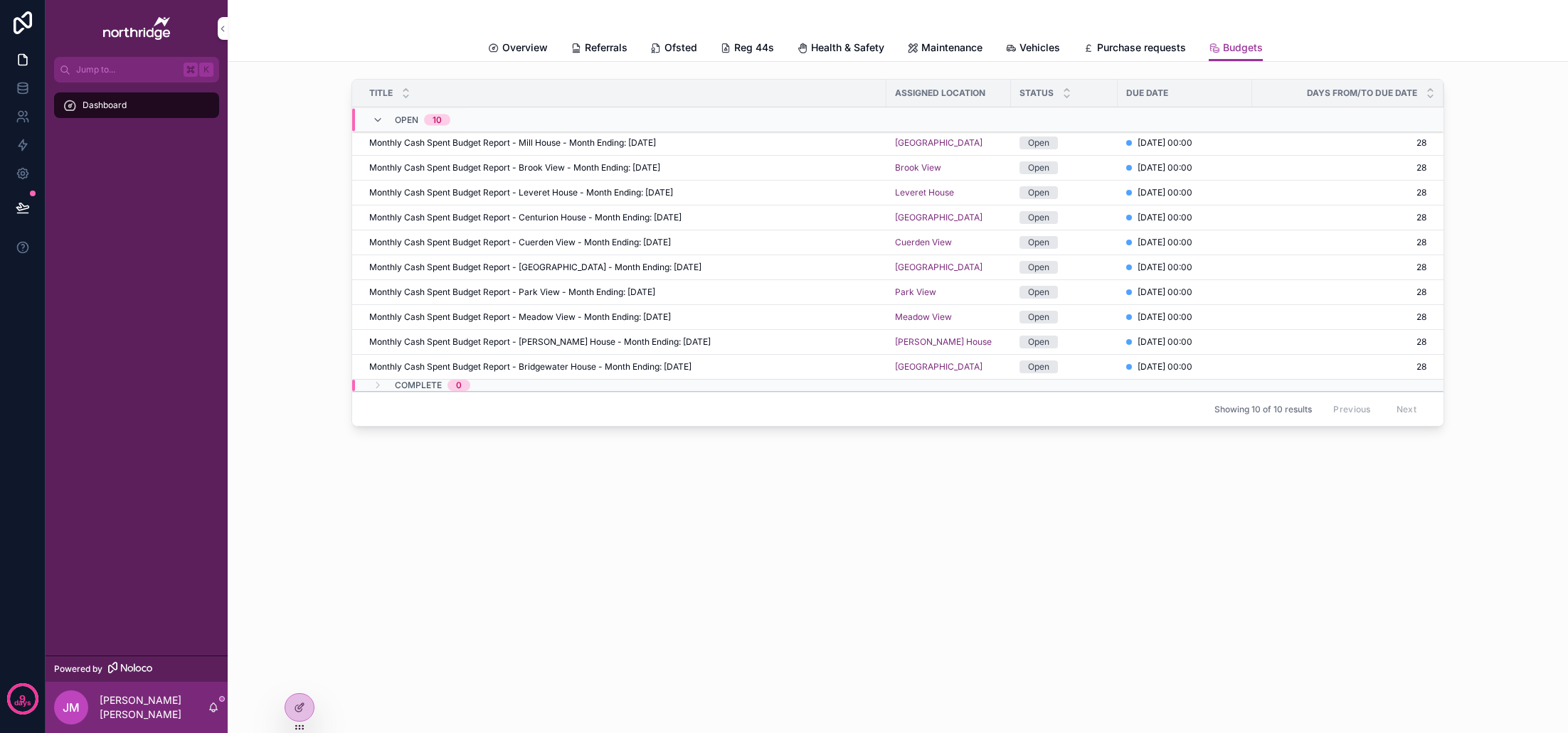
click at [0, 0] on icon at bounding box center [0, 0] width 0 height 0
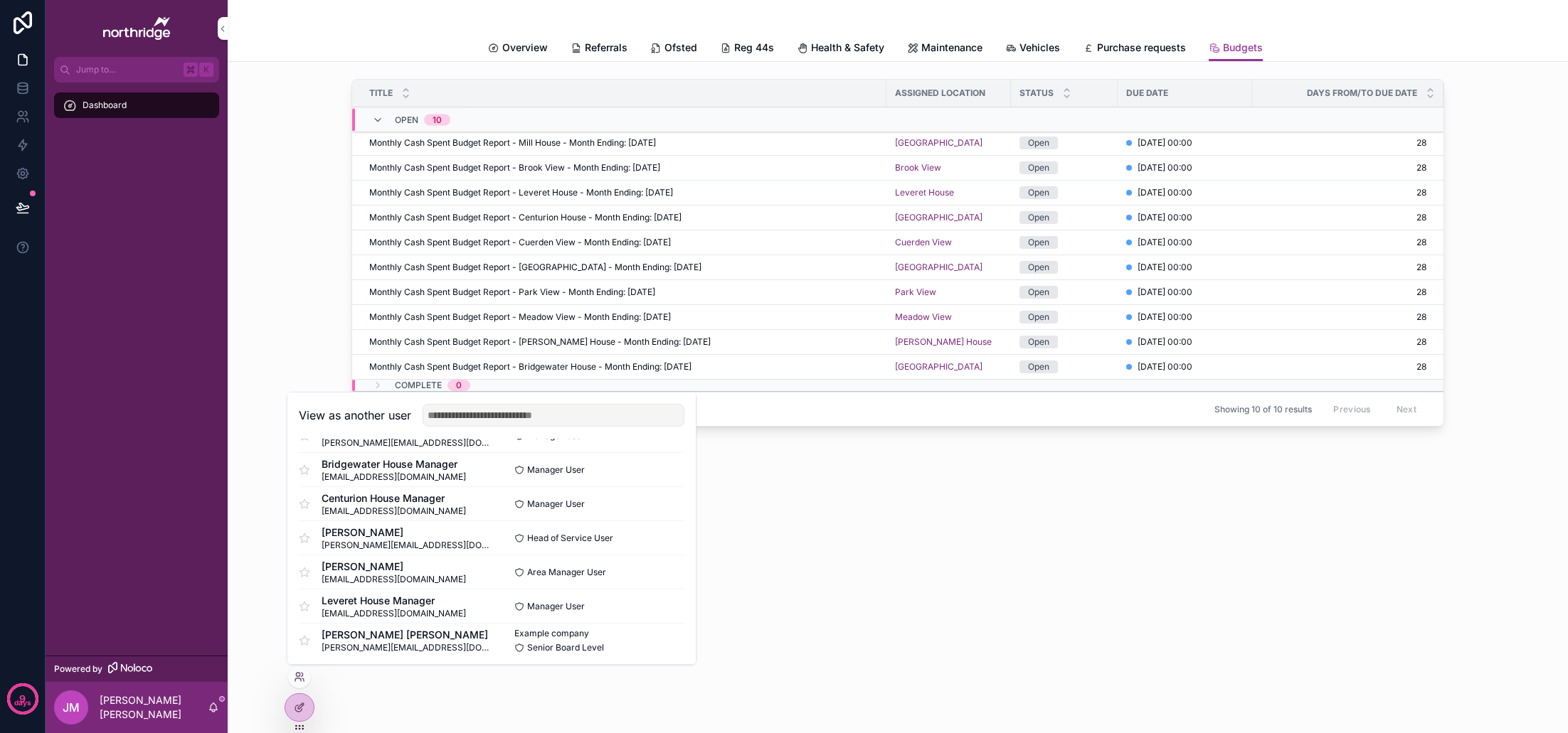
scroll to position [302, 0]
click at [0, 0] on button "Select" at bounding box center [0, 0] width 0 height 0
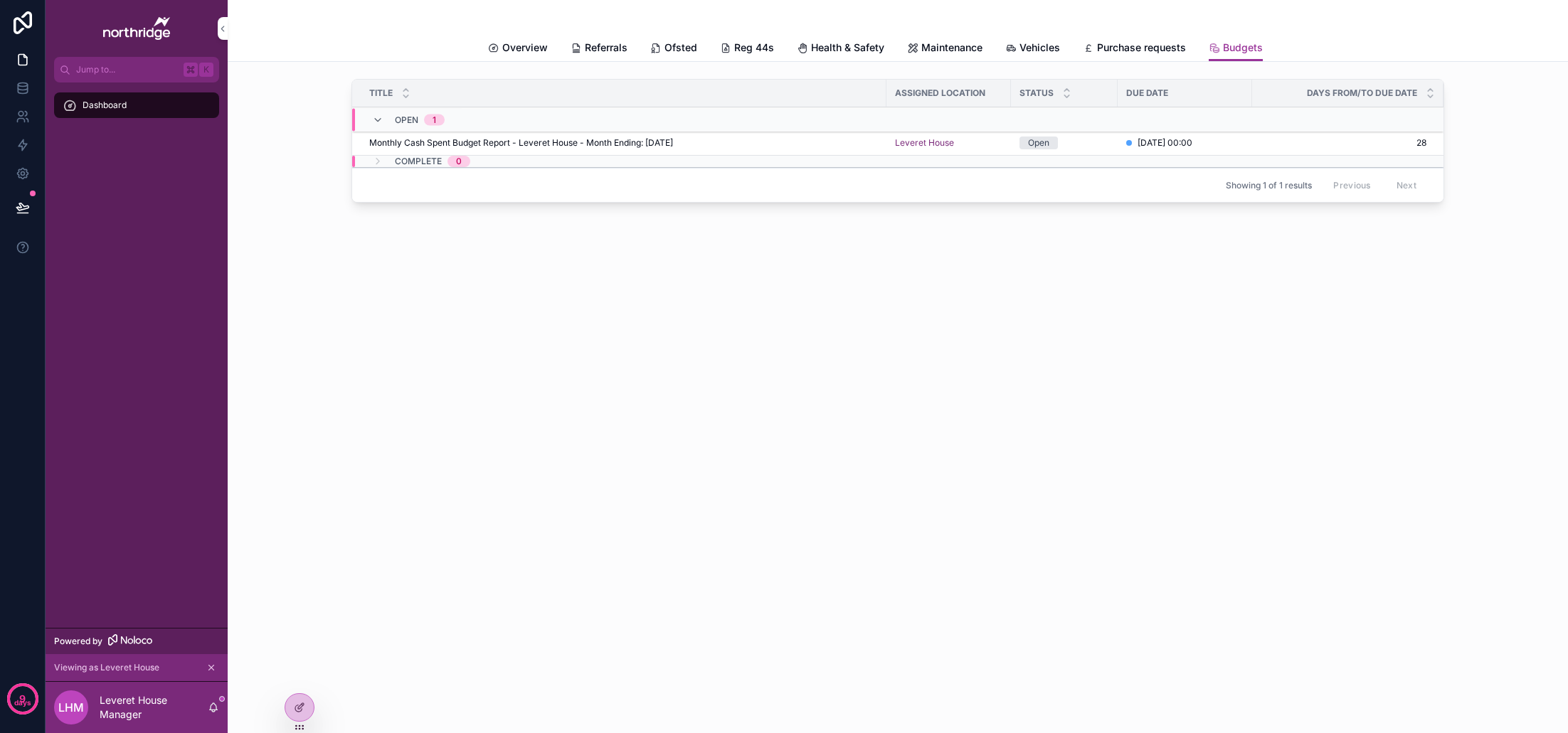
click at [812, 139] on div "Monthly Cash Spent Budget Report - Leveret House - Month Ending: [DATE] Monthly…" at bounding box center [623, 143] width 509 height 11
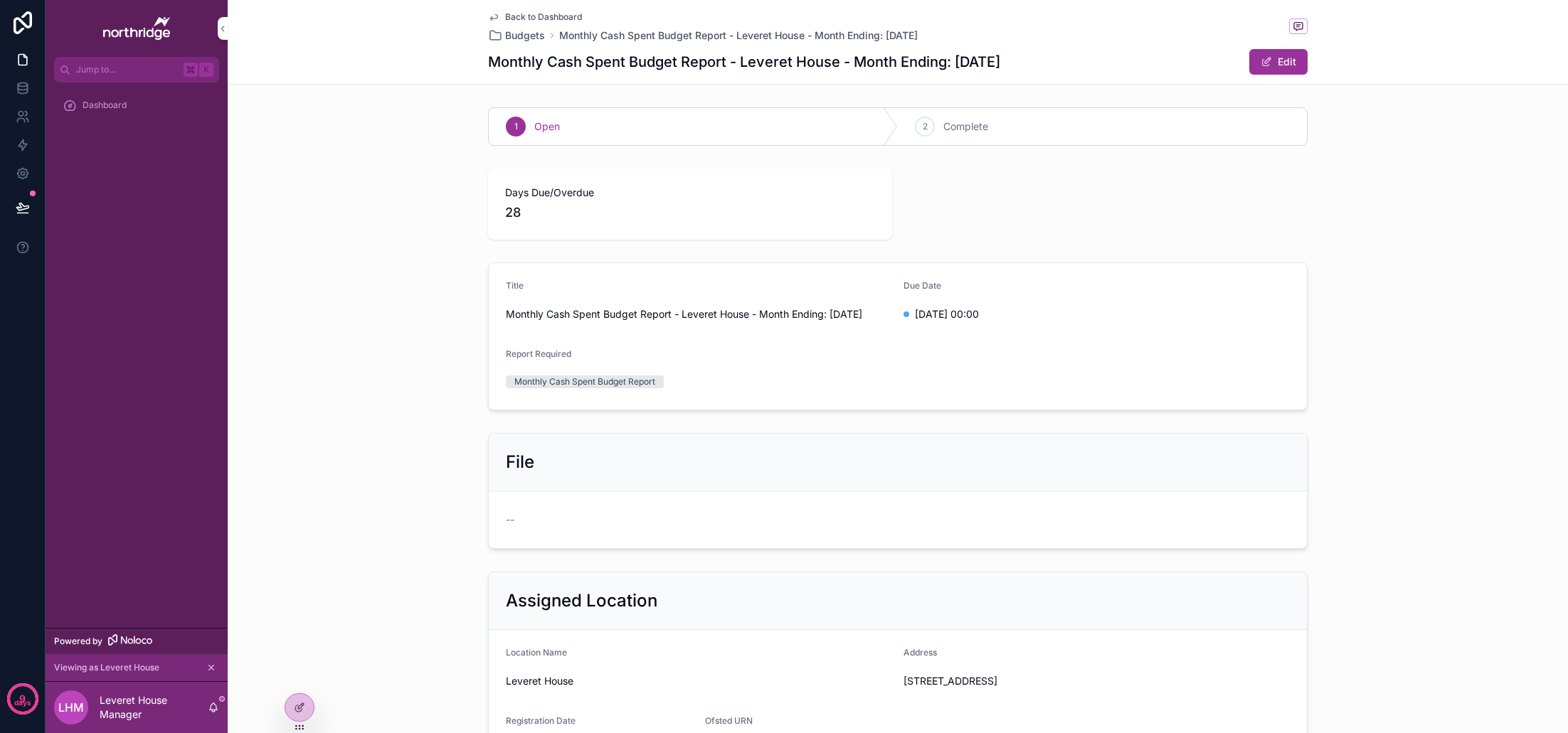
click at [1279, 64] on button "Edit" at bounding box center [1278, 62] width 58 height 25
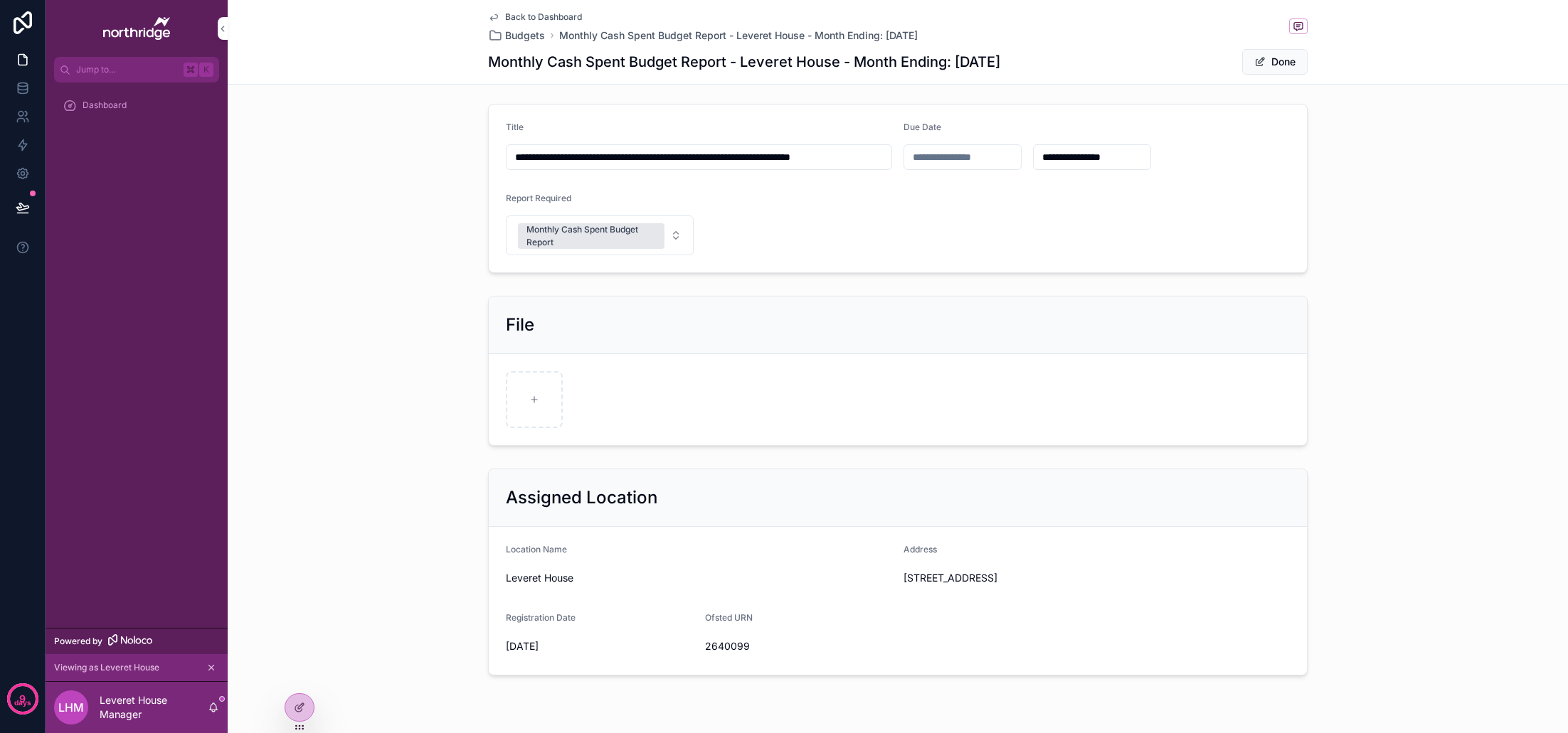
scroll to position [167, 0]
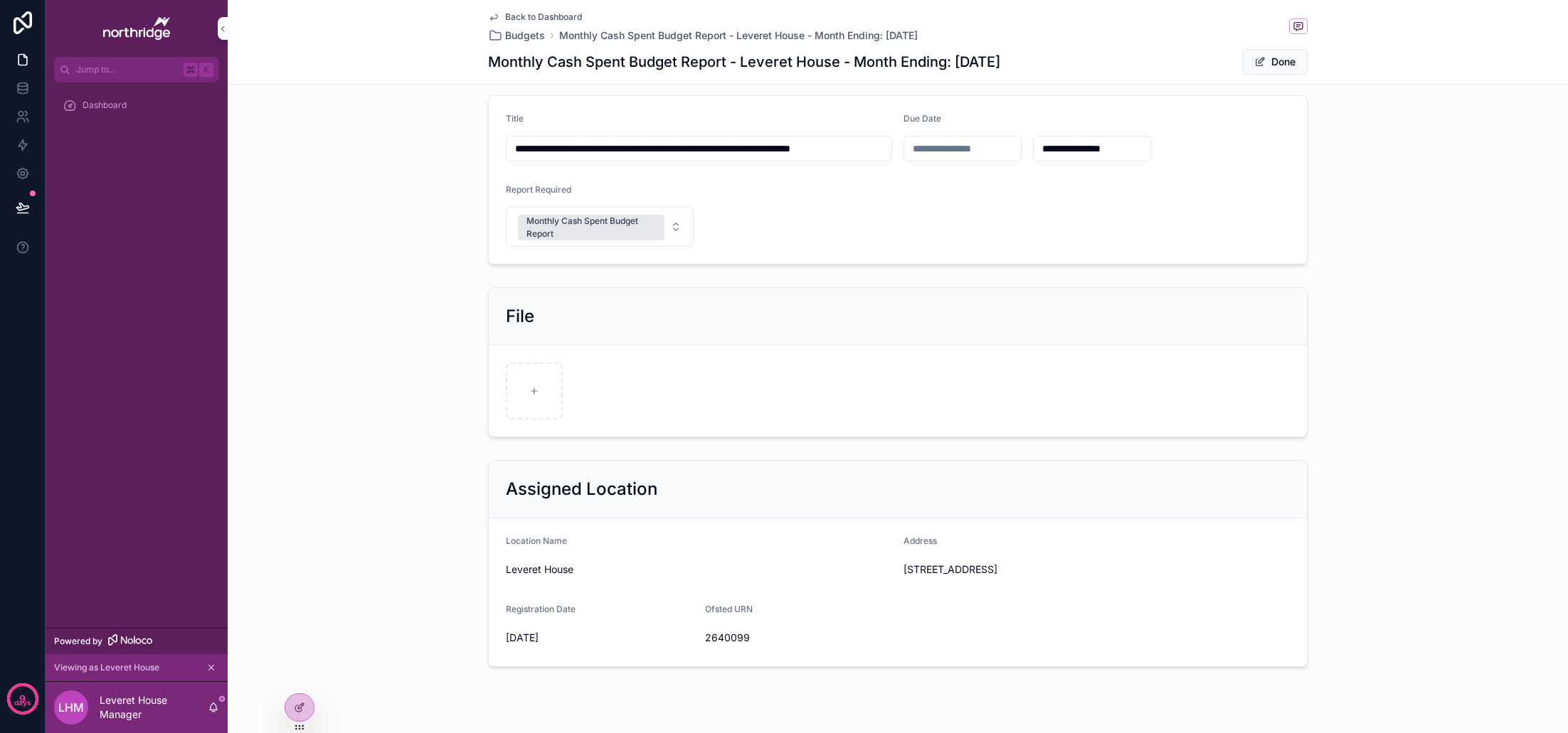
click at [553, 396] on div "scrollable content" at bounding box center [534, 391] width 57 height 57
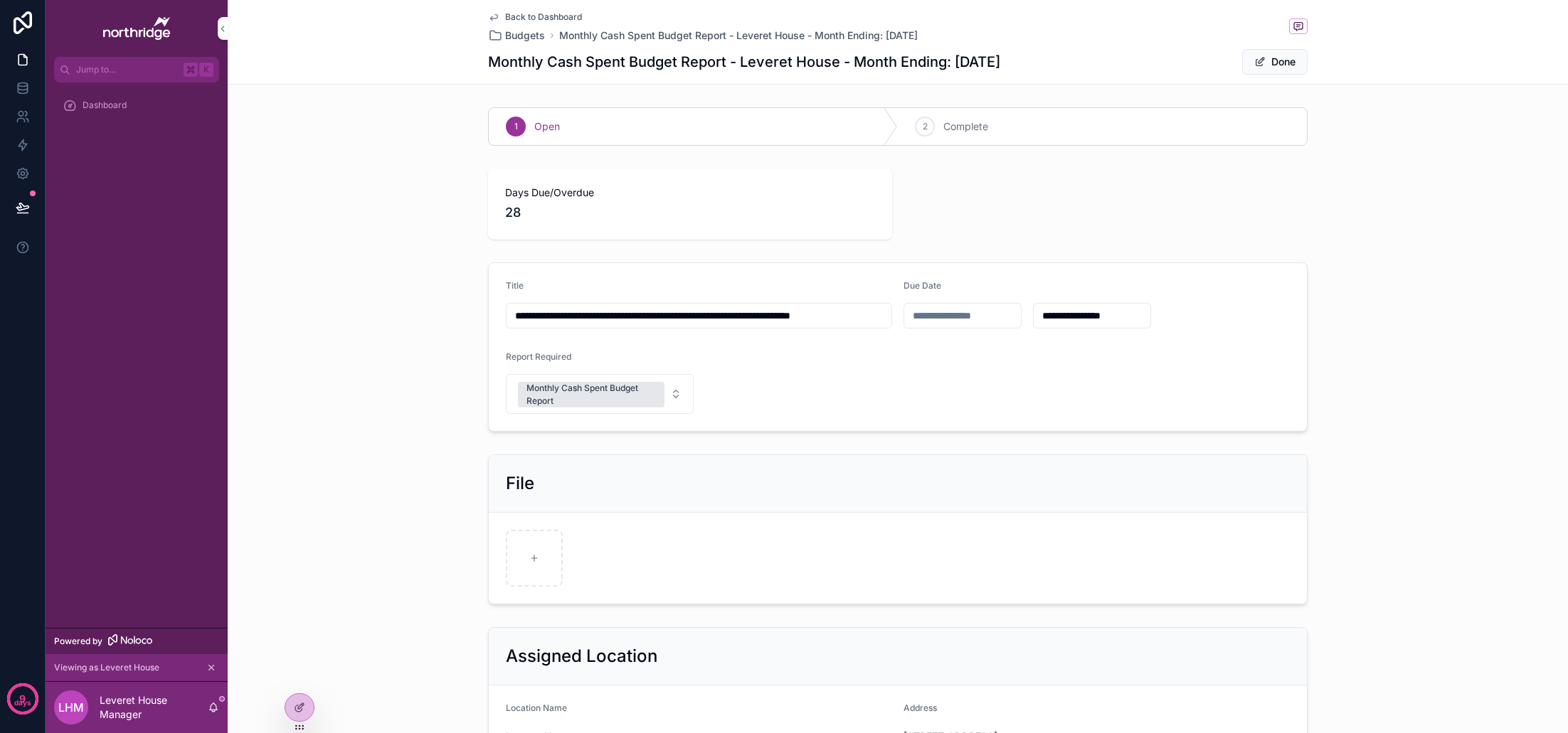
scroll to position [0, 0]
click at [0, 0] on icon "scrollable content" at bounding box center [0, 0] width 0 height 0
click at [1284, 61] on button "Done" at bounding box center [1275, 62] width 65 height 25
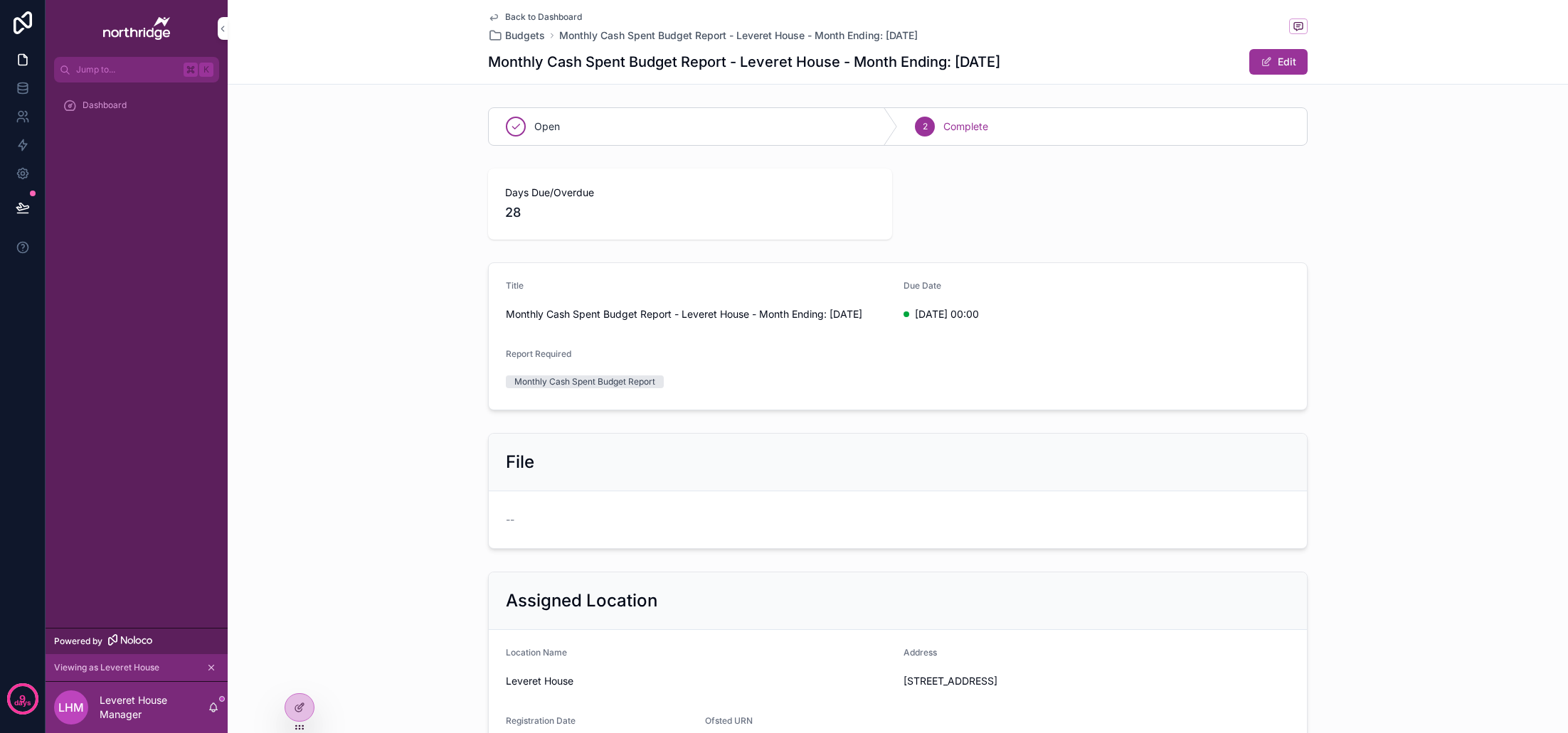
click at [557, 17] on span "Back to Dashboard" at bounding box center [543, 17] width 77 height 11
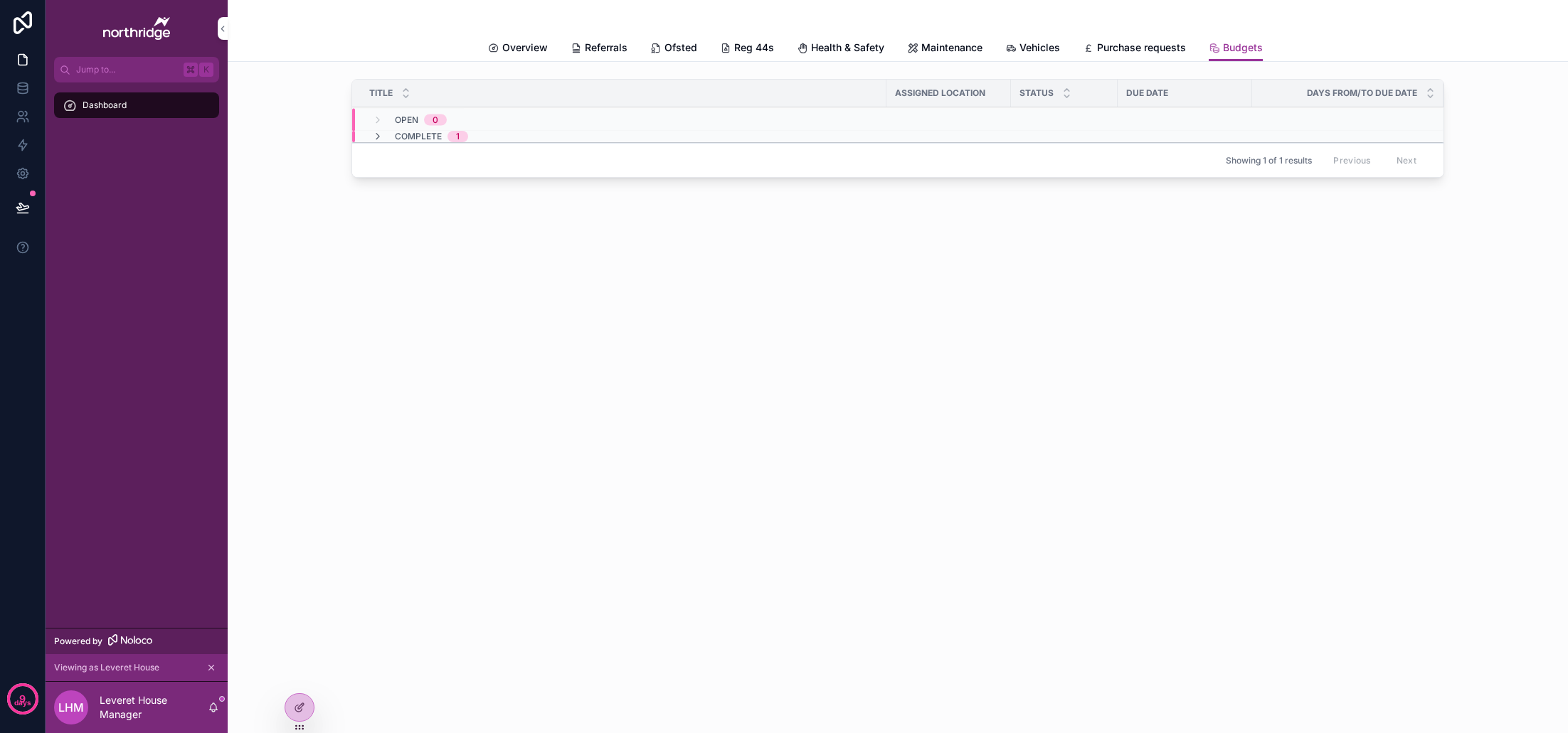
click at [376, 136] on icon "scrollable content" at bounding box center [378, 137] width 11 height 11
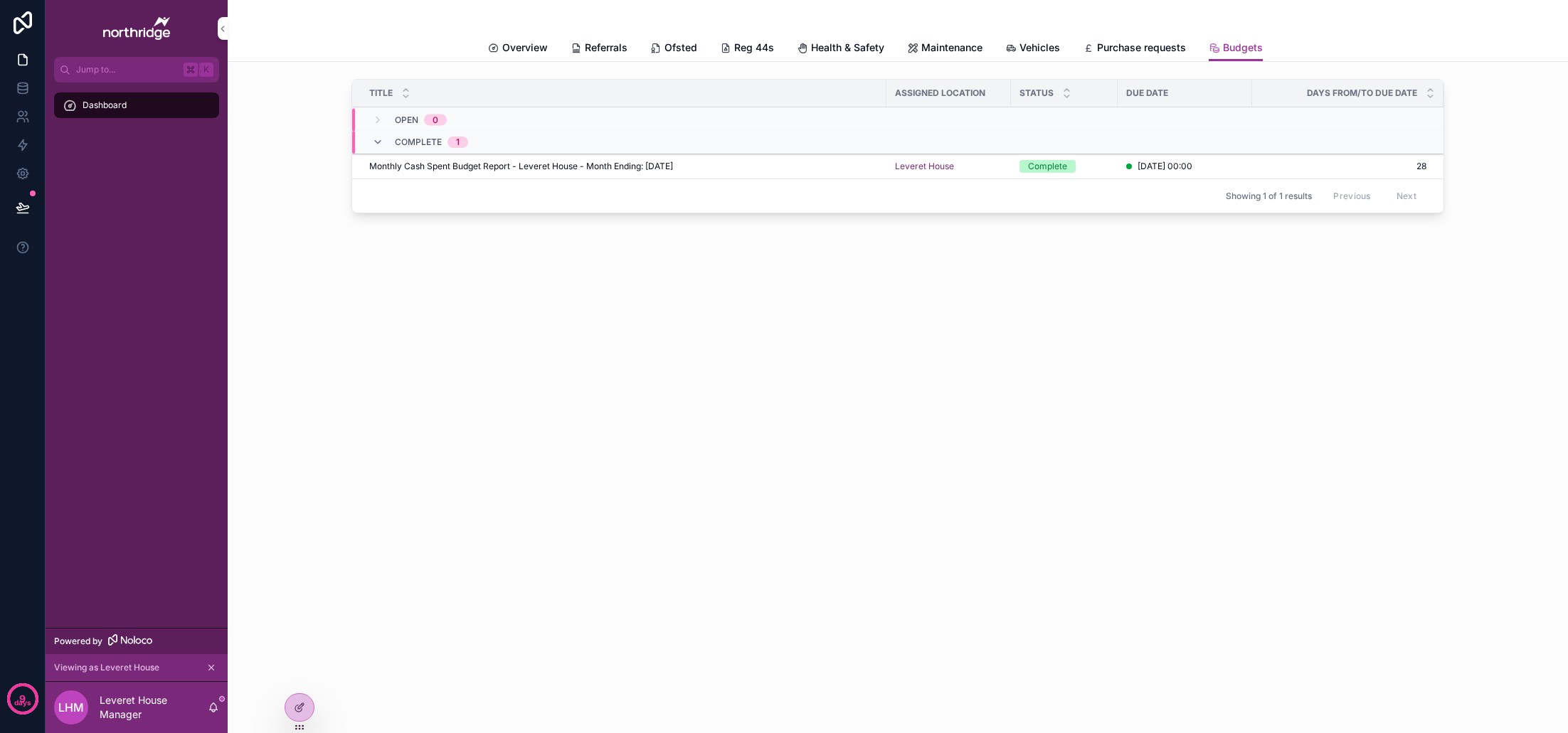
click at [381, 139] on icon "scrollable content" at bounding box center [378, 142] width 11 height 11
click at [788, 138] on div "Monthly Cash Spent Budget Report - Leveret House - Month Ending: [DATE] Monthly…" at bounding box center [623, 143] width 509 height 11
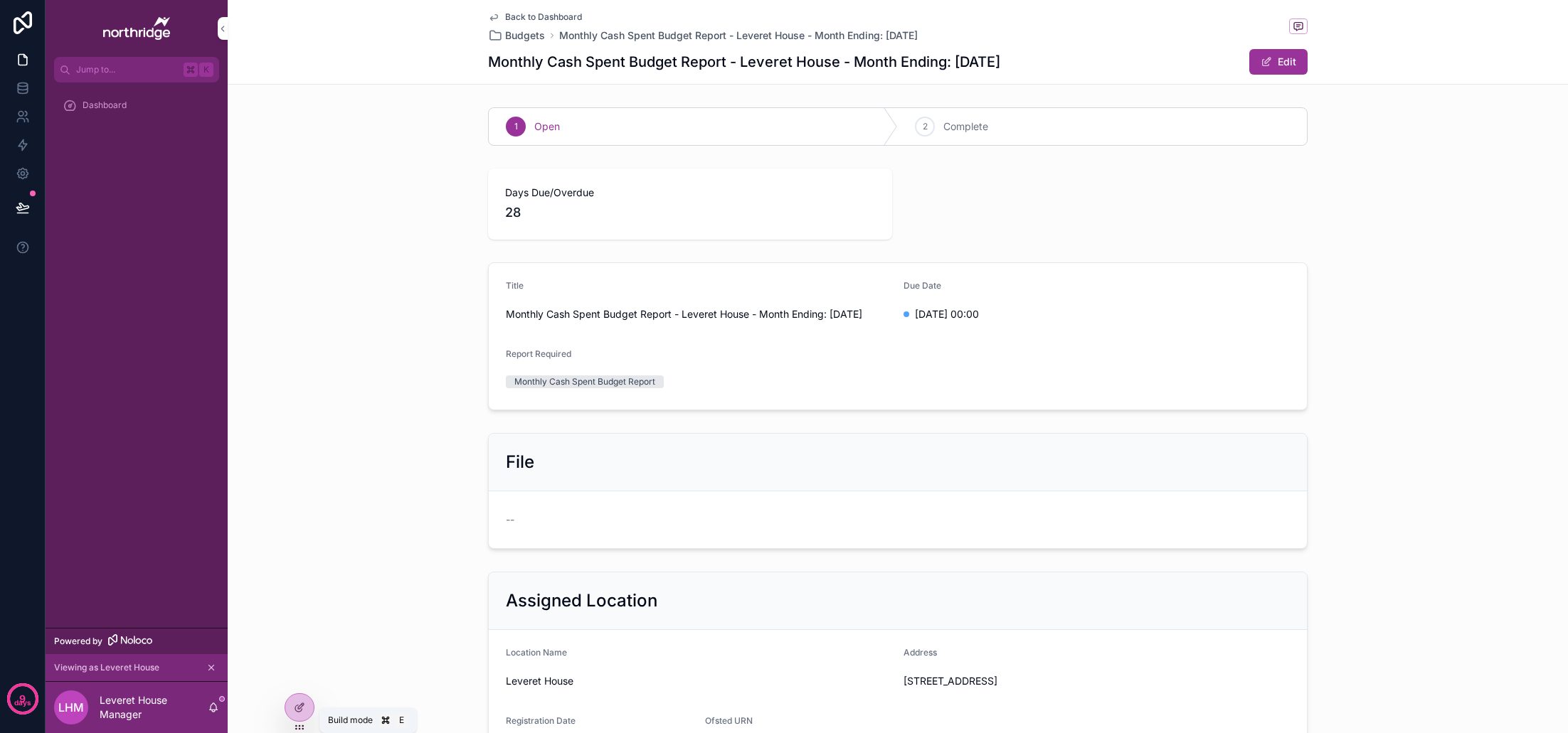
click at [297, 711] on icon at bounding box center [299, 708] width 11 height 11
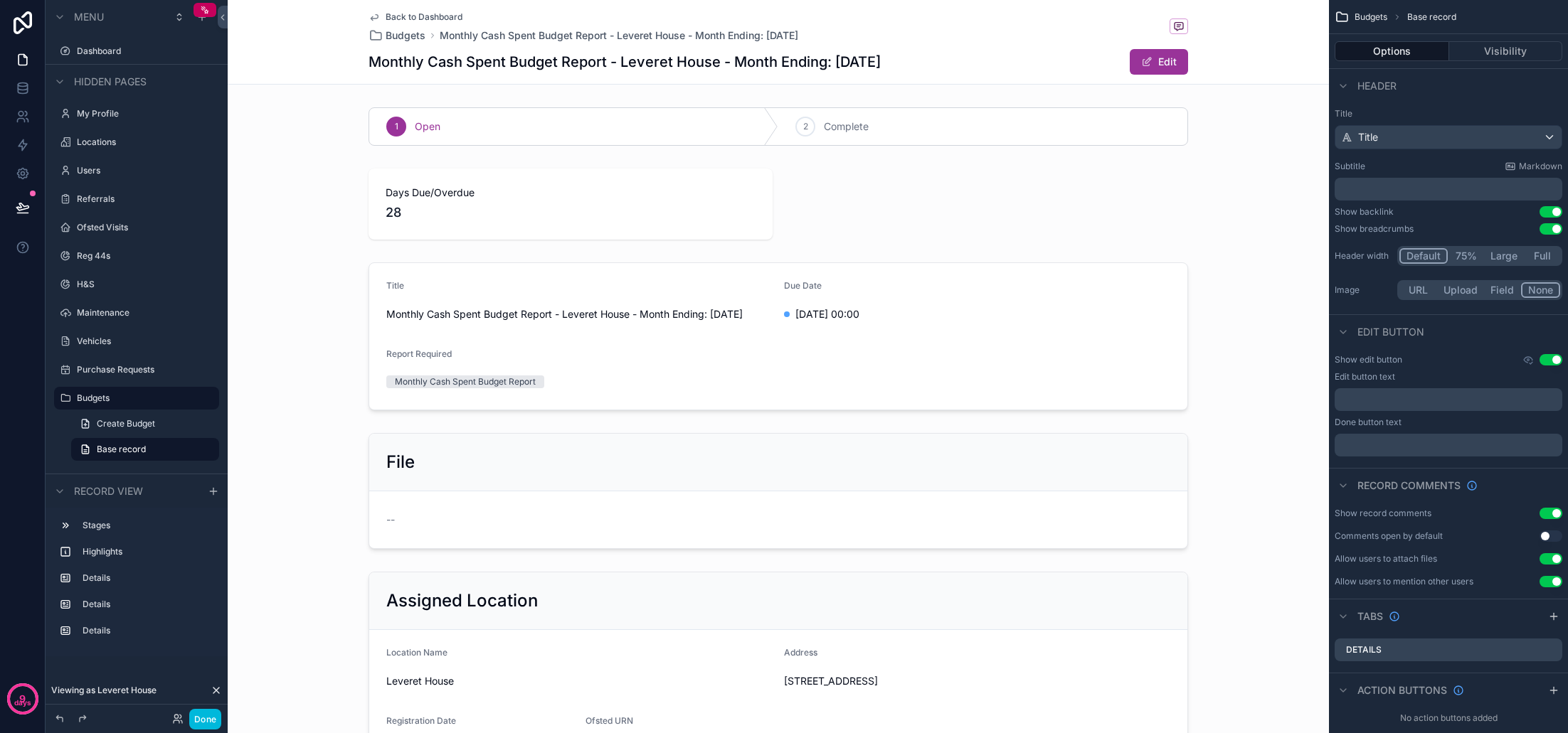
click at [778, 138] on div "scrollable content" at bounding box center [778, 126] width 1101 height 50
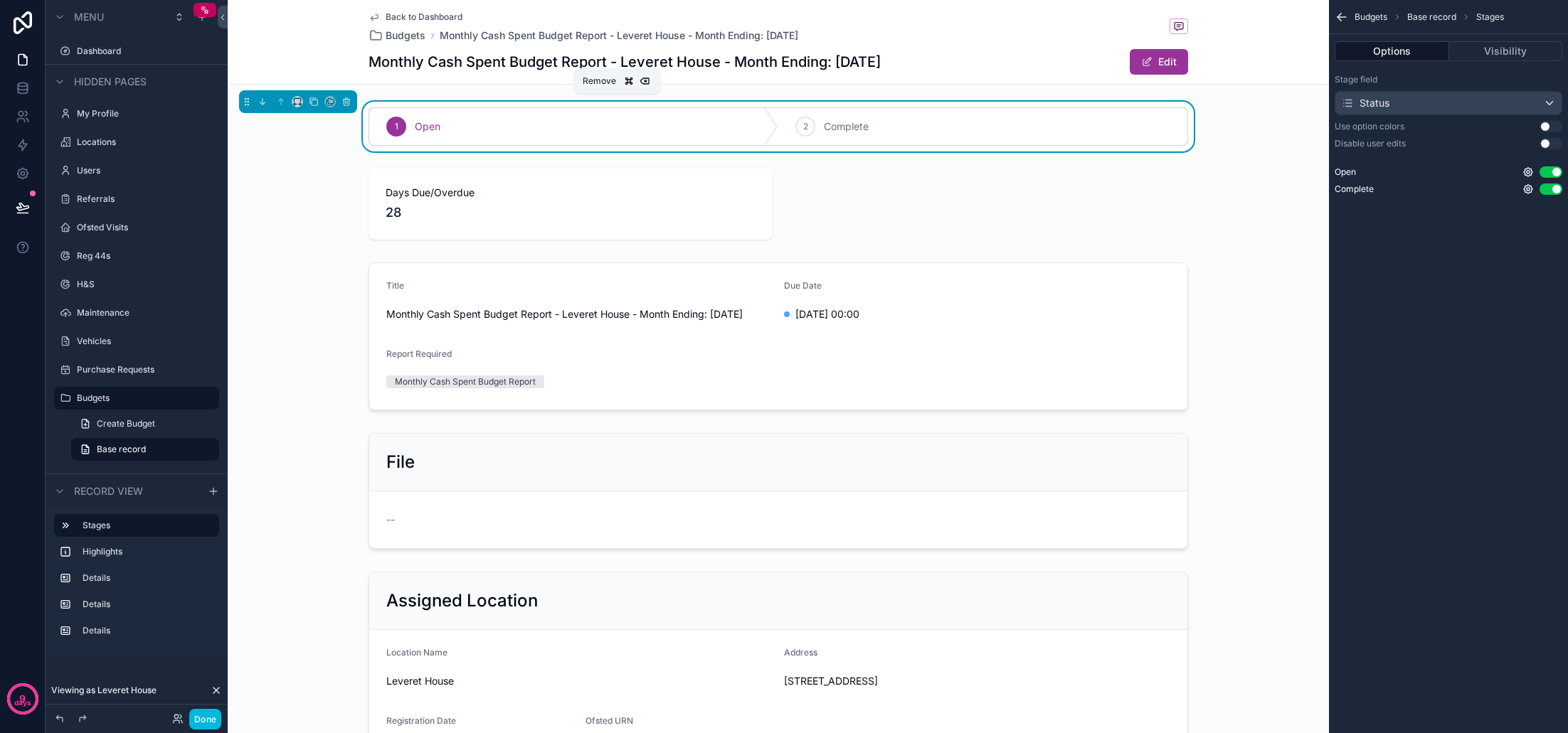
click at [347, 102] on icon "scrollable content" at bounding box center [346, 102] width 10 height 10
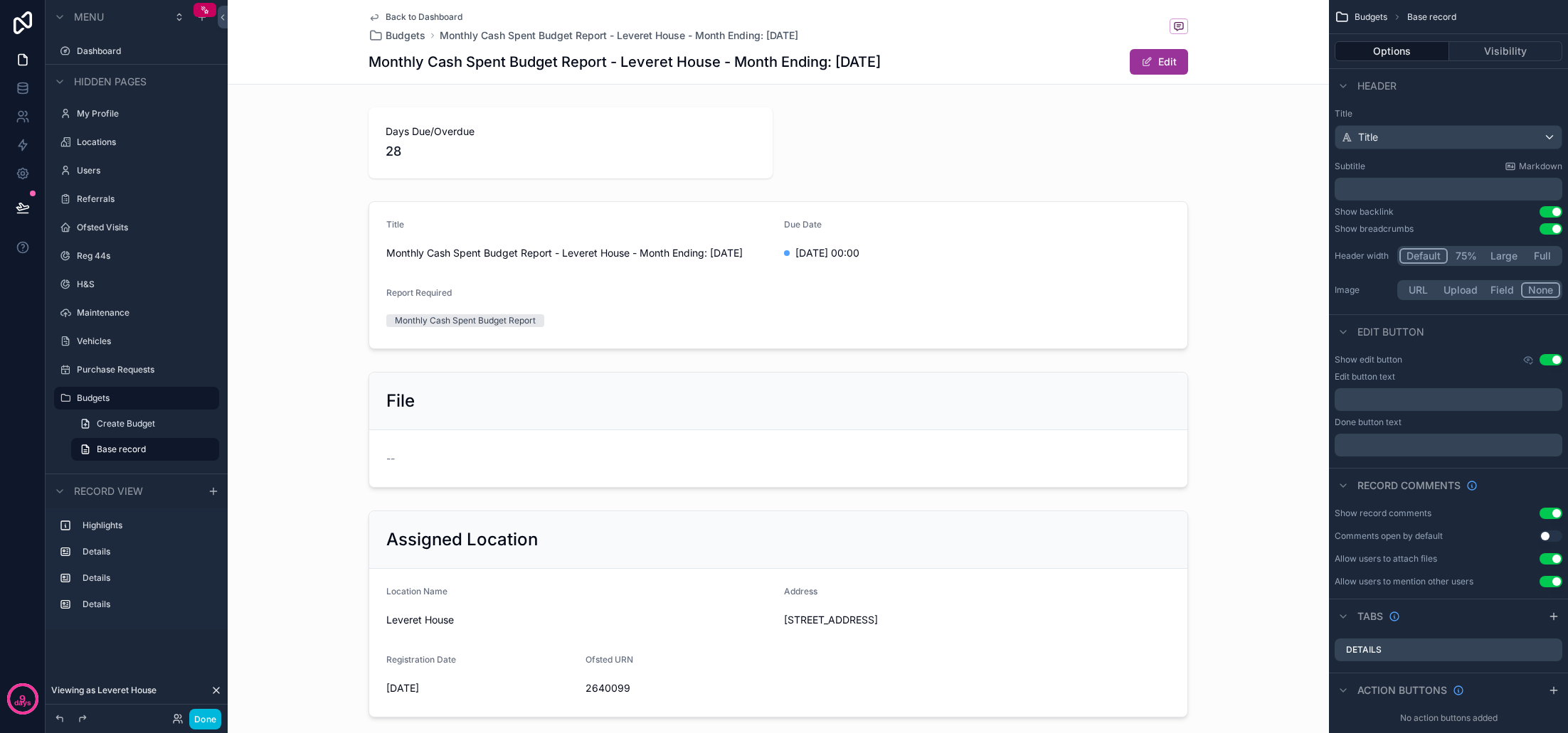
click at [666, 153] on div "scrollable content" at bounding box center [778, 143] width 1101 height 83
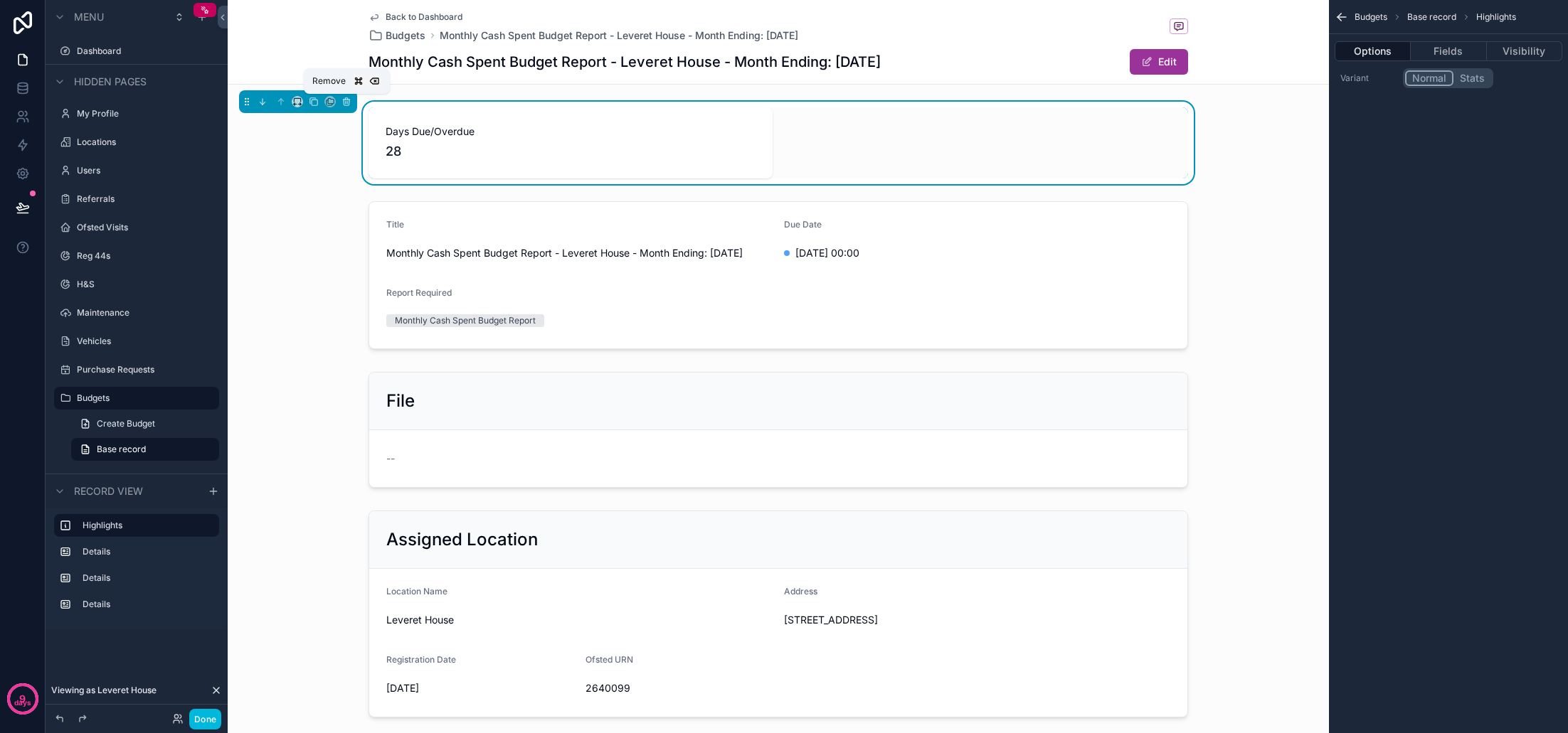
click at [346, 103] on icon "scrollable content" at bounding box center [346, 103] width 0 height 3
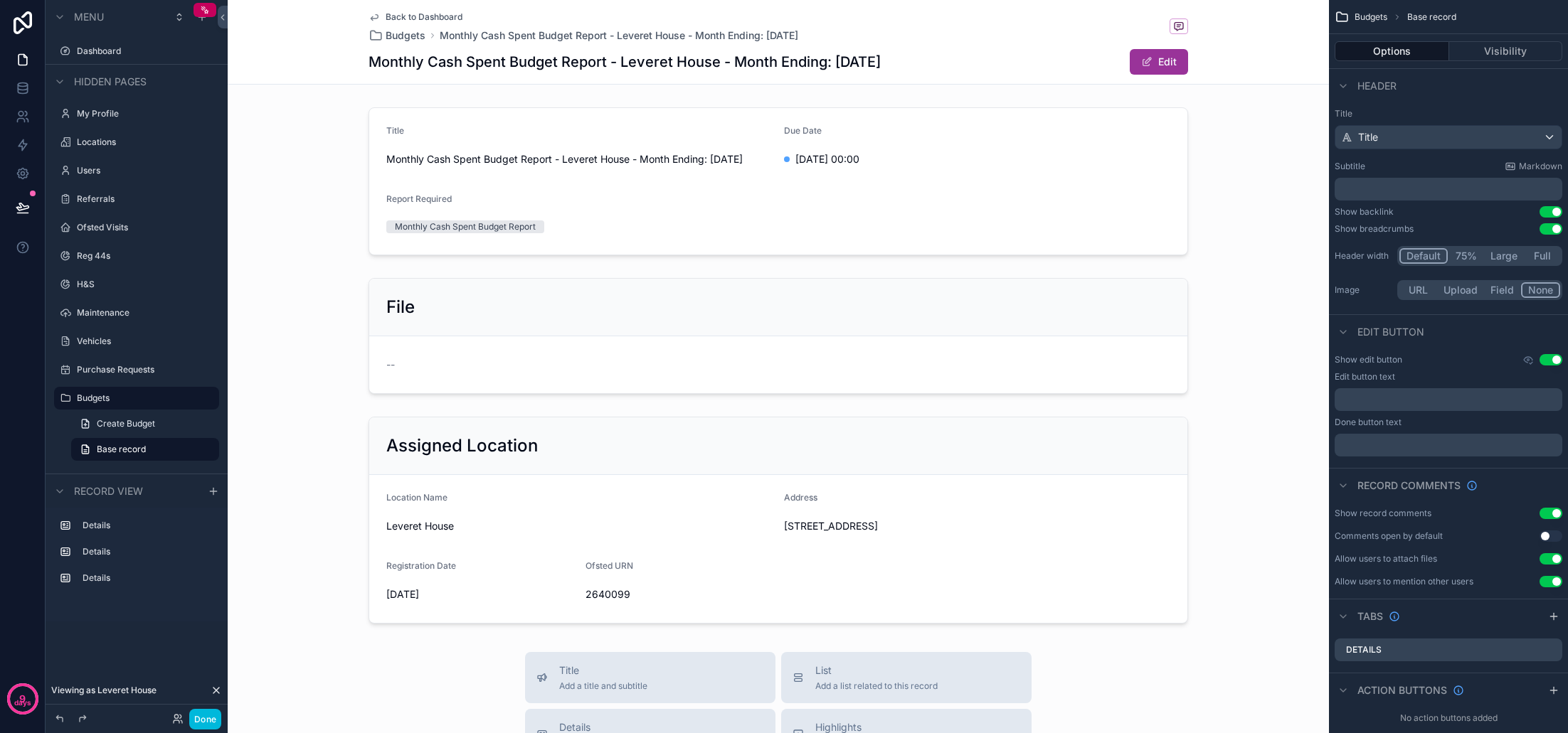
click at [618, 145] on div "scrollable content" at bounding box center [778, 181] width 1101 height 159
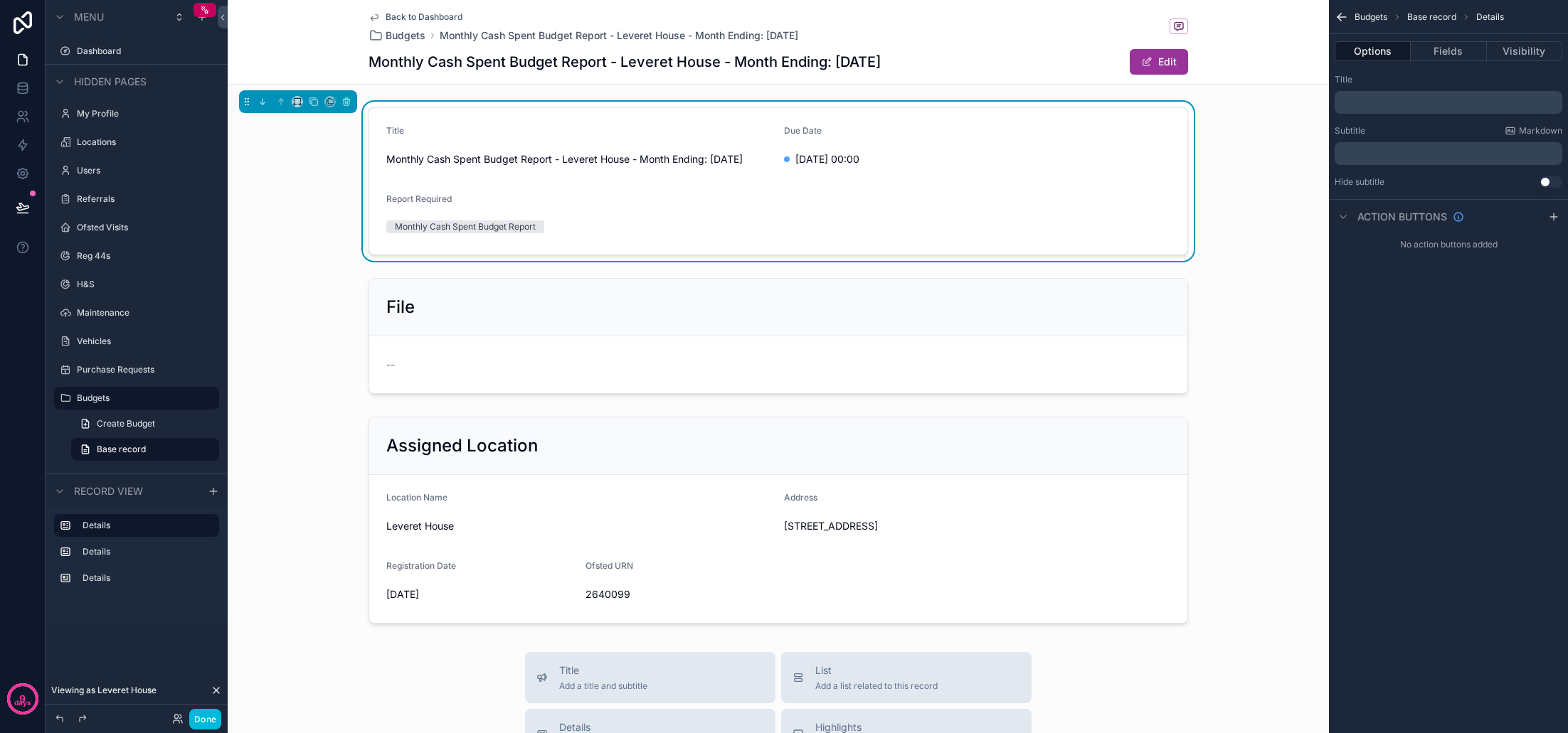
click at [709, 165] on span "Monthly Cash Spent Budget Report - Leveret House - Month Ending: [DATE]" at bounding box center [580, 159] width 386 height 14
click at [708, 157] on span "Monthly Cash Spent Budget Report - Leveret House - Month Ending: [DATE]" at bounding box center [580, 159] width 386 height 14
click at [1458, 57] on button "Fields" at bounding box center [1448, 51] width 76 height 20
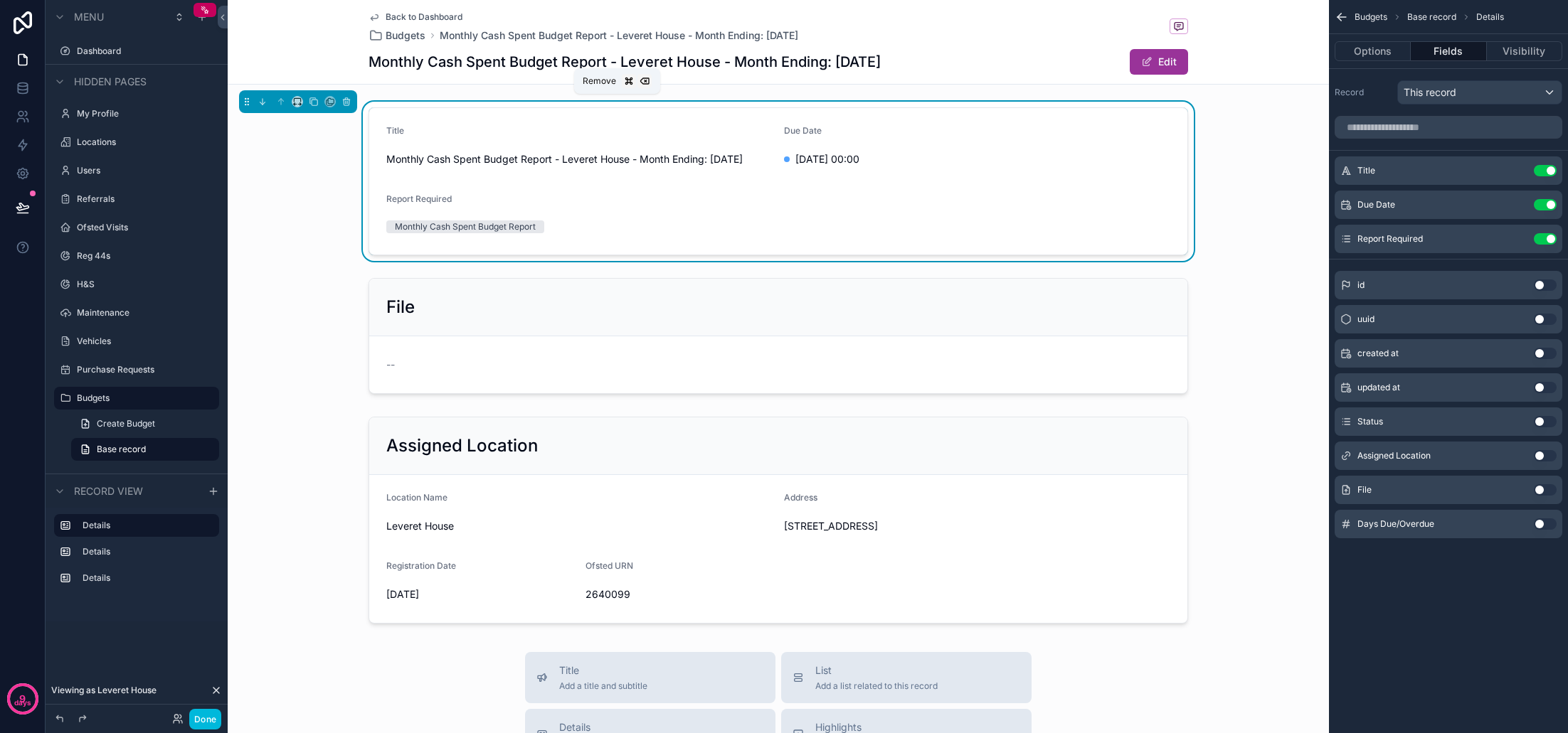
click at [346, 103] on icon "scrollable content" at bounding box center [346, 103] width 0 height 3
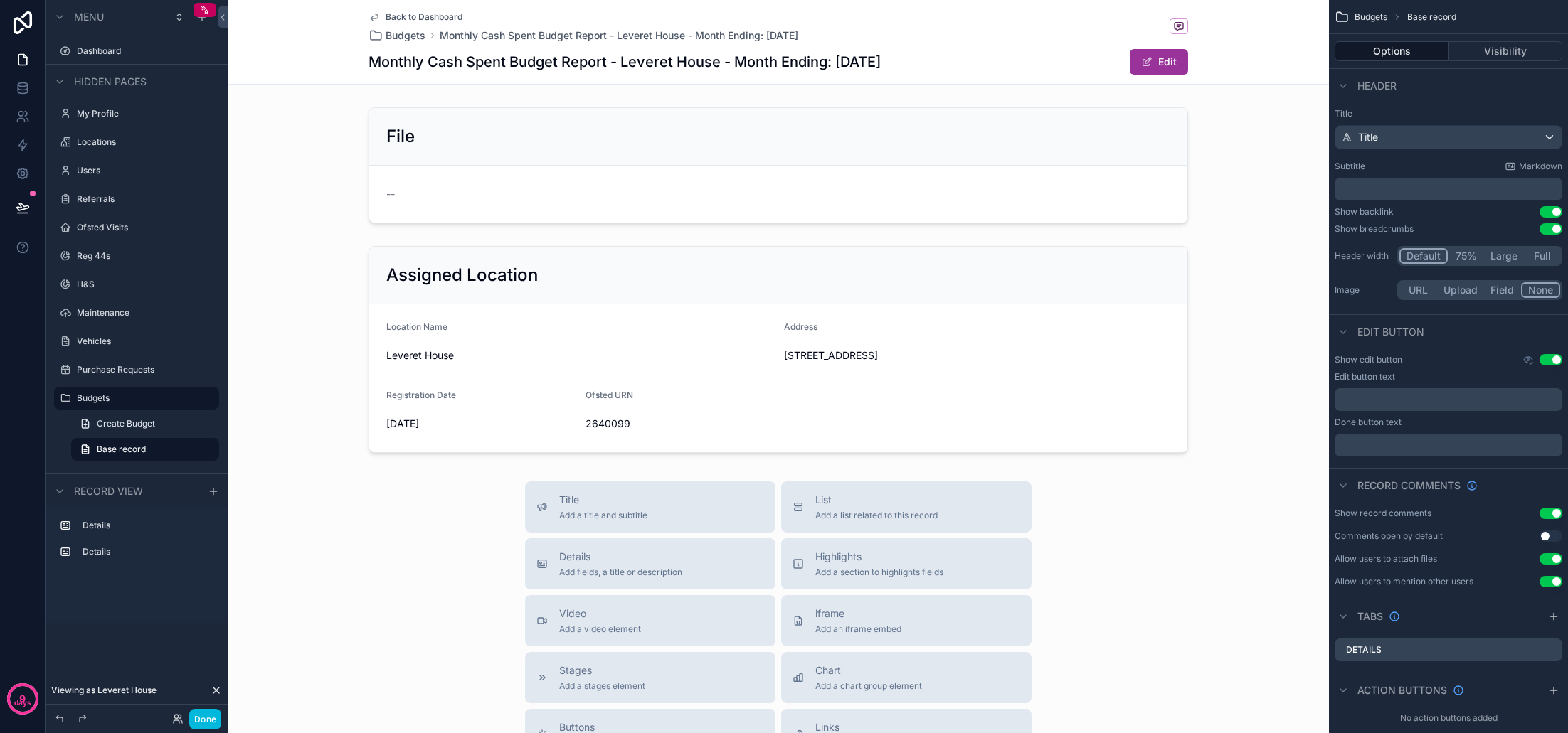
click at [611, 272] on div "scrollable content" at bounding box center [778, 349] width 1101 height 219
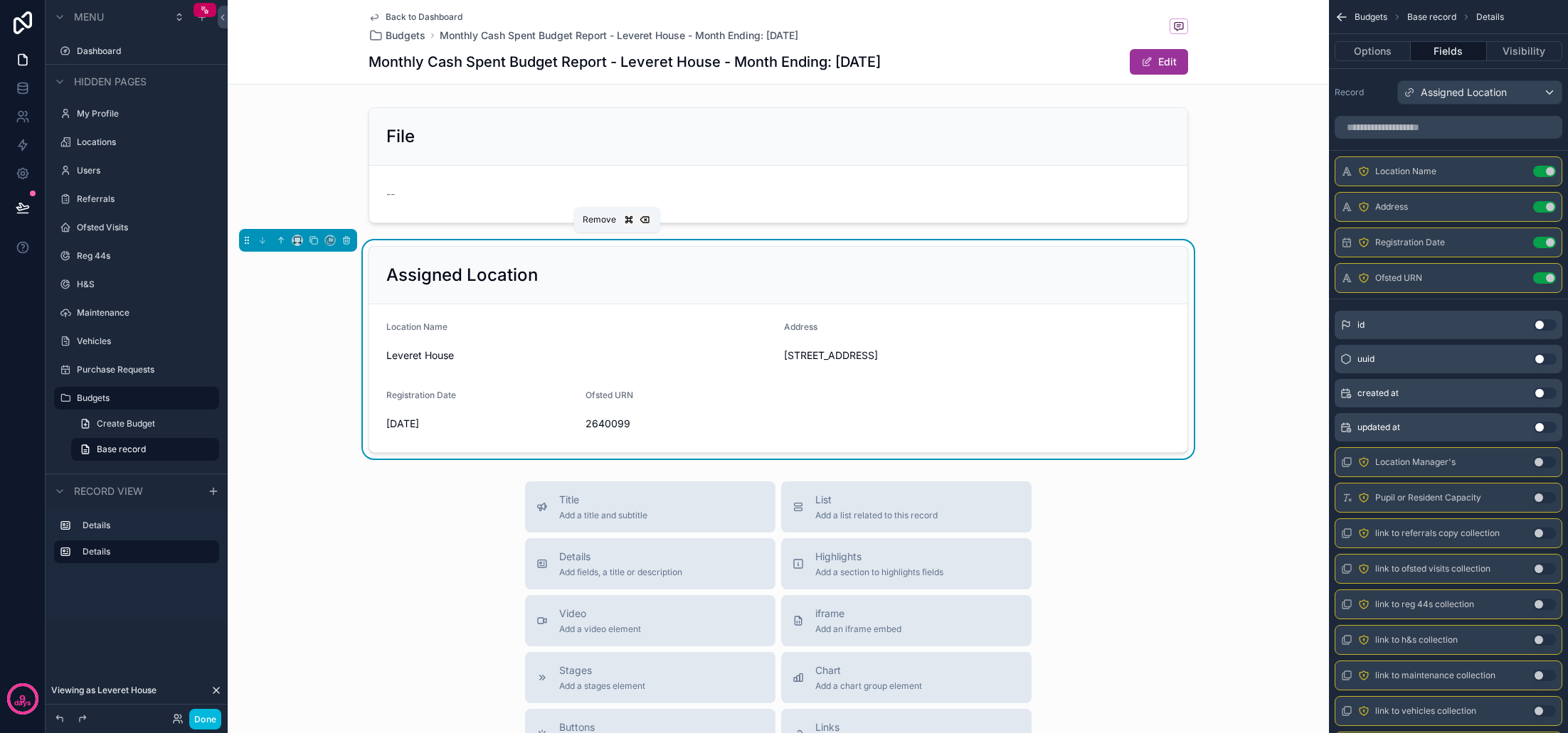
click at [348, 240] on icon "scrollable content" at bounding box center [346, 240] width 10 height 10
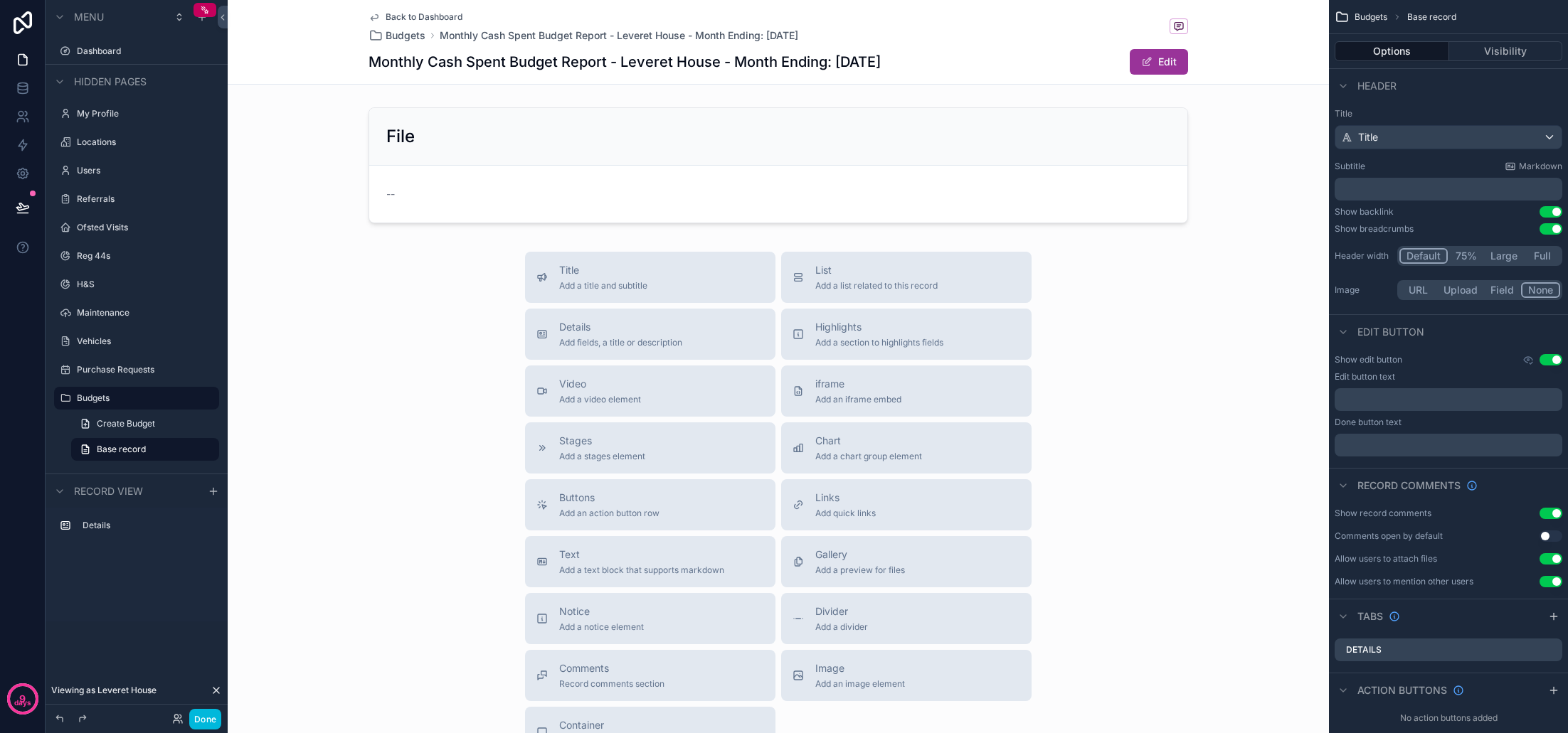
click at [209, 716] on button "Done" at bounding box center [205, 719] width 32 height 21
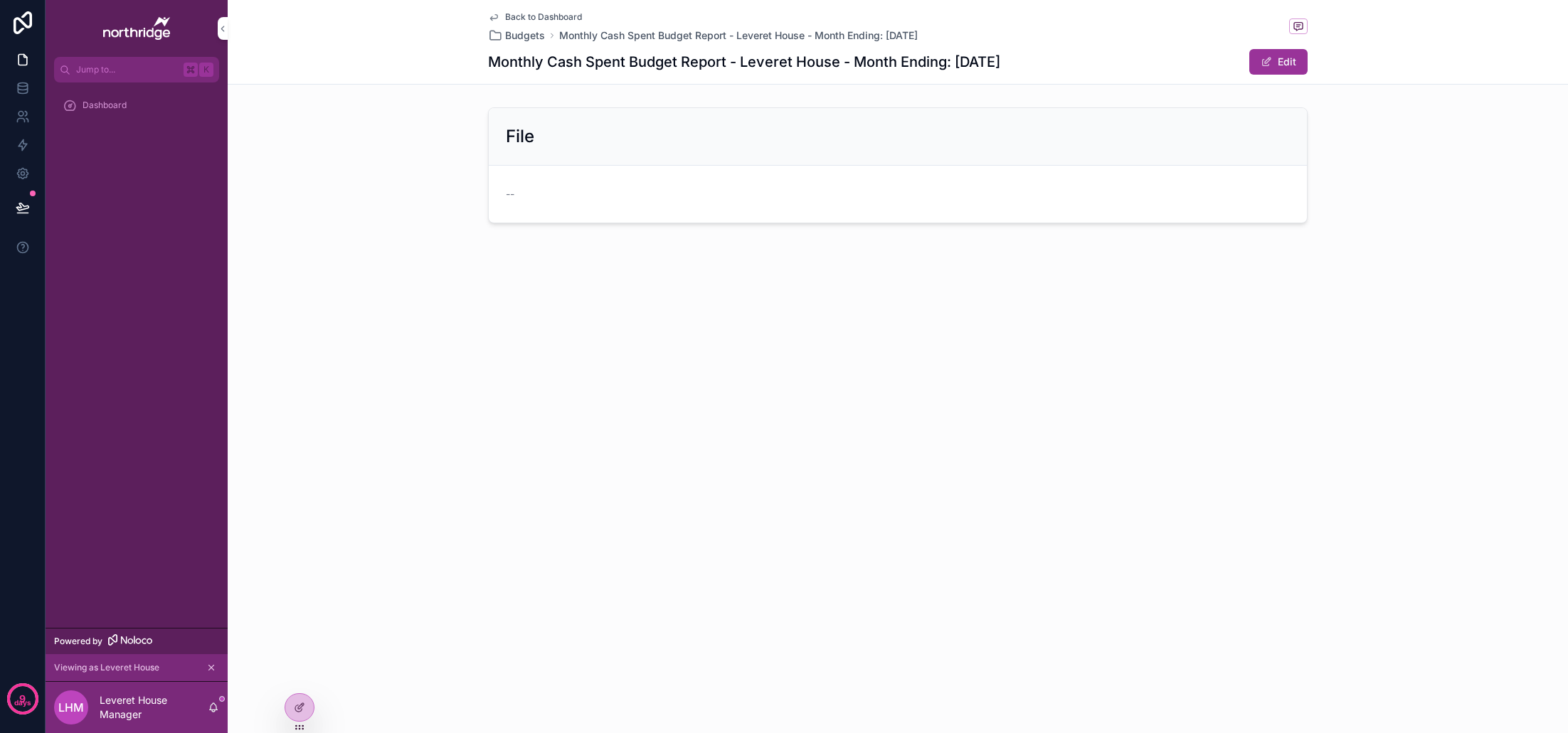
click at [525, 16] on span "Back to Dashboard" at bounding box center [543, 17] width 77 height 11
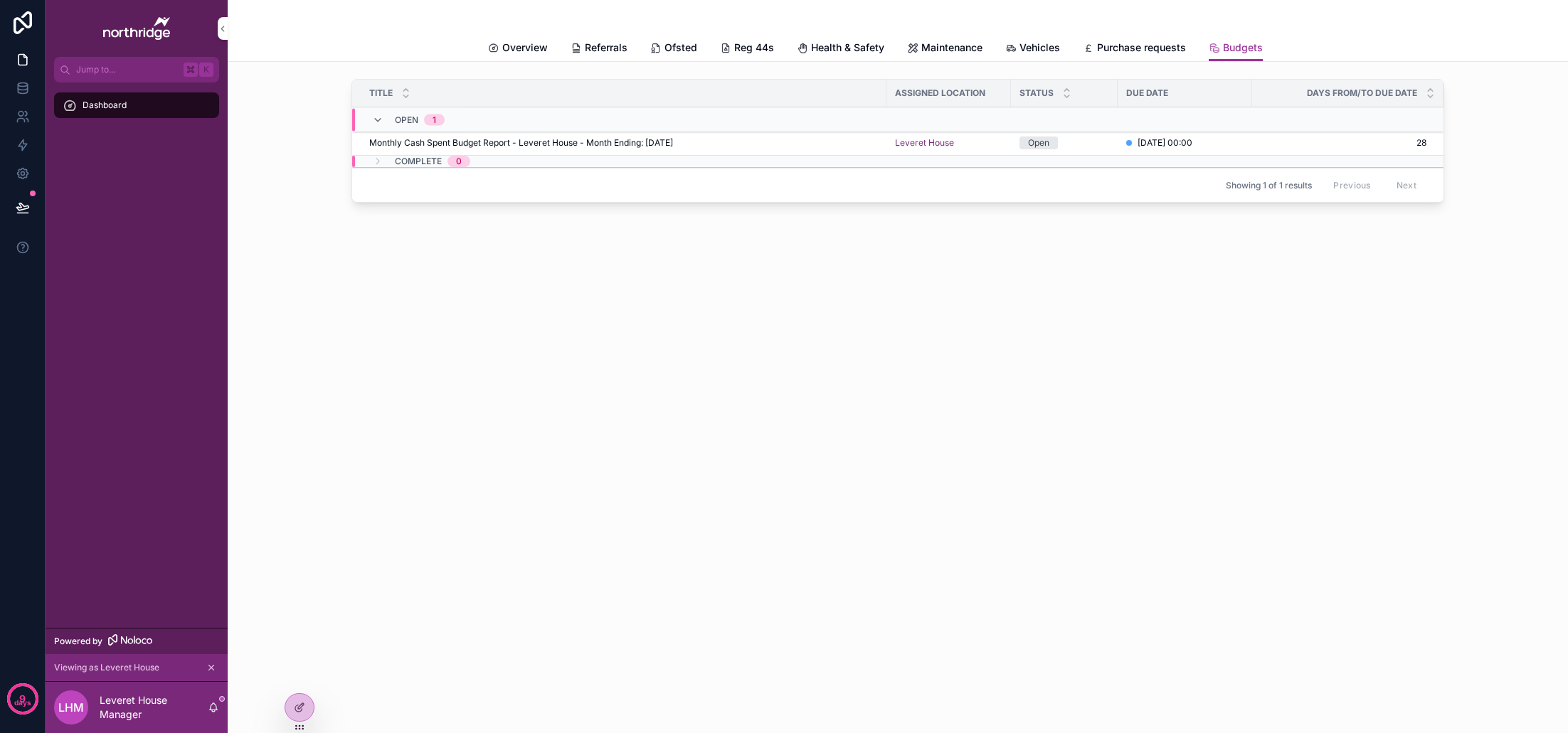
click at [721, 146] on div "Monthly Cash Spent Budget Report - Leveret House - Month Ending: [DATE] Monthly…" at bounding box center [623, 143] width 509 height 11
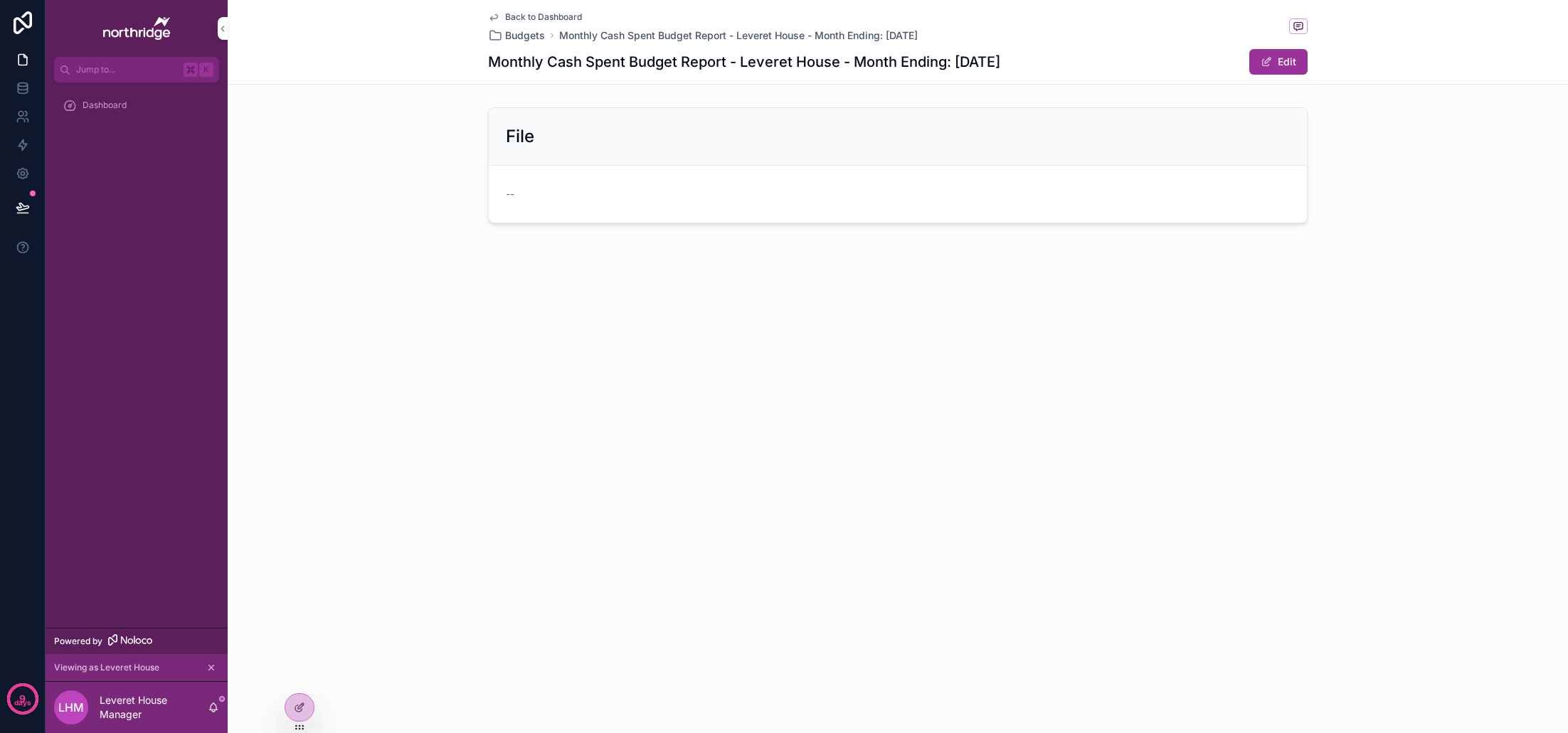
click at [1278, 69] on button "Edit" at bounding box center [1278, 62] width 58 height 25
click at [1290, 57] on button "Done" at bounding box center [1275, 62] width 65 height 25
click at [571, 17] on span "Back to Dashboard" at bounding box center [543, 17] width 77 height 11
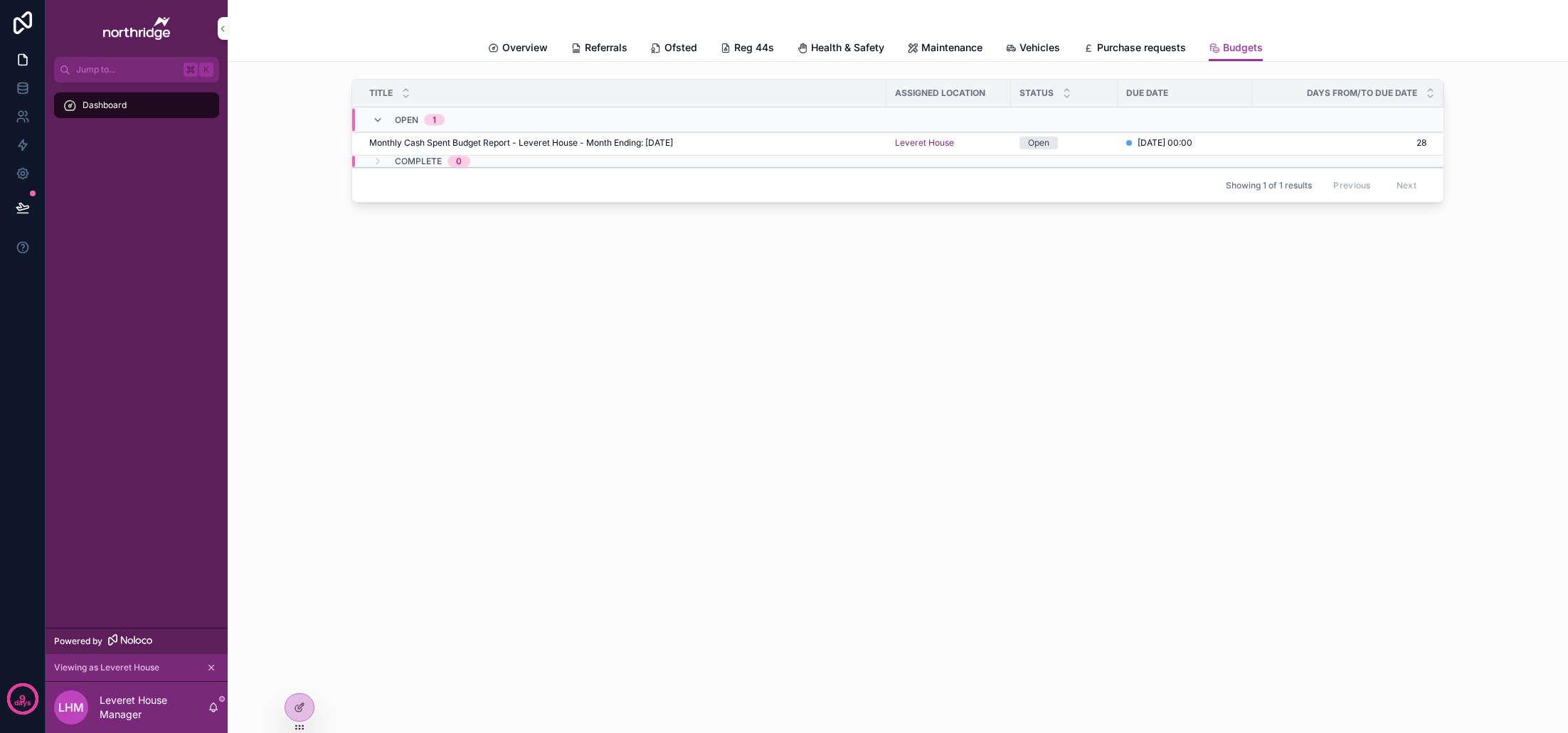
click at [301, 704] on icon at bounding box center [299, 708] width 11 height 11
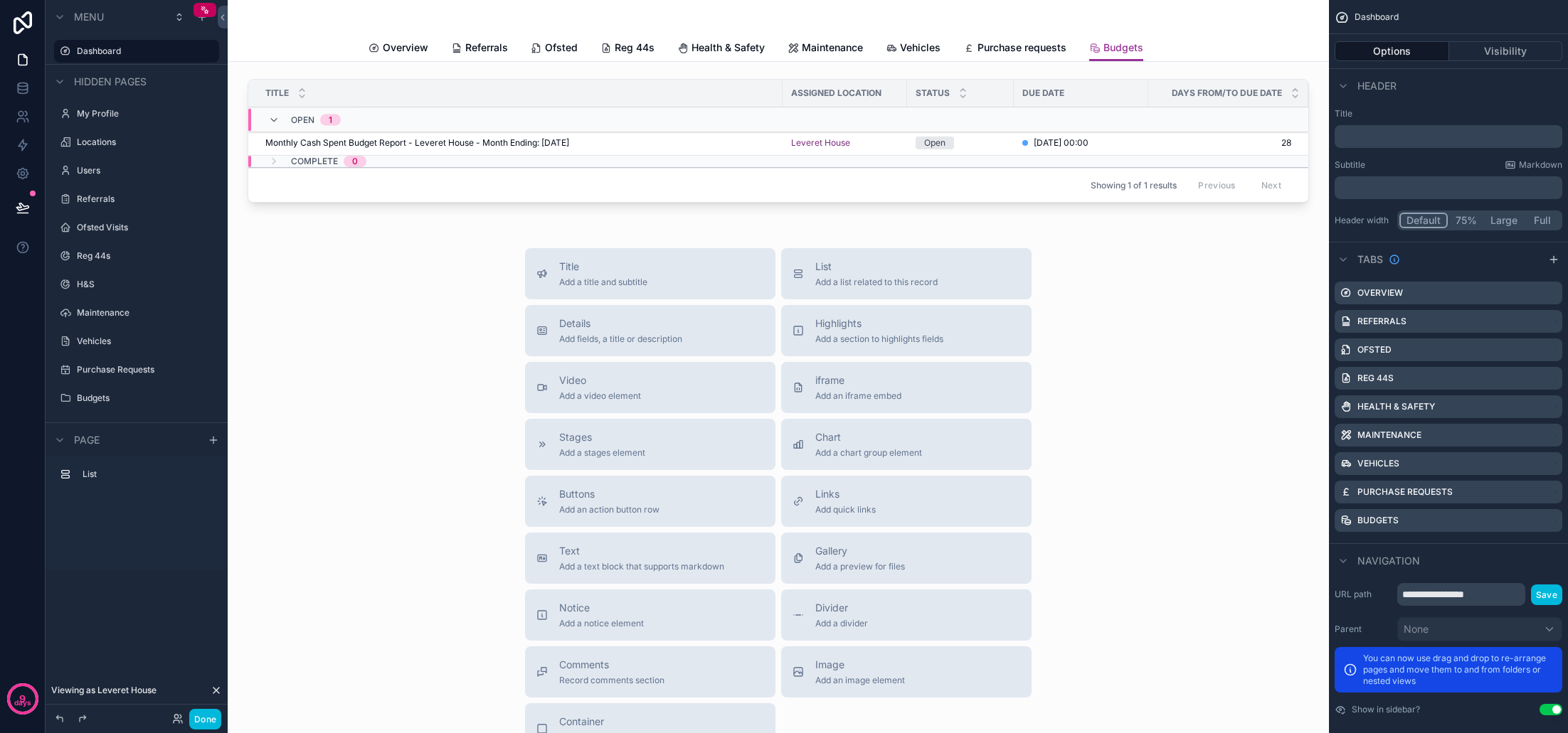
click at [699, 144] on div "scrollable content" at bounding box center [778, 143] width 1078 height 141
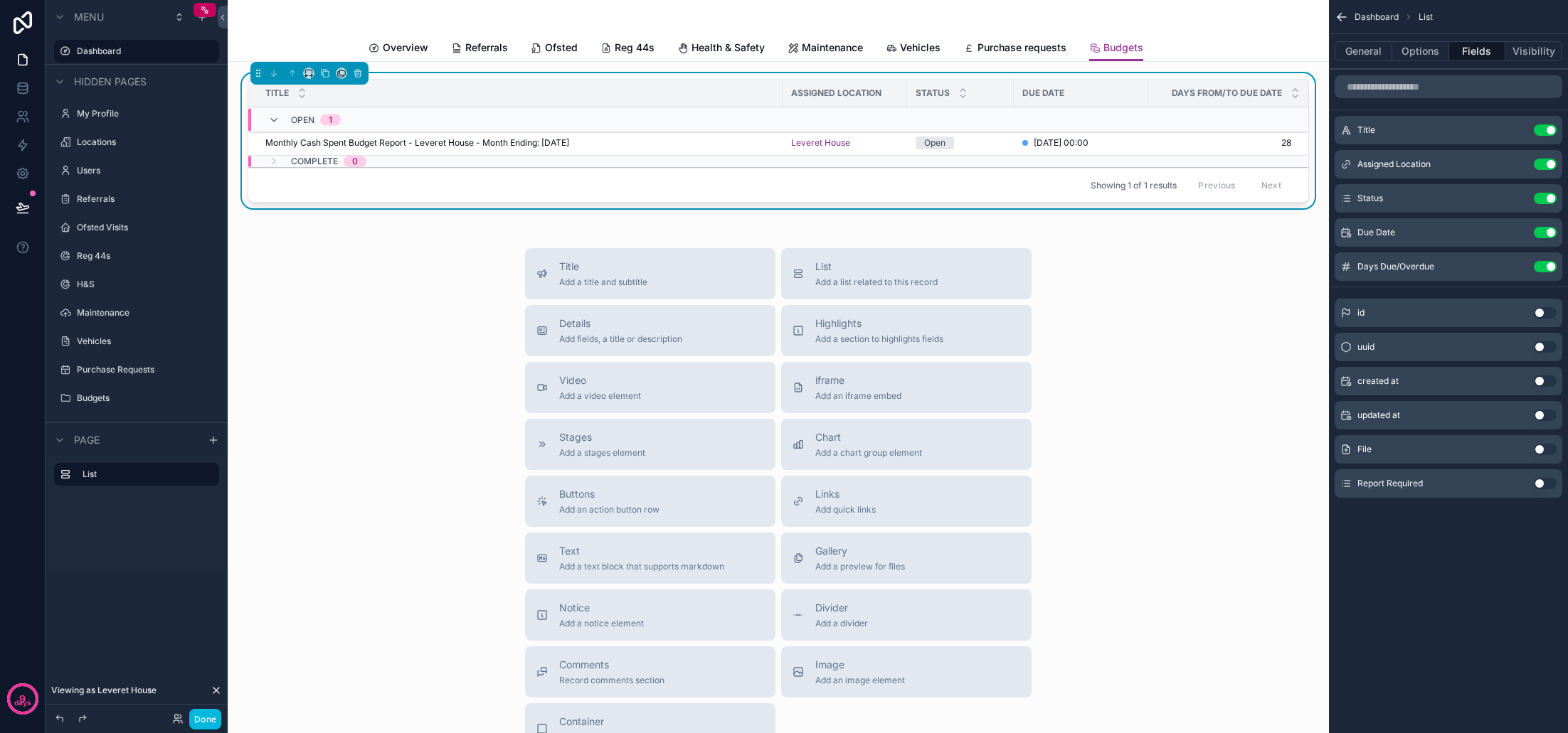
click at [672, 142] on div "Monthly Cash Spent Budget Report - Leveret House - Month Ending: [DATE] Monthly…" at bounding box center [520, 143] width 509 height 11
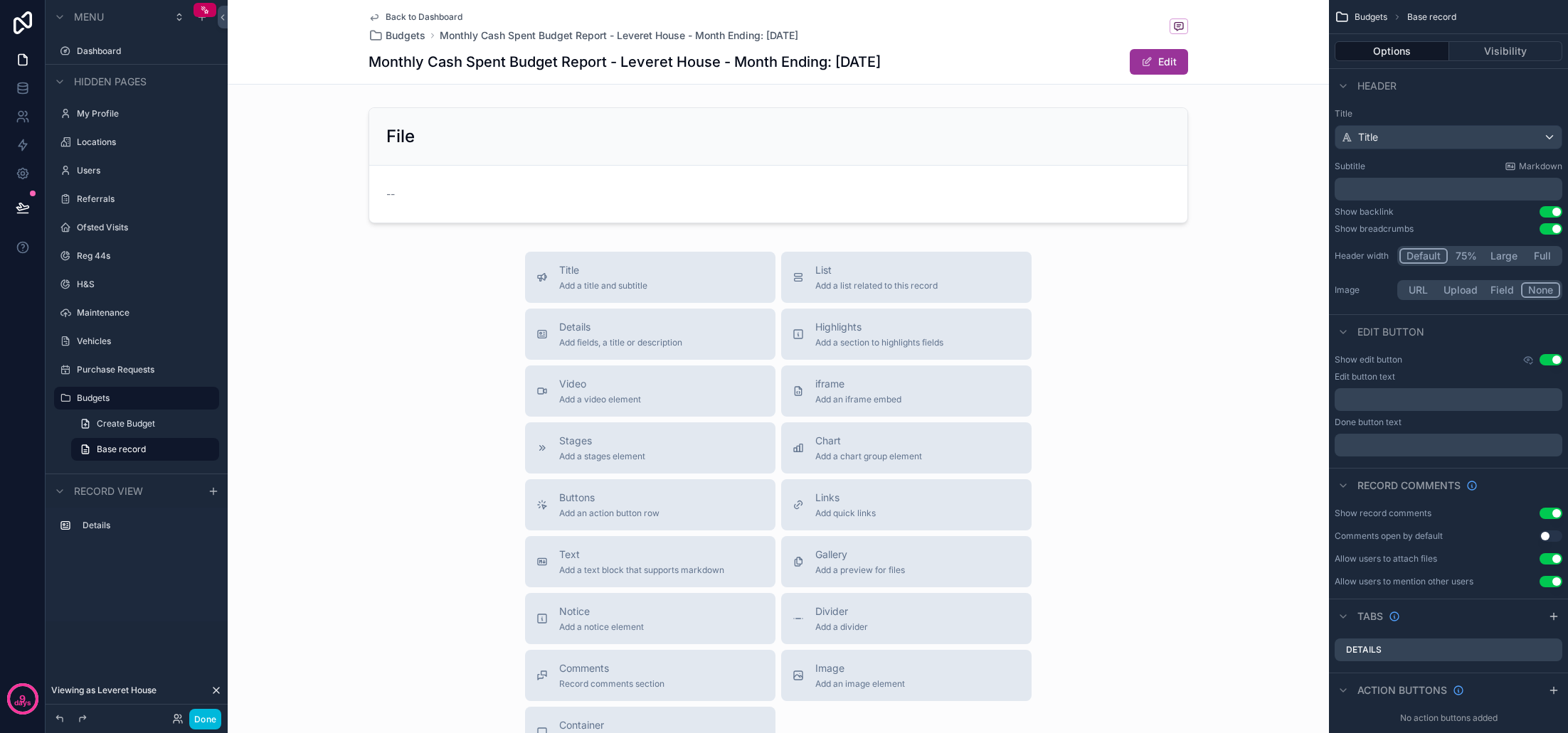
click at [1550, 536] on button "Use setting" at bounding box center [1551, 536] width 23 height 11
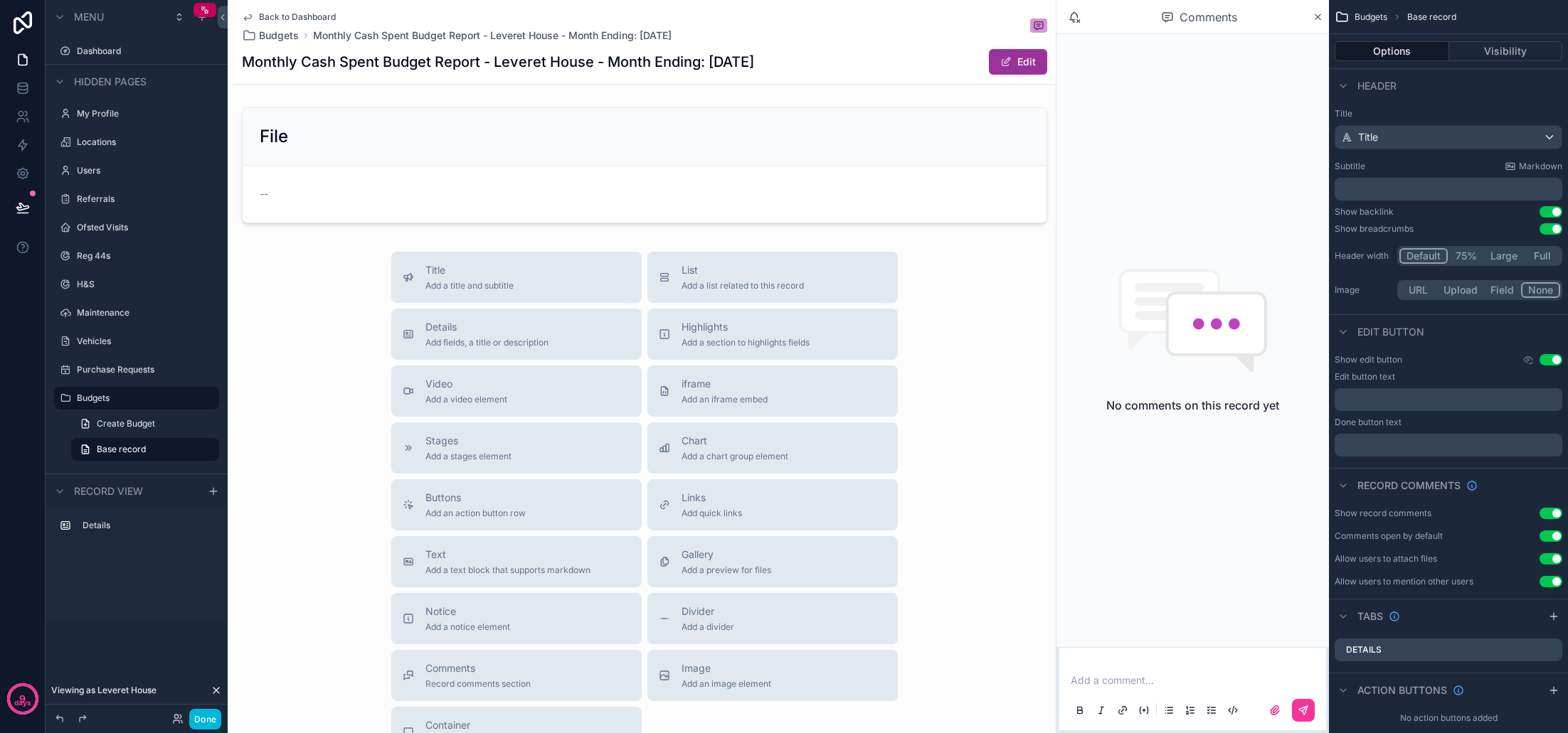
click at [204, 719] on button "Done" at bounding box center [205, 719] width 32 height 21
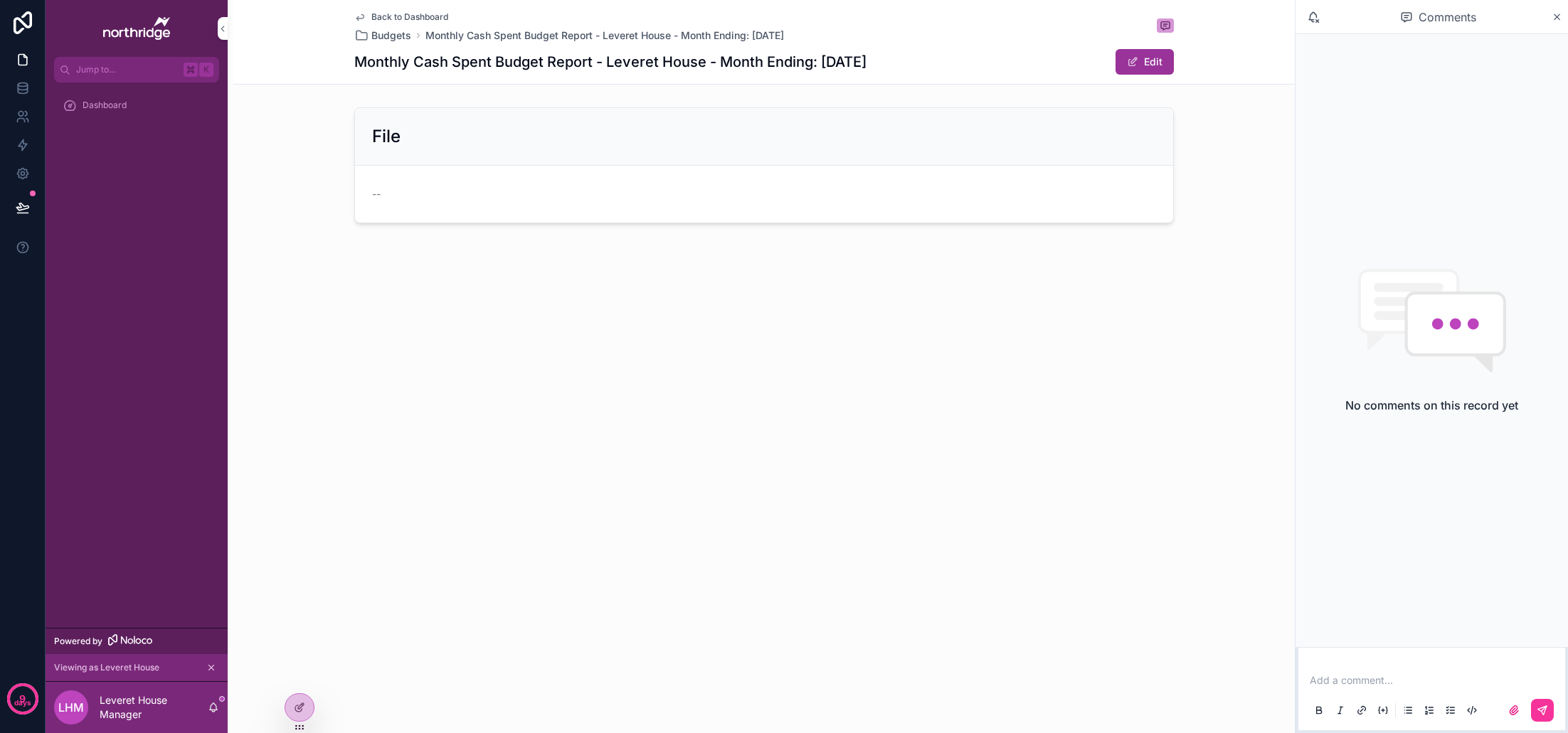
click at [397, 16] on span "Back to Dashboard" at bounding box center [409, 17] width 77 height 11
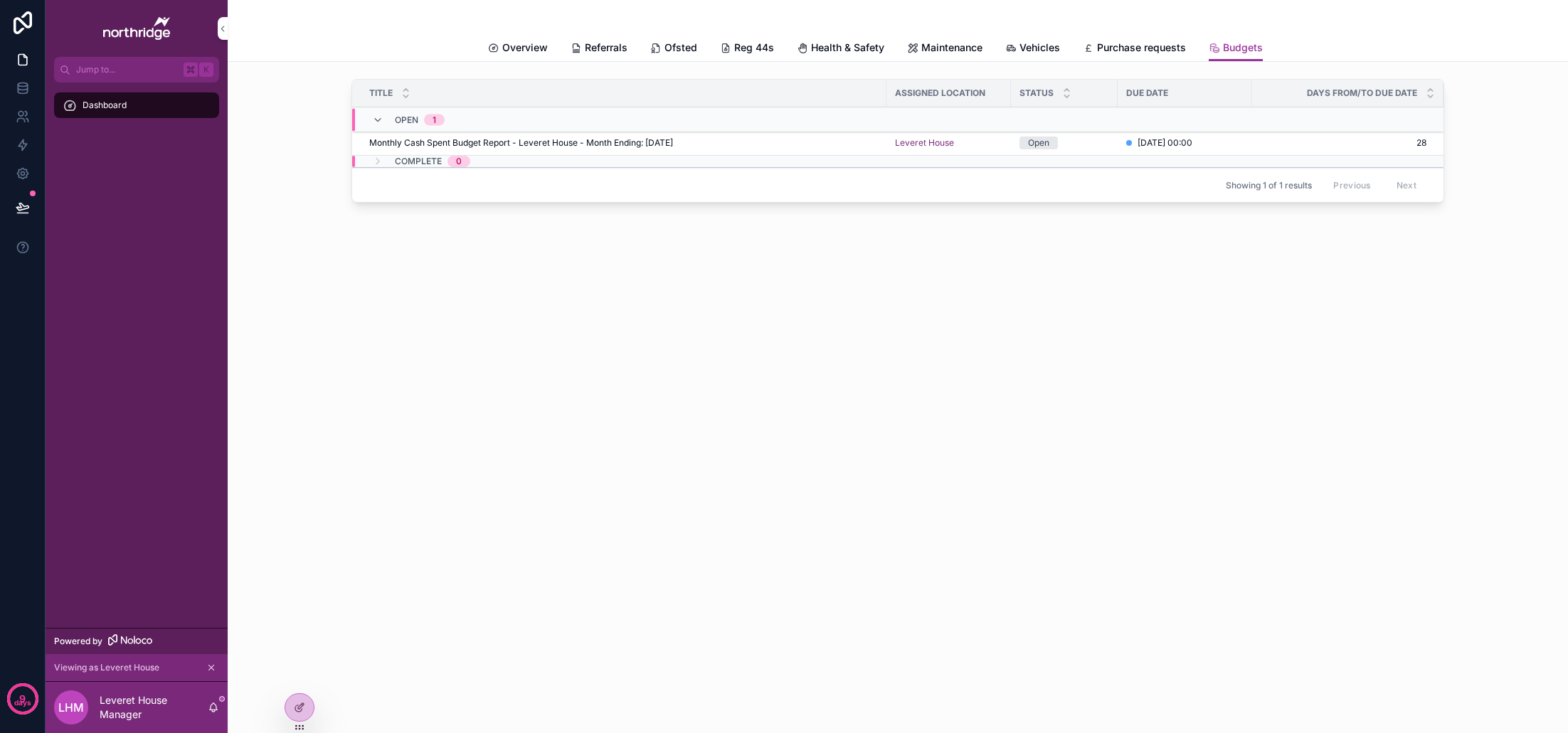
click at [588, 145] on span "Monthly Cash Spent Budget Report - Leveret House - Month Ending: [DATE]" at bounding box center [521, 143] width 304 height 11
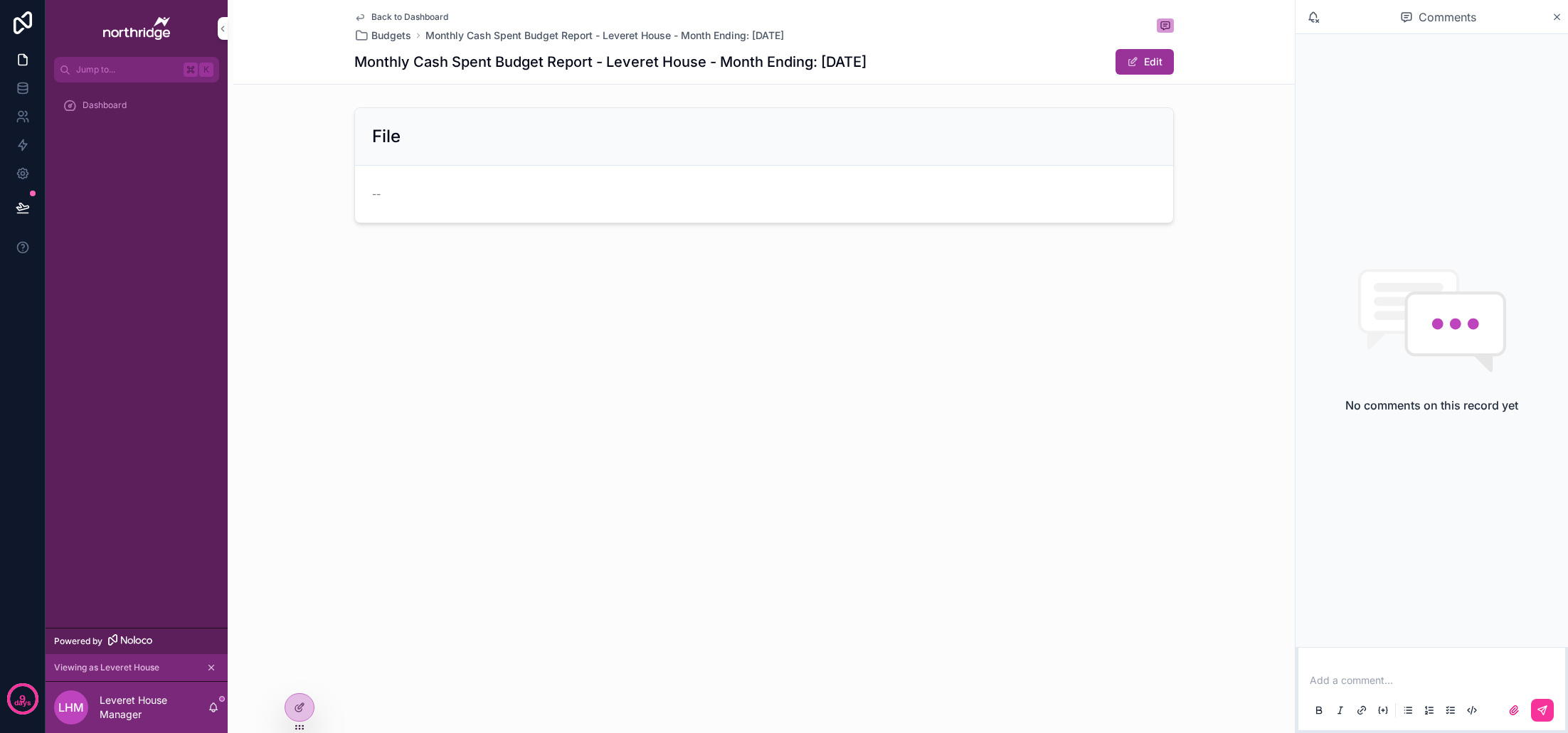
click at [298, 710] on icon at bounding box center [299, 708] width 11 height 11
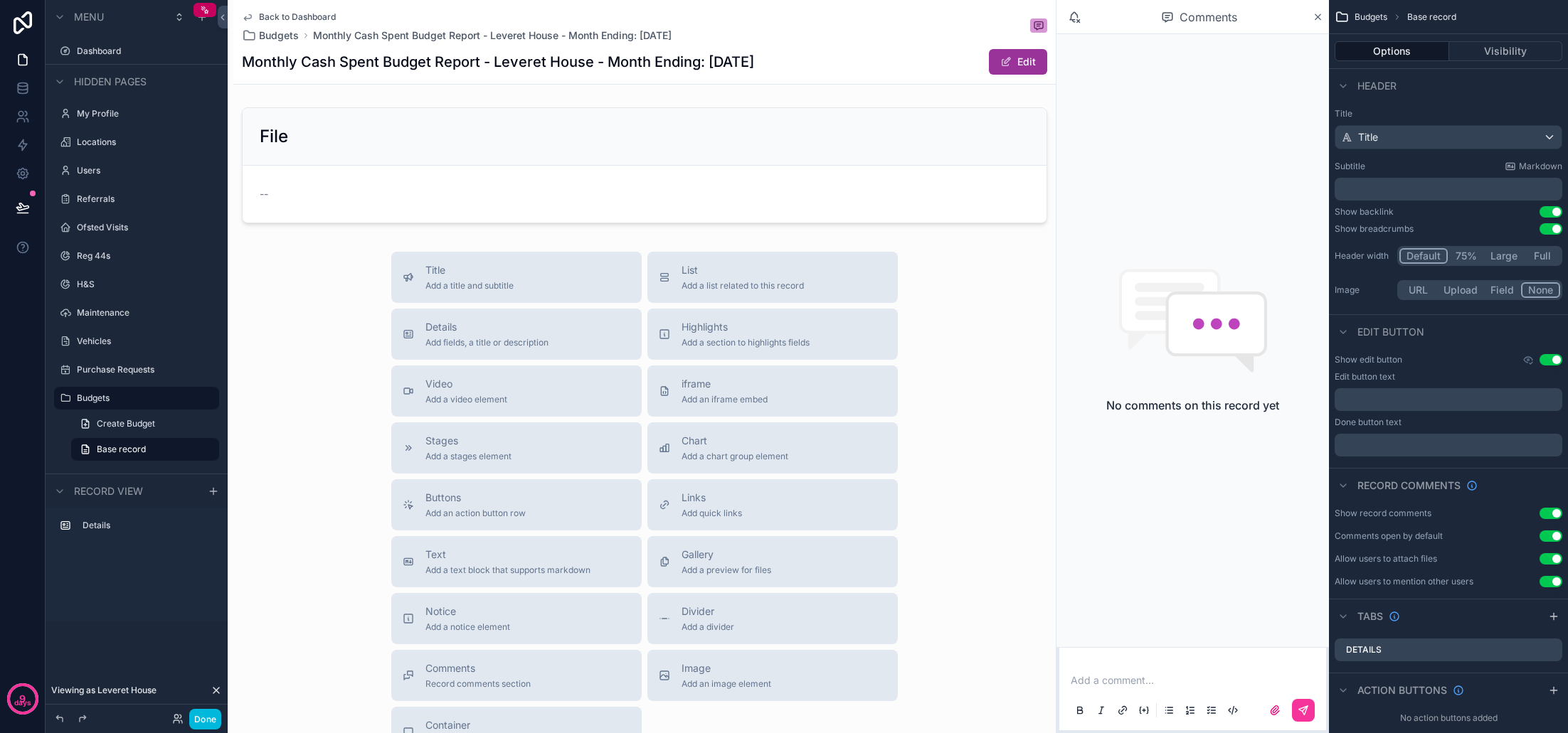
click at [470, 168] on div "scrollable content" at bounding box center [644, 165] width 822 height 127
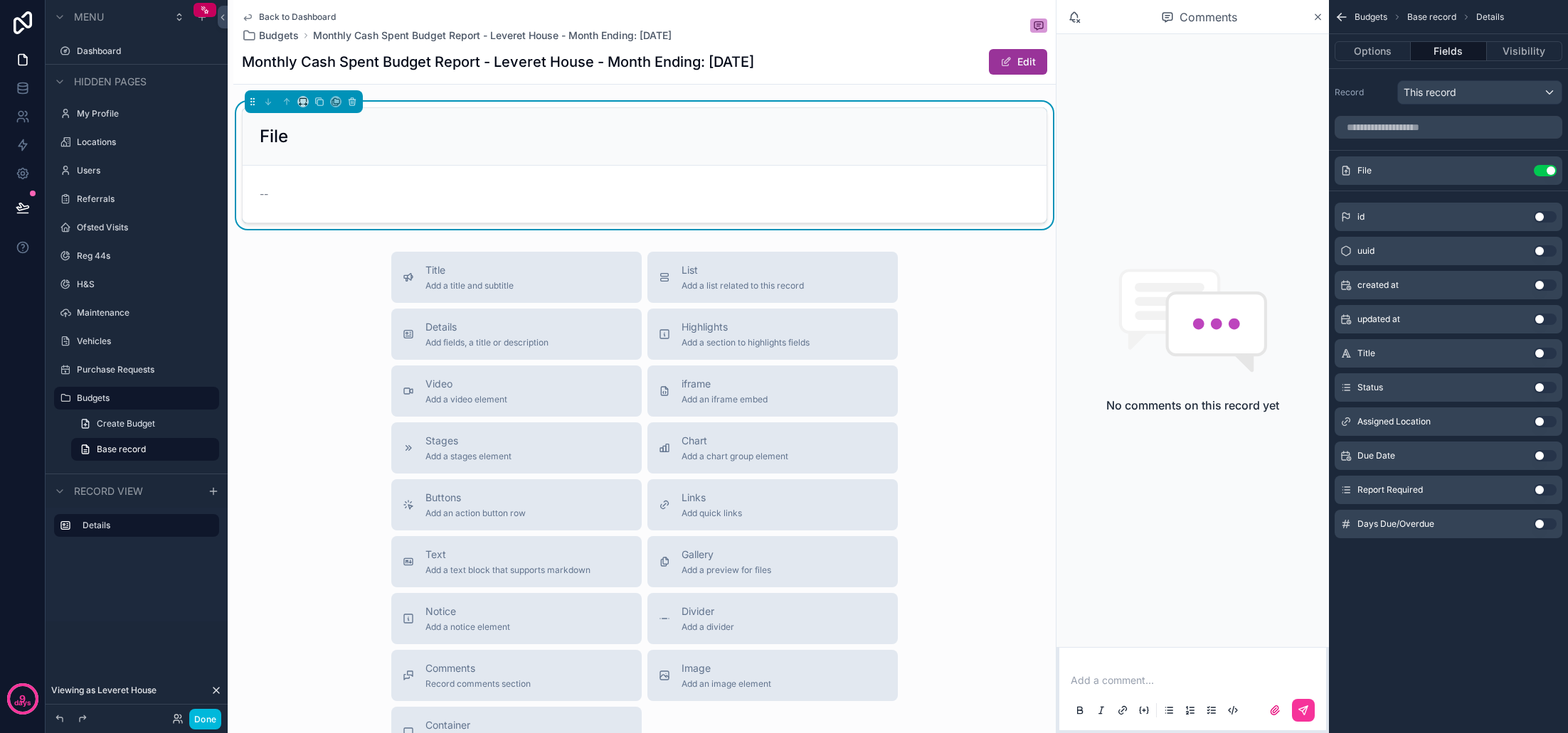
click at [1543, 387] on button "Use setting" at bounding box center [1545, 387] width 23 height 11
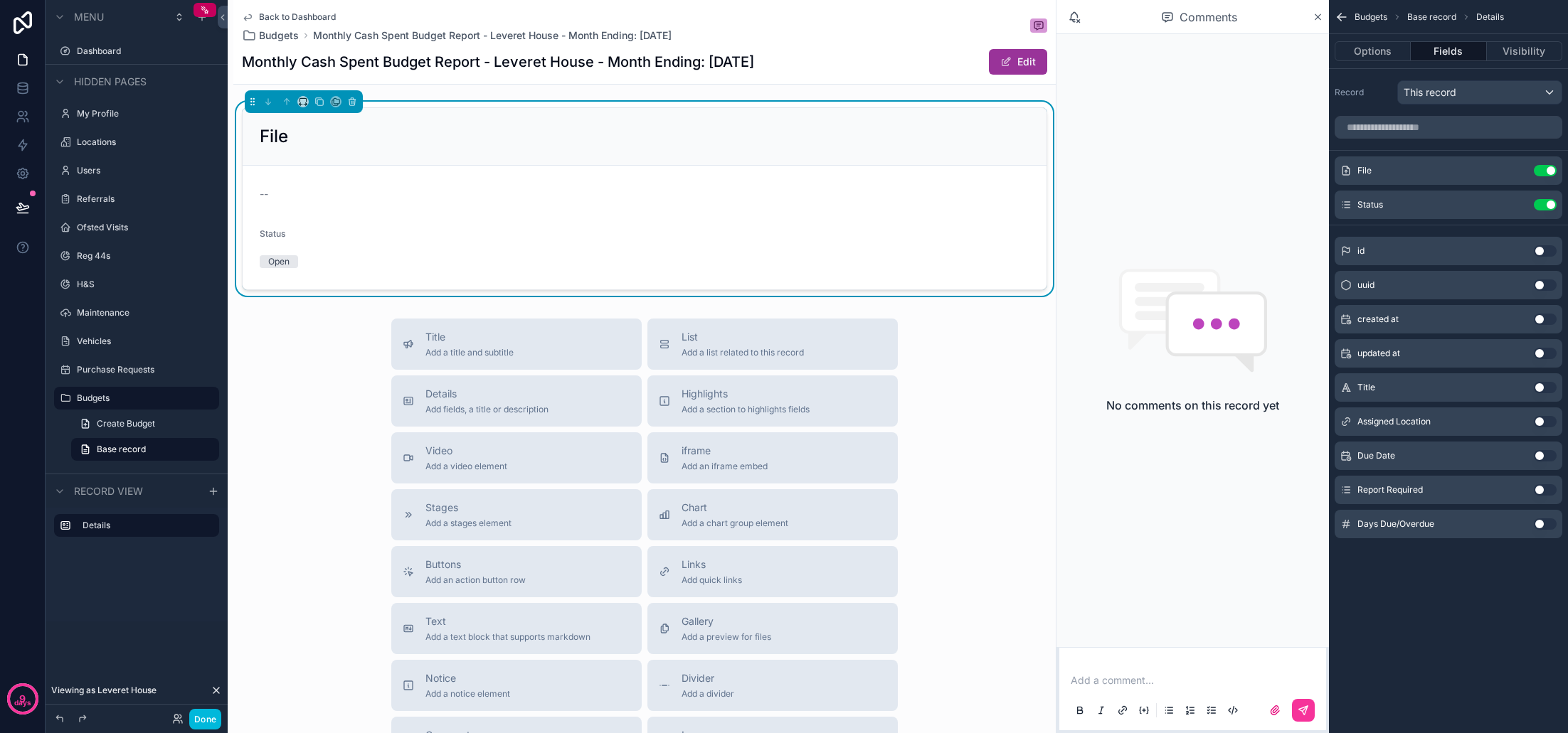
click at [1377, 56] on button "Options" at bounding box center [1372, 51] width 76 height 20
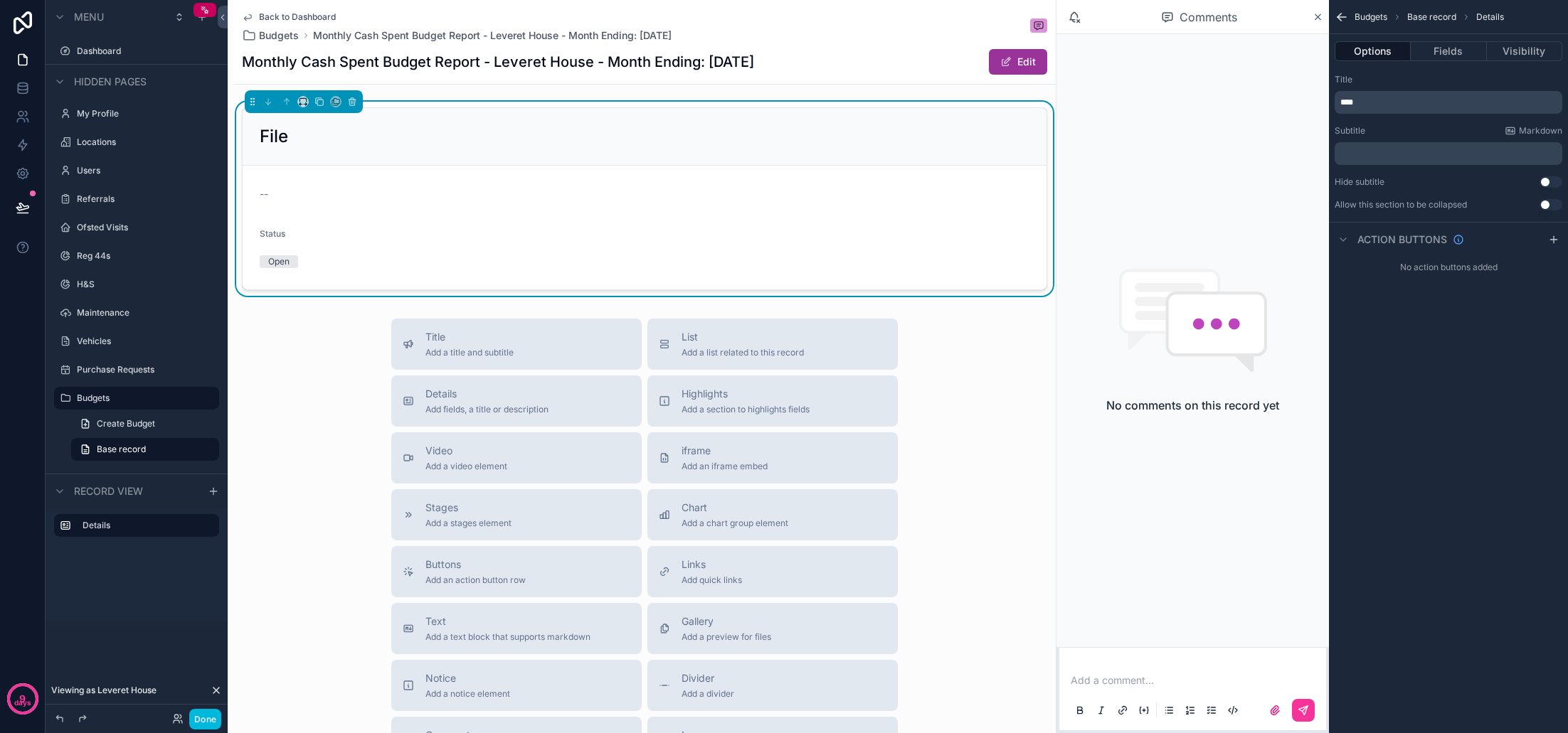
click at [1382, 97] on p "****" at bounding box center [1450, 103] width 219 height 11
drag, startPoint x: 1364, startPoint y: 99, endPoint x: 1341, endPoint y: 99, distance: 23.0
click at [1341, 99] on p "****" at bounding box center [1450, 103] width 219 height 11
click at [1420, 86] on div "**********" at bounding box center [1448, 94] width 227 height 40
click at [1465, 52] on button "Fields" at bounding box center [1448, 51] width 76 height 20
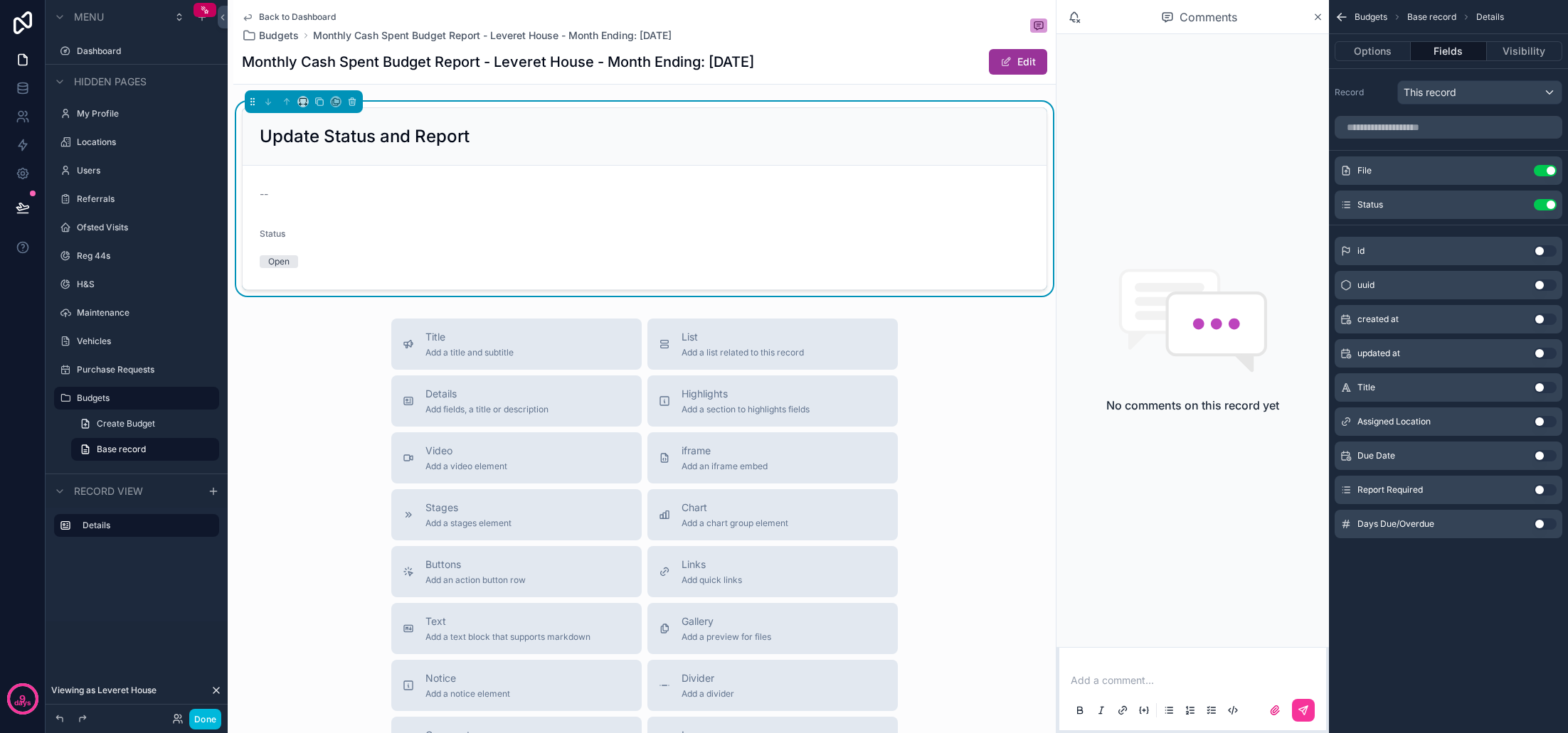
click at [0, 0] on icon "scrollable content" at bounding box center [0, 0] width 0 height 0
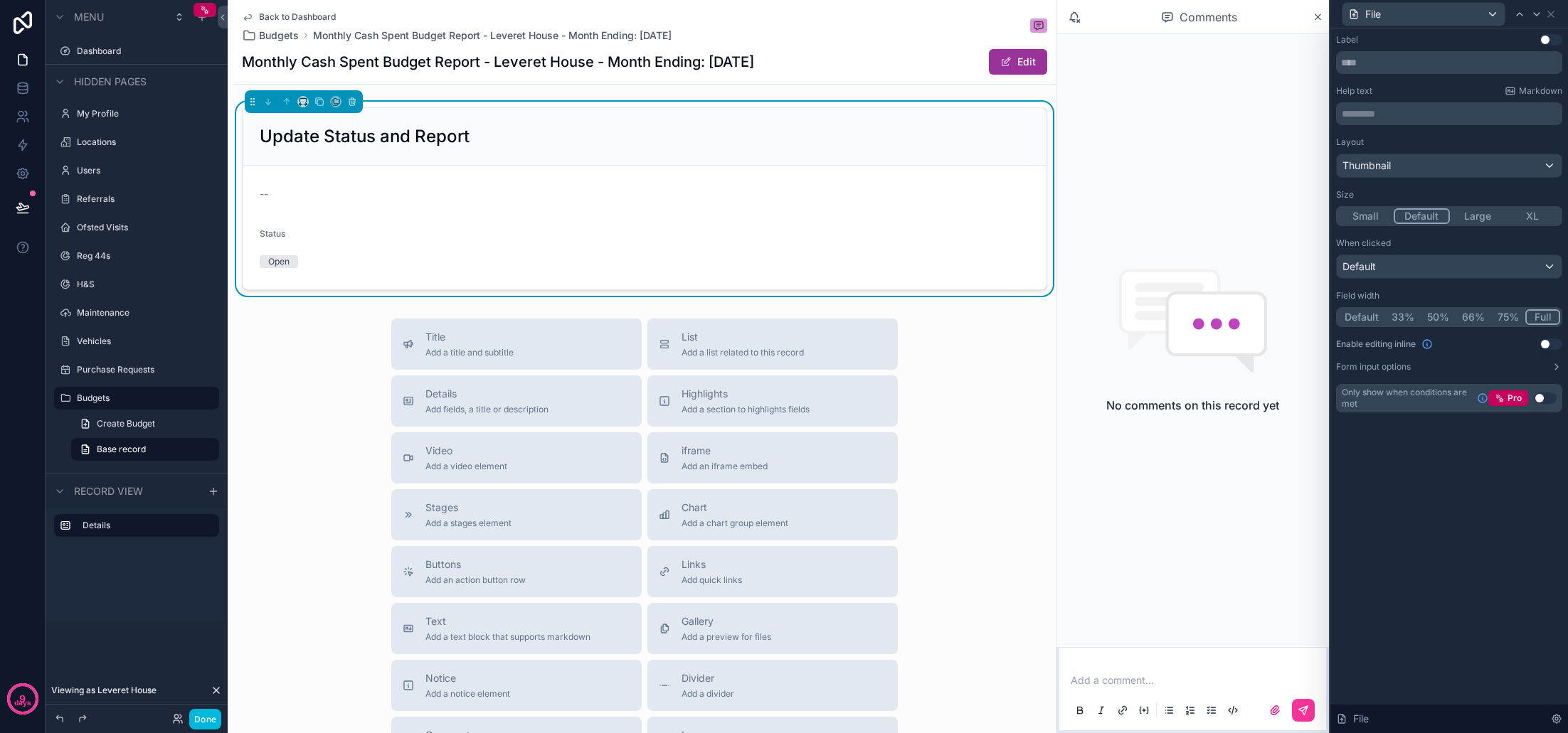
click at [1441, 314] on button "50%" at bounding box center [1438, 317] width 35 height 16
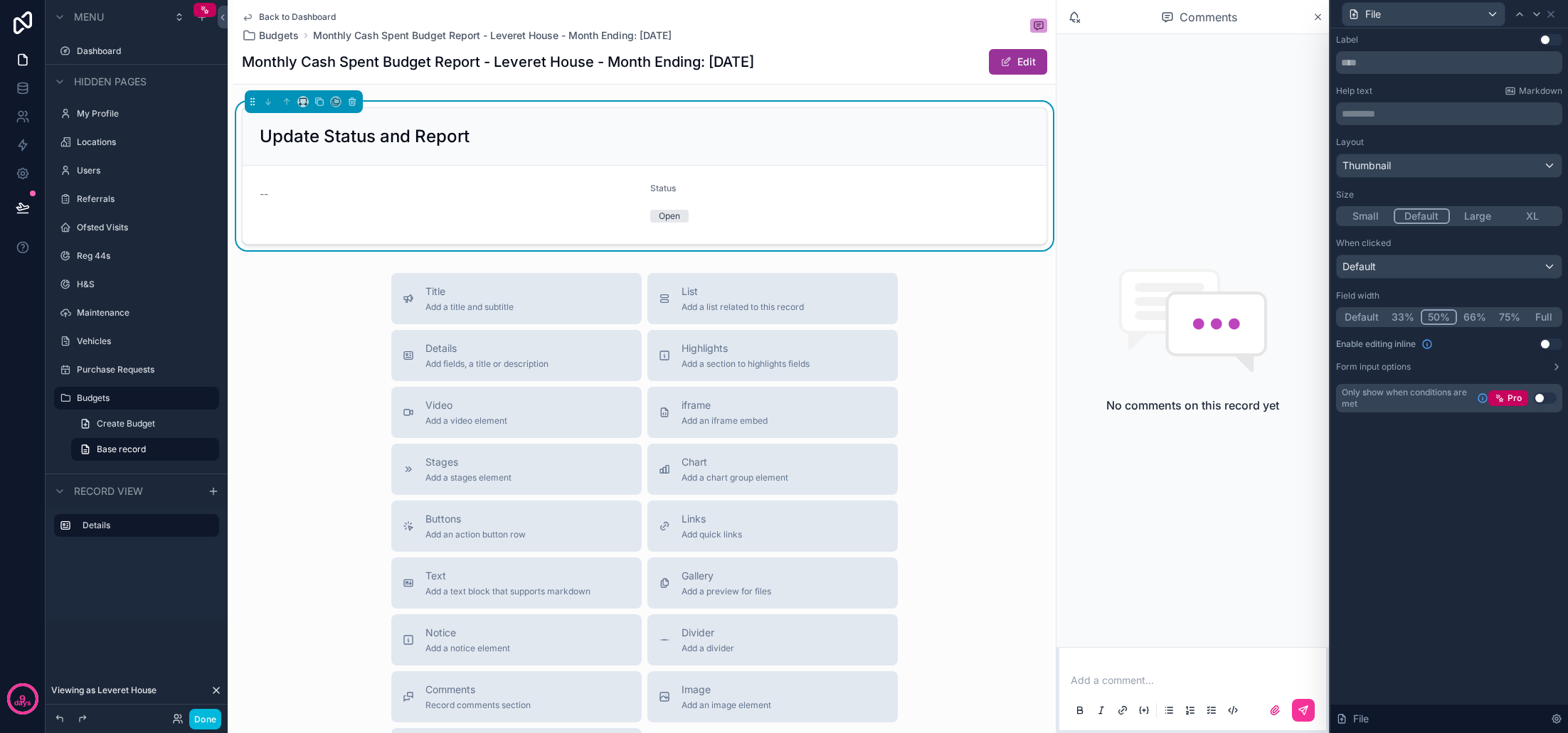
click at [780, 200] on div "Status Open" at bounding box center [743, 204] width 184 height 44
click at [1551, 16] on icon at bounding box center [1551, 14] width 11 height 11
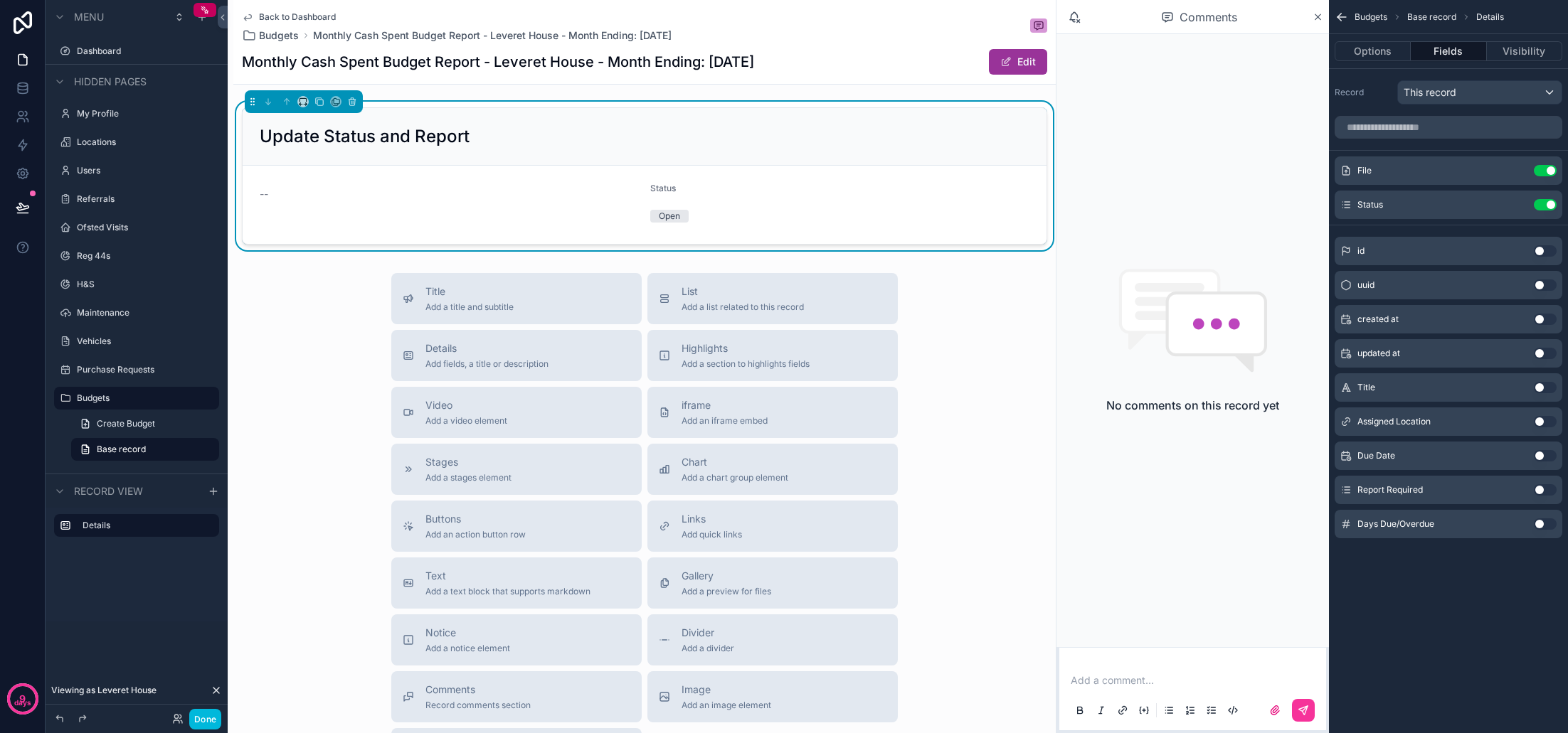
click at [0, 0] on icon "scrollable content" at bounding box center [0, 0] width 0 height 0
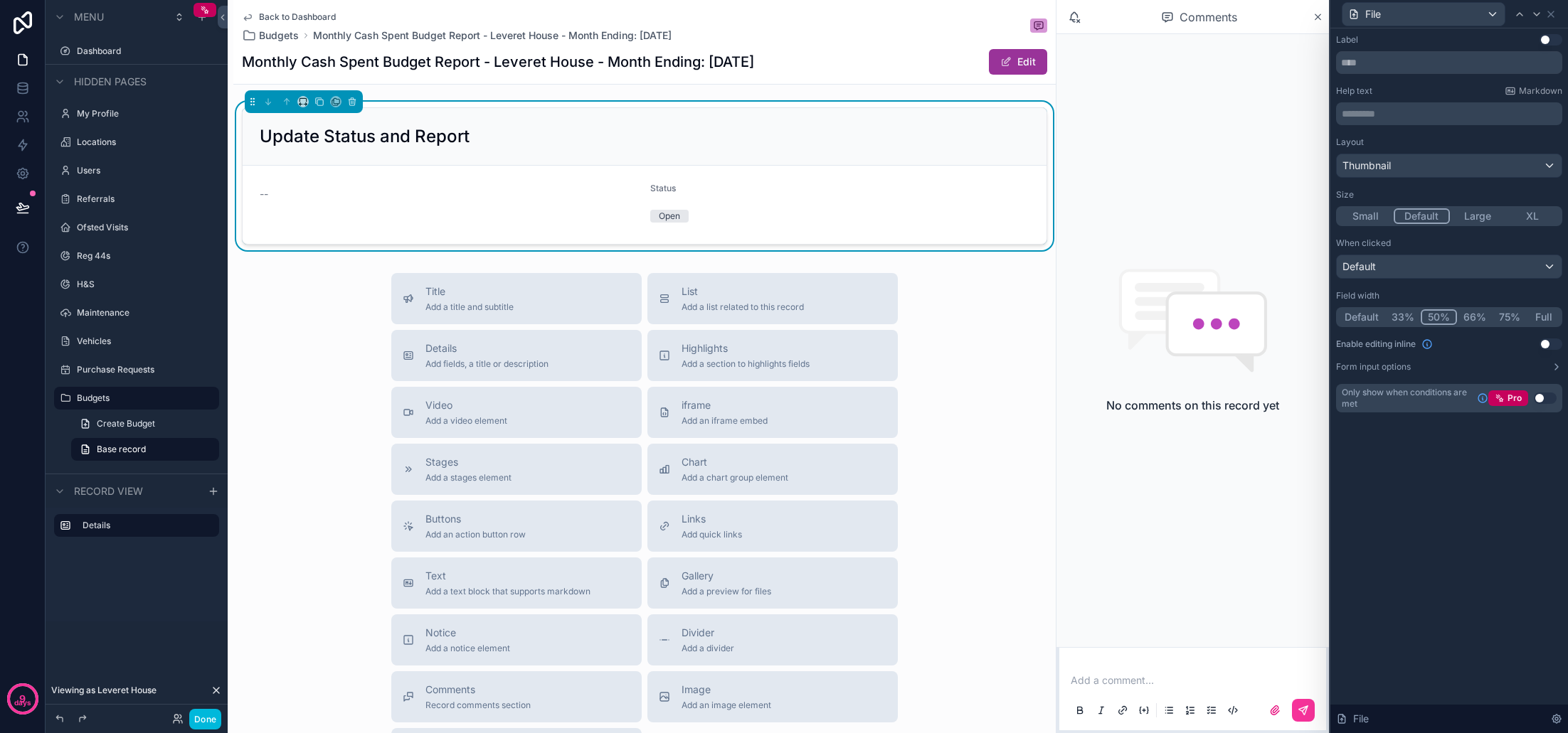
click at [1345, 64] on input "text" at bounding box center [1449, 62] width 227 height 23
click at [1411, 64] on input "text" at bounding box center [1449, 62] width 227 height 23
click at [1550, 17] on icon at bounding box center [1551, 14] width 11 height 11
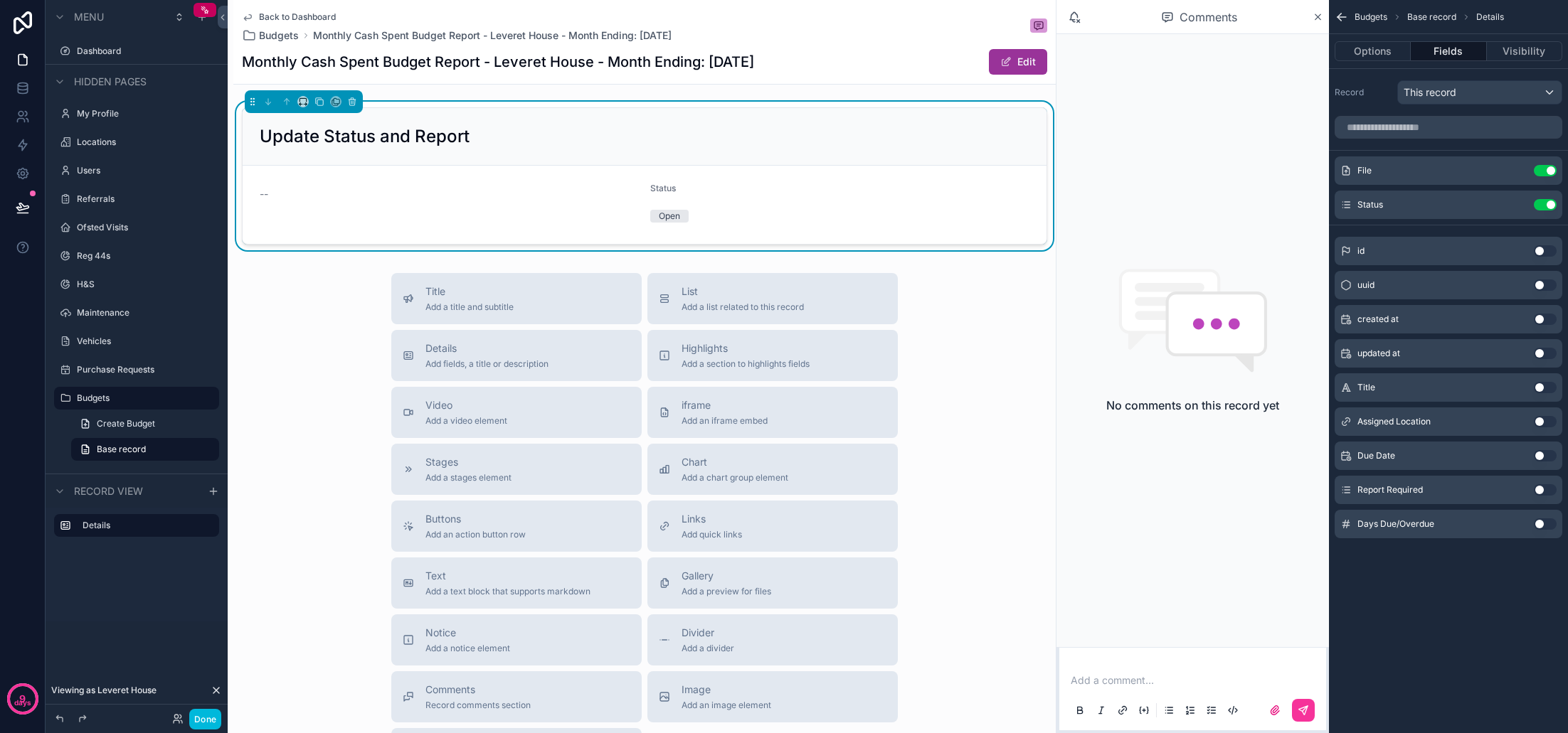
click at [0, 0] on icon "scrollable content" at bounding box center [0, 0] width 0 height 0
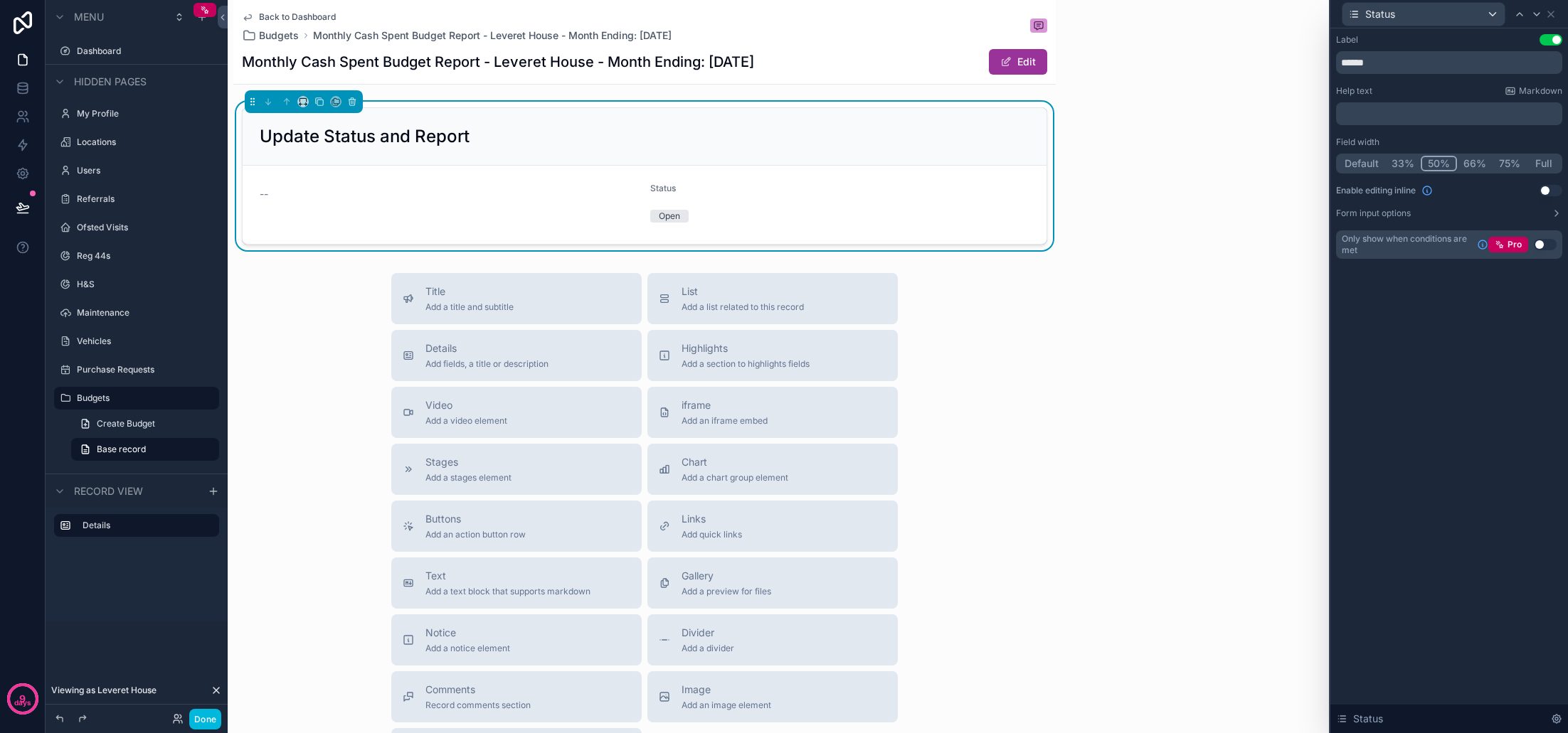
click at [1440, 166] on button "50%" at bounding box center [1439, 164] width 37 height 16
click at [1551, 16] on icon at bounding box center [1551, 14] width 11 height 11
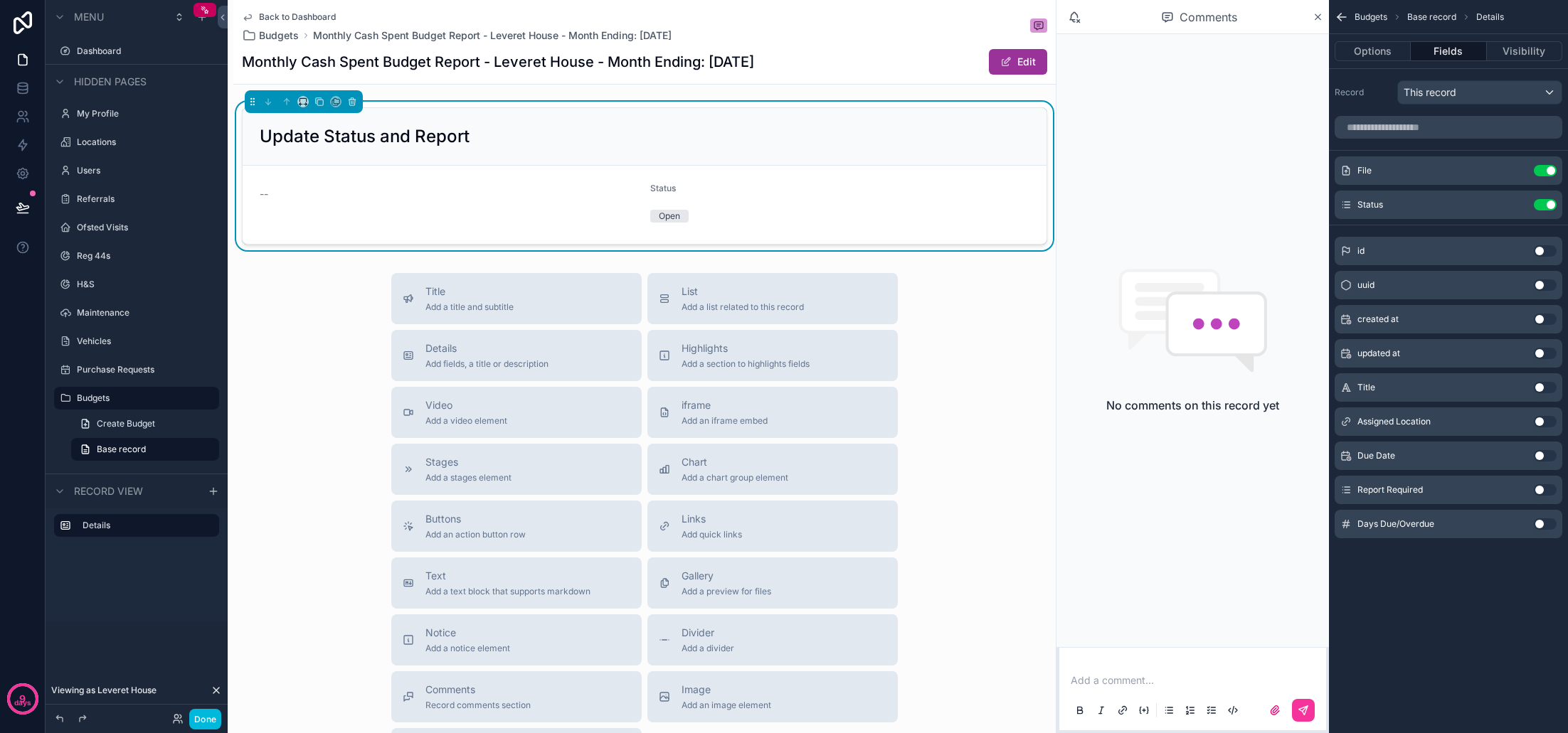
click at [217, 716] on button "Done" at bounding box center [205, 719] width 32 height 21
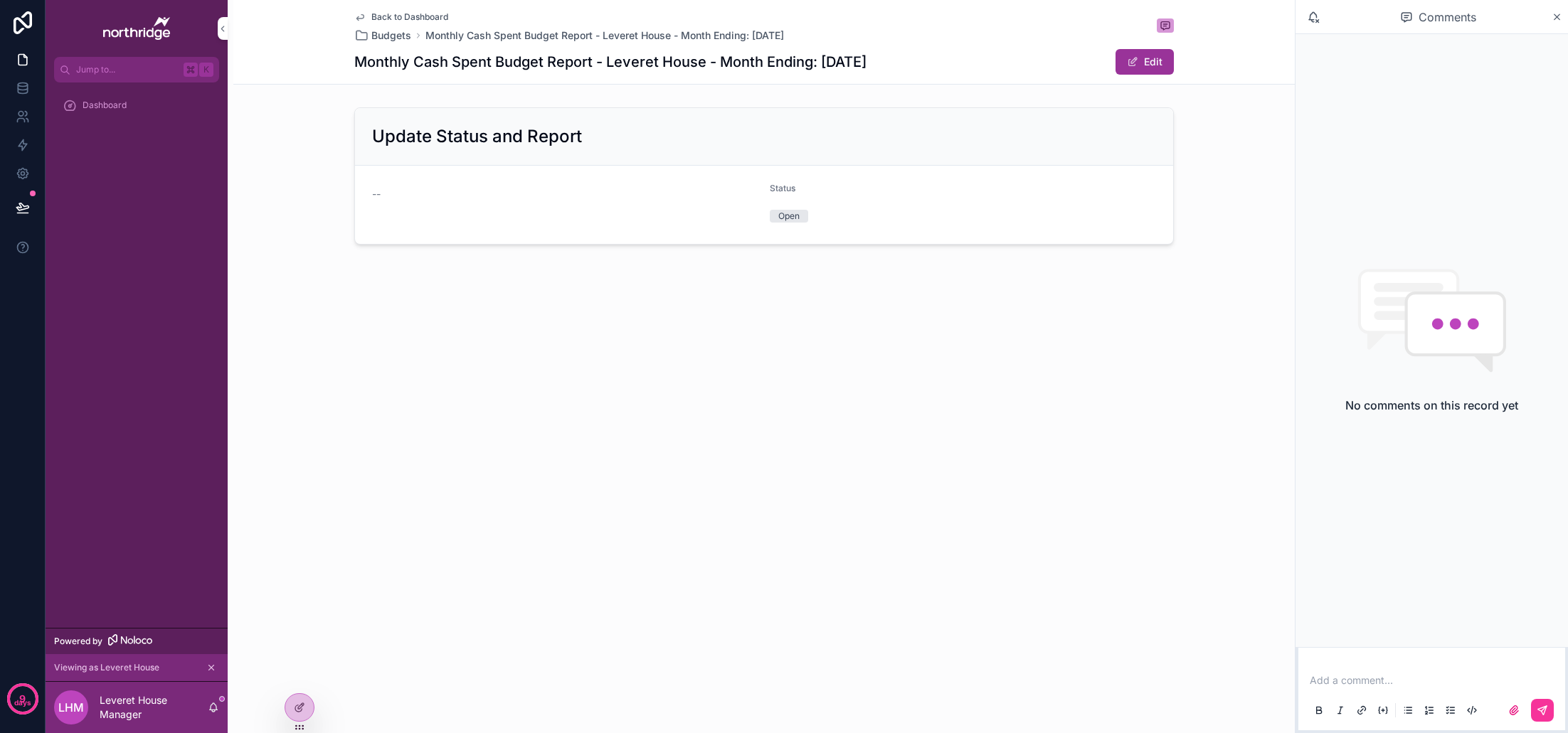
click at [425, 10] on div "Back to Dashboard Budgets Monthly Cash Spent Budget Report - Leveret House - Mo…" at bounding box center [764, 42] width 820 height 84
click at [418, 14] on span "Back to Dashboard" at bounding box center [409, 17] width 77 height 11
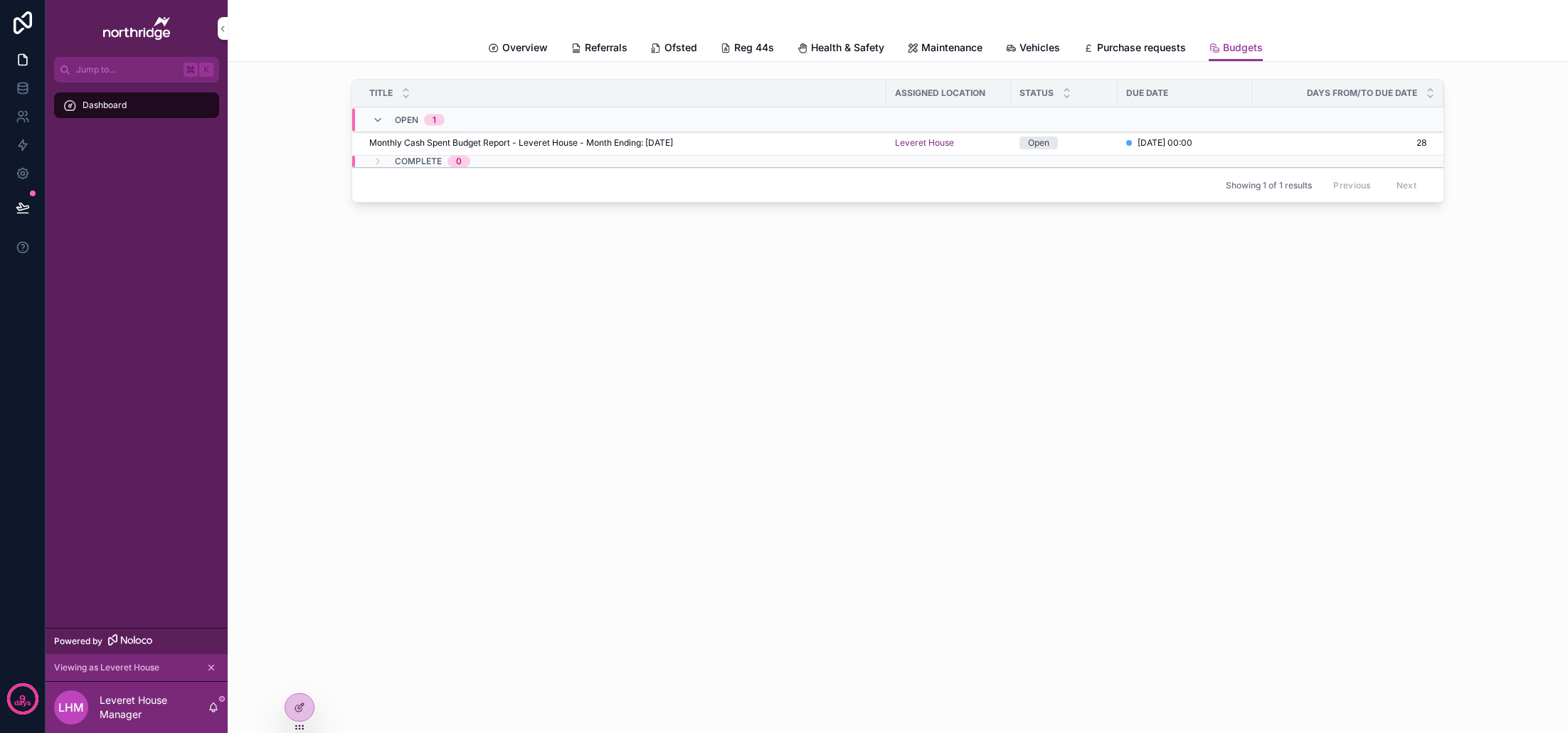
click at [1116, 45] on span "Purchase requests" at bounding box center [1142, 48] width 89 height 14
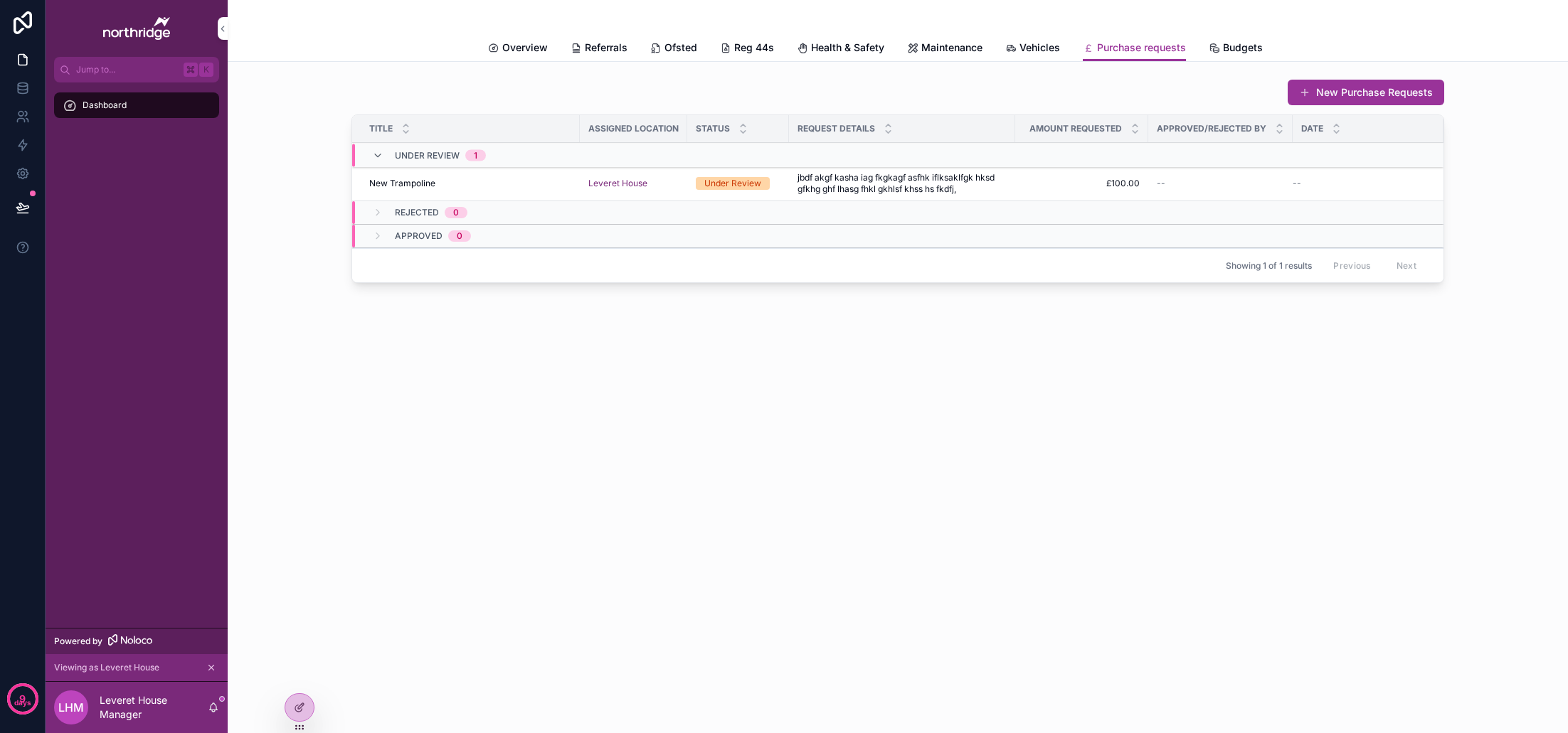
click at [941, 184] on span "jbdf akgf kasha iag fkgkagf asfhk iflksaklfgk hksd gfkhg ghf lhasg fhkl gkhlsf …" at bounding box center [902, 184] width 209 height 23
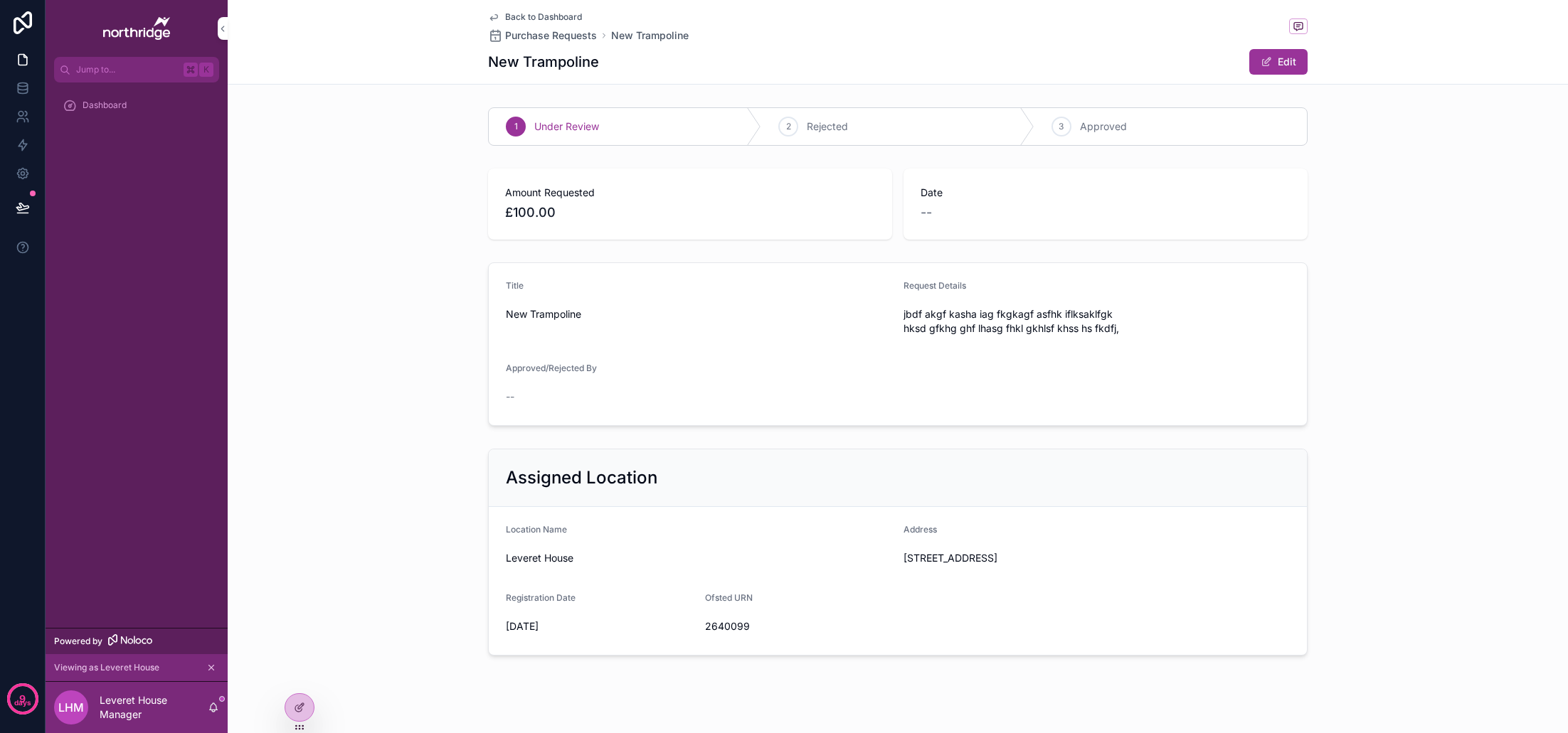
click at [534, 15] on span "Back to Dashboard" at bounding box center [543, 17] width 77 height 11
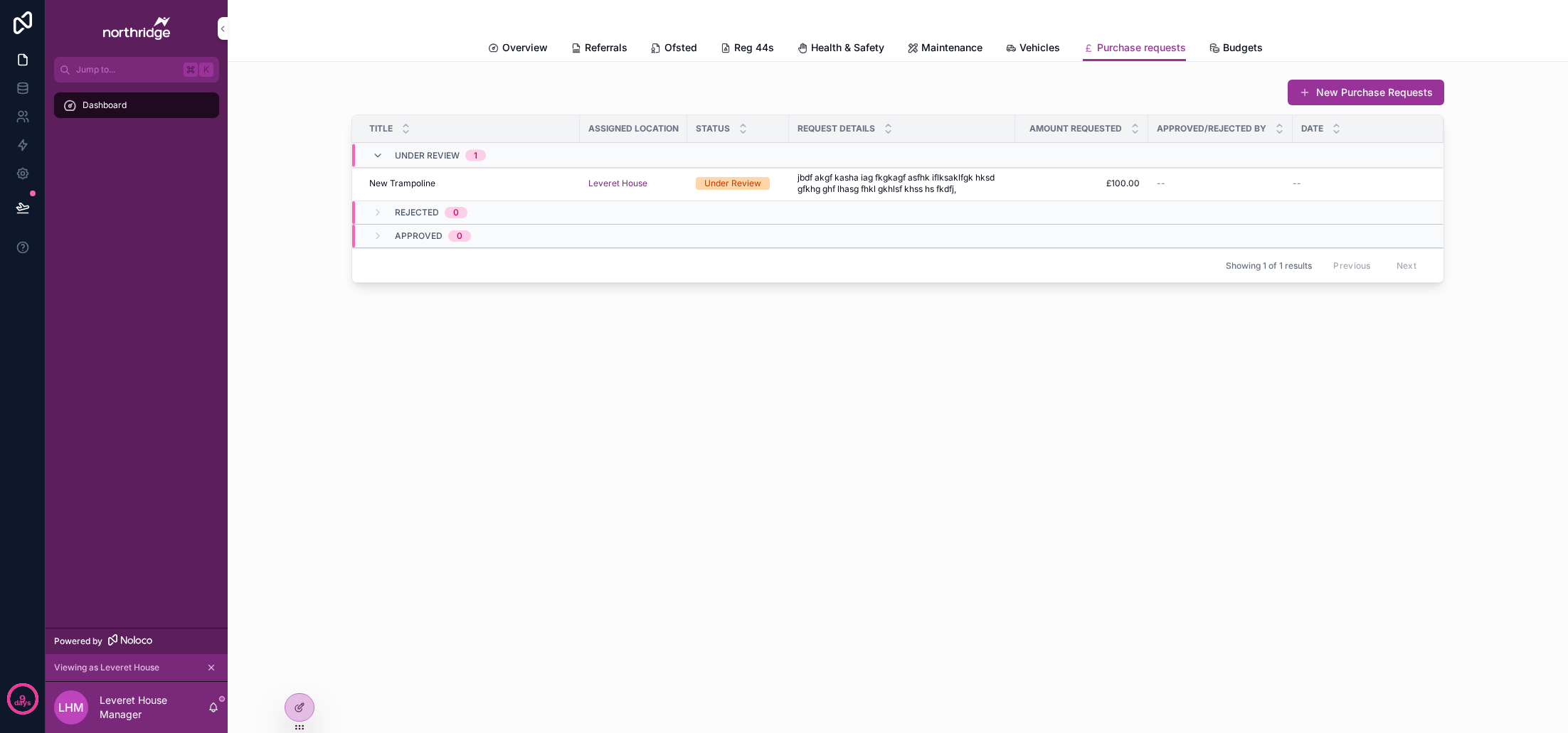
click at [1234, 44] on span "Budgets" at bounding box center [1243, 48] width 40 height 14
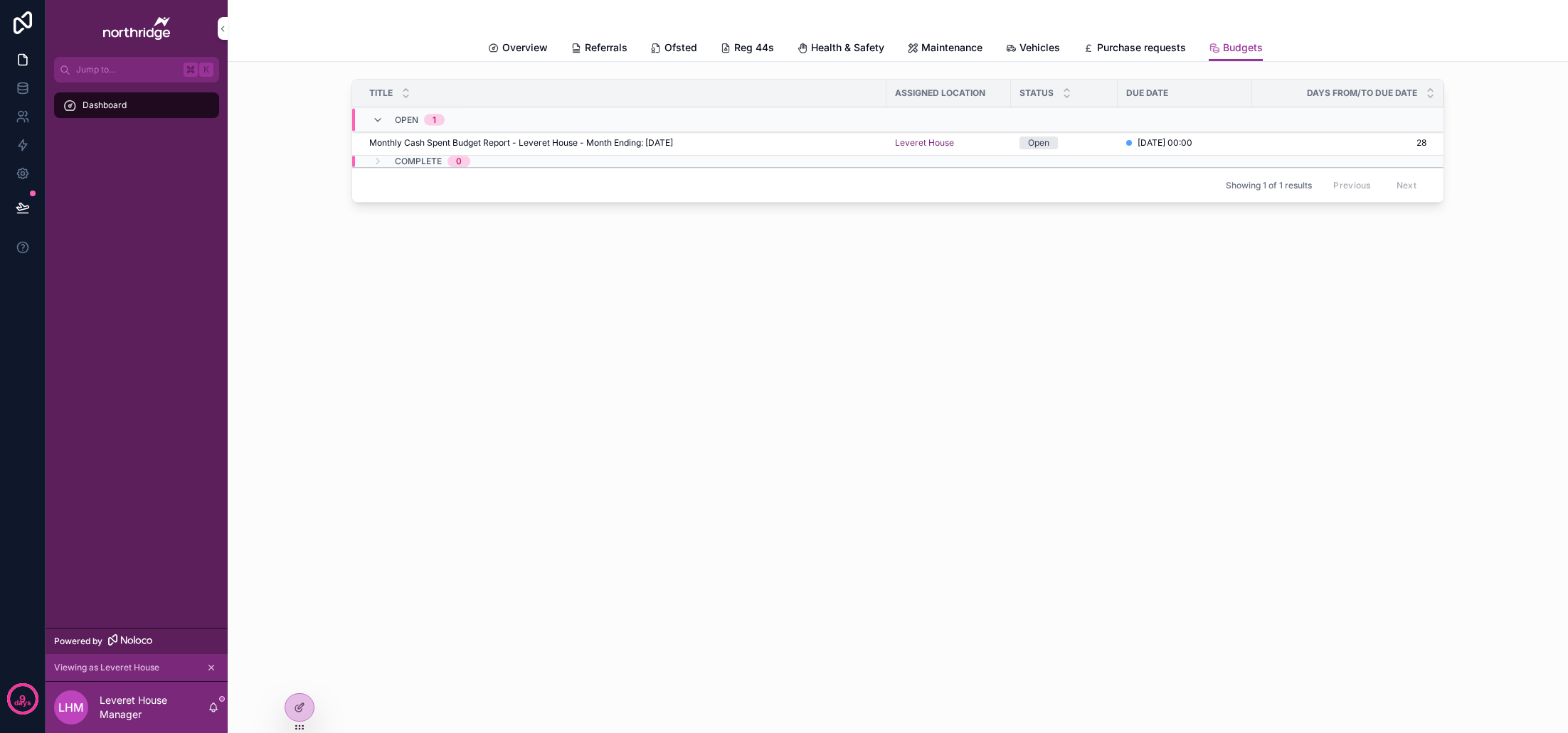
click at [522, 49] on span "Overview" at bounding box center [525, 48] width 45 height 14
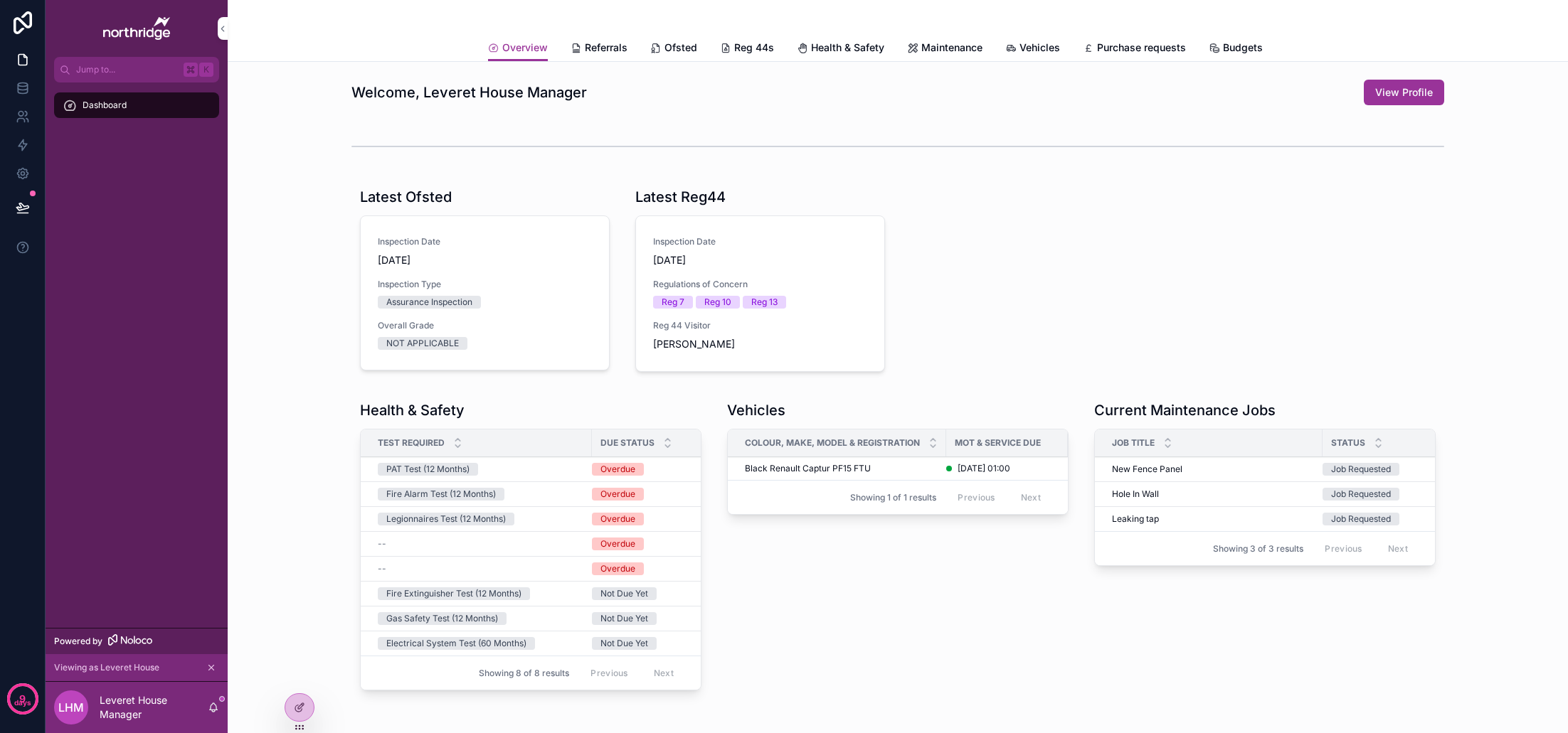
click at [1151, 46] on span "Purchase requests" at bounding box center [1142, 48] width 89 height 14
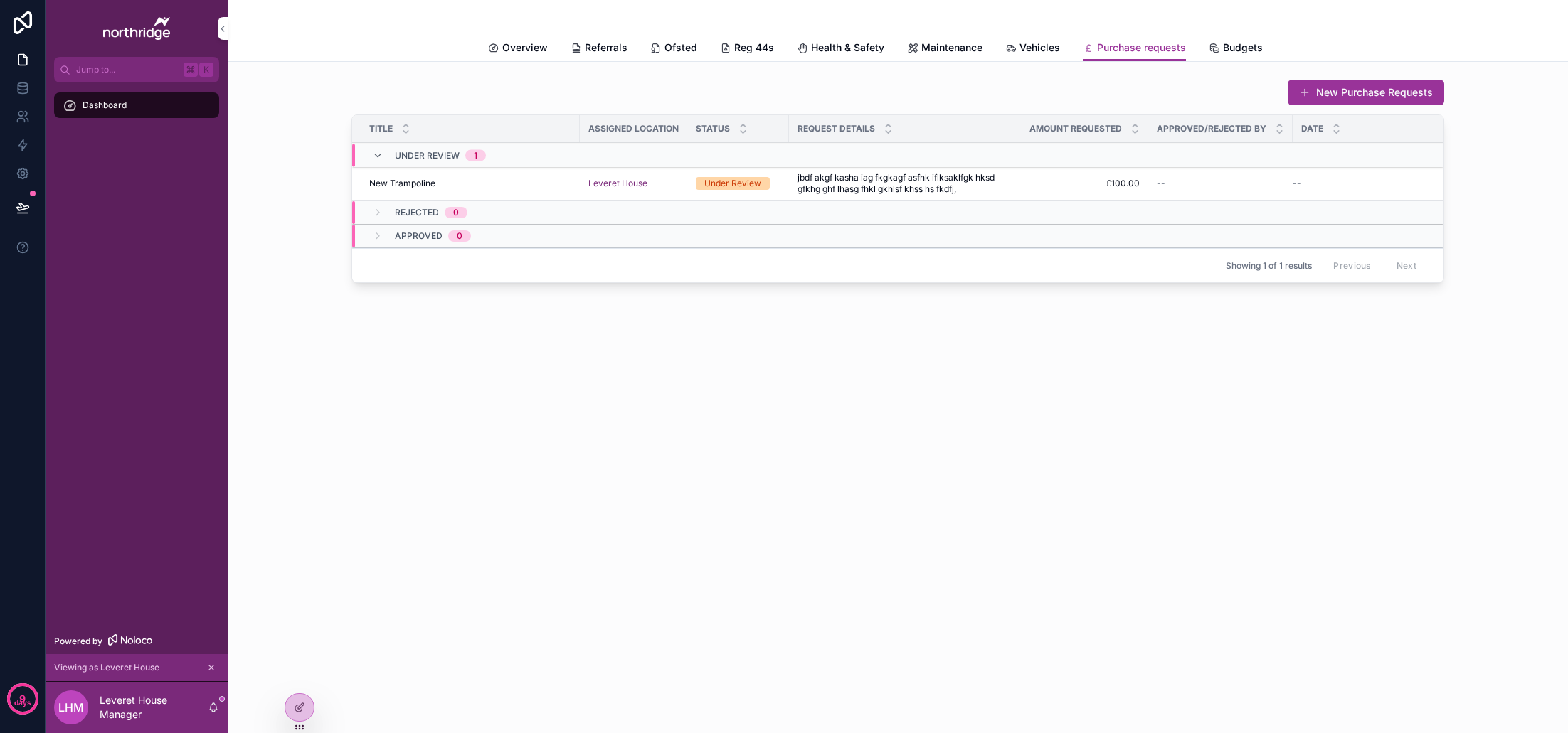
click at [1232, 51] on span "Budgets" at bounding box center [1243, 48] width 40 height 14
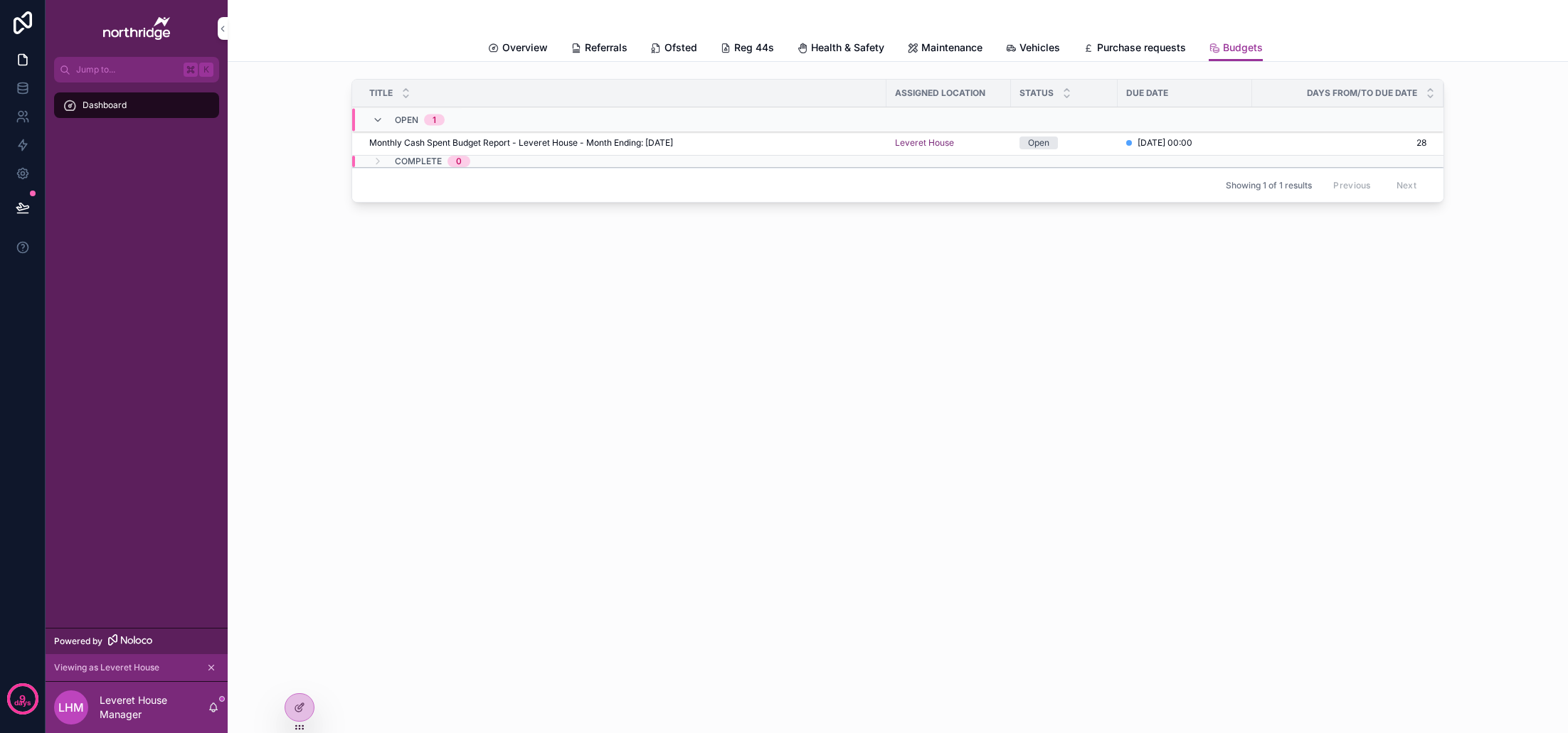
click at [774, 142] on div "Monthly Cash Spent Budget Report - Leveret House - Month Ending: [DATE] Monthly…" at bounding box center [623, 143] width 509 height 11
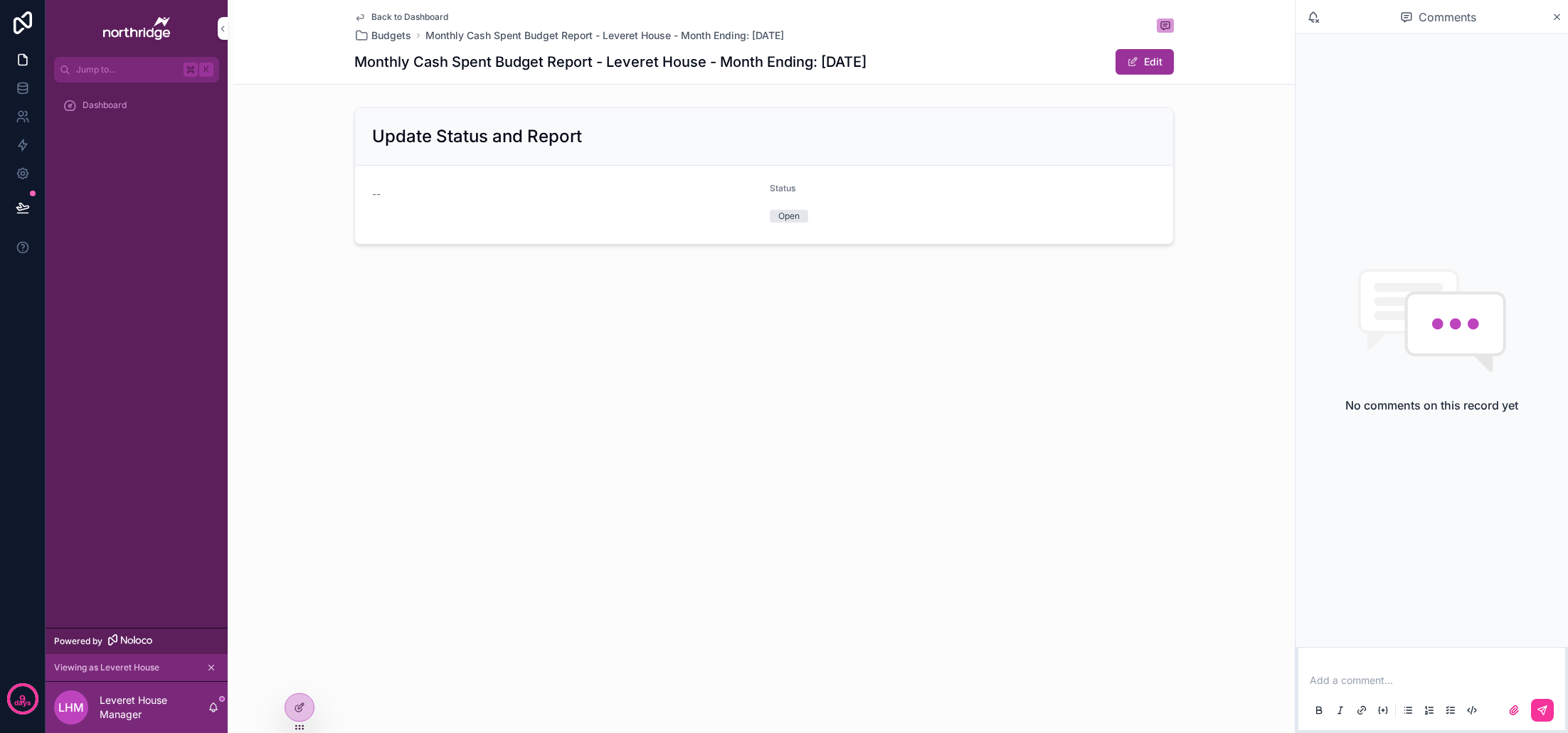
click at [1143, 64] on button "Edit" at bounding box center [1144, 62] width 58 height 25
click at [409, 213] on div "scrollable content" at bounding box center [401, 211] width 57 height 57
click at [854, 219] on button "Open" at bounding box center [963, 219] width 386 height 27
click at [779, 294] on div "Back to Dashboard Budgets Monthly Cash Spent Budget Report - Leveret House - Mo…" at bounding box center [763, 177] width 1062 height 355
click at [405, 223] on div "scrollable content" at bounding box center [401, 211] width 57 height 57
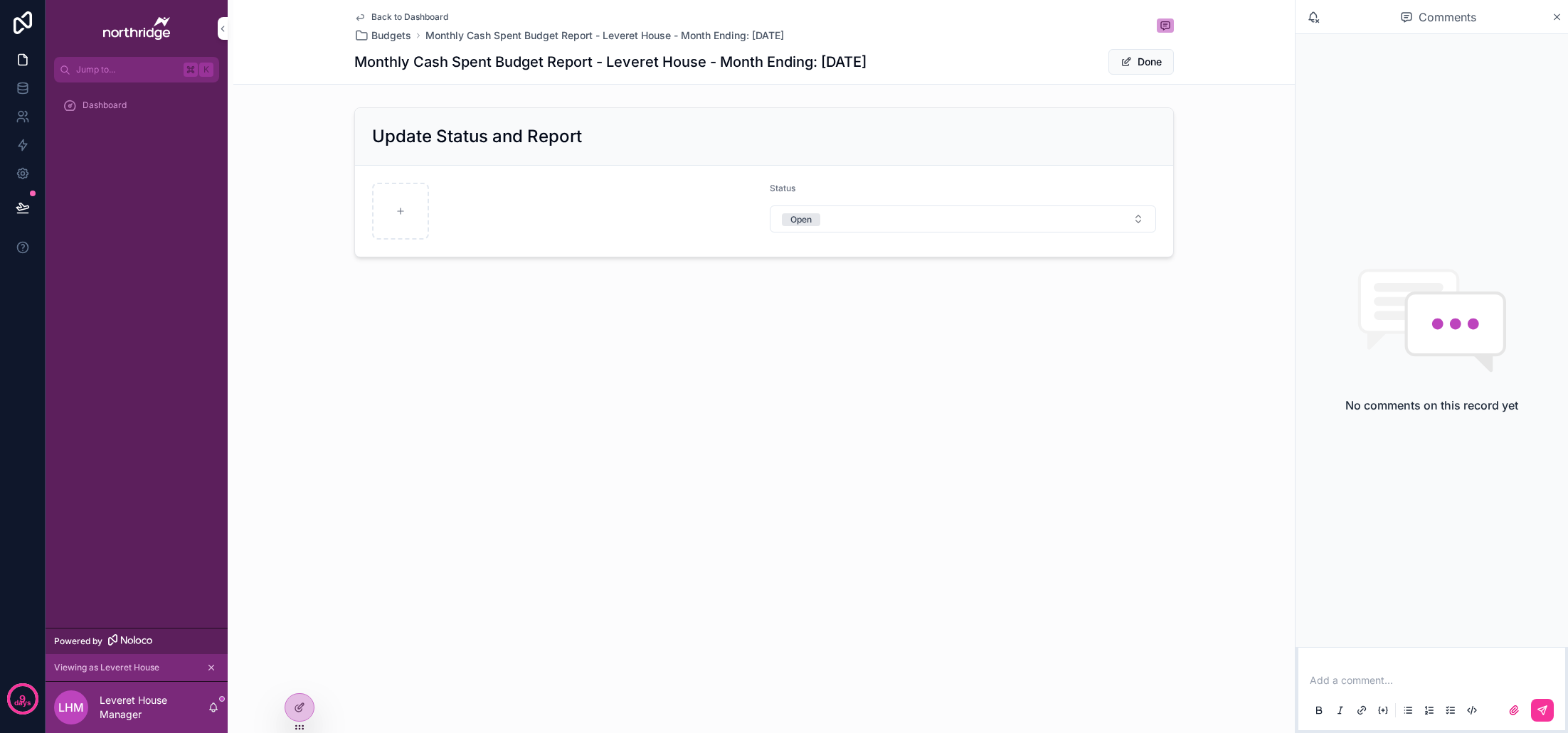
type input "**********"
click at [462, 223] on div "scrollable content" at bounding box center [464, 211] width 57 height 57
type input "**********"
click at [0, 0] on icon "scrollable content" at bounding box center [0, 0] width 0 height 0
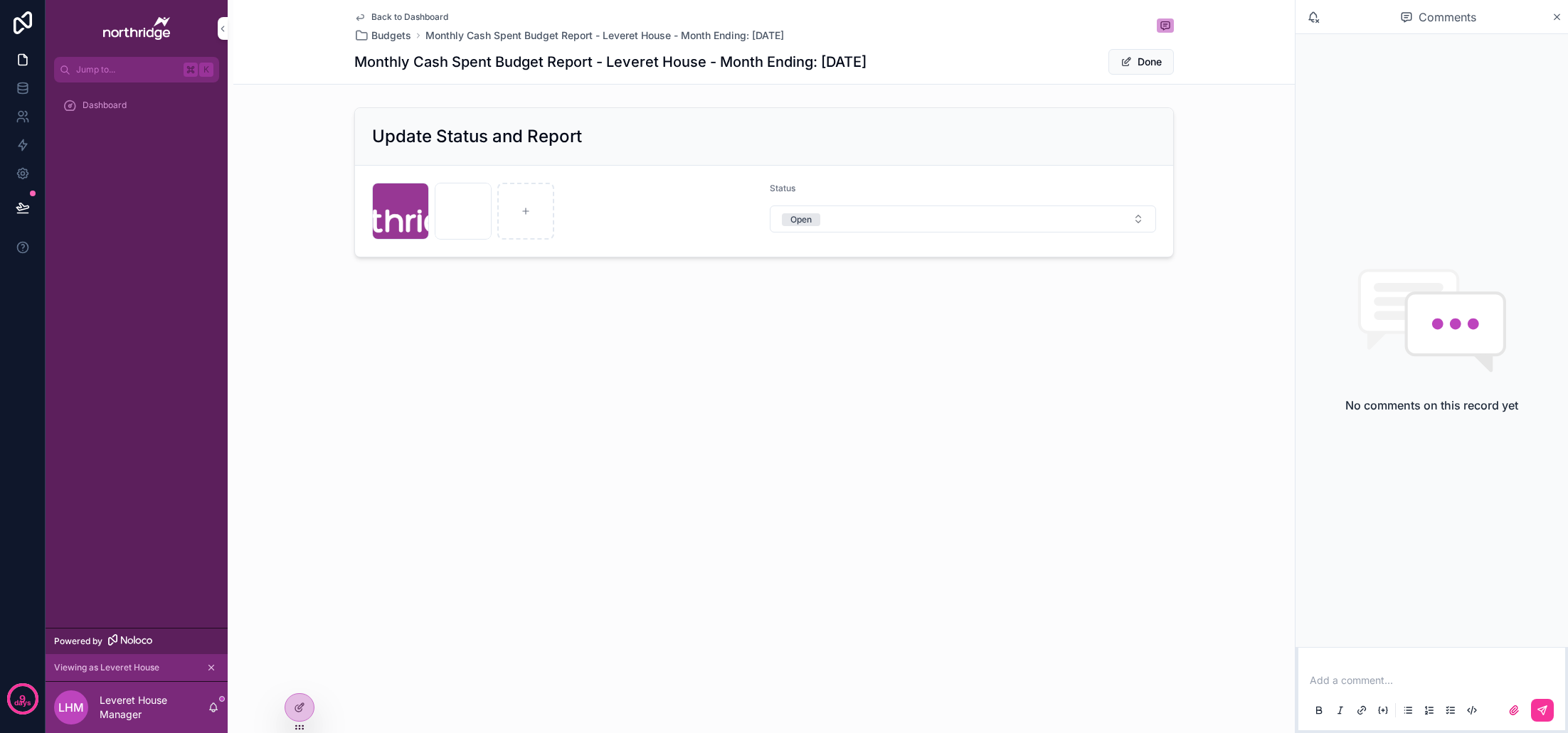
scroll to position [1, 0]
click at [479, 303] on div "Back to Dashboard Budgets Monthly Cash Spent Budget Report - Leveret House - Mo…" at bounding box center [763, 177] width 1062 height 355
click at [0, 0] on icon "scrollable content" at bounding box center [0, 0] width 0 height 0
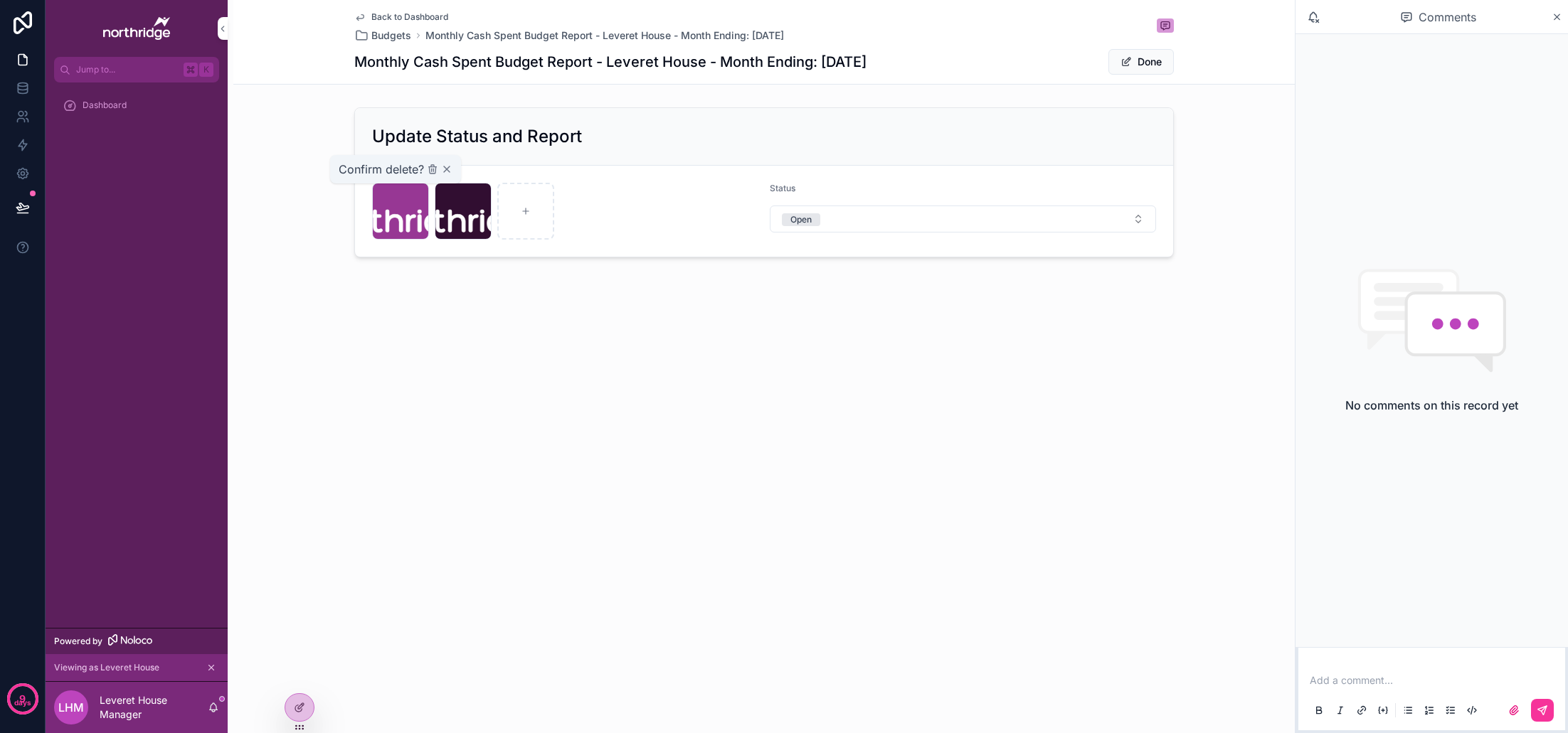
click at [0, 0] on icon "scrollable content" at bounding box center [0, 0] width 0 height 0
click at [497, 172] on icon "scrollable content" at bounding box center [495, 169] width 11 height 11
click at [0, 0] on icon "scrollable content" at bounding box center [0, 0] width 0 height 0
click at [430, 173] on icon "scrollable content" at bounding box center [433, 169] width 11 height 11
click at [846, 231] on button "Open" at bounding box center [963, 219] width 386 height 27
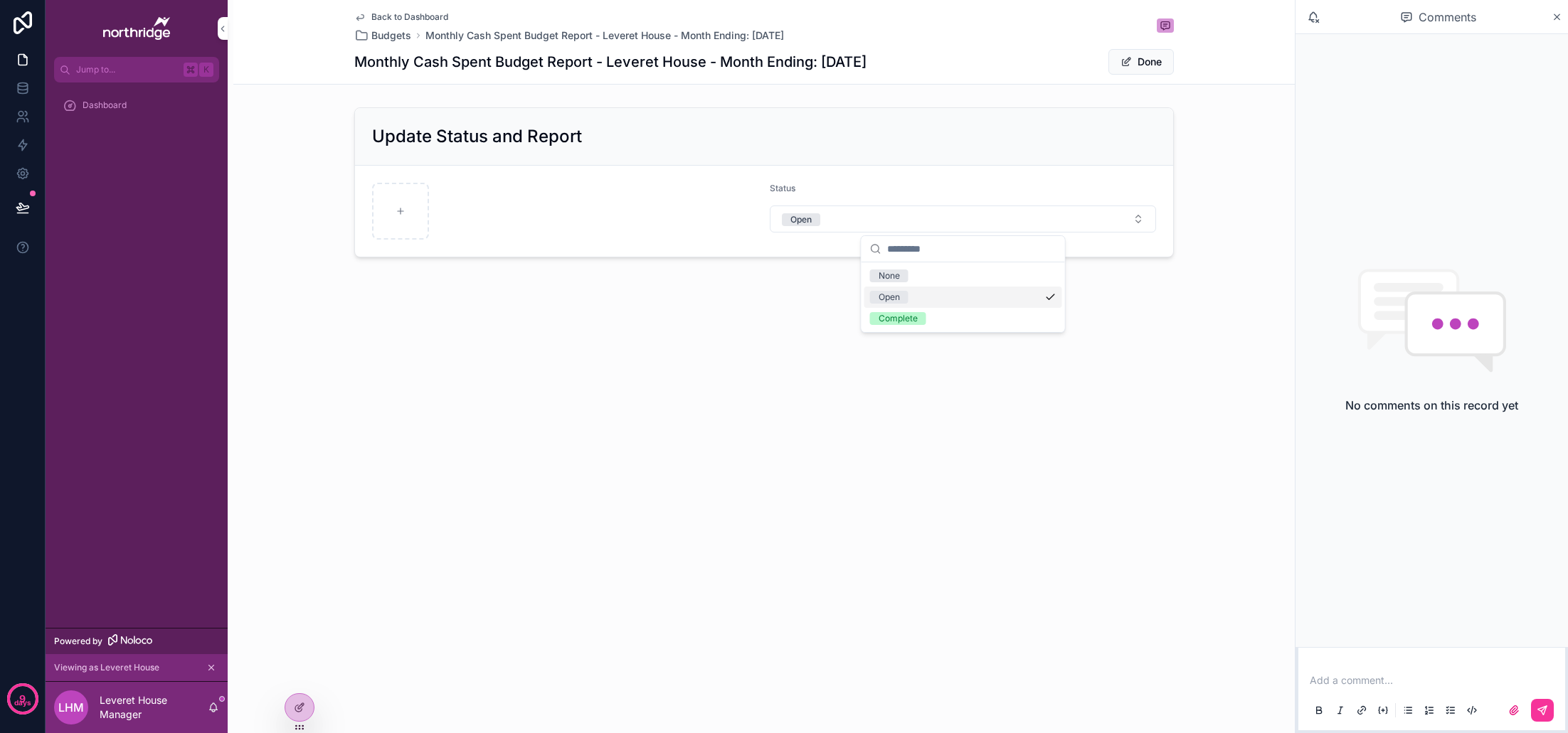
click at [747, 320] on div "Back to Dashboard Budgets Monthly Cash Spent Budget Report - Leveret House - Mo…" at bounding box center [763, 177] width 1062 height 355
click at [890, 227] on button "Open" at bounding box center [963, 219] width 386 height 27
click at [923, 320] on span "Complete" at bounding box center [898, 319] width 56 height 13
click at [1131, 65] on span "scrollable content" at bounding box center [1126, 62] width 11 height 11
click at [432, 14] on span "Back to Dashboard" at bounding box center [409, 17] width 77 height 11
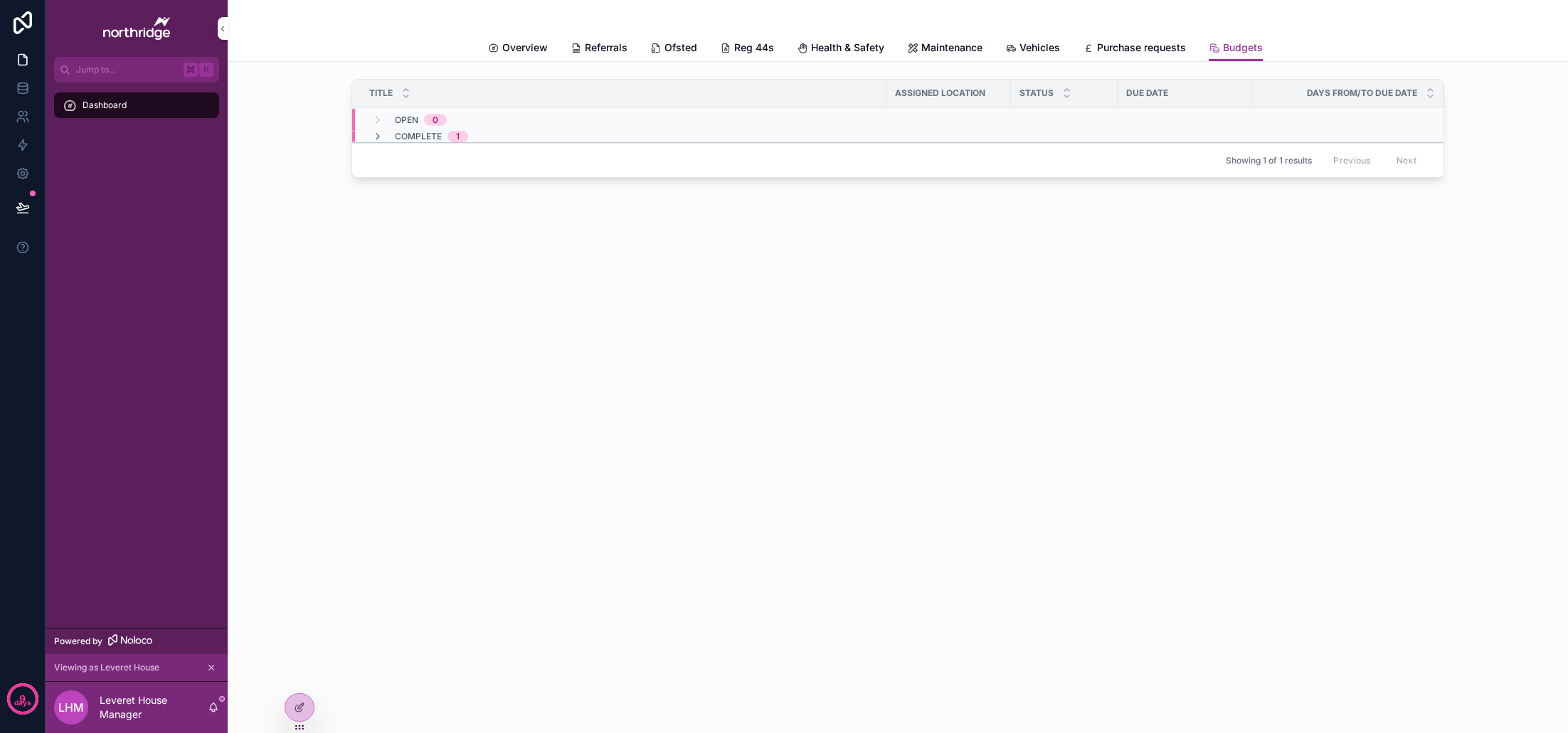
click at [375, 137] on icon "scrollable content" at bounding box center [378, 137] width 11 height 11
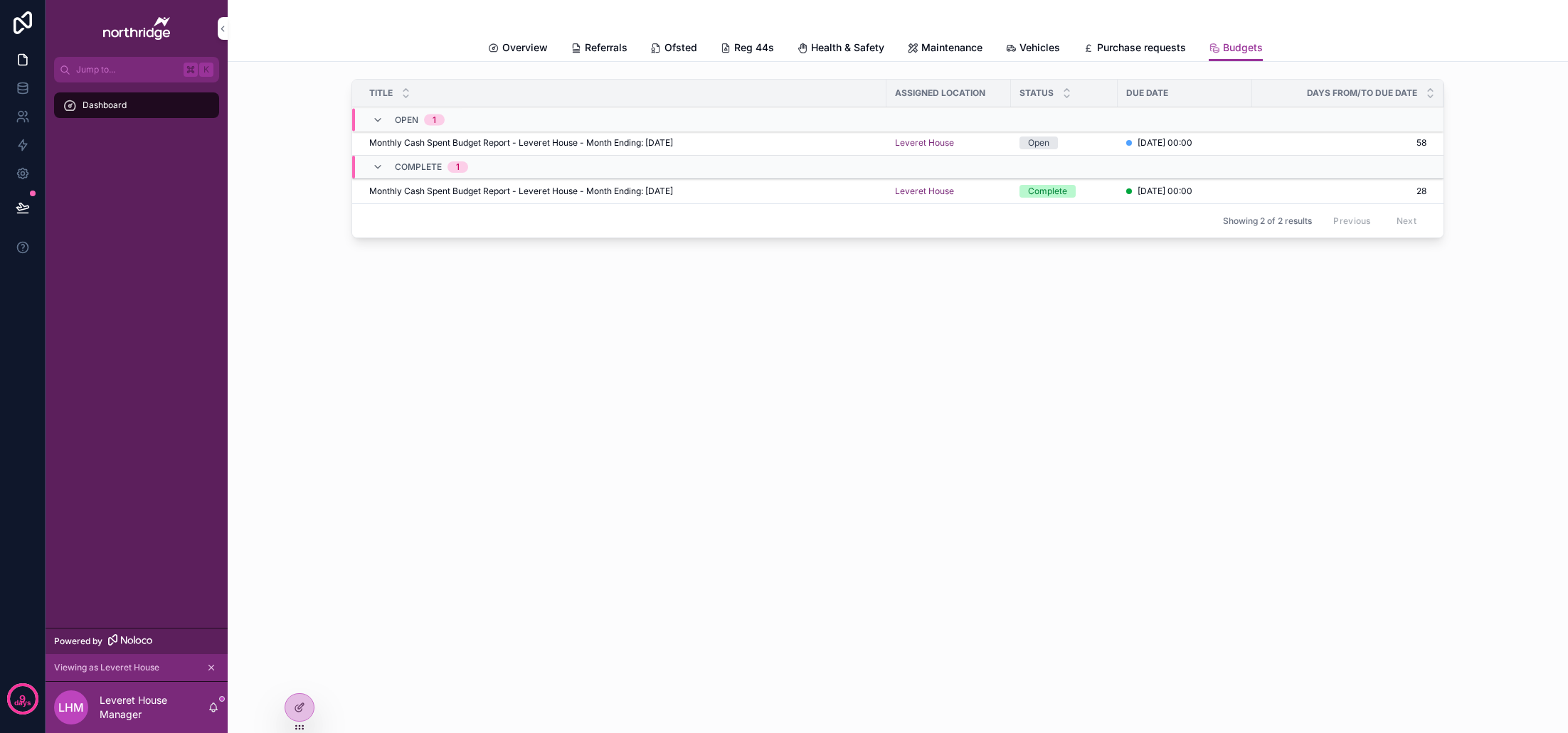
click at [808, 147] on div "Monthly Cash Spent Budget Report - Leveret House - Month Ending: [DATE] Monthly…" at bounding box center [623, 143] width 509 height 11
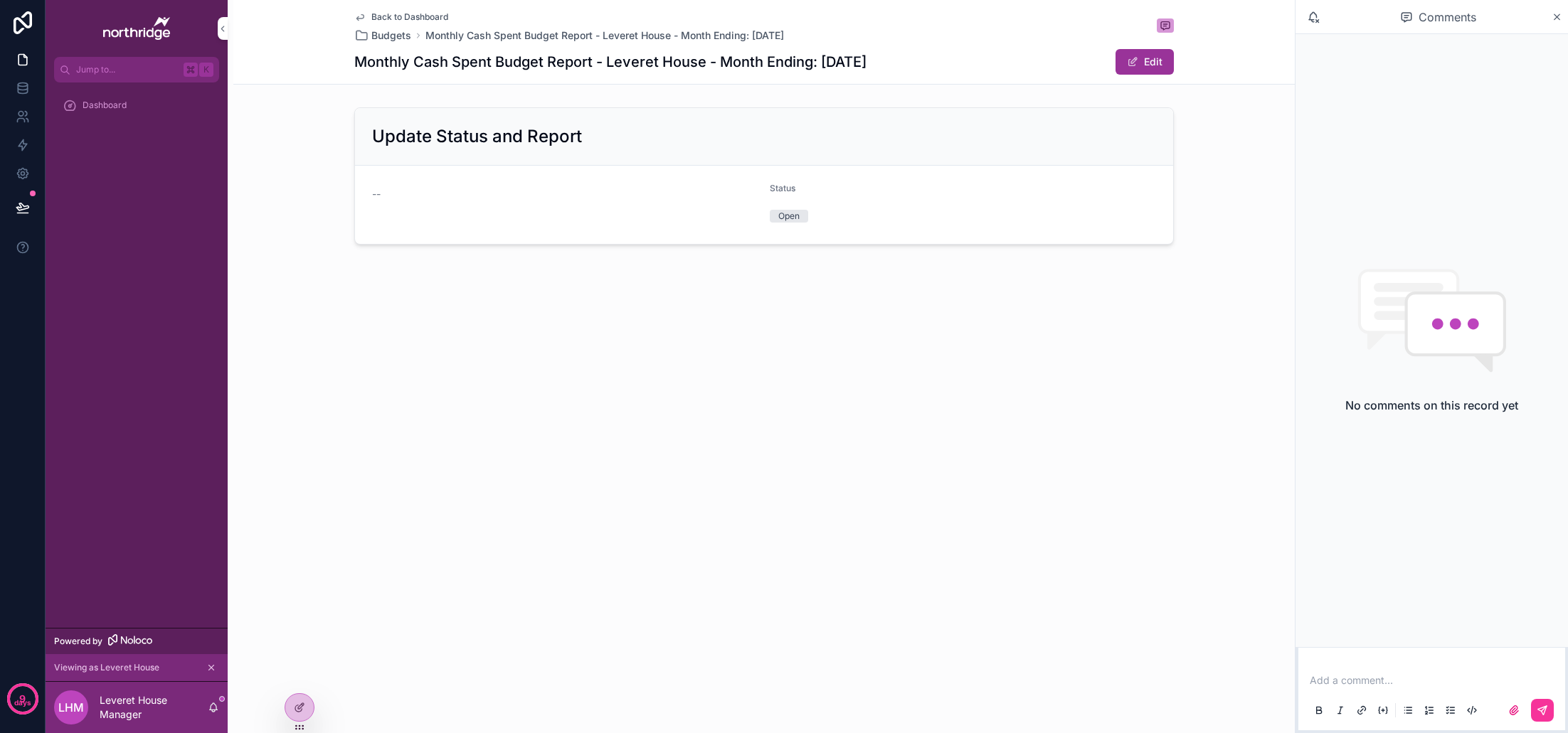
click at [439, 17] on span "Back to Dashboard" at bounding box center [409, 17] width 77 height 11
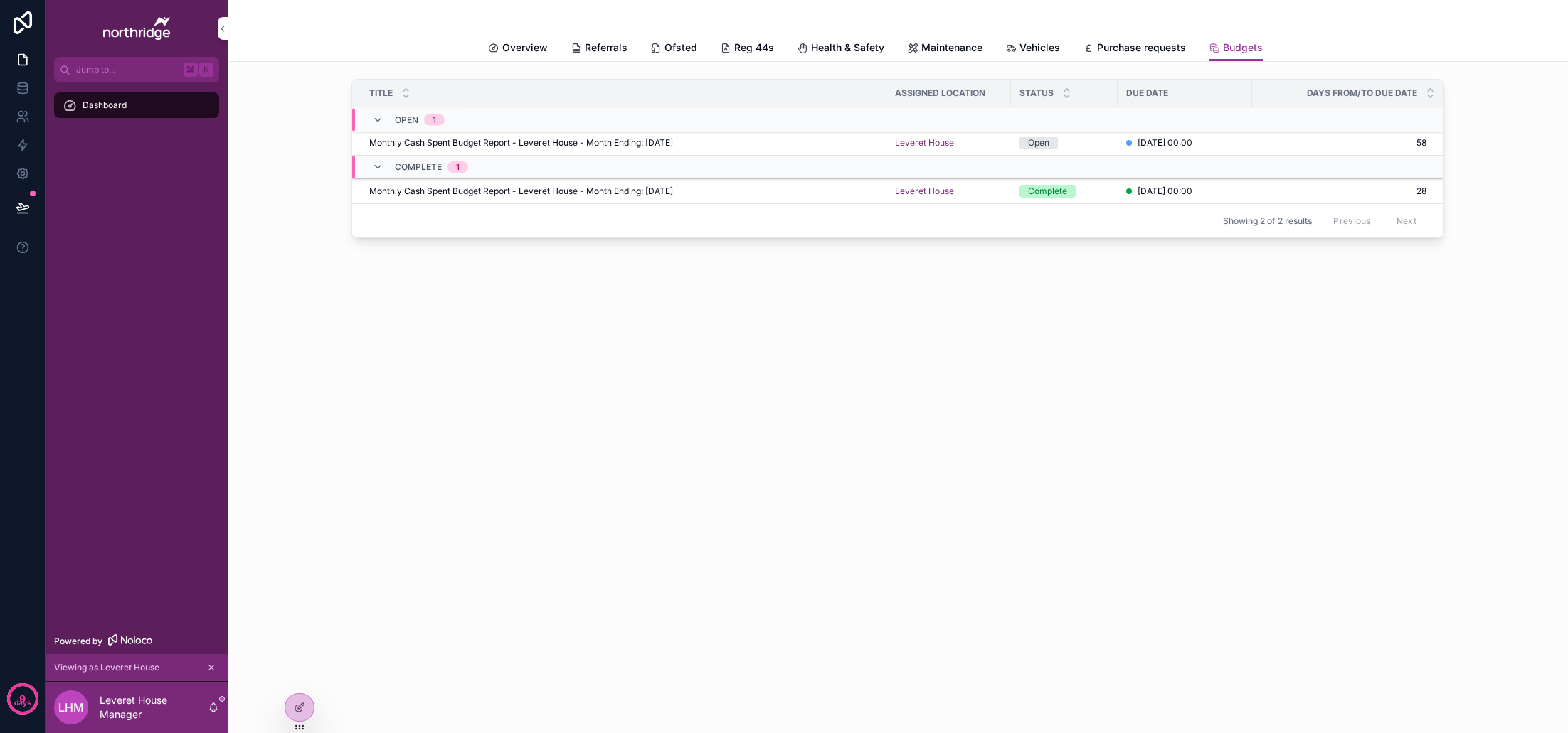
click at [673, 142] on span "Monthly Cash Spent Budget Report - Leveret House - Month Ending: [DATE]" at bounding box center [521, 143] width 304 height 11
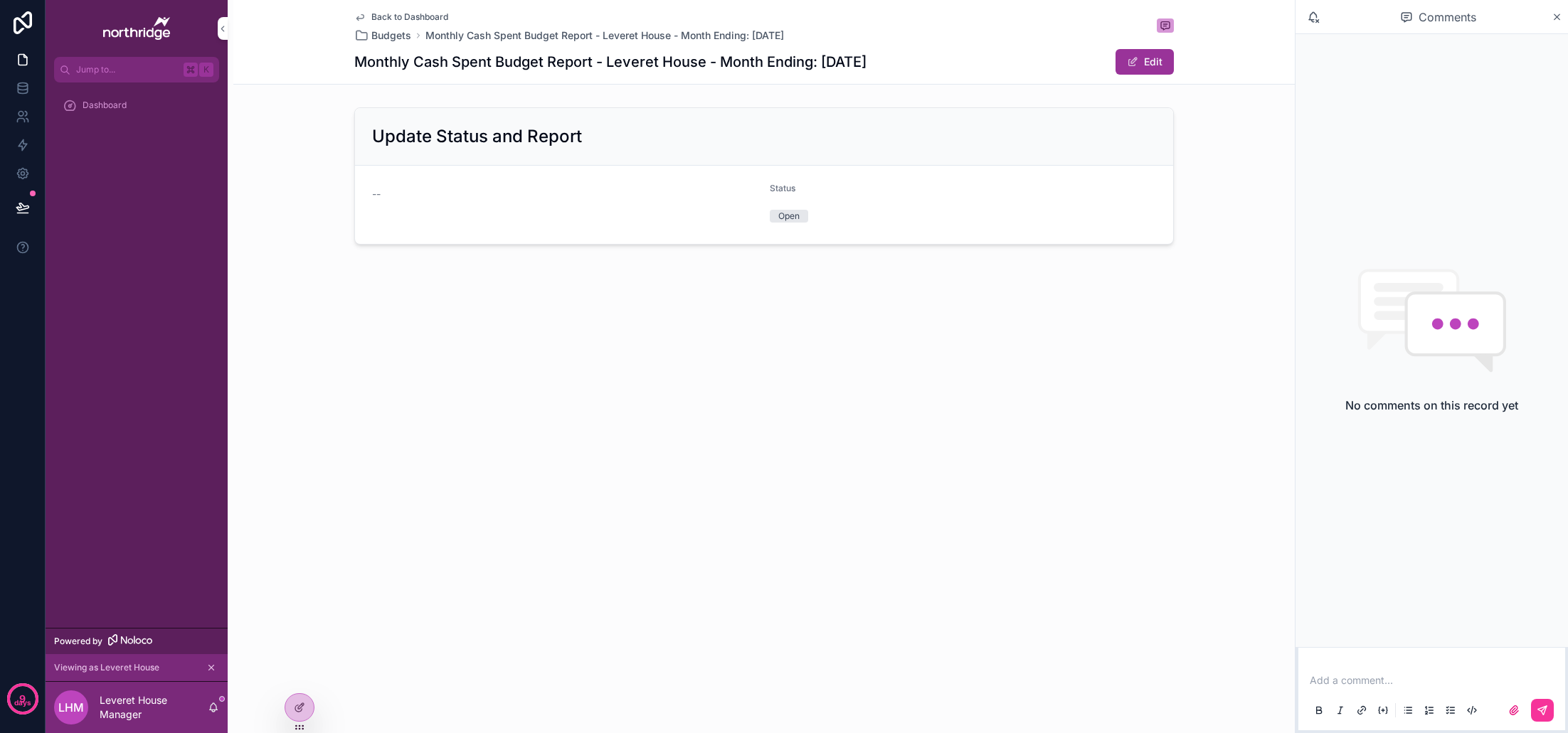
click at [417, 14] on span "Back to Dashboard" at bounding box center [409, 17] width 77 height 11
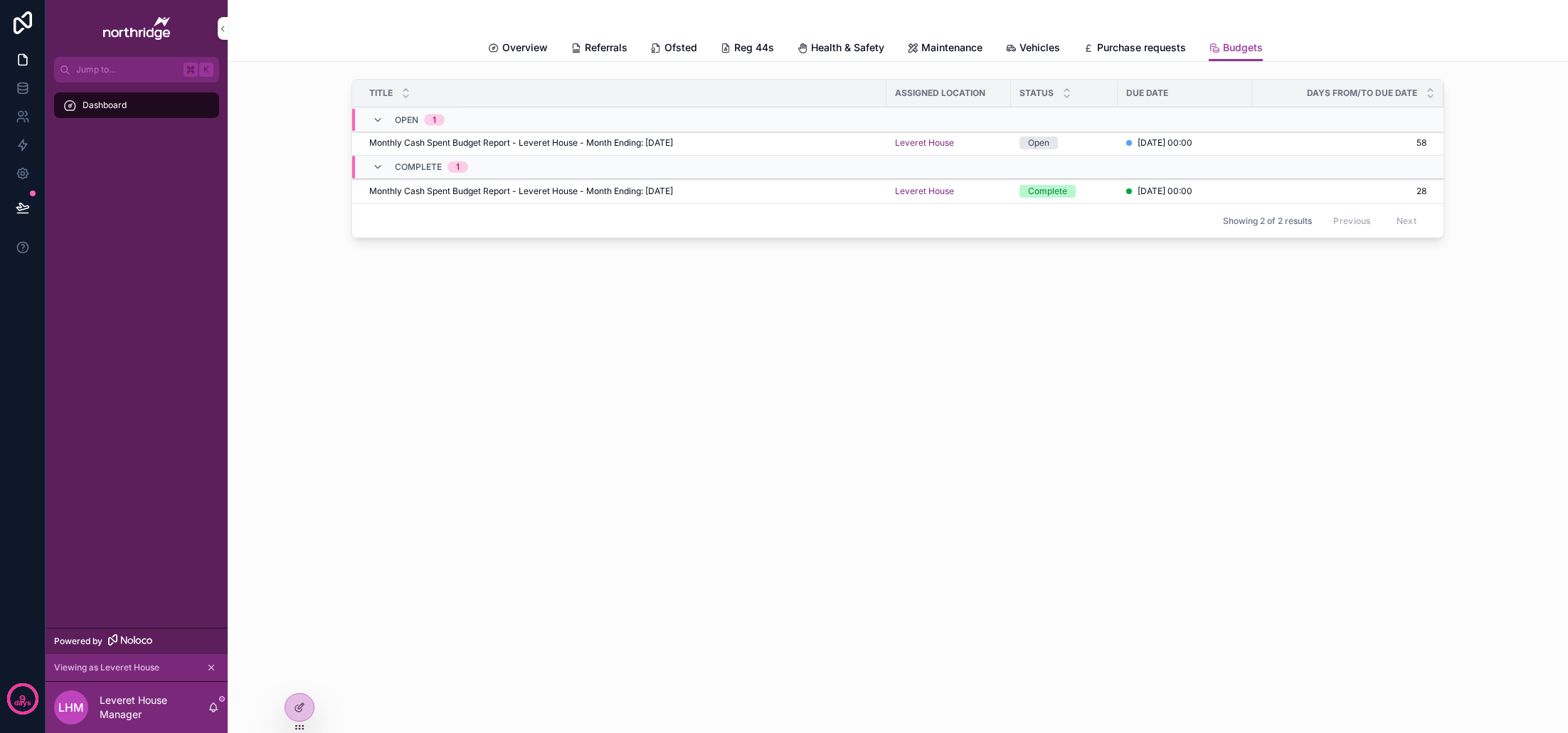
click at [548, 192] on span "Monthly Cash Spent Budget Report - Leveret House - Month Ending: [DATE]" at bounding box center [521, 192] width 304 height 11
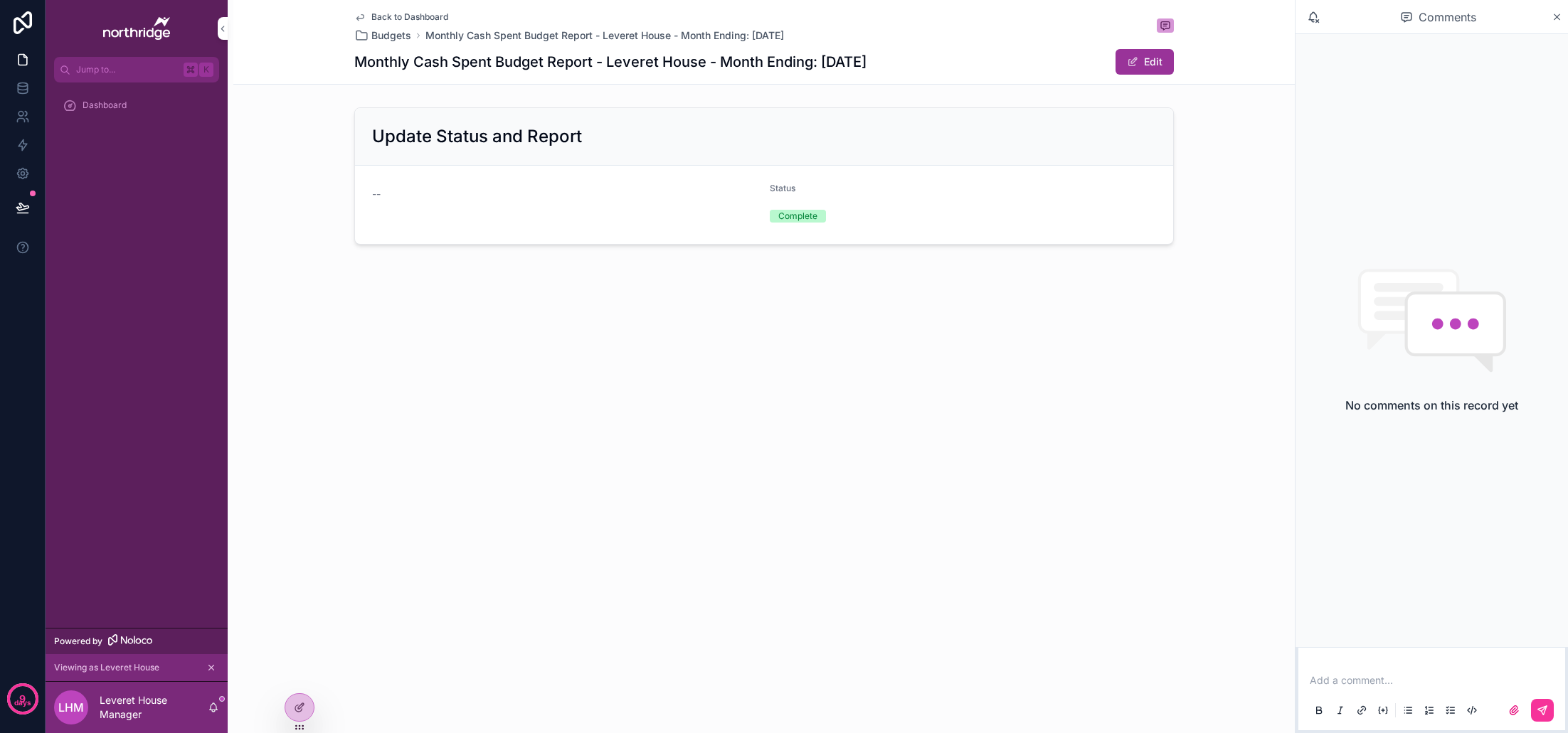
click at [1390, 679] on p "scrollable content" at bounding box center [1434, 681] width 250 height 14
click at [1428, 657] on span "[EMAIL_ADDRESS][DOMAIN_NAME]" at bounding box center [1420, 657] width 172 height 14
drag, startPoint x: 1456, startPoint y: 678, endPoint x: 1294, endPoint y: 668, distance: 162.3
click at [1294, 668] on div "**********" at bounding box center [1431, 366] width 274 height 733
click at [1459, 685] on p "**********" at bounding box center [1434, 681] width 250 height 14
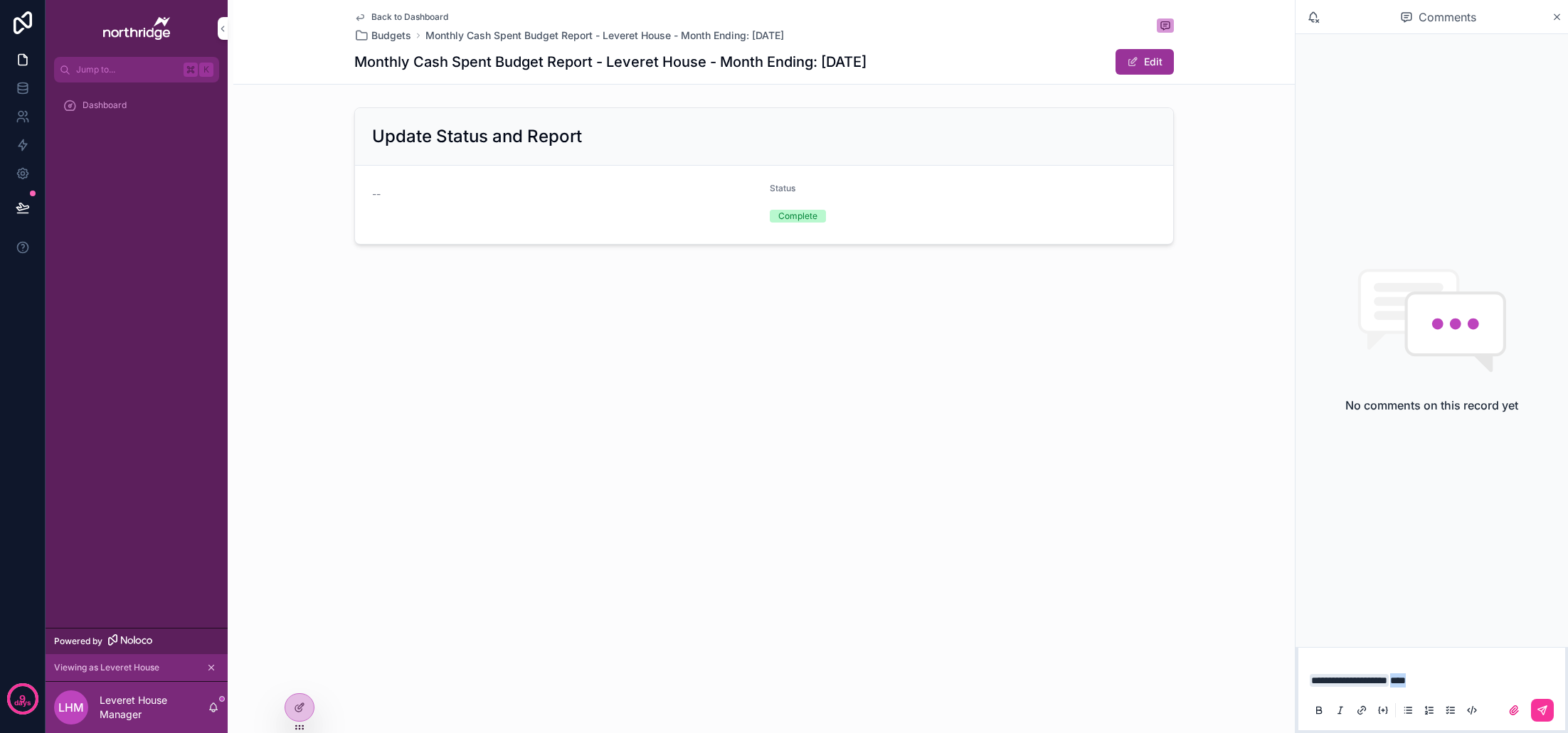
drag, startPoint x: 1439, startPoint y: 685, endPoint x: 1345, endPoint y: 683, distance: 94.0
click at [1345, 683] on p "**********" at bounding box center [1434, 681] width 250 height 14
click at [138, 107] on div "Dashboard" at bounding box center [137, 105] width 148 height 23
